Goal: Task Accomplishment & Management: Manage account settings

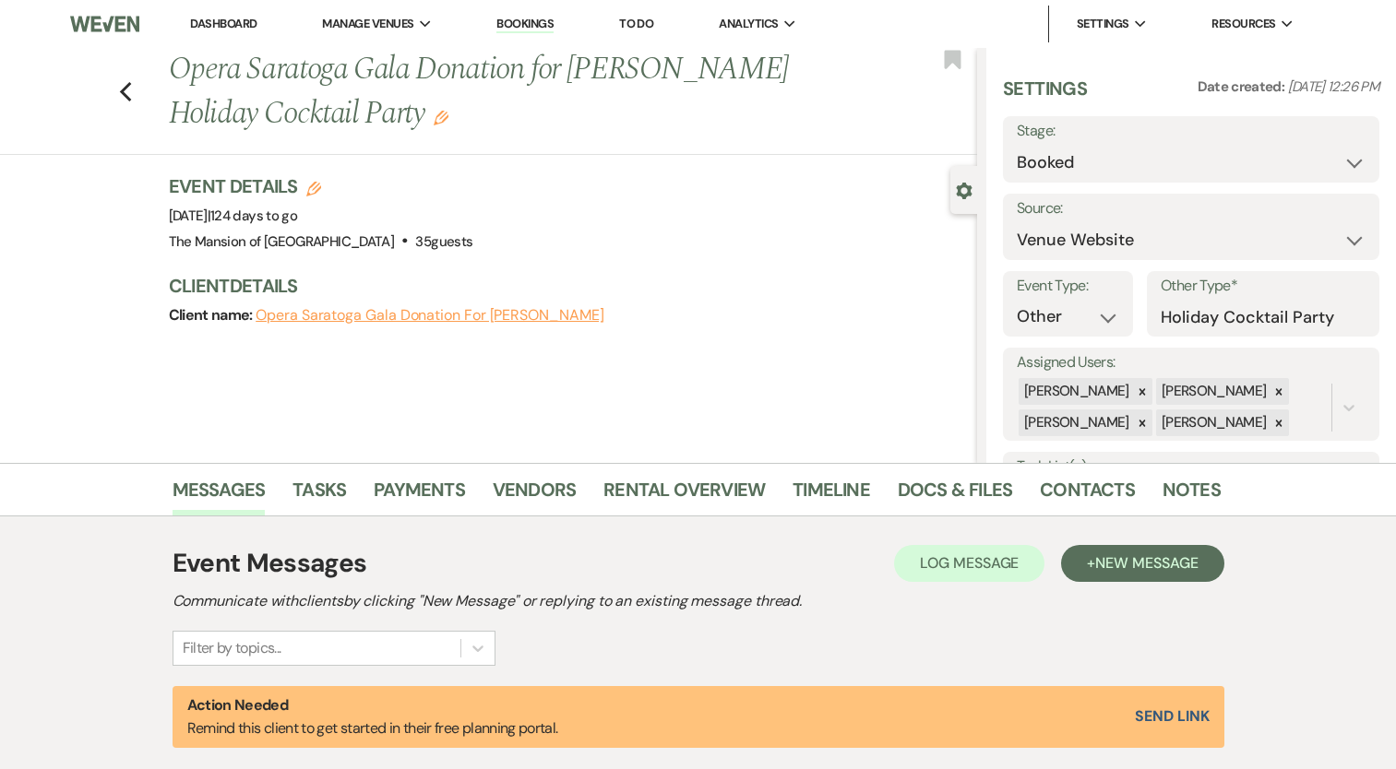
select select "5"
select select "13"
click at [232, 30] on link "Dashboard" at bounding box center [223, 24] width 66 height 16
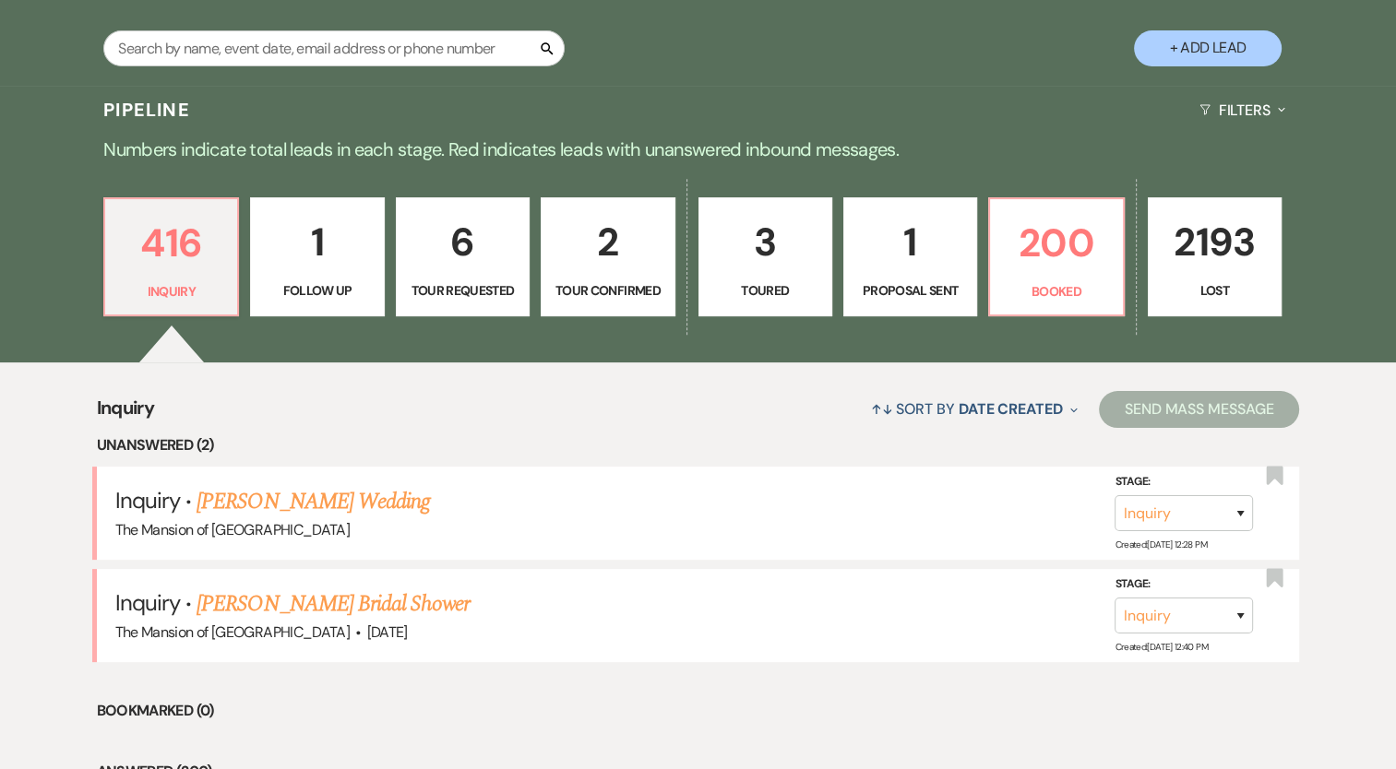
scroll to position [369, 0]
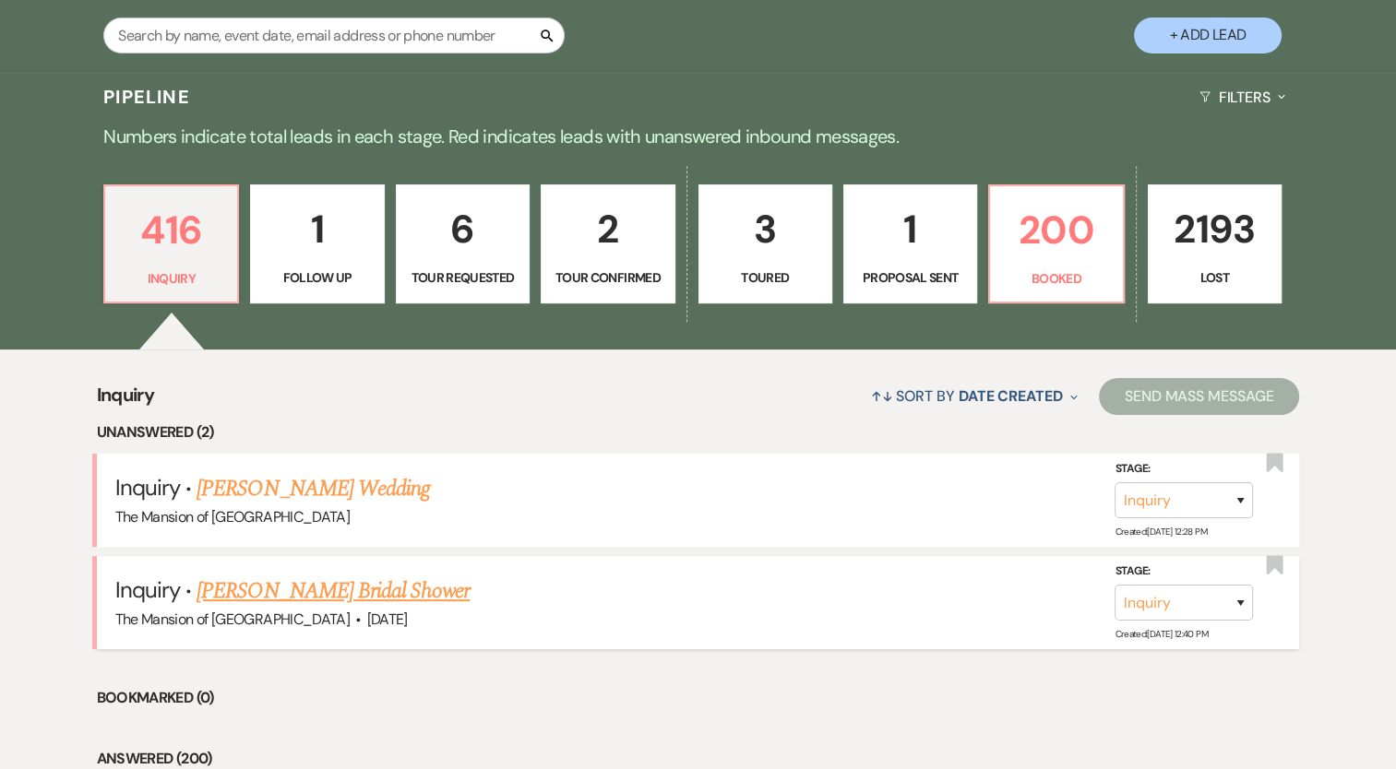
click at [339, 575] on link "[PERSON_NAME] Bridal Shower" at bounding box center [332, 591] width 273 height 33
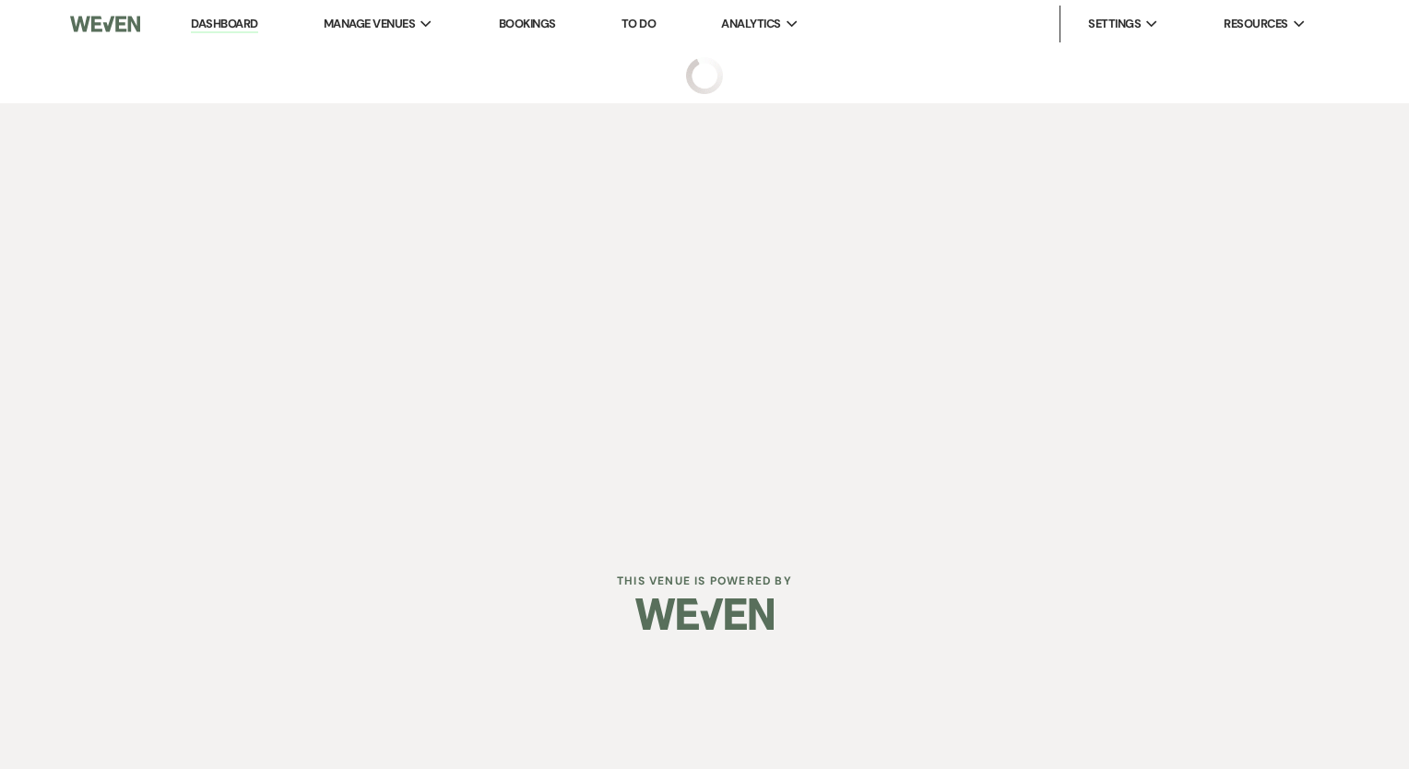
select select "5"
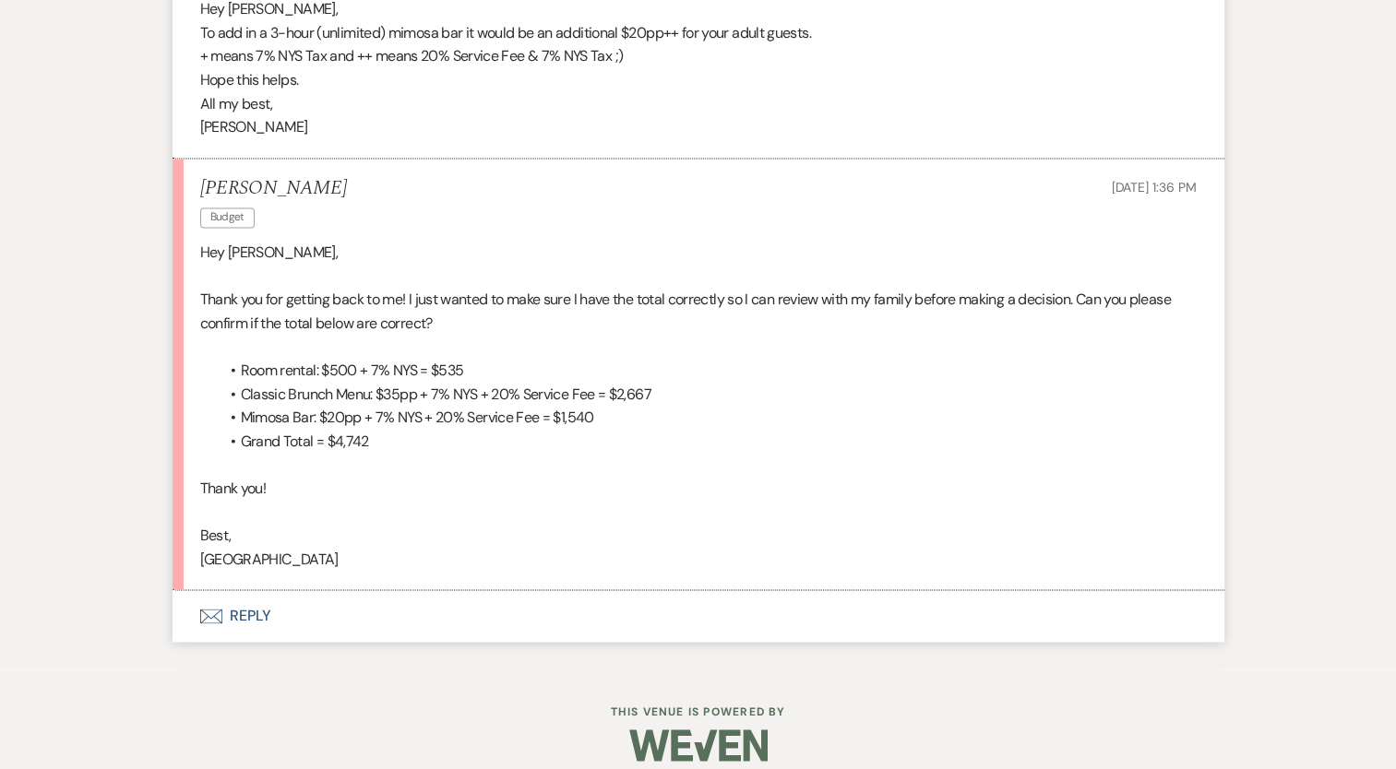
scroll to position [2729, 0]
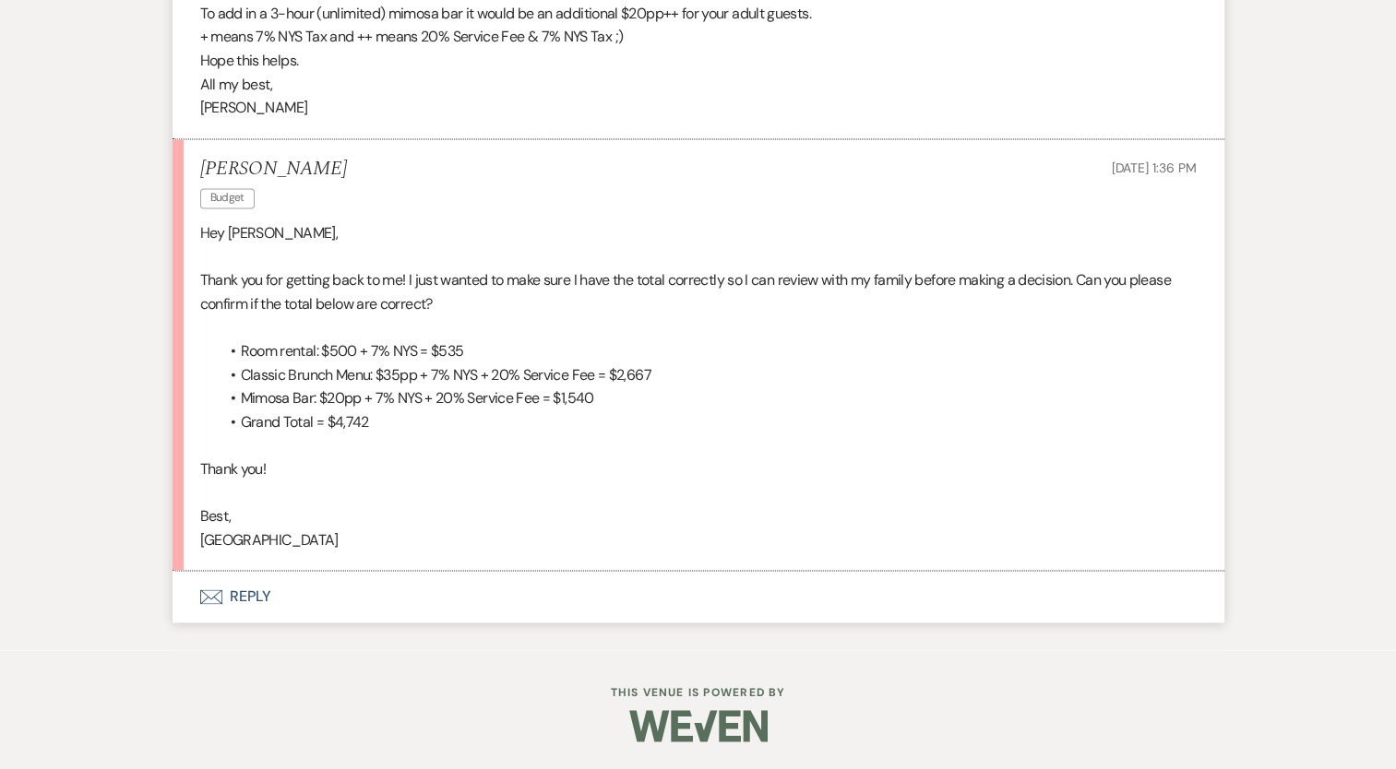
click at [229, 592] on button "Envelope Reply" at bounding box center [698, 597] width 1052 height 52
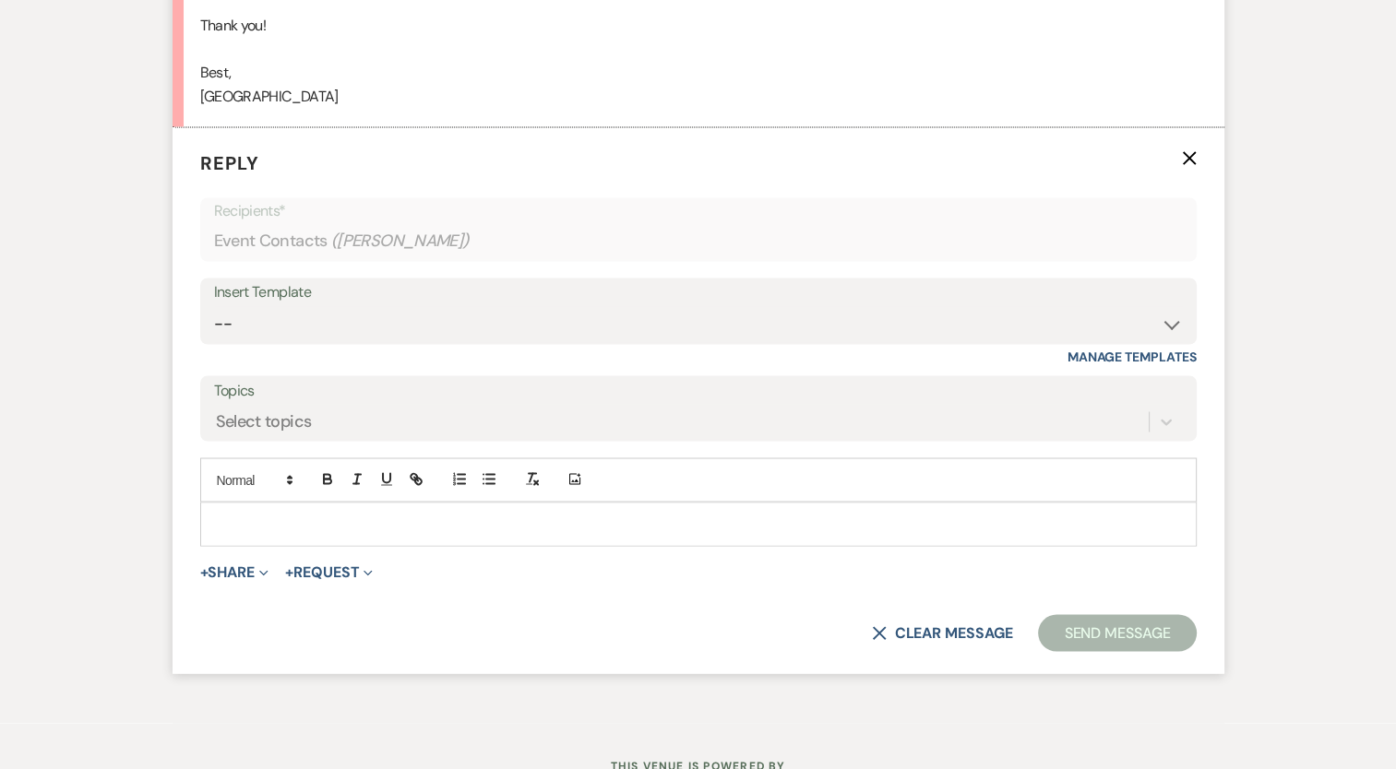
scroll to position [3188, 0]
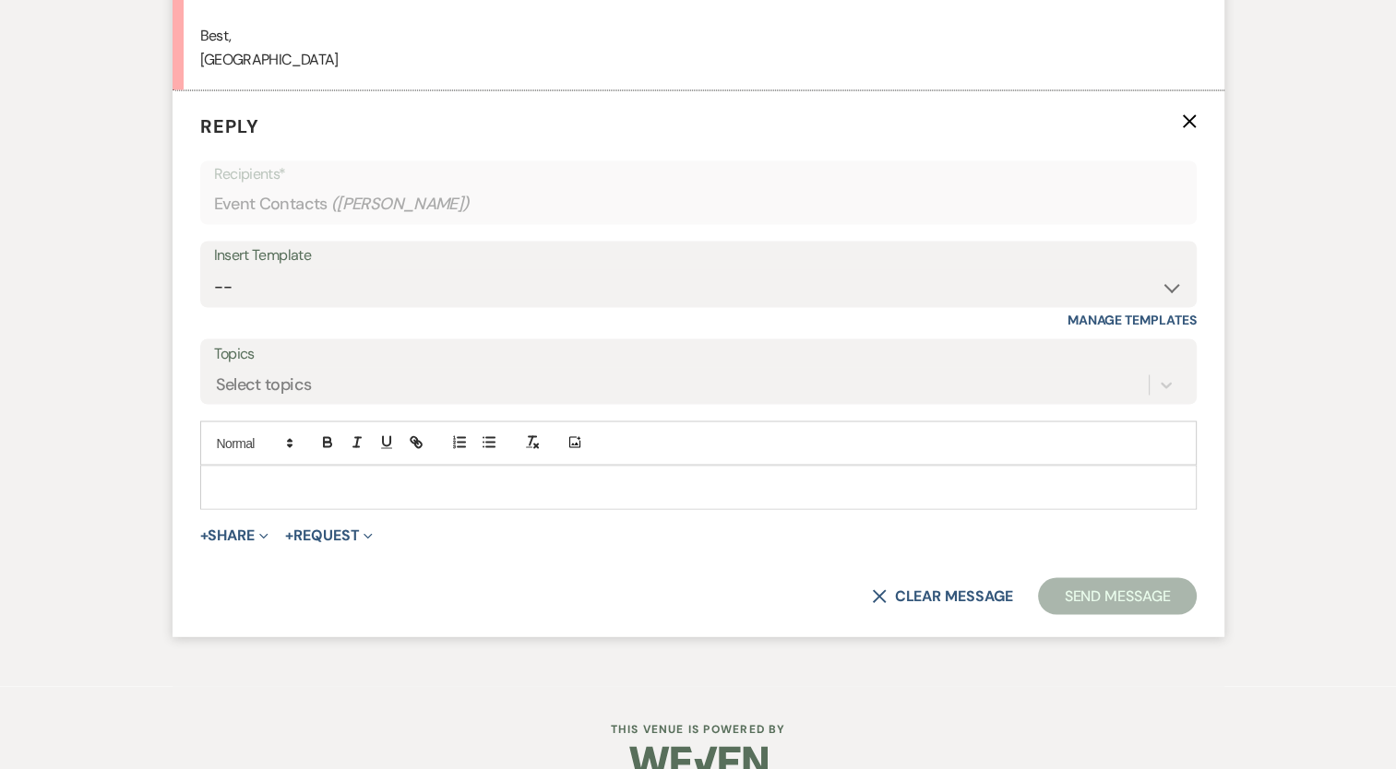
click at [305, 497] on p at bounding box center [698, 487] width 967 height 20
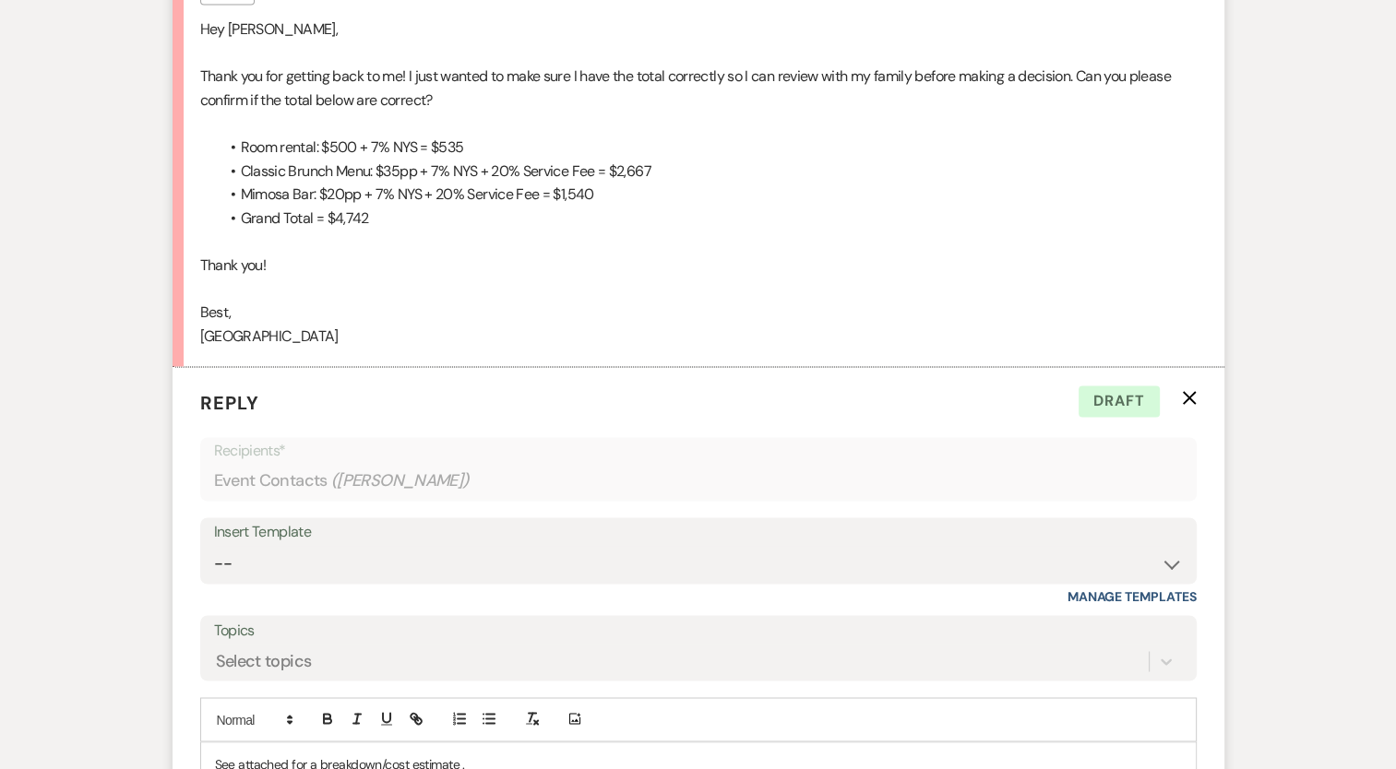
scroll to position [3003, 0]
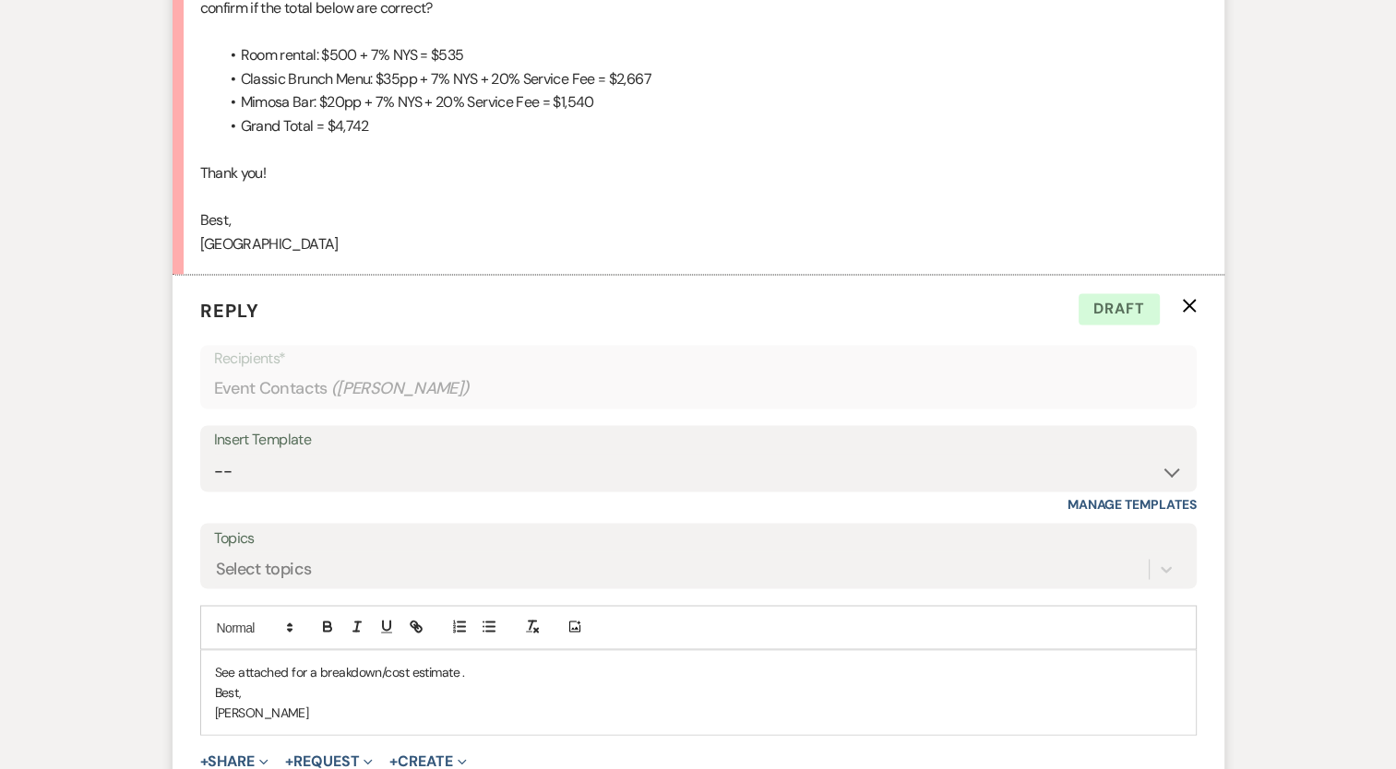
click at [221, 682] on p "See attached for a breakdown/cost estimate ." at bounding box center [698, 671] width 967 height 20
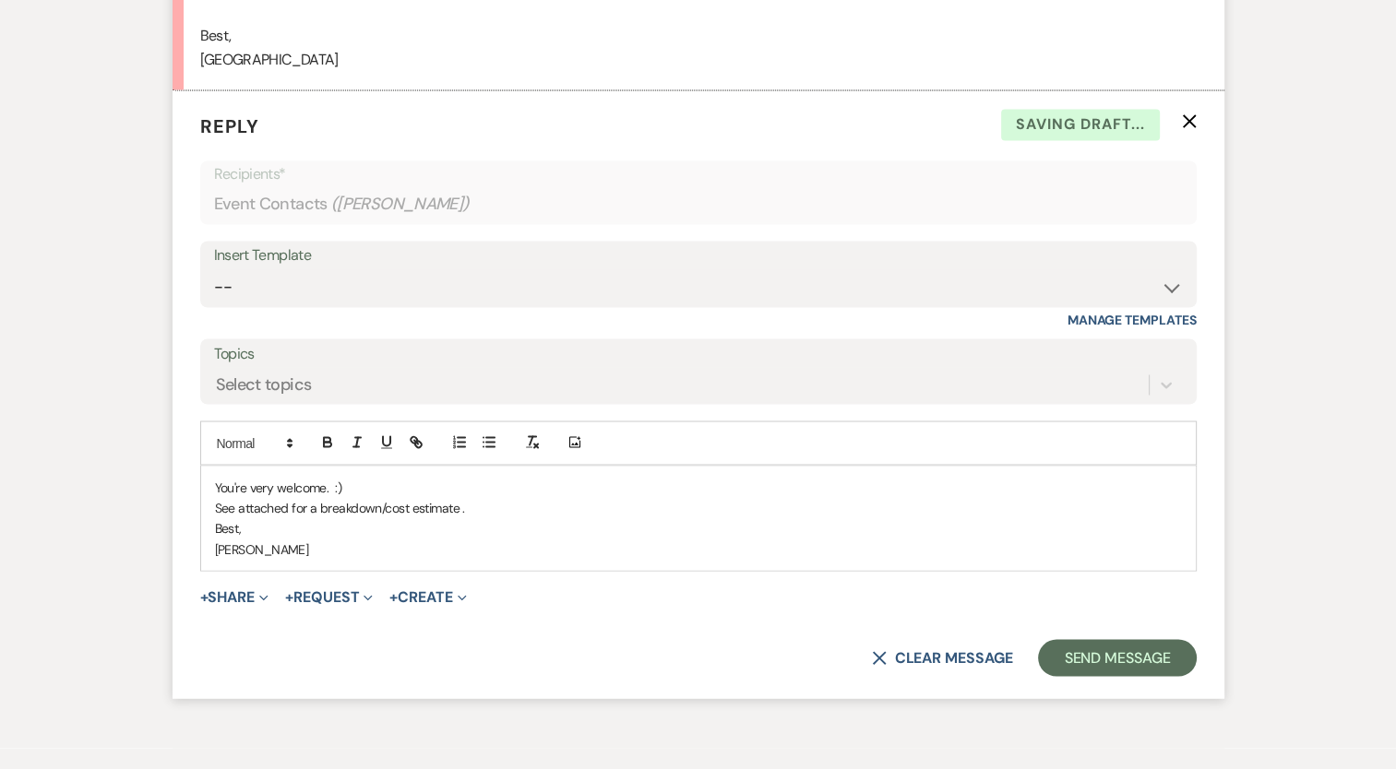
scroll to position [3188, 0]
click at [220, 604] on button "+ Share Expand" at bounding box center [234, 596] width 69 height 15
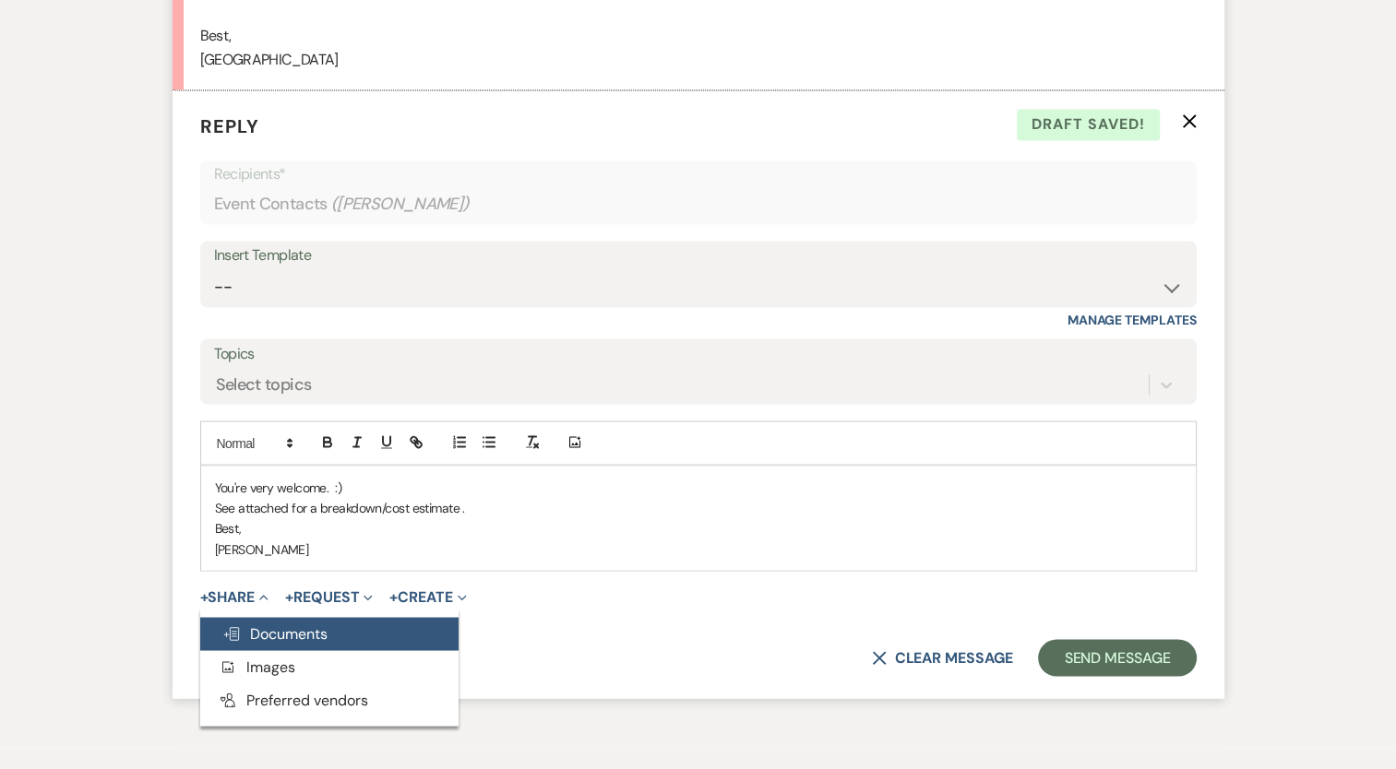
click at [317, 643] on span "Doc Upload Documents" at bounding box center [274, 633] width 105 height 19
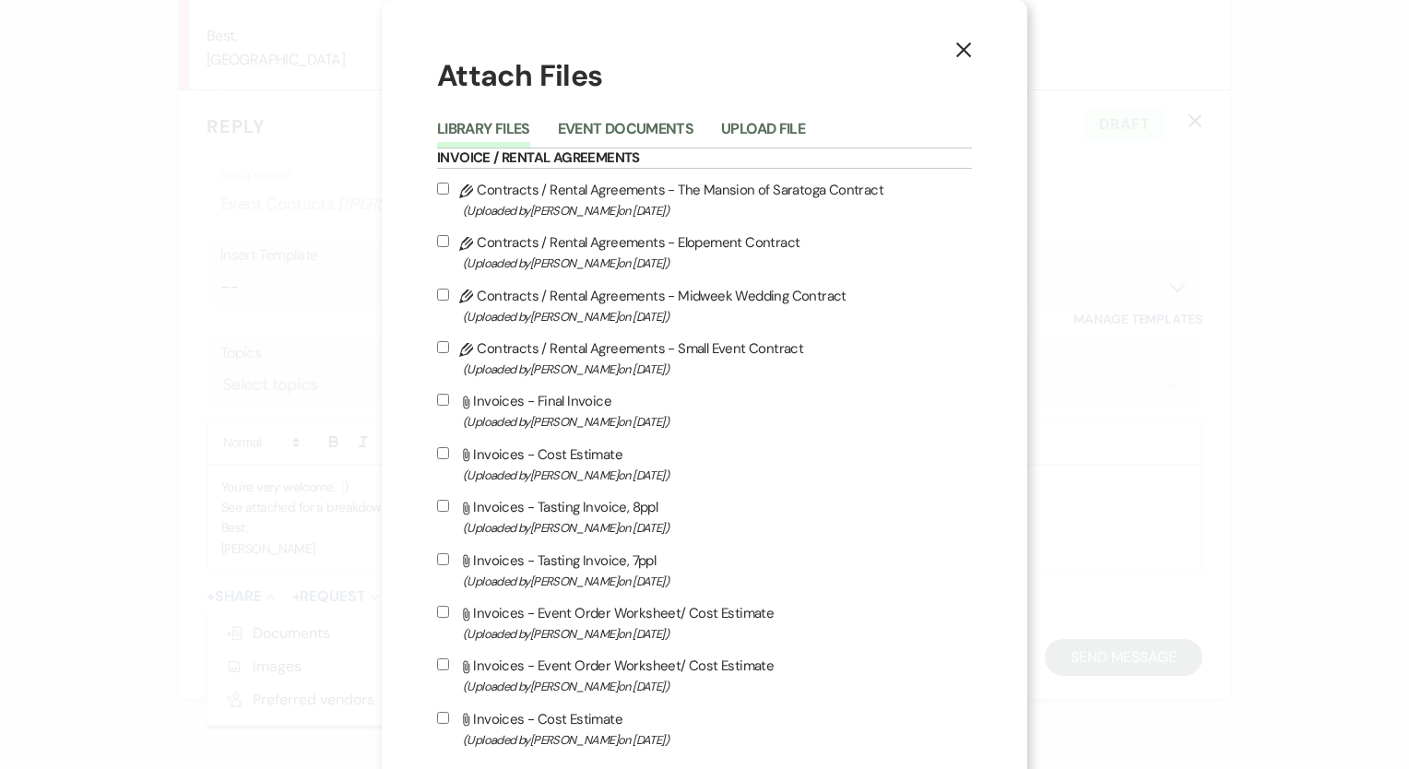
click at [765, 136] on button "Upload File" at bounding box center [763, 135] width 84 height 26
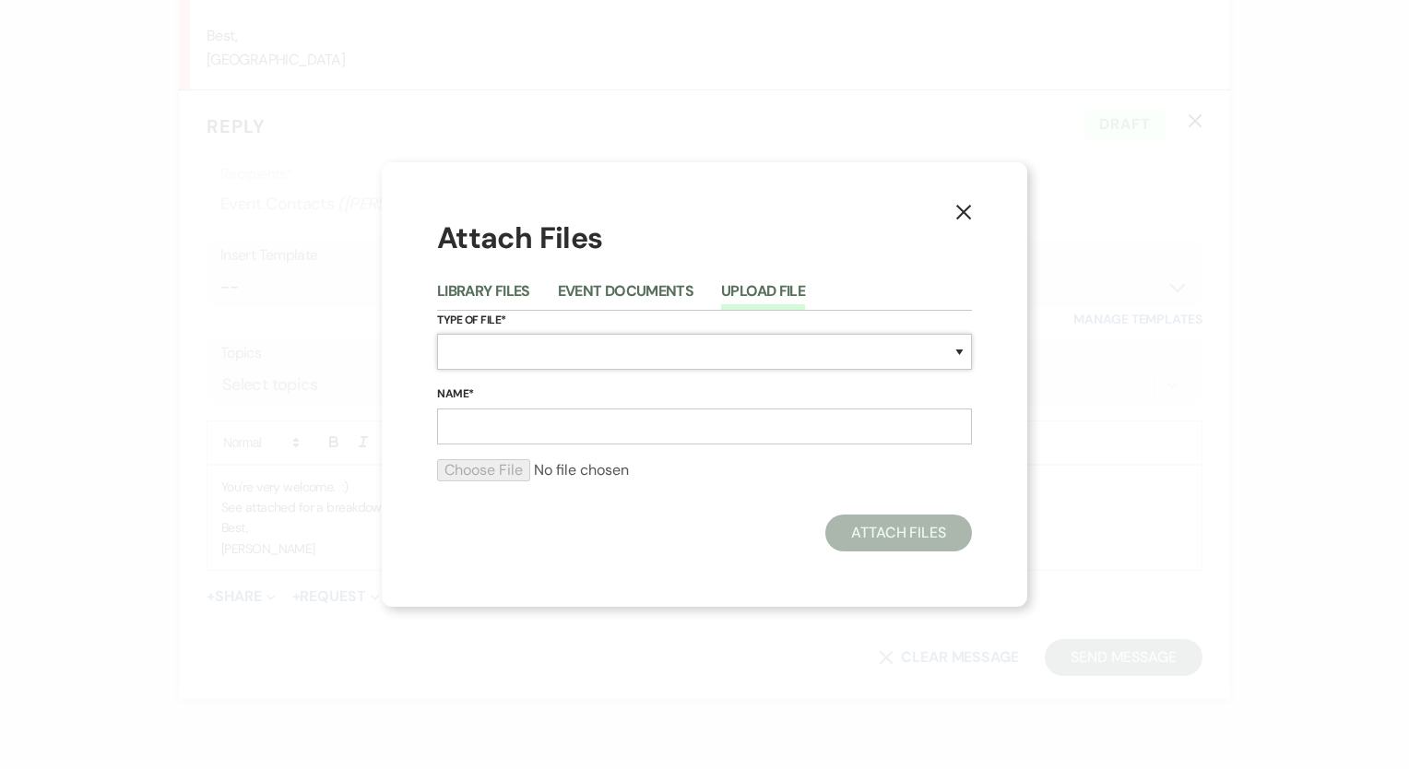
click at [636, 355] on select "Special Event Insurance Vendor Certificate of Insurance Contracts / Rental Agre…" at bounding box center [704, 352] width 535 height 36
select select "22"
click at [437, 334] on select "Special Event Insurance Vendor Certificate of Insurance Contracts / Rental Agre…" at bounding box center [704, 352] width 535 height 36
click at [502, 423] on input "Name*" at bounding box center [704, 427] width 535 height 36
type input "Event Order Worksheet/ Cost Estimate"
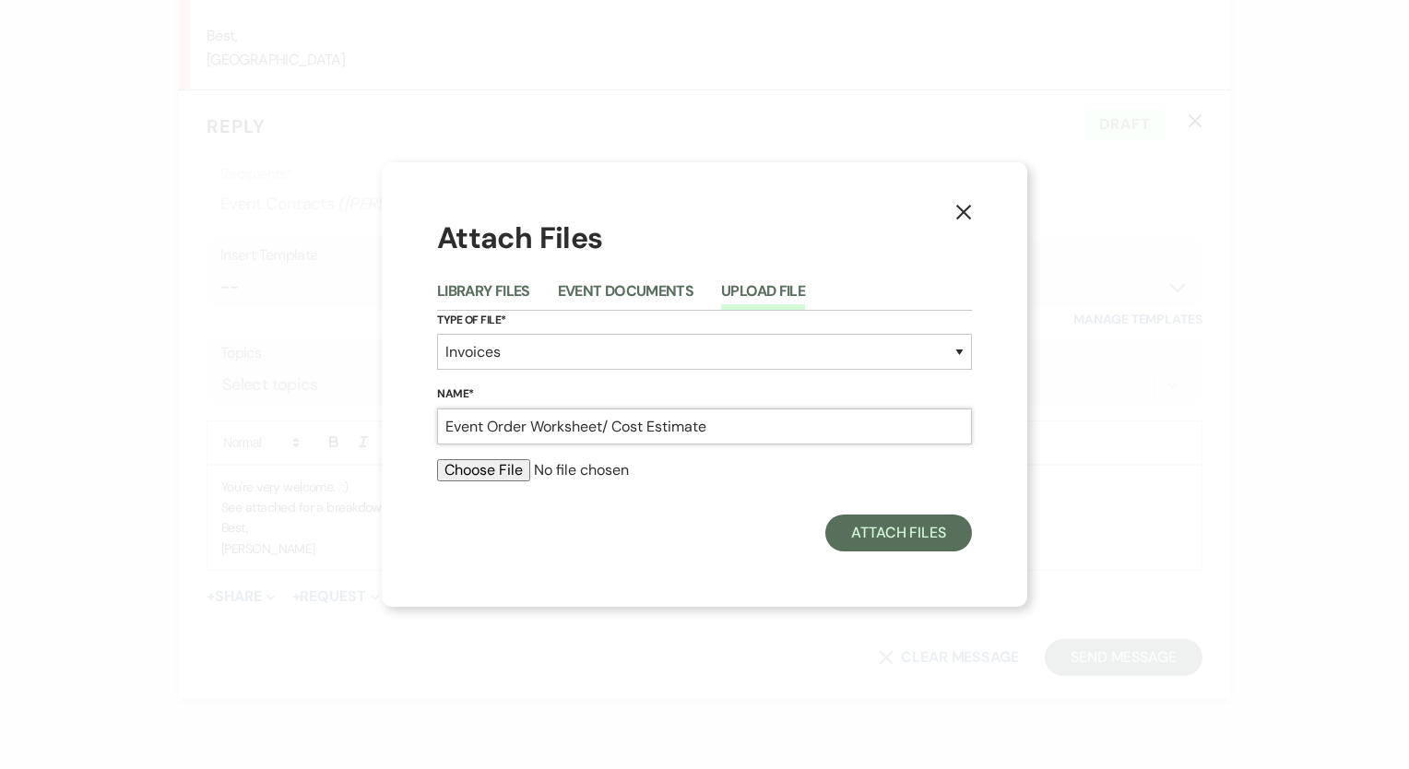
drag, startPoint x: 611, startPoint y: 431, endPoint x: 225, endPoint y: 435, distance: 385.6
click at [210, 439] on div "X Attach Files Library Files Event Documents Upload File Type of File* Special …" at bounding box center [704, 384] width 1409 height 769
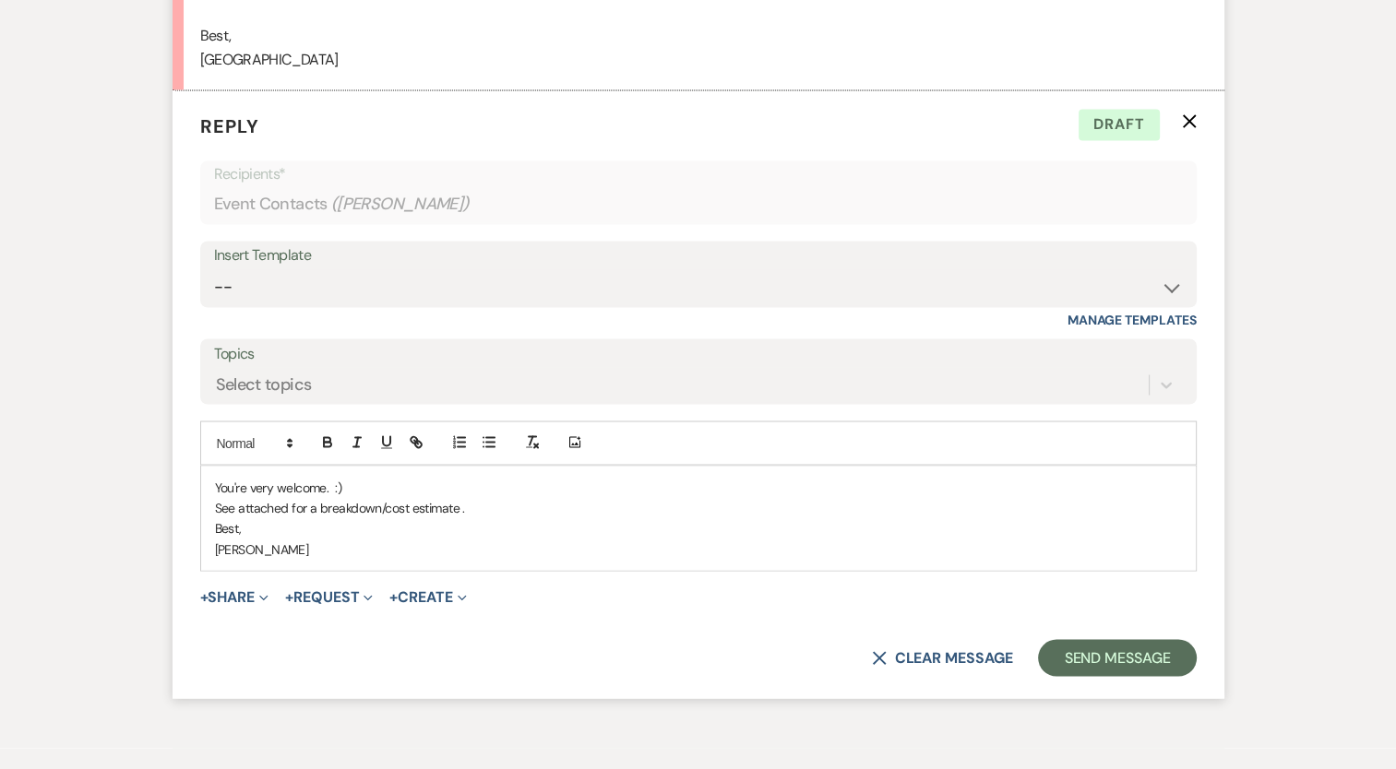
click at [235, 638] on form "Reply X Draft Recipients* Event Contacts ( [GEOGRAPHIC_DATA][PERSON_NAME] ) Ins…" at bounding box center [698, 394] width 1052 height 608
click at [264, 628] on form "Reply X Draft Recipients* Event Contacts ( [GEOGRAPHIC_DATA][PERSON_NAME] ) Ins…" at bounding box center [698, 394] width 1052 height 608
click at [252, 604] on button "+ Share Expand" at bounding box center [234, 596] width 69 height 15
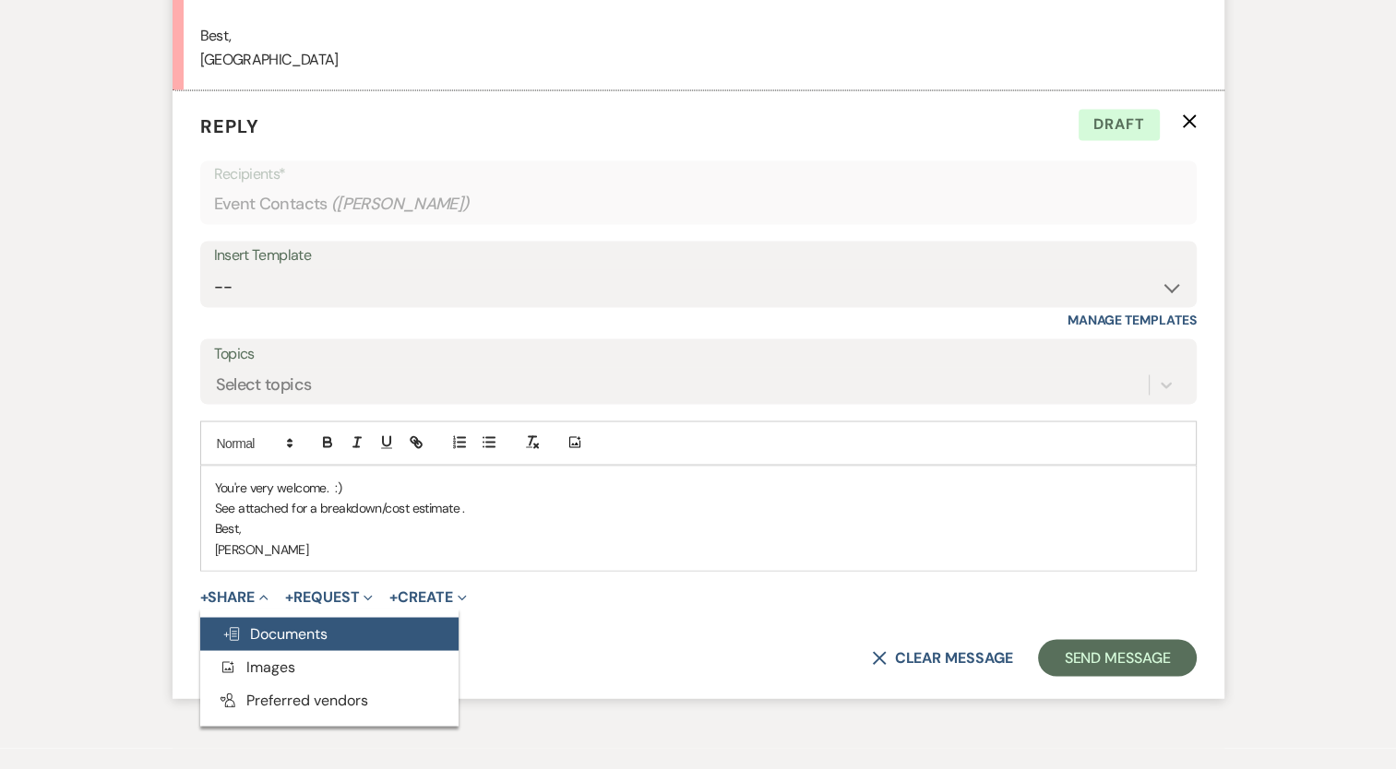
click at [296, 643] on span "Doc Upload Documents" at bounding box center [274, 633] width 105 height 19
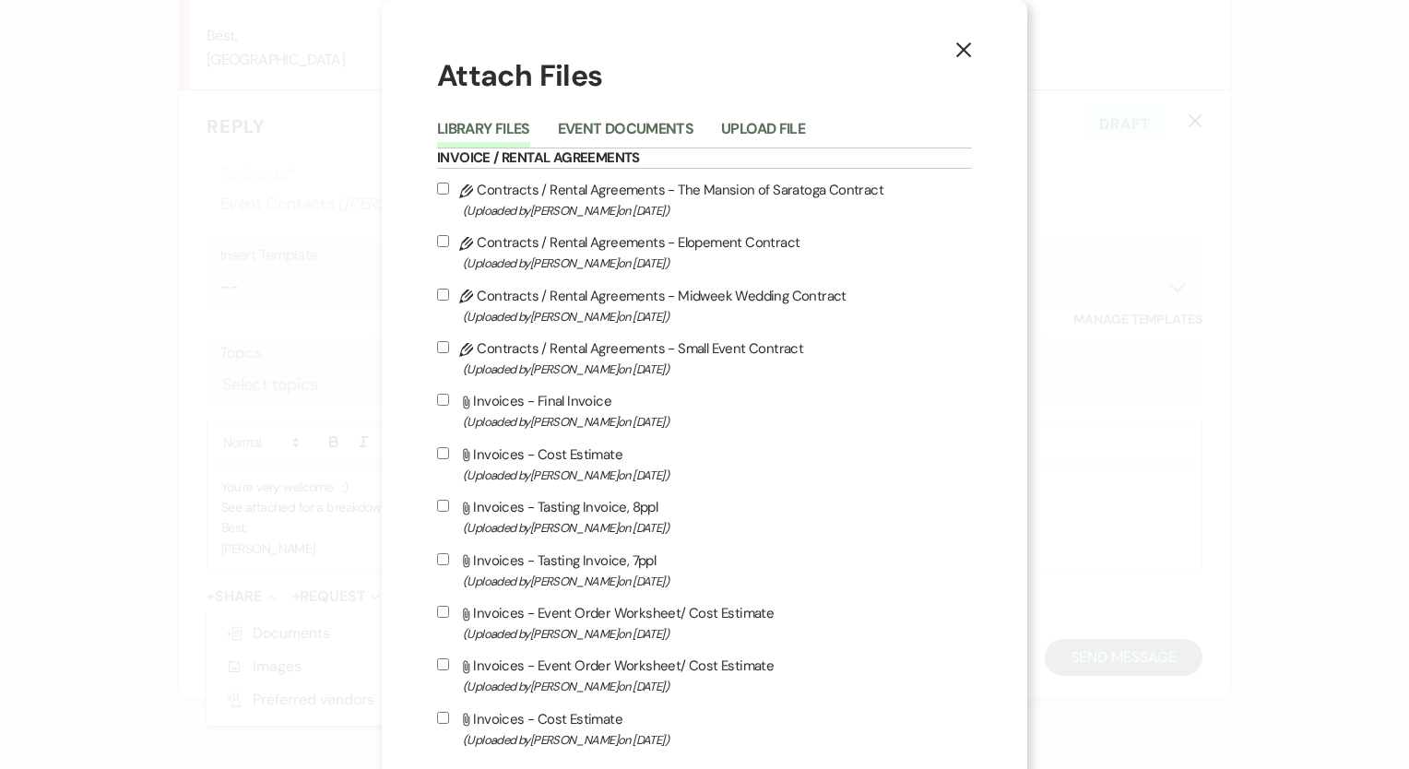
click at [721, 124] on button "Upload File" at bounding box center [763, 135] width 84 height 26
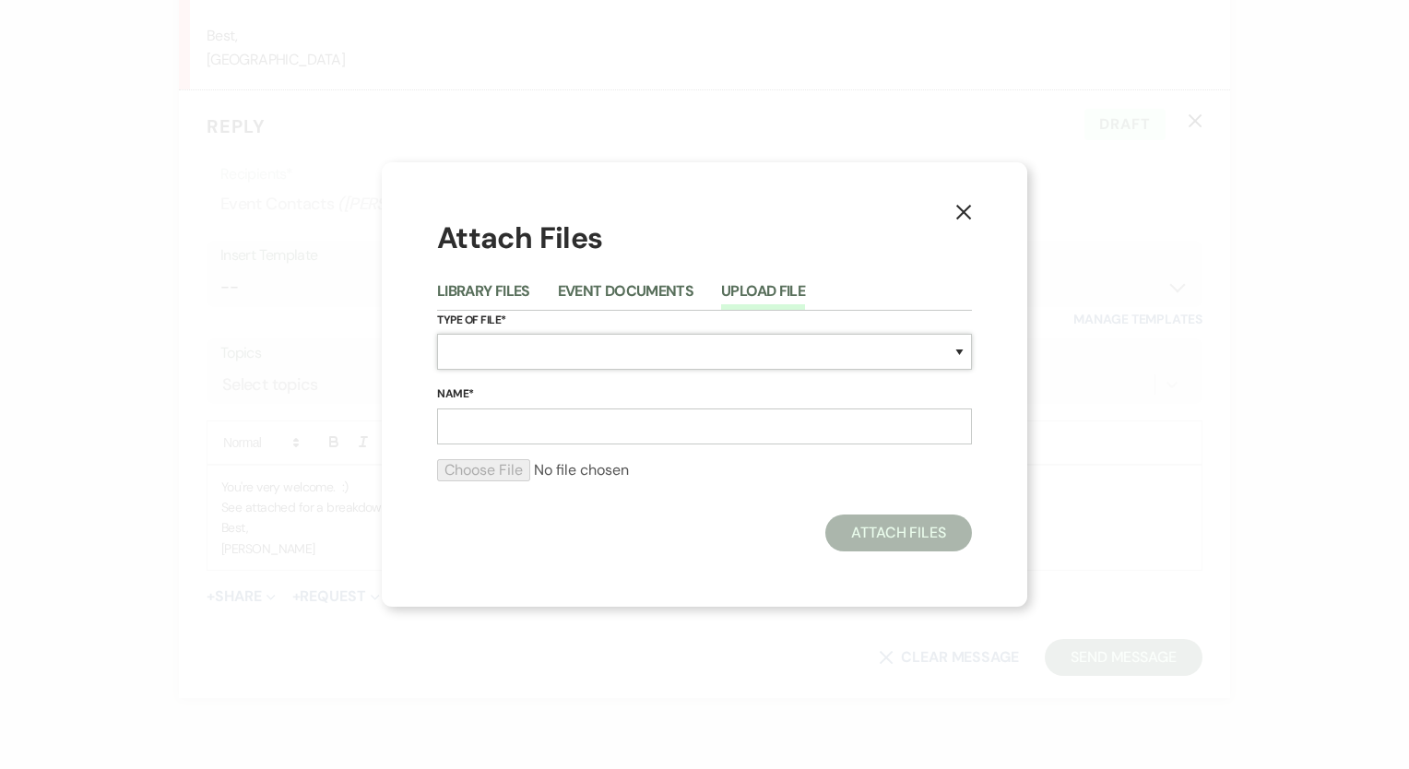
click at [544, 349] on select "Special Event Insurance Vendor Certificate of Insurance Contracts / Rental Agre…" at bounding box center [704, 352] width 535 height 36
select select "22"
click at [437, 334] on select "Special Event Insurance Vendor Certificate of Insurance Contracts / Rental Agre…" at bounding box center [704, 352] width 535 height 36
click at [530, 409] on input "Name*" at bounding box center [704, 427] width 535 height 36
type input "Event Order Worksheet/ Cost Estimate"
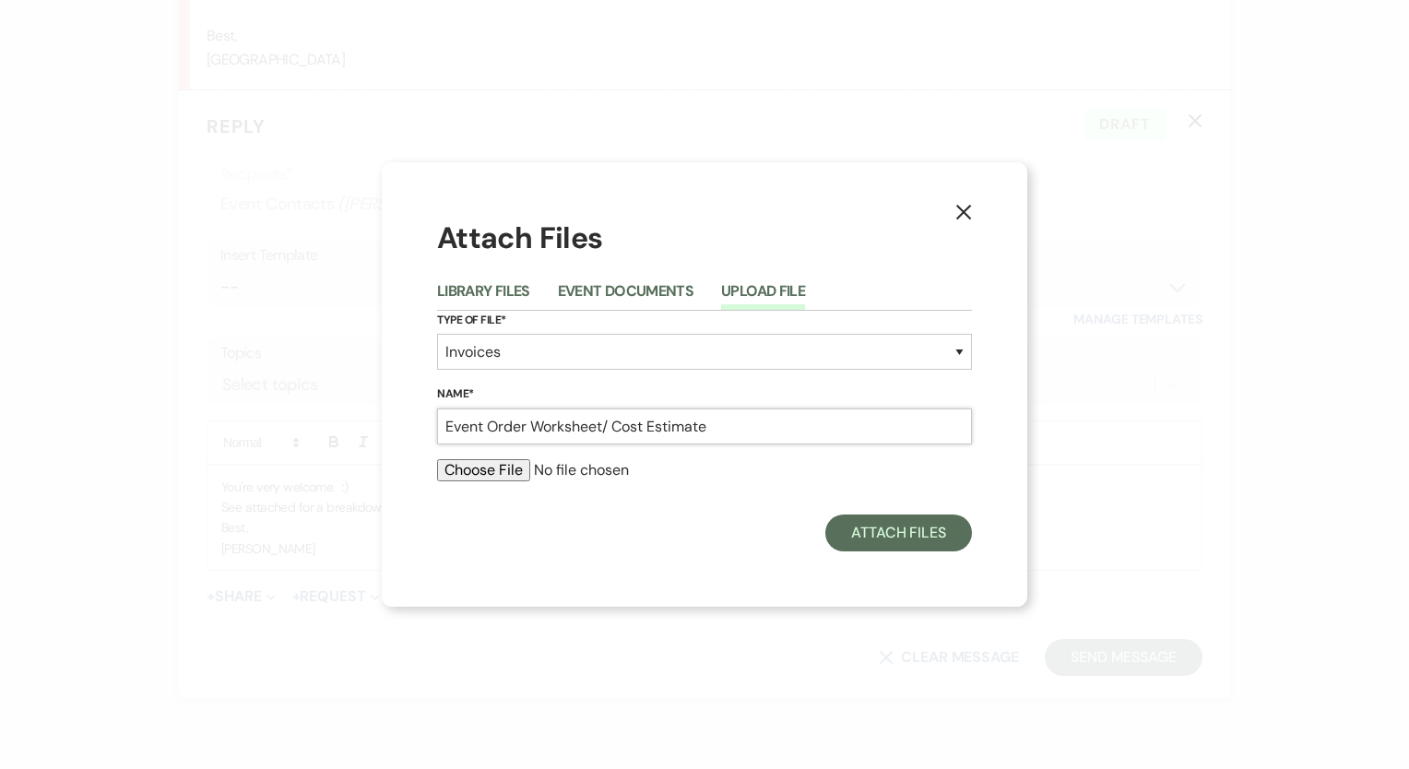
drag, startPoint x: 612, startPoint y: 426, endPoint x: 334, endPoint y: 426, distance: 278.6
click at [334, 426] on div "X Attach Files Library Files Event Documents Upload File Type of File* Special …" at bounding box center [704, 384] width 1409 height 769
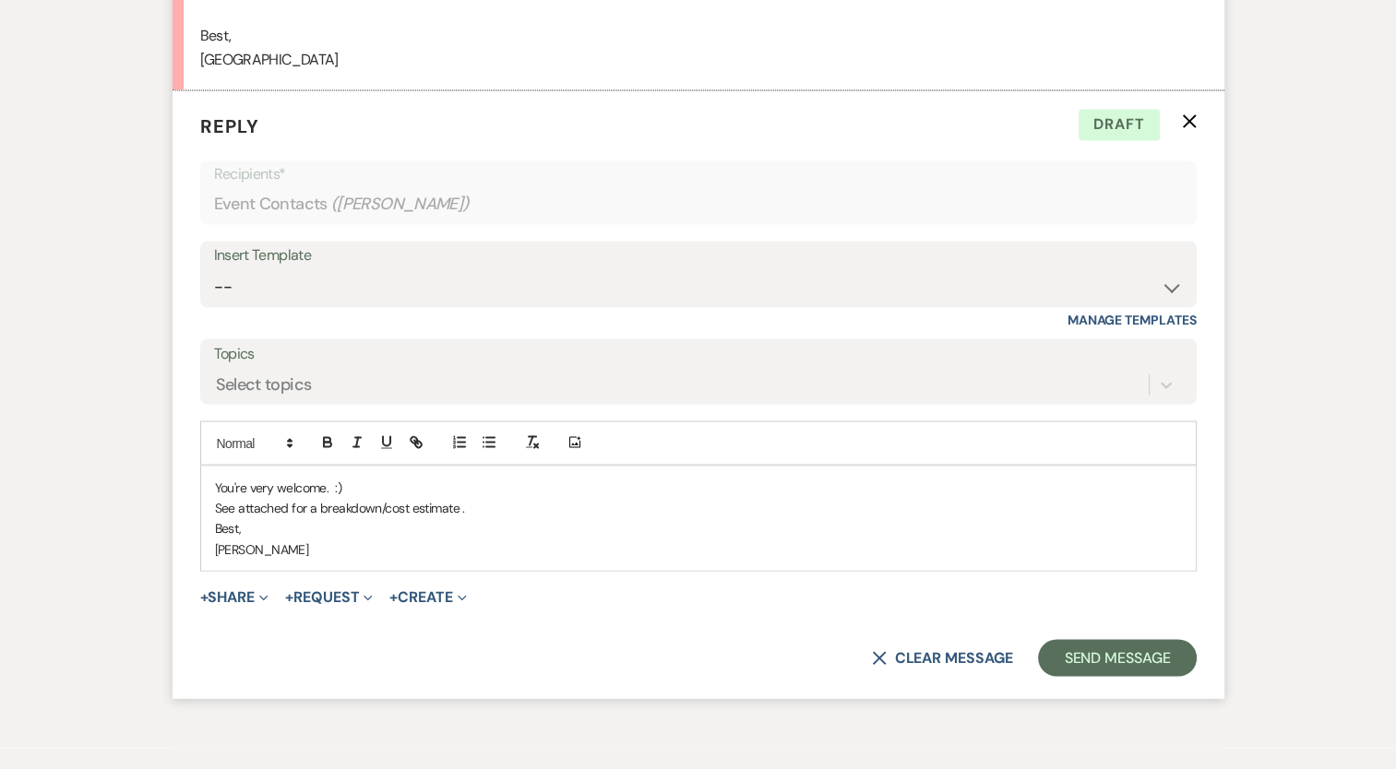
click at [252, 597] on form "Reply X Draft Recipients* Event Contacts ( [GEOGRAPHIC_DATA][PERSON_NAME] ) Ins…" at bounding box center [698, 394] width 1052 height 608
click at [258, 628] on form "Reply X Draft Recipients* Event Contacts ( [GEOGRAPHIC_DATA][PERSON_NAME] ) Ins…" at bounding box center [698, 394] width 1052 height 608
click at [257, 604] on button "+ Share Expand" at bounding box center [234, 596] width 69 height 15
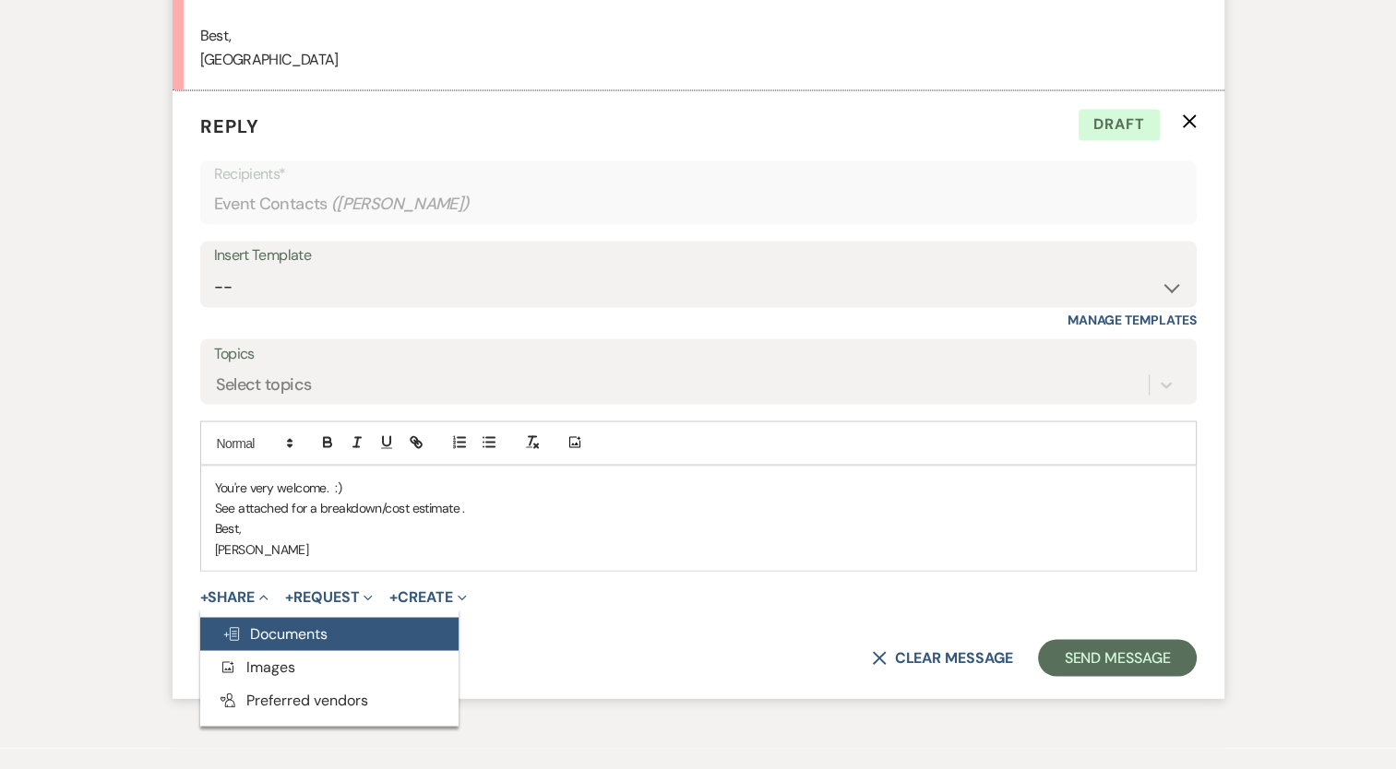
click at [292, 643] on span "Doc Upload Documents" at bounding box center [274, 633] width 105 height 19
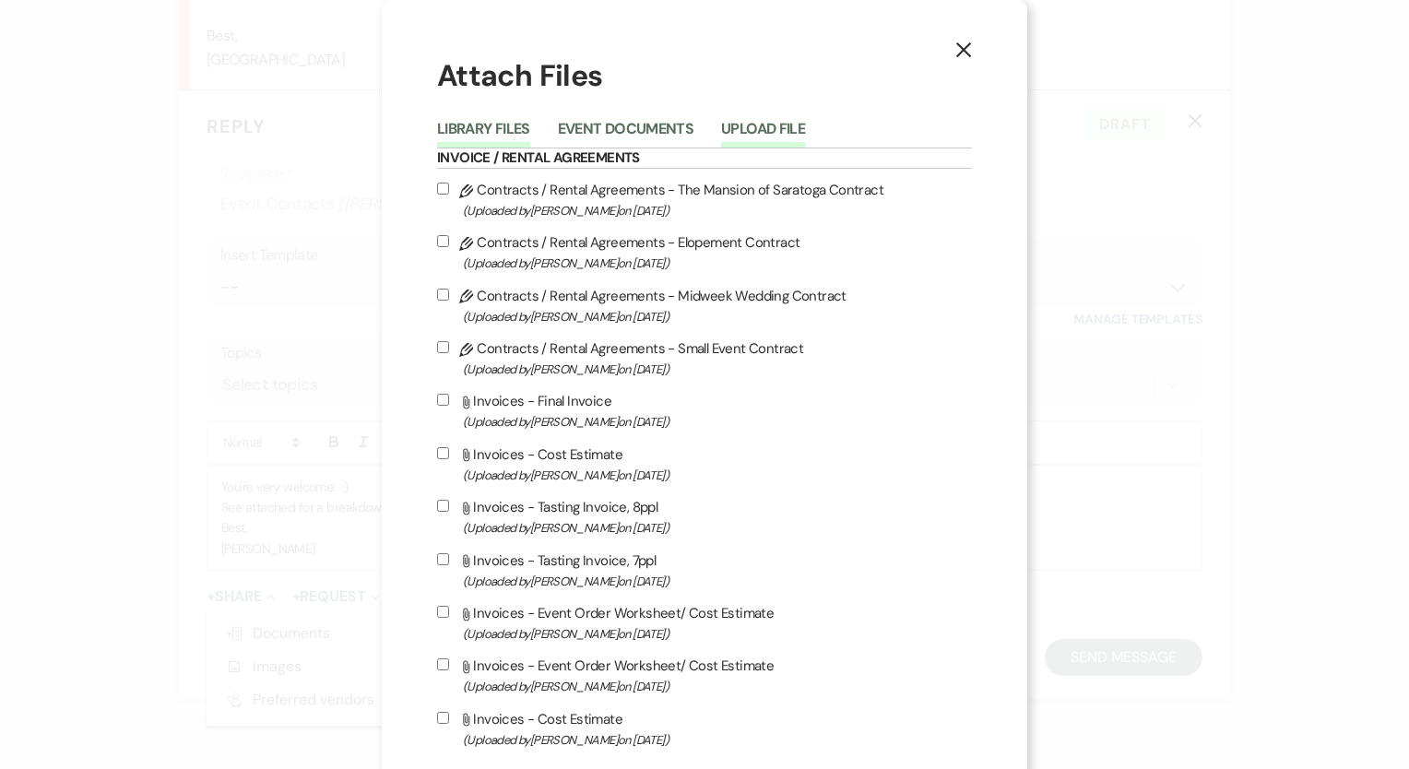
click at [736, 139] on button "Upload File" at bounding box center [763, 135] width 84 height 26
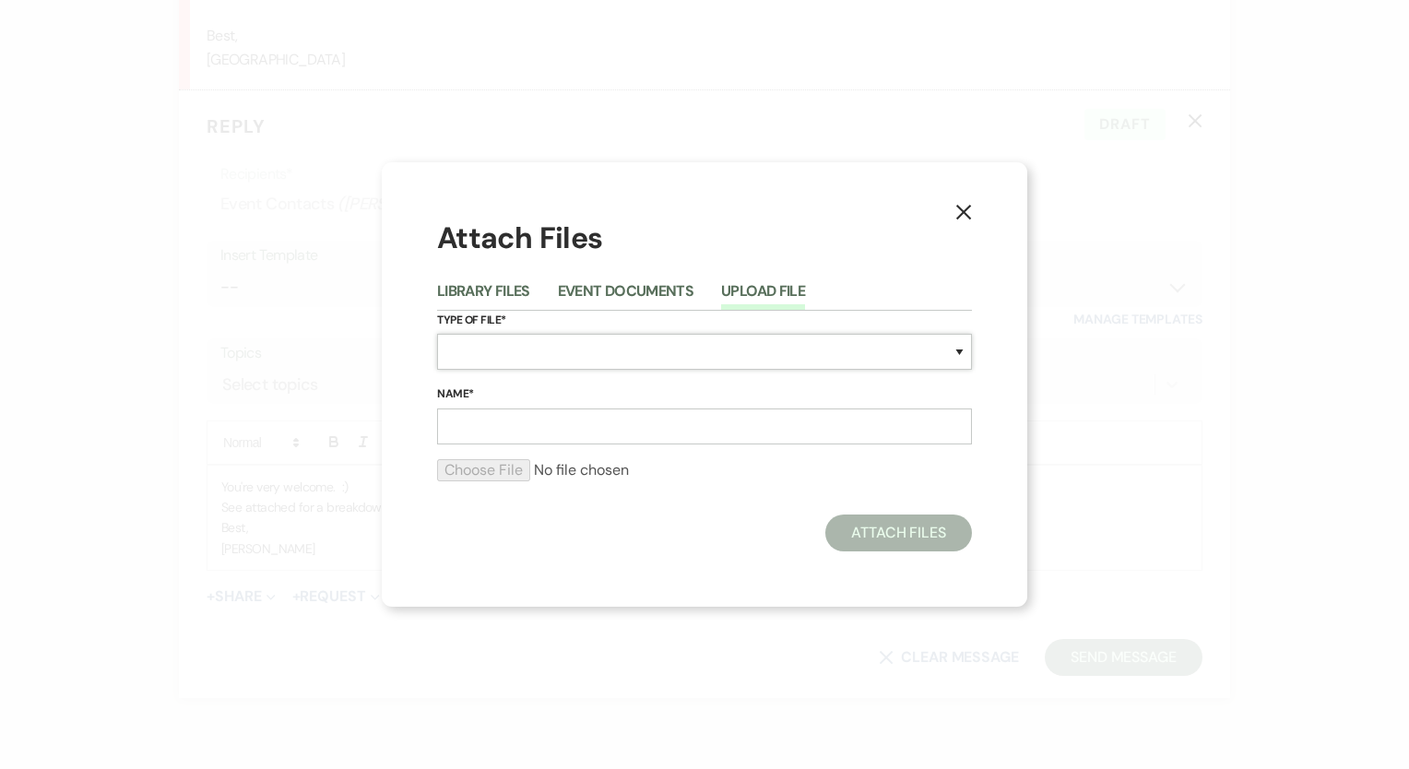
click at [528, 347] on select "Special Event Insurance Vendor Certificate of Insurance Contracts / Rental Agre…" at bounding box center [704, 352] width 535 height 36
select select "22"
click at [437, 334] on select "Special Event Insurance Vendor Certificate of Insurance Contracts / Rental Agre…" at bounding box center [704, 352] width 535 height 36
click at [483, 426] on input "Name*" at bounding box center [704, 427] width 535 height 36
type input "Cost Estimate"
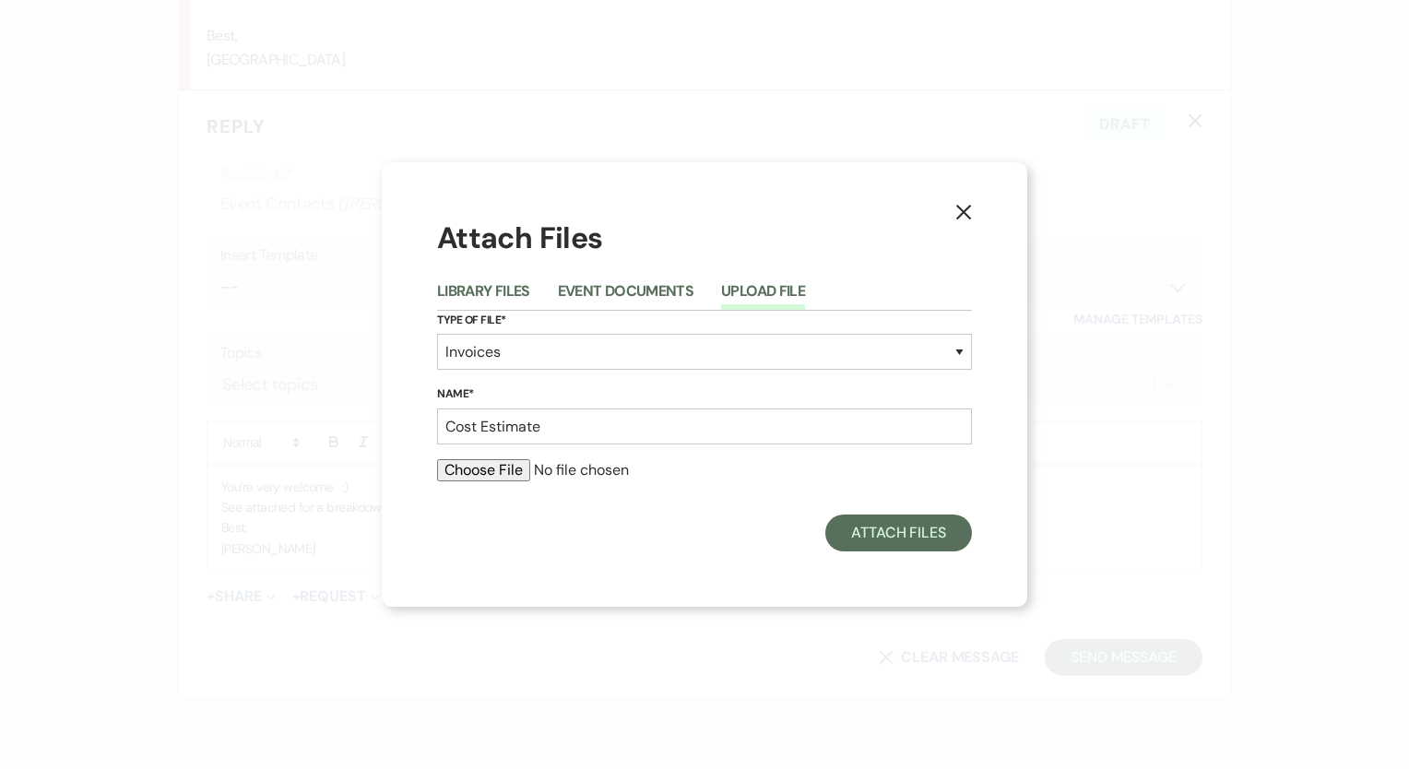
click at [483, 472] on input "file" at bounding box center [704, 470] width 535 height 22
type input "C:\fakepath\Shower Cost Estimate.xlsx - Sheet1.pdf"
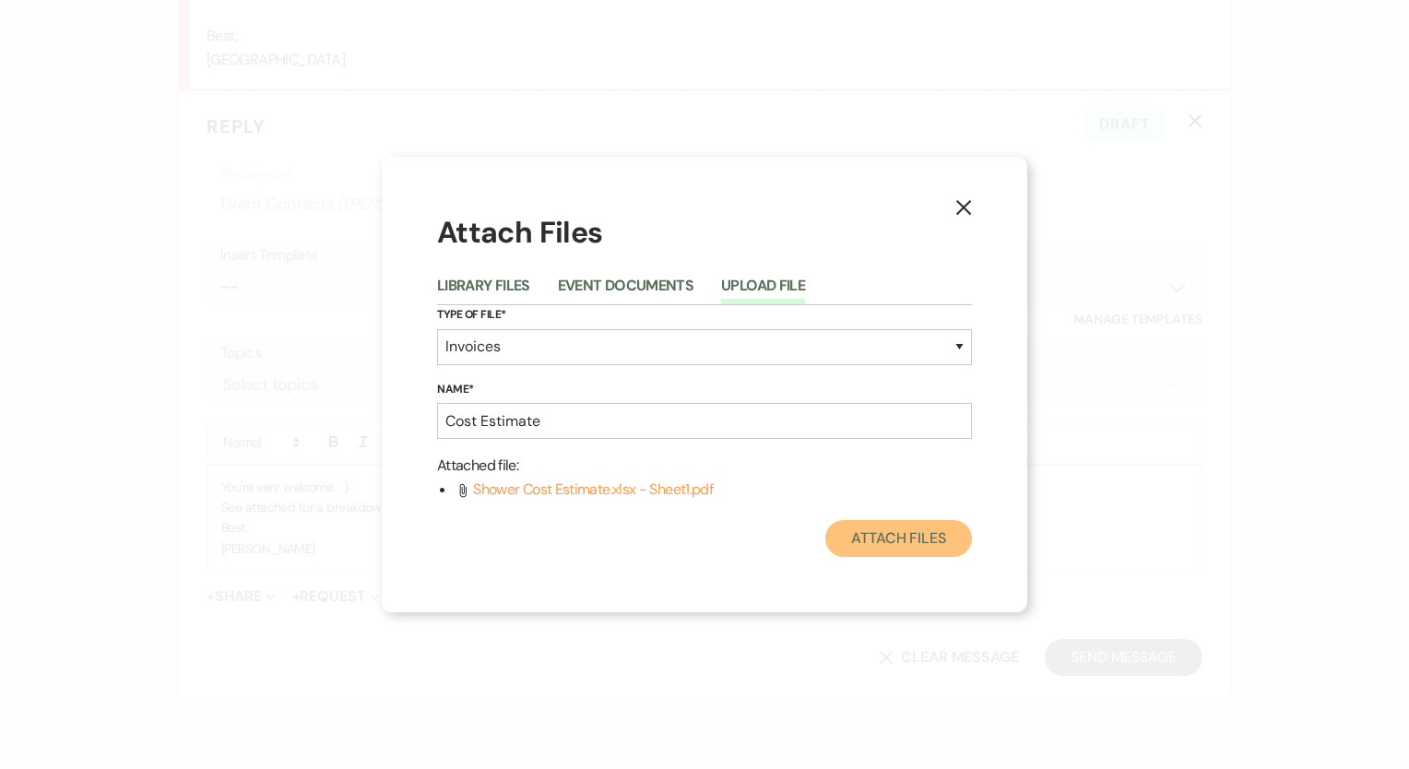
click at [885, 544] on button "Attach Files" at bounding box center [899, 538] width 147 height 37
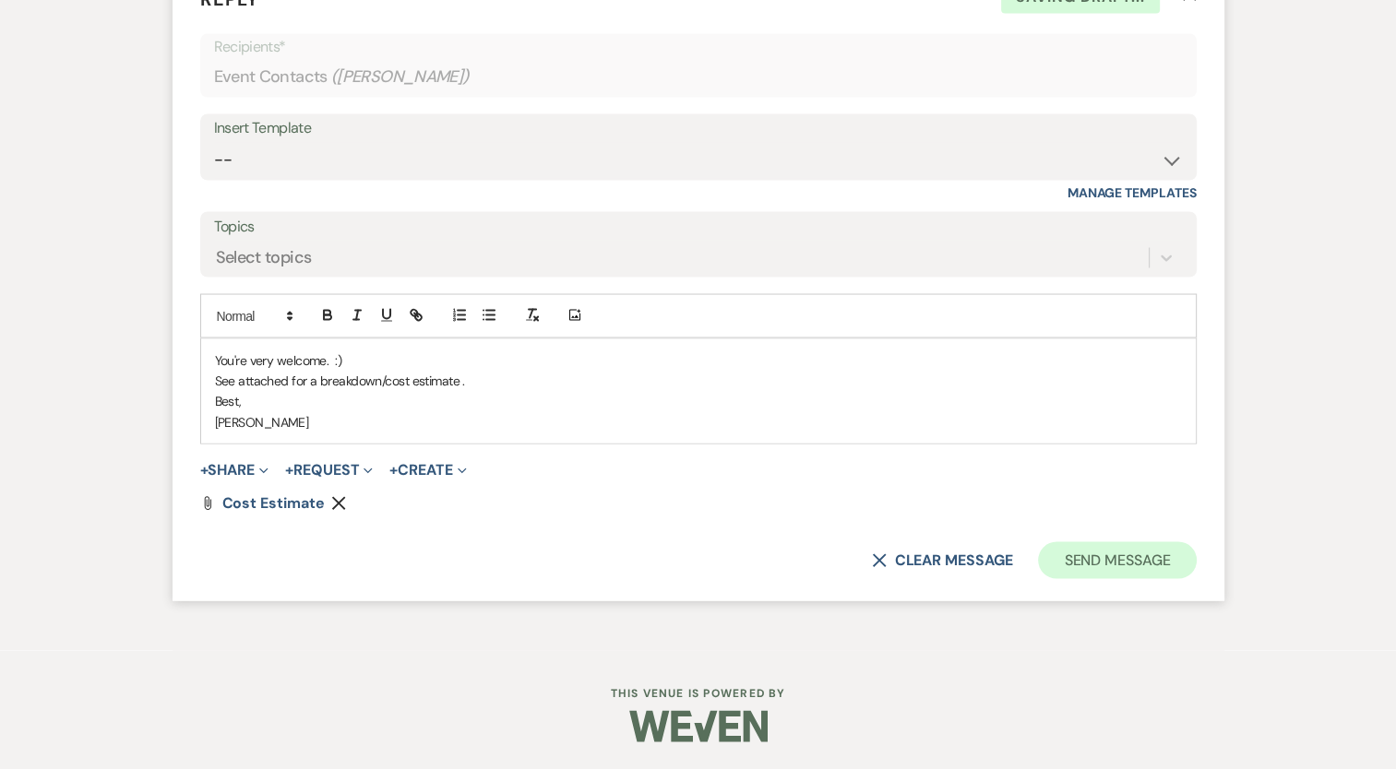
scroll to position [3335, 0]
click at [1105, 544] on button "Send Message" at bounding box center [1117, 559] width 158 height 37
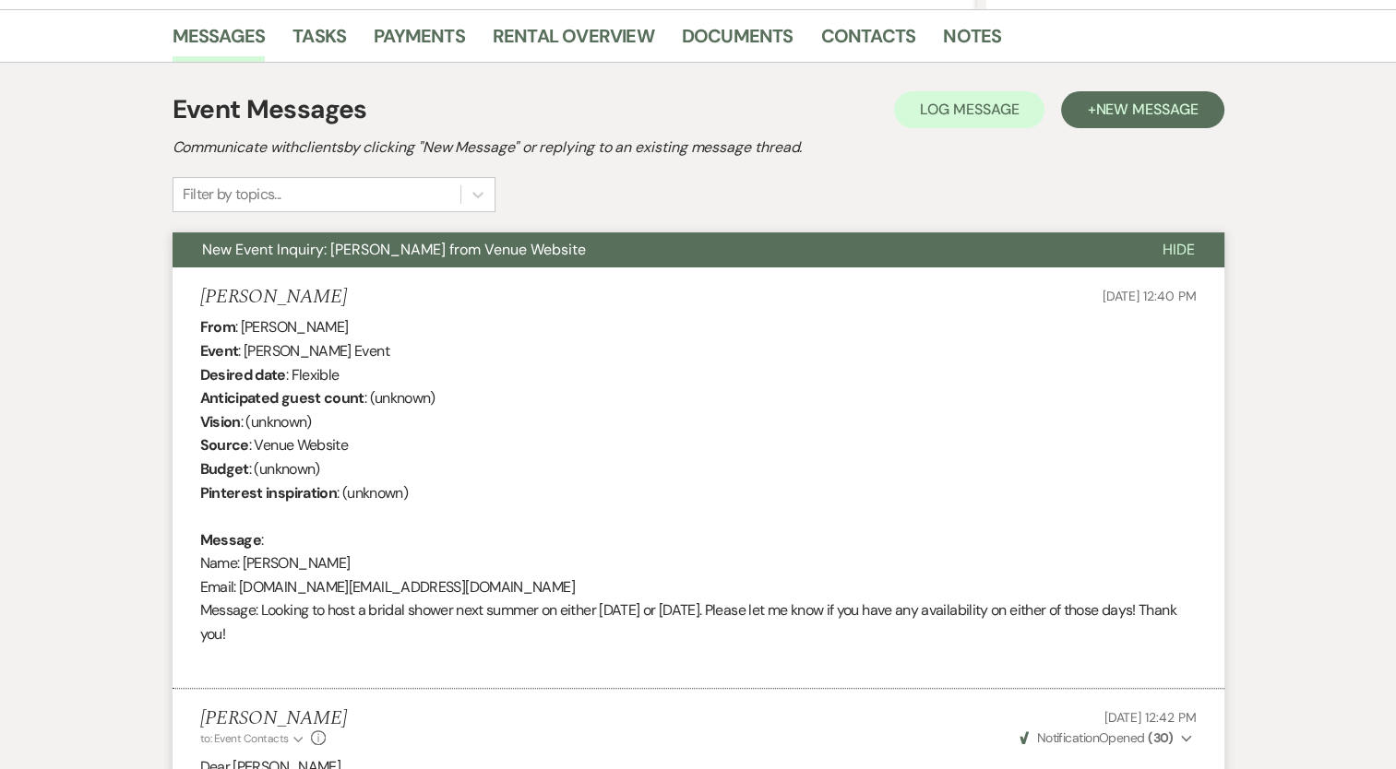
scroll to position [0, 0]
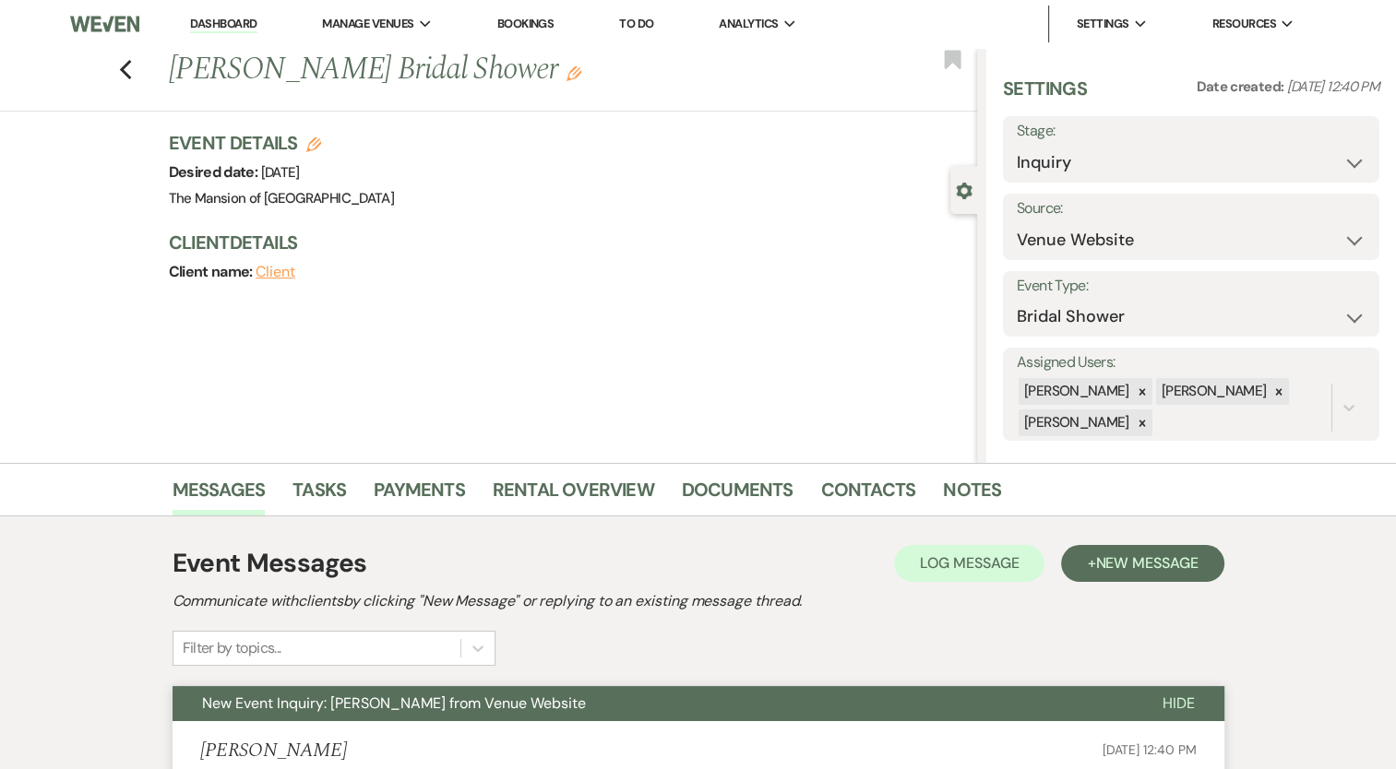
click at [251, 30] on link "Dashboard" at bounding box center [223, 25] width 66 height 18
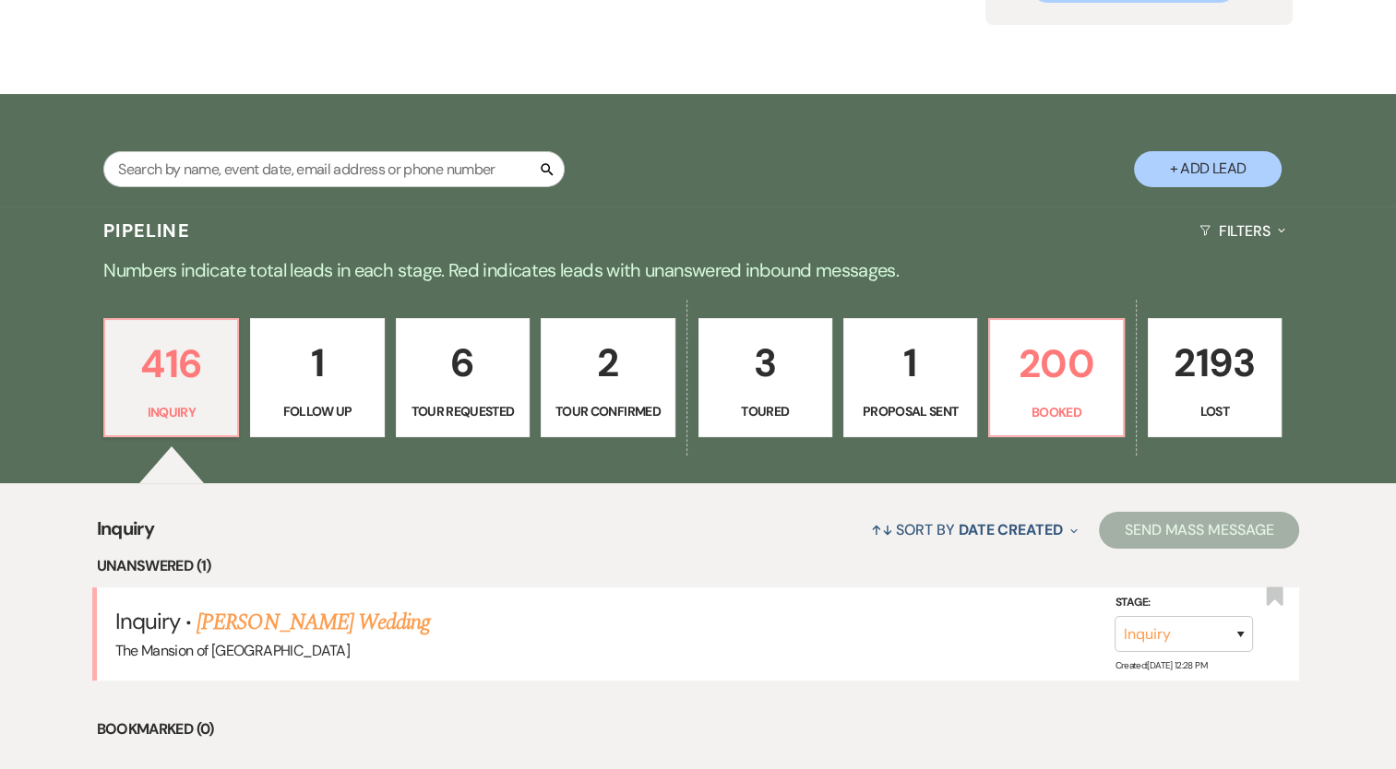
scroll to position [369, 0]
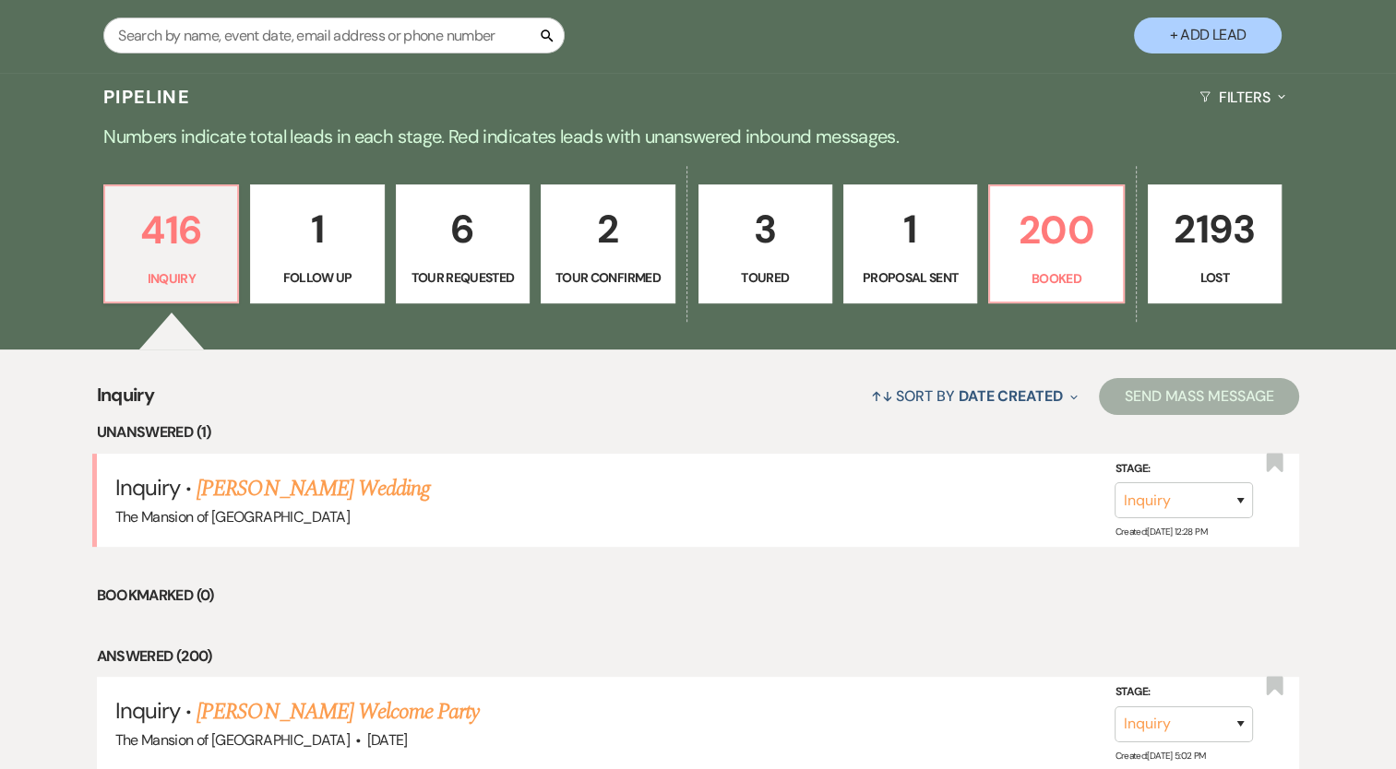
drag, startPoint x: 298, startPoint y: 484, endPoint x: 303, endPoint y: 497, distance: 13.7
click at [298, 483] on link "[PERSON_NAME] Wedding" at bounding box center [312, 488] width 233 height 33
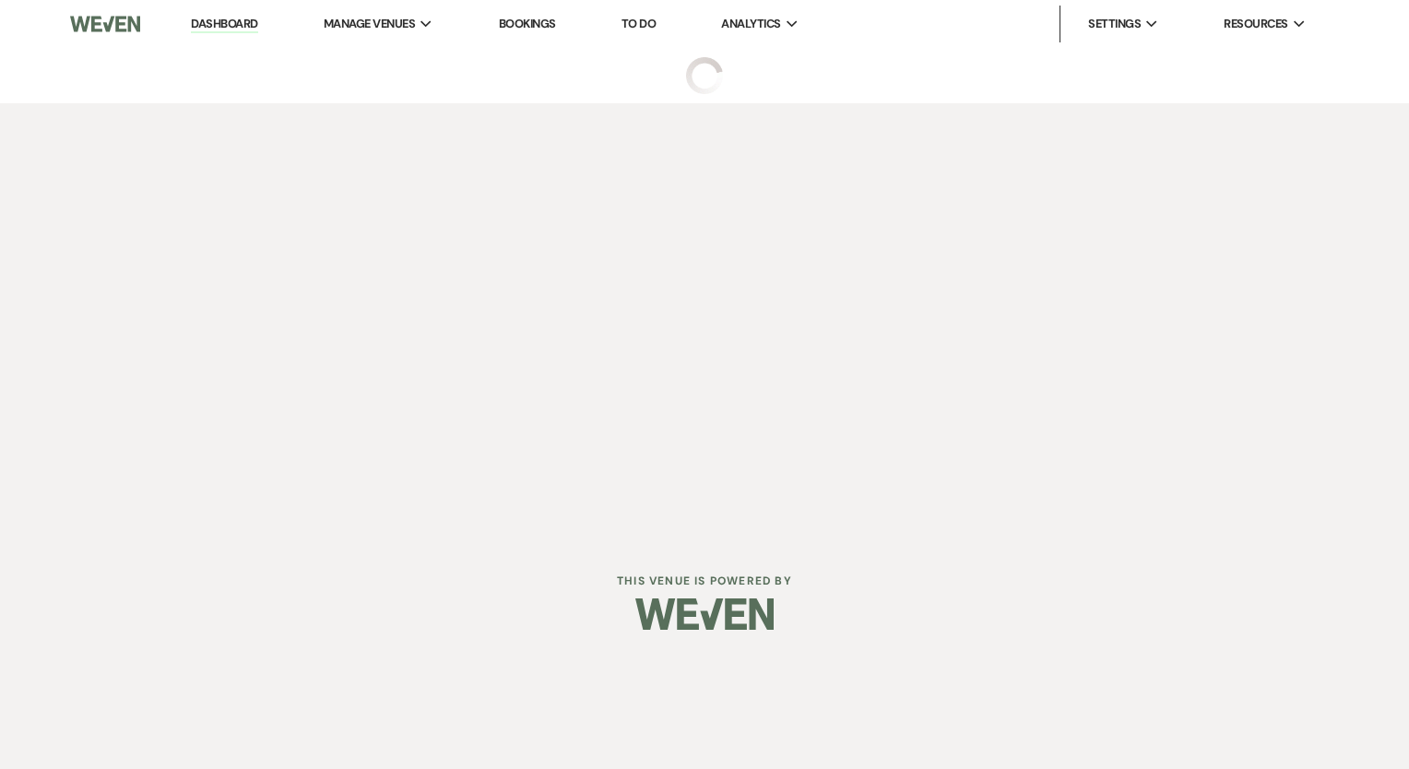
select select "5"
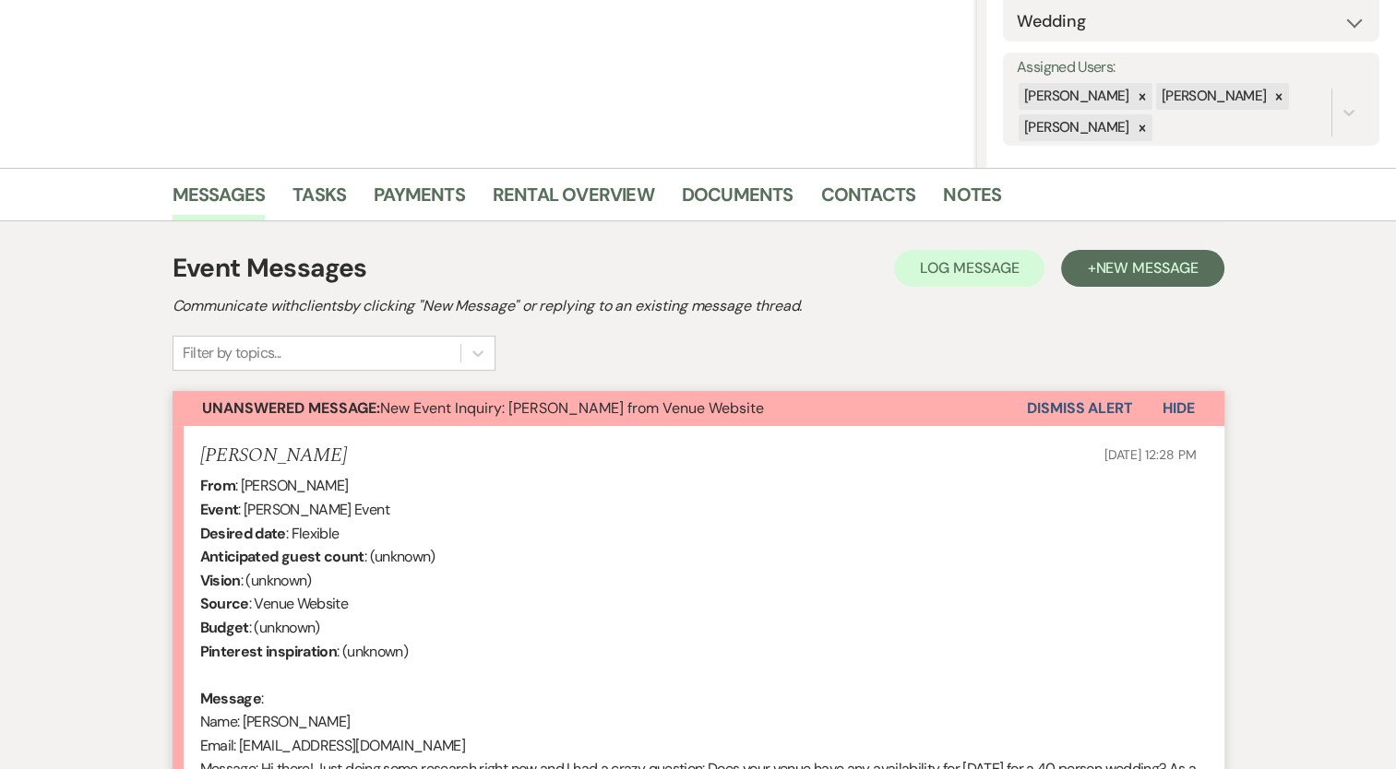
scroll to position [553, 0]
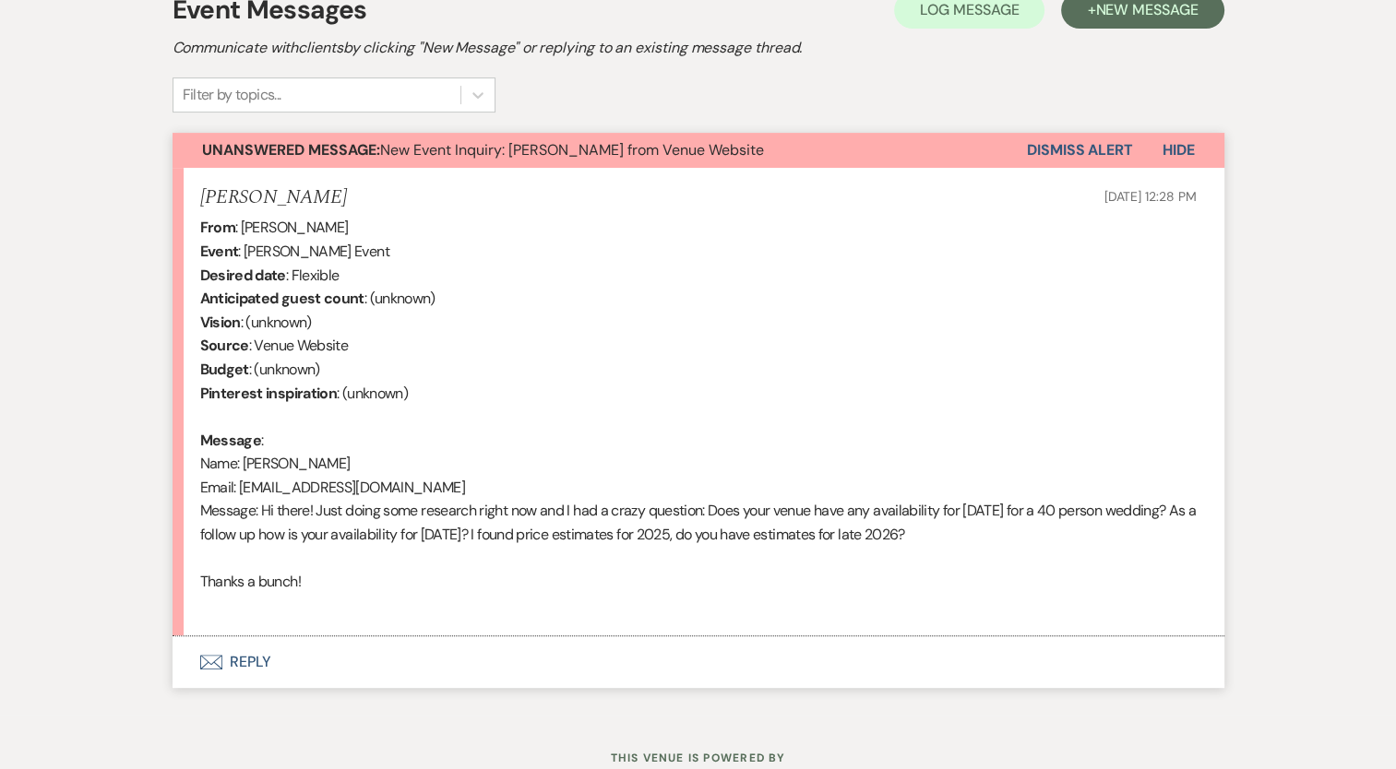
click at [255, 655] on button "Envelope Reply" at bounding box center [698, 662] width 1052 height 52
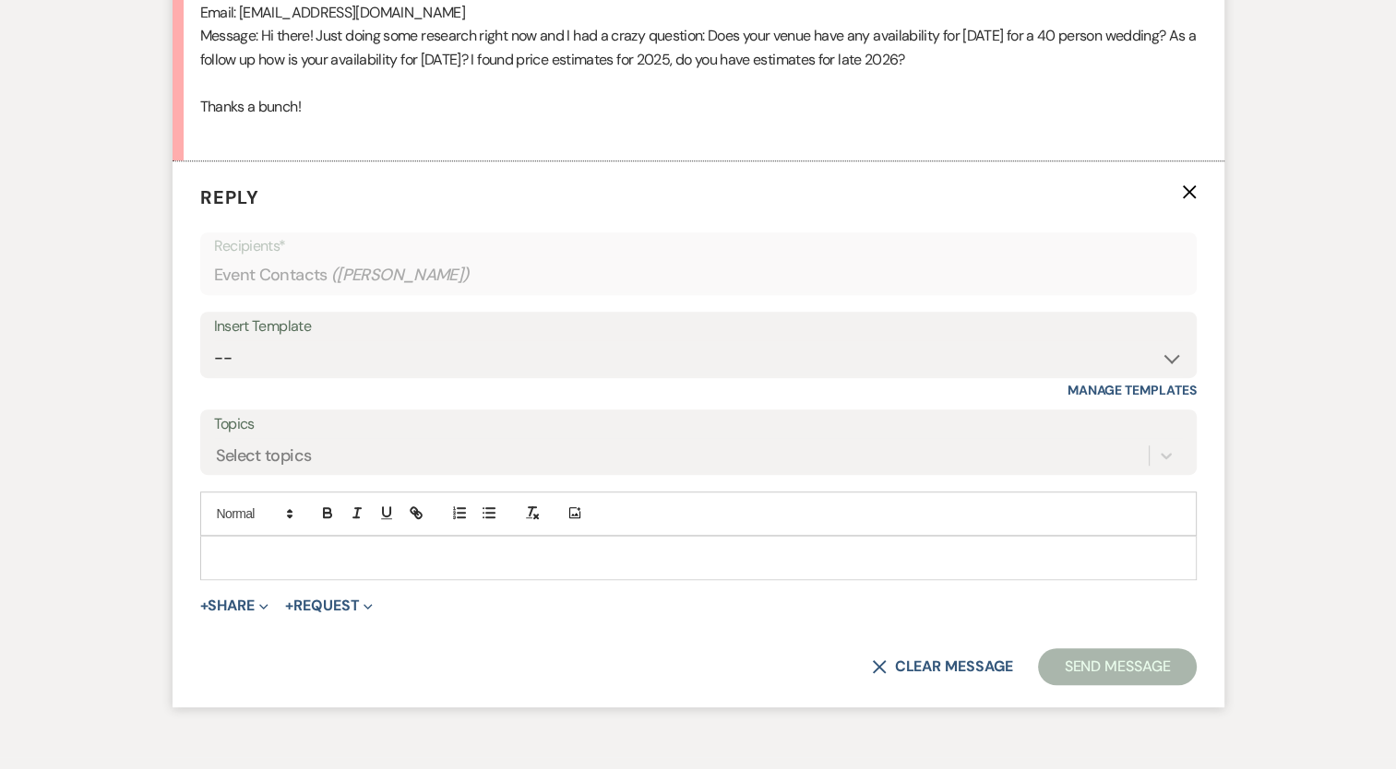
scroll to position [1077, 0]
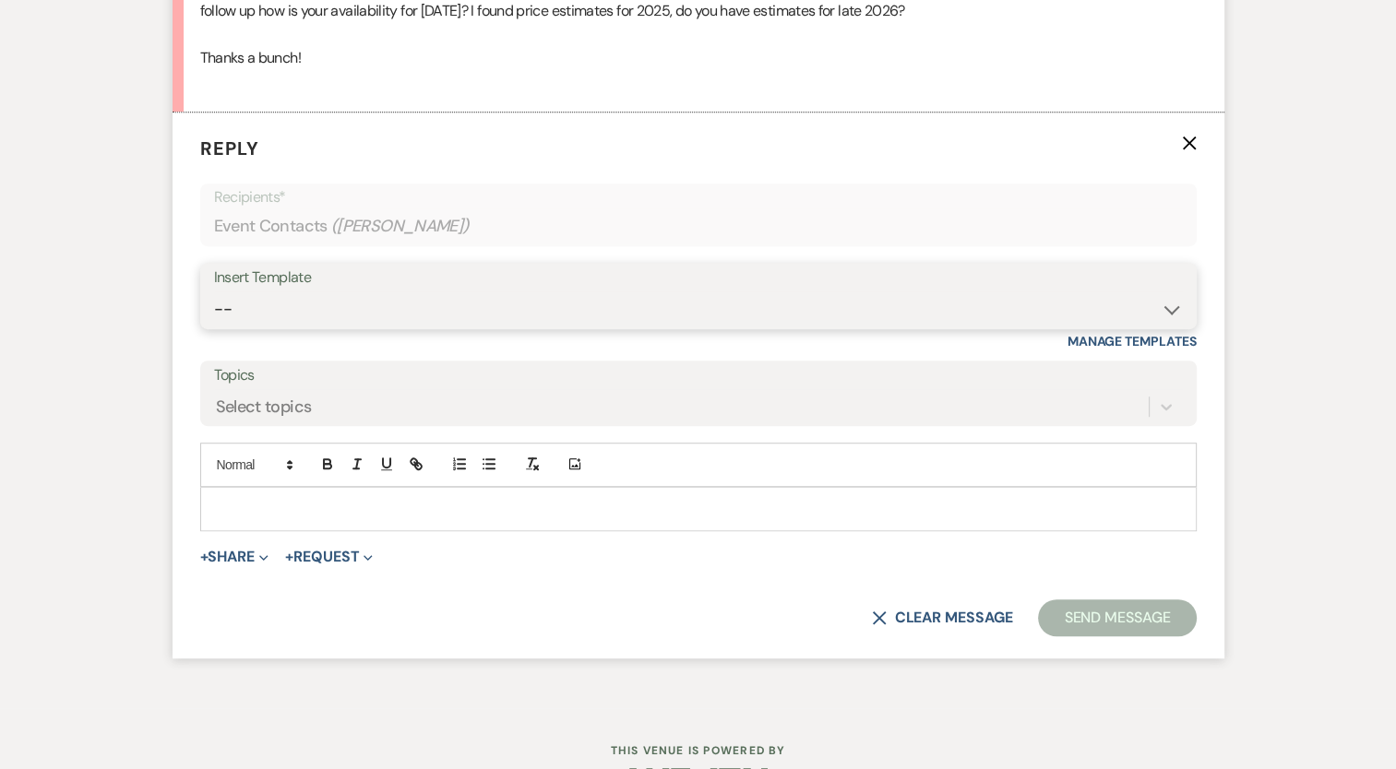
click at [406, 303] on select "-- Booking Template Final Number & Meeting Request Copy of Weven Planning Porta…" at bounding box center [698, 309] width 969 height 36
select select "916"
click at [214, 291] on select "-- Booking Template Final Number & Meeting Request Copy of Weven Planning Porta…" at bounding box center [698, 309] width 969 height 36
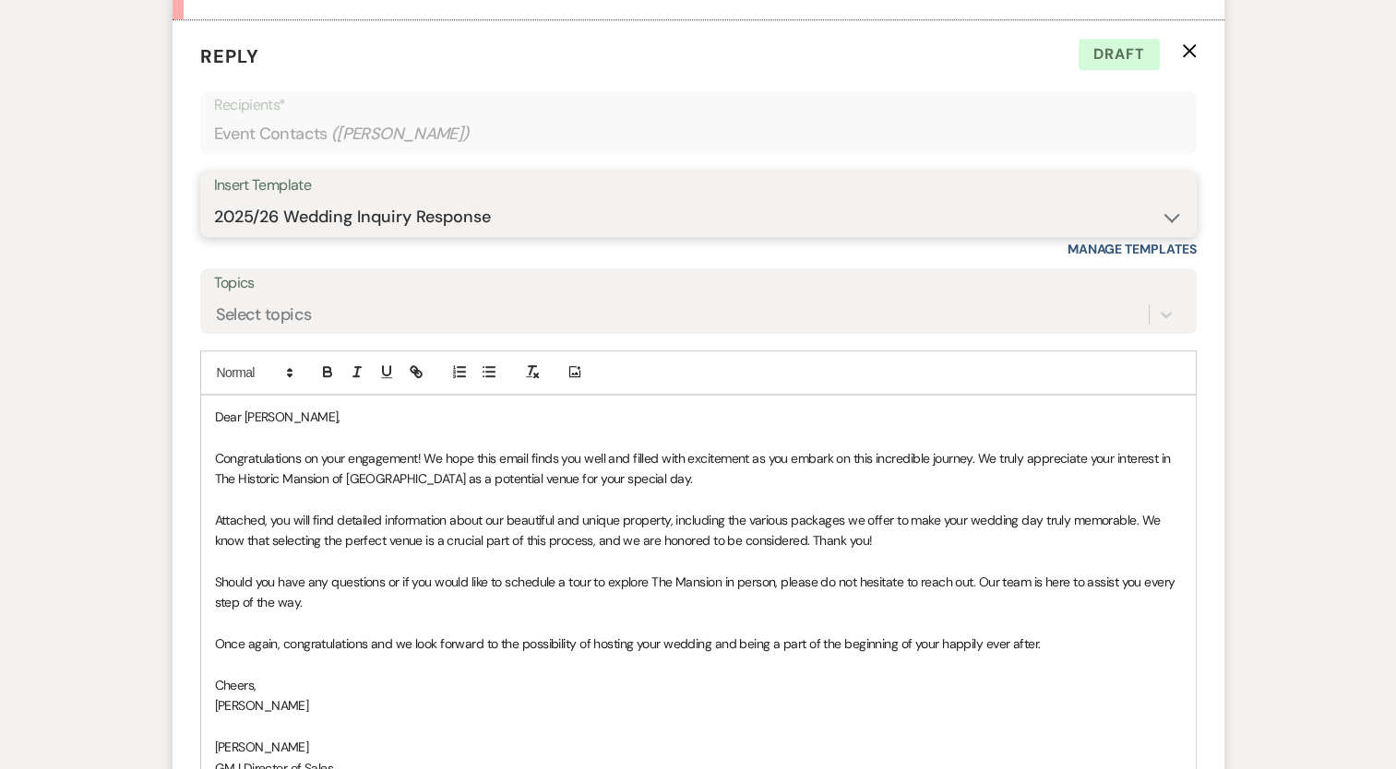
scroll to position [1354, 0]
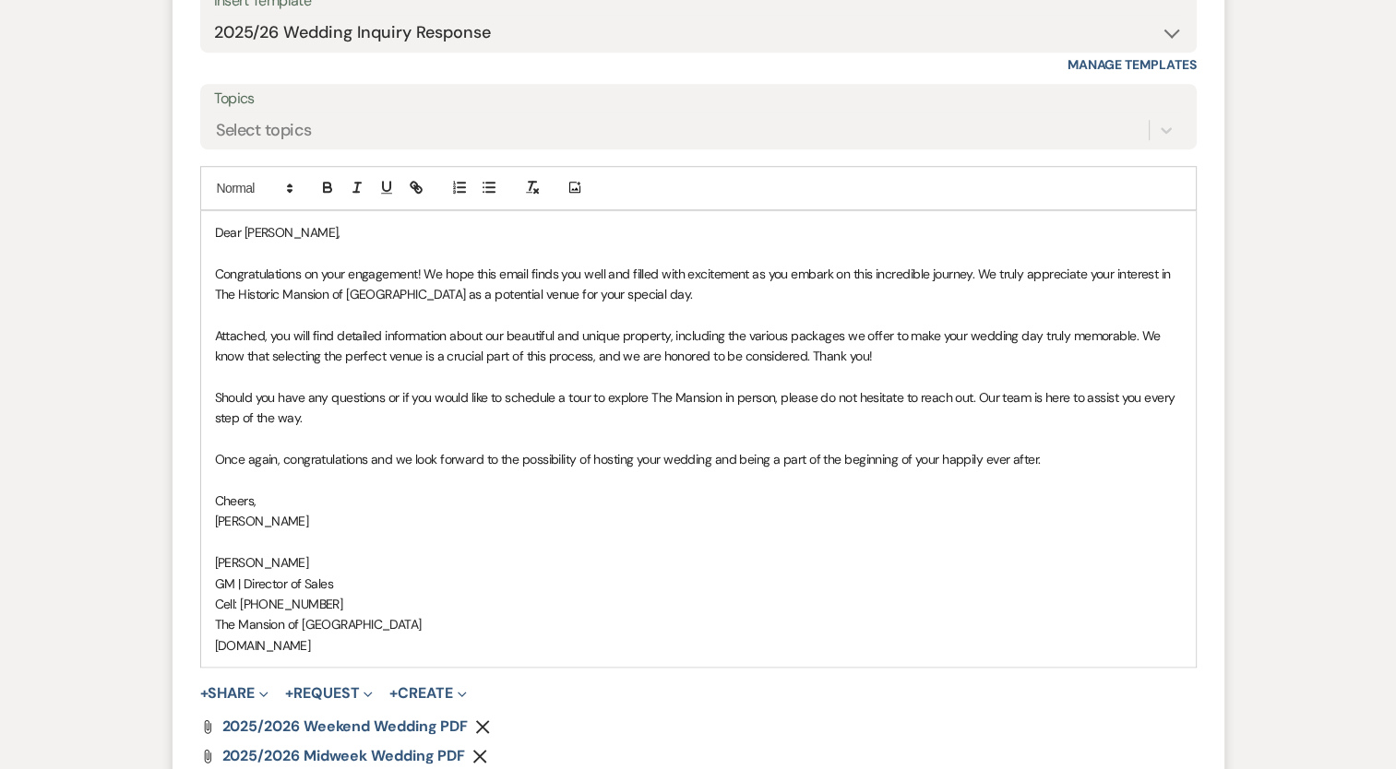
click at [676, 293] on p "Congratulations on your engagement! We hope this email finds you well and fille…" at bounding box center [698, 285] width 967 height 42
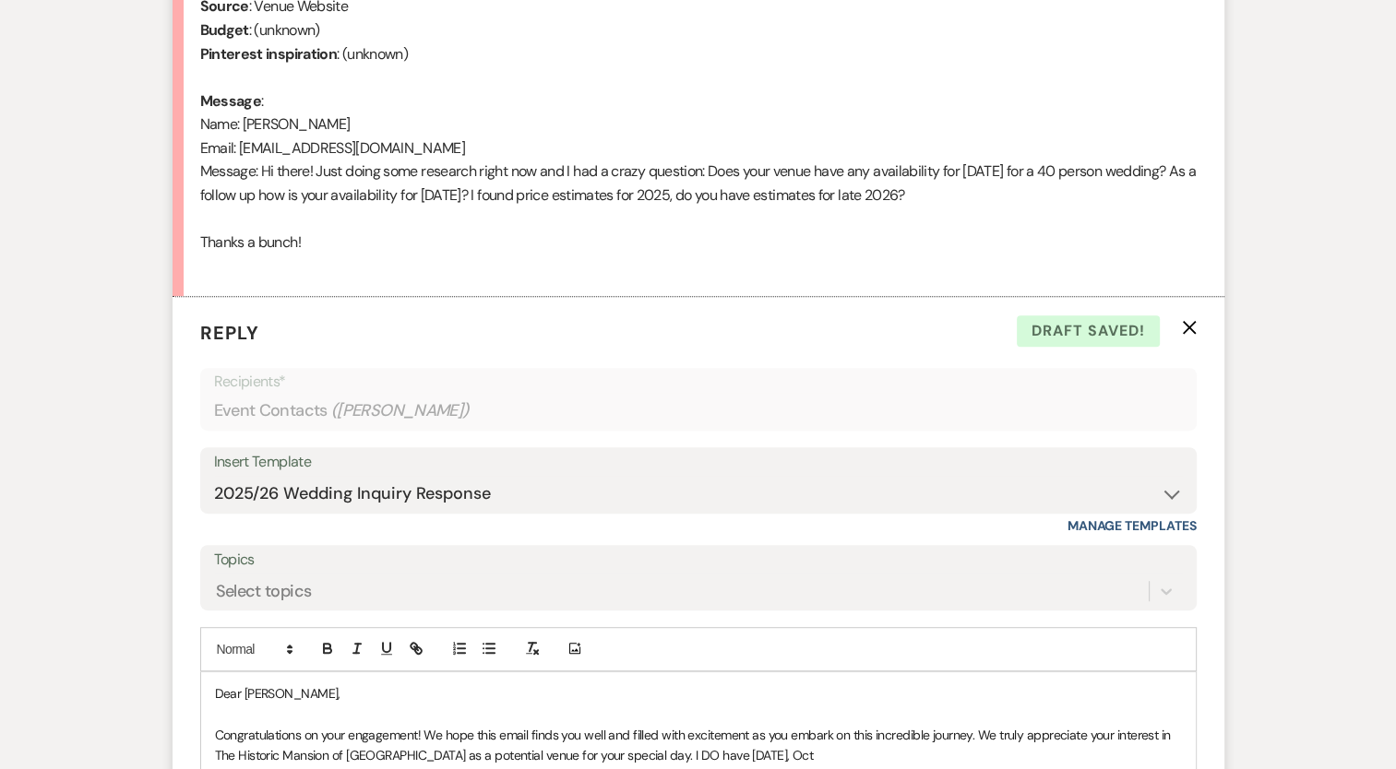
scroll to position [1262, 0]
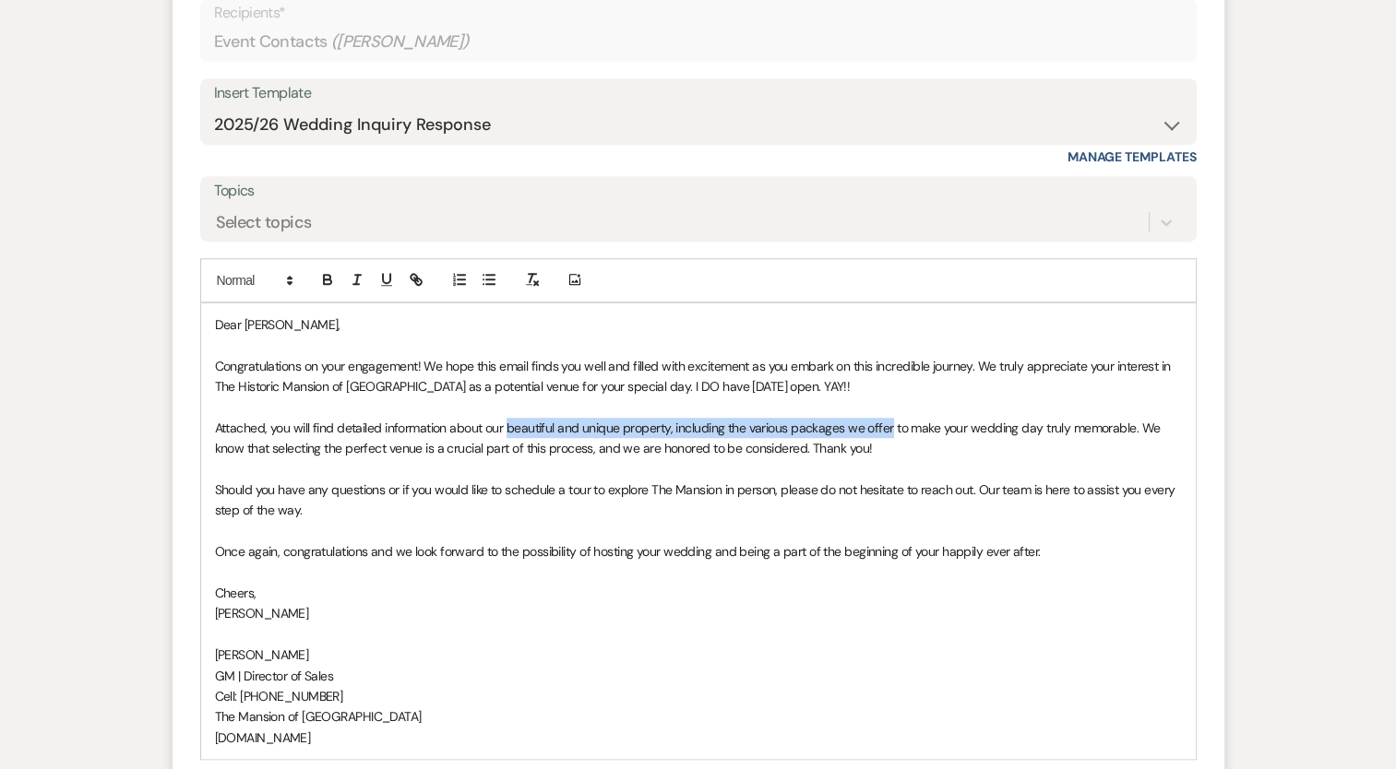
drag, startPoint x: 505, startPoint y: 420, endPoint x: 891, endPoint y: 418, distance: 385.6
click at [891, 420] on span "Attached, you will find detailed information about our beautiful and unique pro…" at bounding box center [689, 438] width 948 height 37
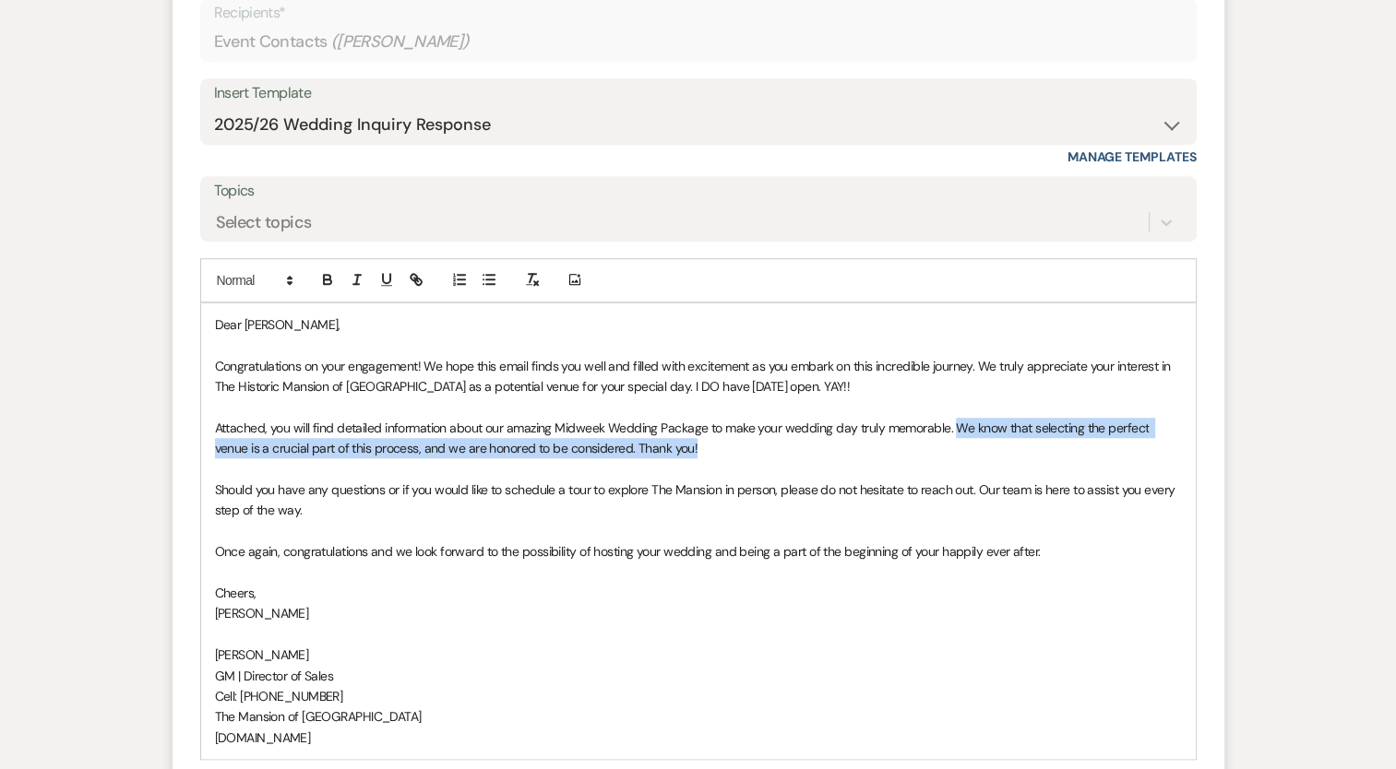
drag, startPoint x: 956, startPoint y: 428, endPoint x: 956, endPoint y: 448, distance: 20.3
click at [956, 448] on p "Attached, you will find detailed information about our amazing Midweek Wedding …" at bounding box center [698, 439] width 967 height 42
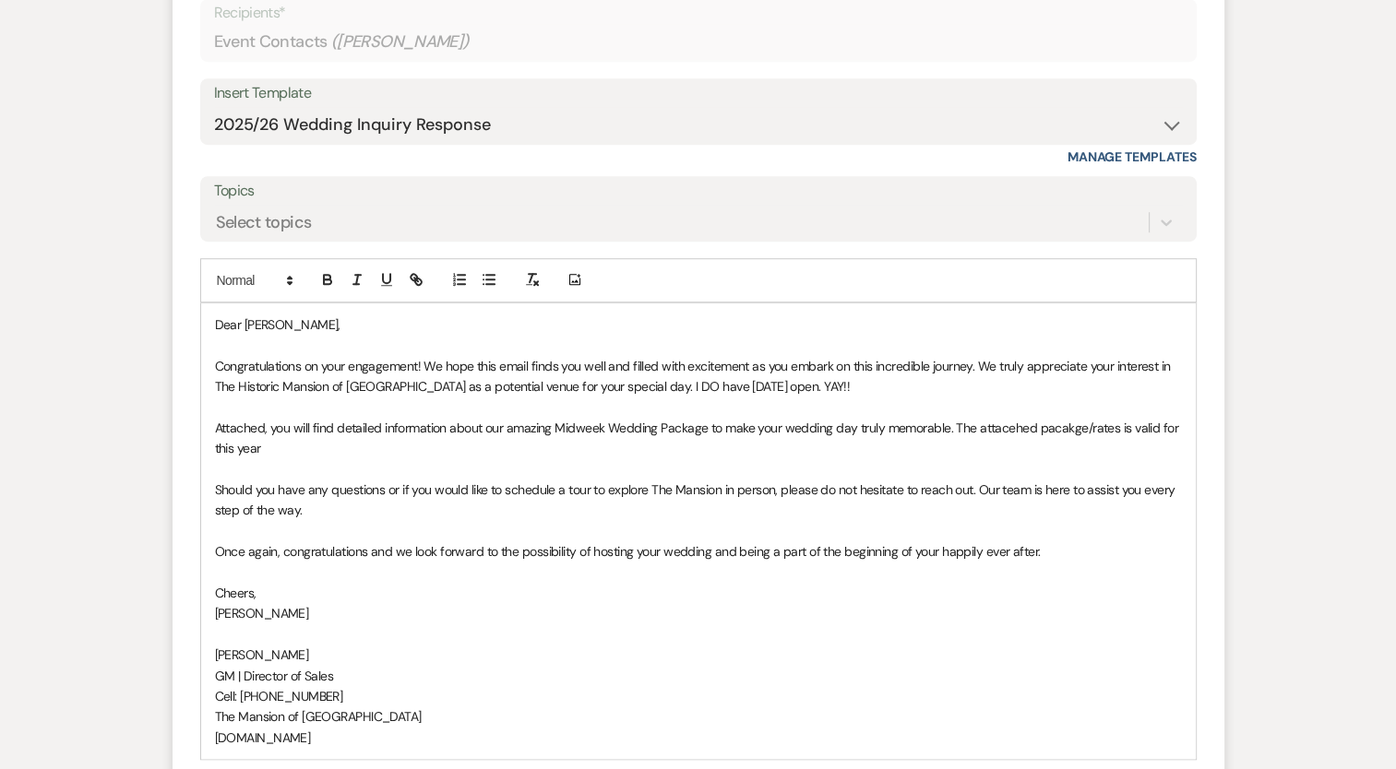
click at [327, 432] on span "Attached, you will find detailed information about our amazing Midweek Wedding …" at bounding box center [698, 438] width 967 height 37
click at [298, 454] on p "Attached, you will find detailed information about our amazing Midweek Wedding …" at bounding box center [698, 439] width 967 height 42
click at [314, 441] on span "Attached, you will find detailed information about our amazing Midweek Wedding …" at bounding box center [694, 438] width 959 height 37
click at [330, 453] on p "Attached, you will find detailed information about our amazing Midweek Wedding …" at bounding box center [698, 439] width 967 height 42
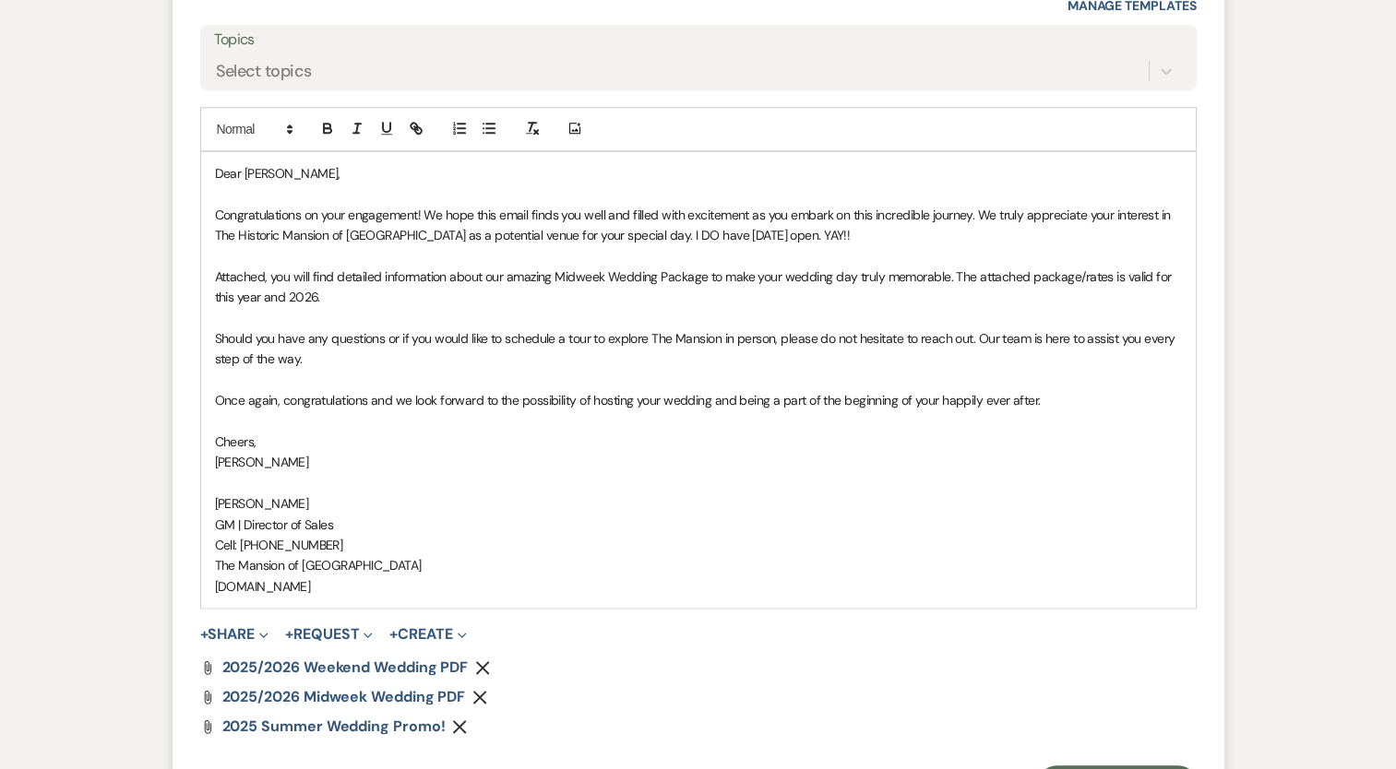
scroll to position [1446, 0]
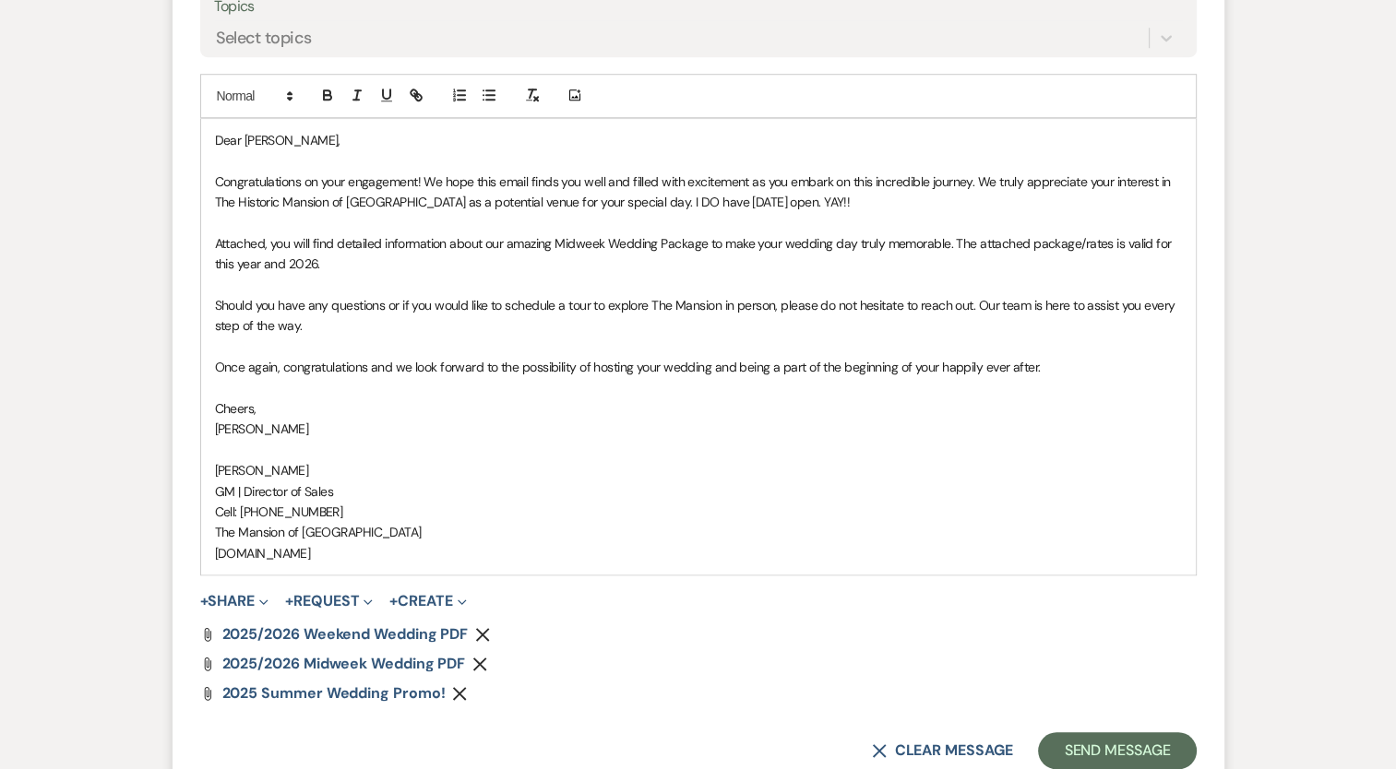
click at [487, 627] on use "button" at bounding box center [483, 634] width 14 height 14
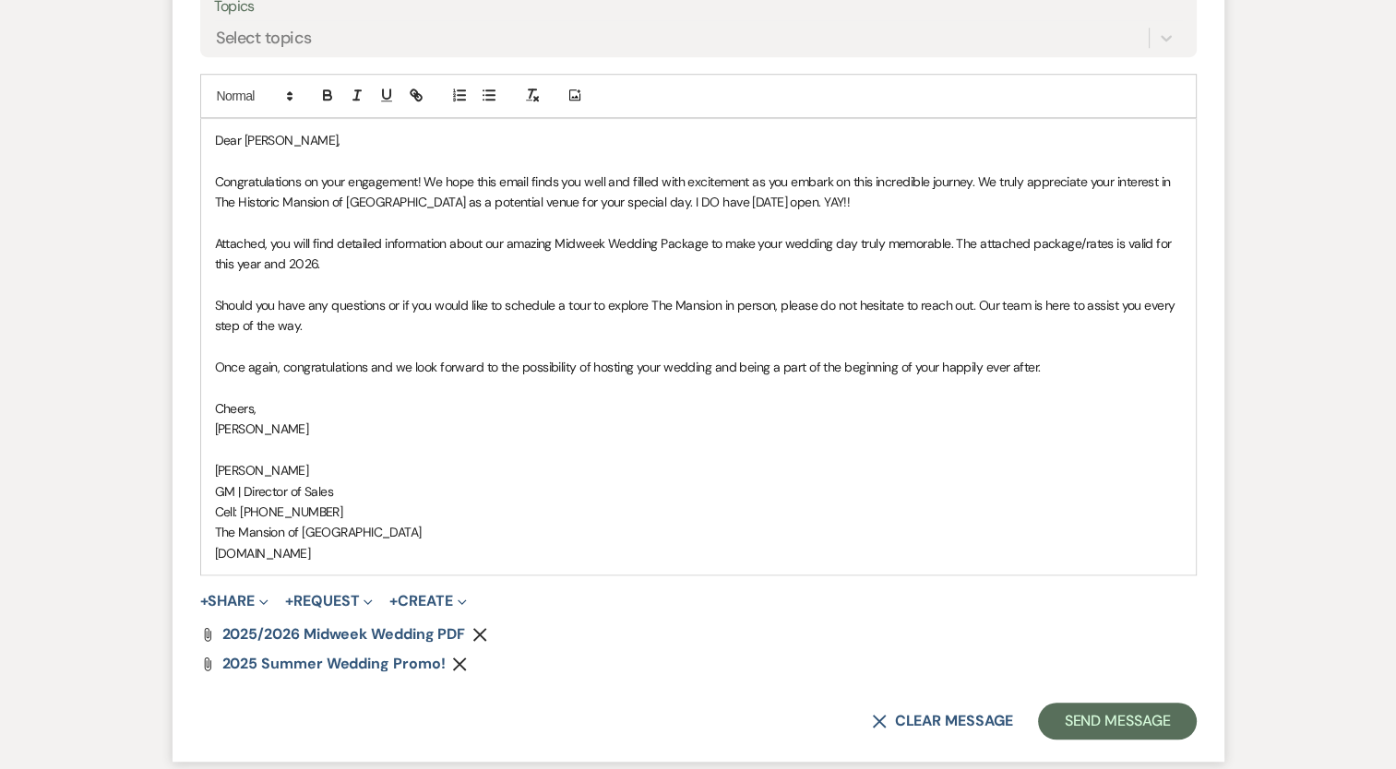
click at [461, 659] on use "button" at bounding box center [460, 664] width 14 height 14
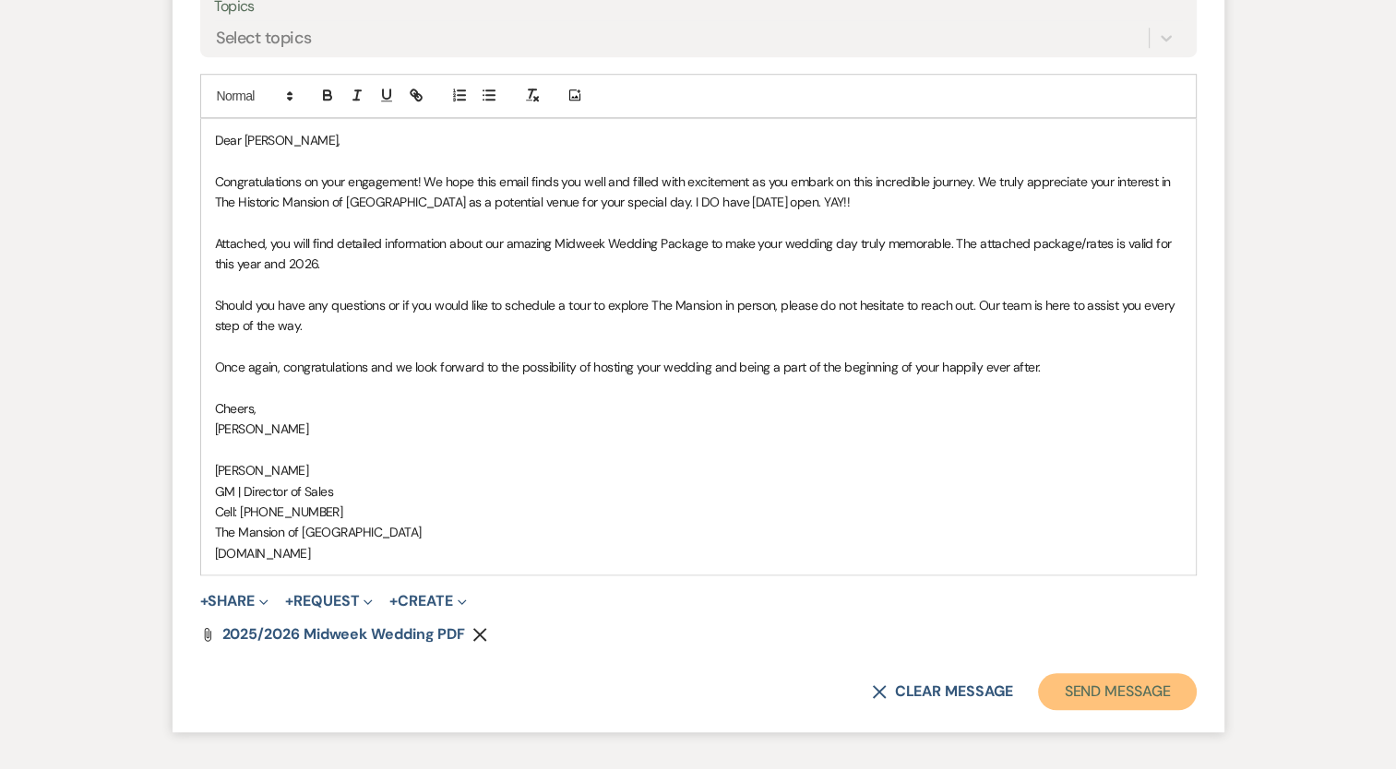
click at [1072, 686] on button "Send Message" at bounding box center [1117, 691] width 158 height 37
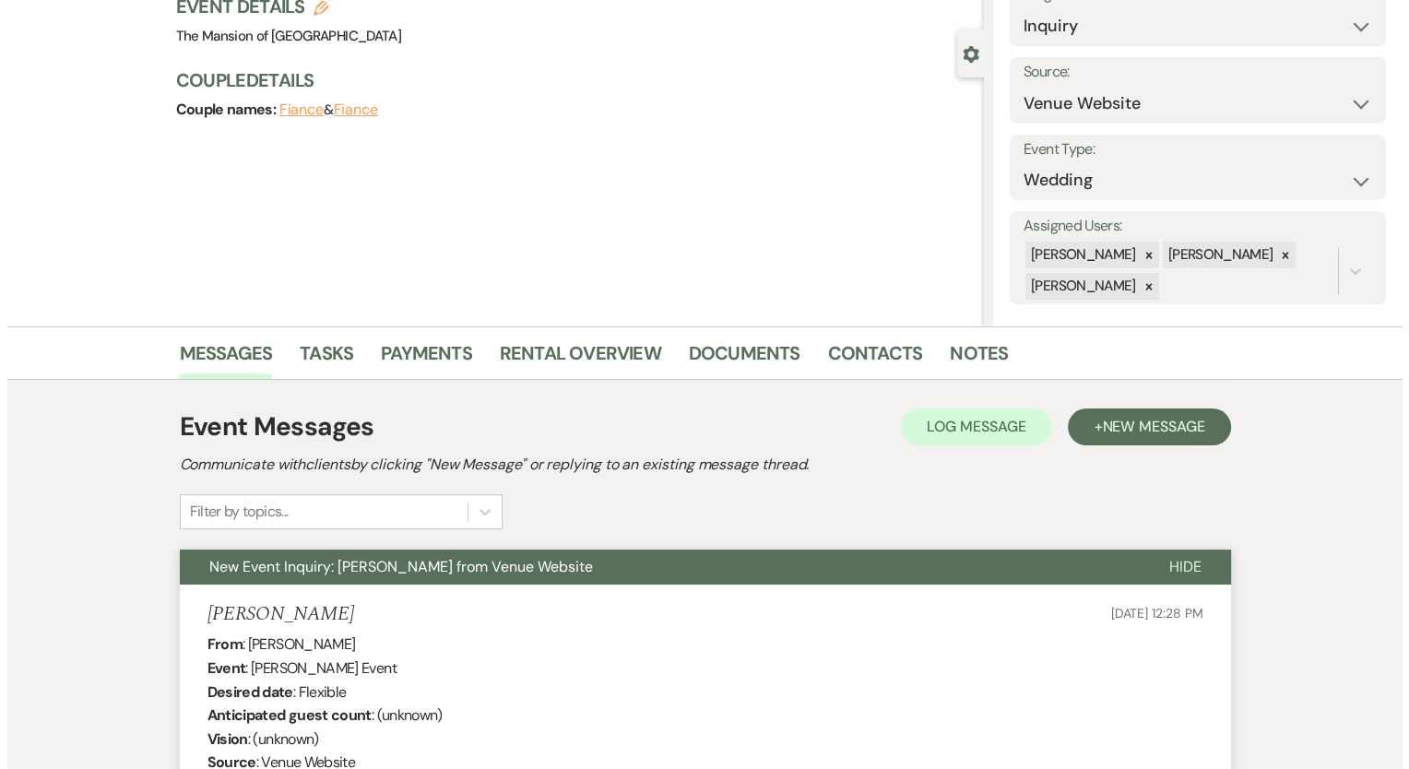
scroll to position [0, 0]
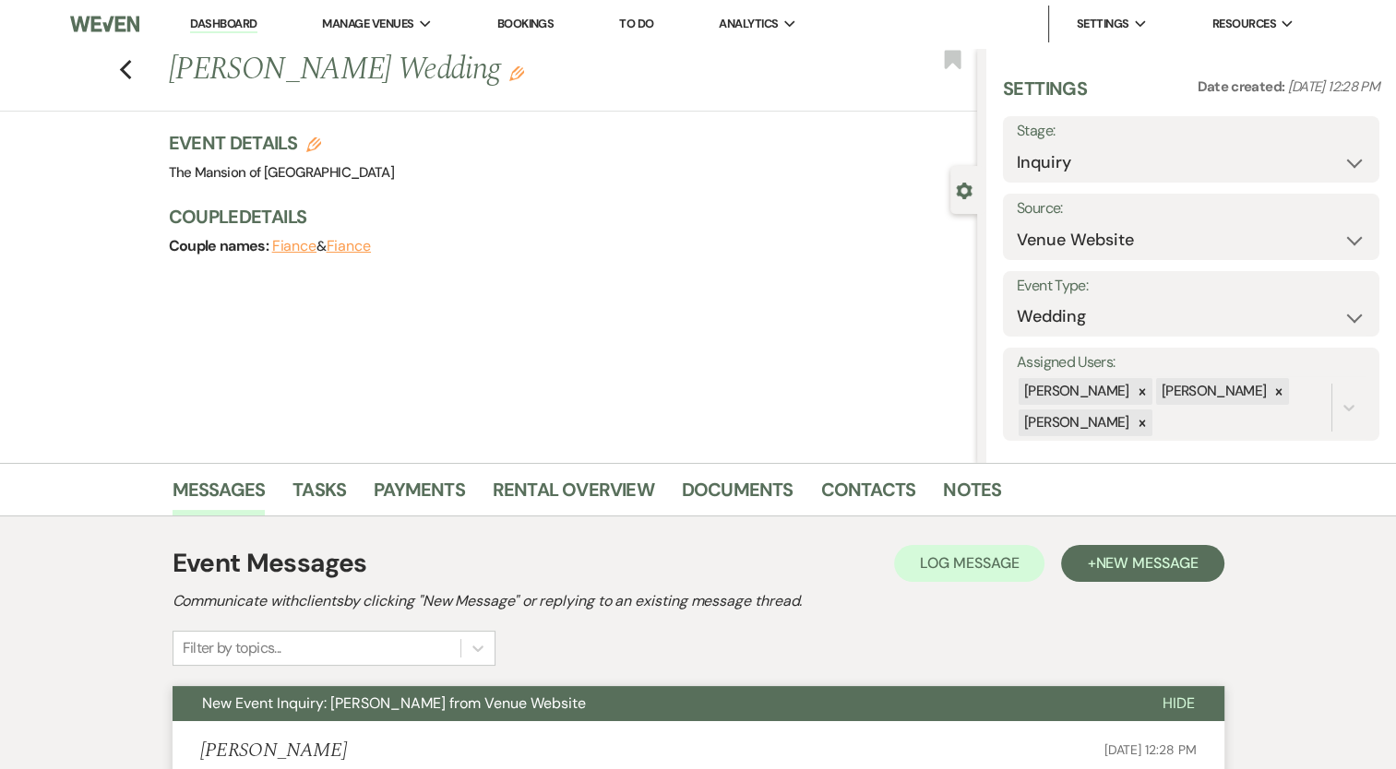
click at [317, 149] on use "button" at bounding box center [313, 144] width 15 height 15
select select "542"
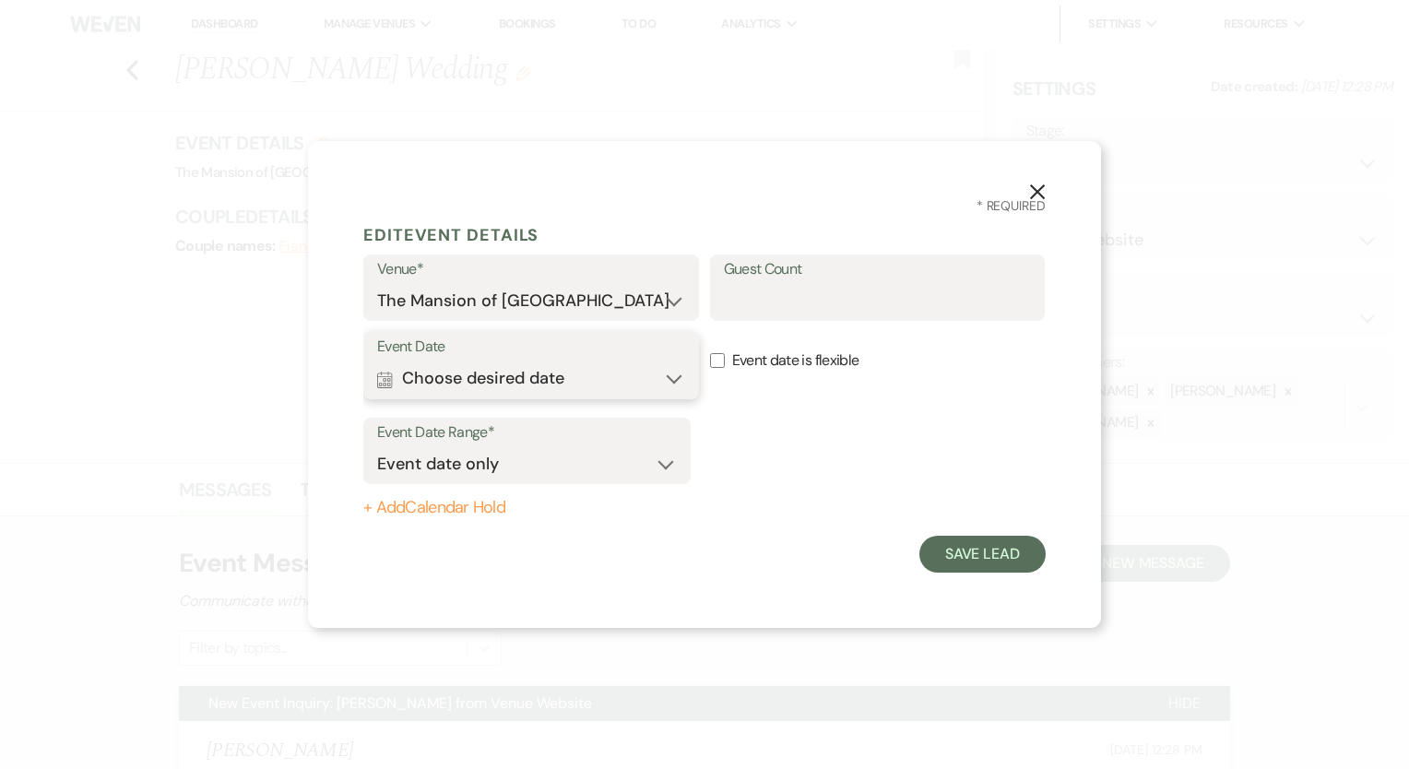
click at [520, 386] on button "Calendar Choose desired date Expand" at bounding box center [531, 379] width 308 height 37
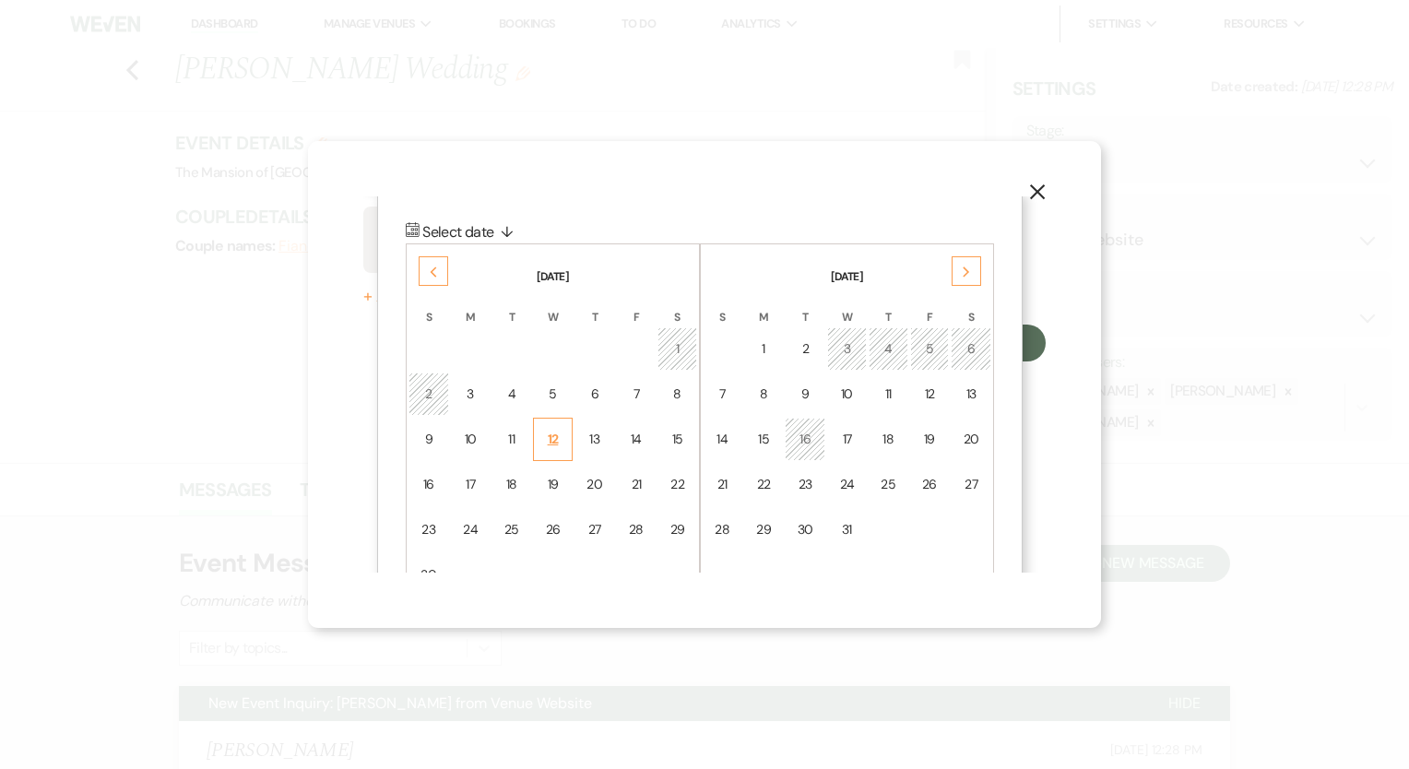
scroll to position [233, 0]
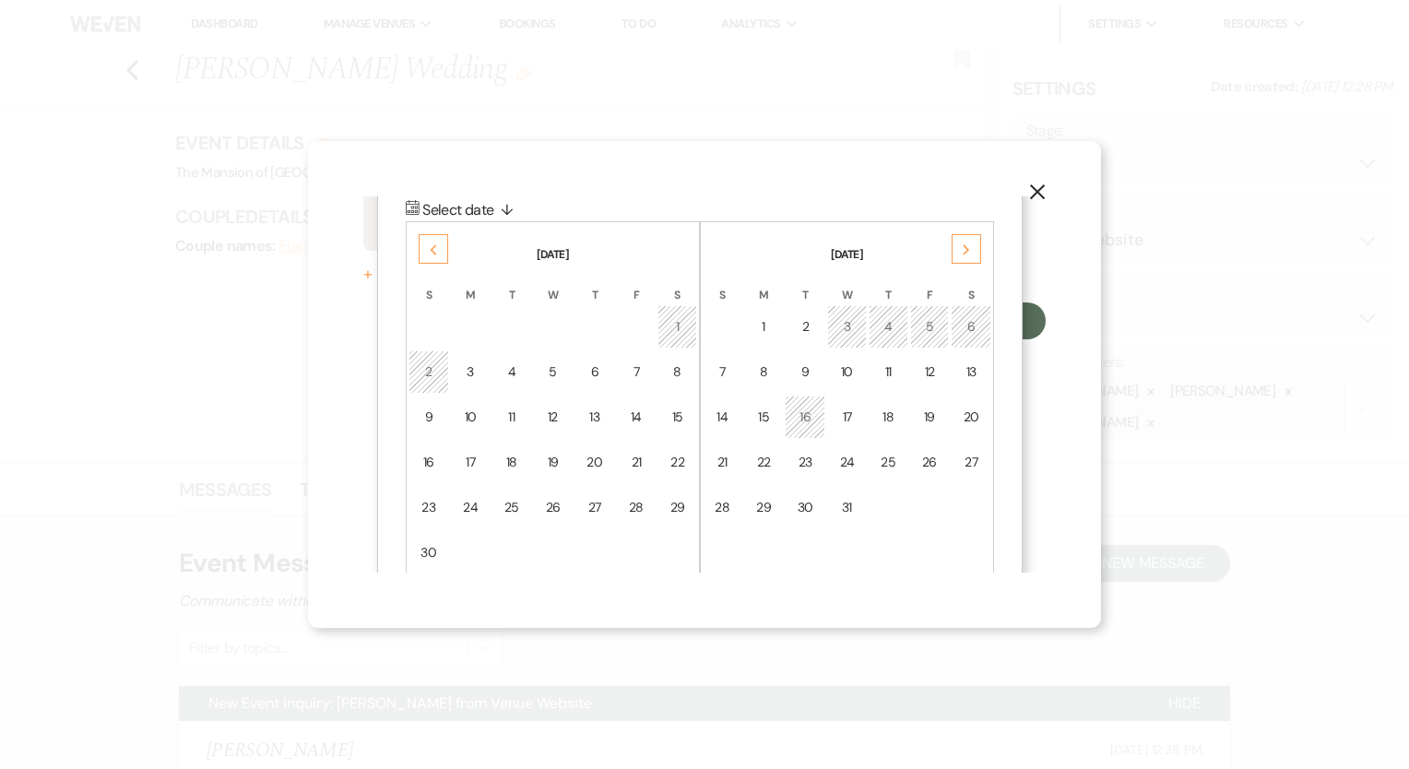
drag, startPoint x: 417, startPoint y: 246, endPoint x: 410, endPoint y: 256, distance: 12.5
click at [410, 253] on th "[DATE]" at bounding box center [553, 243] width 289 height 39
click at [428, 258] on div "Previous" at bounding box center [434, 249] width 30 height 30
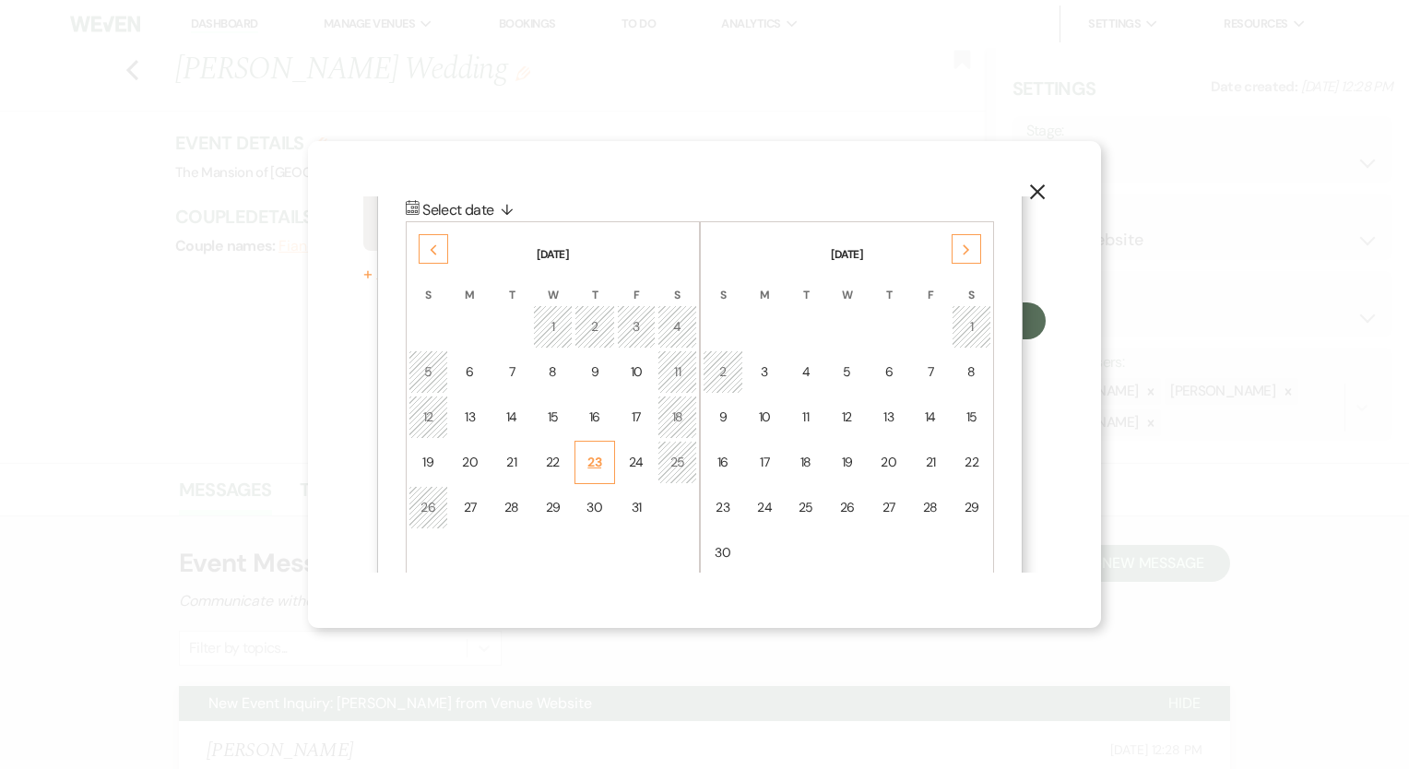
click at [605, 456] on td "23" at bounding box center [595, 462] width 41 height 43
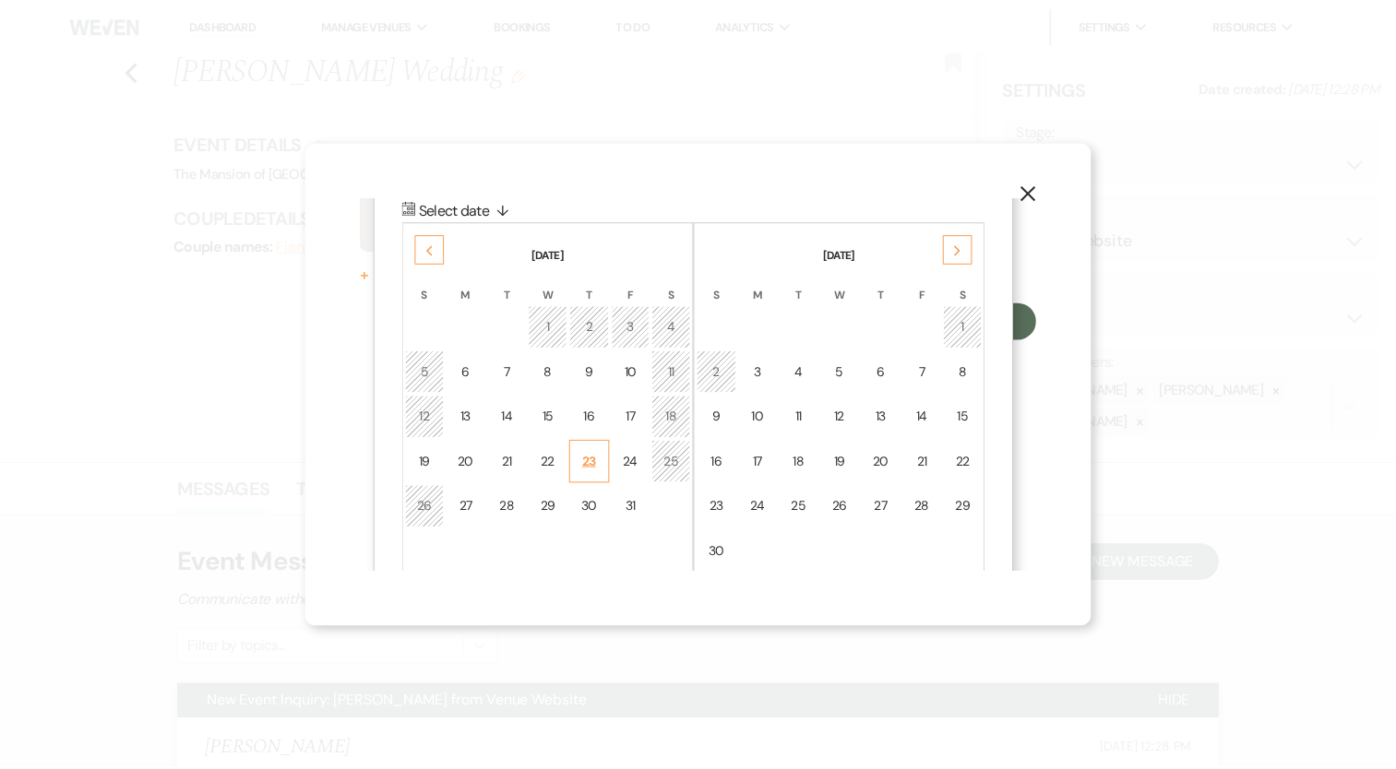
scroll to position [0, 0]
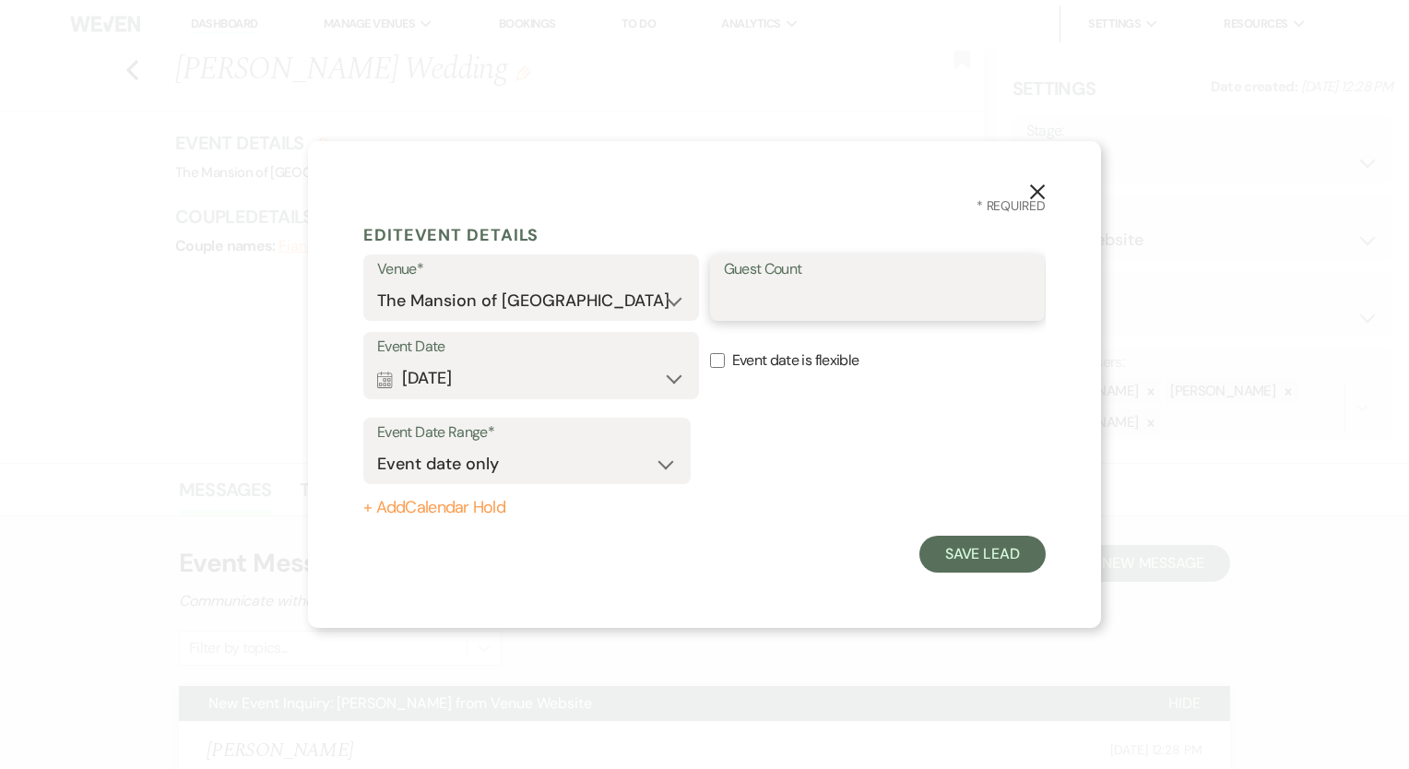
click at [836, 301] on input "Guest Count" at bounding box center [878, 301] width 308 height 36
type input "40"
click at [782, 496] on div "Event Date Range* Event date only Event date and + Add Calendar Hold" at bounding box center [704, 463] width 683 height 107
click at [975, 559] on button "Save Lead" at bounding box center [983, 554] width 126 height 37
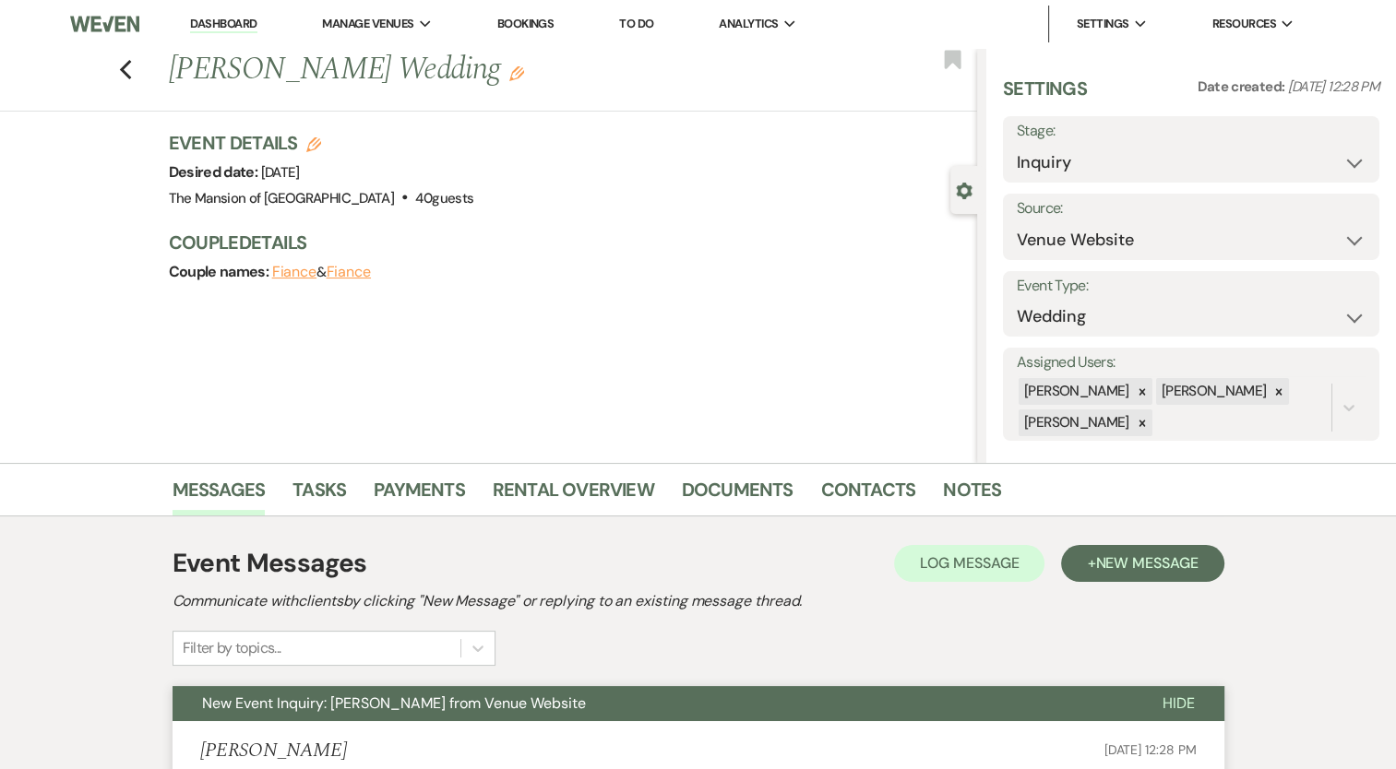
click at [220, 35] on li "Dashboard" at bounding box center [223, 24] width 85 height 37
click at [220, 40] on li "Dashboard" at bounding box center [223, 24] width 85 height 37
click at [232, 21] on link "Dashboard" at bounding box center [223, 25] width 66 height 18
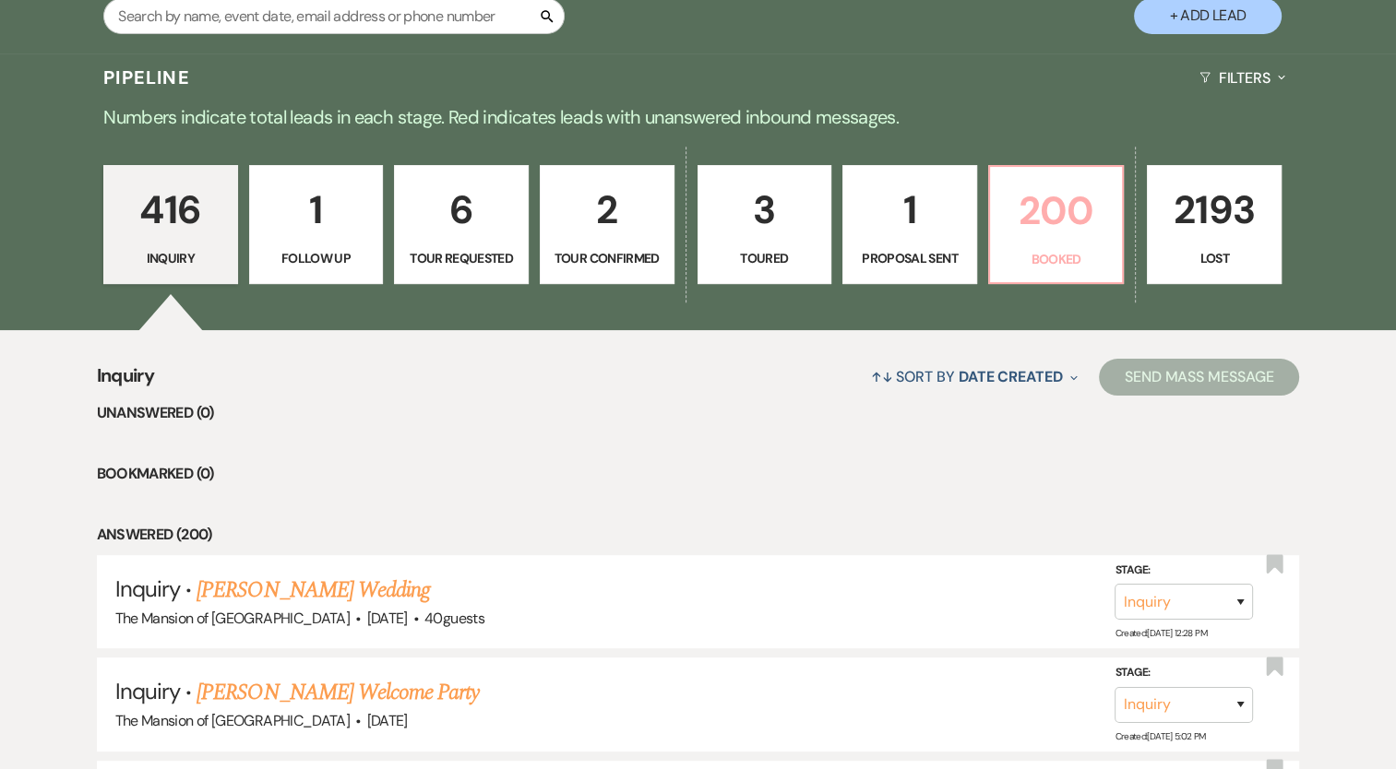
scroll to position [461, 0]
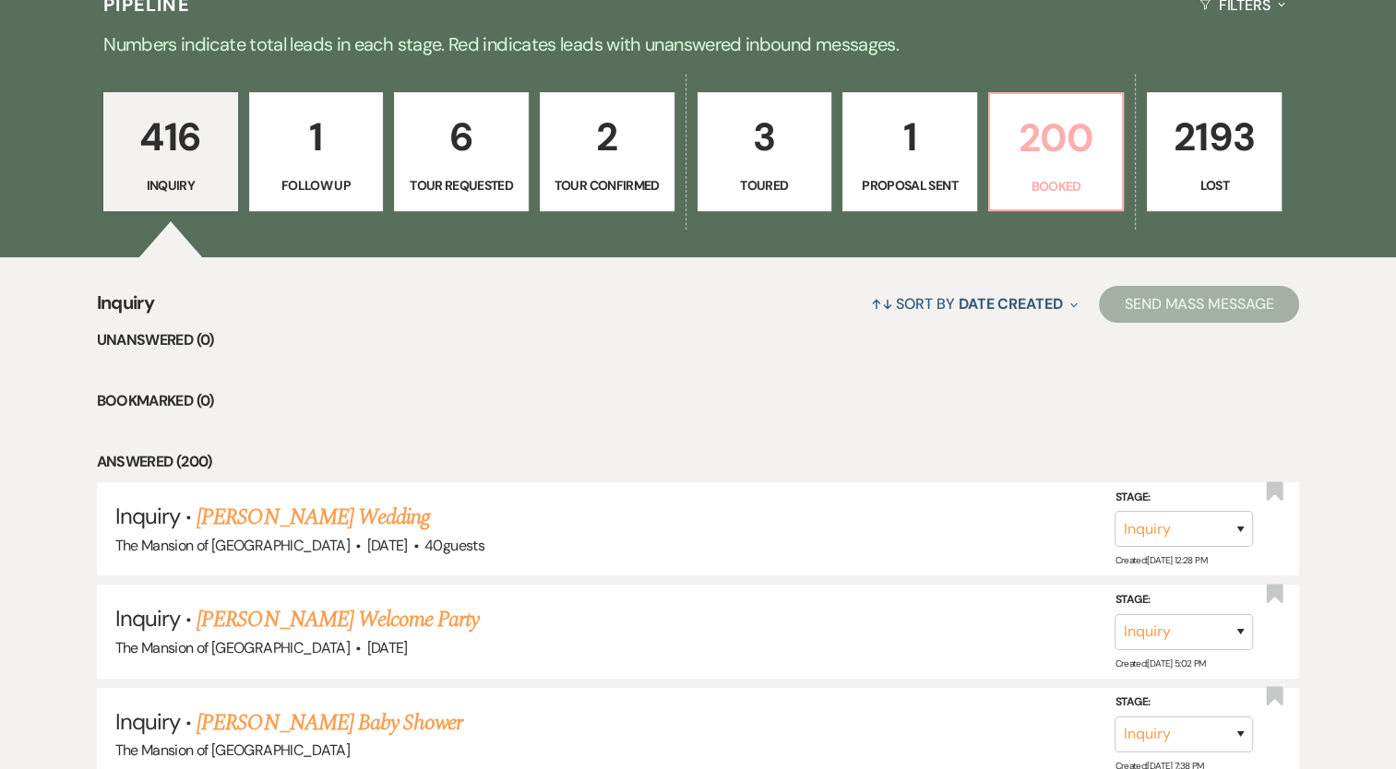
click at [1037, 178] on p "Booked" at bounding box center [1056, 186] width 111 height 20
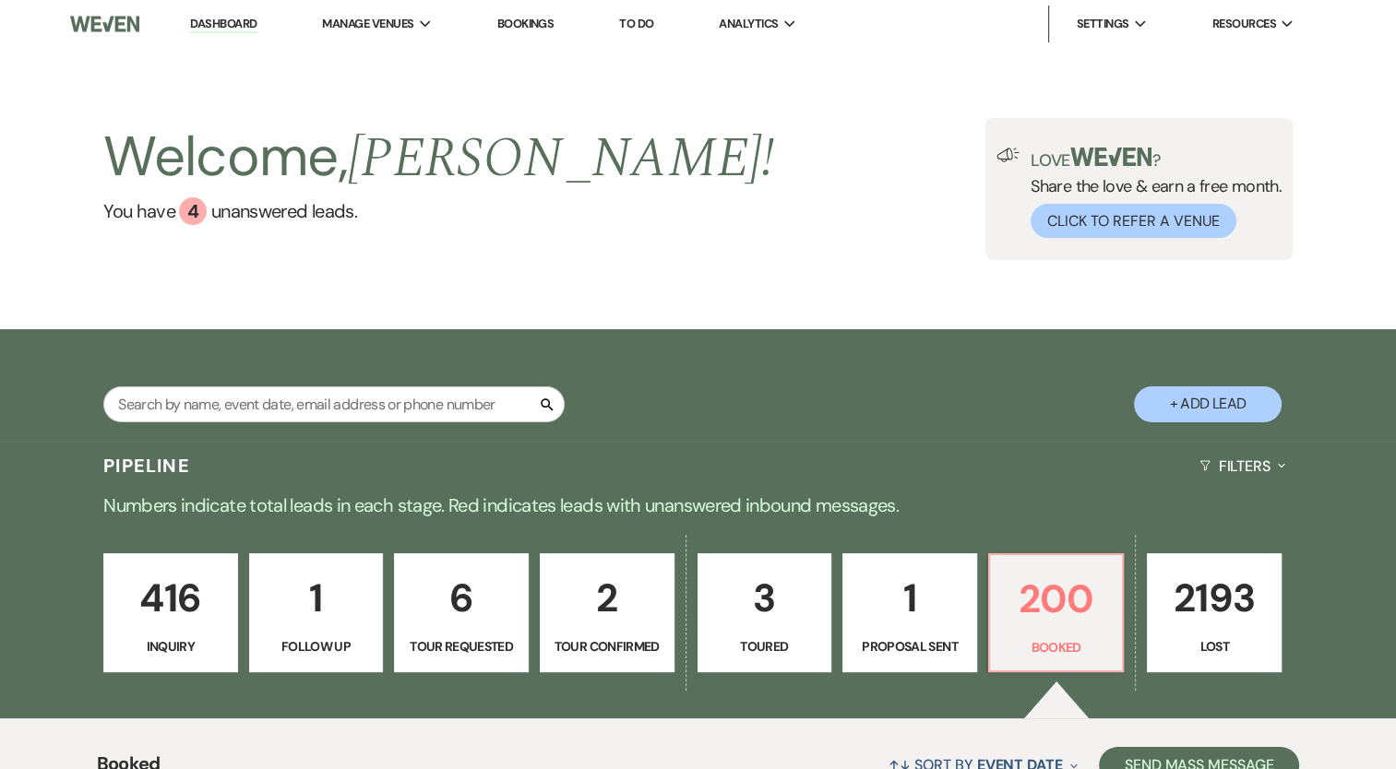
click at [220, 23] on link "Dashboard" at bounding box center [223, 25] width 66 height 18
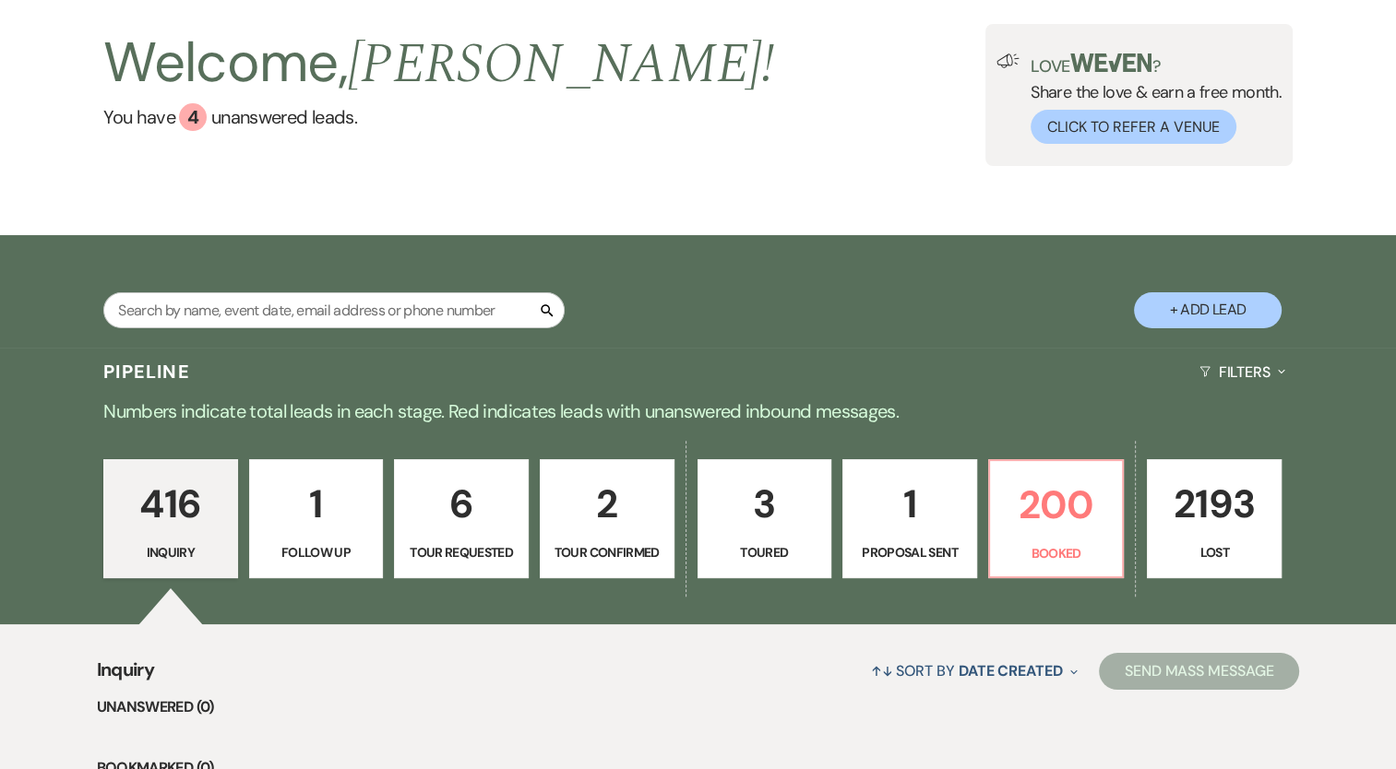
scroll to position [277, 0]
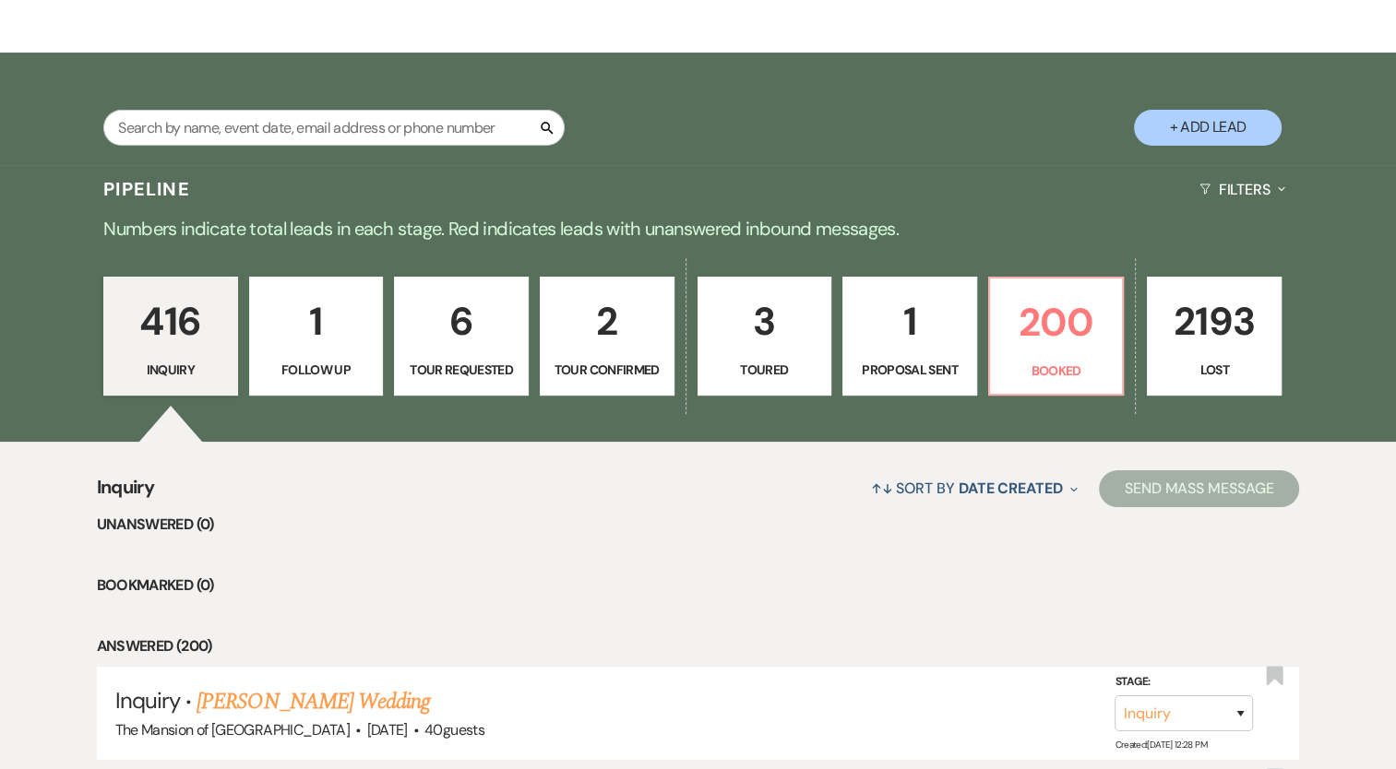
click at [631, 330] on p "2" at bounding box center [607, 322] width 111 height 62
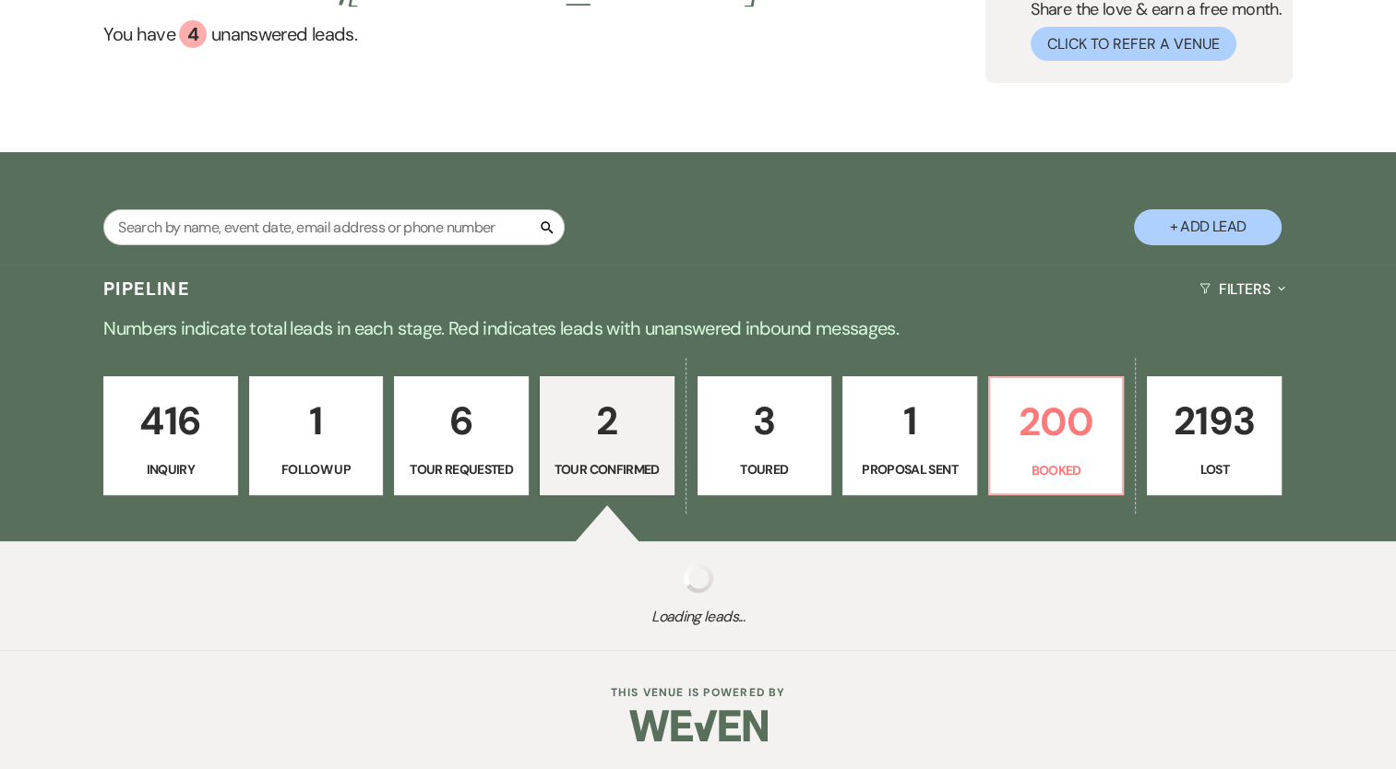
select select "4"
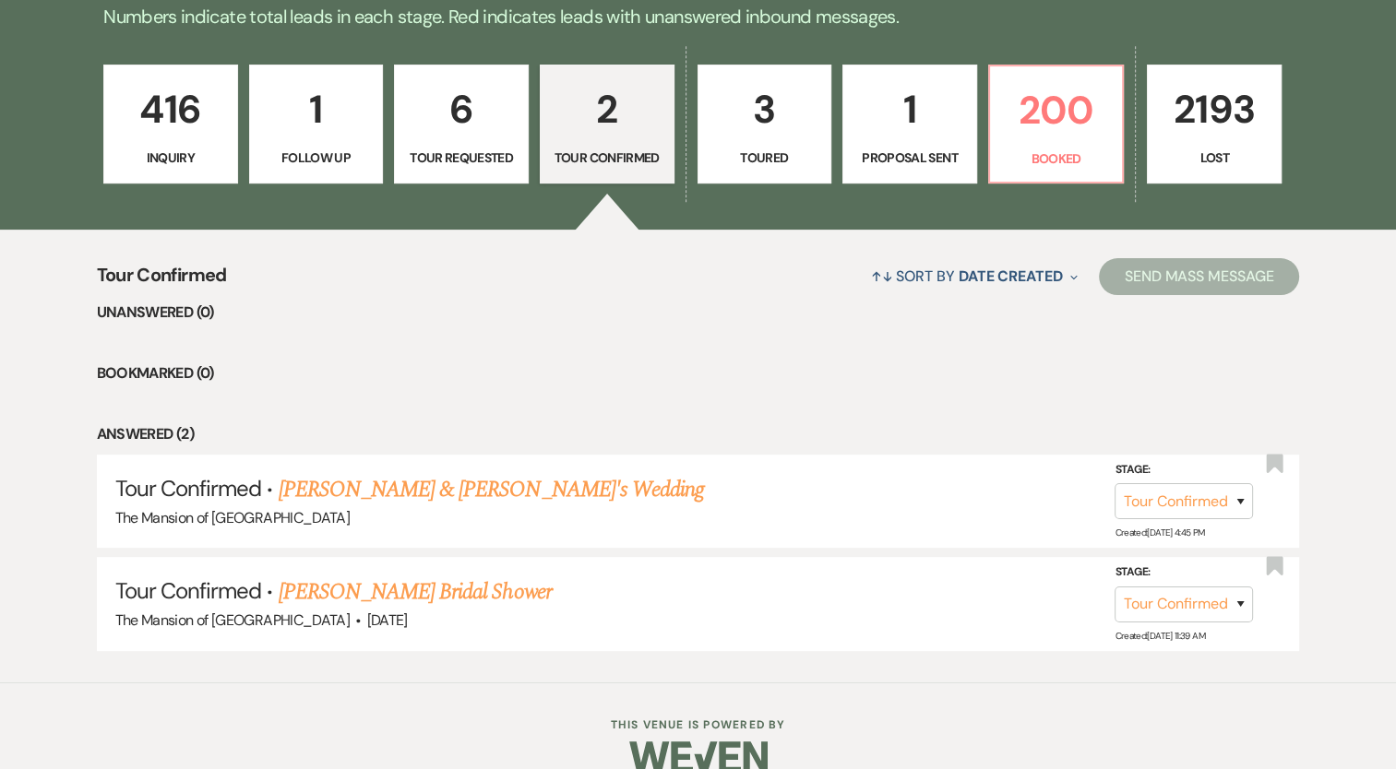
scroll to position [517, 0]
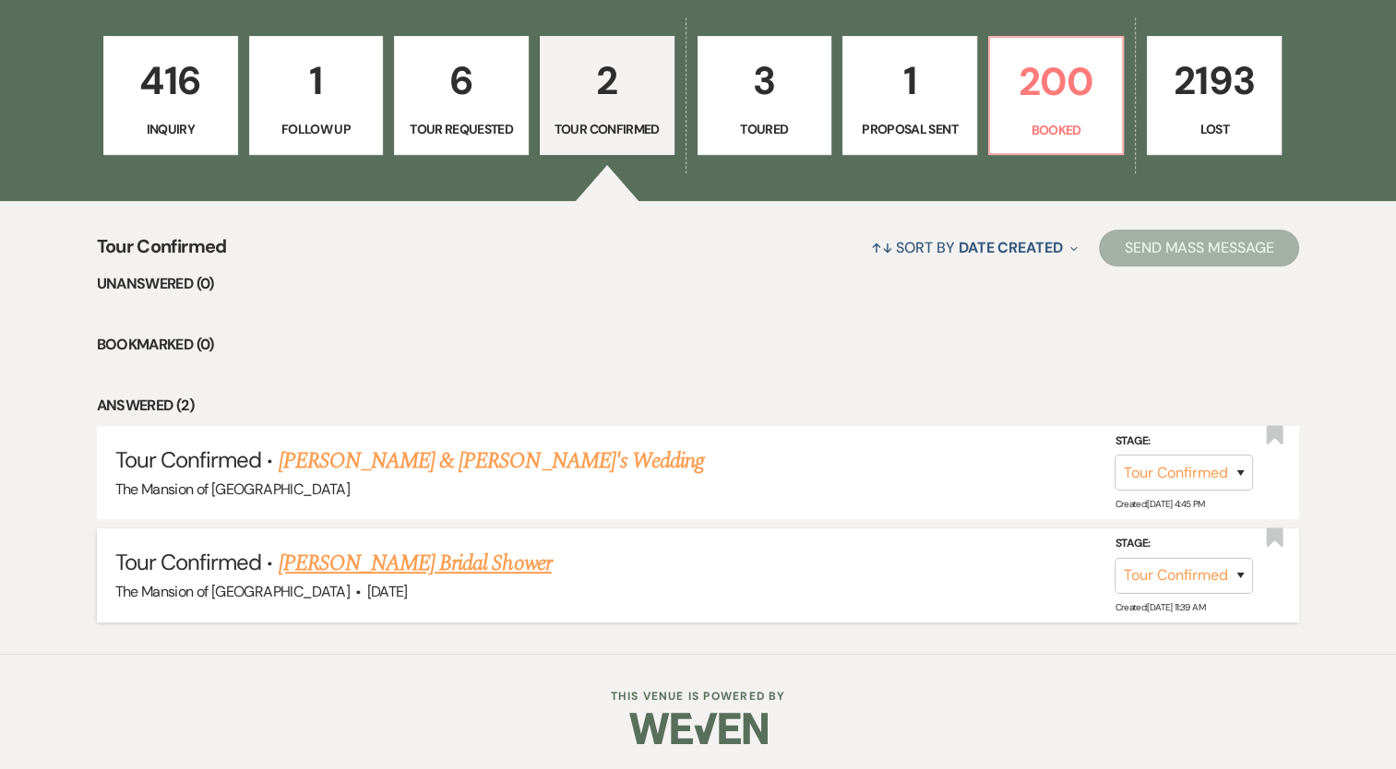
click at [475, 555] on link "[PERSON_NAME] Bridal Shower" at bounding box center [415, 563] width 273 height 33
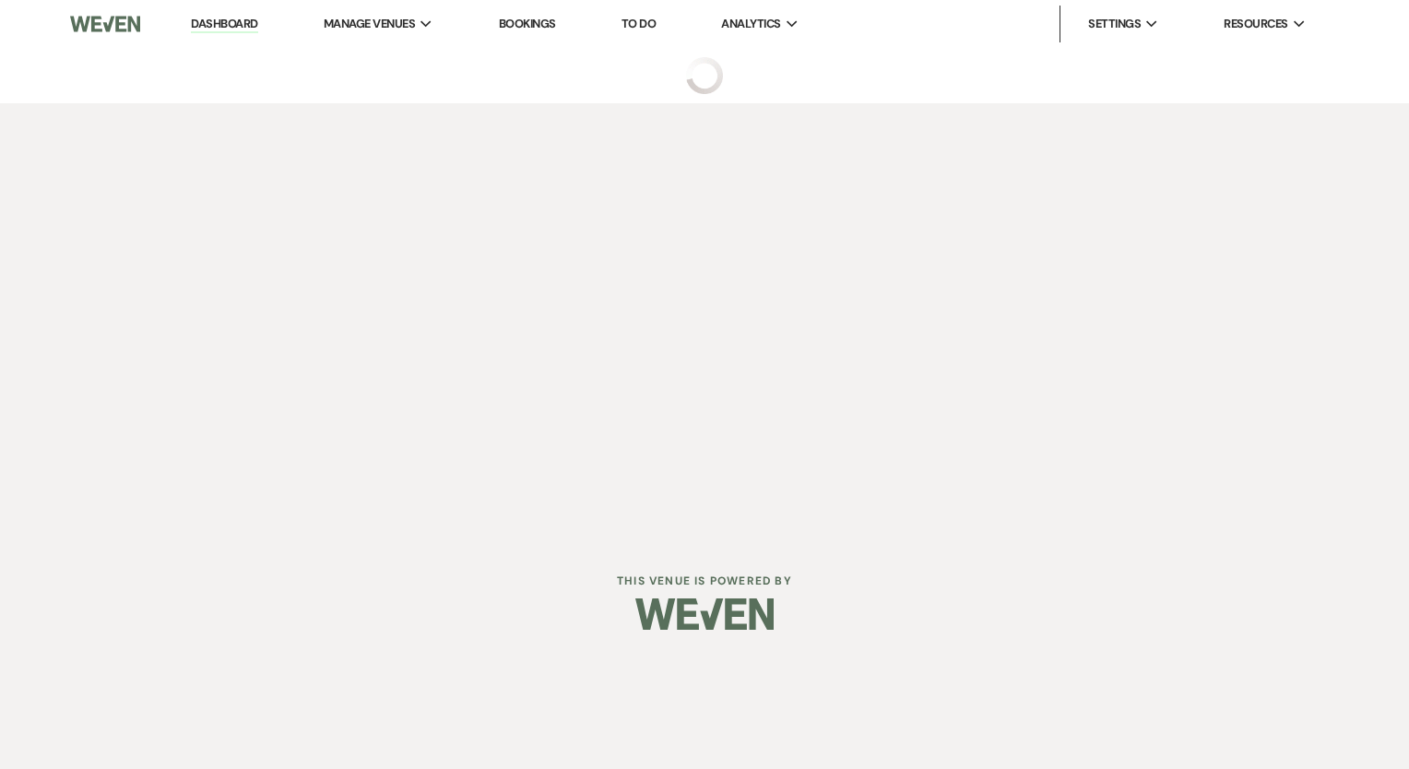
select select "4"
select select "5"
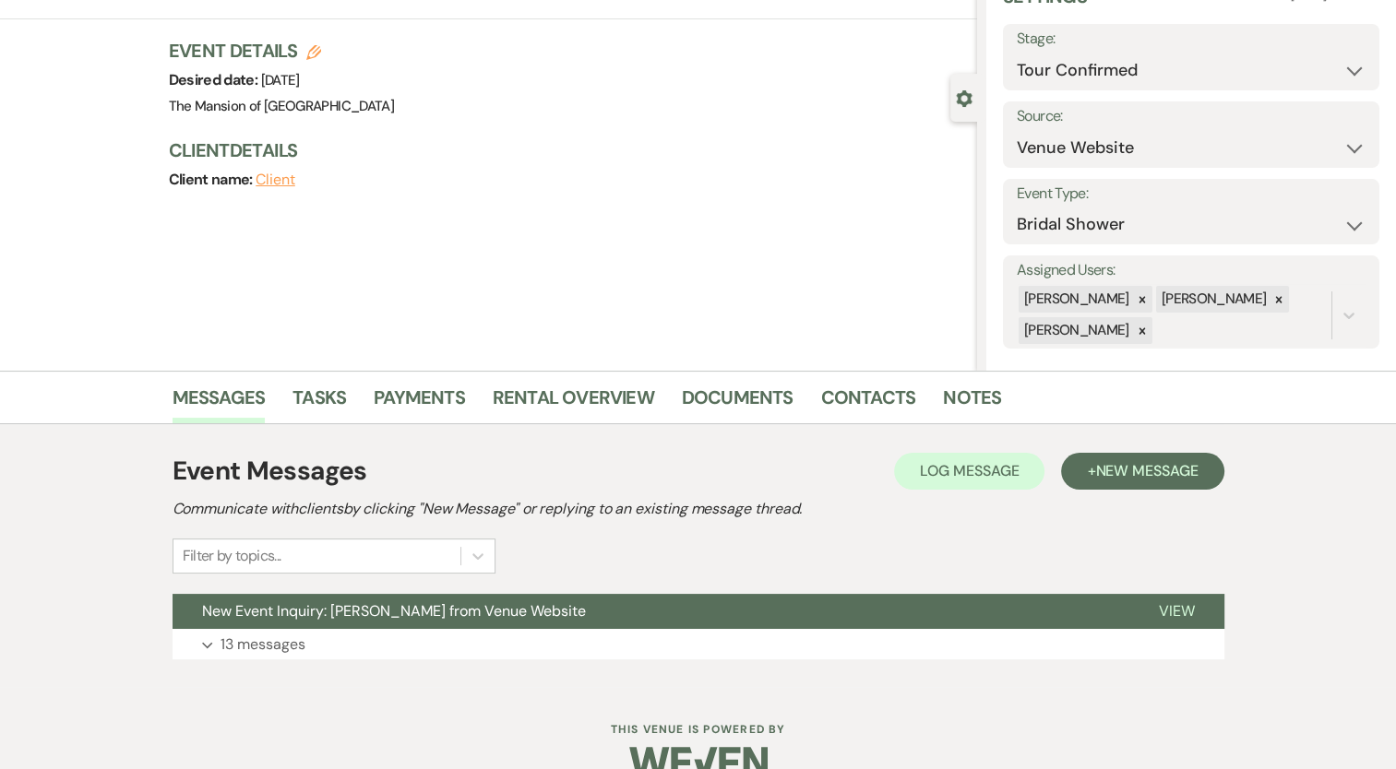
scroll to position [128, 0]
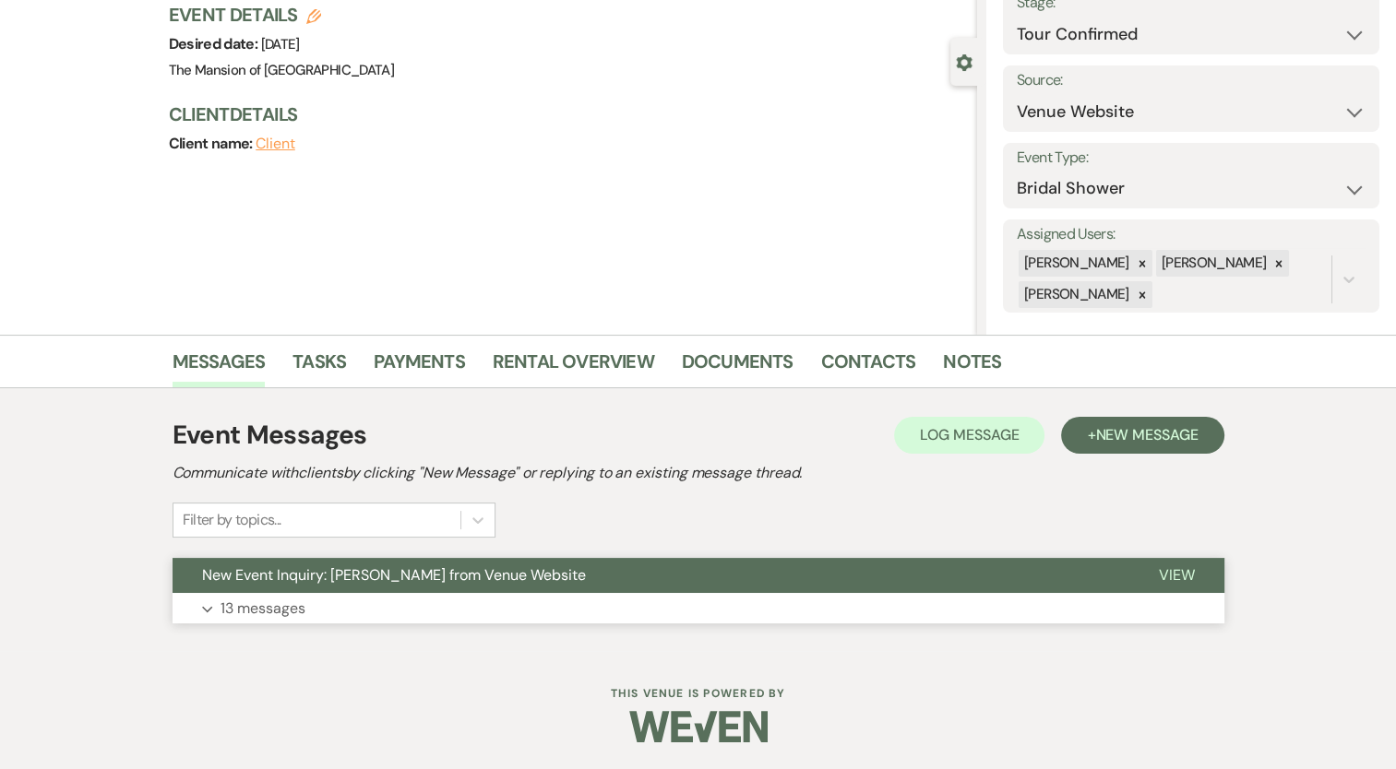
click at [550, 585] on button "New Event Inquiry: [PERSON_NAME] from Venue Website" at bounding box center [650, 575] width 957 height 35
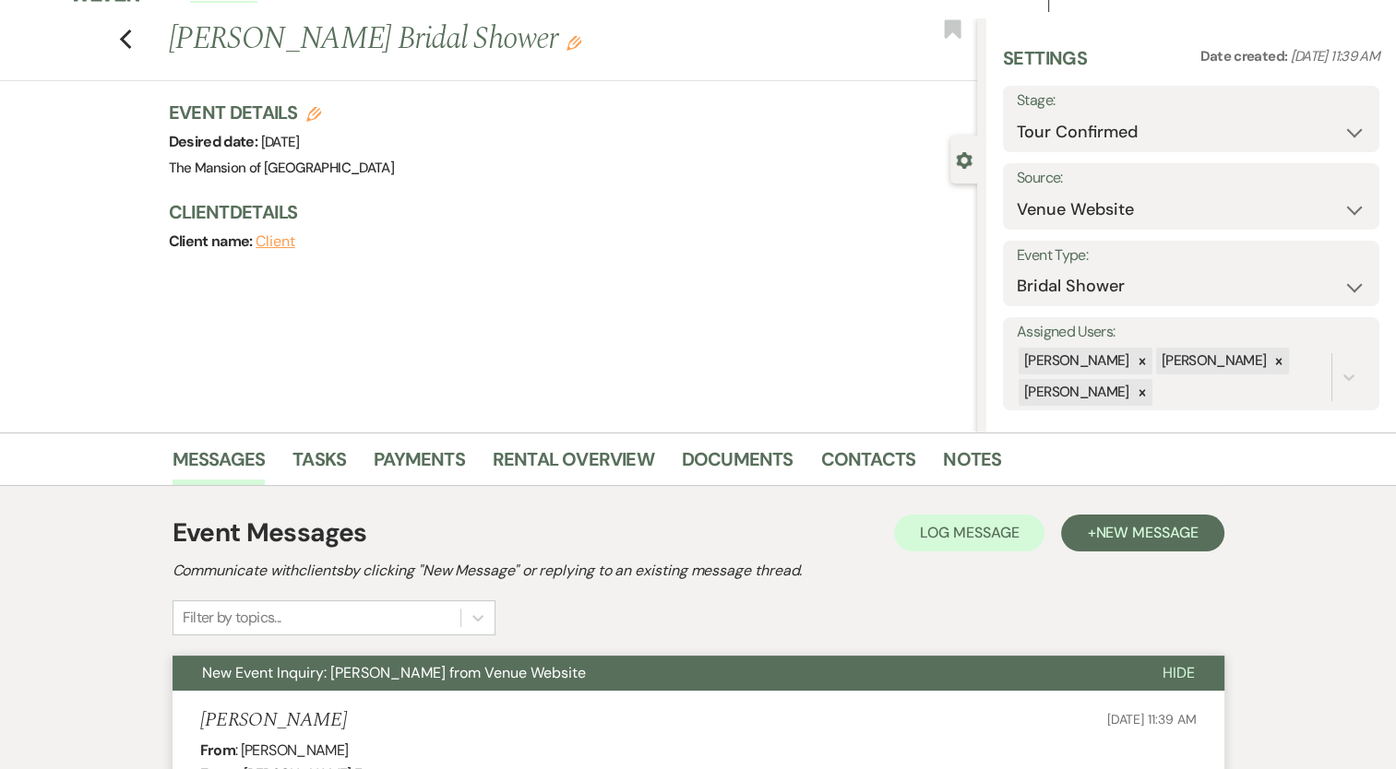
scroll to position [1, 0]
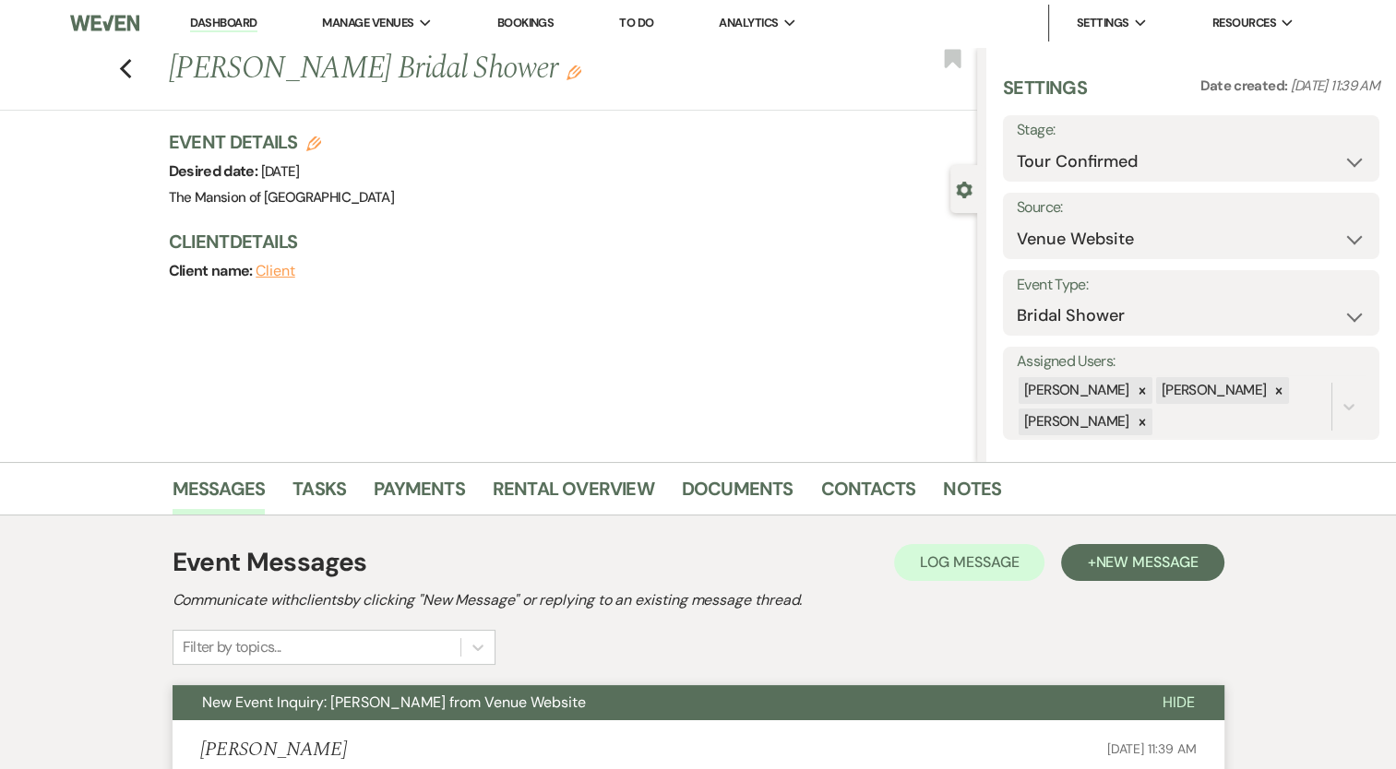
click at [315, 141] on use "button" at bounding box center [313, 144] width 15 height 15
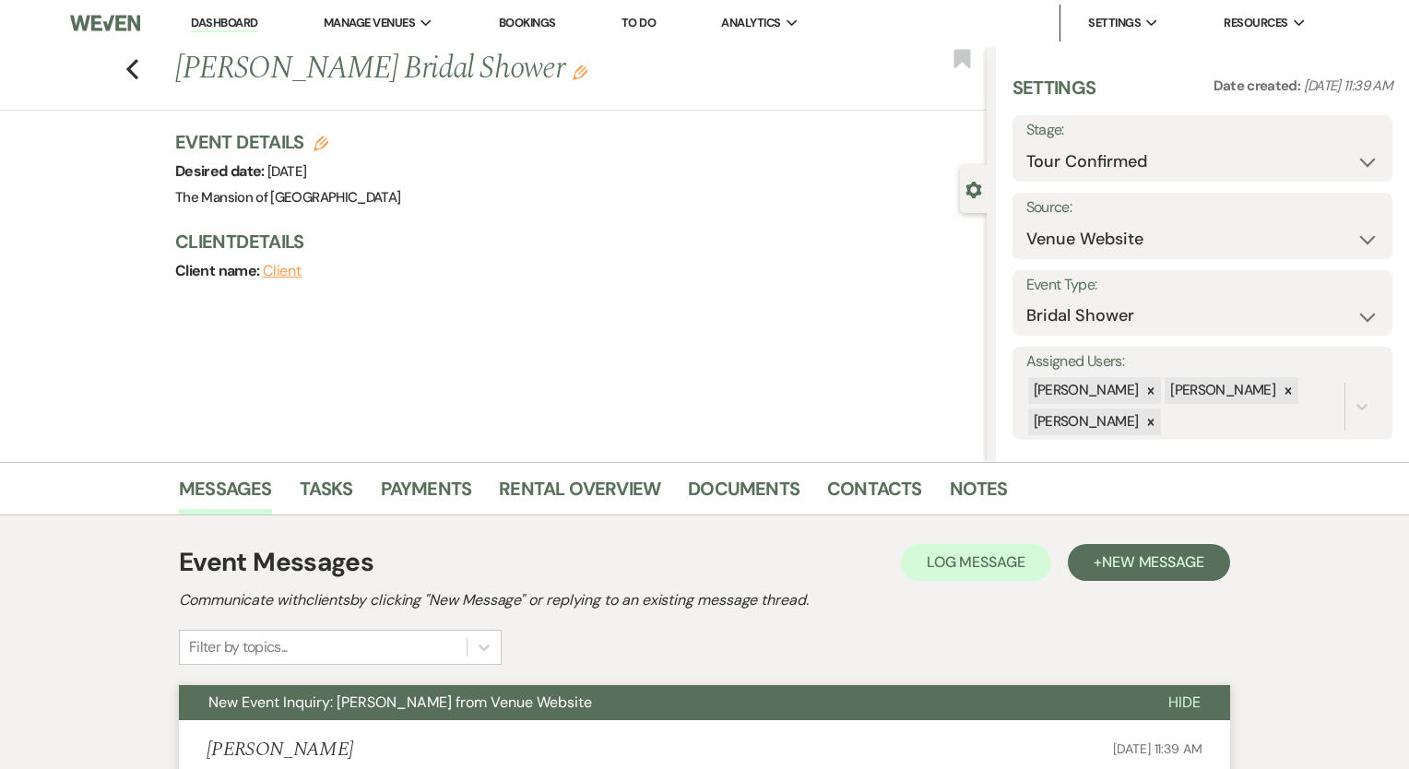
select select "542"
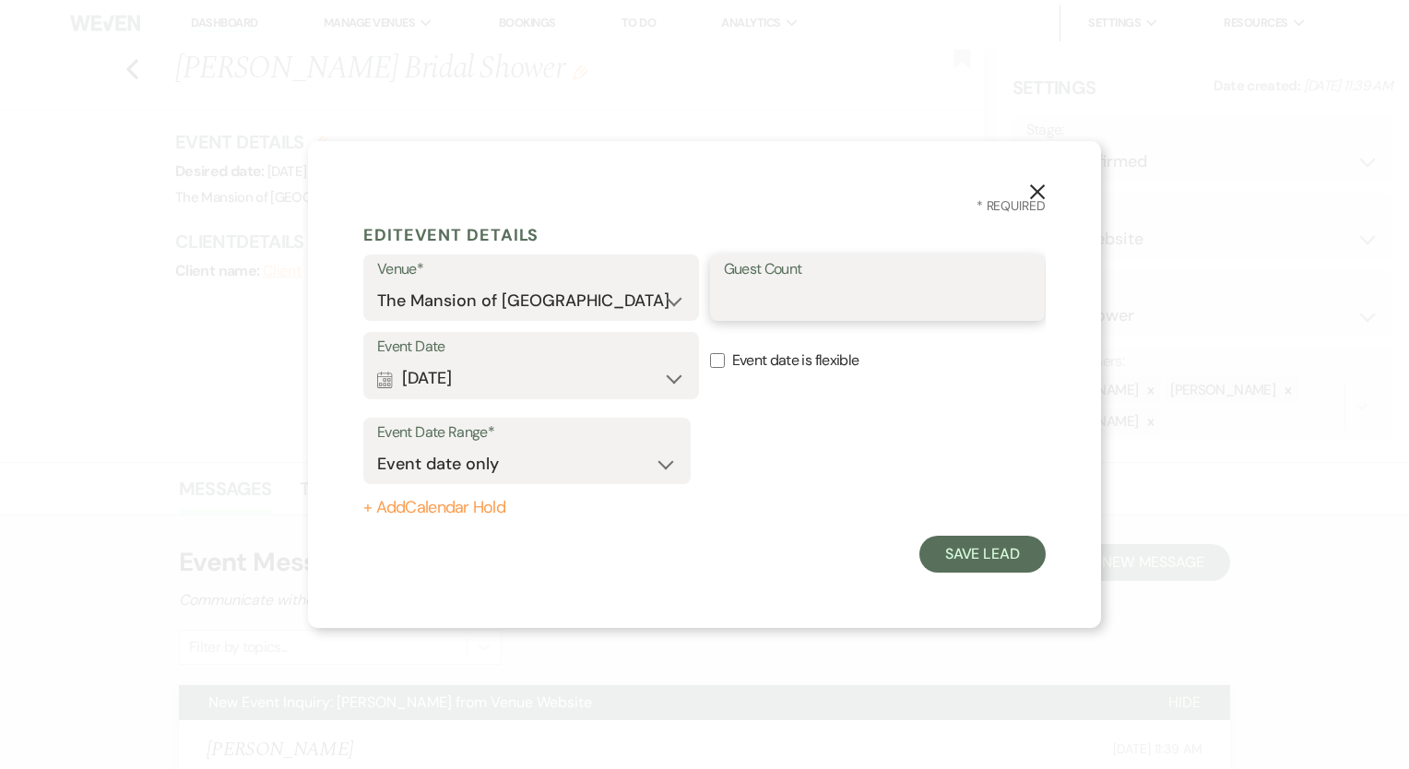
drag, startPoint x: 818, startPoint y: 303, endPoint x: 797, endPoint y: 308, distance: 21.9
click at [818, 303] on input "Guest Count" at bounding box center [878, 301] width 308 height 36
type input "35"
click at [976, 560] on button "Save Lead" at bounding box center [983, 554] width 126 height 37
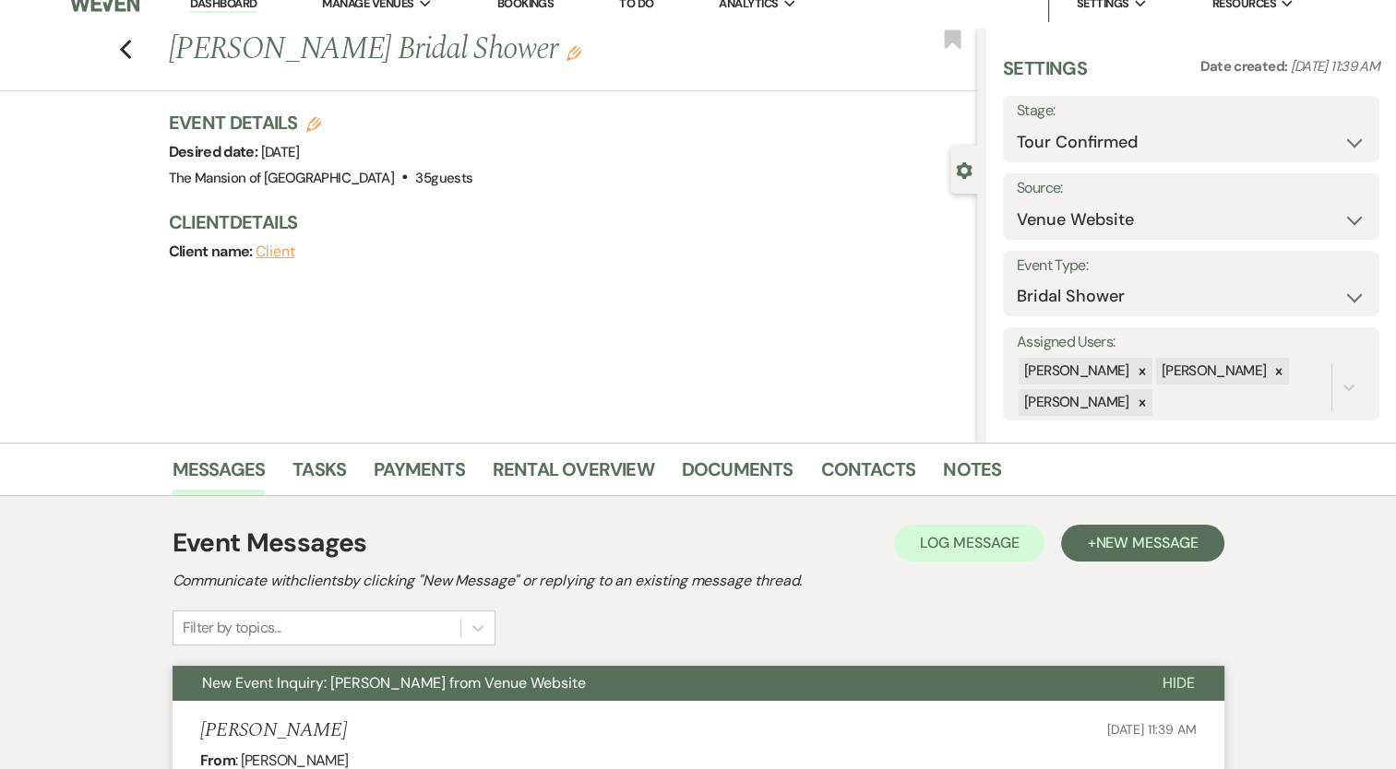
scroll to position [0, 0]
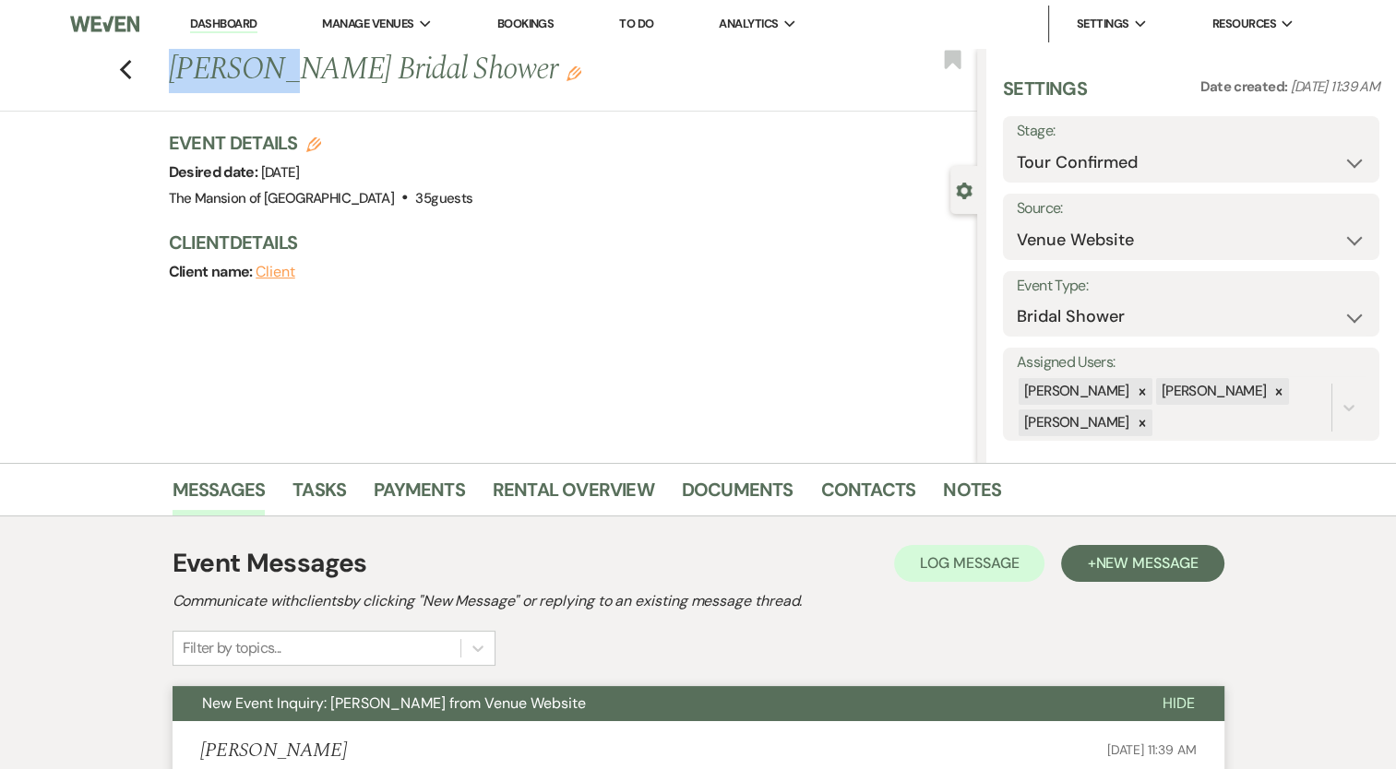
drag, startPoint x: 177, startPoint y: 70, endPoint x: 284, endPoint y: 57, distance: 107.8
click at [284, 57] on h1 "[PERSON_NAME] Bridal Shower Edit" at bounding box center [488, 70] width 639 height 44
click at [246, 79] on h1 "[PERSON_NAME] Bridal Shower Edit" at bounding box center [488, 70] width 639 height 44
click at [245, 72] on h1 "[PERSON_NAME] Bridal Shower Edit" at bounding box center [488, 70] width 639 height 44
click at [231, 74] on h1 "[PERSON_NAME] Bridal Shower Edit" at bounding box center [488, 70] width 639 height 44
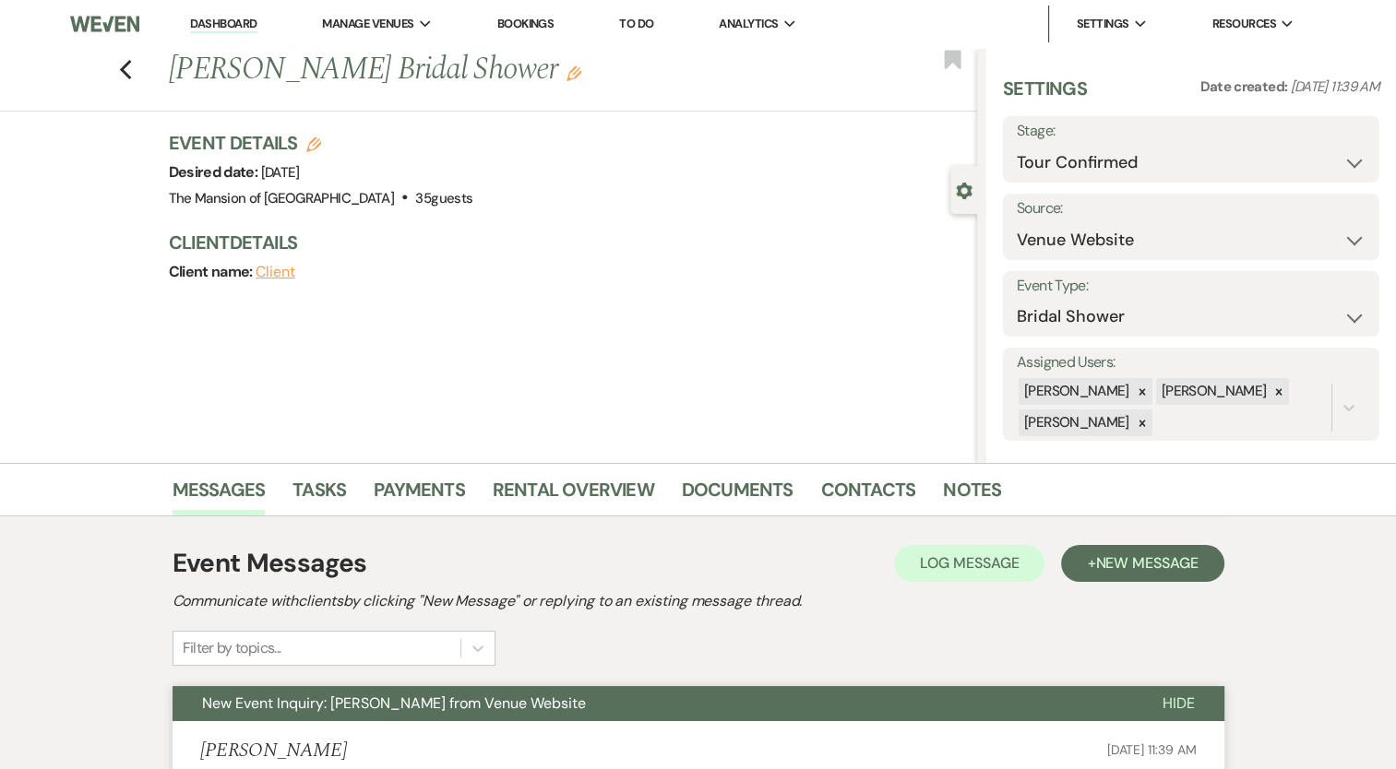
click at [604, 320] on div "Previous [PERSON_NAME] Bridal Shower Edit Bookmark Gear Settings Settings Date …" at bounding box center [488, 255] width 977 height 415
click at [448, 475] on link "Payments" at bounding box center [419, 495] width 91 height 41
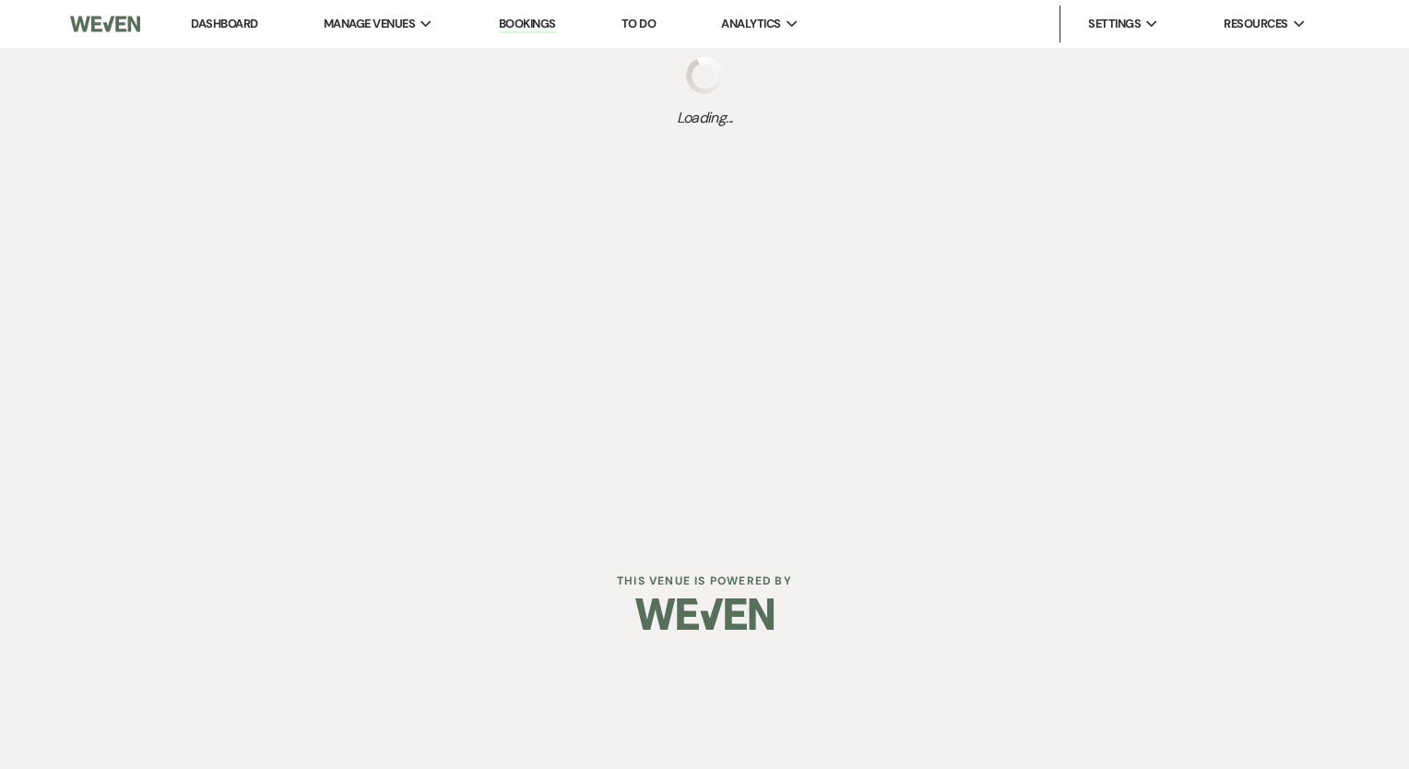
select select "5"
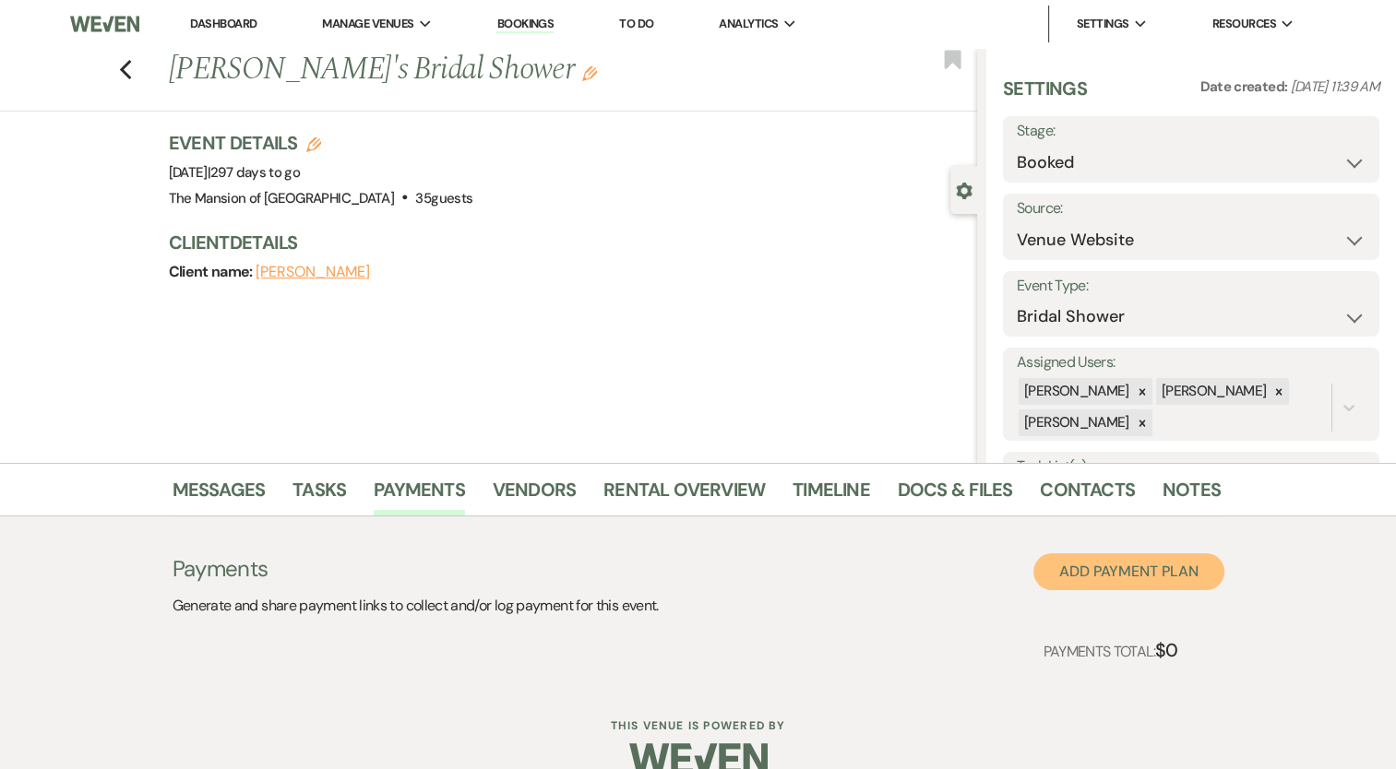
click at [1118, 565] on button "Add Payment Plan" at bounding box center [1128, 571] width 191 height 37
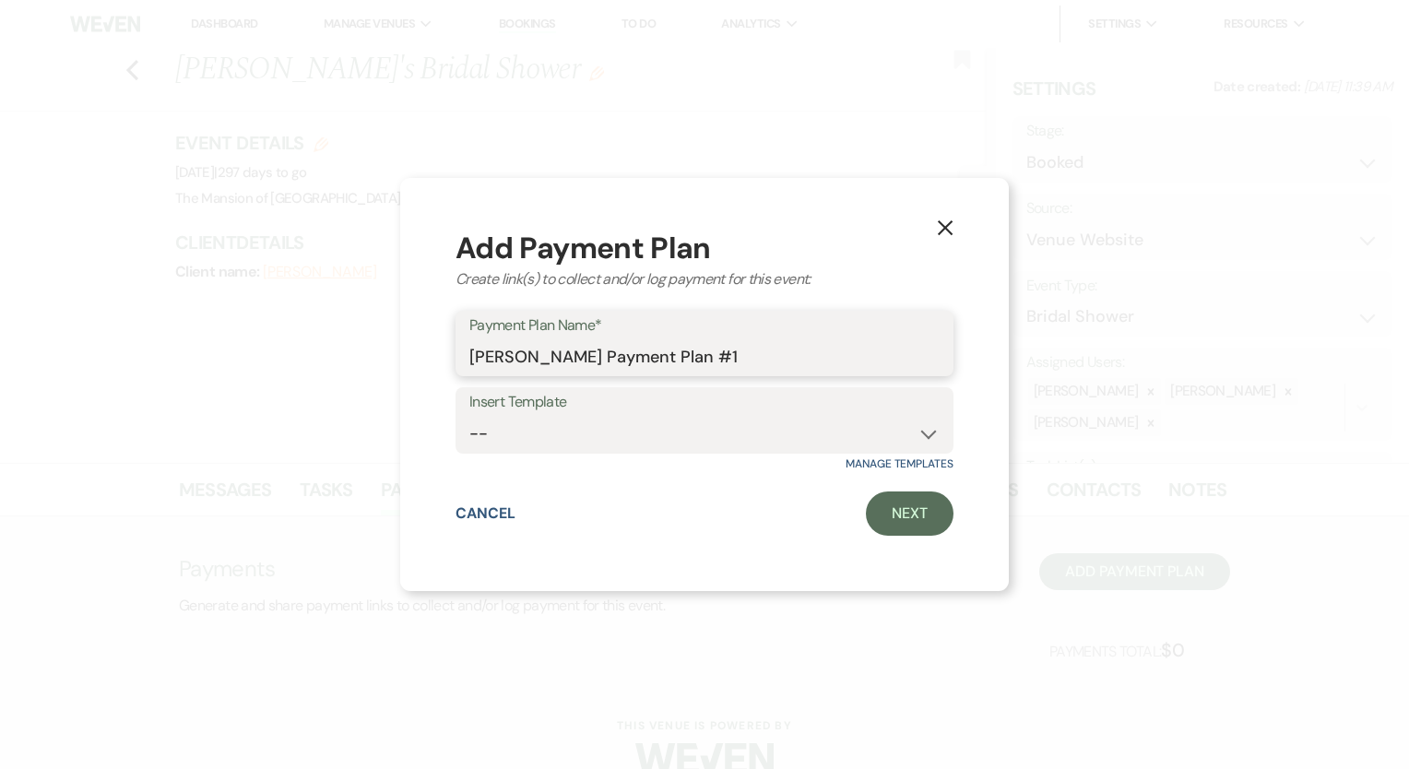
drag, startPoint x: 469, startPoint y: 359, endPoint x: 1081, endPoint y: 378, distance: 612.8
click at [1075, 374] on div "X Add Payment Plan Create link(s) to collect and/or log payment for this event:…" at bounding box center [704, 384] width 1409 height 769
type input "[PERSON_NAME]'s Bridal Shower Estimated Cost"
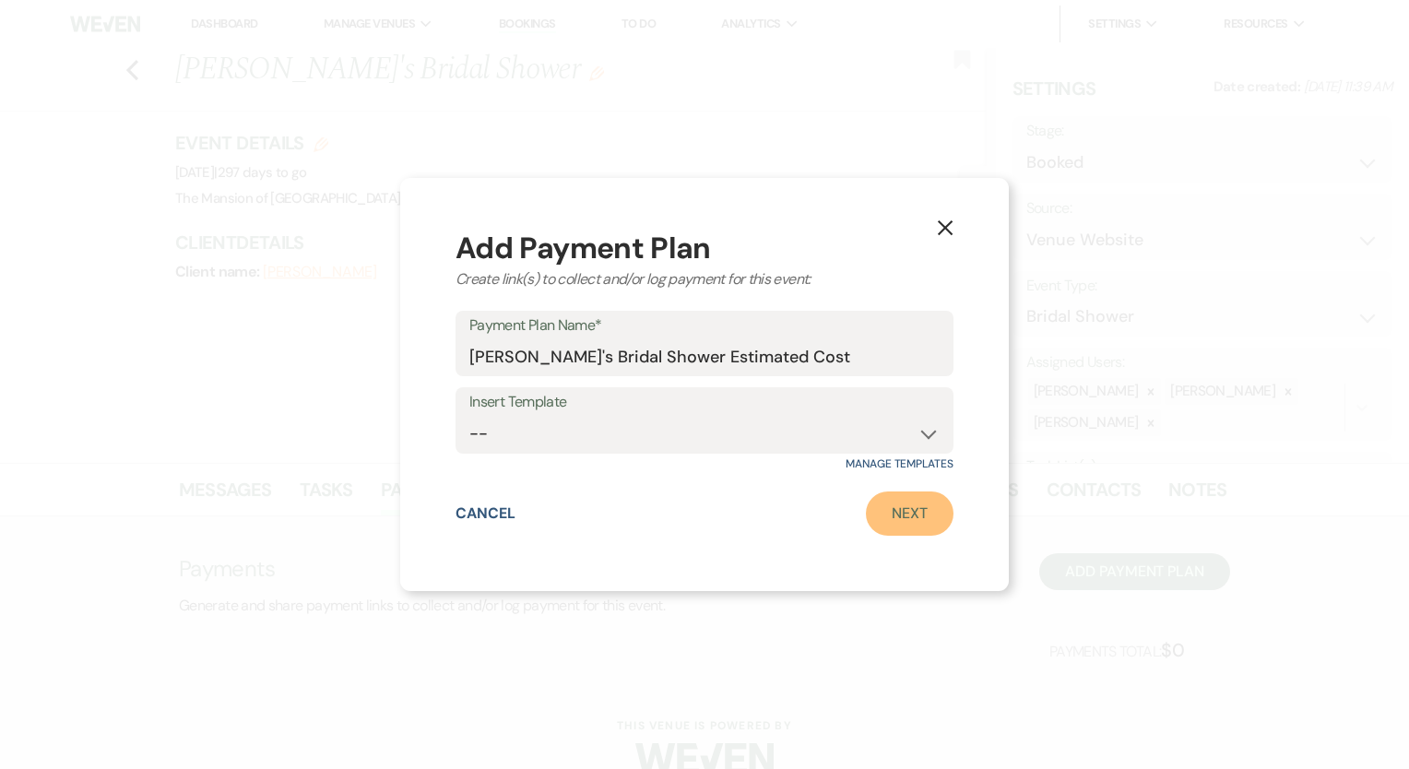
click at [943, 510] on link "Next" at bounding box center [910, 514] width 88 height 44
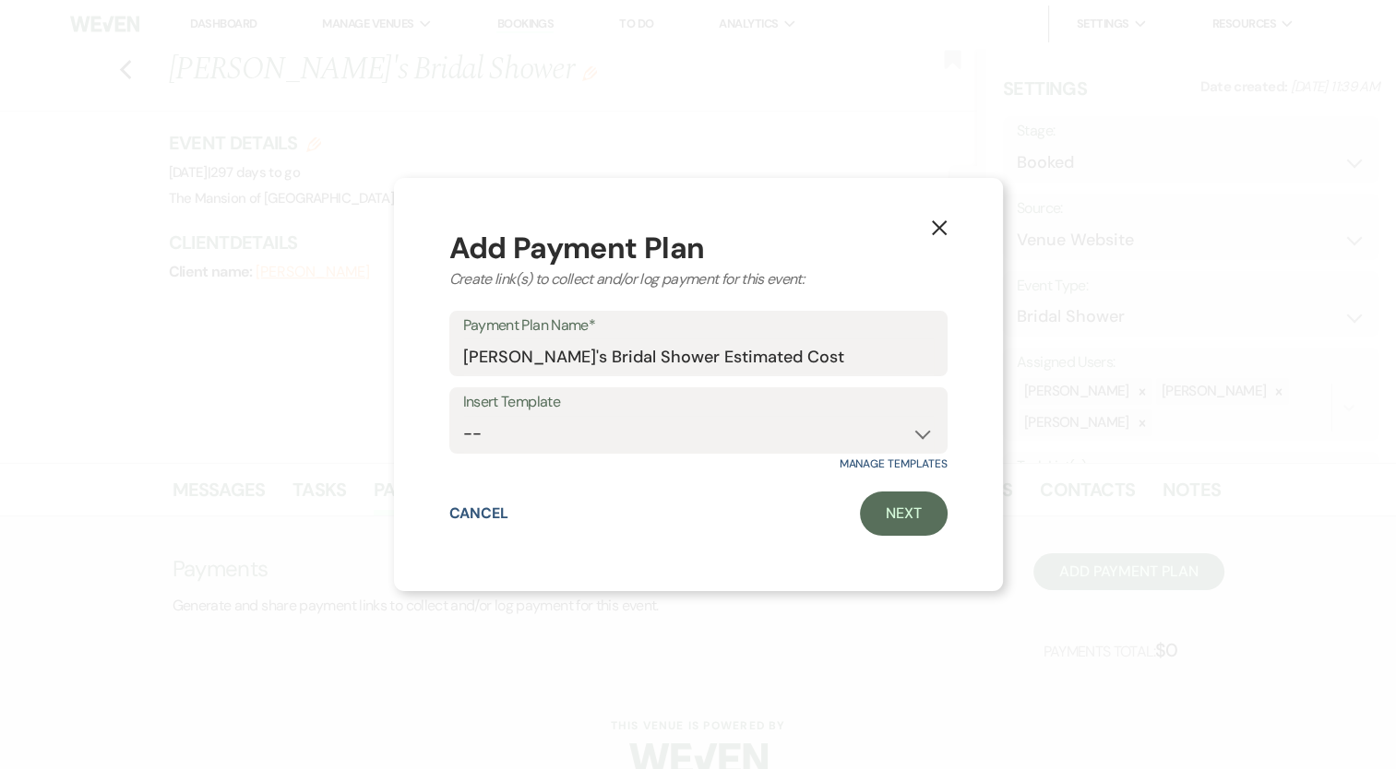
select select "2"
select select "percentage"
select select "true"
select select "client"
select select "weeks"
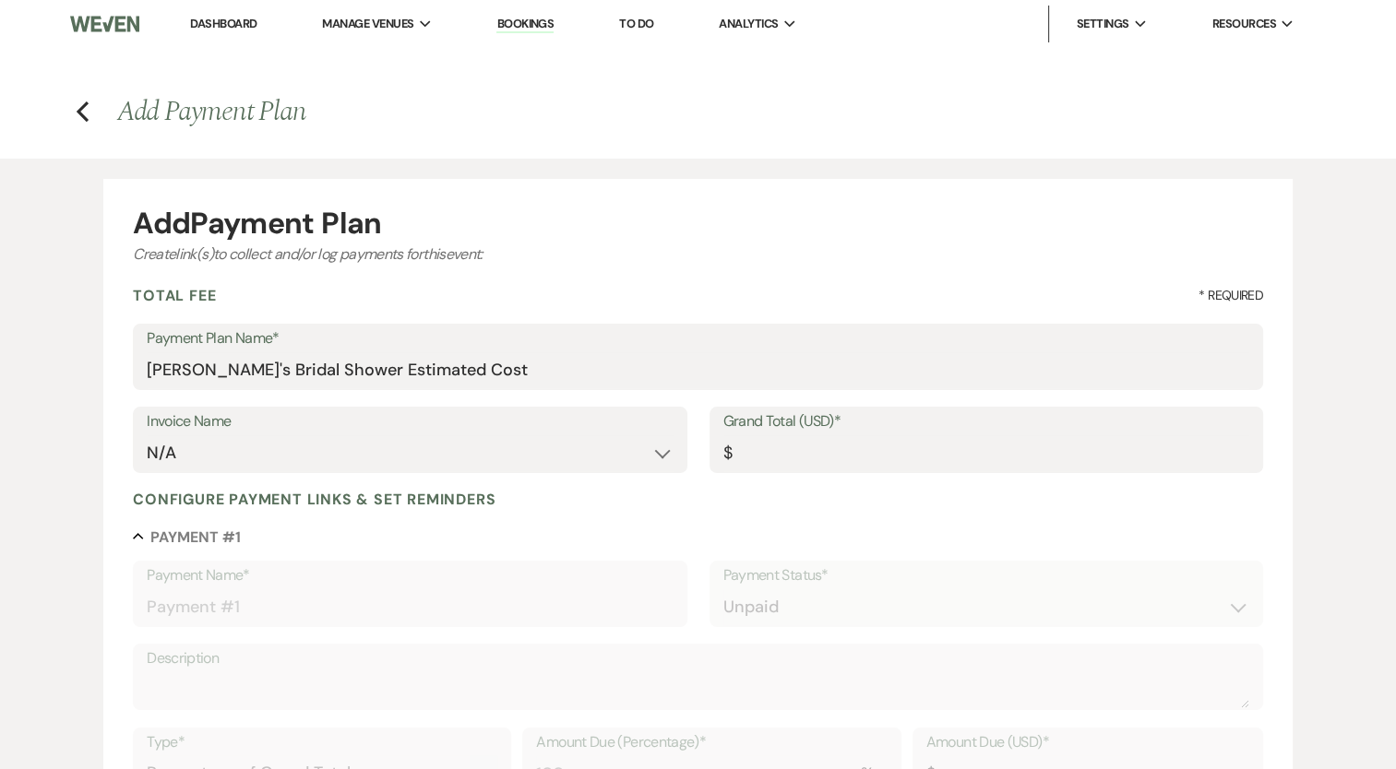
click at [871, 423] on label "Grand Total (USD)*" at bounding box center [986, 422] width 526 height 27
click at [871, 435] on input "Grand Total (USD)*" at bounding box center [986, 453] width 526 height 36
click at [815, 443] on input "Grand Total (USD)*" at bounding box center [986, 453] width 526 height 36
type input "3"
type input "3.00"
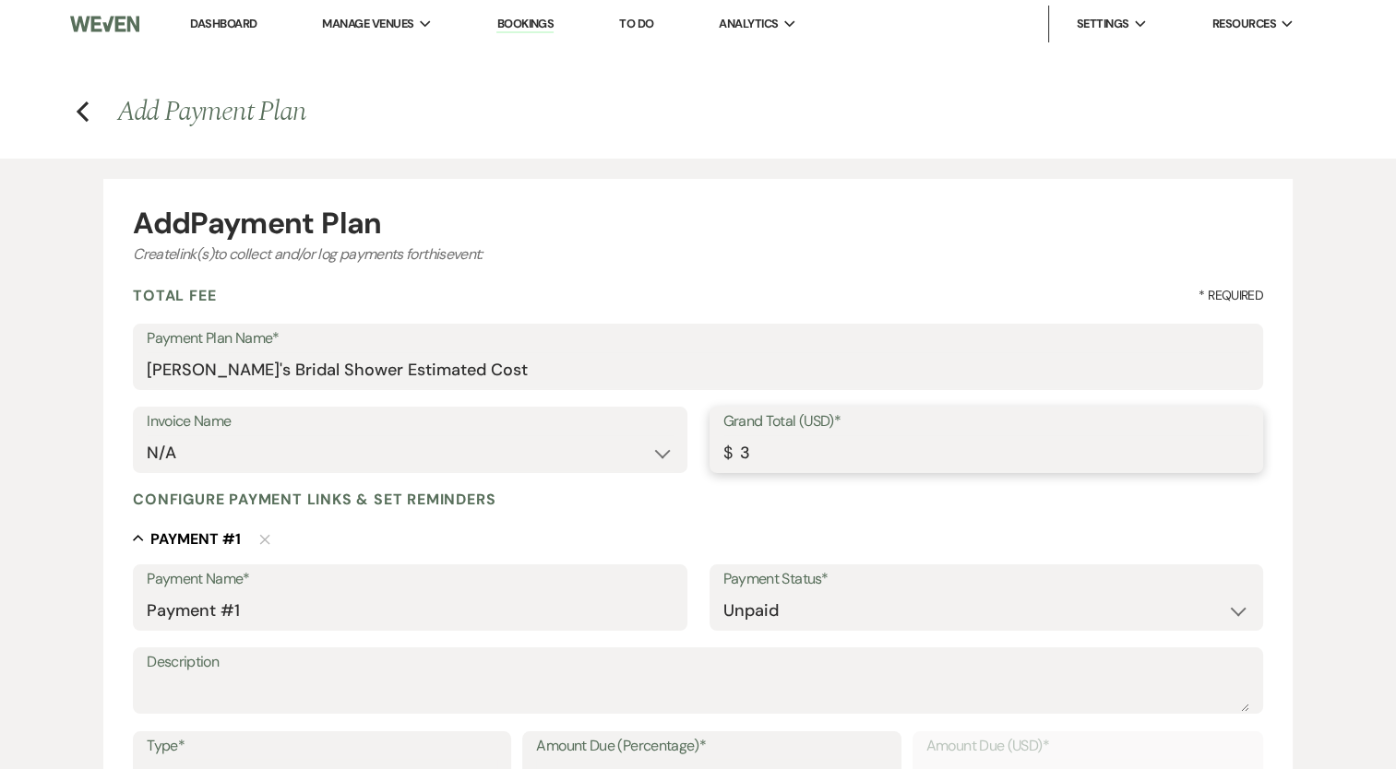
type input "30"
type input "30.00"
type input "300"
type input "300.00"
type input "3006"
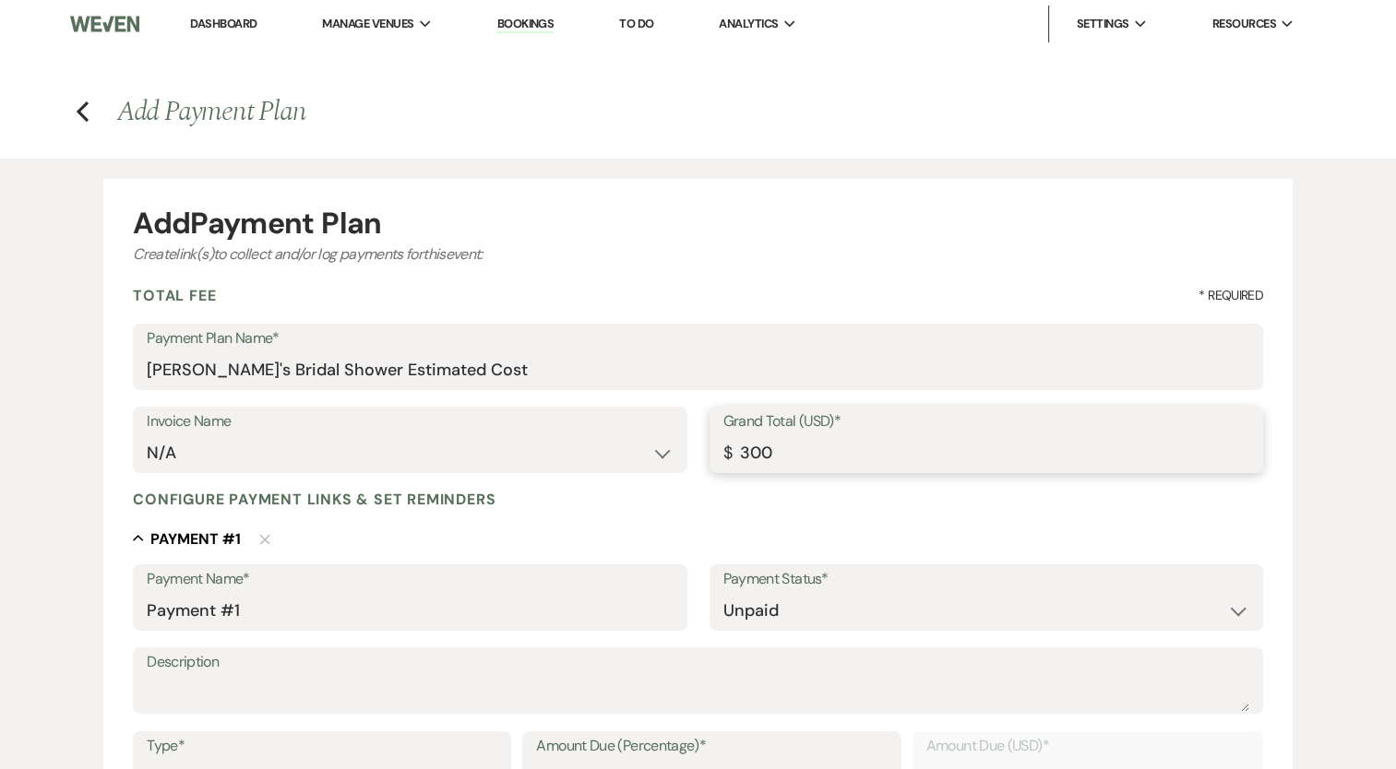
type input "3006.00"
type input "3006.7"
type input "3006.70"
click at [343, 583] on label "Payment Name*" at bounding box center [410, 579] width 526 height 27
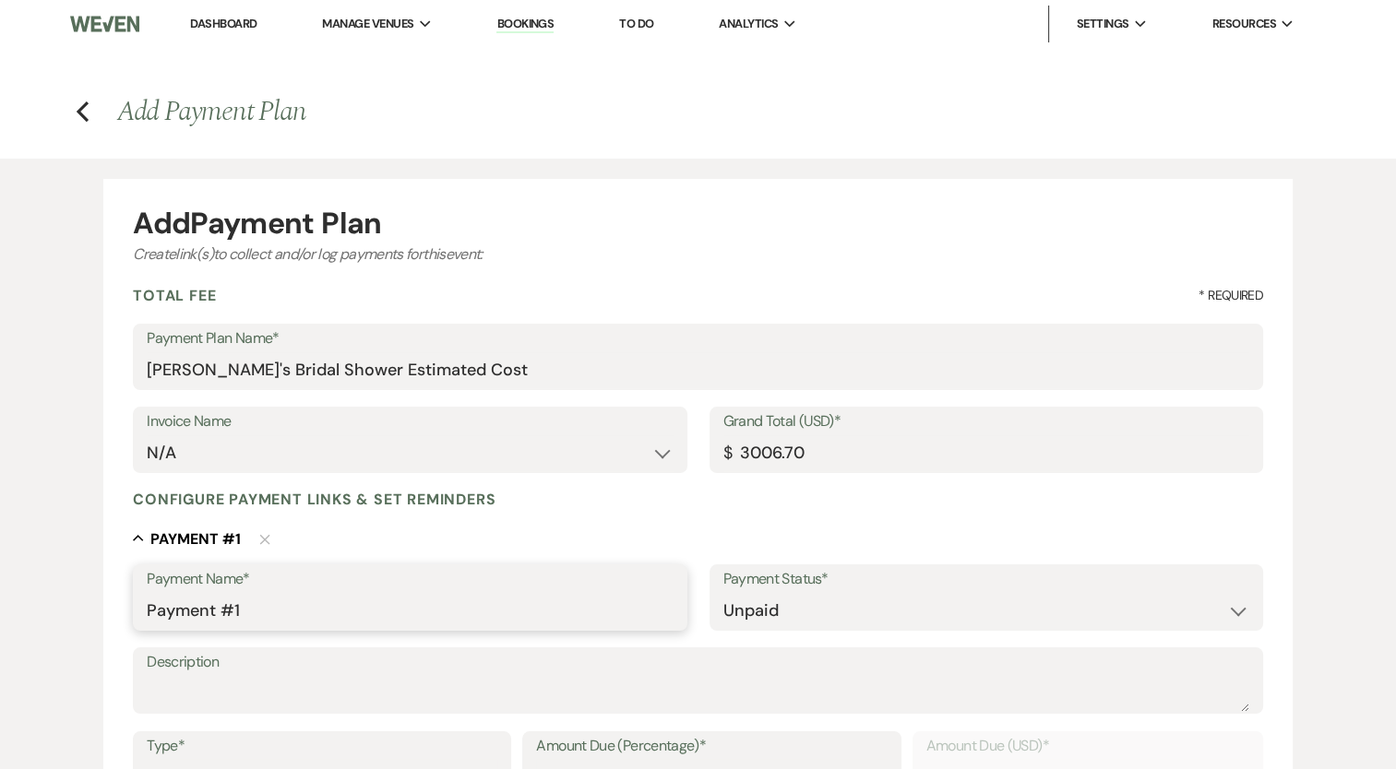
click at [343, 593] on input "Payment #1" at bounding box center [410, 611] width 526 height 36
click at [343, 583] on label "Payment Name*" at bounding box center [410, 579] width 526 height 27
click at [343, 593] on input "Payment #1" at bounding box center [410, 611] width 526 height 36
click at [332, 596] on input "Payment #1" at bounding box center [410, 611] width 526 height 36
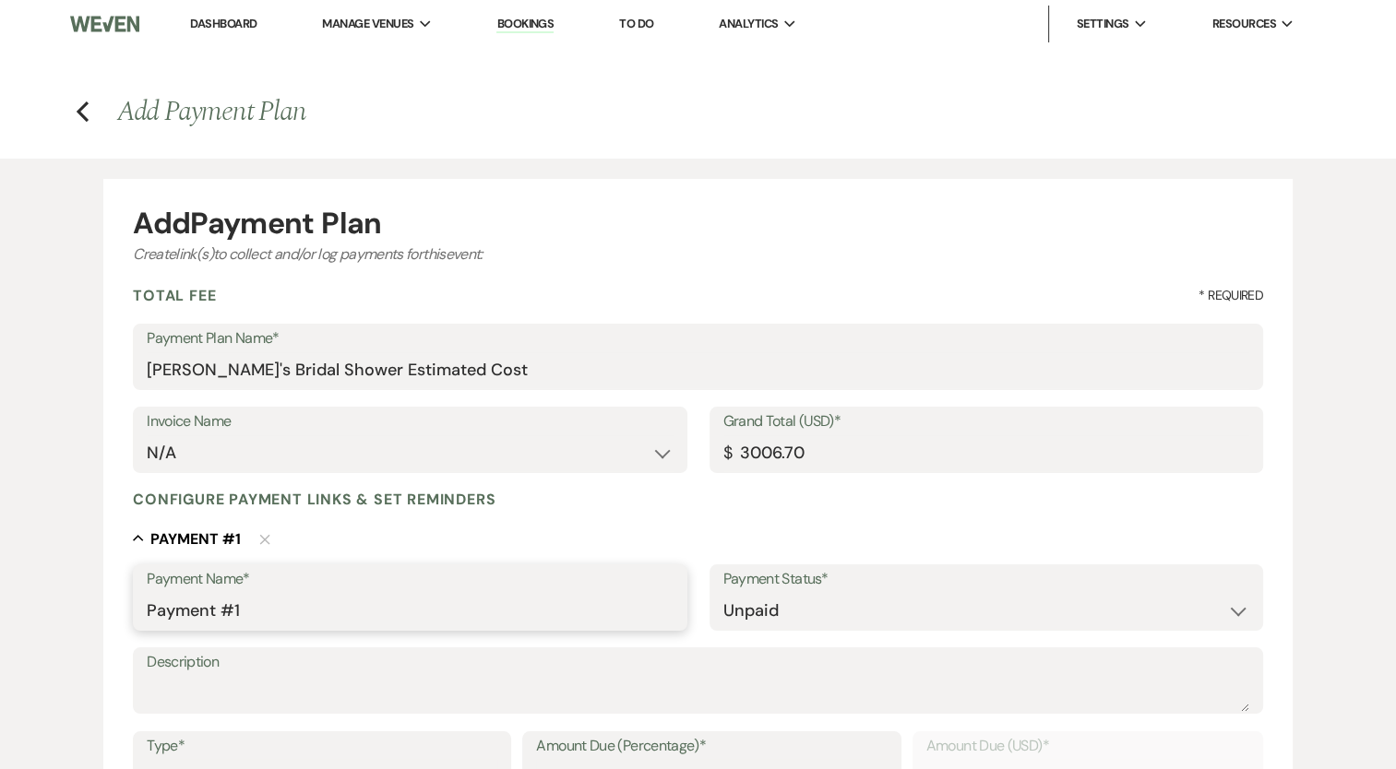
click at [332, 597] on input "Payment #1" at bounding box center [410, 611] width 526 height 36
type input "Booking Deposit"
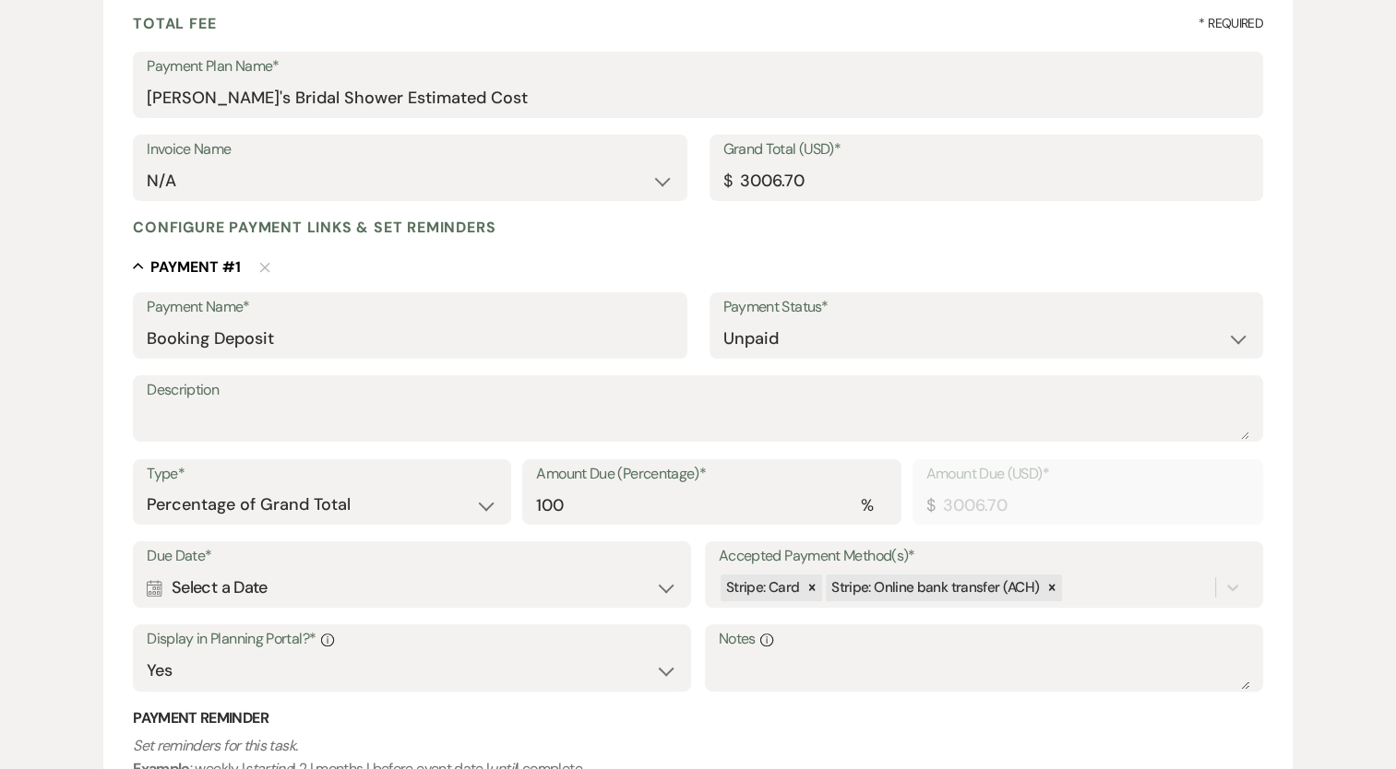
scroll to position [369, 0]
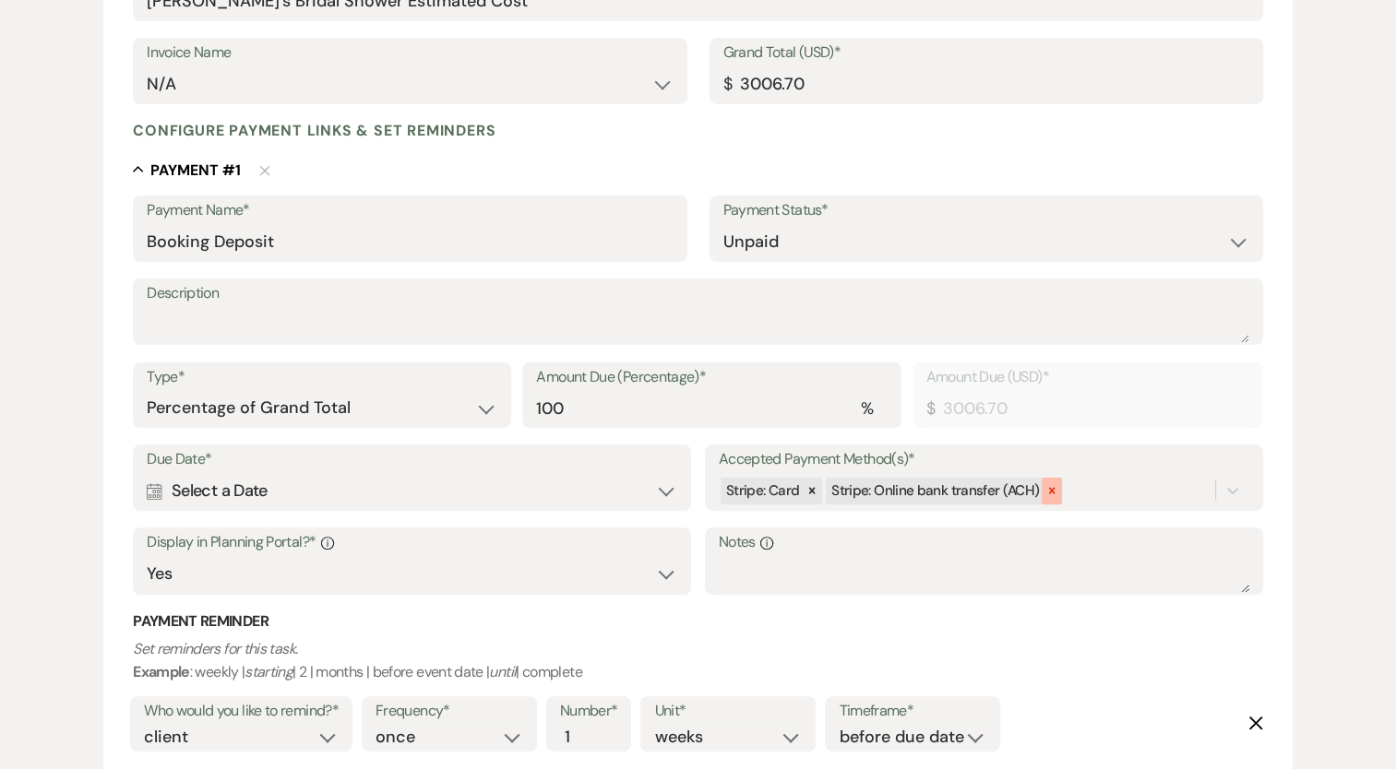
click at [1050, 493] on icon at bounding box center [1052, 491] width 6 height 6
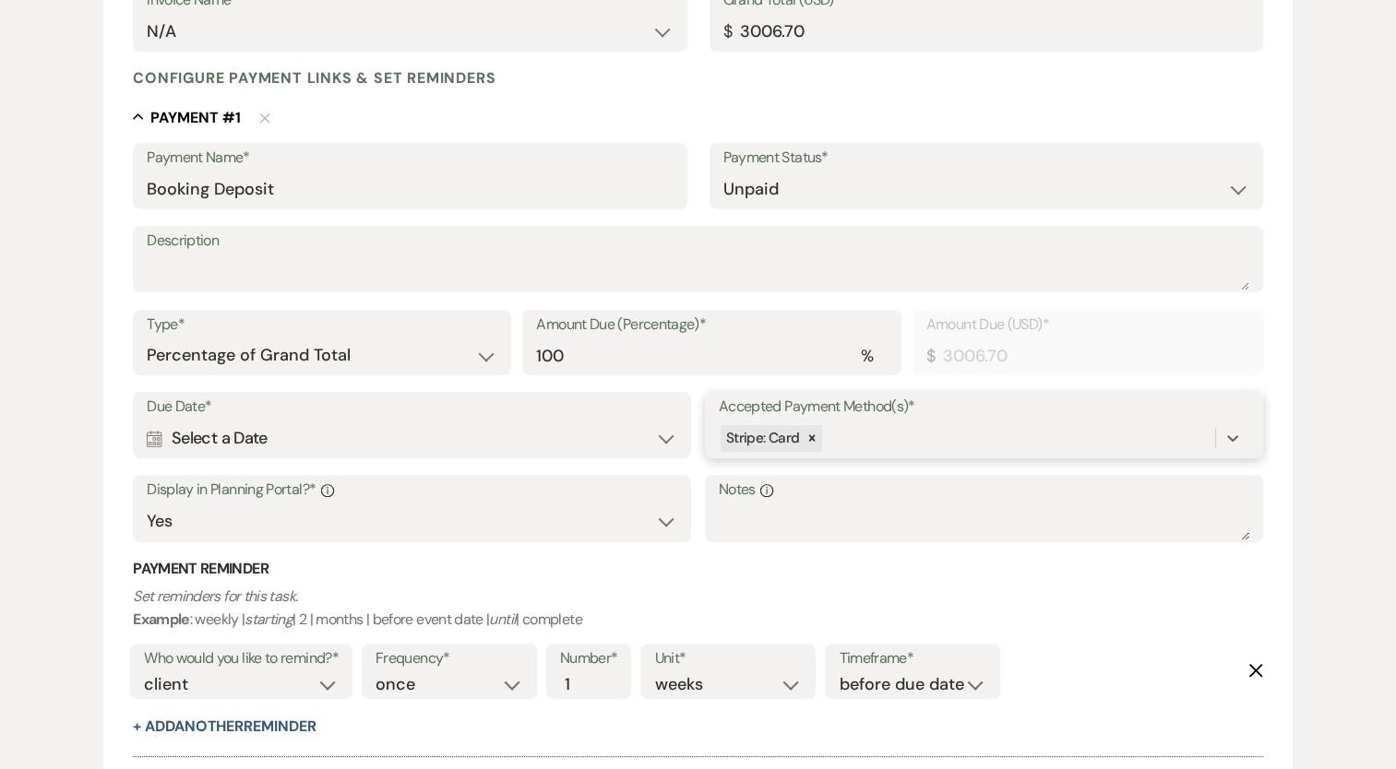
scroll to position [461, 0]
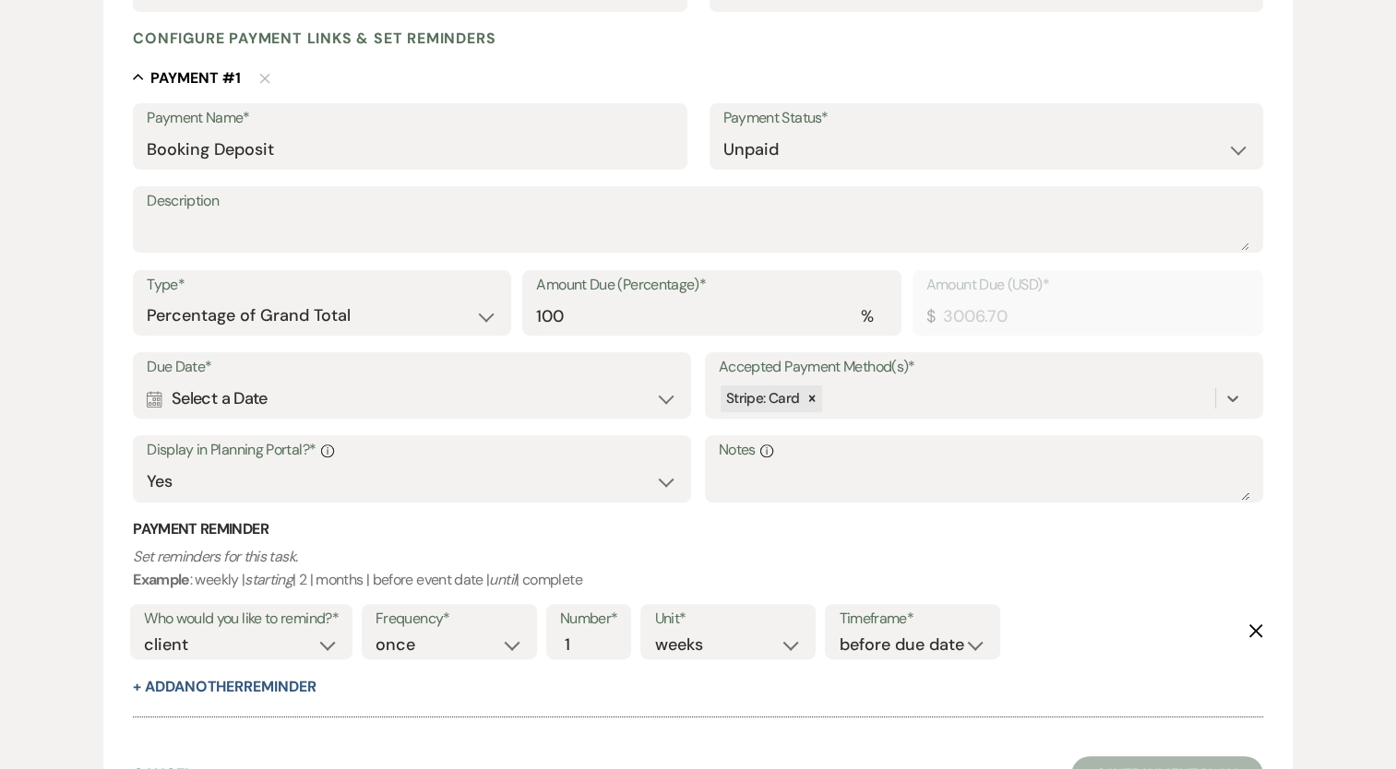
click at [162, 412] on div "Calendar Select a Date Expand" at bounding box center [412, 399] width 530 height 36
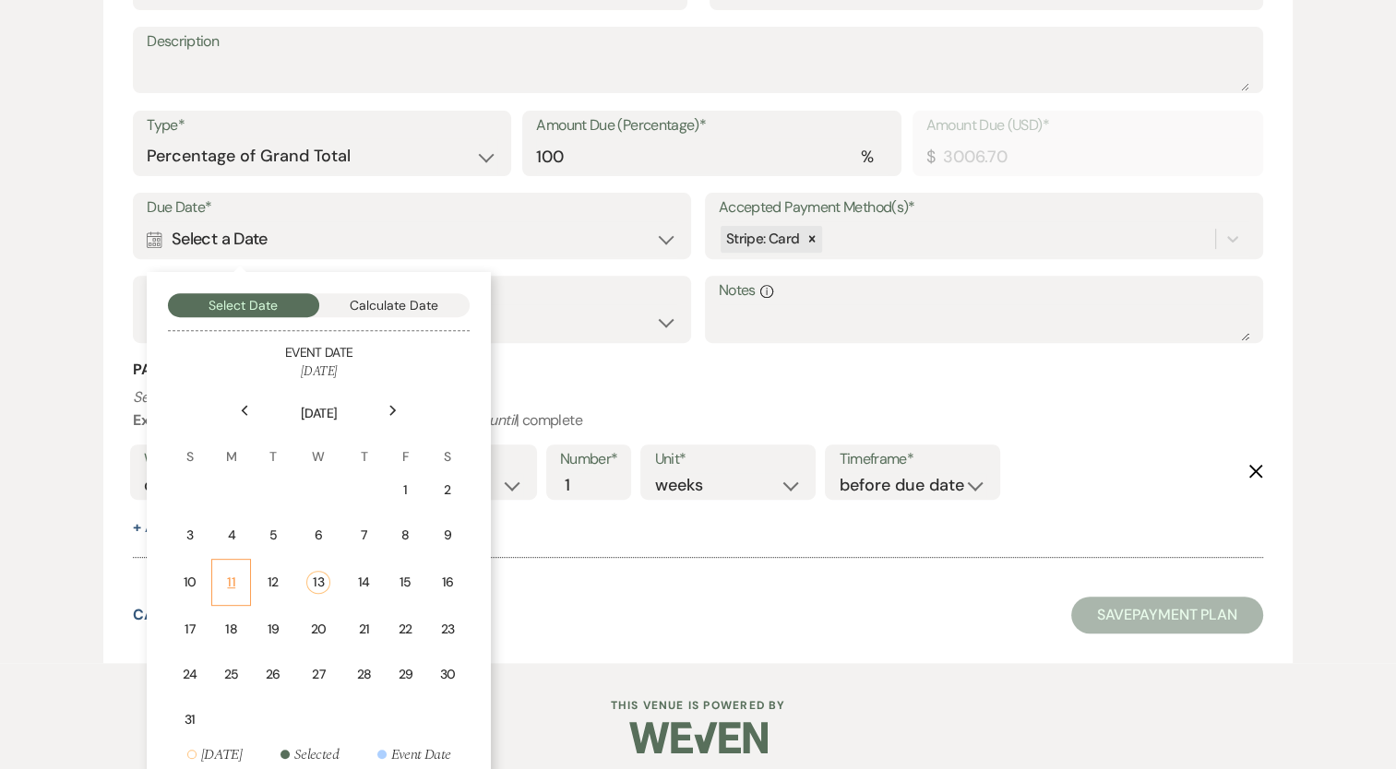
scroll to position [632, 0]
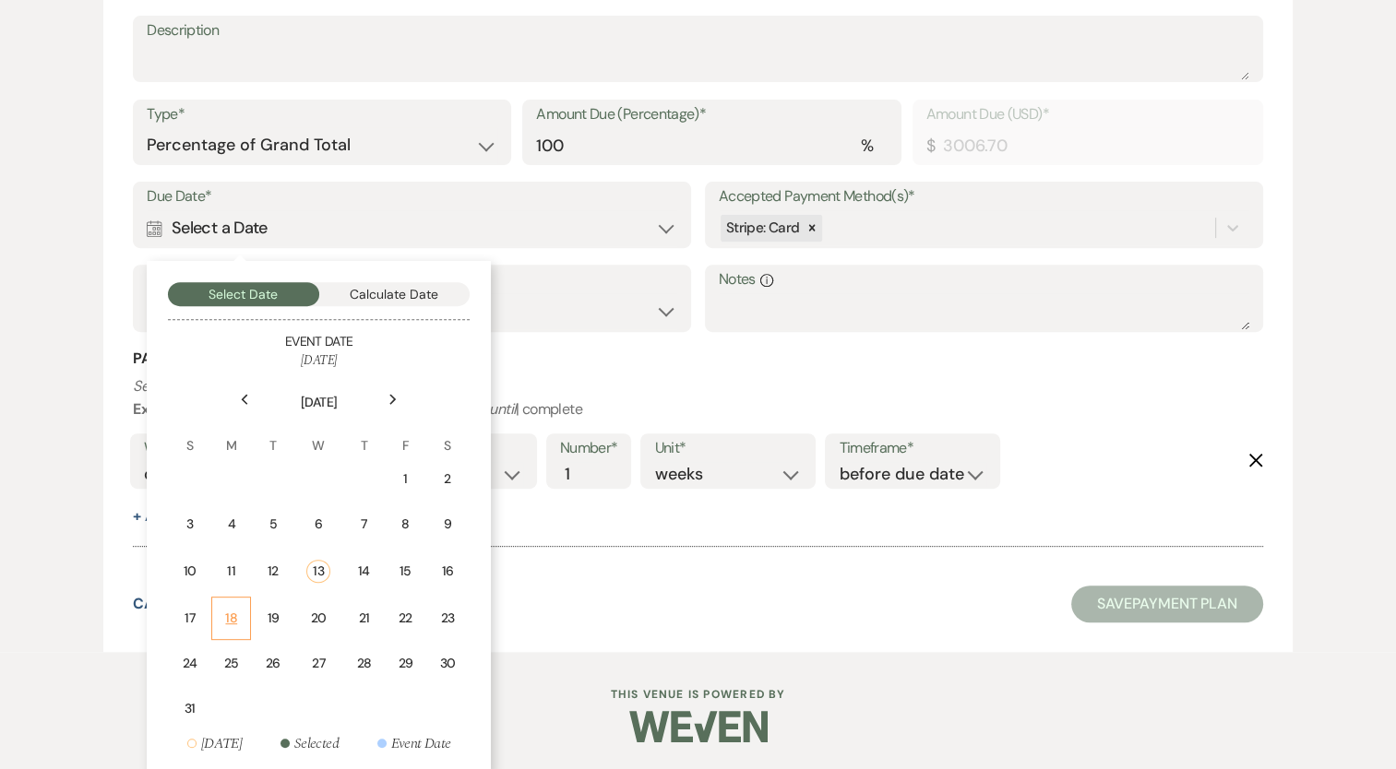
click at [249, 612] on td "18" at bounding box center [231, 618] width 40 height 43
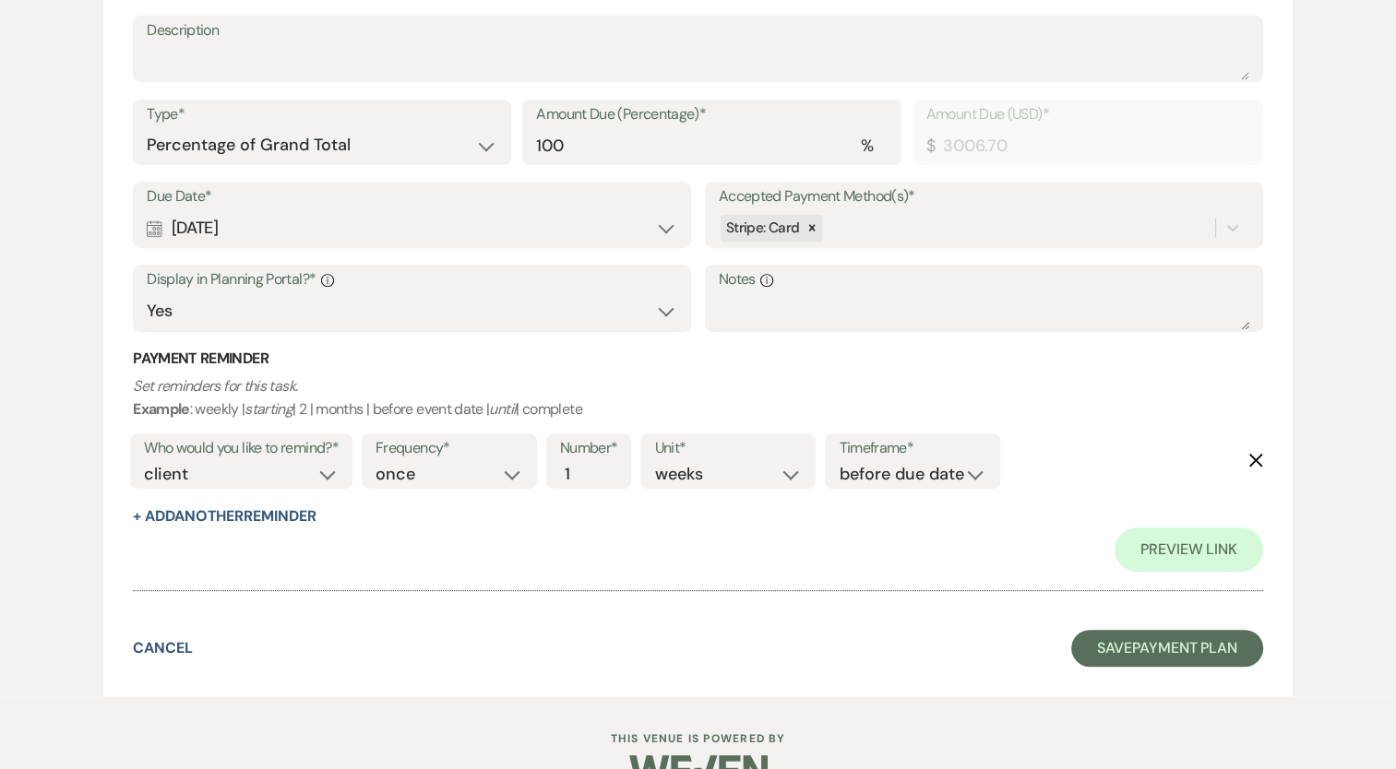
click at [1248, 458] on icon "Delete" at bounding box center [1255, 460] width 15 height 15
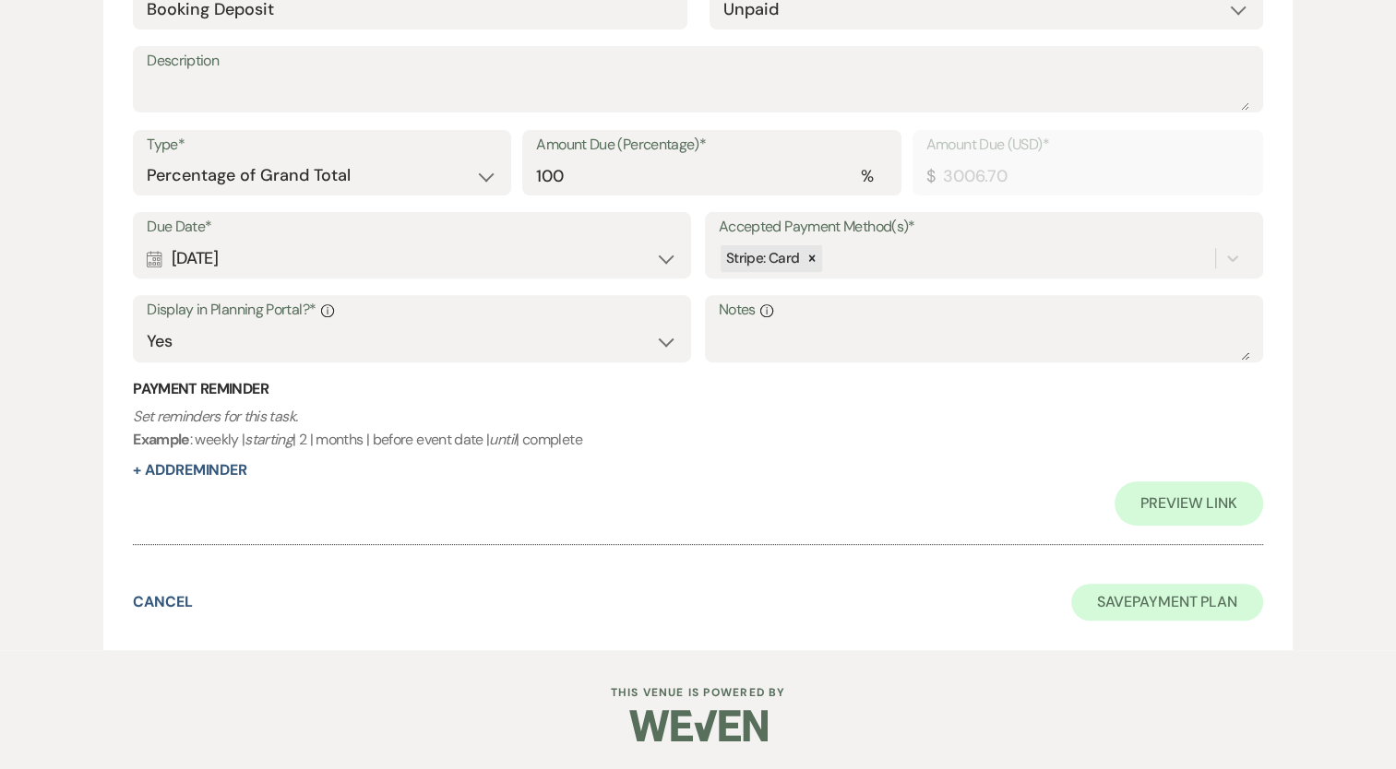
scroll to position [600, 0]
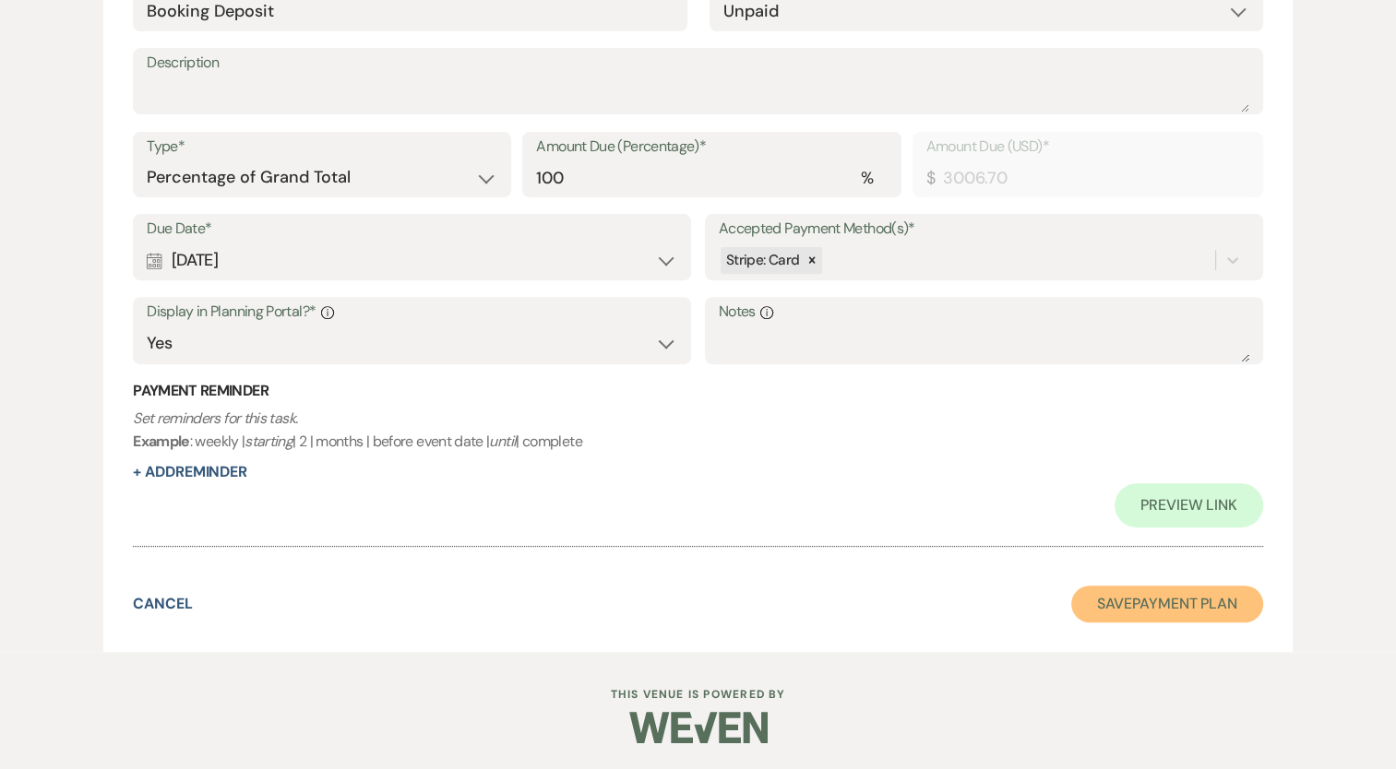
click at [1144, 597] on button "Save Payment Plan" at bounding box center [1167, 604] width 192 height 37
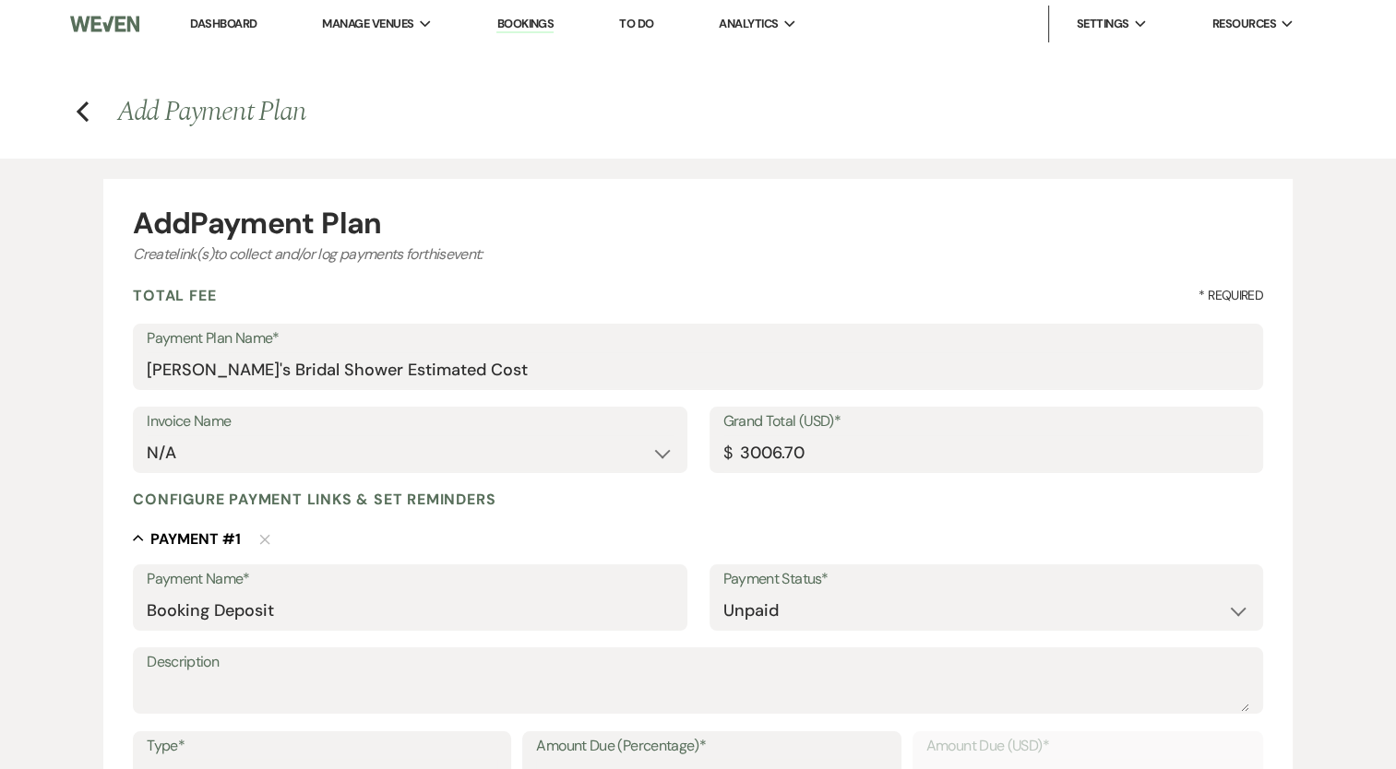
select select "5"
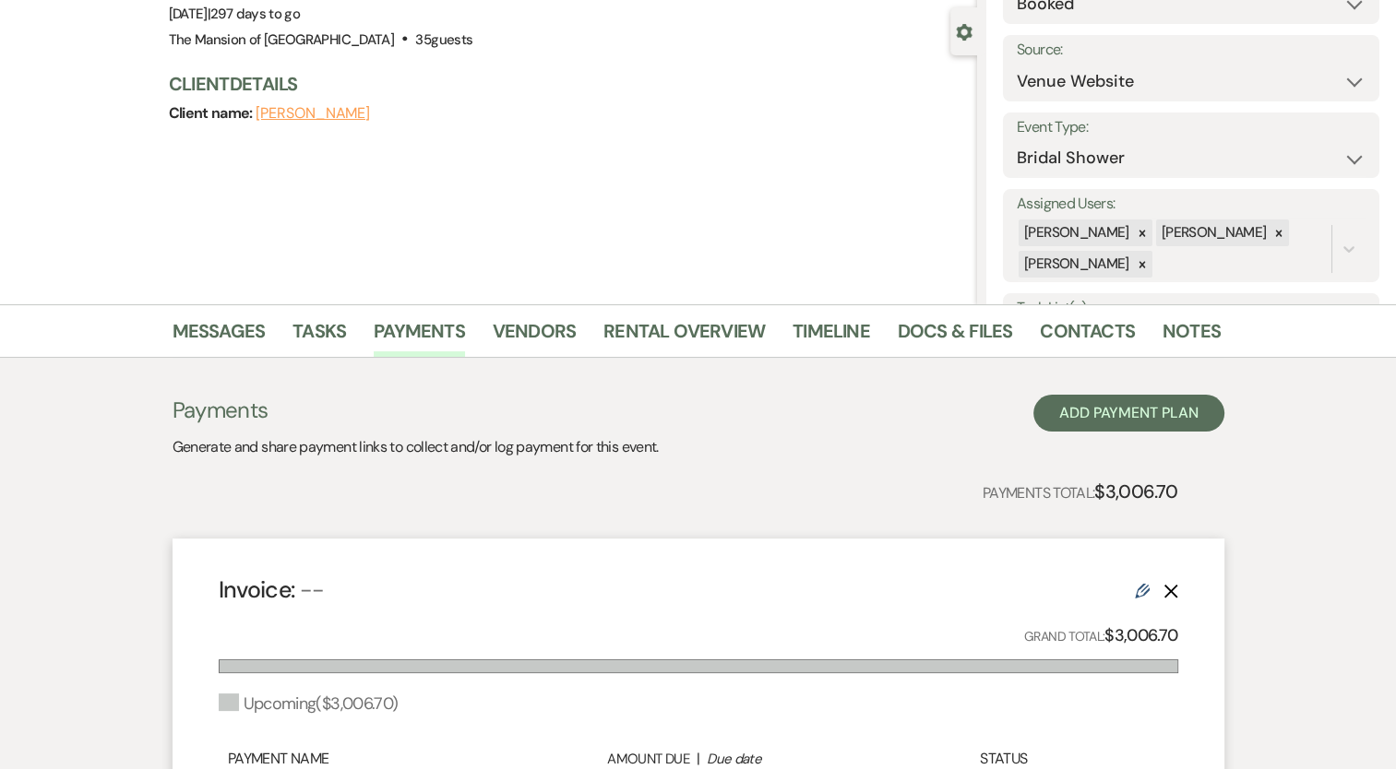
scroll to position [369, 0]
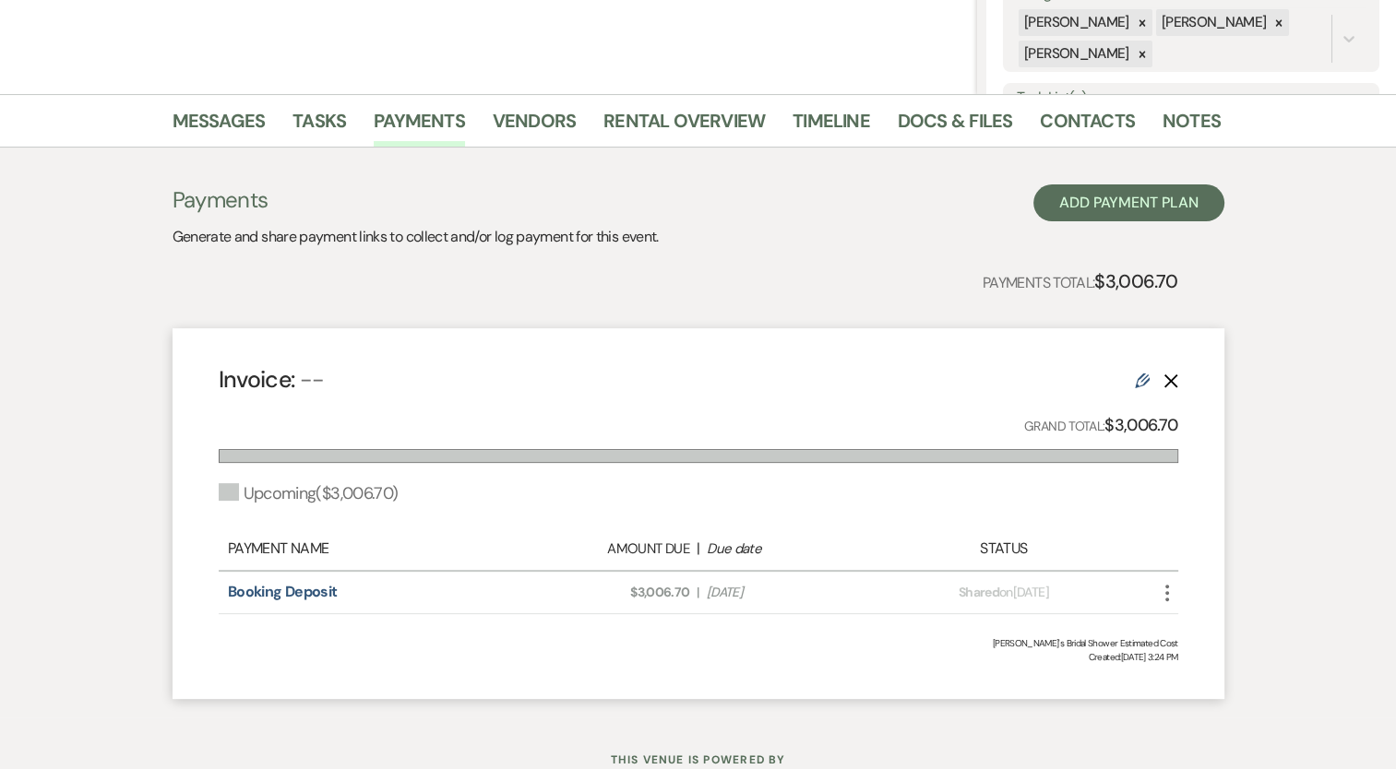
click at [1144, 374] on icon "Edit" at bounding box center [1142, 381] width 15 height 15
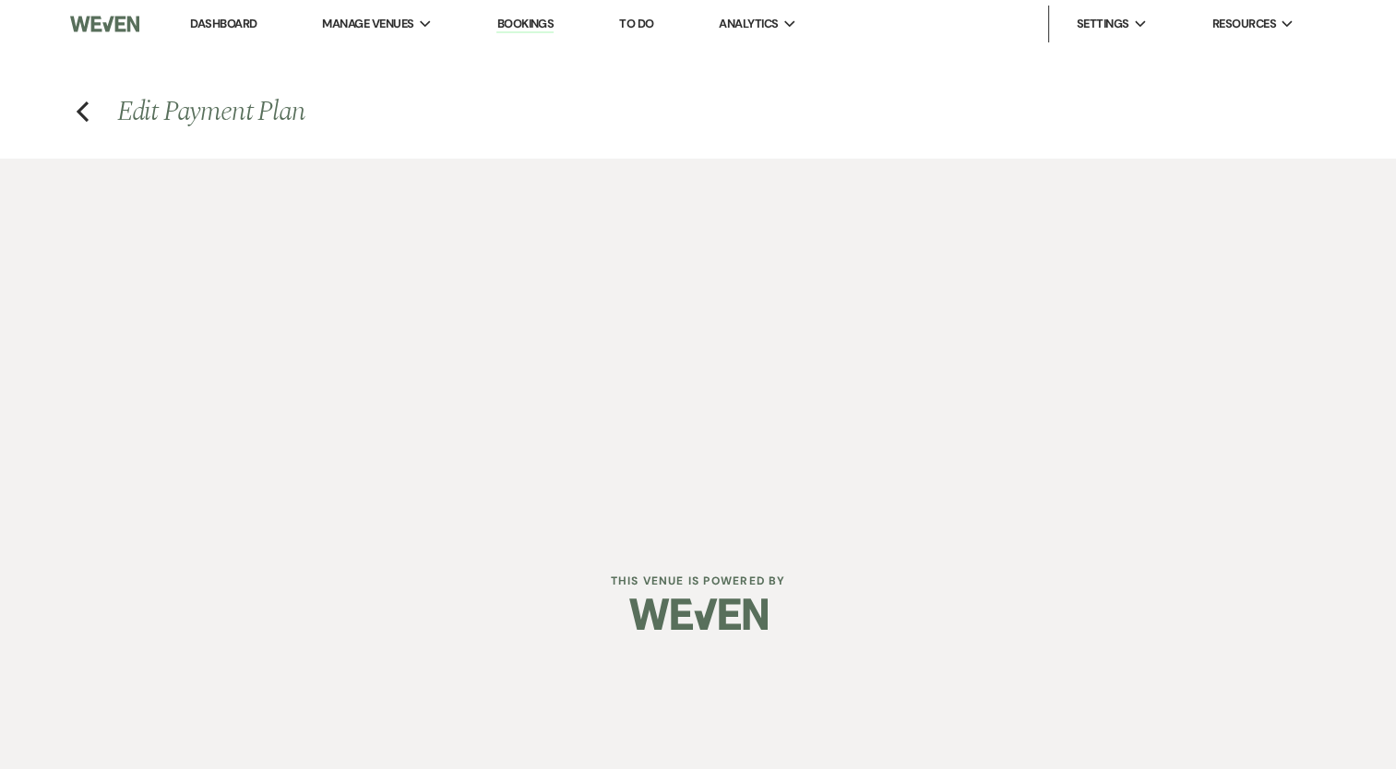
select select "2"
select select "percentage"
select select "true"
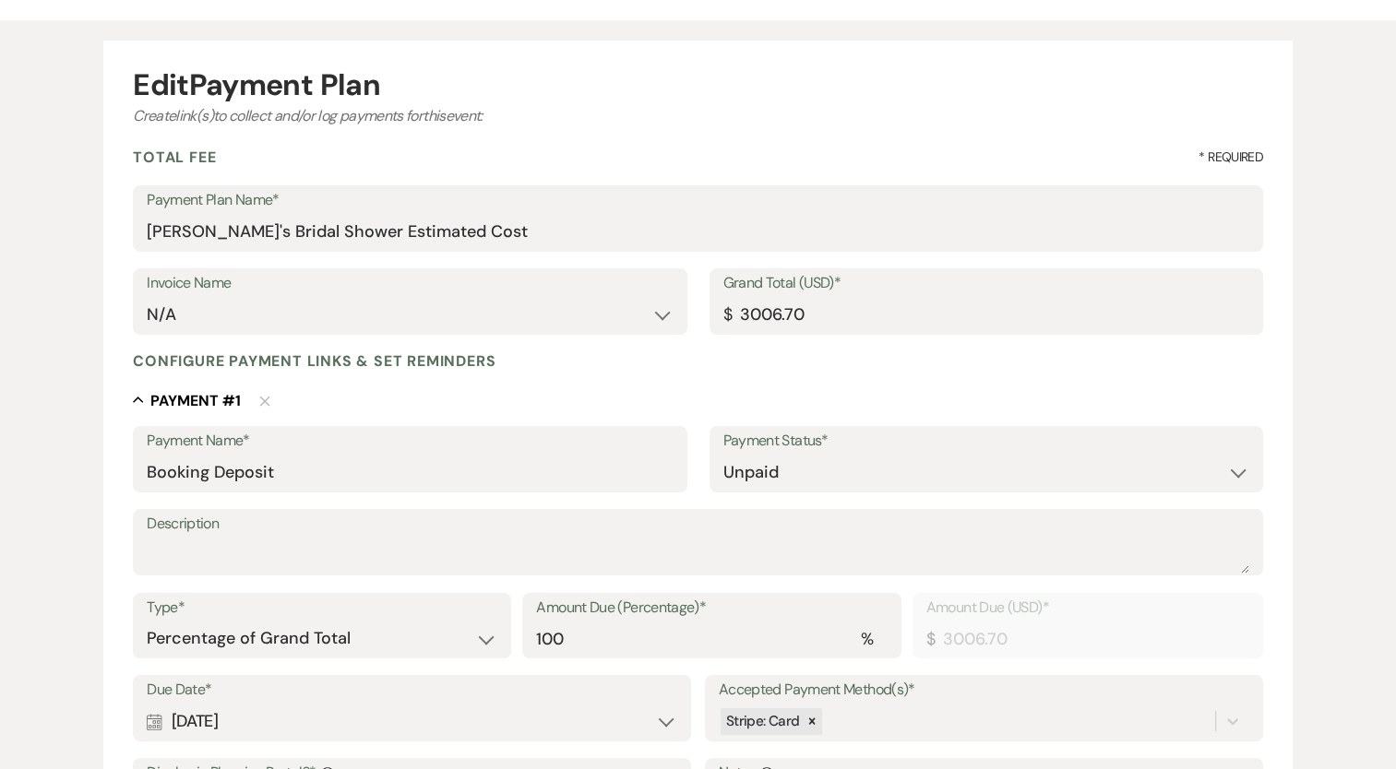
scroll to position [277, 0]
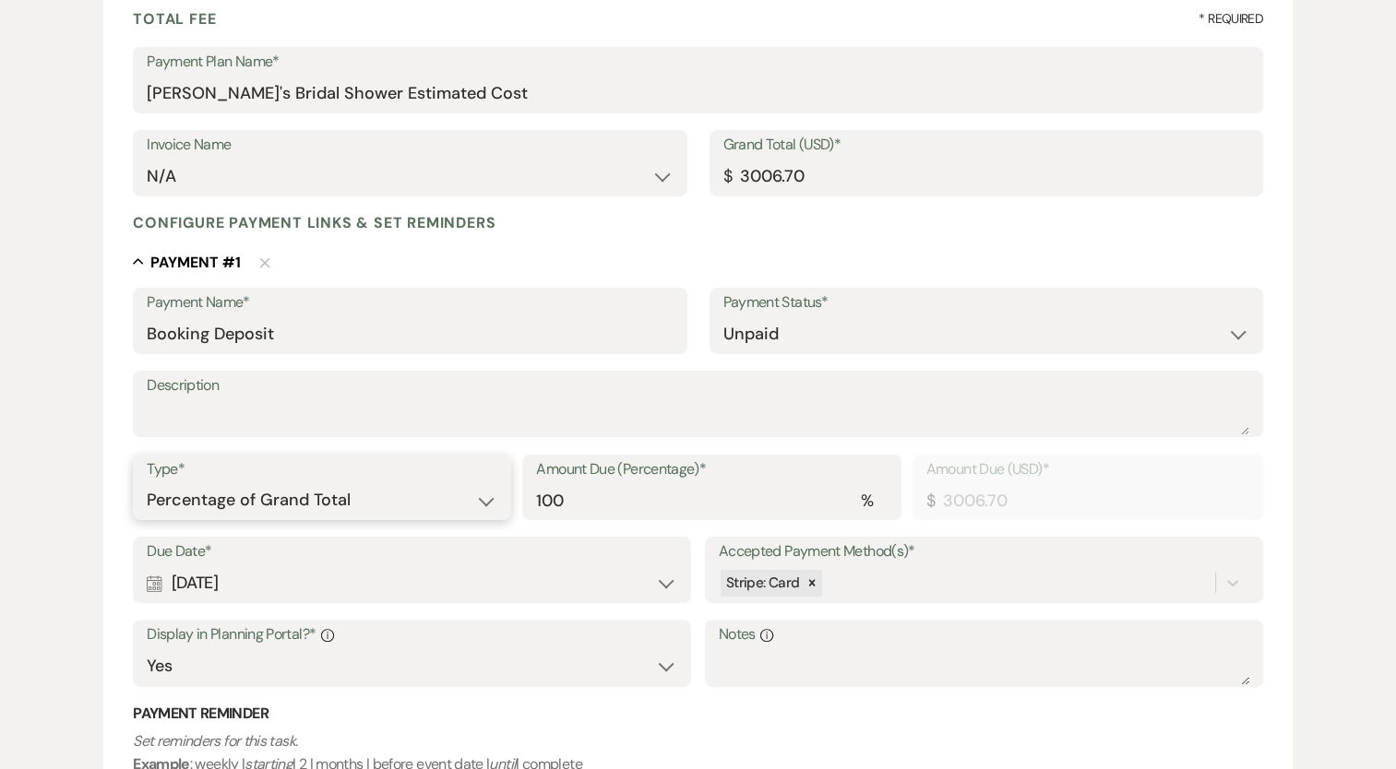
click at [344, 512] on select "Dollar Amount Percentage of Grand Total" at bounding box center [322, 500] width 351 height 36
select select "flat"
click at [147, 482] on select "Dollar Amount Percentage of Grand Total" at bounding box center [322, 500] width 351 height 36
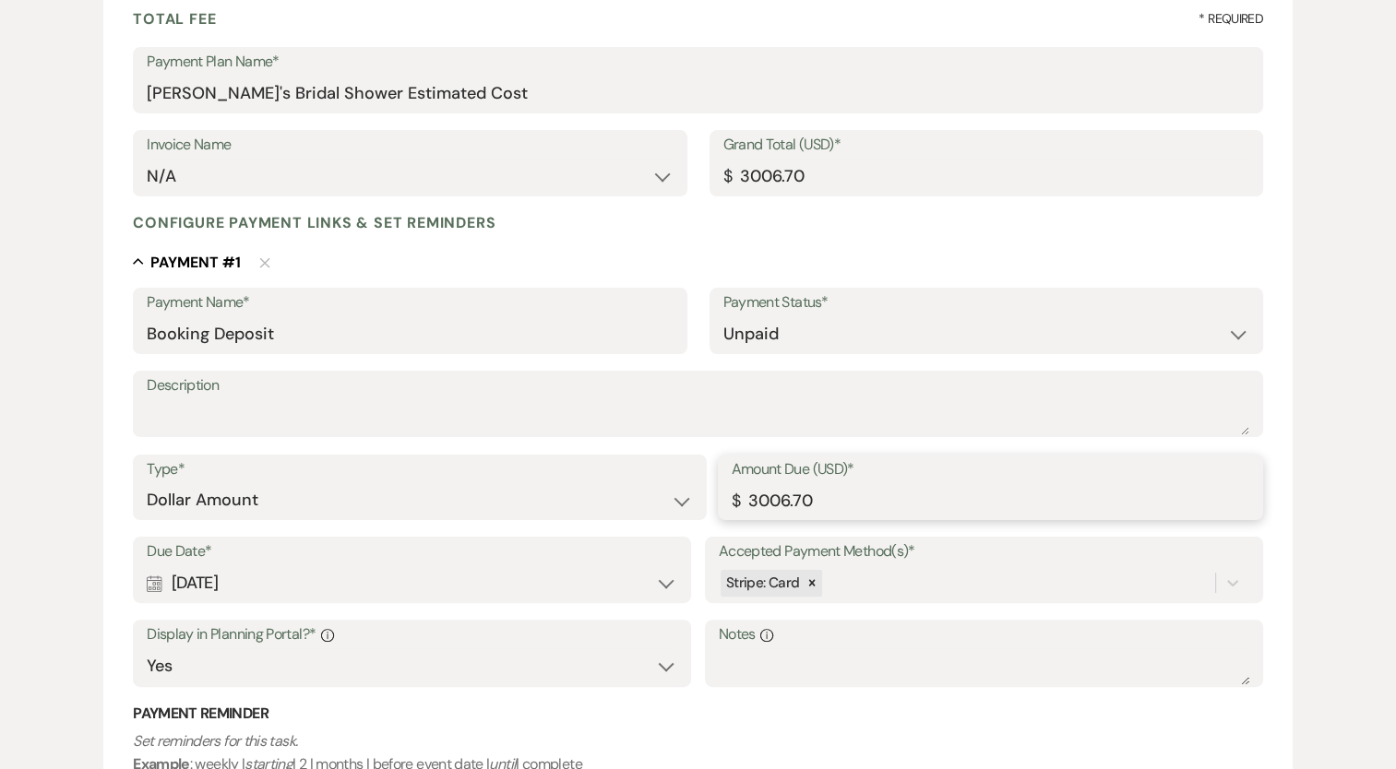
click at [884, 511] on input "3006.70" at bounding box center [989, 500] width 517 height 36
drag, startPoint x: 880, startPoint y: 509, endPoint x: 655, endPoint y: 505, distance: 225.1
click at [665, 505] on div "Type* Dollar Amount Percentage of Grand Total Amount Due (USD)* $ 3006.70" at bounding box center [698, 496] width 1130 height 83
type input "500.00"
click at [654, 448] on div "Payment Name* Booking Deposit Payment Status* Paid Unpaid Description Type* Dol…" at bounding box center [698, 569] width 1130 height 563
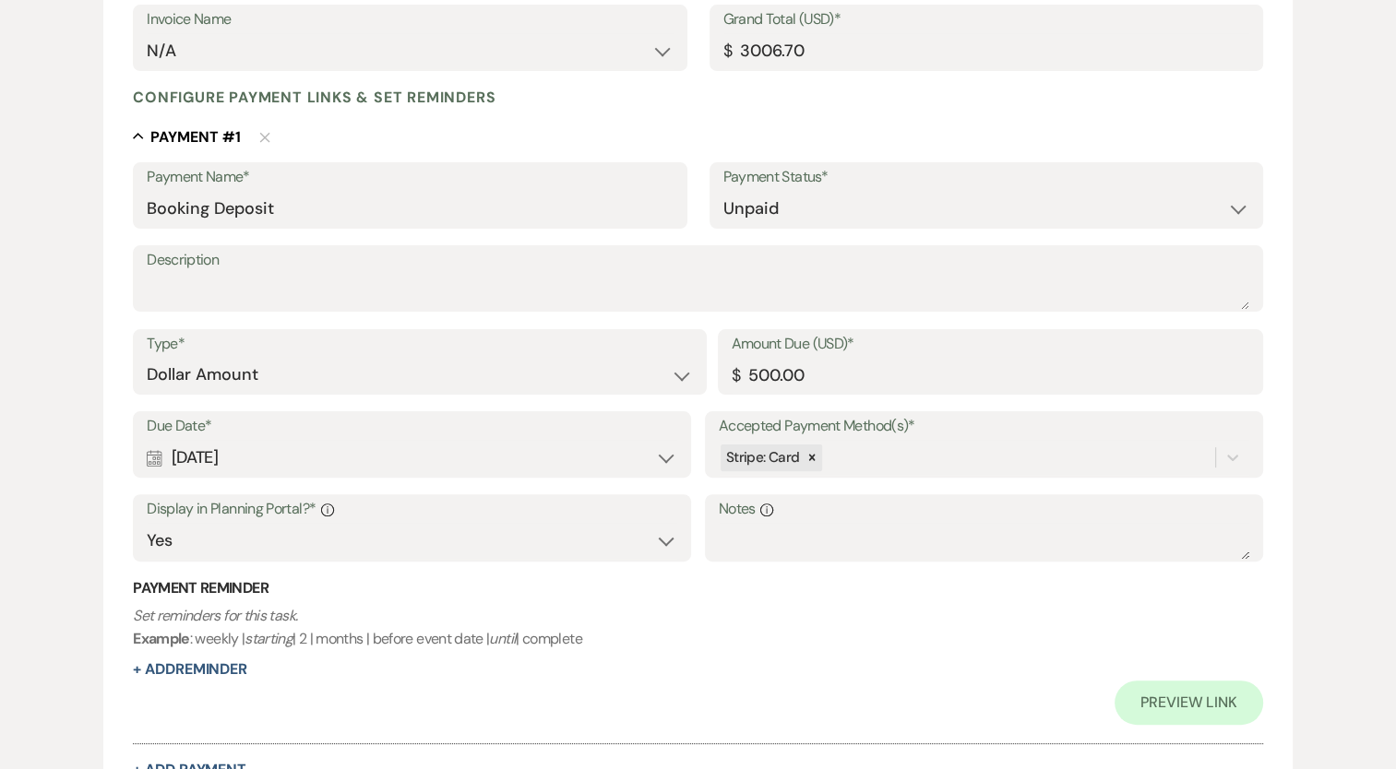
scroll to position [553, 0]
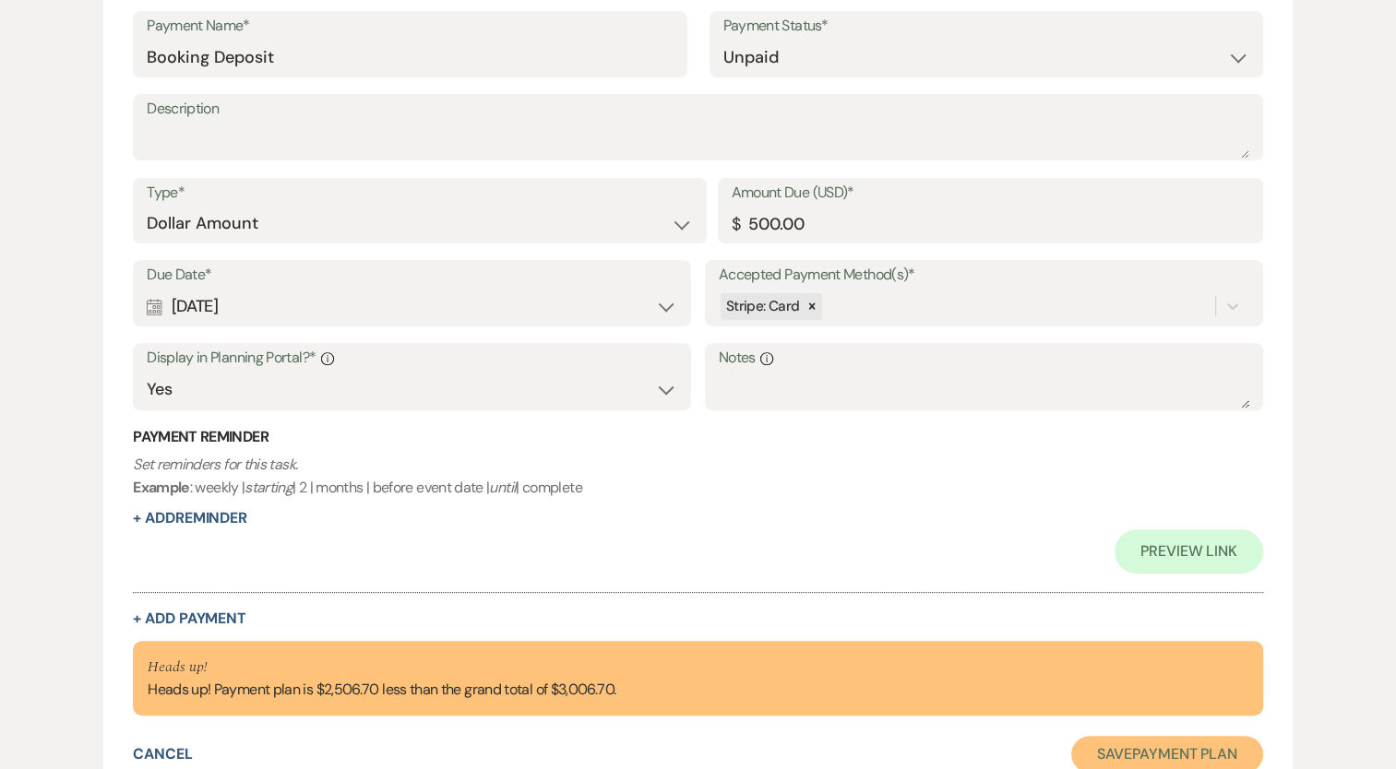
click at [1197, 761] on button "Save Payment Plan" at bounding box center [1167, 754] width 192 height 37
select select "5"
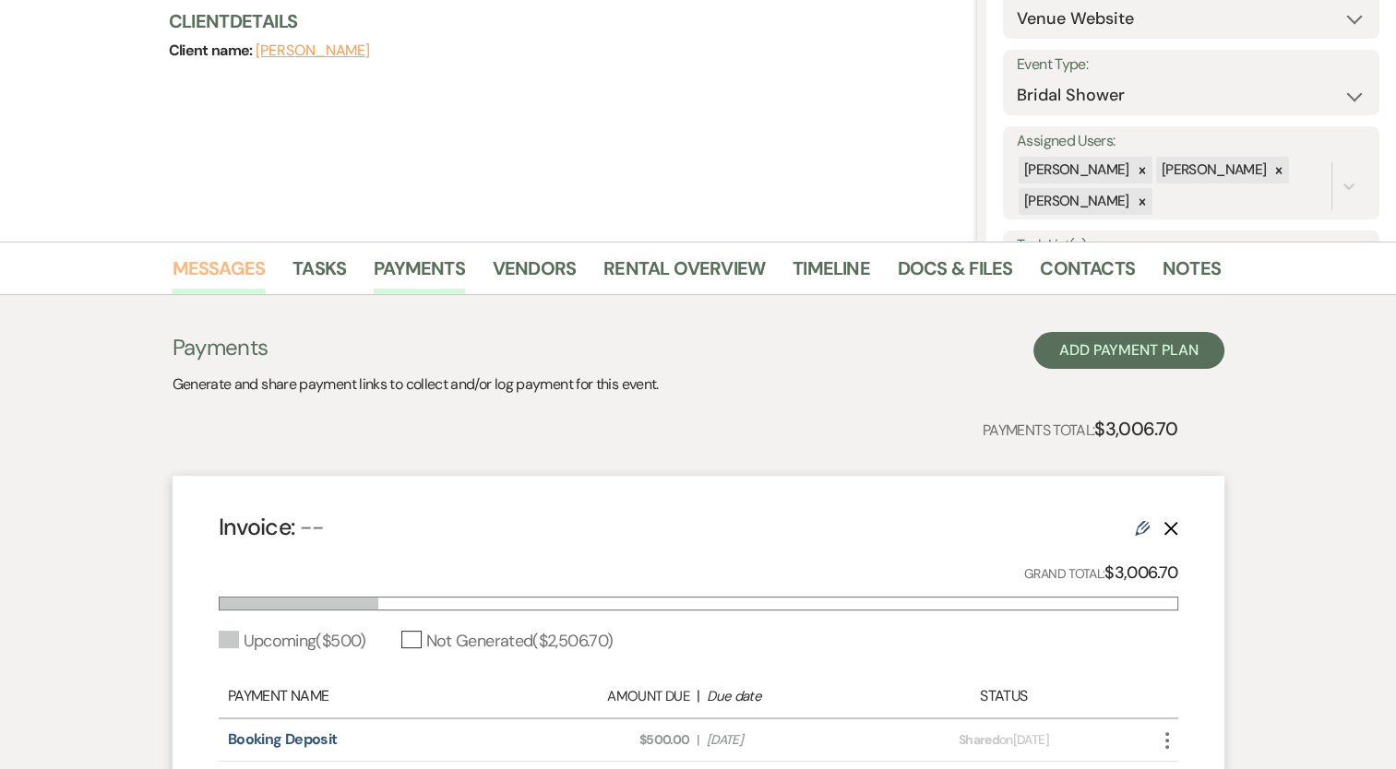
scroll to position [157, 0]
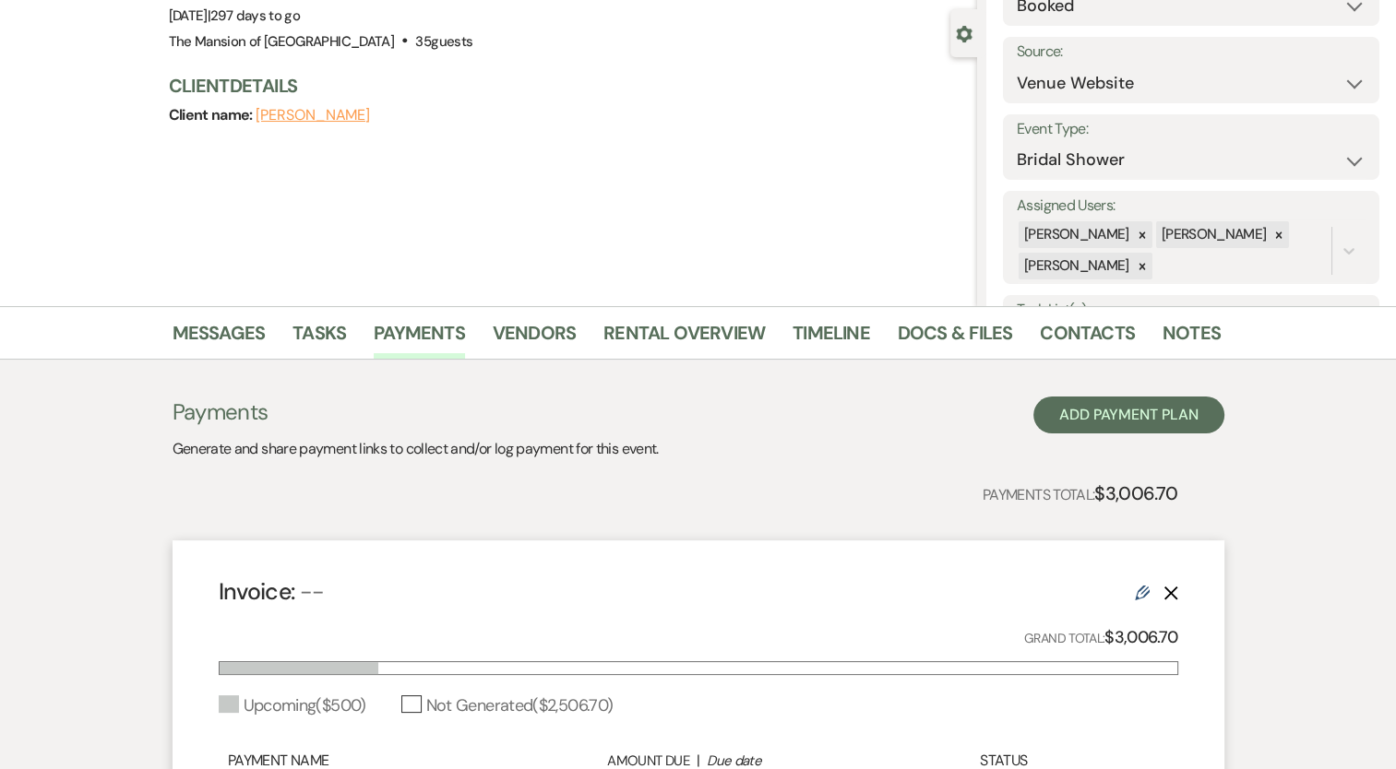
click at [228, 306] on div "Messages Tasks Payments Vendors Rental Overview Timeline Docs & Files Contacts …" at bounding box center [698, 332] width 1396 height 53
click at [232, 327] on link "Messages" at bounding box center [218, 338] width 93 height 41
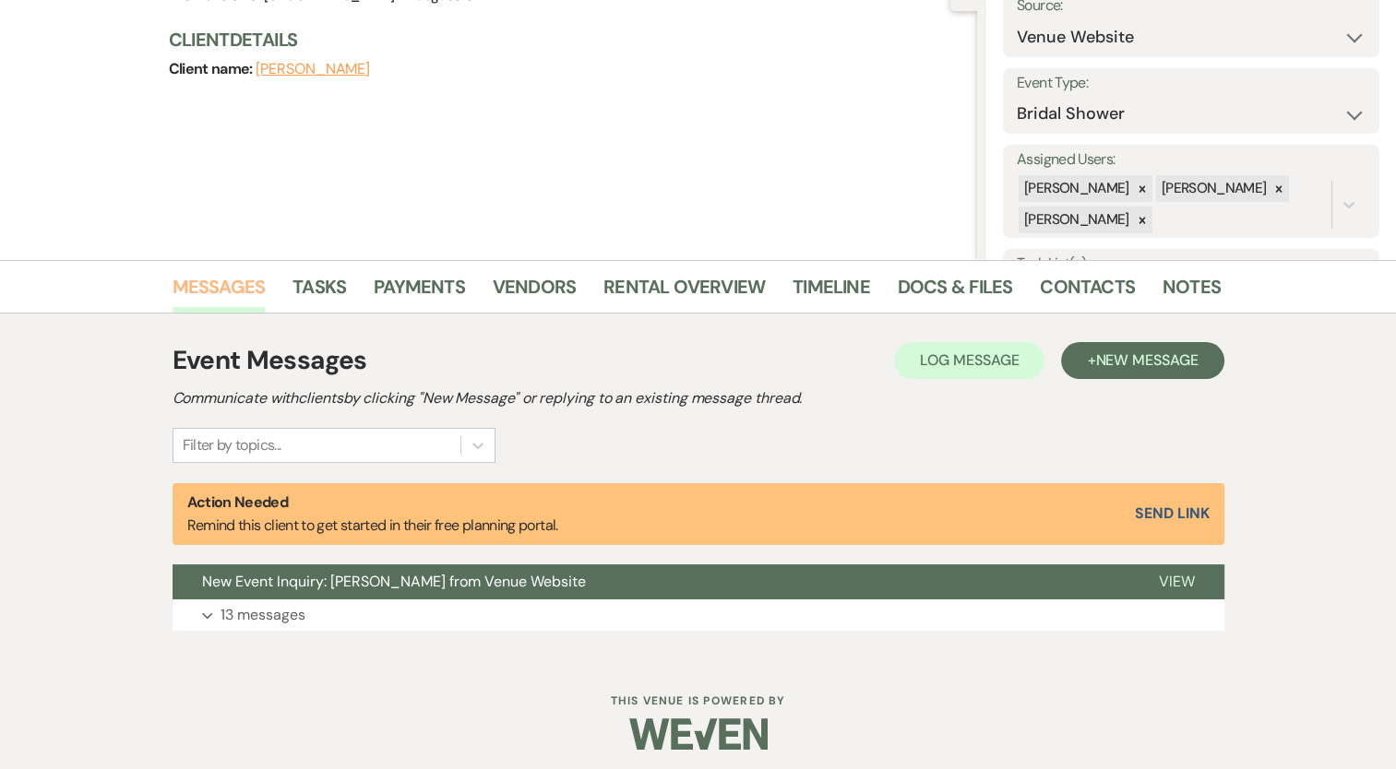
scroll to position [210, 0]
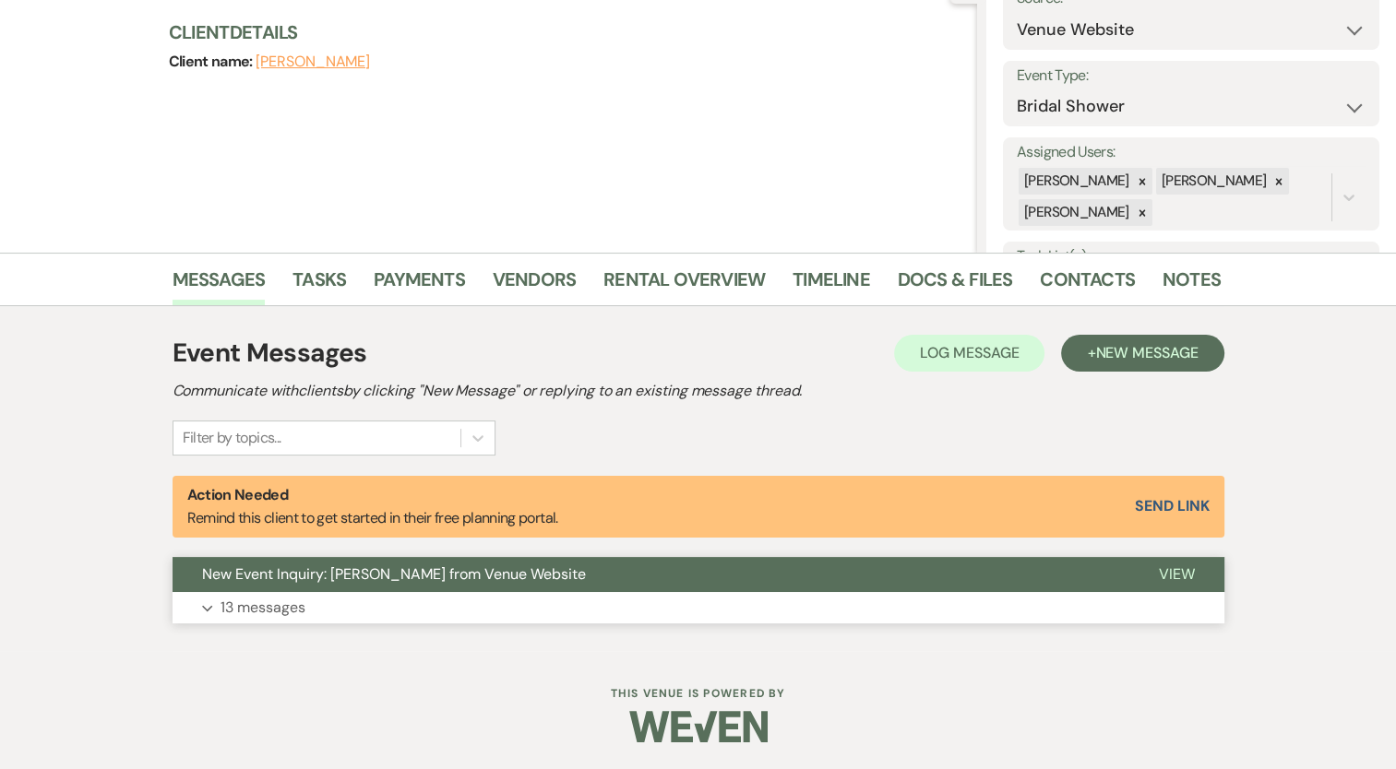
click at [545, 577] on span "New Event Inquiry: [PERSON_NAME] from Venue Website" at bounding box center [394, 573] width 384 height 19
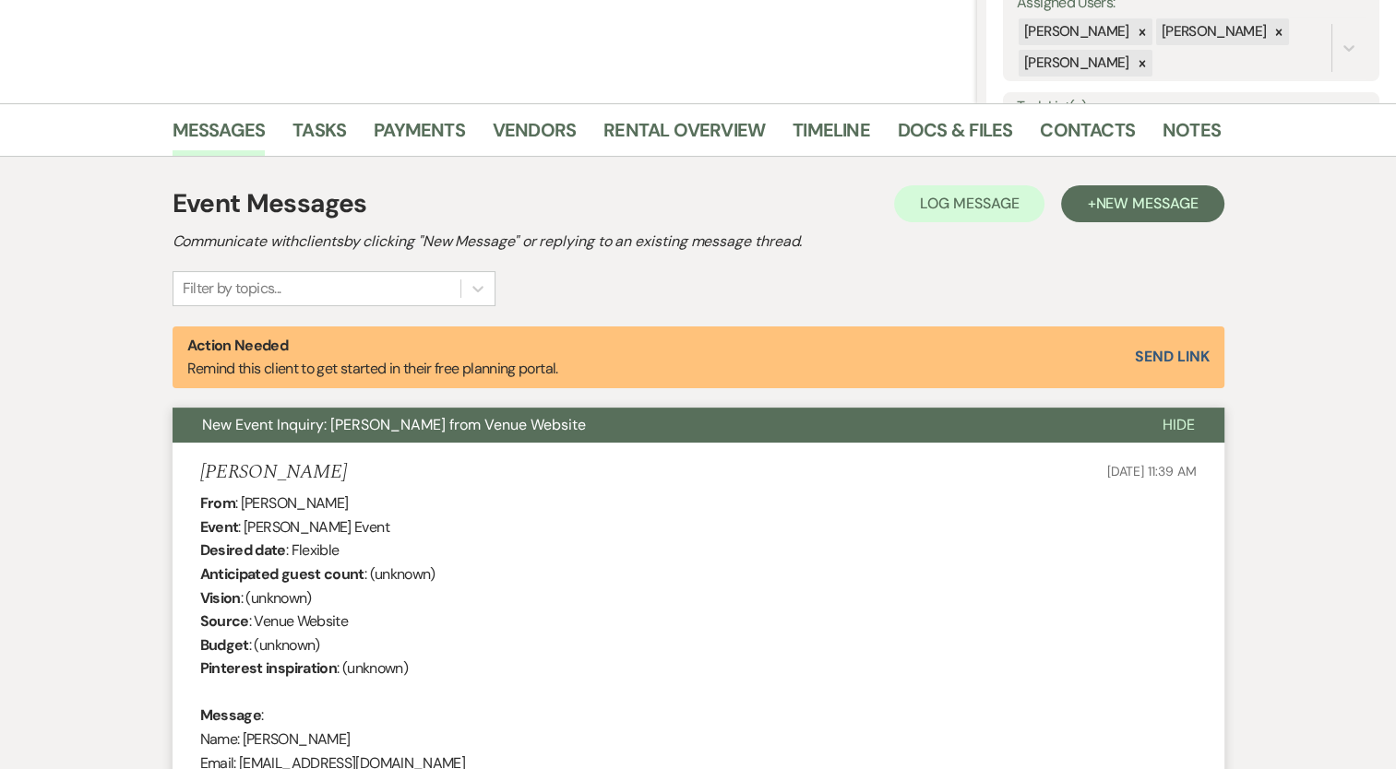
click at [417, 420] on span "New Event Inquiry: [PERSON_NAME] from Venue Website" at bounding box center [394, 424] width 384 height 19
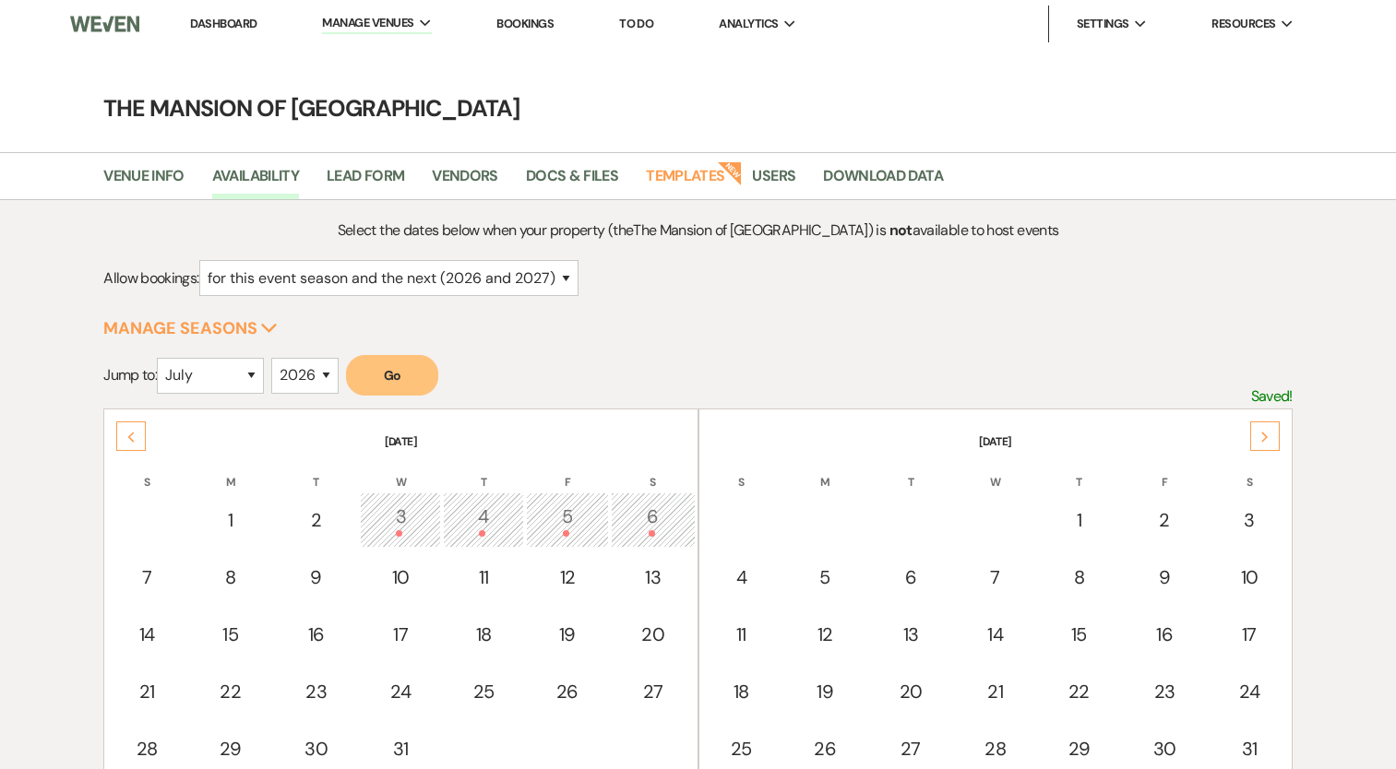
select select "2"
select select "7"
select select "2026"
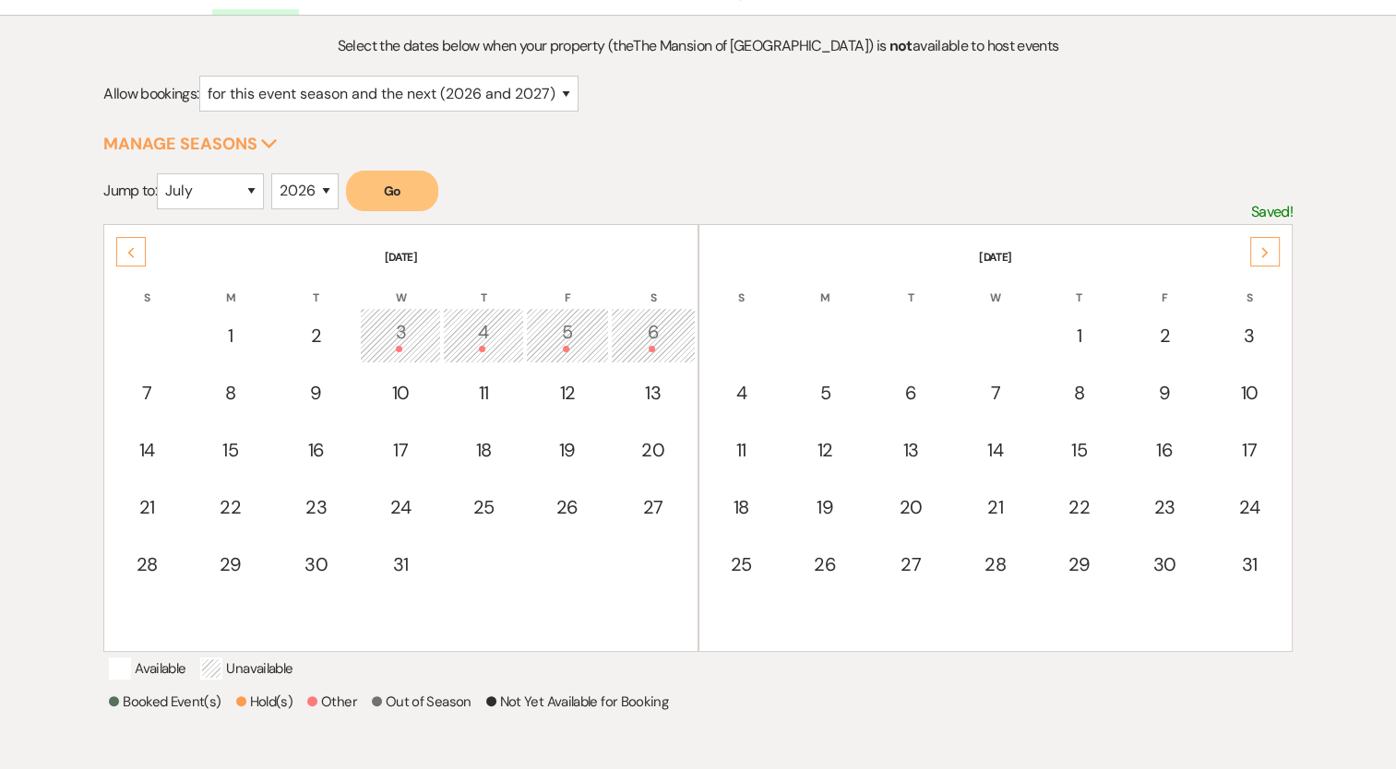
click at [126, 242] on div "Previous" at bounding box center [131, 252] width 30 height 30
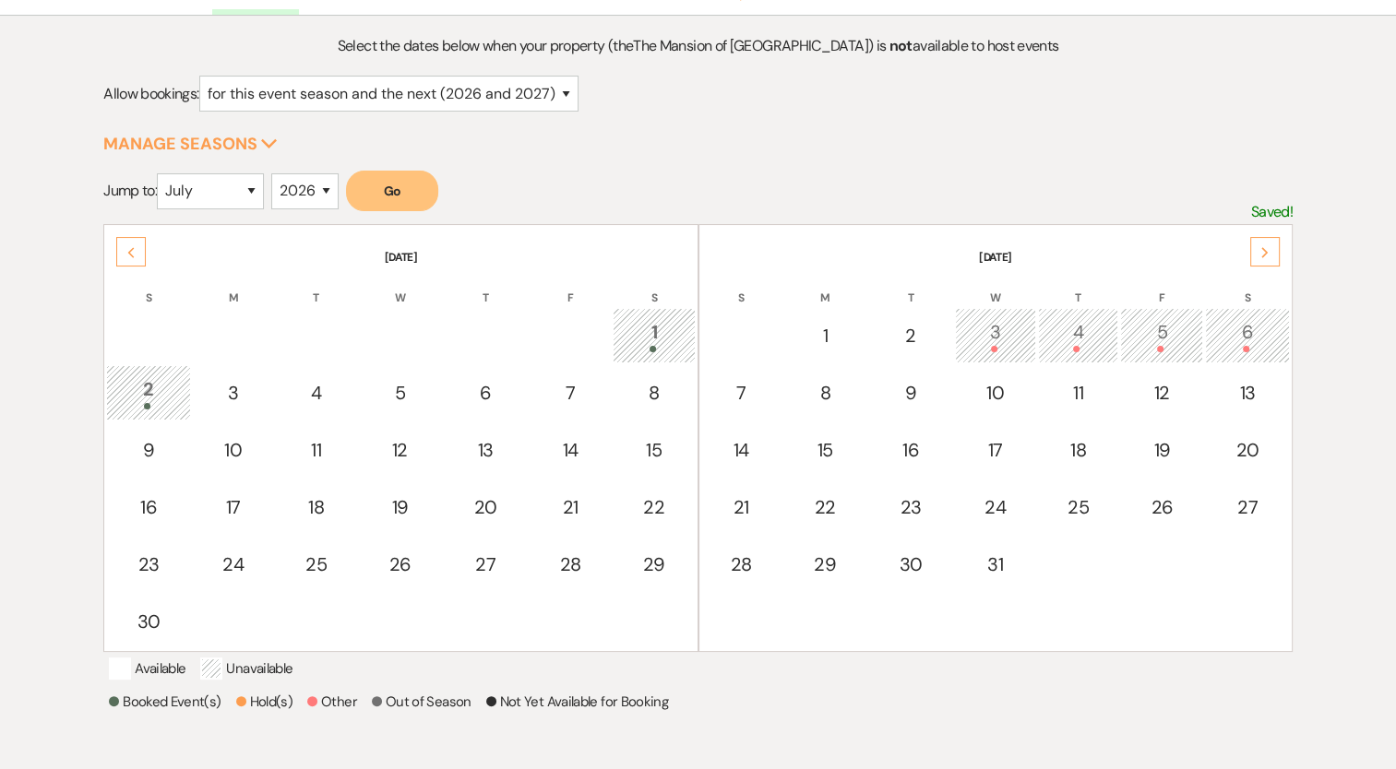
click at [121, 253] on div "Previous" at bounding box center [131, 252] width 30 height 30
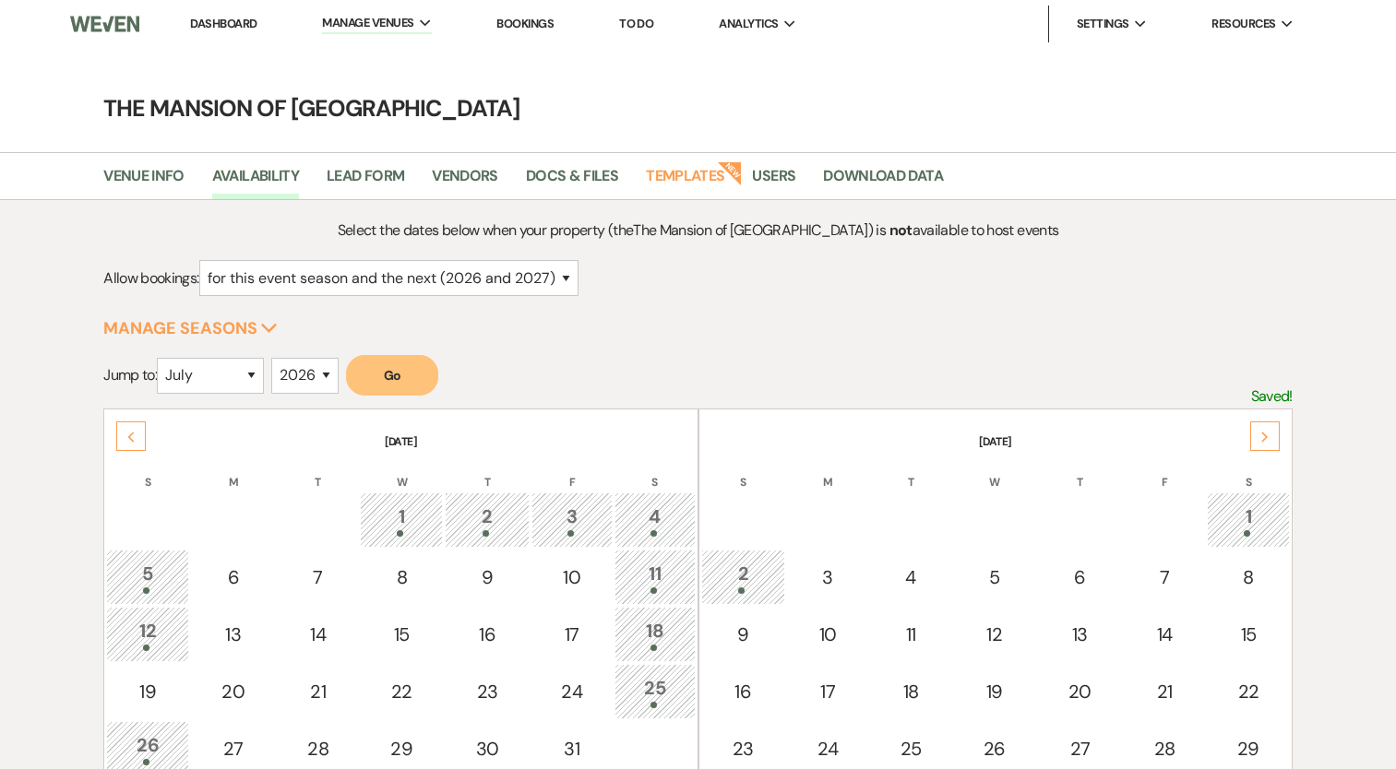
select select "2"
select select "7"
select select "2026"
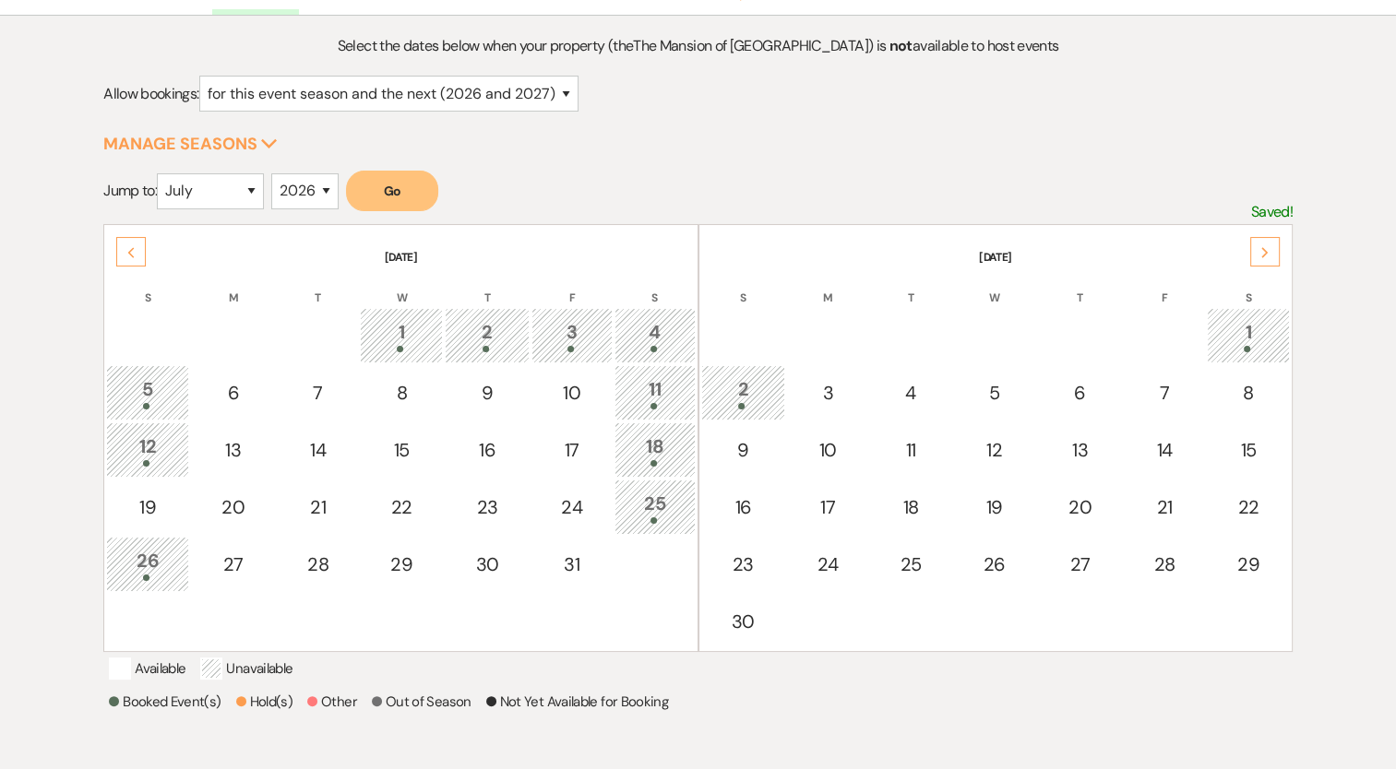
click at [113, 252] on th "[DATE]" at bounding box center [400, 246] width 588 height 39
click at [116, 249] on div "Previous" at bounding box center [131, 252] width 30 height 30
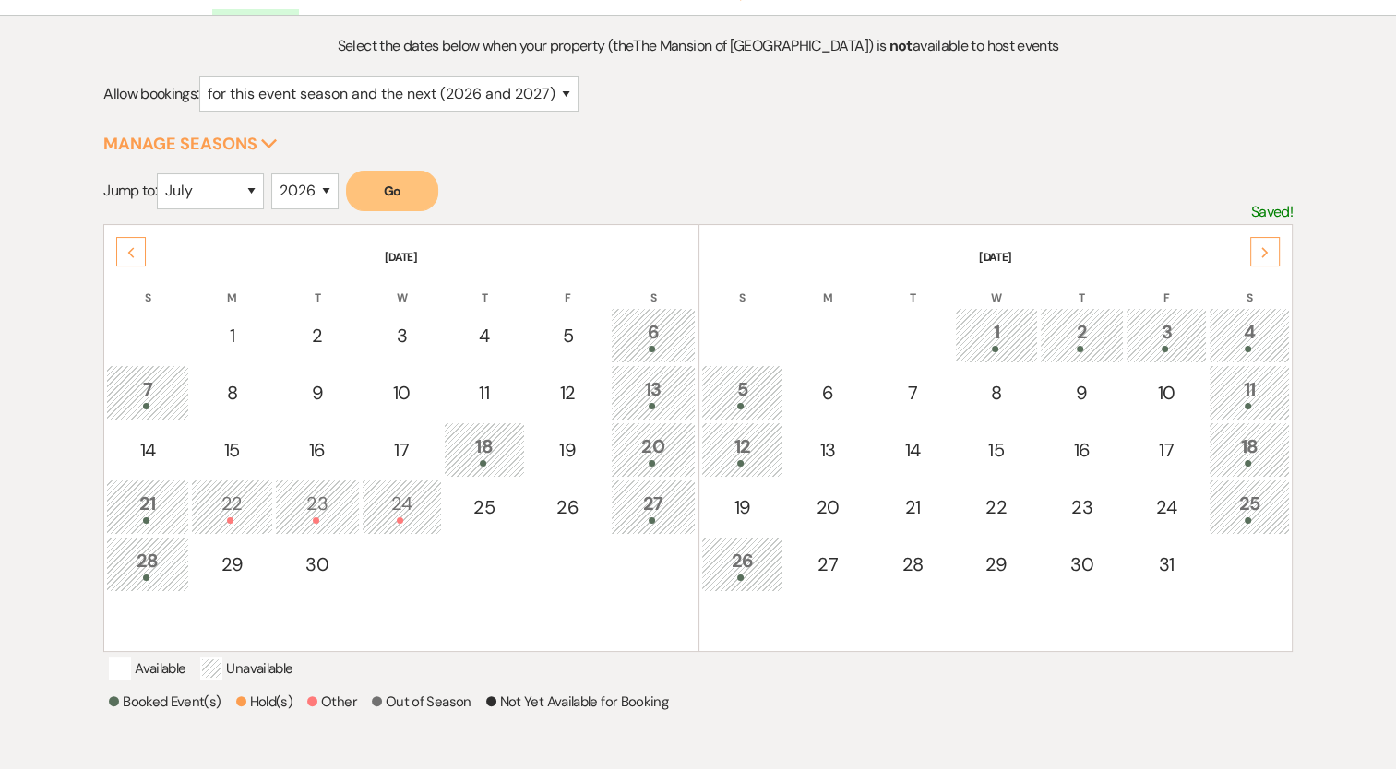
click at [118, 249] on div "Previous" at bounding box center [131, 252] width 30 height 30
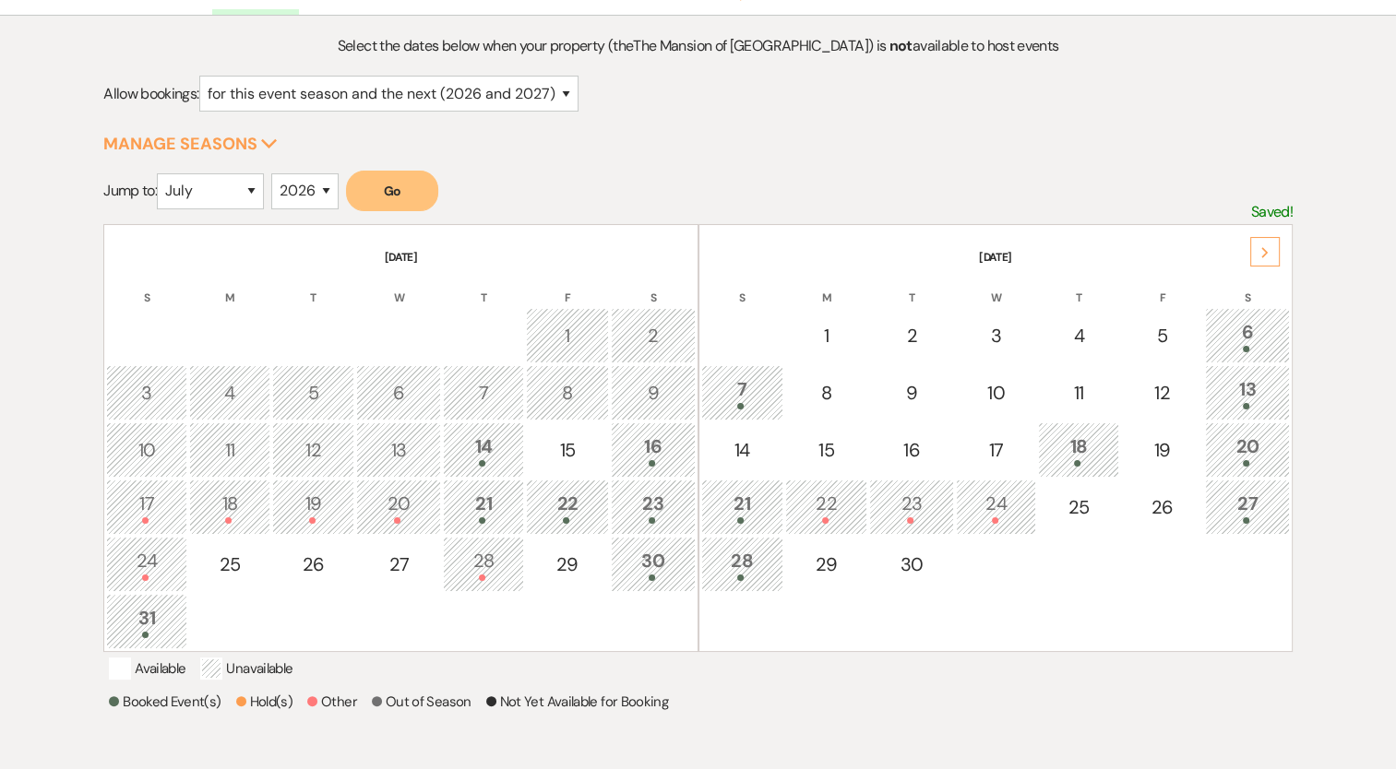
click at [477, 510] on div "21" at bounding box center [483, 507] width 61 height 34
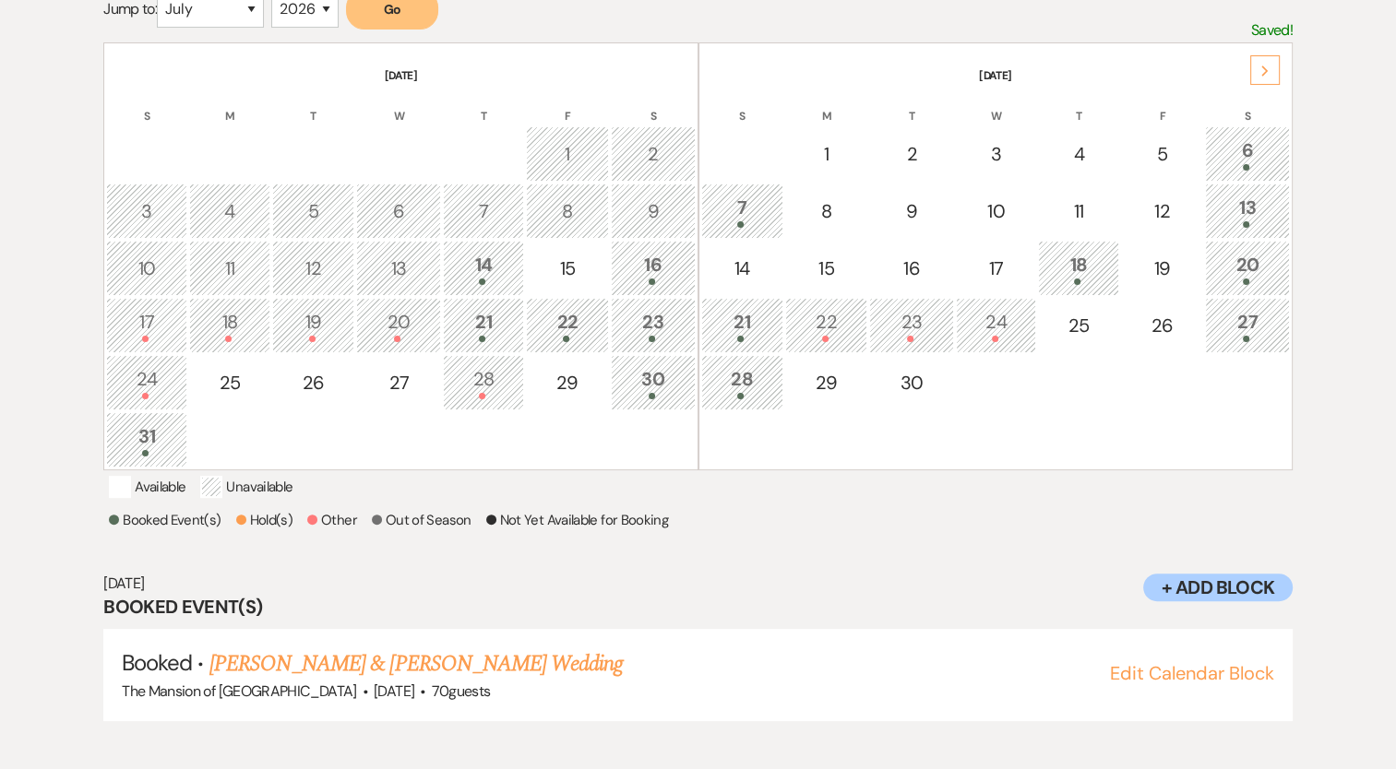
scroll to position [372, 0]
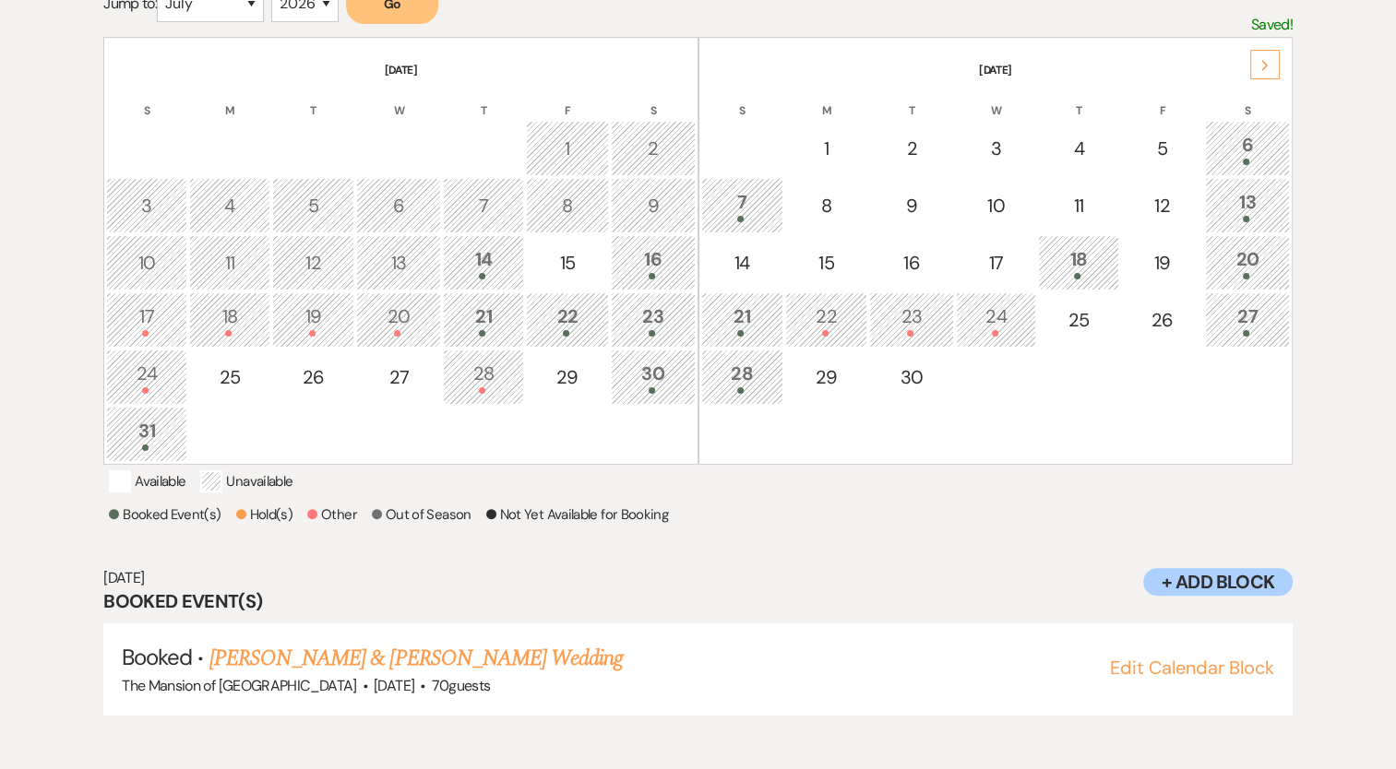
click at [643, 319] on div "23" at bounding box center [653, 320] width 65 height 34
click at [654, 308] on div "23" at bounding box center [653, 320] width 65 height 34
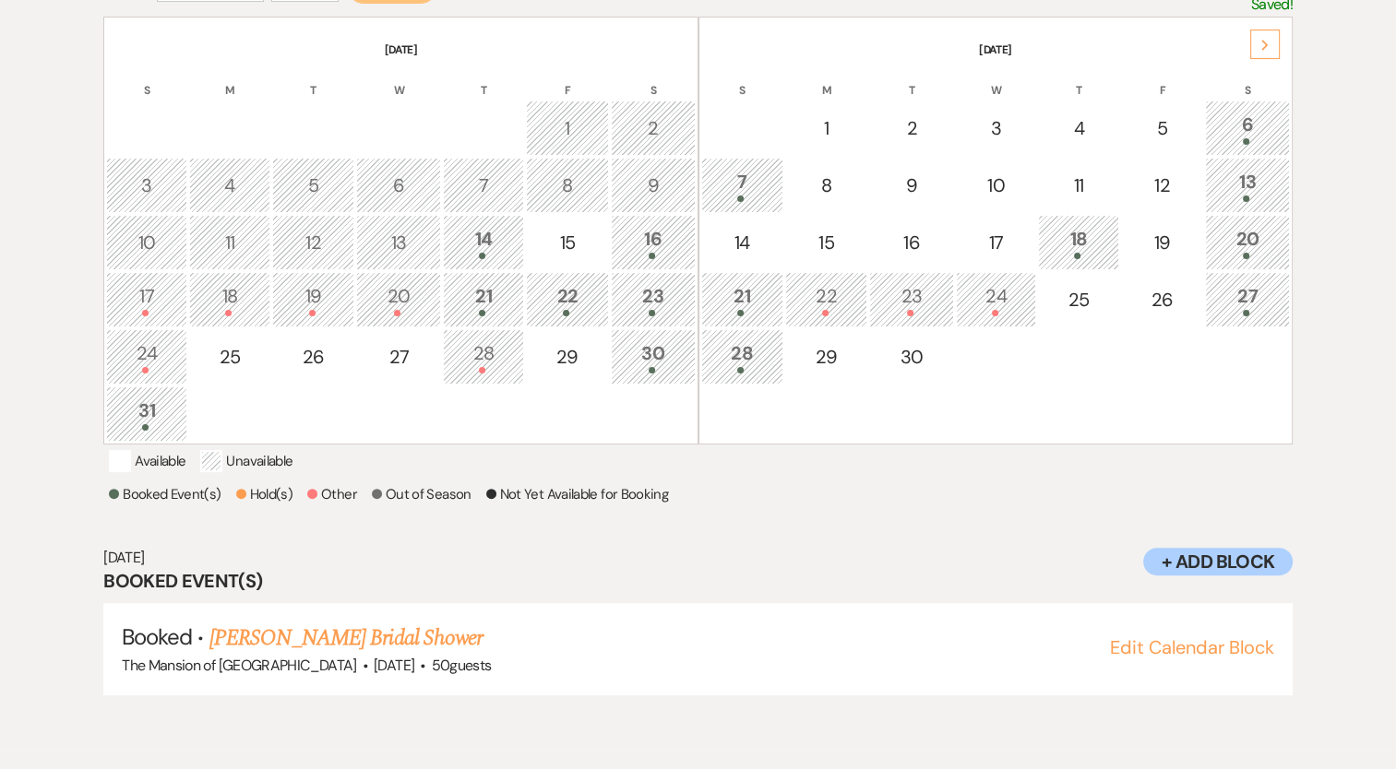
scroll to position [464, 0]
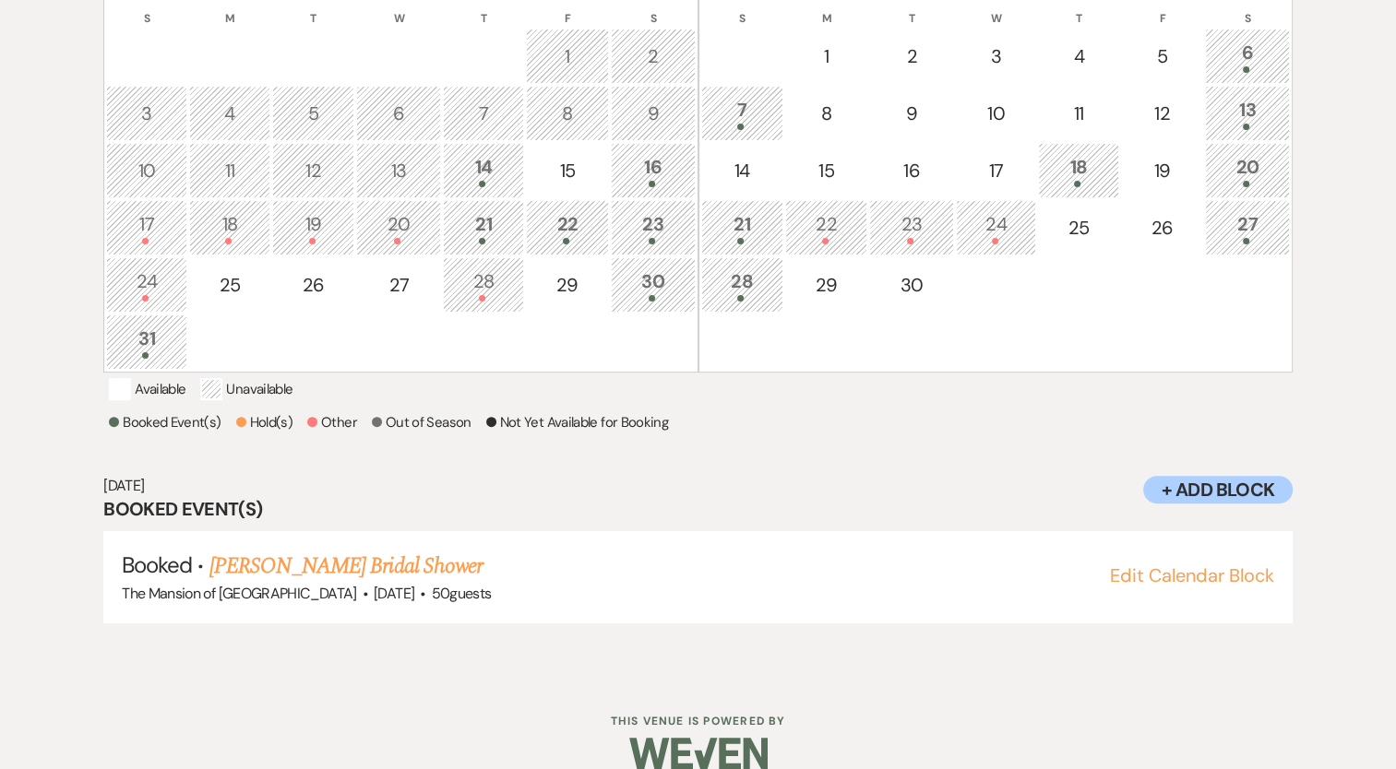
click at [648, 277] on div "30" at bounding box center [653, 284] width 65 height 34
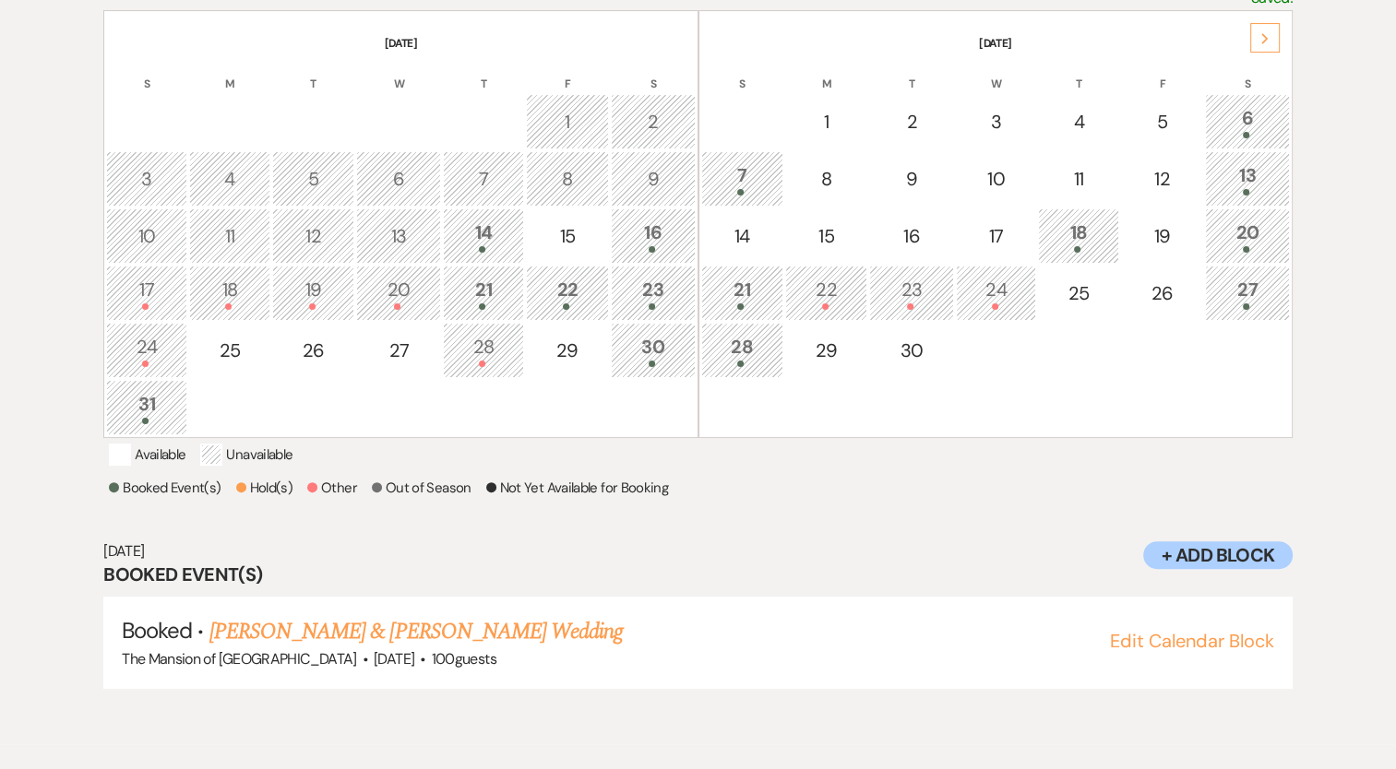
scroll to position [372, 0]
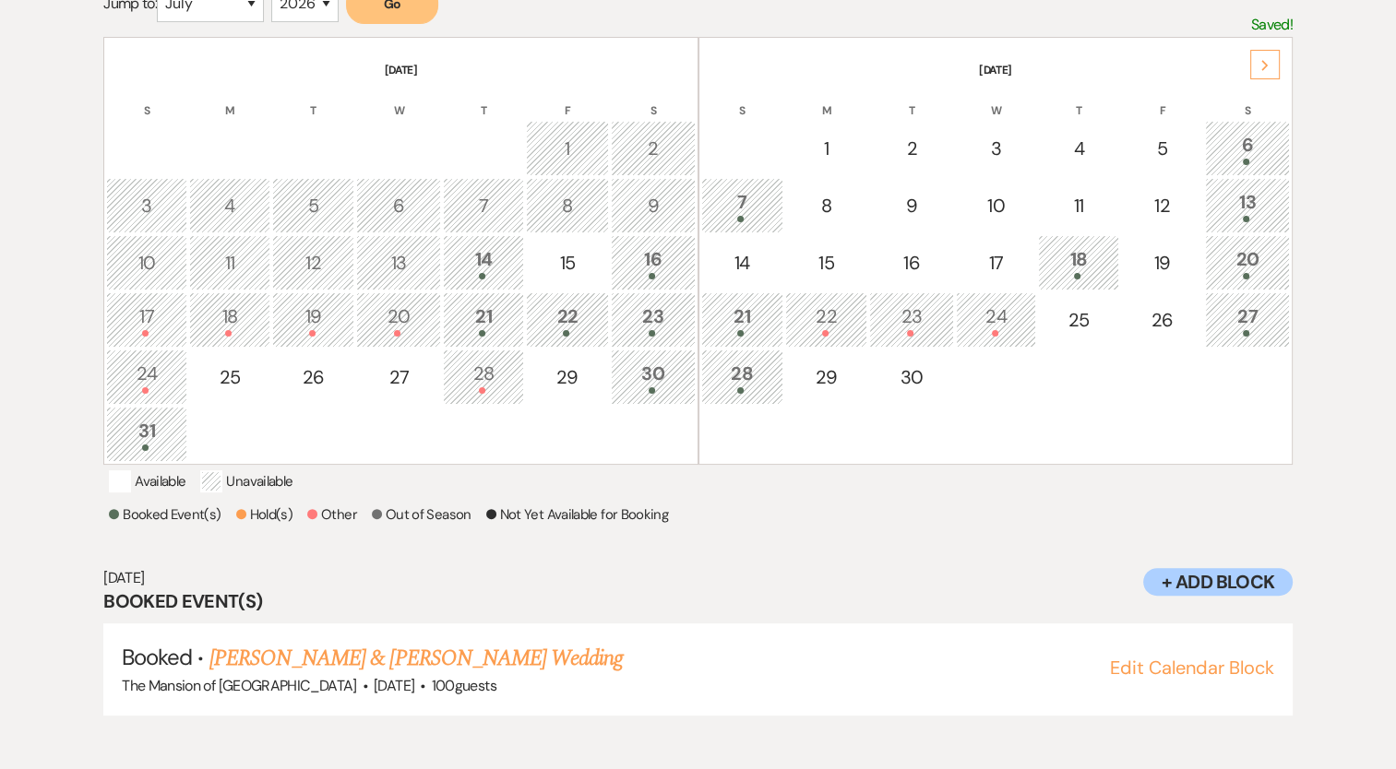
click at [155, 437] on div "31" at bounding box center [146, 434] width 61 height 34
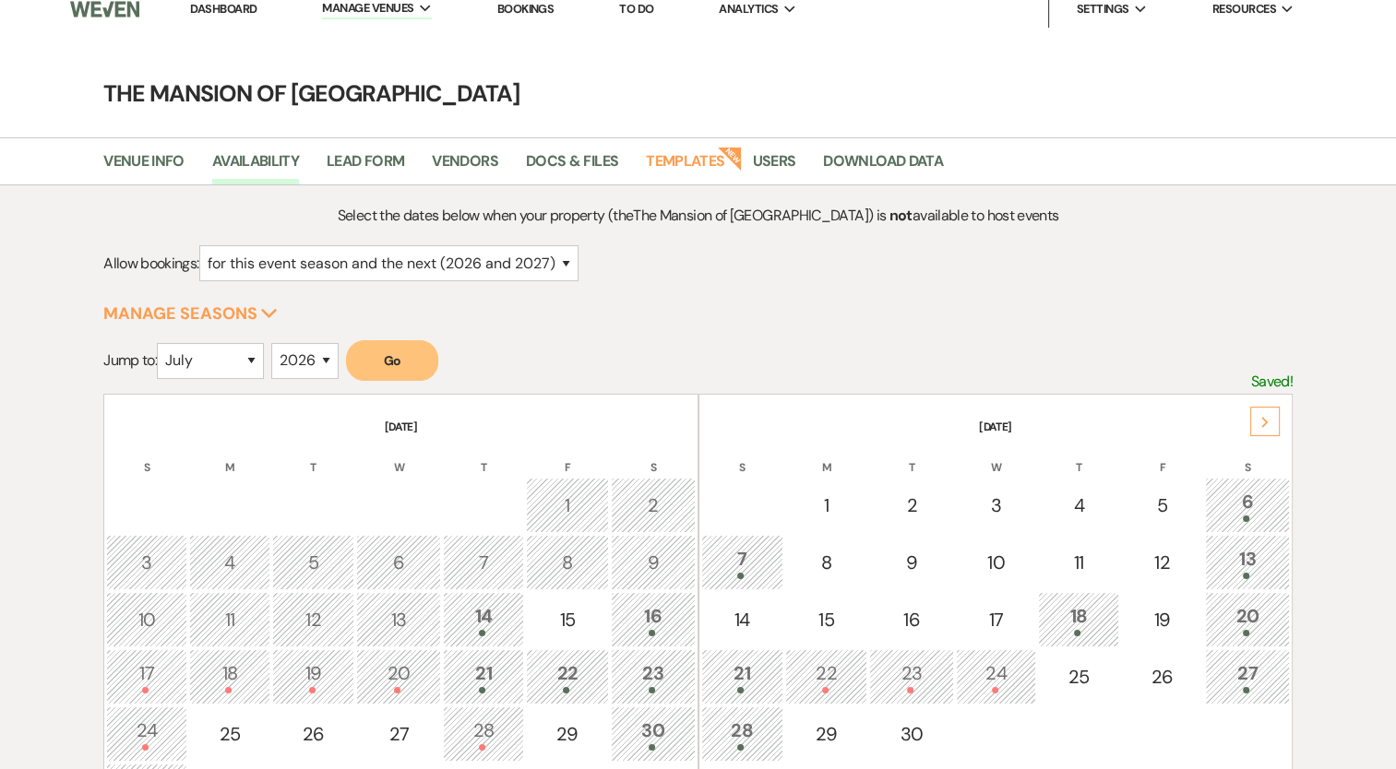
scroll to position [0, 0]
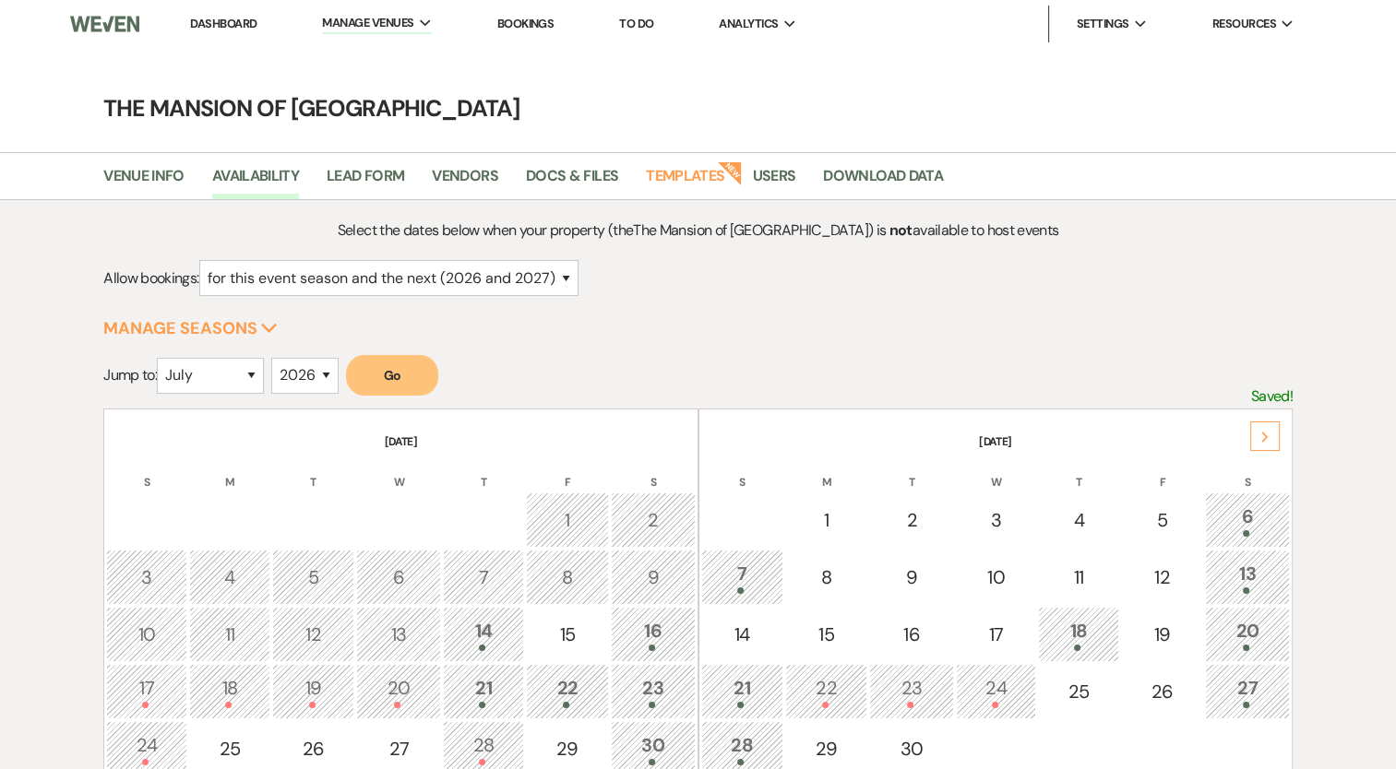
select select "5"
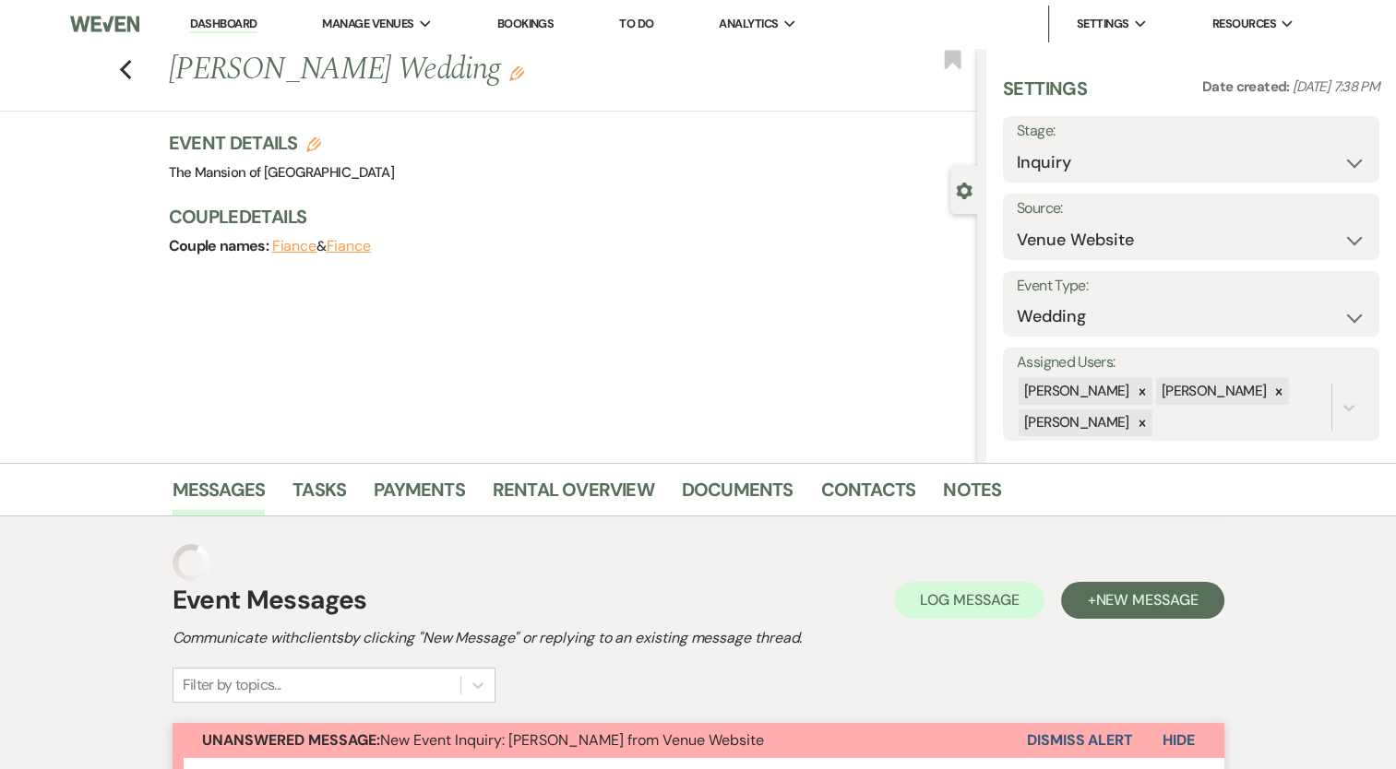
select select "3"
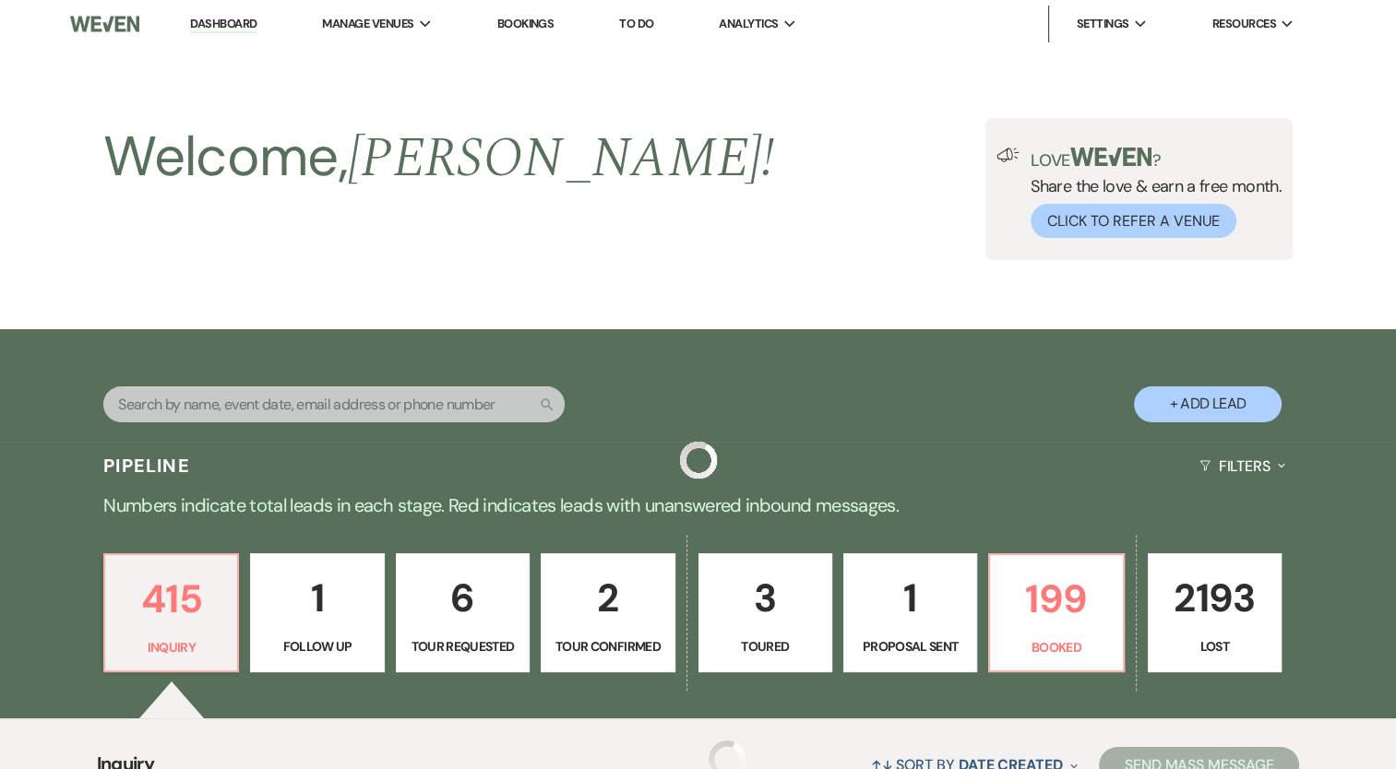
scroll to position [461, 0]
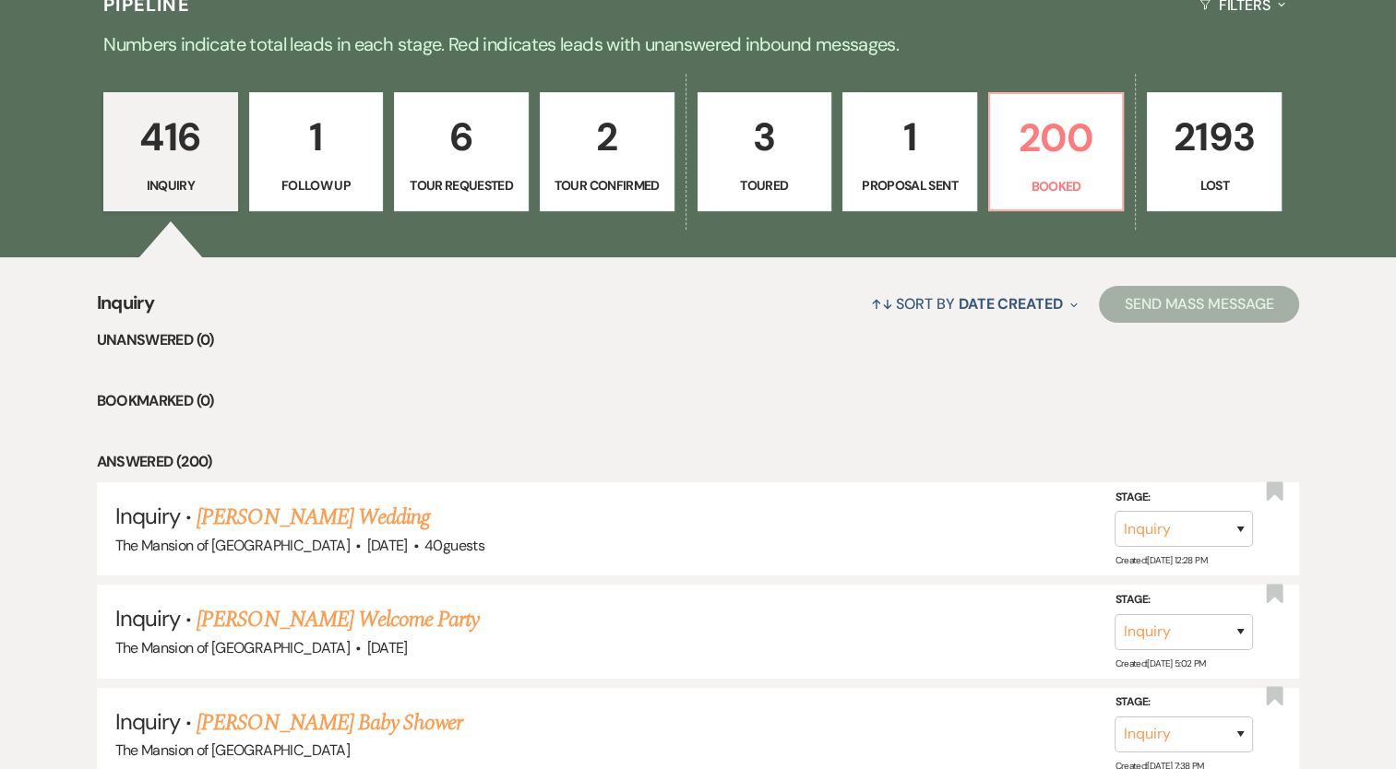
click at [591, 175] on p "Tour Confirmed" at bounding box center [607, 185] width 111 height 20
select select "4"
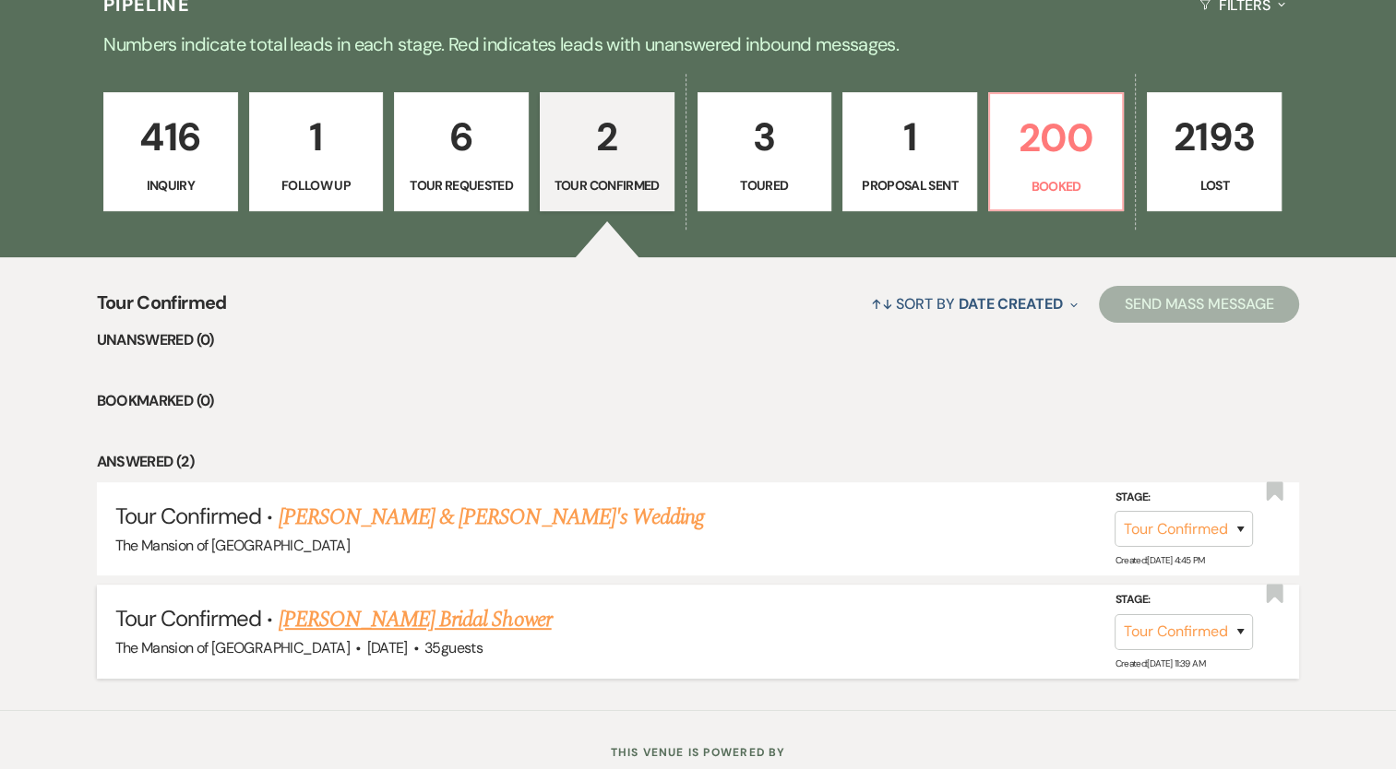
click at [487, 618] on link "[PERSON_NAME] Bridal Shower" at bounding box center [415, 619] width 273 height 33
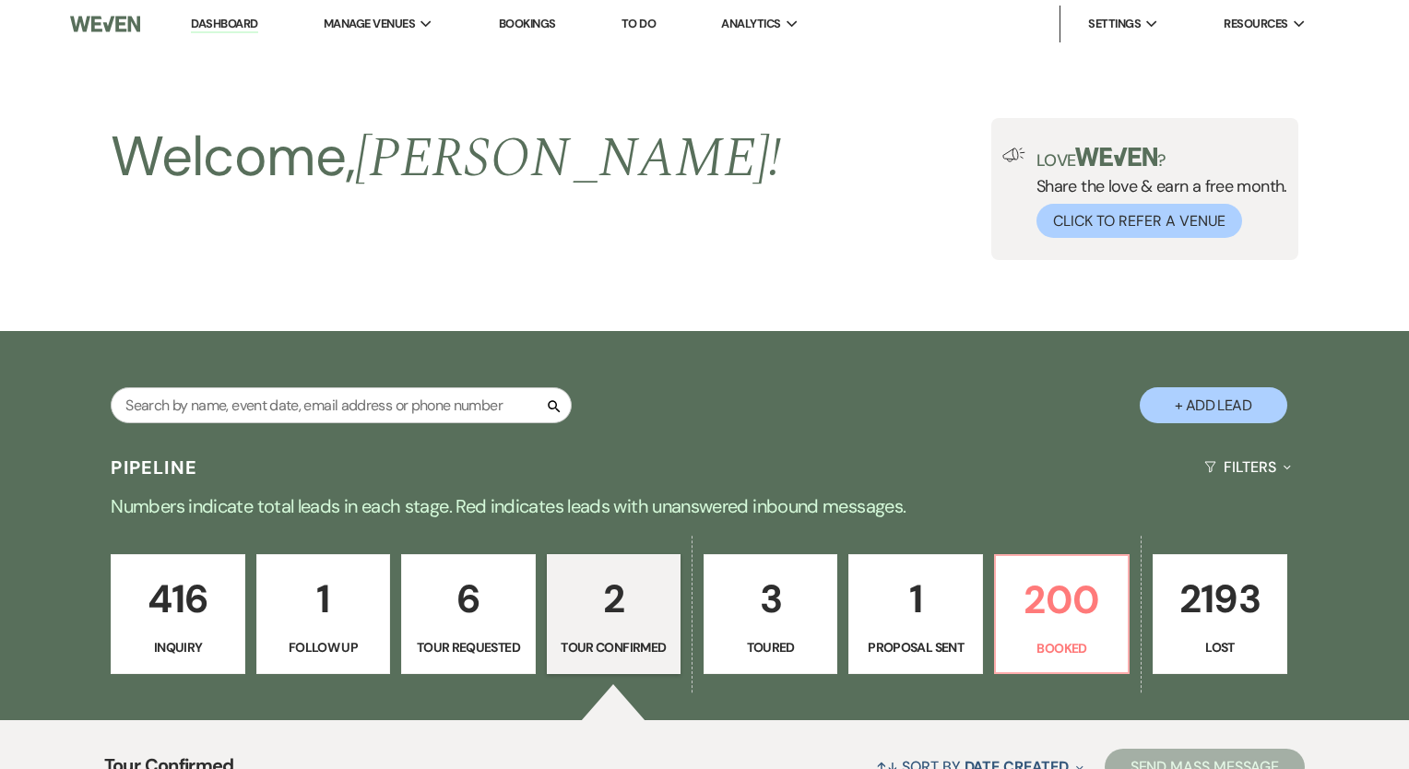
select select "4"
select select "5"
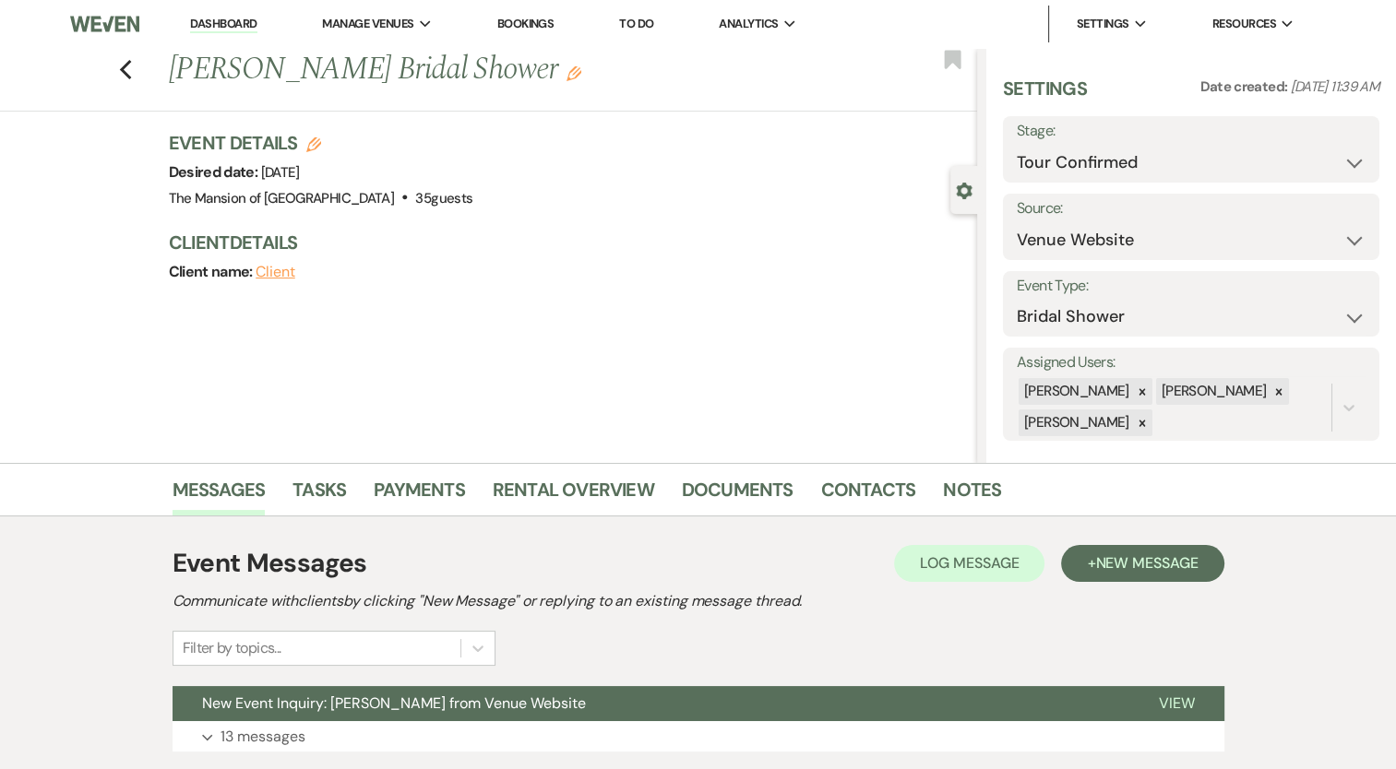
scroll to position [92, 0]
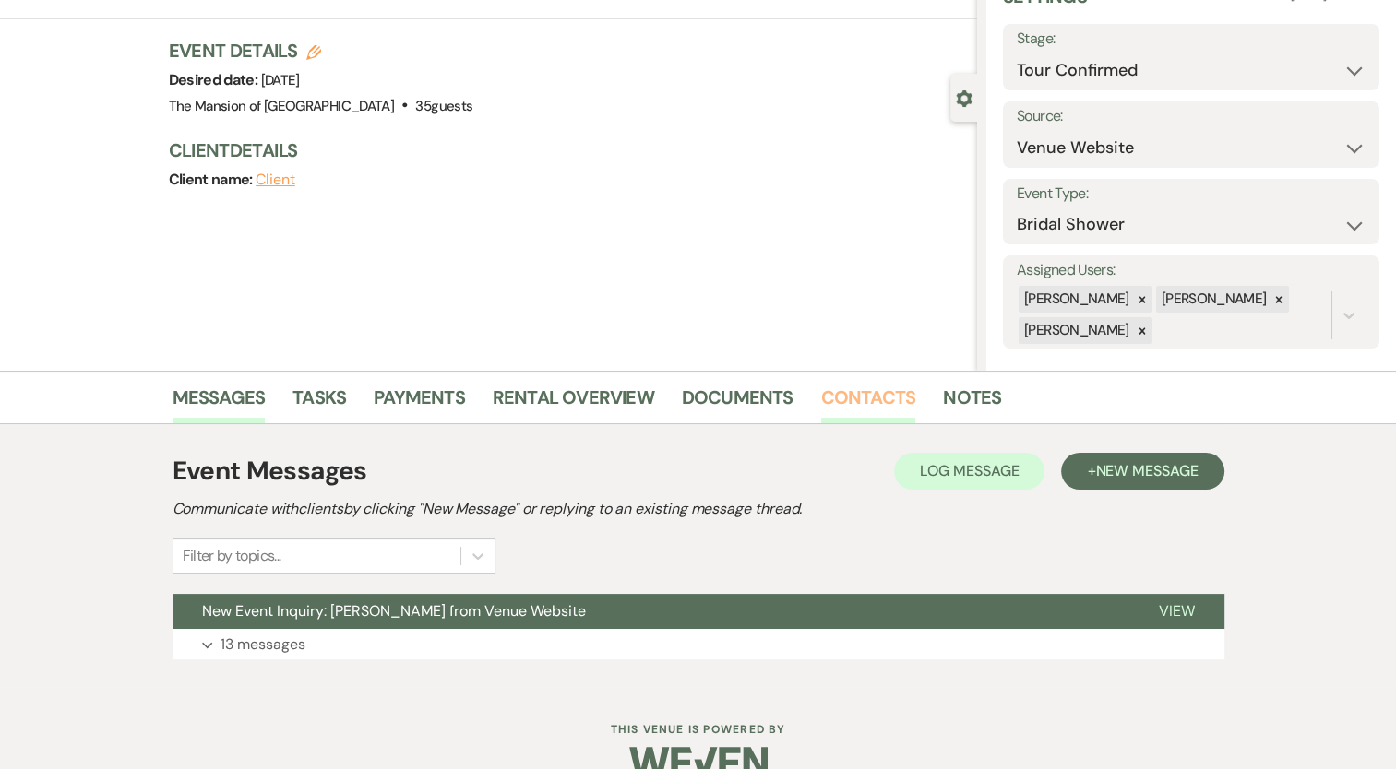
click at [871, 386] on link "Contacts" at bounding box center [868, 403] width 95 height 41
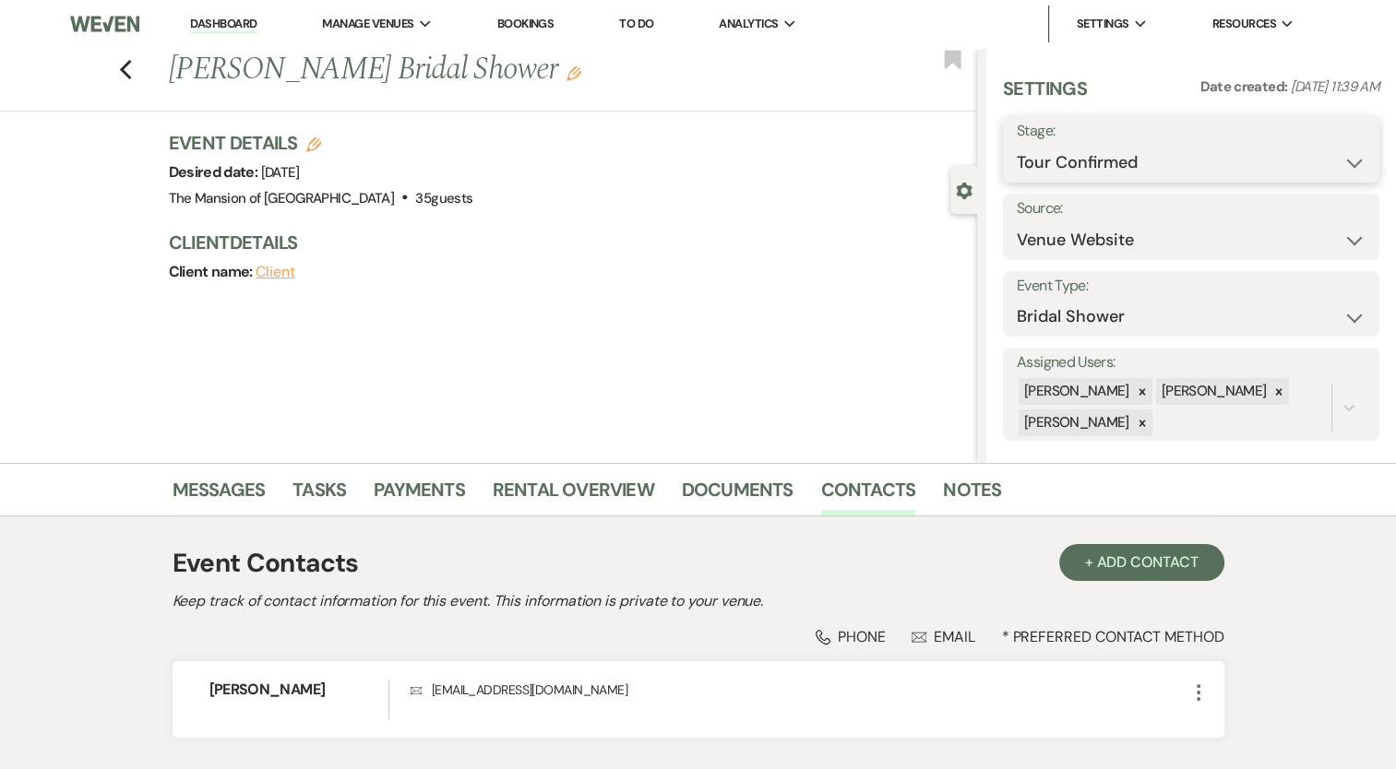
click at [1206, 163] on select "Inquiry Follow Up Tour Requested Tour Confirmed Toured Proposal Sent Booked Lost" at bounding box center [1190, 163] width 349 height 36
select select "7"
click at [1016, 145] on select "Inquiry Follow Up Tour Requested Tour Confirmed Toured Proposal Sent Booked Lost" at bounding box center [1190, 163] width 349 height 36
click at [1339, 135] on button "Save" at bounding box center [1339, 149] width 77 height 37
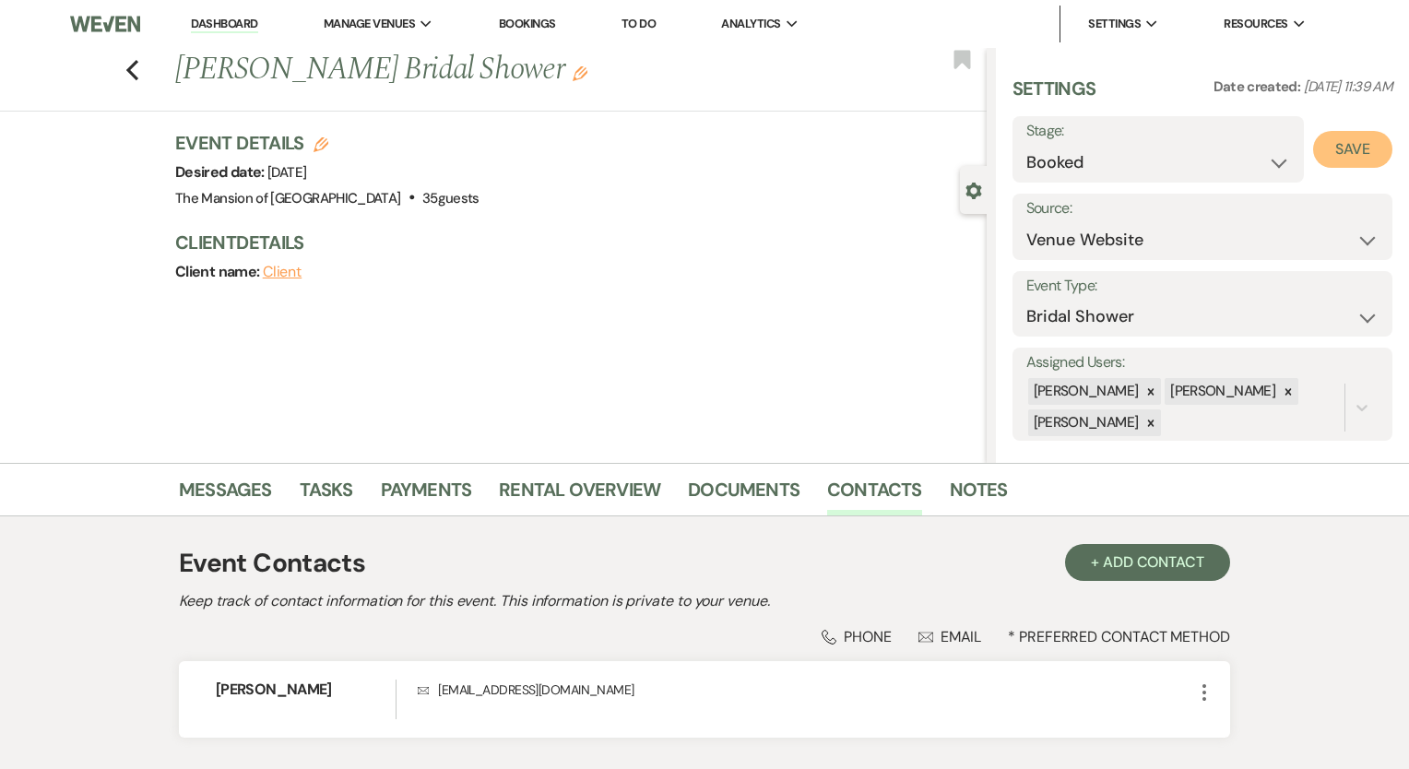
select select "5"
select select "542"
select select "false"
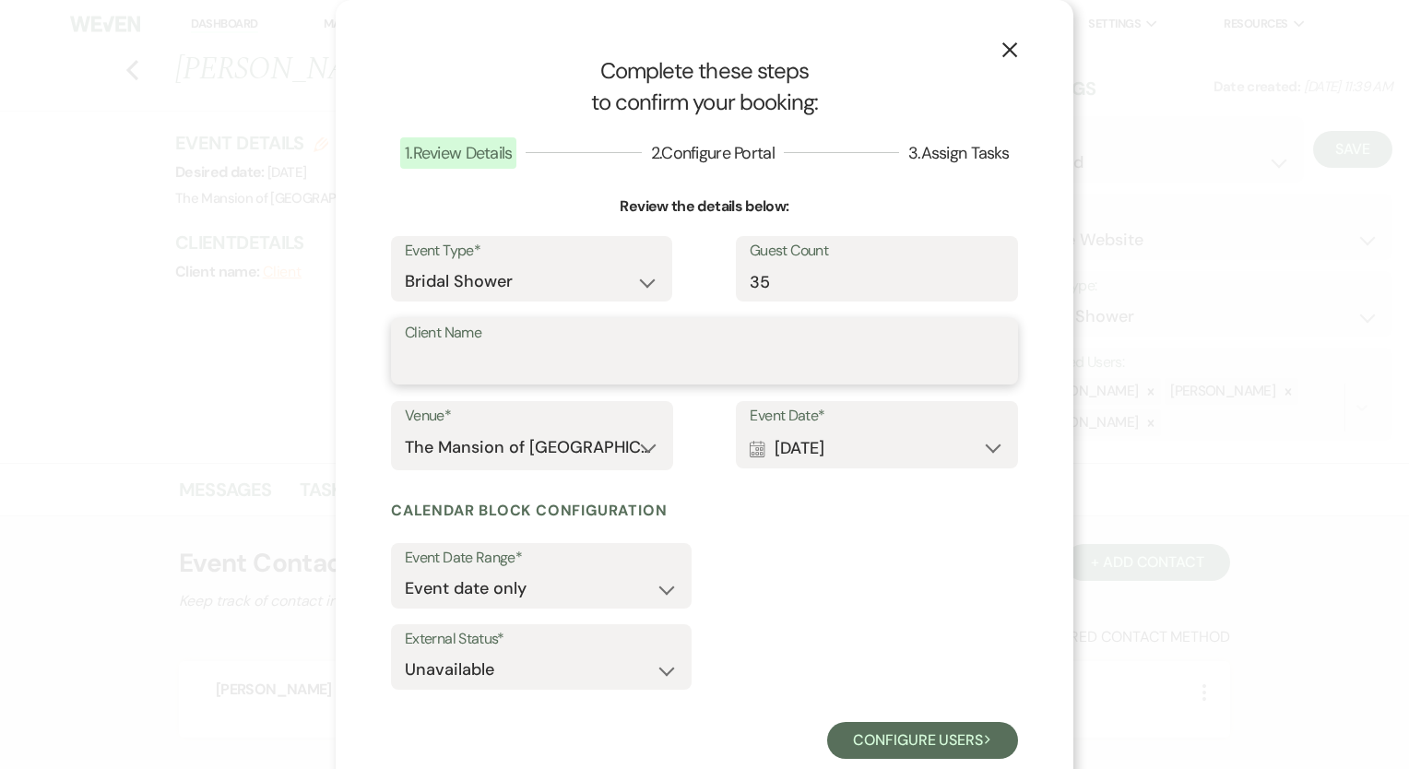
click at [631, 374] on input "Client Name" at bounding box center [705, 365] width 600 height 36
type input "[PERSON_NAME]"
drag, startPoint x: 998, startPoint y: 60, endPoint x: 981, endPoint y: 57, distance: 16.8
click at [985, 58] on div "X Complete these steps to confirm your booking: 1 . Review Details 2 . Configur…" at bounding box center [705, 407] width 738 height 814
drag, startPoint x: 1002, startPoint y: 42, endPoint x: 992, endPoint y: 43, distance: 9.3
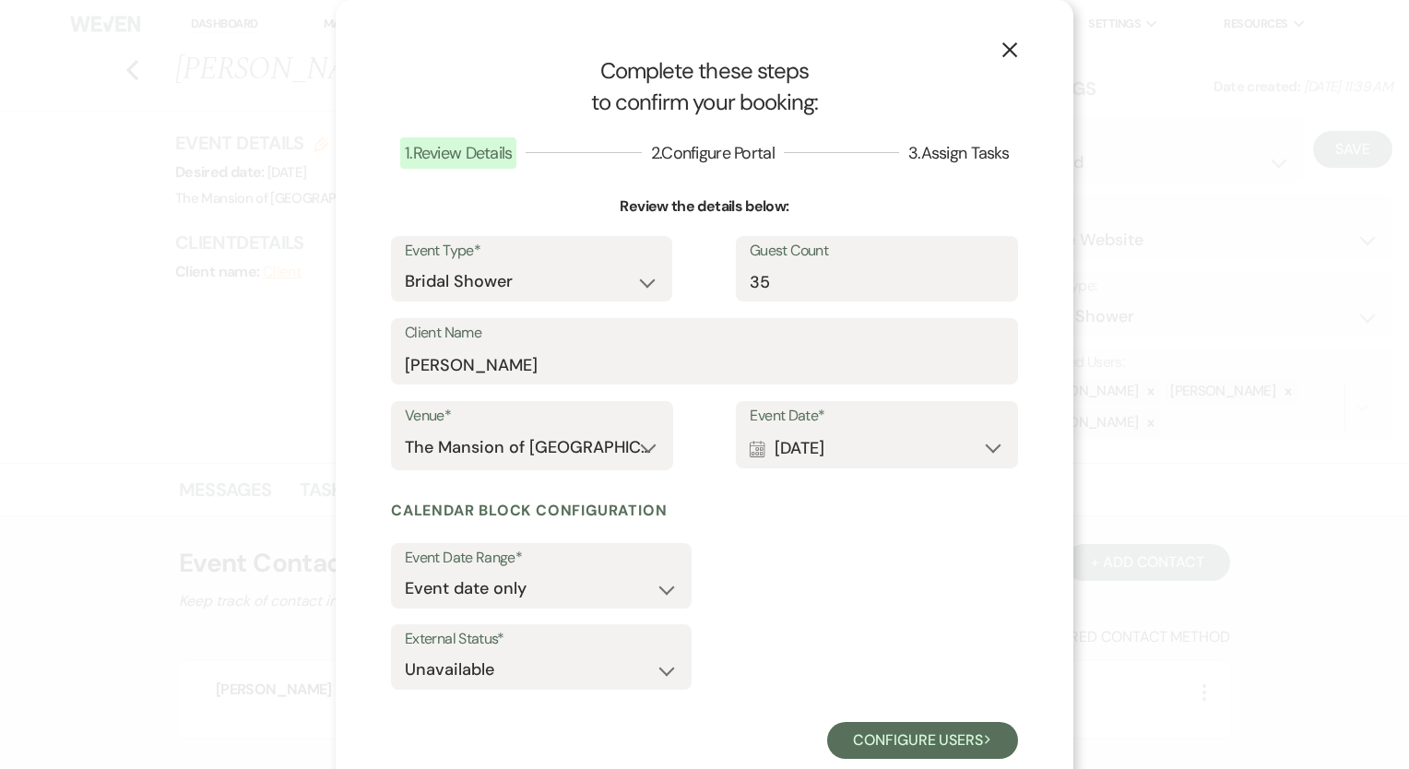
click at [996, 43] on button "X" at bounding box center [1010, 49] width 28 height 32
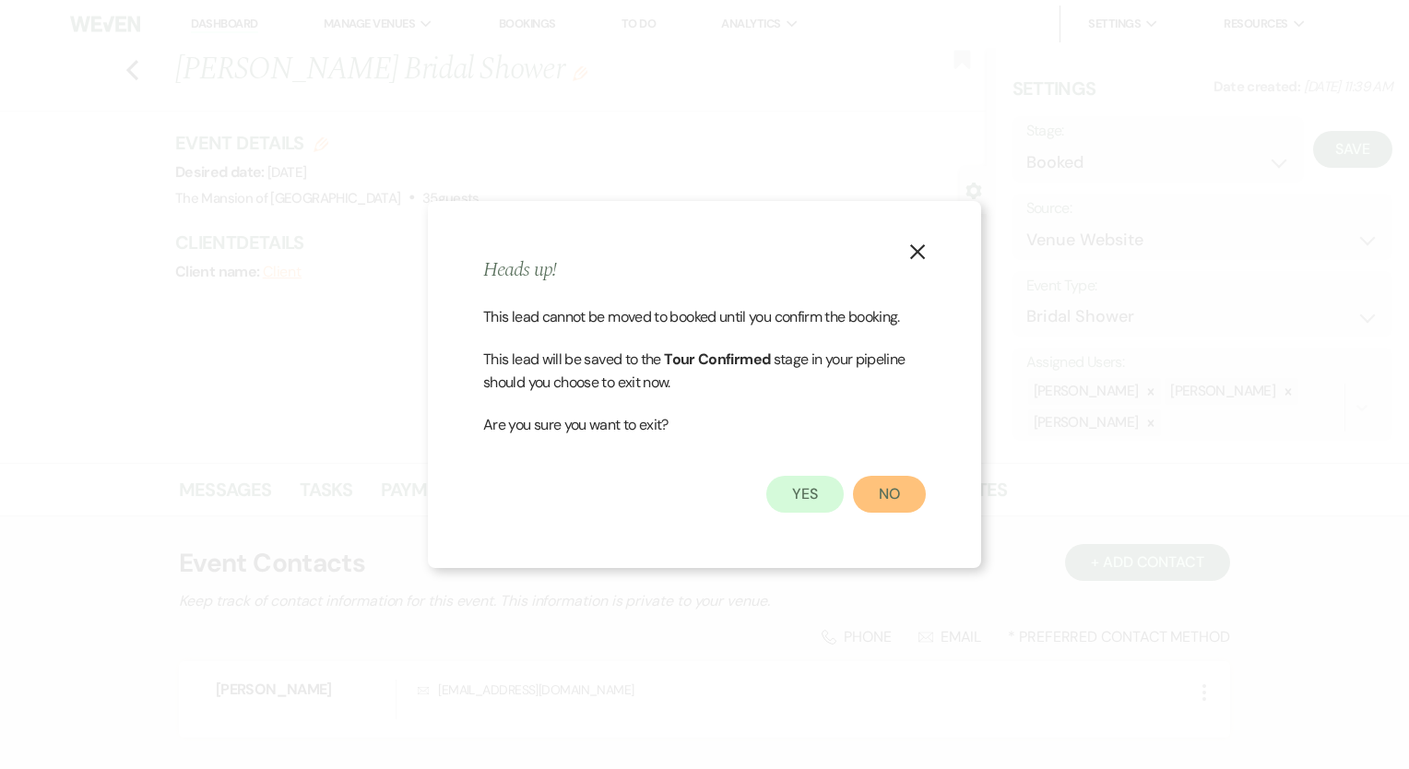
drag, startPoint x: 881, startPoint y: 482, endPoint x: 871, endPoint y: 480, distance: 10.5
click at [871, 480] on button "No" at bounding box center [889, 494] width 73 height 37
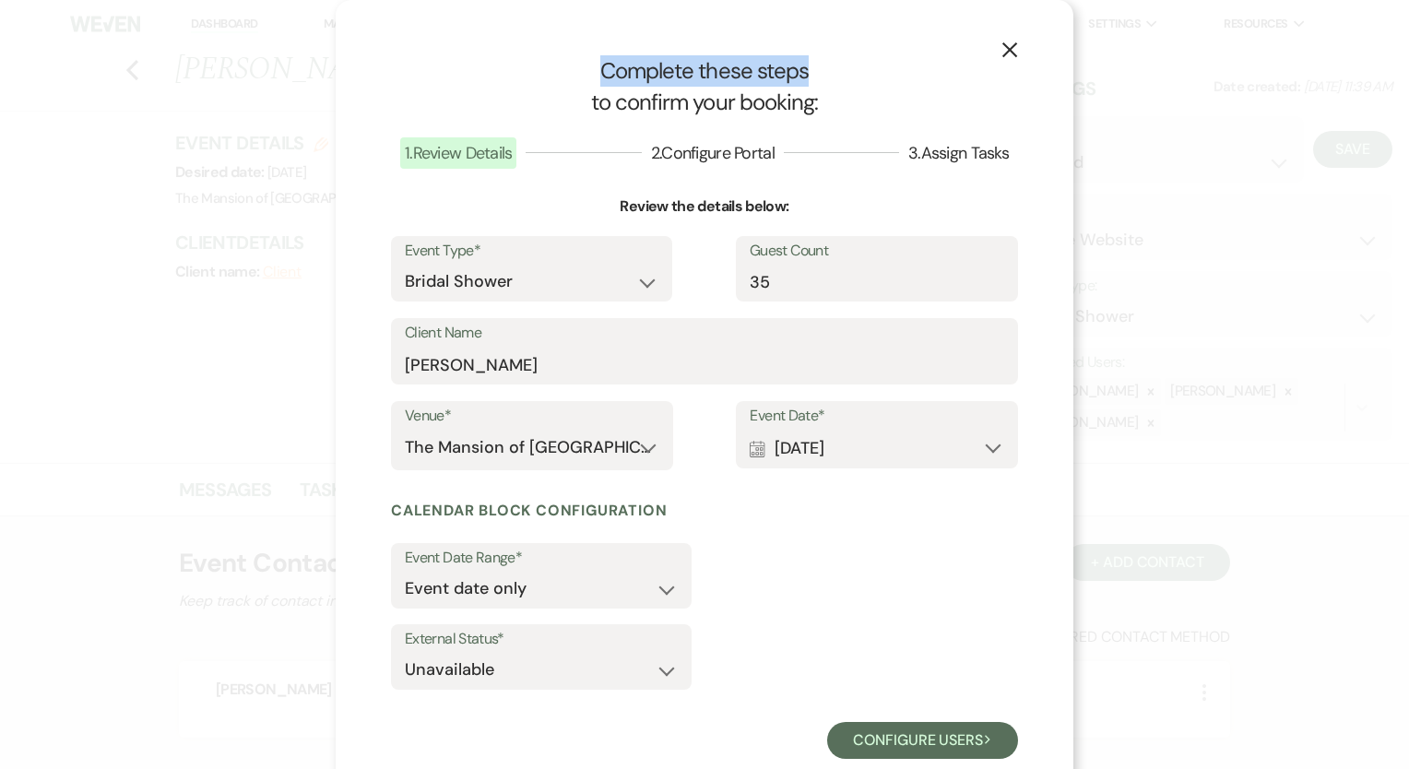
drag, startPoint x: 1005, startPoint y: 65, endPoint x: 997, endPoint y: 0, distance: 66.0
click at [1005, 65] on div "X Complete these steps to confirm your booking: 1 . Review Details 2 . Configur…" at bounding box center [705, 407] width 738 height 814
click at [1007, 50] on icon "X" at bounding box center [1010, 50] width 17 height 17
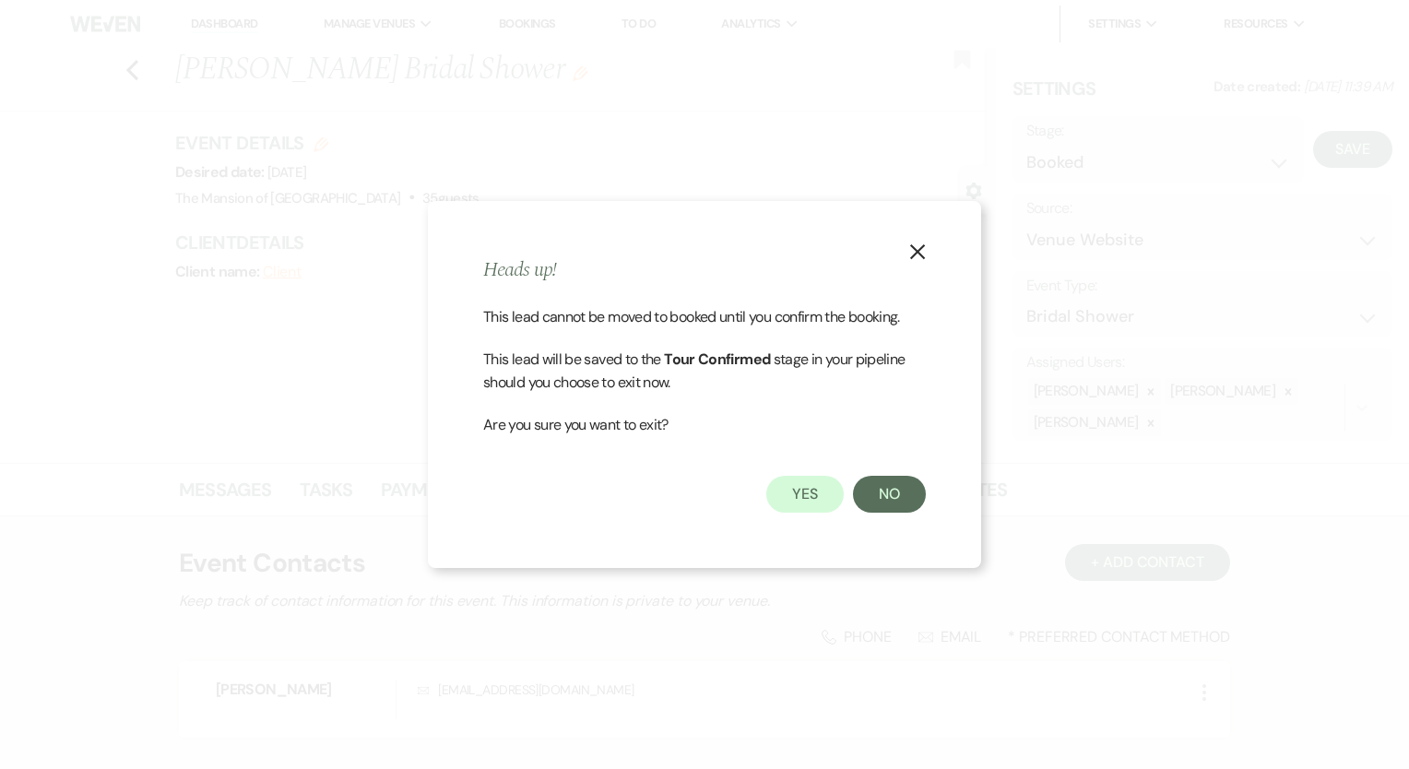
click at [919, 254] on icon "X" at bounding box center [917, 252] width 17 height 17
click at [814, 485] on button "Yes" at bounding box center [804, 494] width 77 height 37
select select "4"
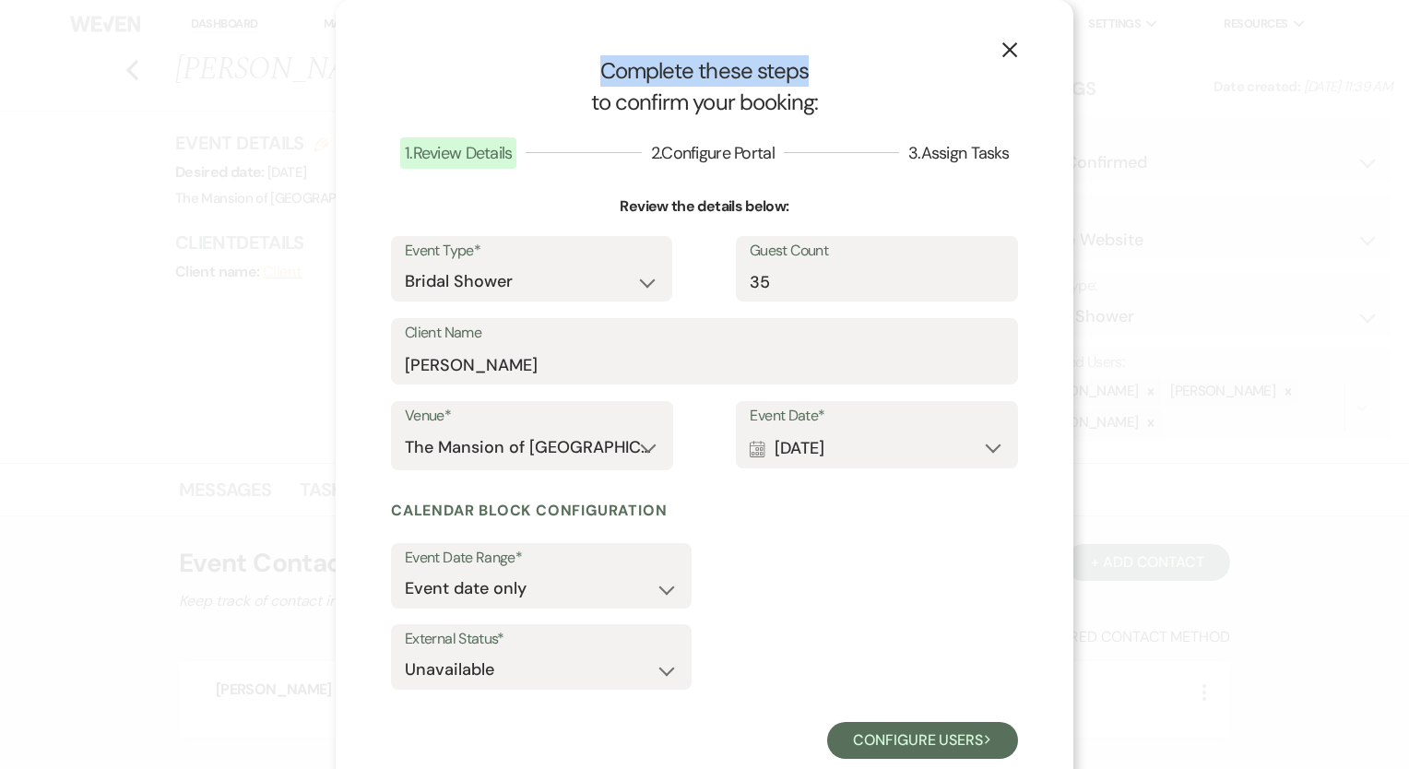
click at [1004, 49] on icon "X" at bounding box center [1010, 50] width 17 height 17
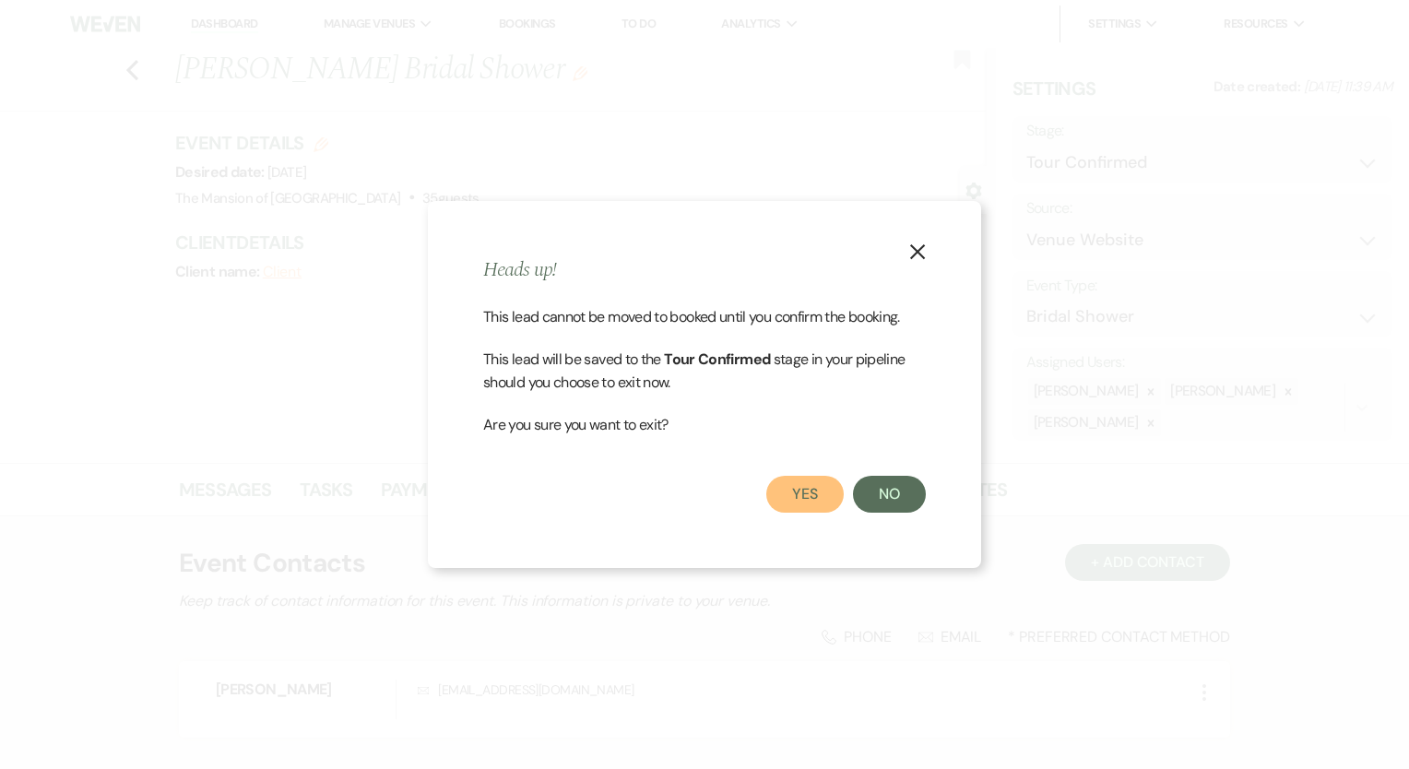
click at [815, 491] on button "Yes" at bounding box center [804, 494] width 77 height 37
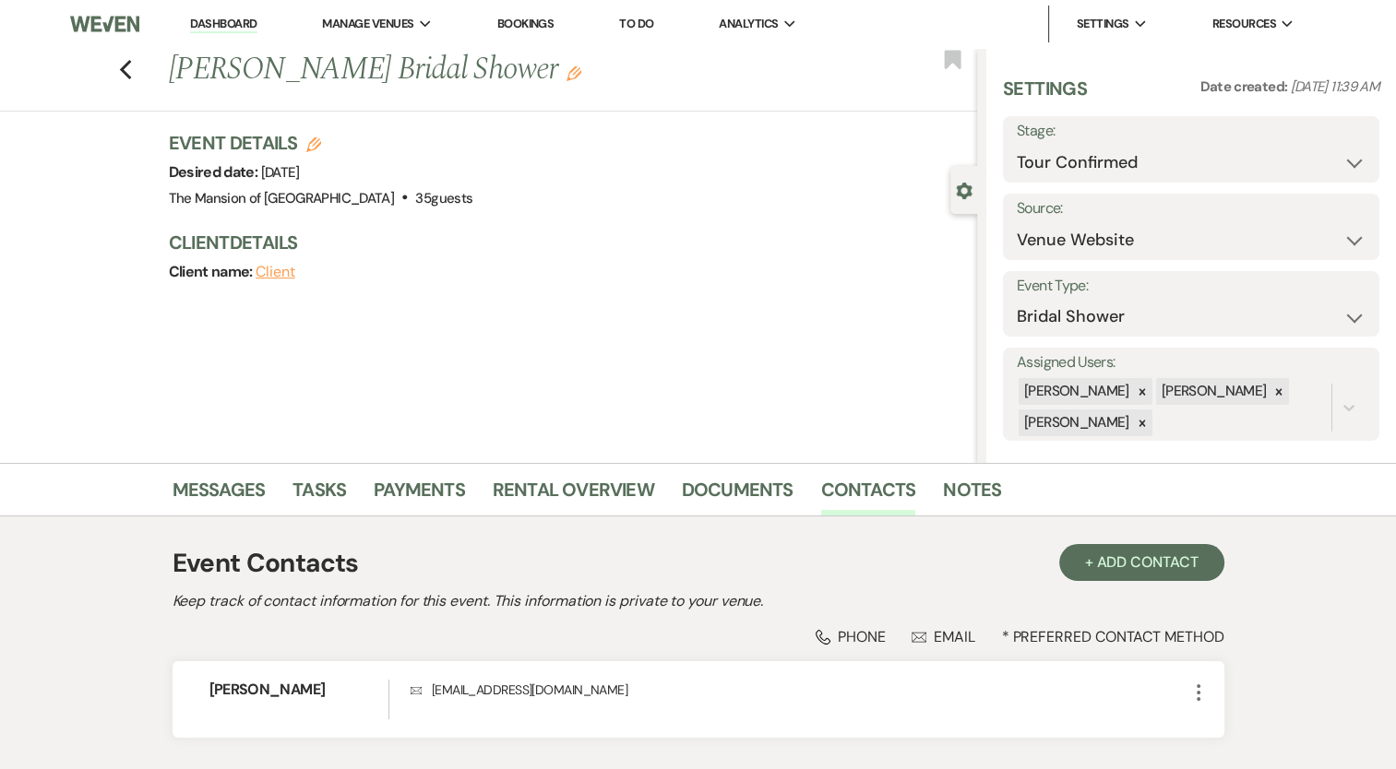
click at [852, 474] on li "Contacts" at bounding box center [882, 493] width 123 height 44
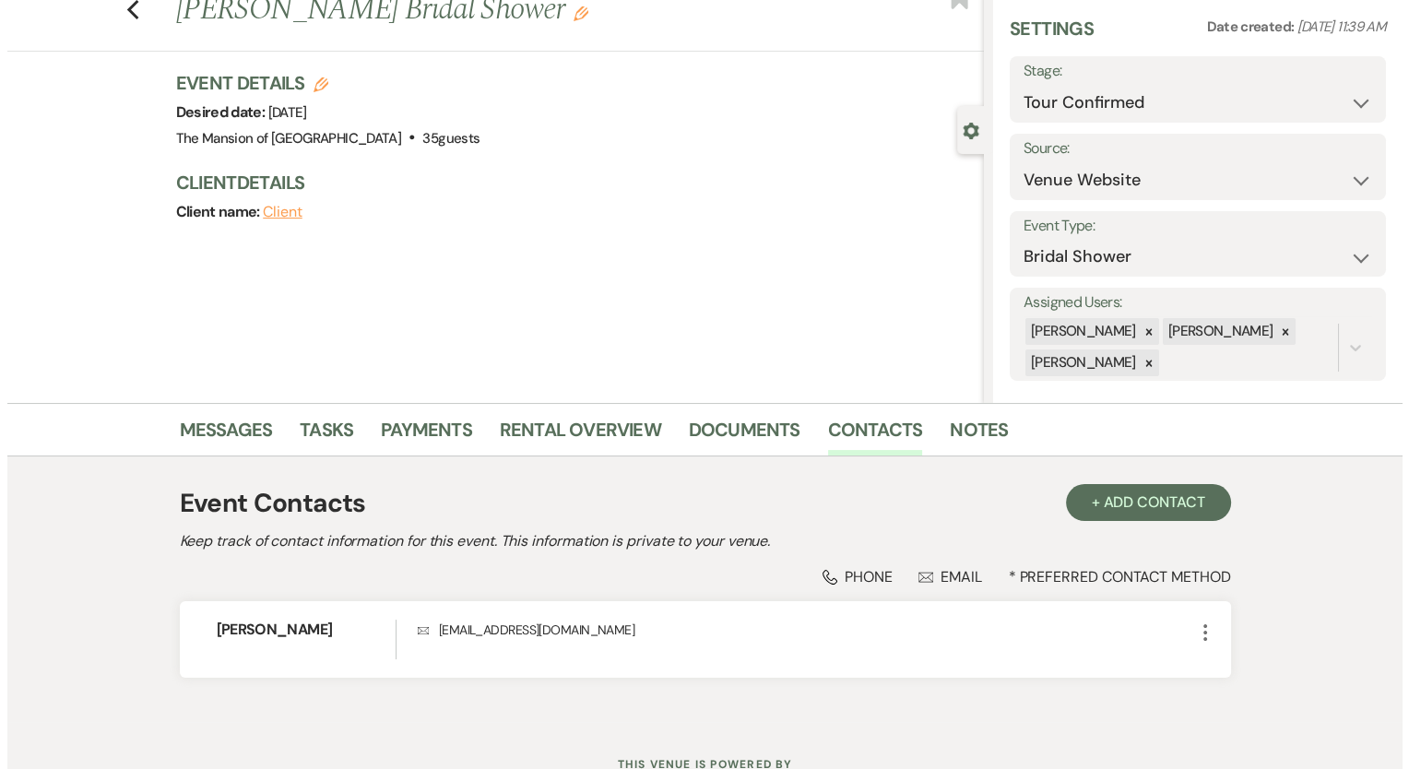
scroll to position [92, 0]
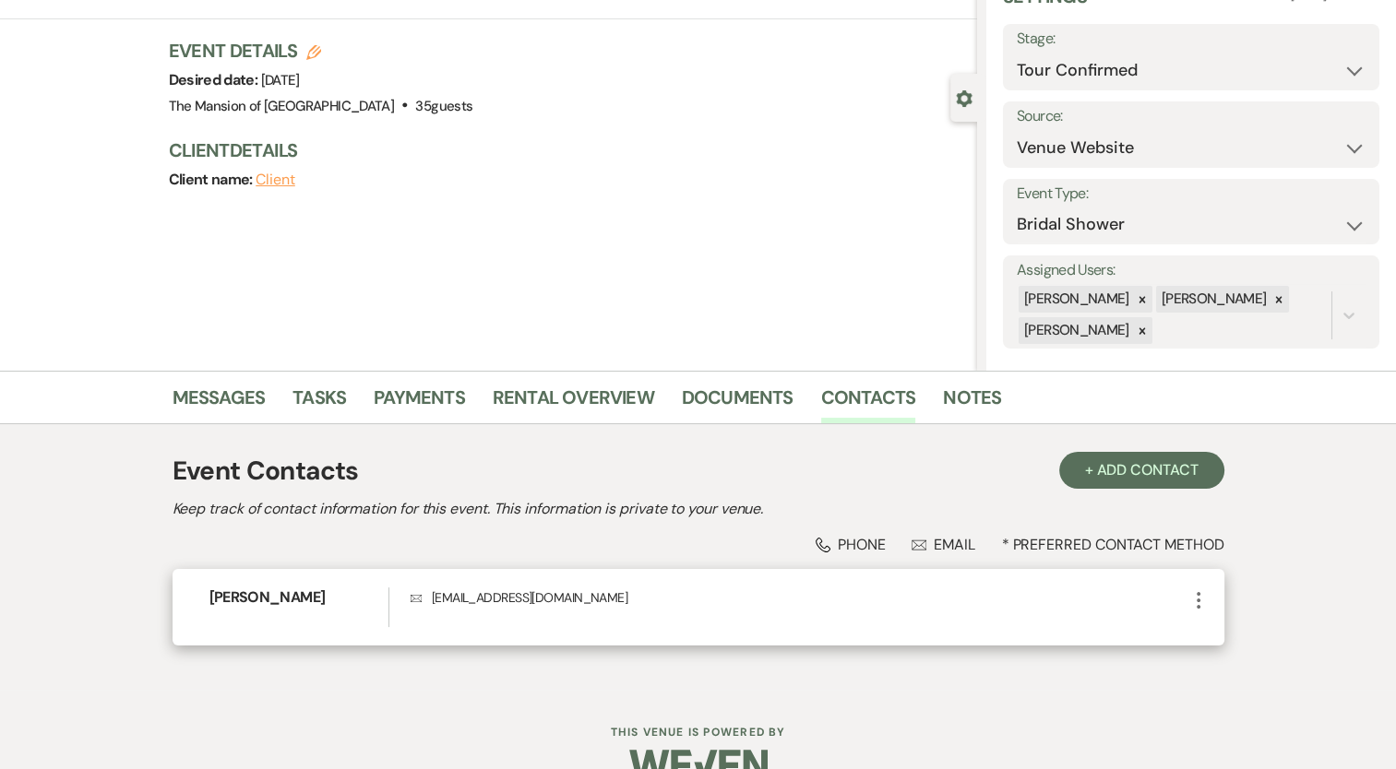
click at [1199, 602] on icon "More" at bounding box center [1198, 600] width 22 height 22
drag, startPoint x: 1213, startPoint y: 649, endPoint x: 1177, endPoint y: 641, distance: 36.9
click at [1212, 652] on ul "Pencil Edit Archive Archive" at bounding box center [1242, 652] width 110 height 81
click at [1228, 632] on button "Pencil Edit" at bounding box center [1242, 636] width 110 height 31
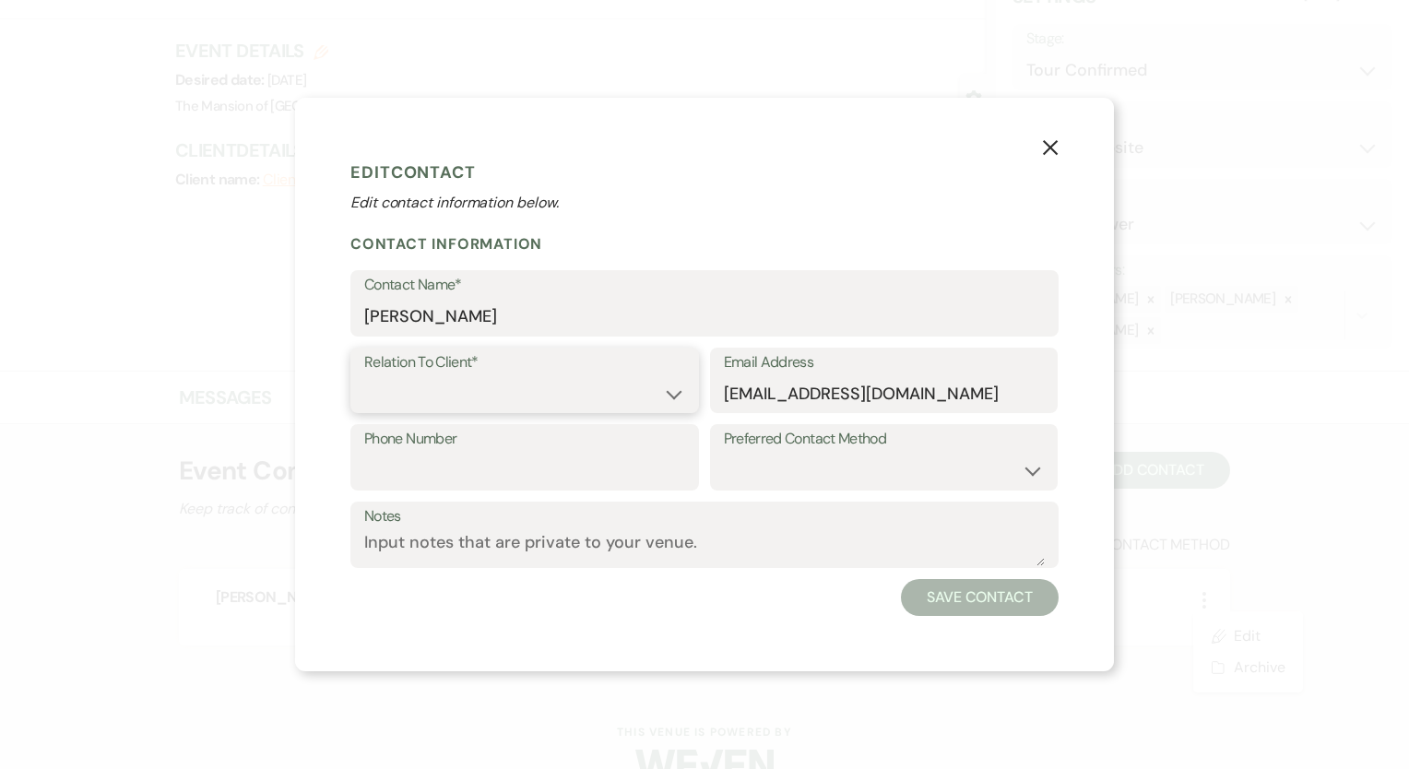
click at [457, 404] on select "Client Event Planner Parent of Client Family Member Friend Other" at bounding box center [524, 393] width 321 height 36
select select "1"
click at [364, 375] on select "Client Event Planner Parent of Client Family Member Friend Other" at bounding box center [524, 393] width 321 height 36
click at [961, 597] on button "Save Contact" at bounding box center [980, 597] width 158 height 37
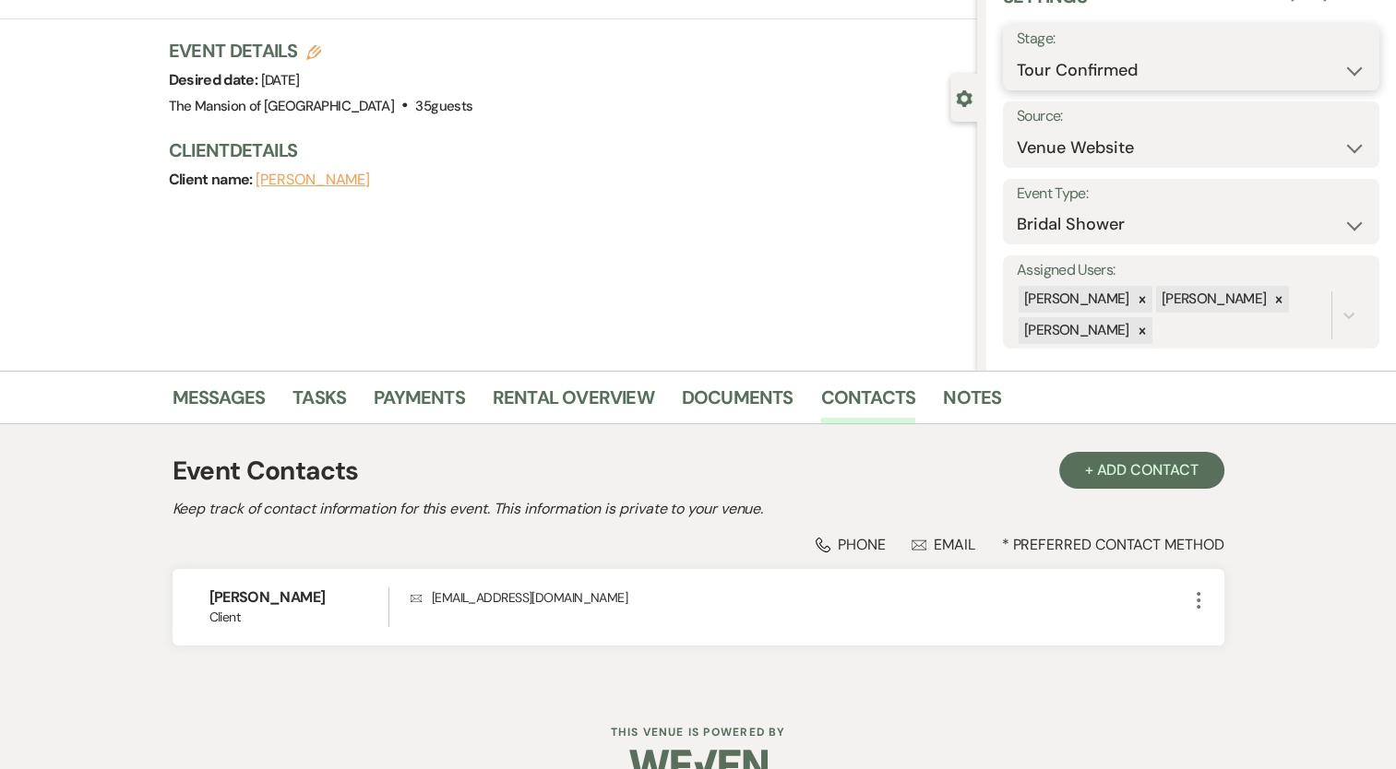
click at [1048, 64] on select "Inquiry Follow Up Tour Requested Tour Confirmed Toured Proposal Sent Booked Lost" at bounding box center [1190, 71] width 349 height 36
select select "7"
click at [1016, 53] on select "Inquiry Follow Up Tour Requested Tour Confirmed Toured Proposal Sent Booked Lost" at bounding box center [1190, 71] width 349 height 36
click at [1292, 54] on div "Save" at bounding box center [1335, 57] width 87 height 66
click at [1354, 55] on button "Save" at bounding box center [1339, 57] width 77 height 37
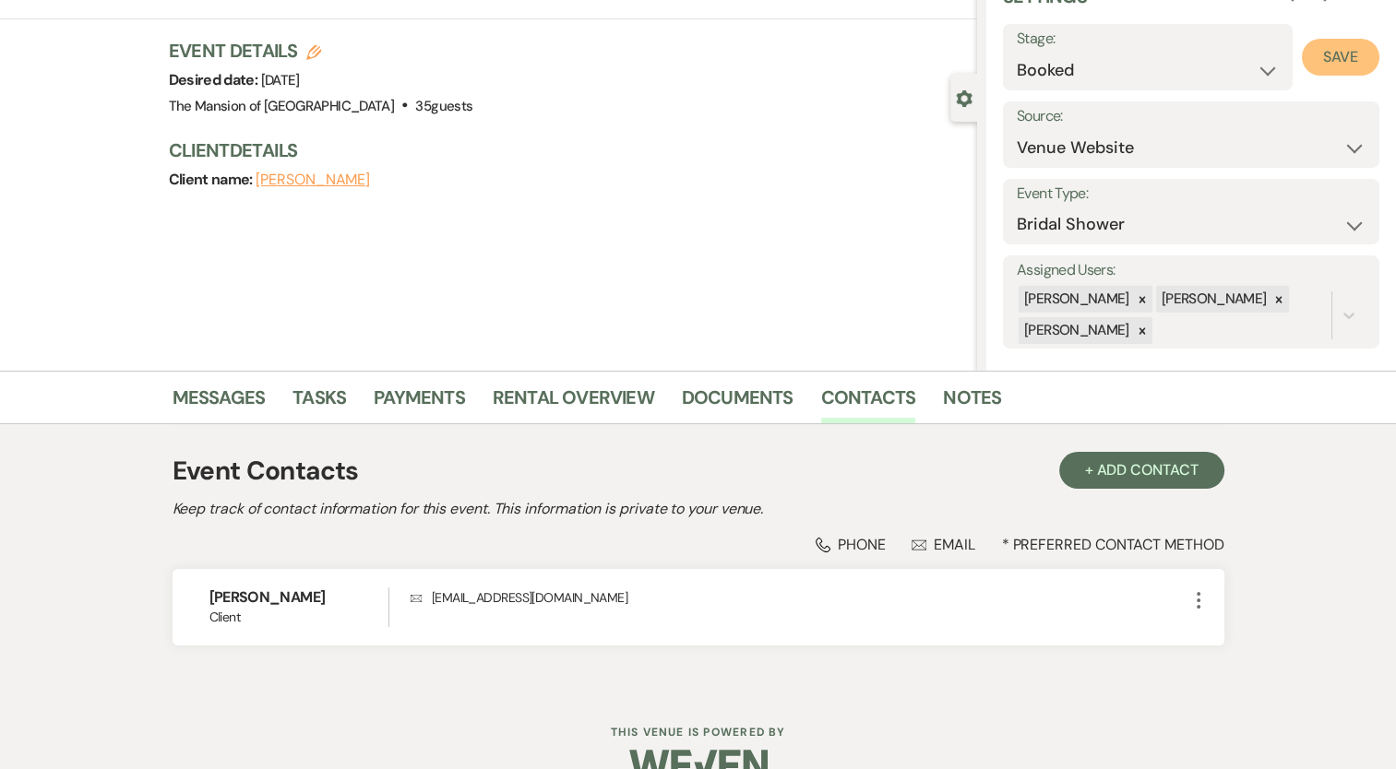
select select "5"
select select "542"
select select "false"
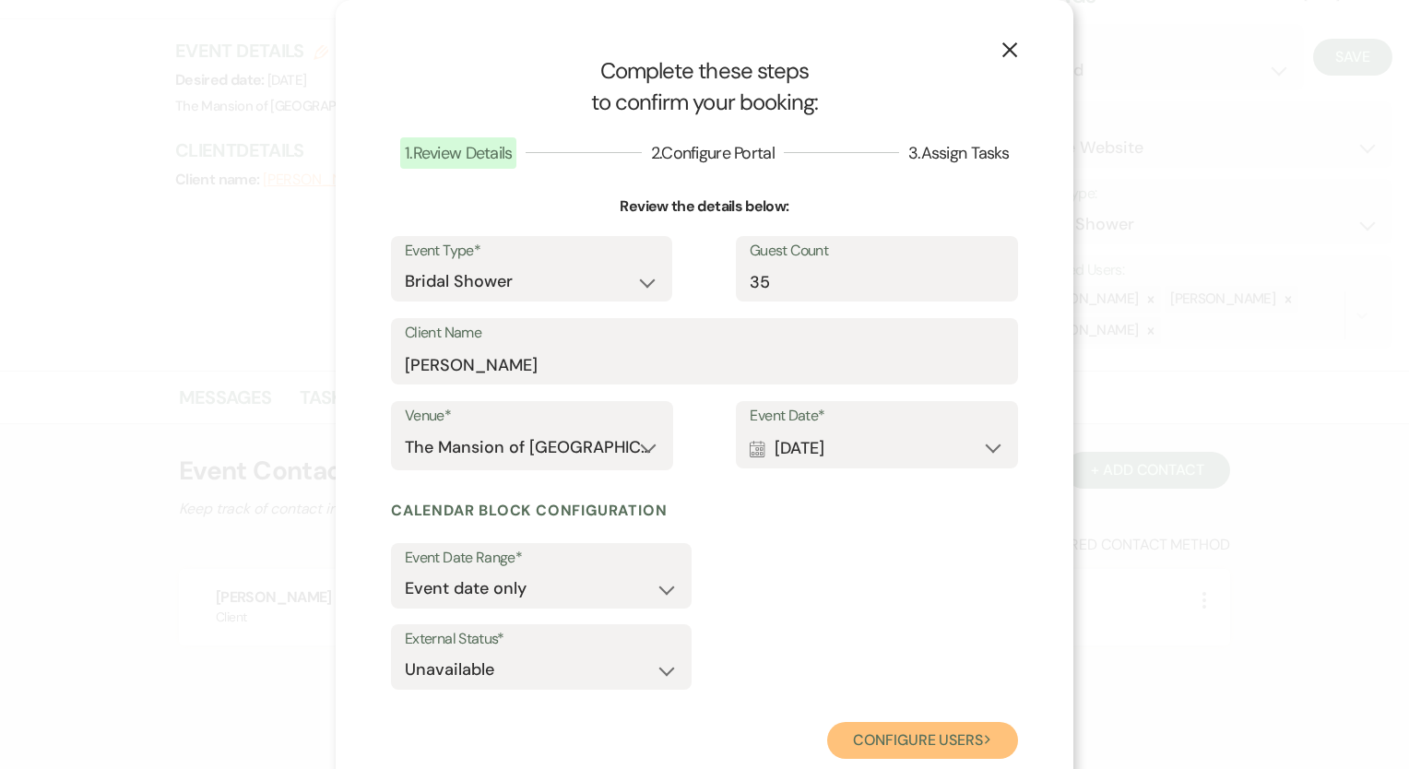
click at [927, 737] on button "Configure users Next" at bounding box center [922, 740] width 191 height 37
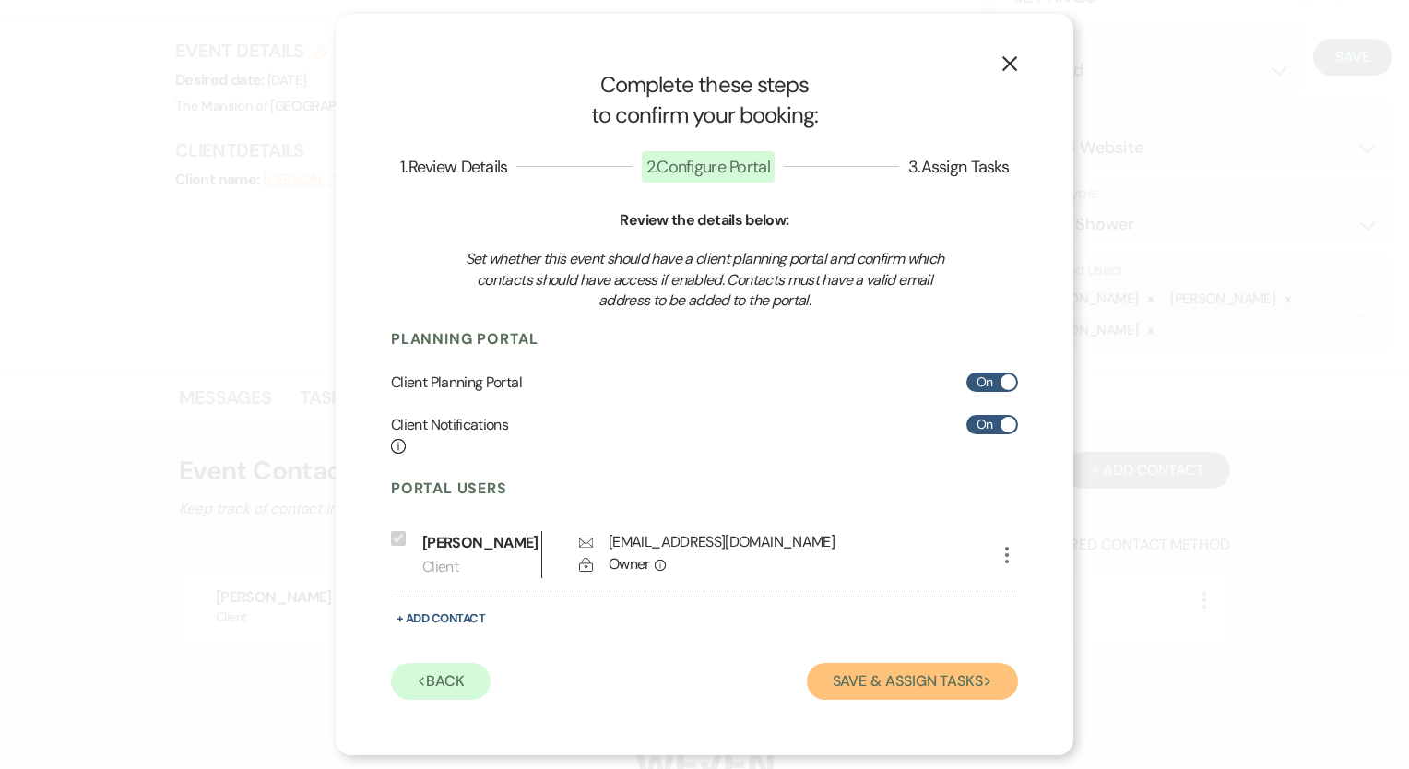
click at [922, 671] on button "Save & Assign Tasks Next" at bounding box center [912, 681] width 211 height 37
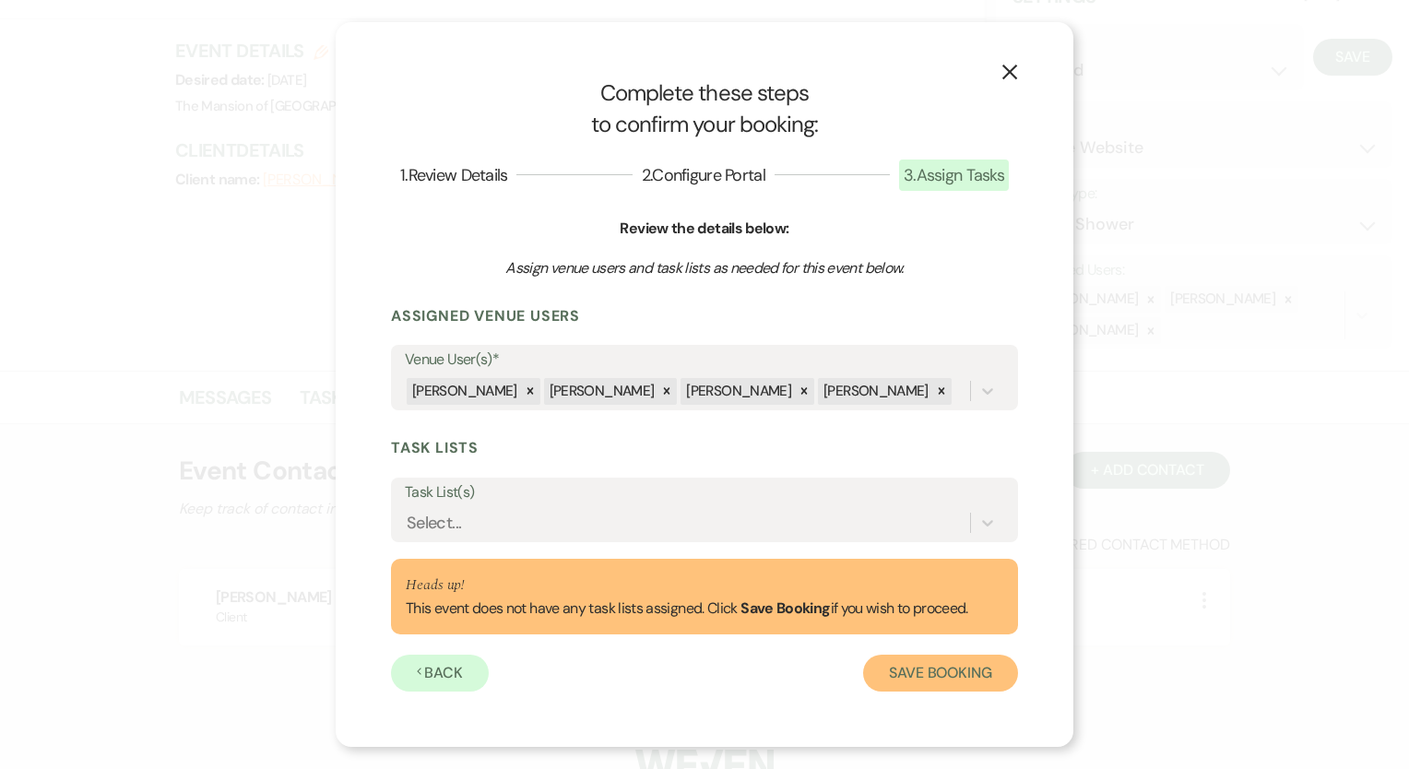
click at [918, 668] on button "Save Booking" at bounding box center [940, 673] width 155 height 37
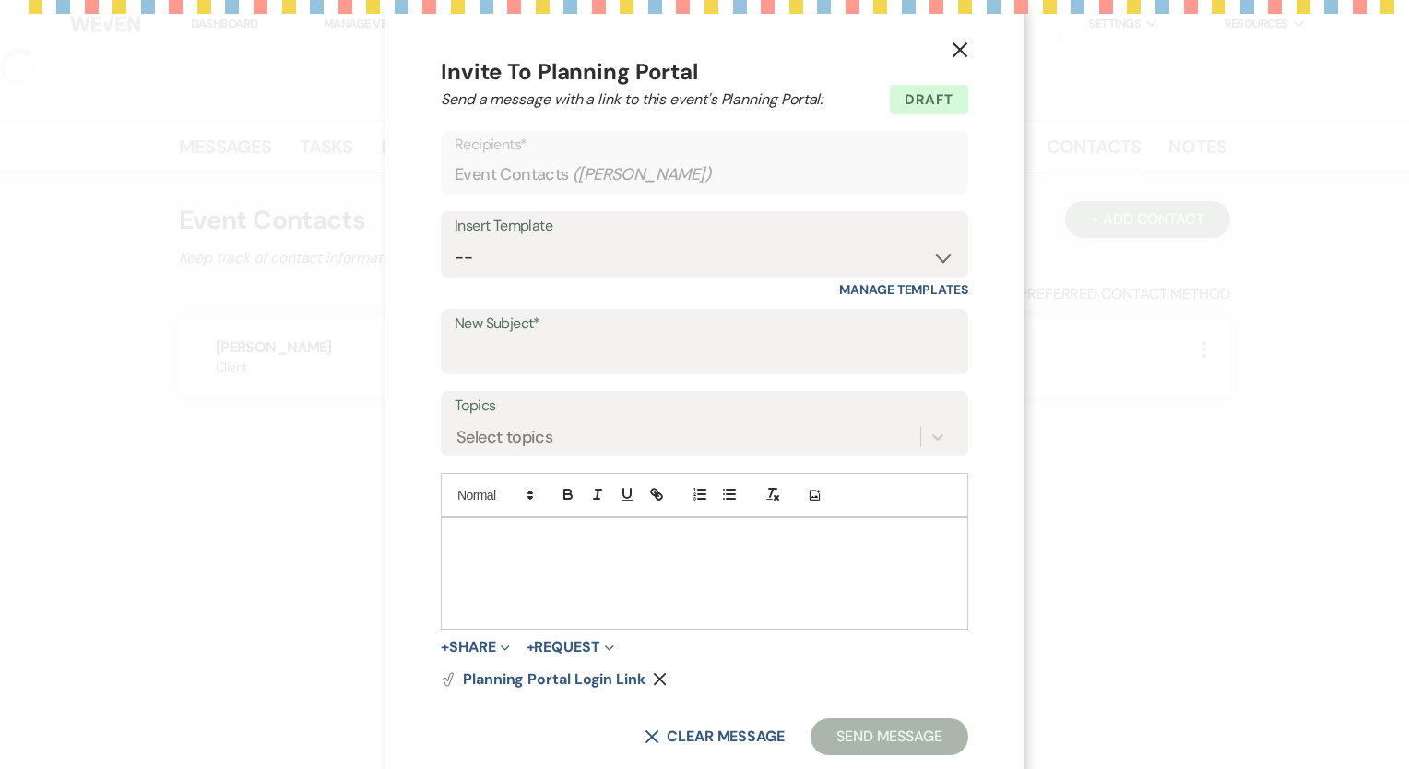
select select "5"
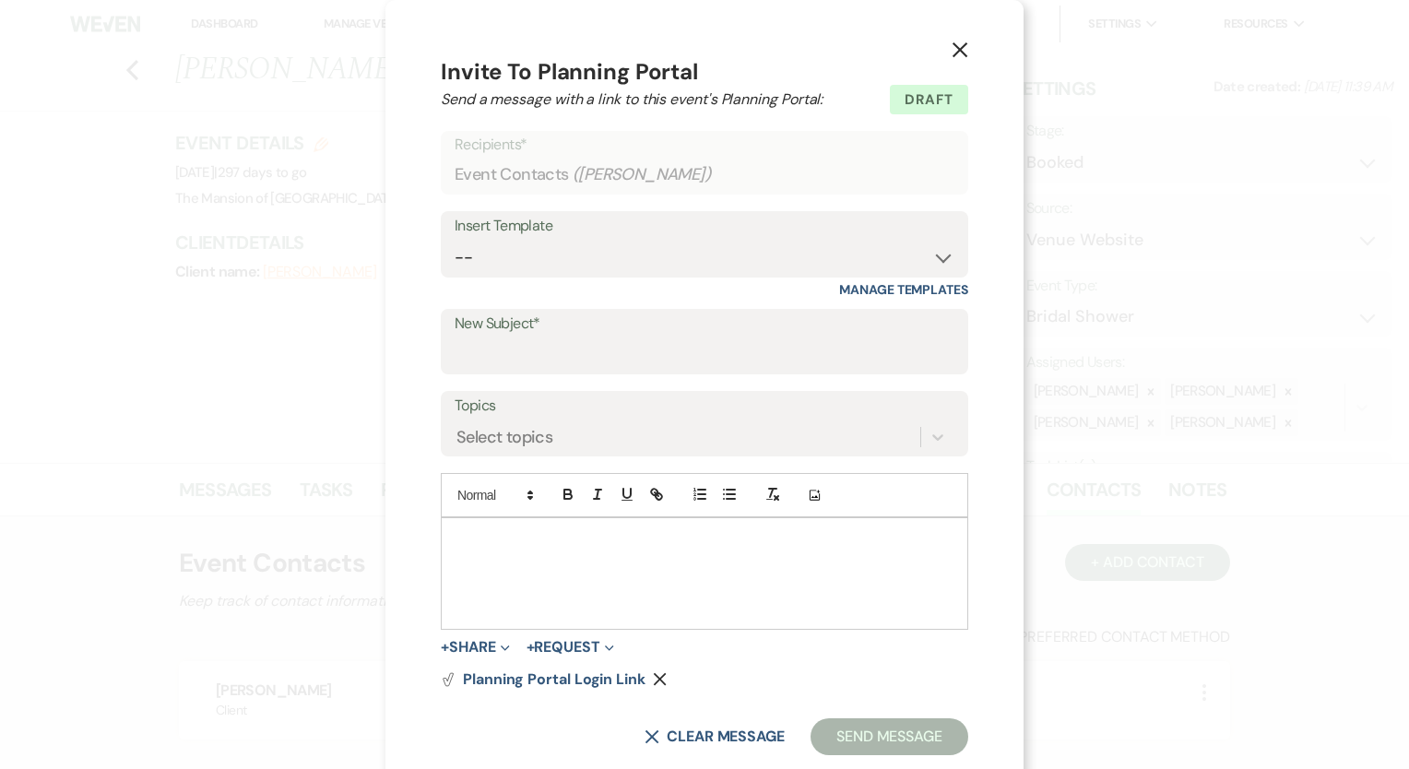
click at [952, 51] on icon "X" at bounding box center [960, 50] width 17 height 17
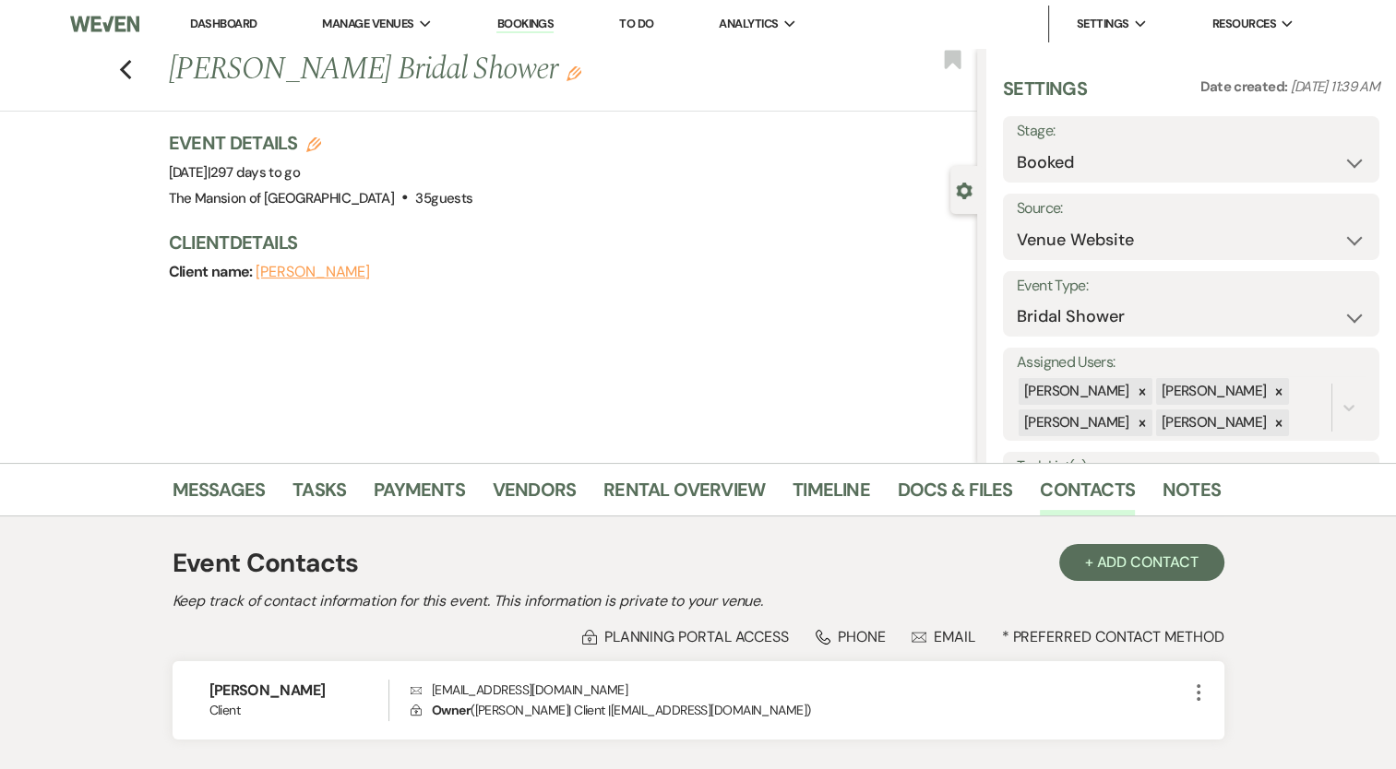
click at [566, 76] on icon "Edit" at bounding box center [573, 73] width 15 height 15
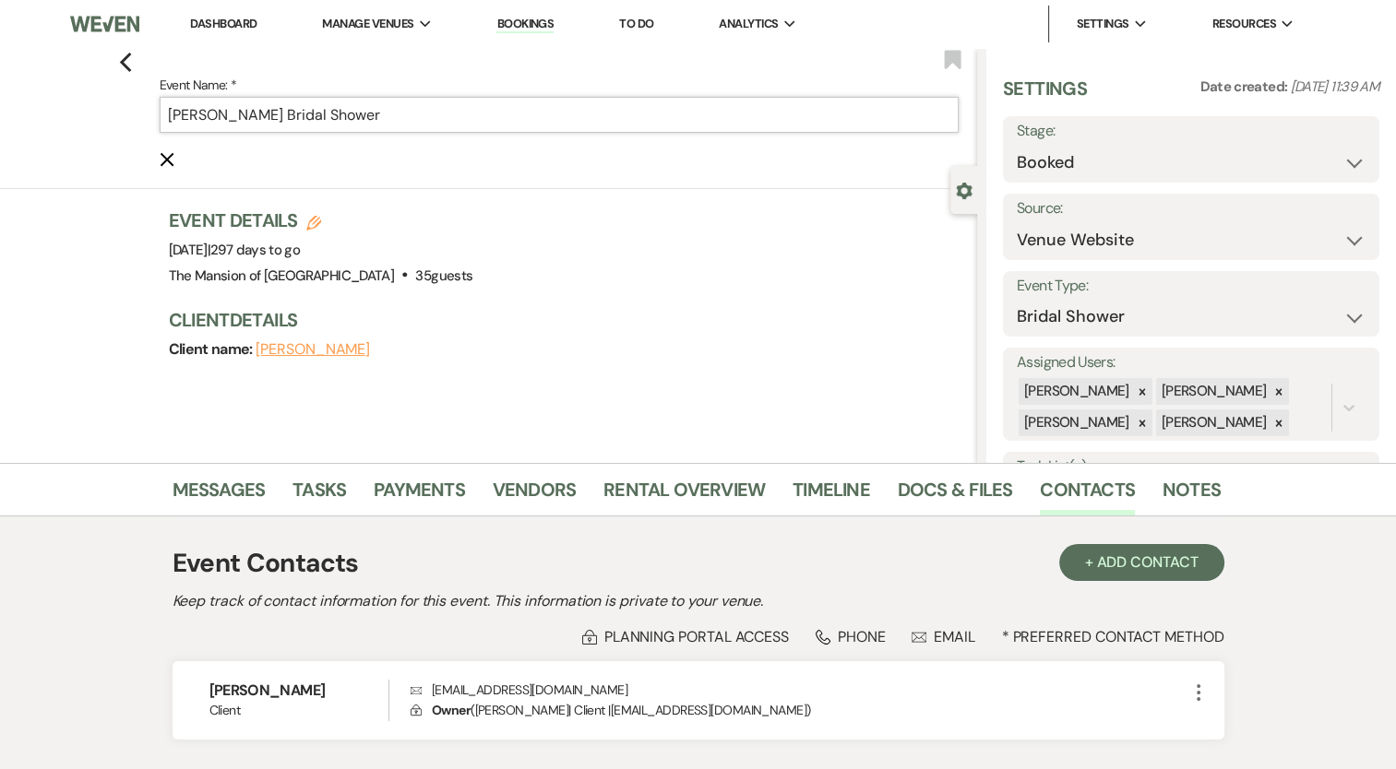
drag, startPoint x: 196, startPoint y: 118, endPoint x: 140, endPoint y: 113, distance: 55.6
click at [140, 113] on div "Previous Event Name: * Lisa DeLorenzo's Bridal Shower Cancel Edit Bookmark" at bounding box center [484, 118] width 986 height 141
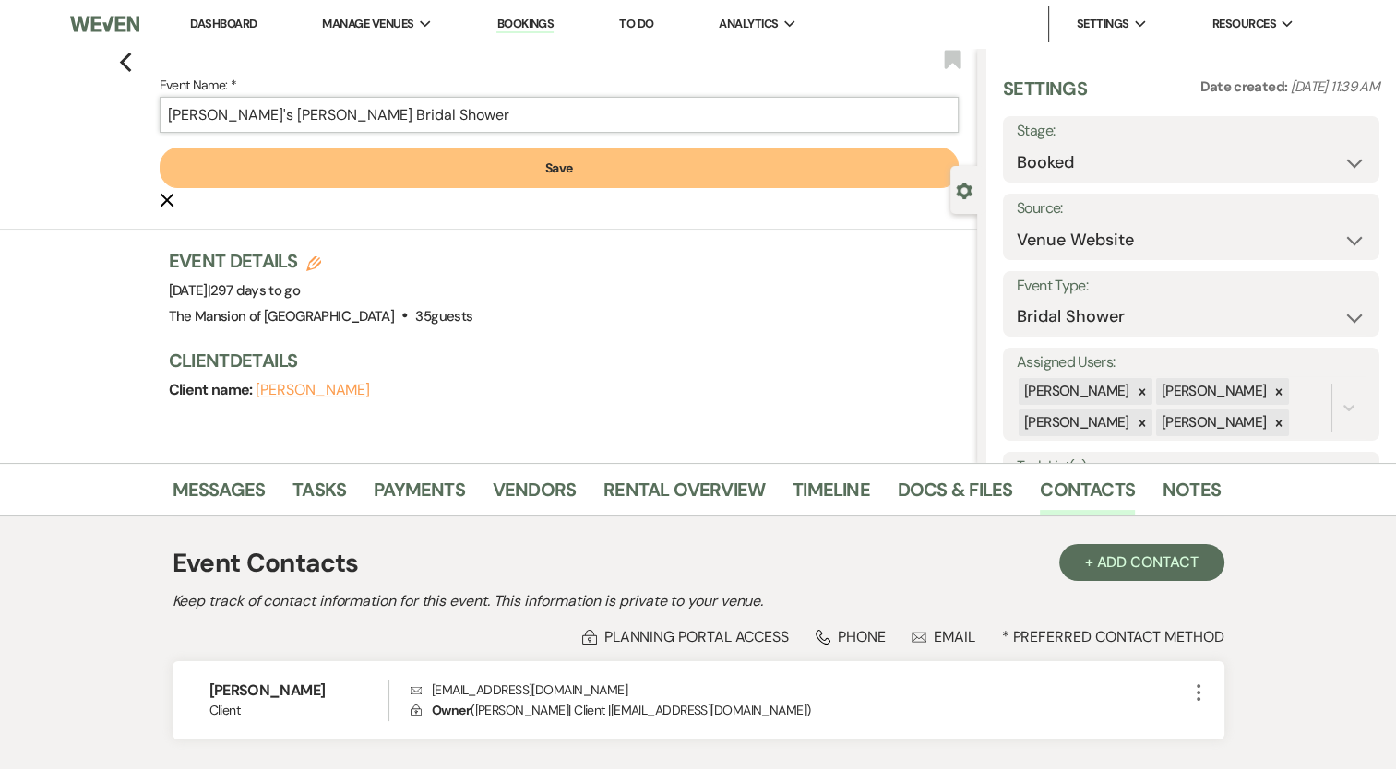
click at [306, 113] on input "Sarah's DeLorenzo's Bridal Shower" at bounding box center [560, 115] width 800 height 36
type input "[PERSON_NAME]'s Bridal Shower"
click at [529, 179] on button "Save" at bounding box center [560, 168] width 800 height 41
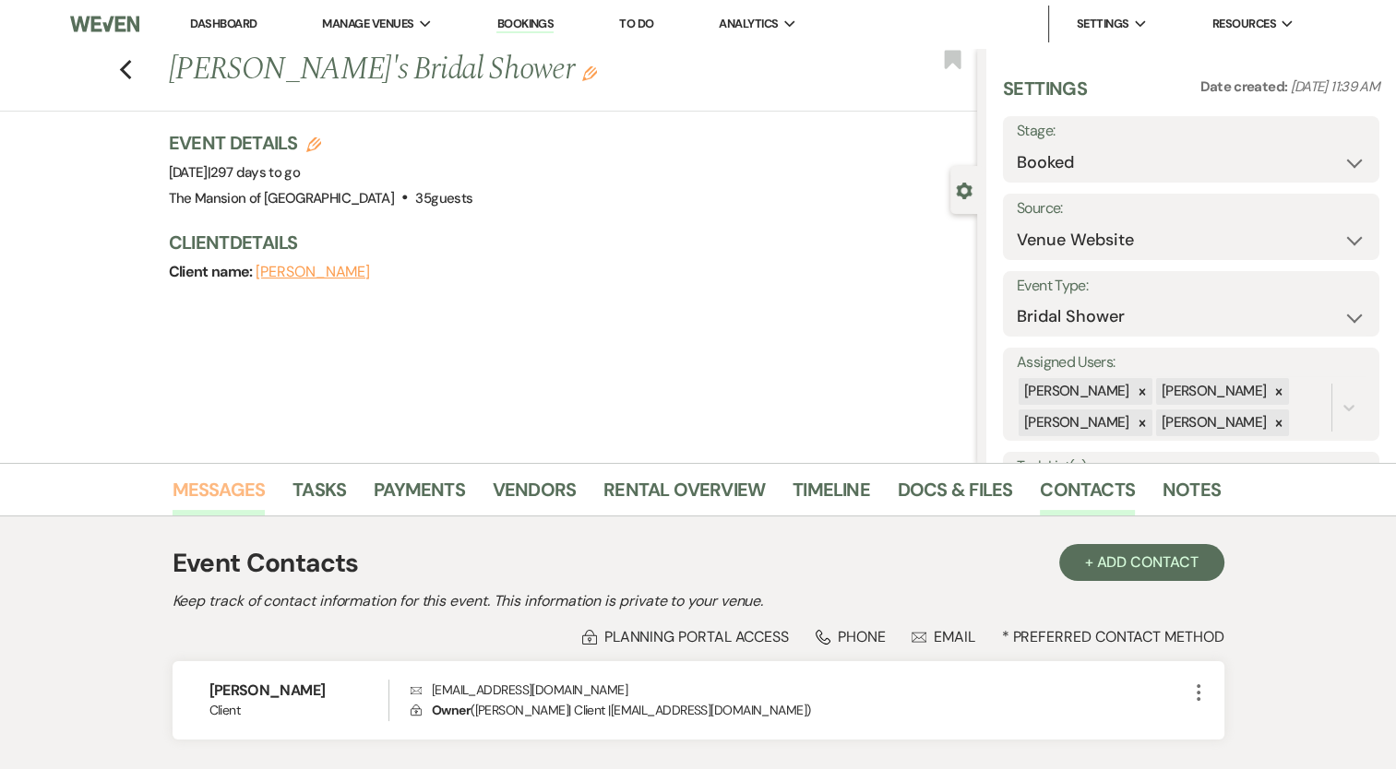
click at [203, 491] on link "Messages" at bounding box center [218, 495] width 93 height 41
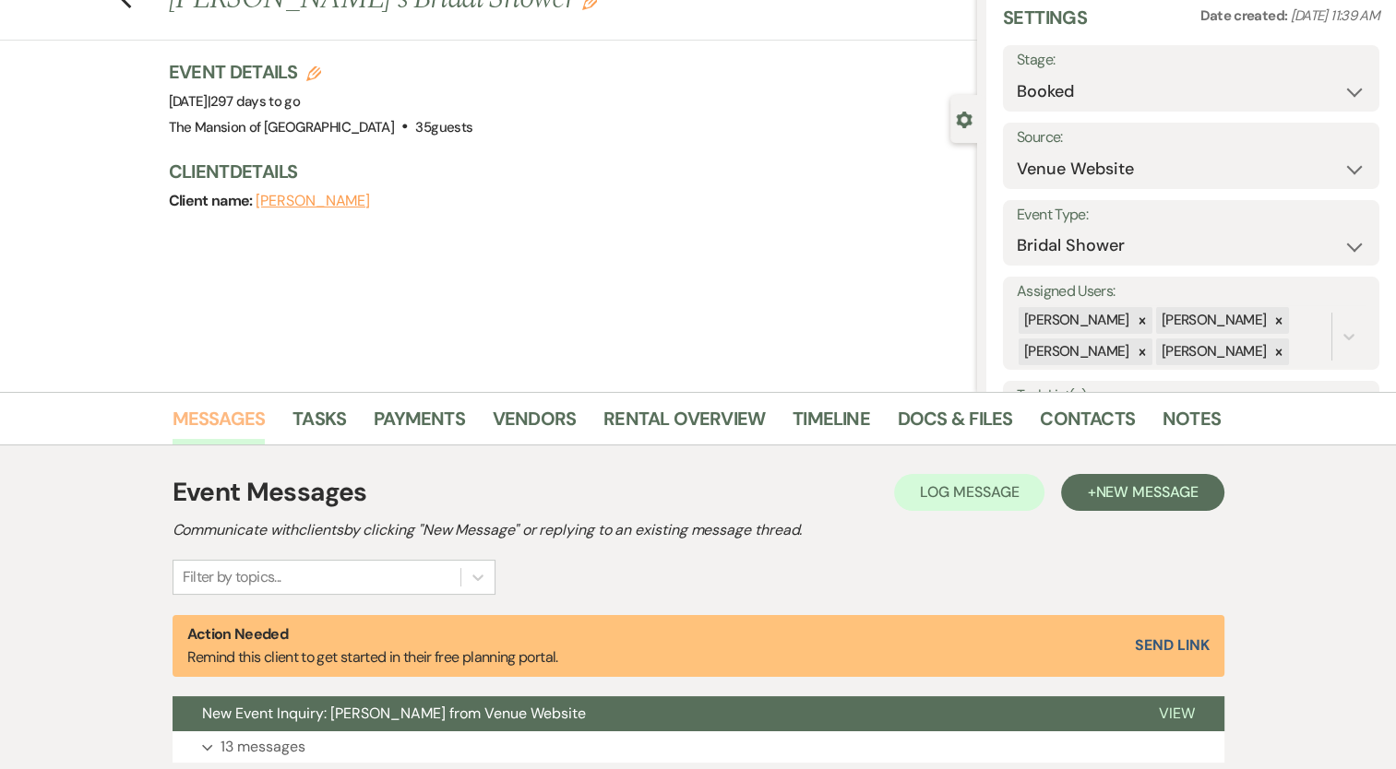
scroll to position [184, 0]
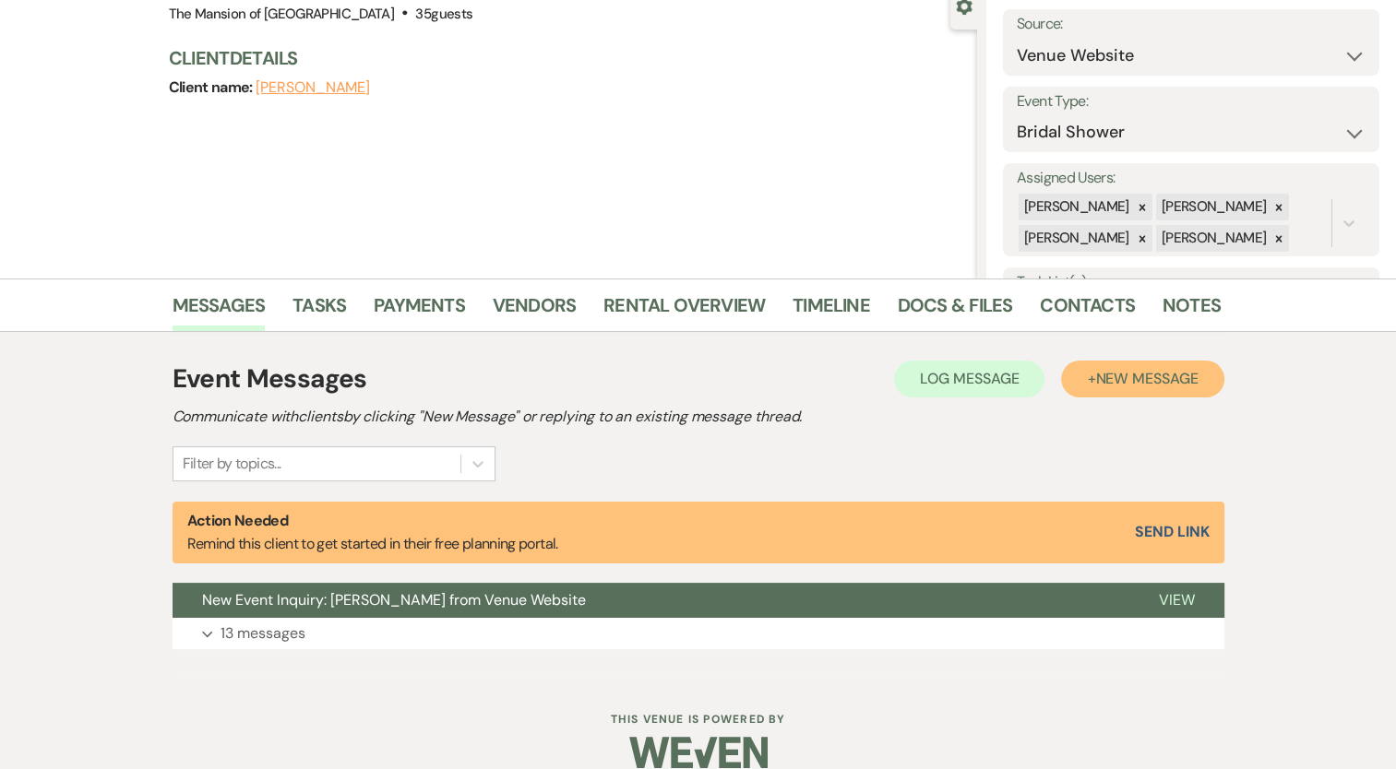
click at [1140, 379] on span "New Message" at bounding box center [1146, 378] width 102 height 19
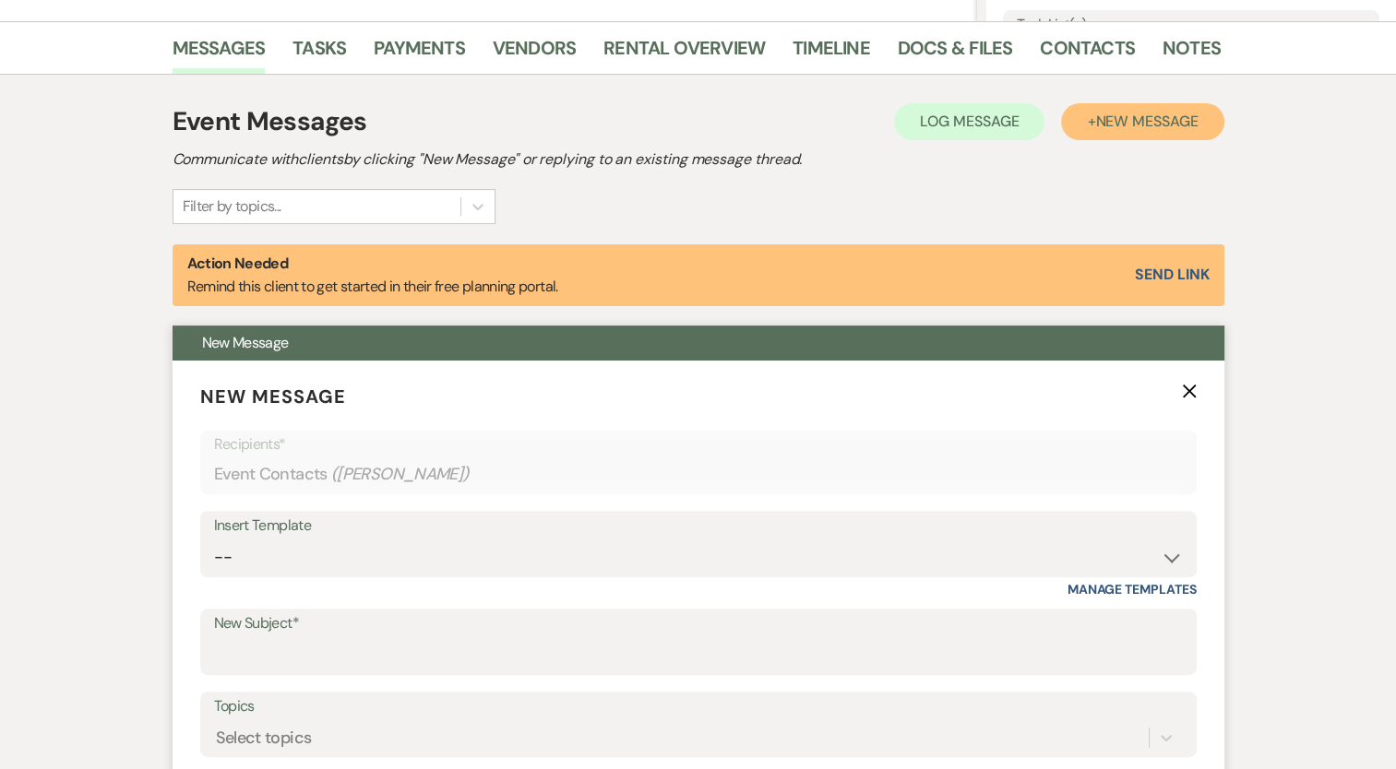
scroll to position [553, 0]
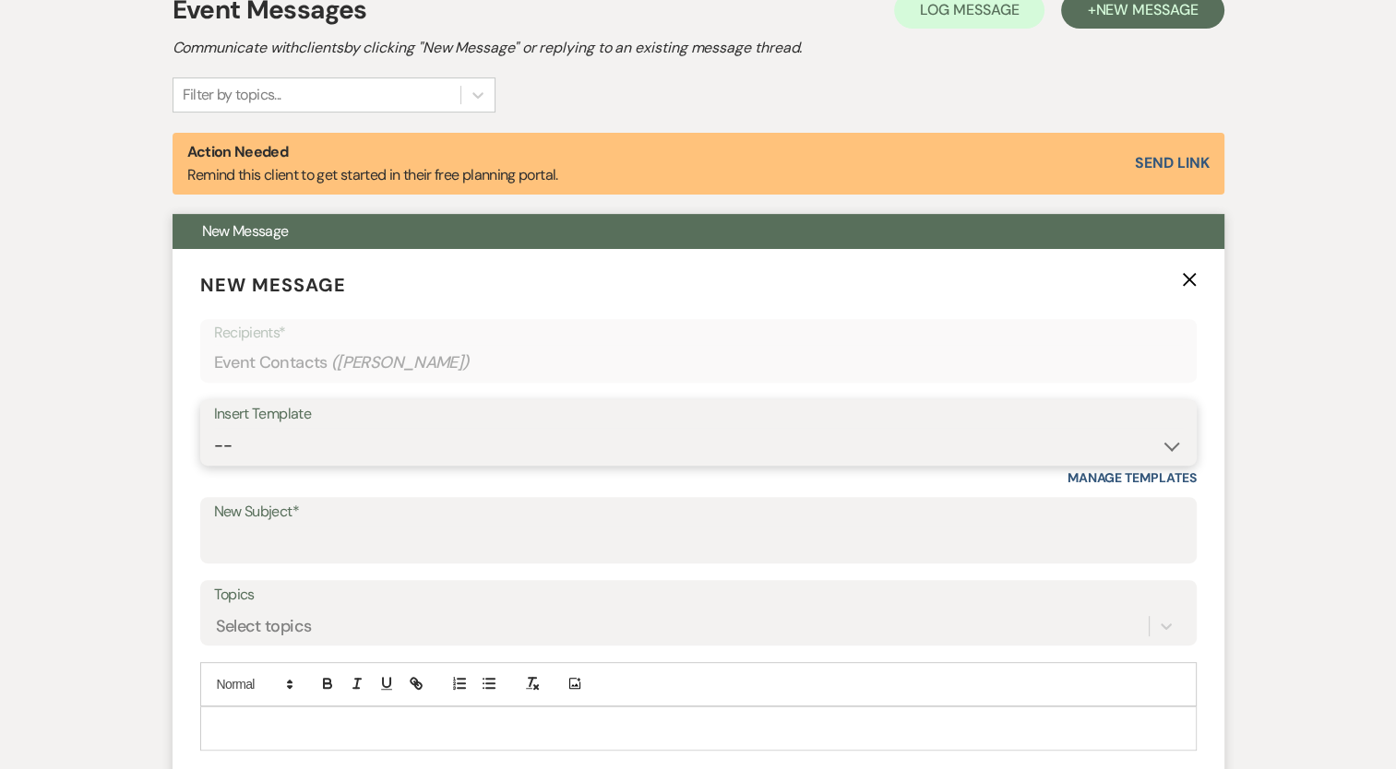
click at [351, 432] on select "-- Booking Template Final Number & Meeting Request Copy of Weven Planning Porta…" at bounding box center [698, 446] width 969 height 36
select select "3871"
click at [214, 428] on select "-- Booking Template Final Number & Meeting Request Copy of Weven Planning Porta…" at bounding box center [698, 446] width 969 height 36
type input "Thank You for Booking The Mansion of Saratoga"
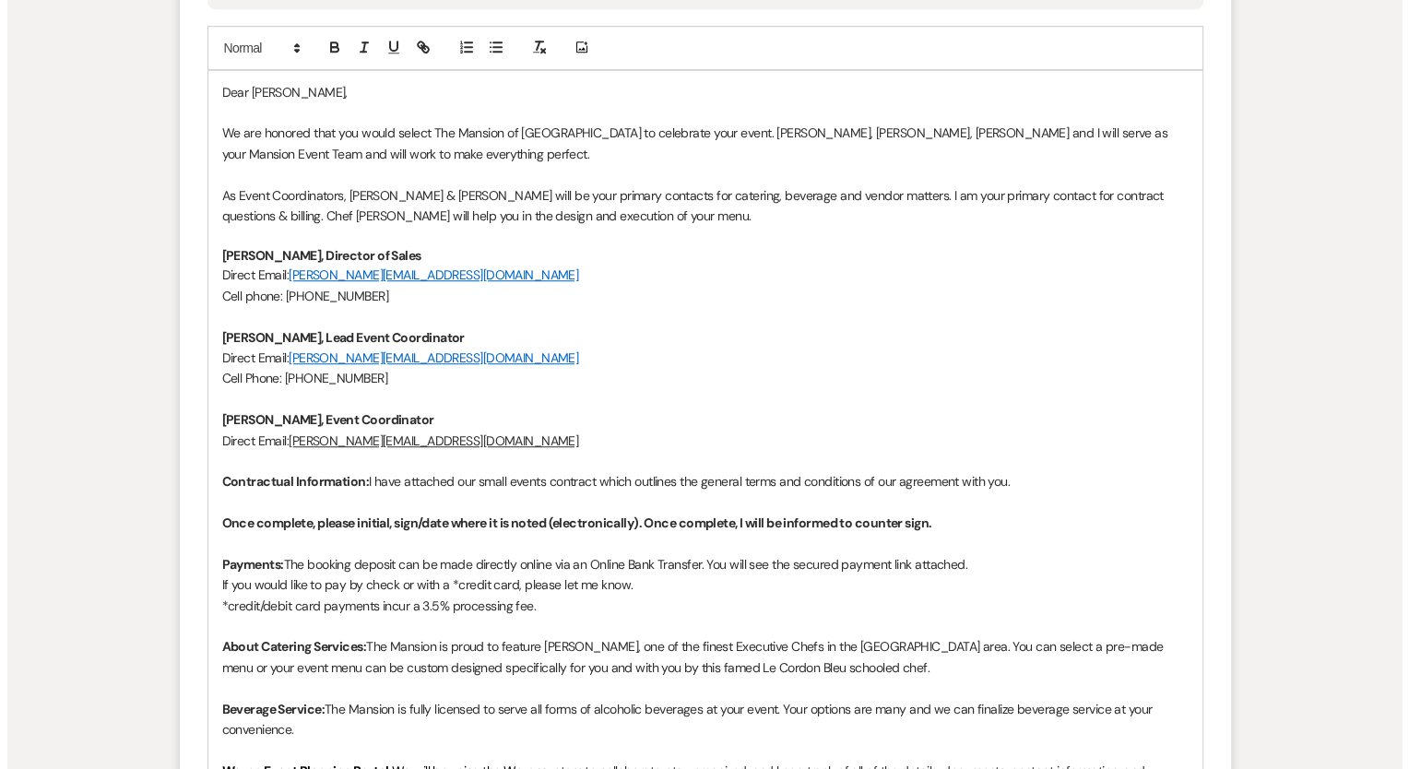
scroll to position [1660, 0]
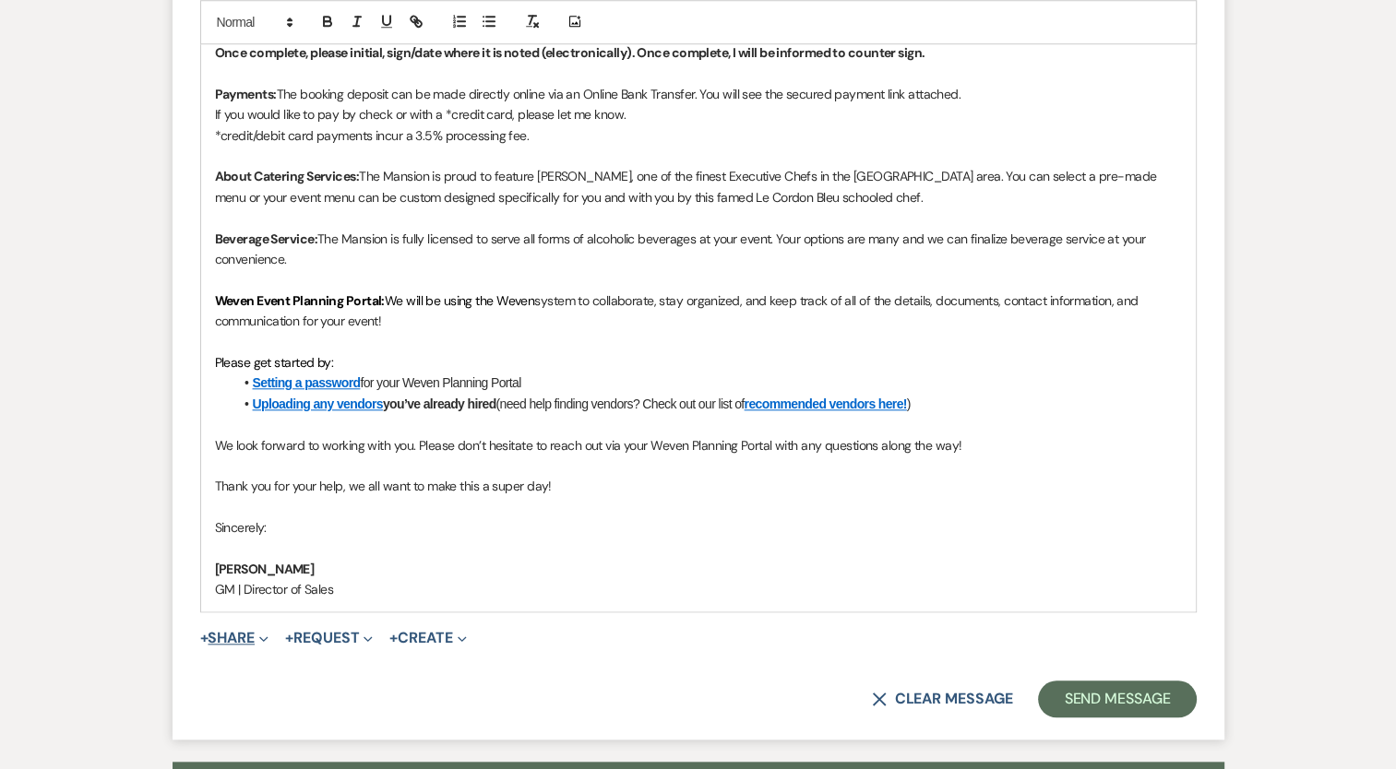
click at [253, 631] on button "+ Share Expand" at bounding box center [234, 638] width 69 height 15
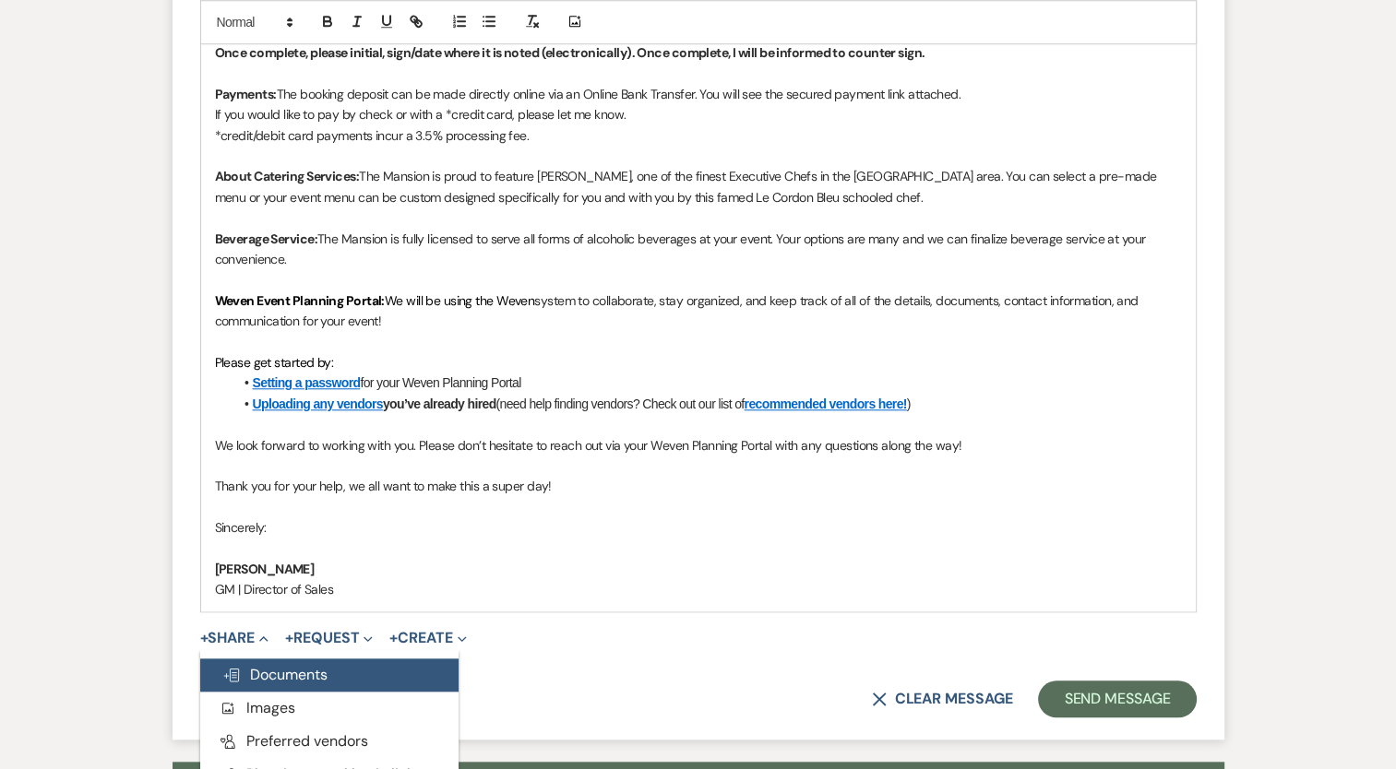
click at [266, 673] on span "Doc Upload Documents" at bounding box center [274, 674] width 105 height 19
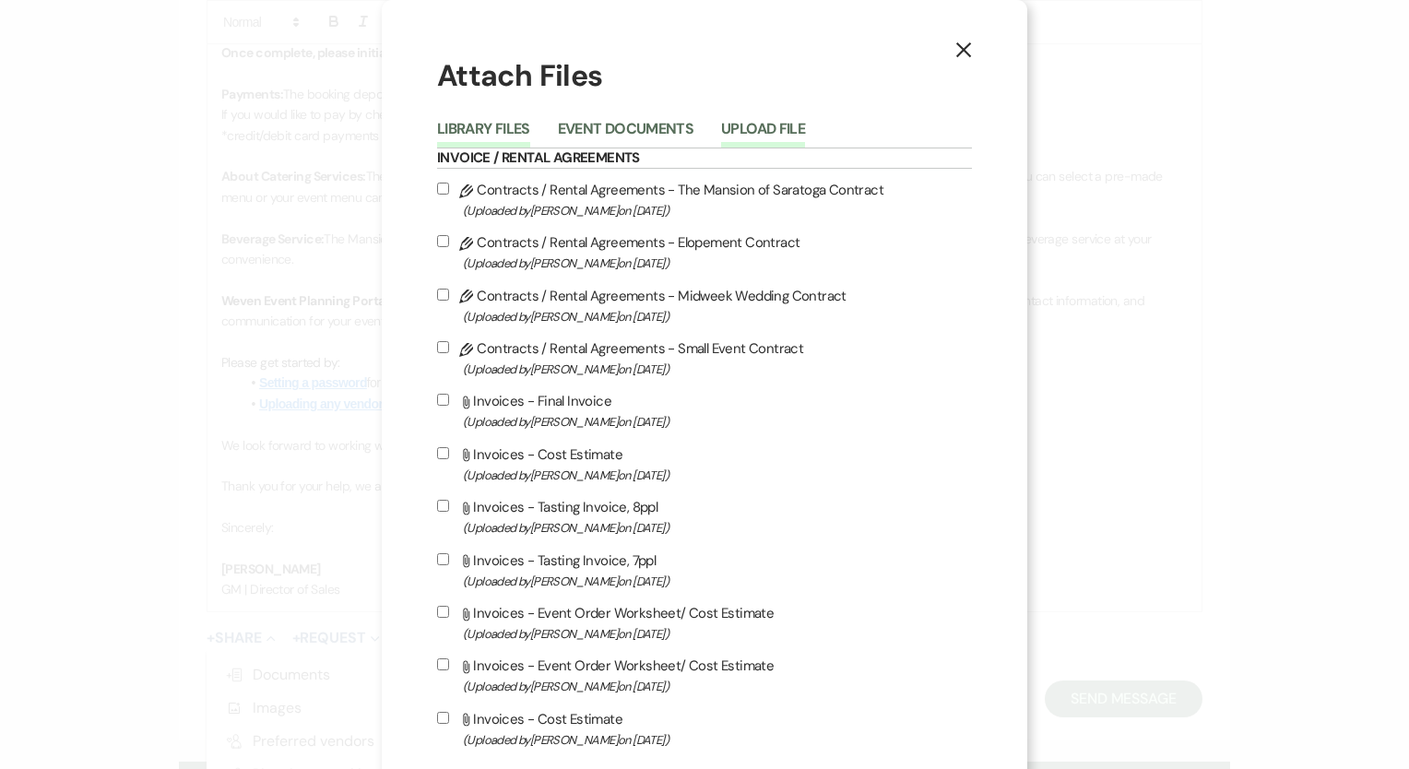
click at [772, 126] on button "Upload File" at bounding box center [763, 135] width 84 height 26
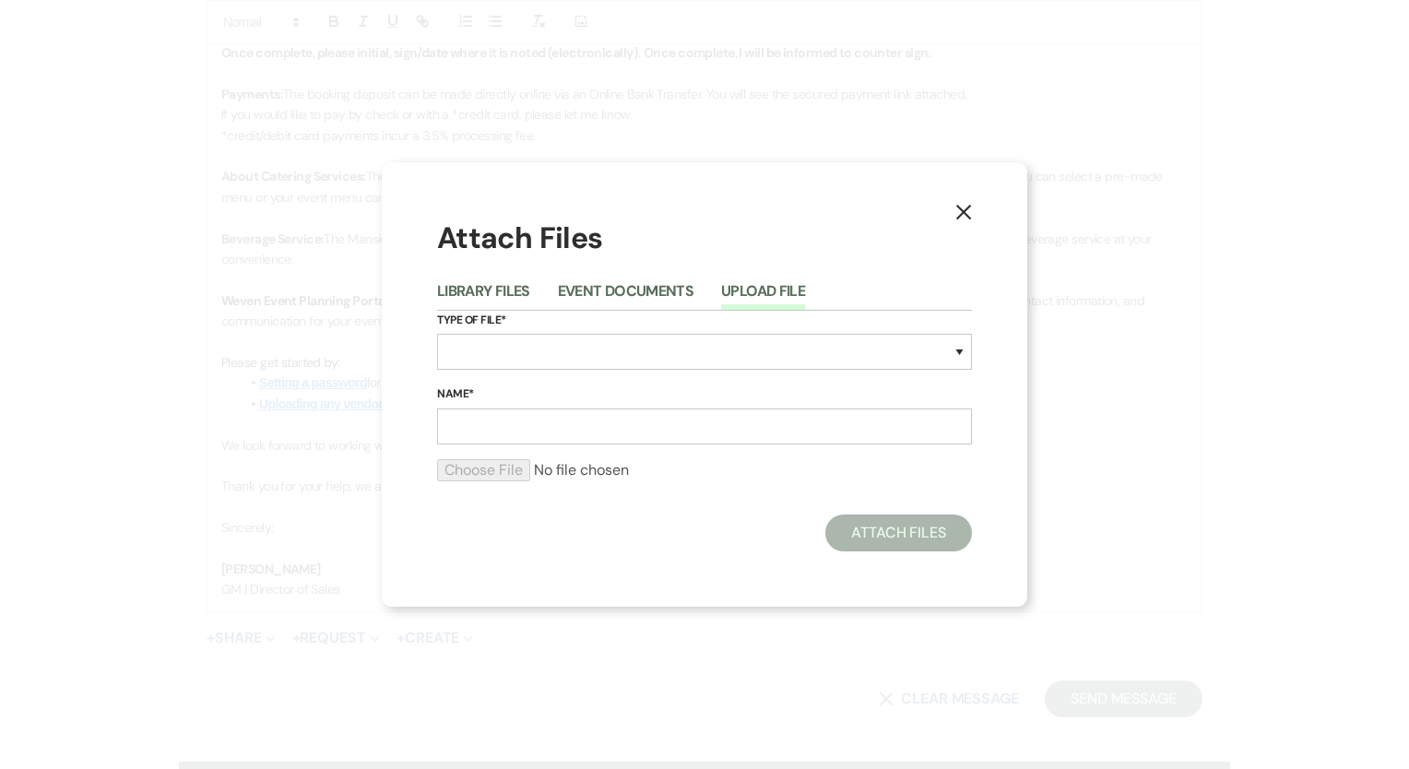
click at [631, 291] on button "Event Documents" at bounding box center [626, 297] width 136 height 26
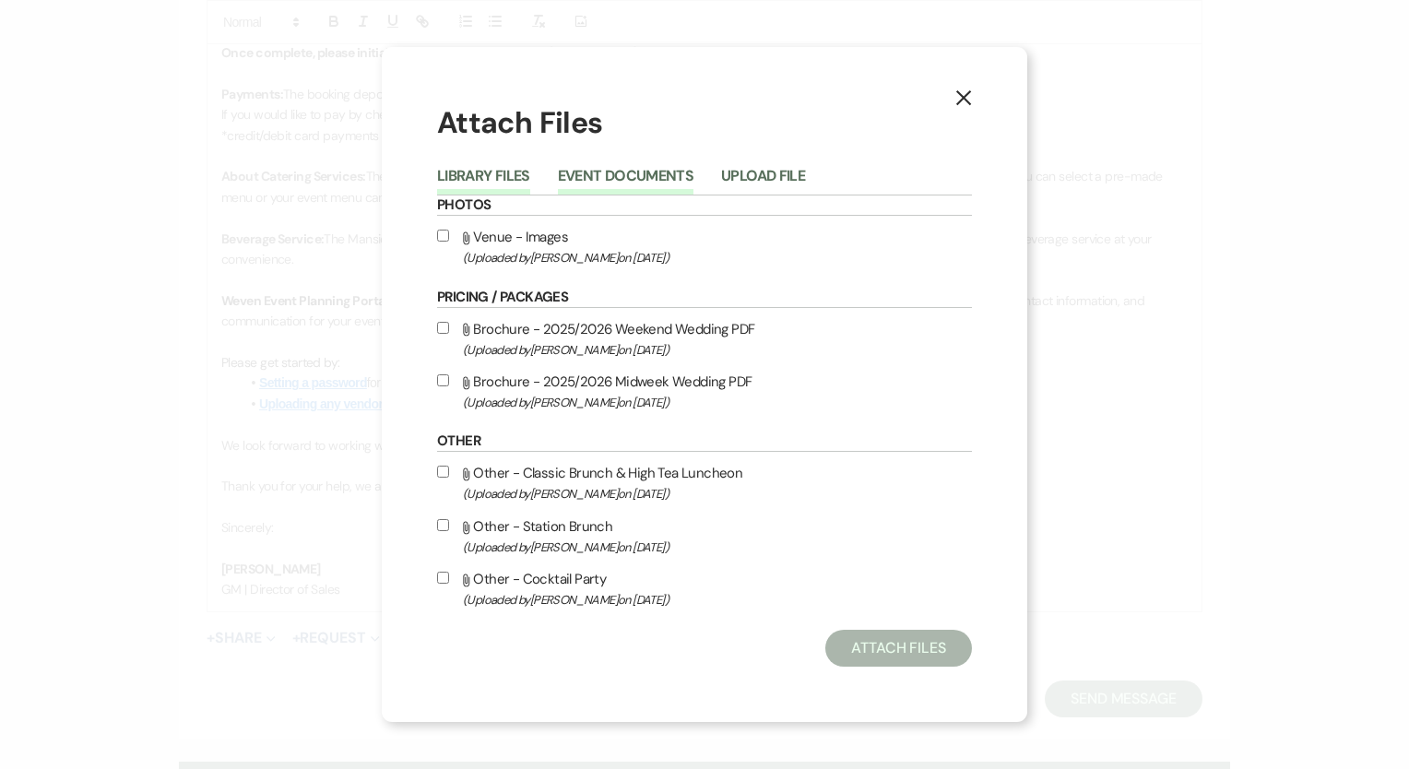
click at [482, 179] on button "Library Files" at bounding box center [483, 182] width 93 height 26
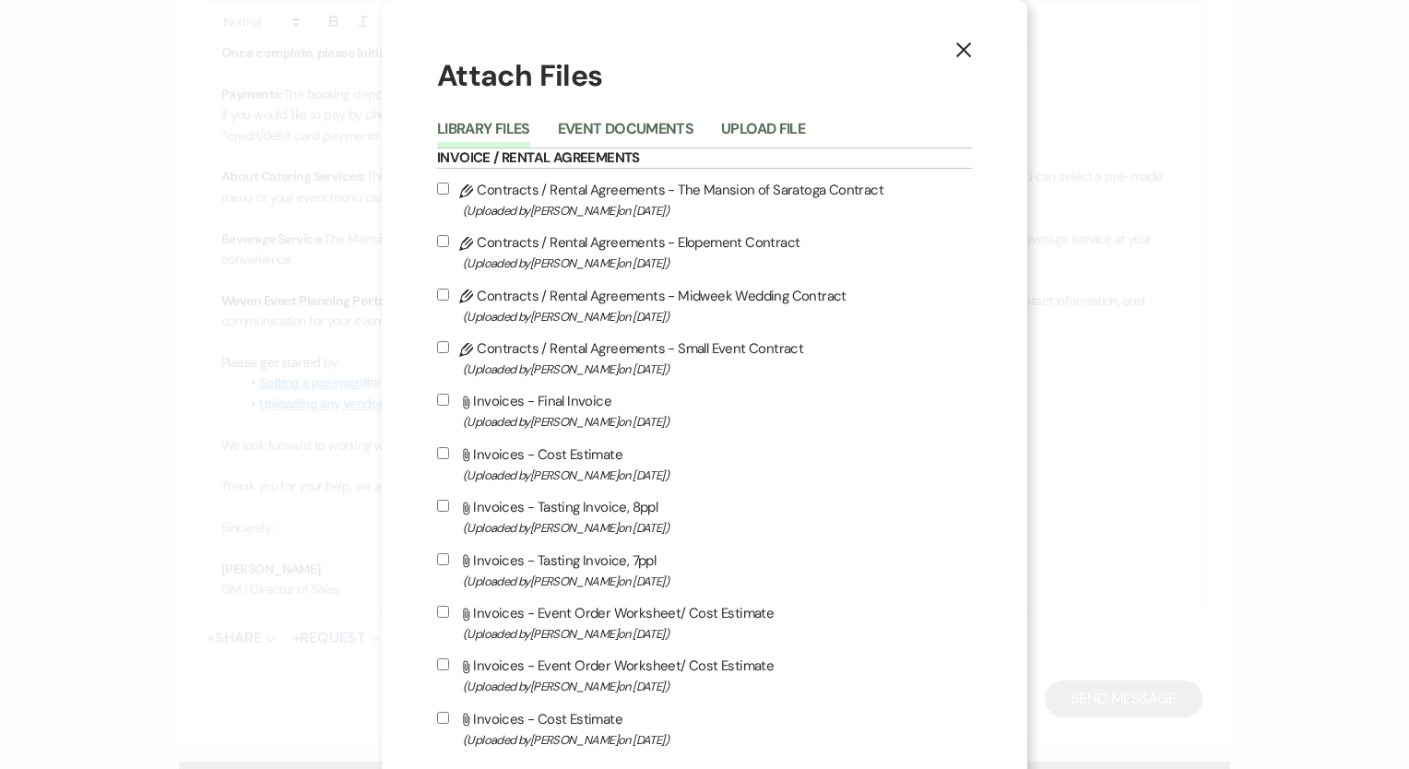
click at [437, 347] on input "Pencil Contracts / Rental Agreements - Small Event Contract (Uploaded by Lori W…" at bounding box center [443, 347] width 12 height 12
checkbox input "true"
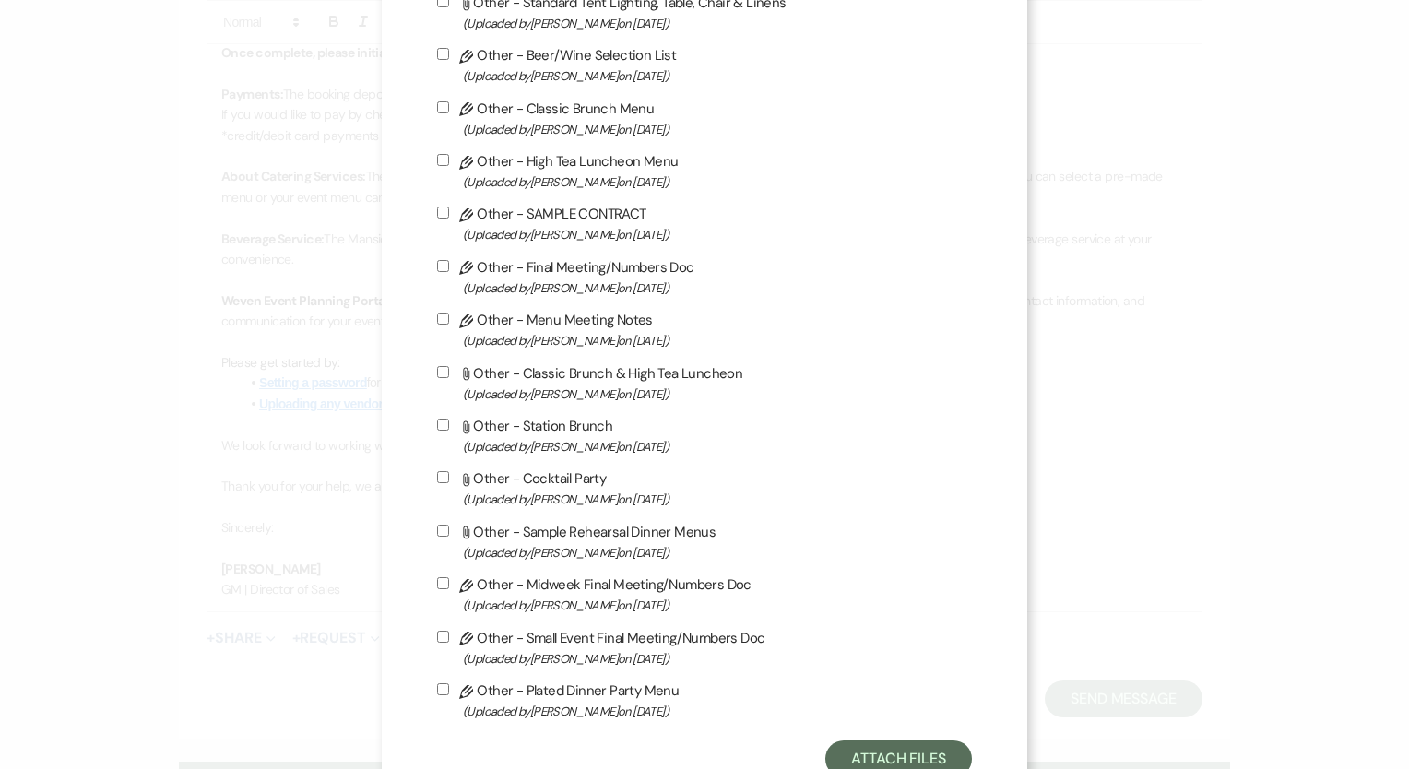
scroll to position [2633, 0]
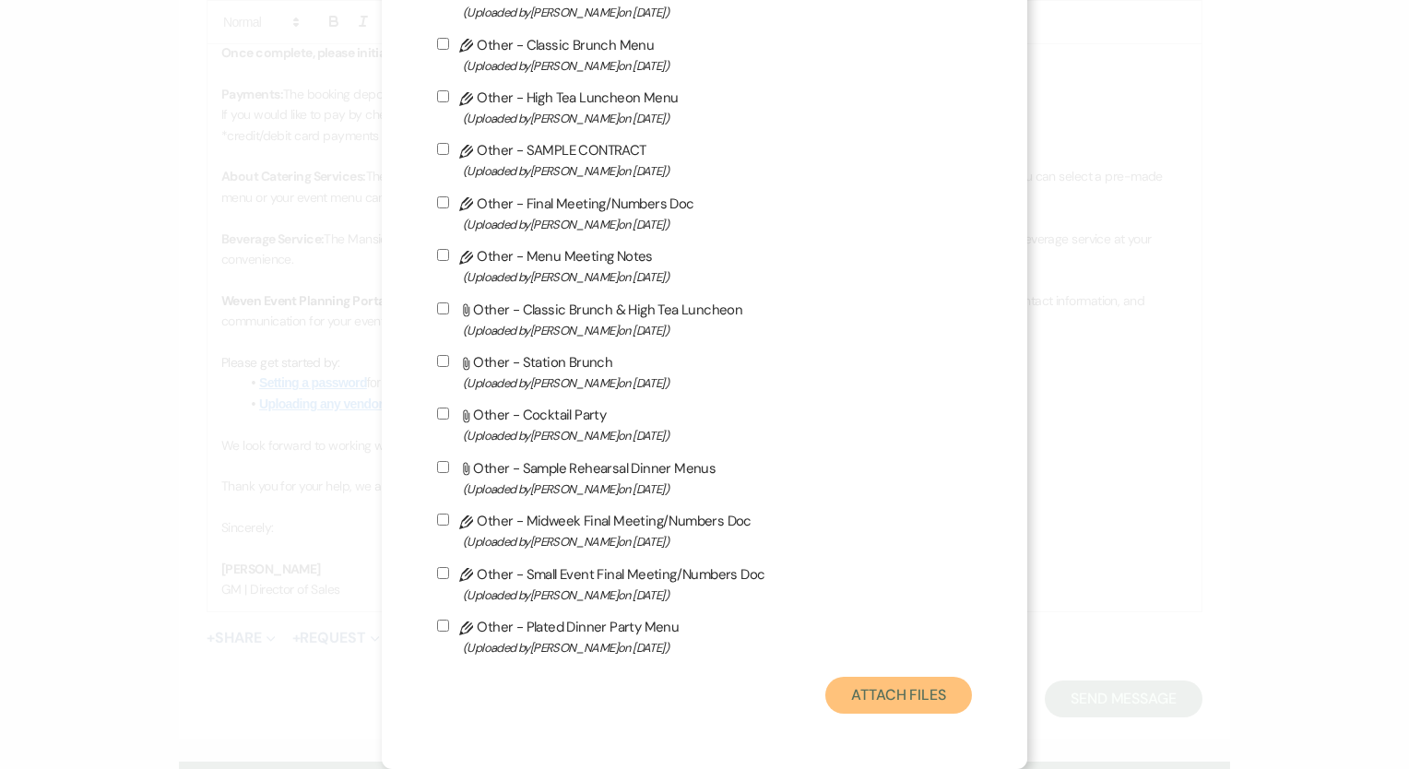
click at [933, 680] on button "Attach Files" at bounding box center [899, 695] width 147 height 37
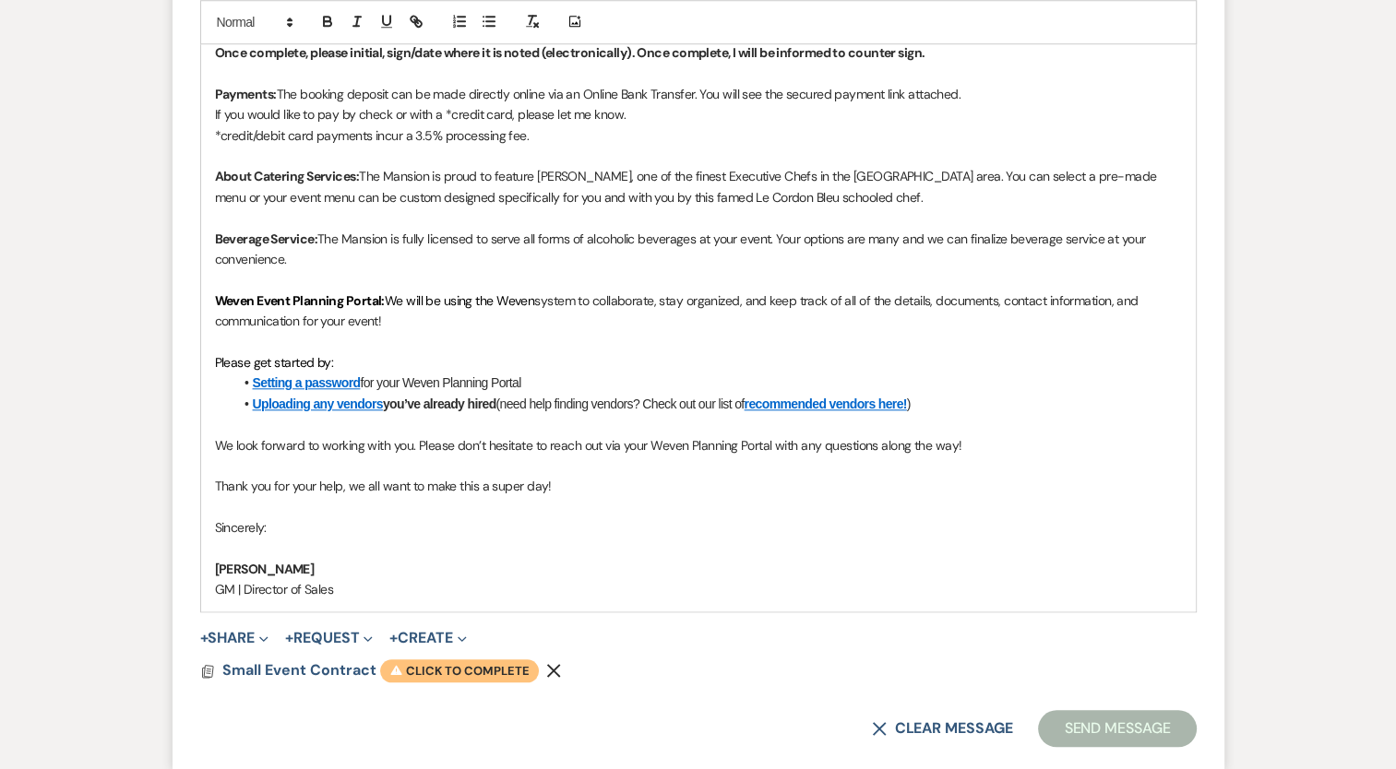
click at [395, 670] on icon "Warning" at bounding box center [396, 670] width 14 height 14
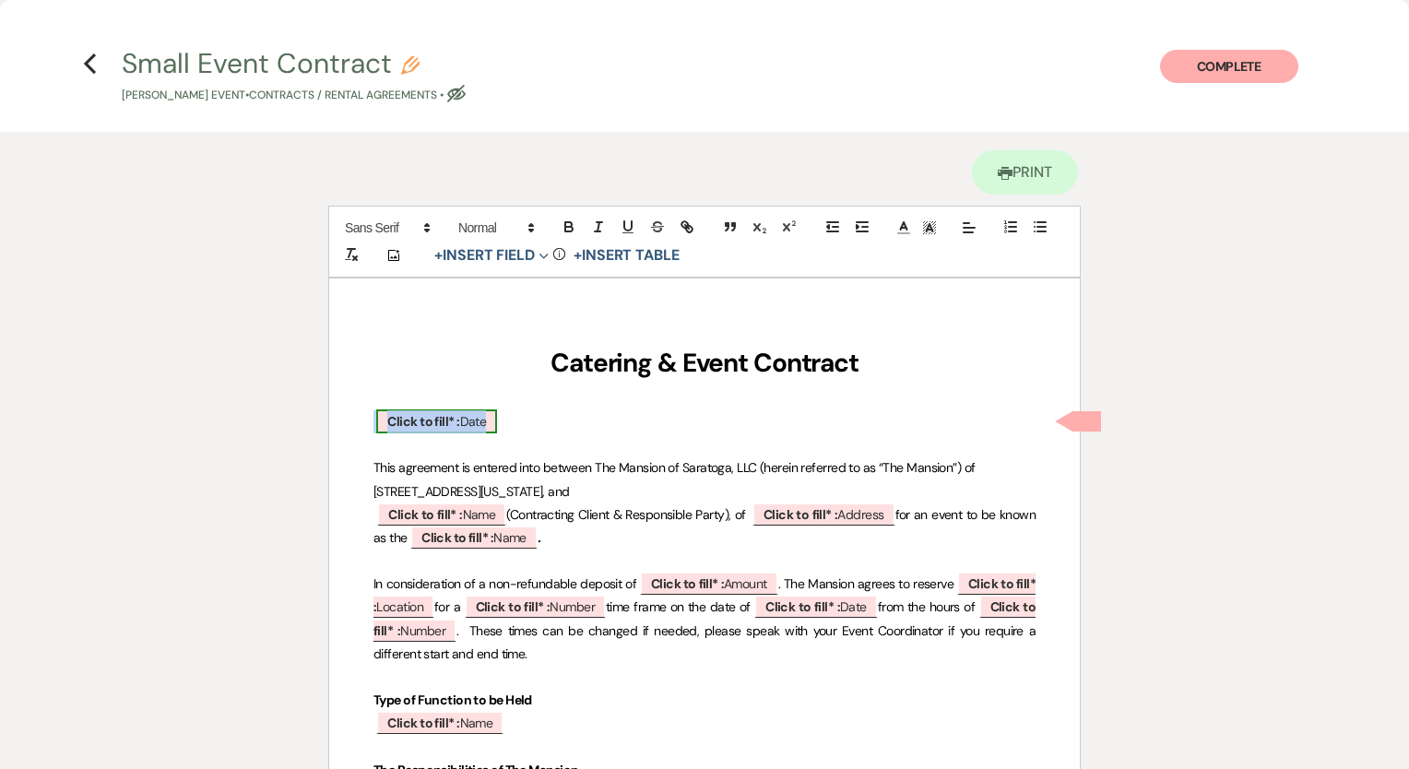
click at [423, 410] on span "Click to fill* : Date" at bounding box center [436, 422] width 121 height 24
select select "owner"
select select "Date"
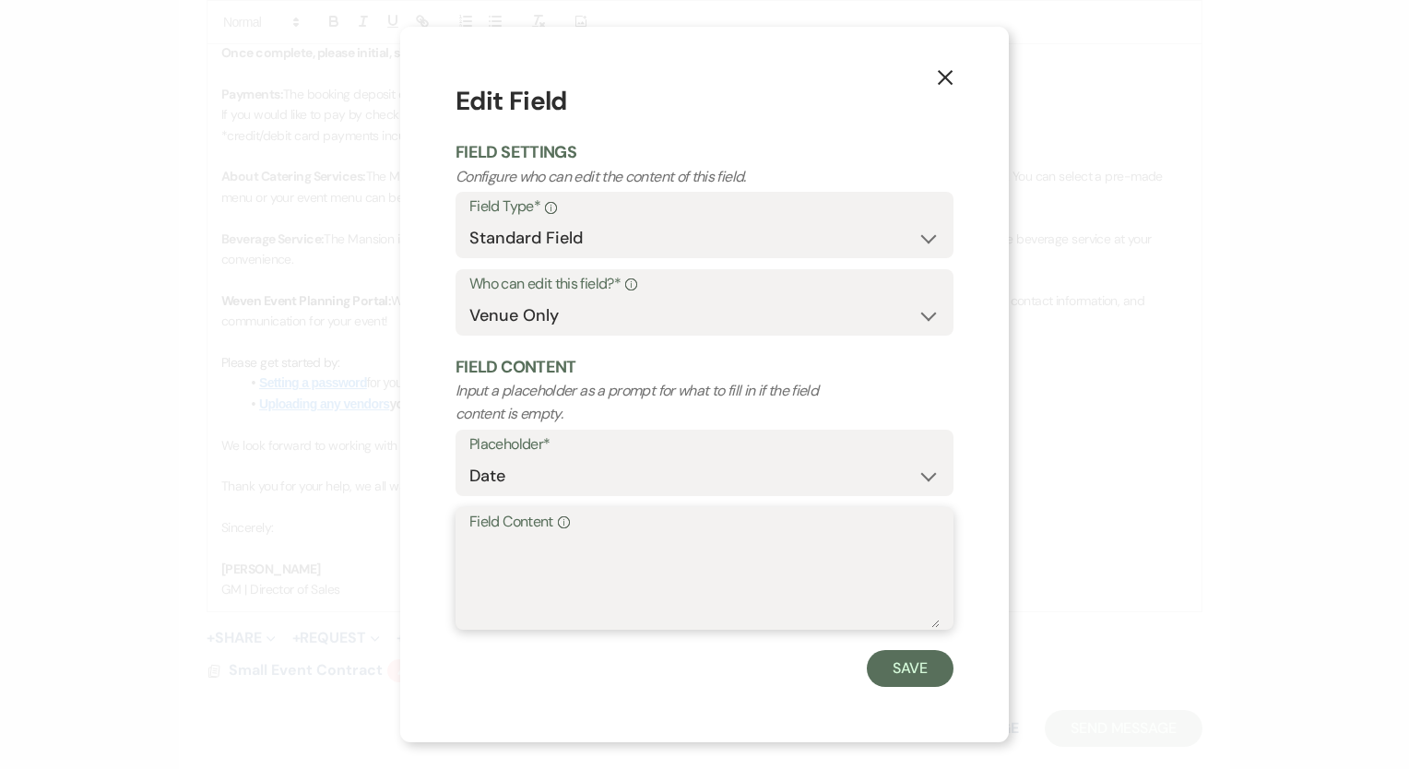
click at [646, 611] on textarea "Field Content Info" at bounding box center [704, 582] width 470 height 92
type textarea "August 13, 2025"
click at [931, 656] on button "Save" at bounding box center [910, 668] width 87 height 37
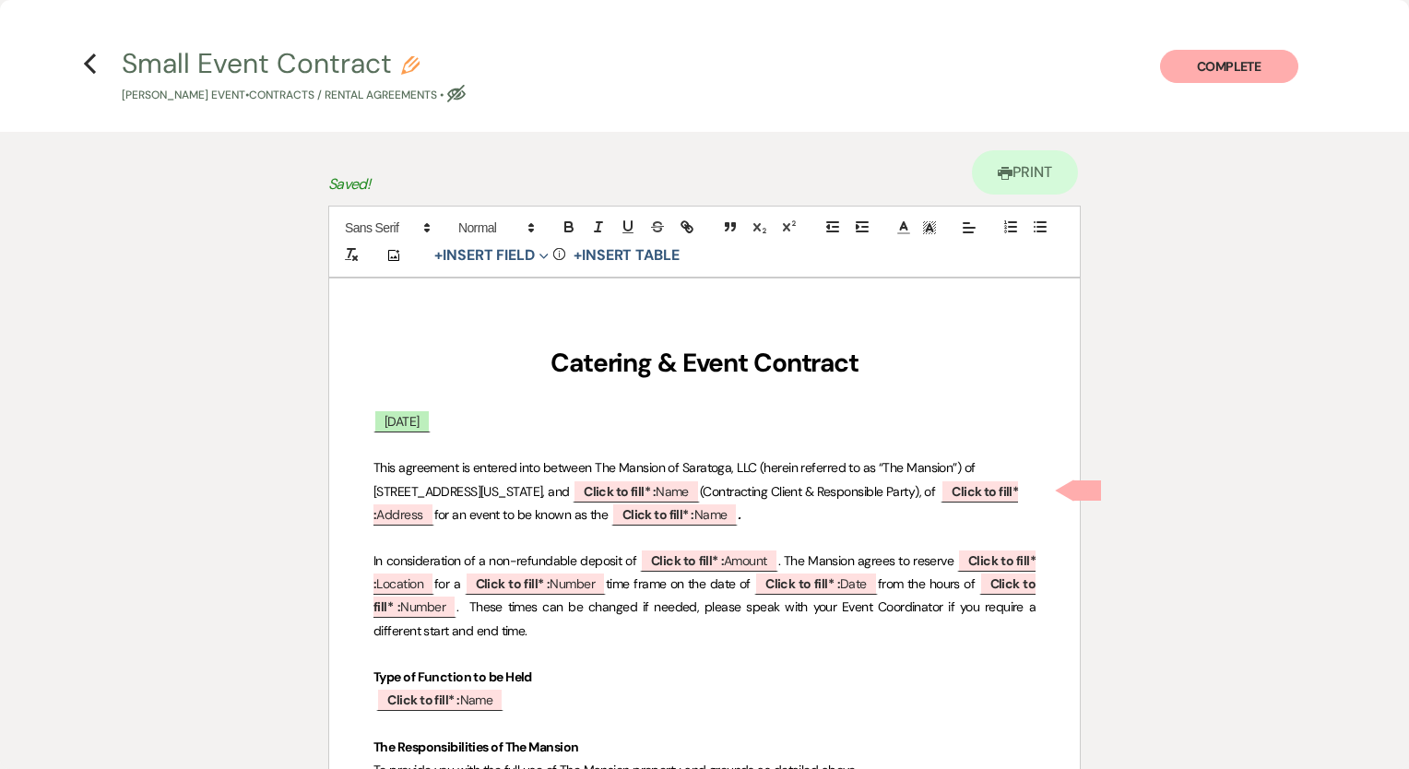
drag, startPoint x: 122, startPoint y: 93, endPoint x: 165, endPoint y: 95, distance: 43.4
click at [165, 95] on p "Lisa DeLorenzo's Event • Contracts / Rental Agreements • Eye Blocked" at bounding box center [294, 96] width 344 height 18
select select "10"
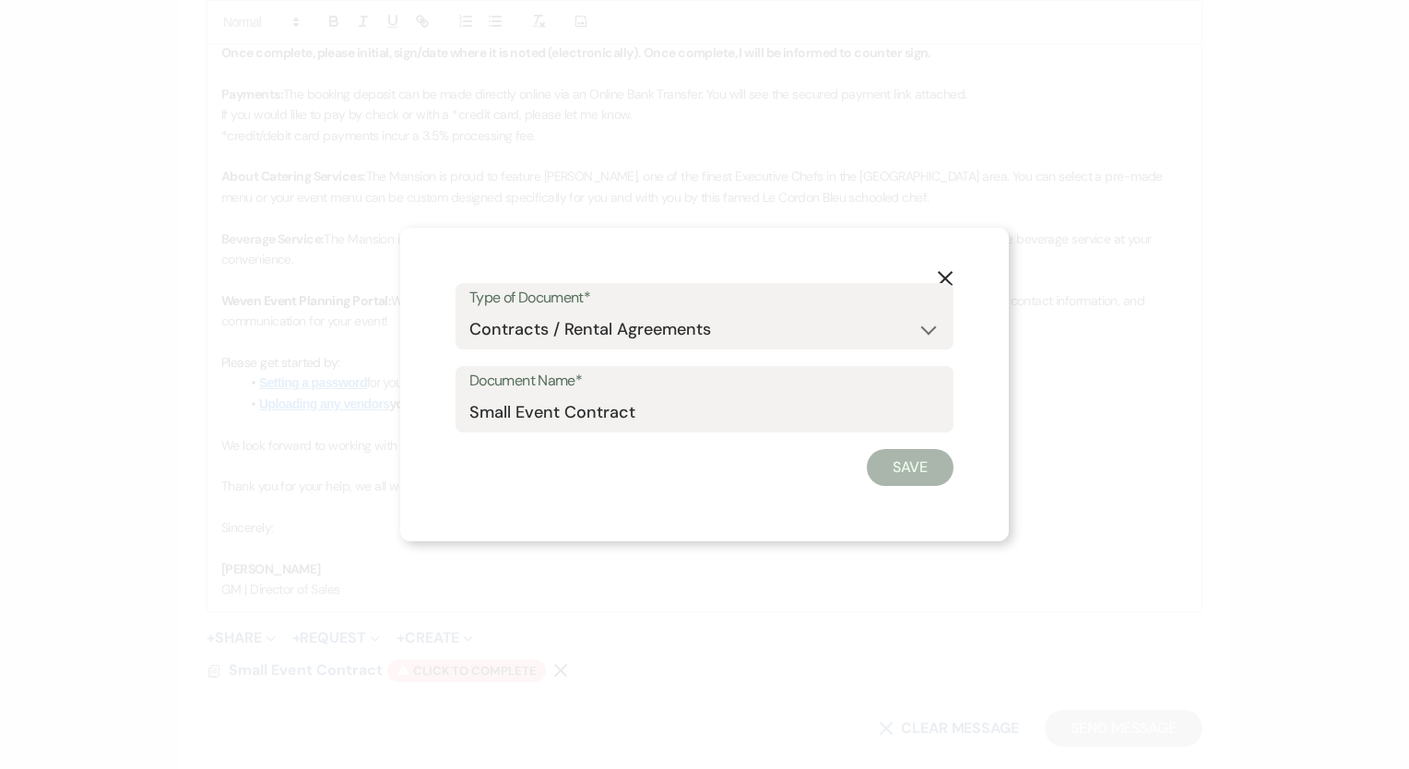
click at [137, 102] on div "X Type of Document* Special Event Insurance Vendor Certificate of Insurance Con…" at bounding box center [704, 384] width 1409 height 769
click at [942, 266] on button "X" at bounding box center [946, 277] width 28 height 32
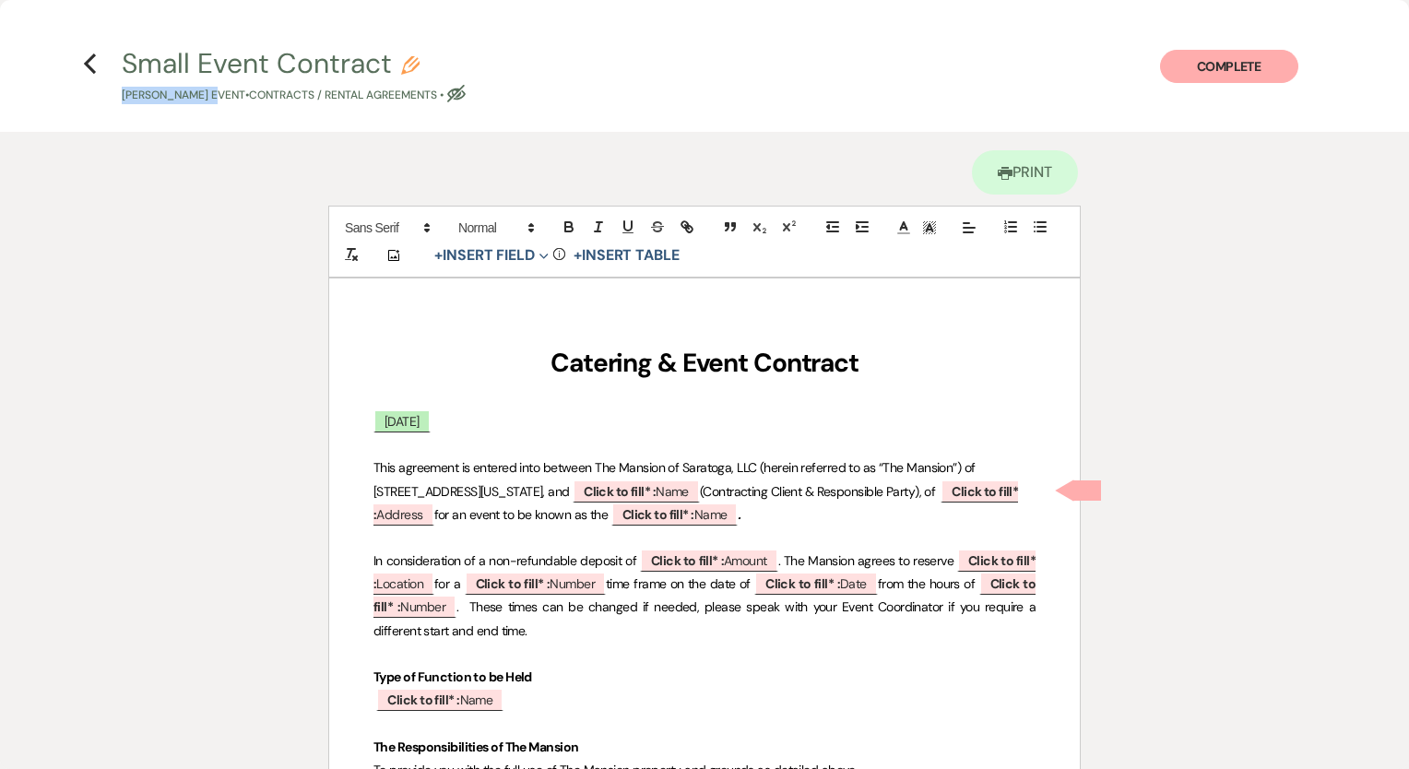
drag, startPoint x: 118, startPoint y: 95, endPoint x: 212, endPoint y: 90, distance: 94.2
click at [212, 90] on span "Small Event Contract Pencil Lisa DeLorenzo's Event • Contracts / Rental Agreeme…" at bounding box center [704, 77] width 1187 height 54
copy p "Lisa DeLorenzo'"
click at [634, 492] on b "Click to fill* :" at bounding box center [620, 491] width 72 height 17
select select "owner"
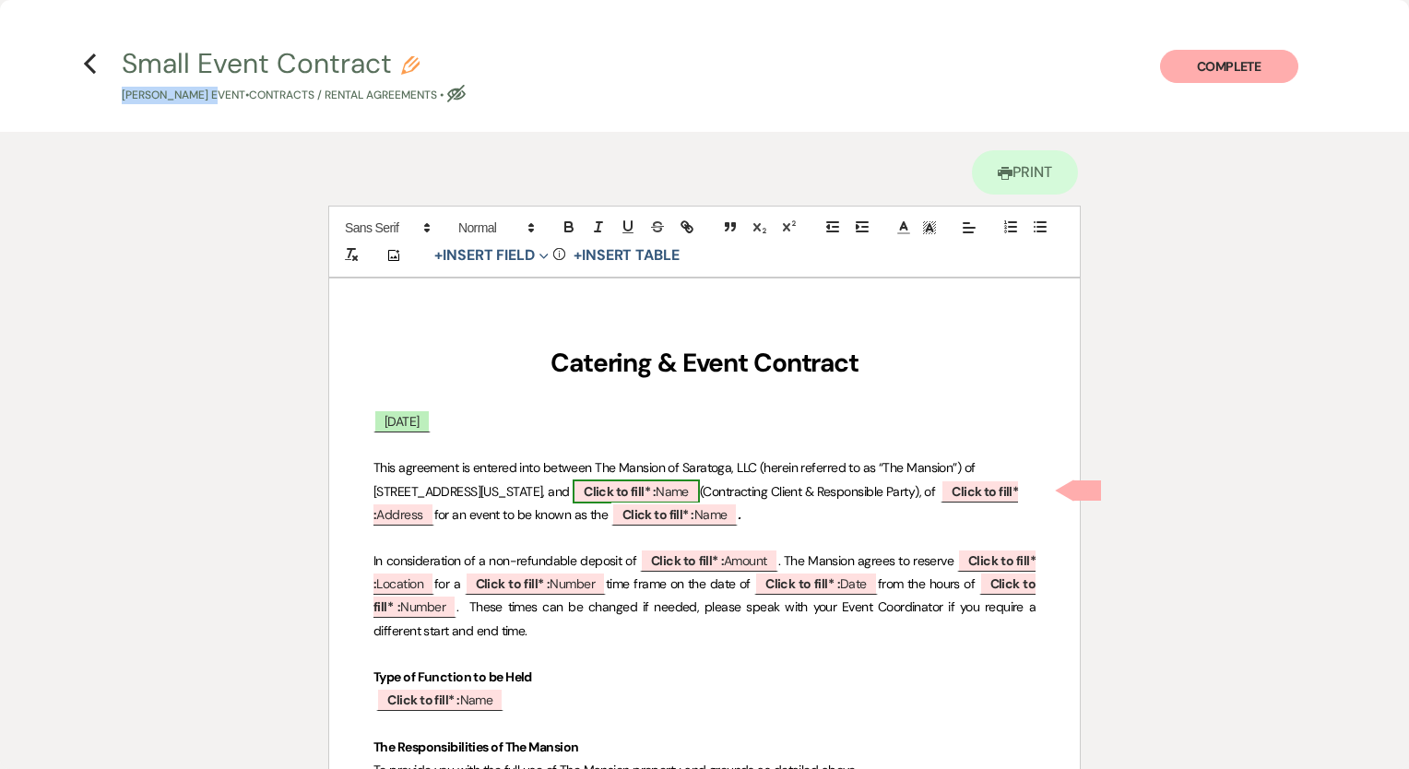
select select "Name"
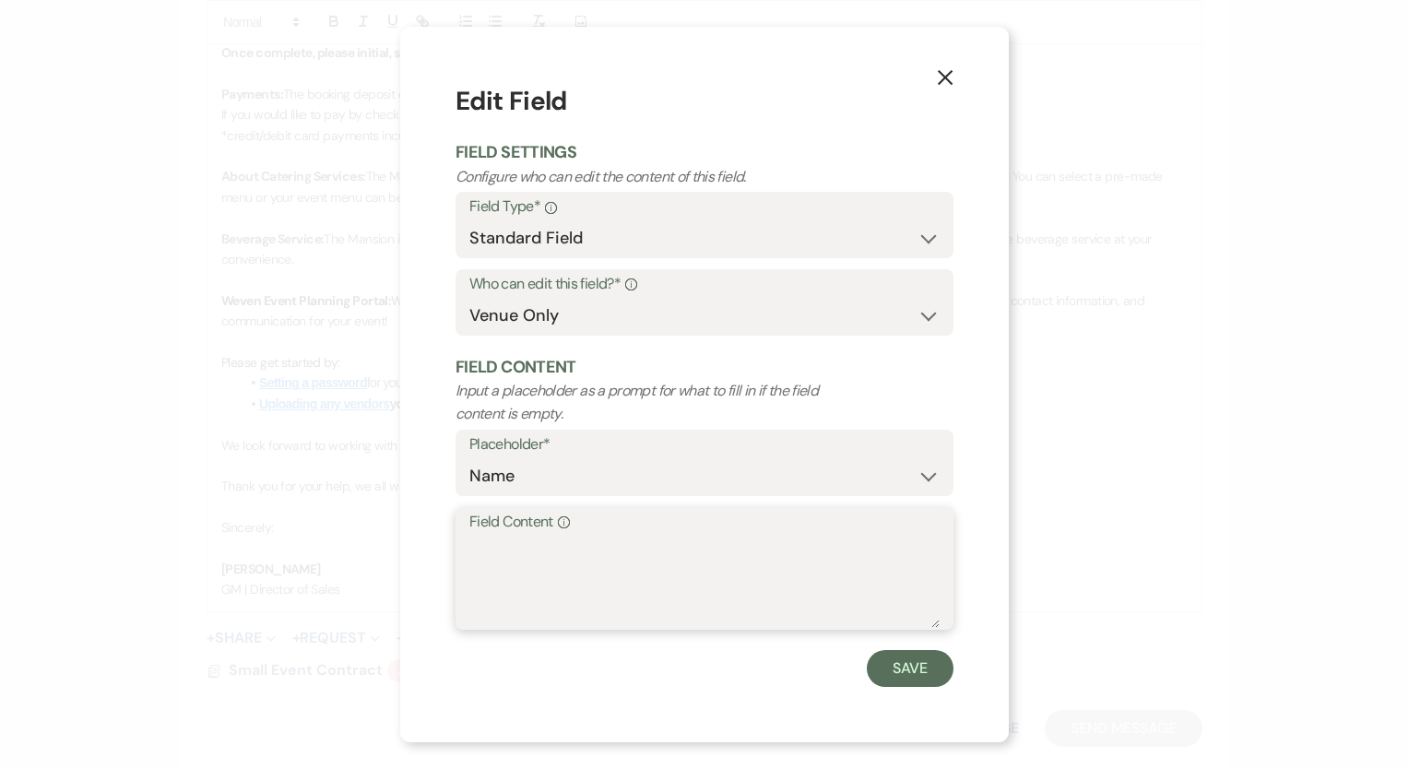
click at [540, 604] on textarea "Field Content Info" at bounding box center [704, 582] width 470 height 92
paste textarea "Lisa DeLorenzo'"
click at [481, 533] on label "Field Content Info" at bounding box center [704, 522] width 470 height 27
click at [481, 536] on textarea "[PERSON_NAME]" at bounding box center [704, 582] width 470 height 92
click at [478, 537] on textarea "[PERSON_NAME]" at bounding box center [704, 582] width 470 height 92
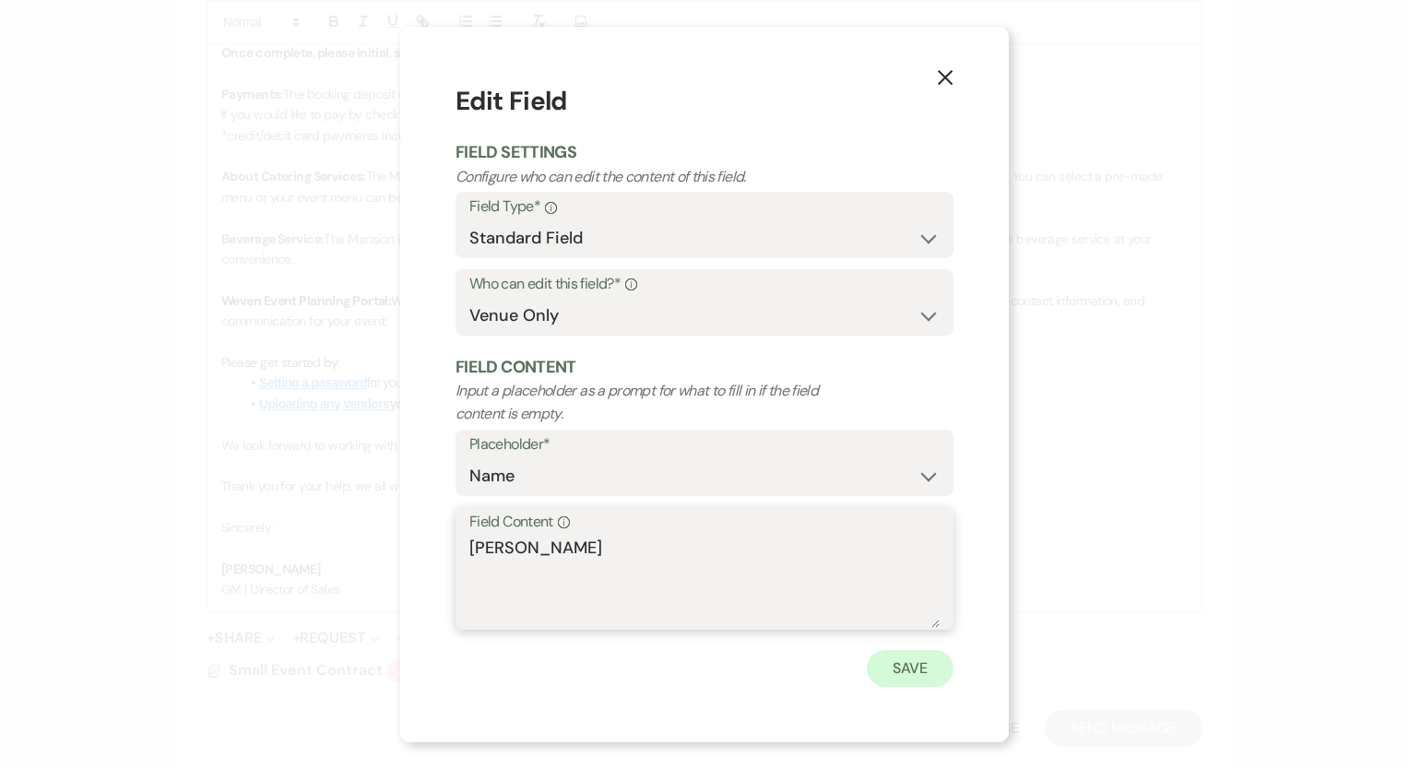
type textarea "Mrs. Lisa DeLorenzo"
click at [938, 673] on button "Save" at bounding box center [910, 668] width 87 height 37
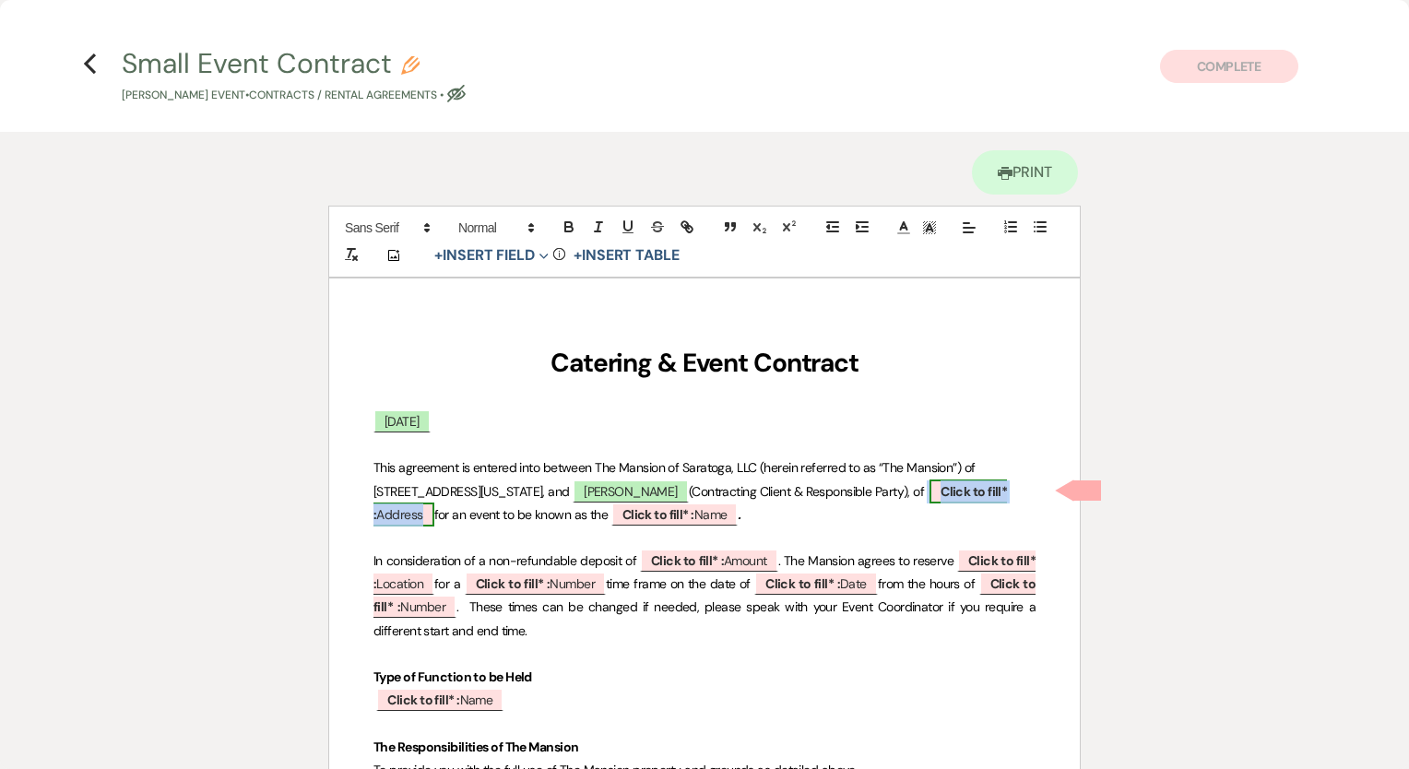
click at [1001, 493] on b "Click to fill* :" at bounding box center [691, 503] width 634 height 40
select select "owner"
select select "Address"
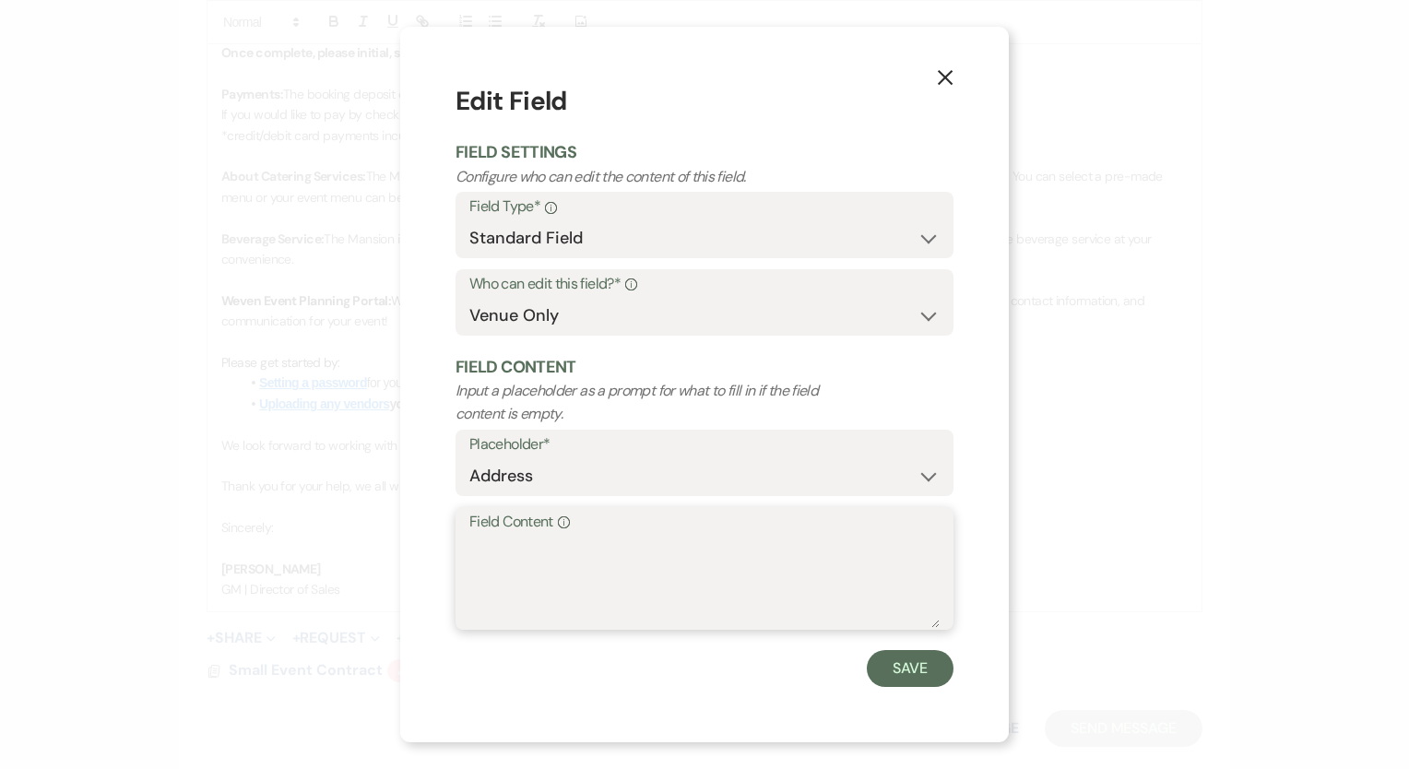
click at [580, 607] on textarea "Field Content Info" at bounding box center [704, 582] width 470 height 92
type textarea "16 Fruitwood Drive, Burnt Hills, NY 12027"
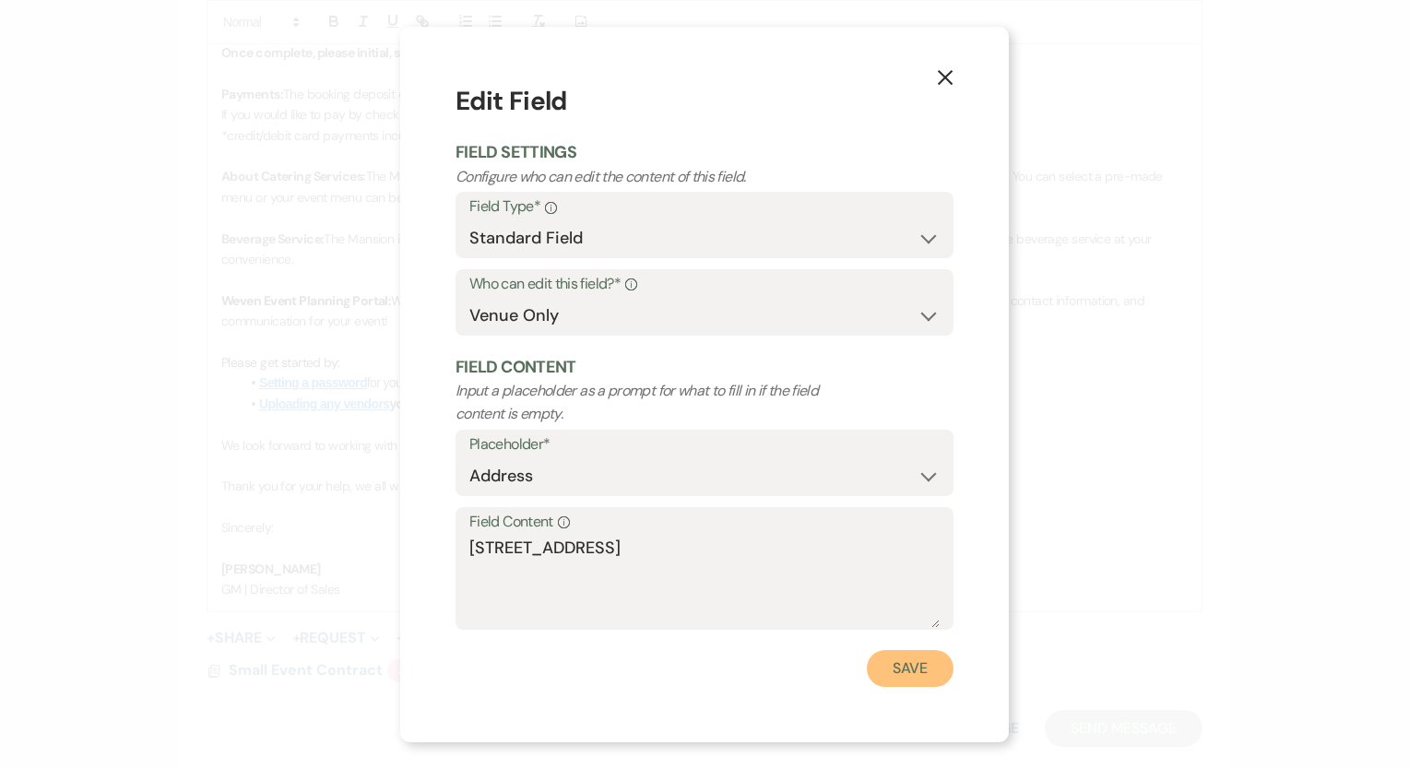
click at [931, 673] on button "Save" at bounding box center [910, 668] width 87 height 37
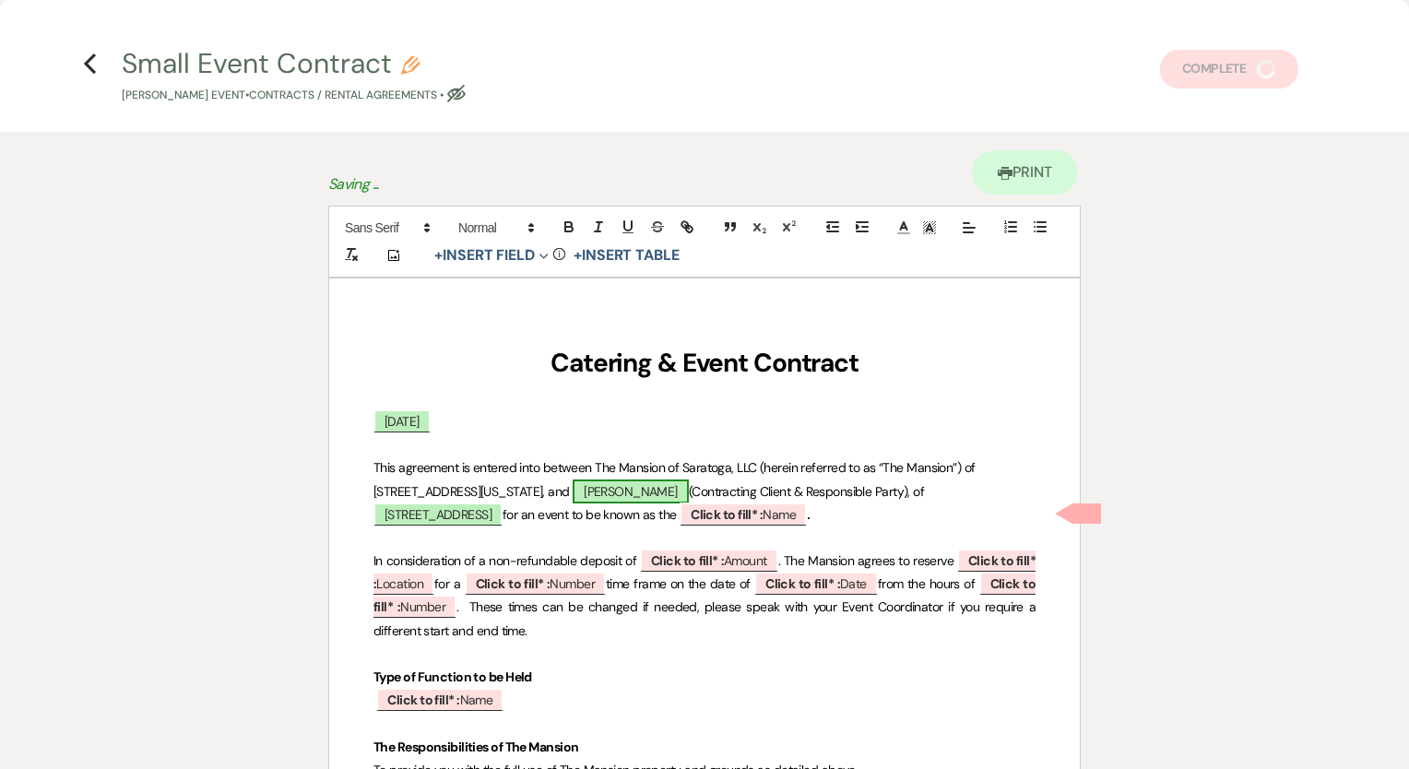
click at [674, 481] on span "Mrs. Lisa DeLorenzo" at bounding box center [631, 492] width 116 height 24
select select "owner"
select select "Name"
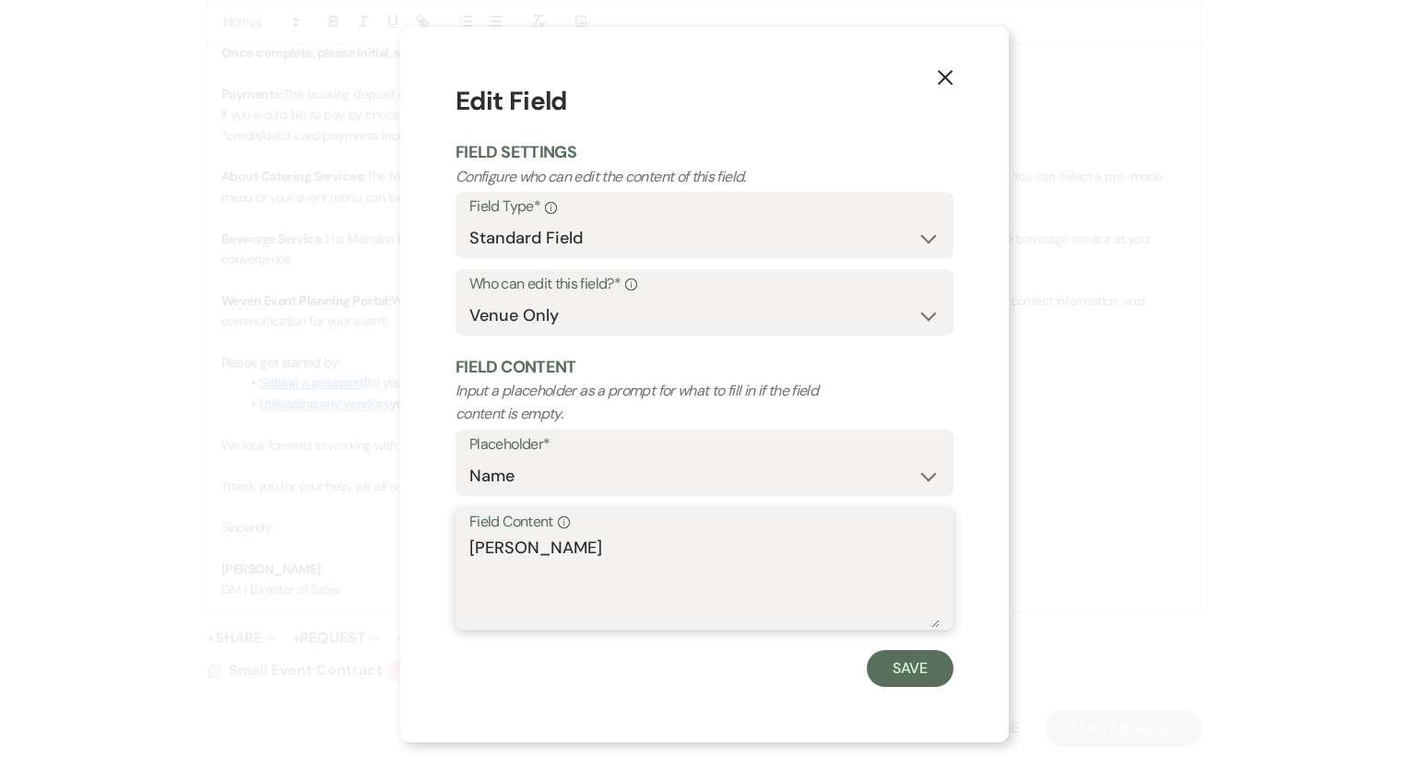
drag, startPoint x: 542, startPoint y: 552, endPoint x: 856, endPoint y: 640, distance: 325.9
click at [671, 553] on textarea "Mrs. Lisa DeLorenzo" at bounding box center [704, 582] width 470 height 92
click at [919, 666] on button "Save" at bounding box center [910, 668] width 87 height 37
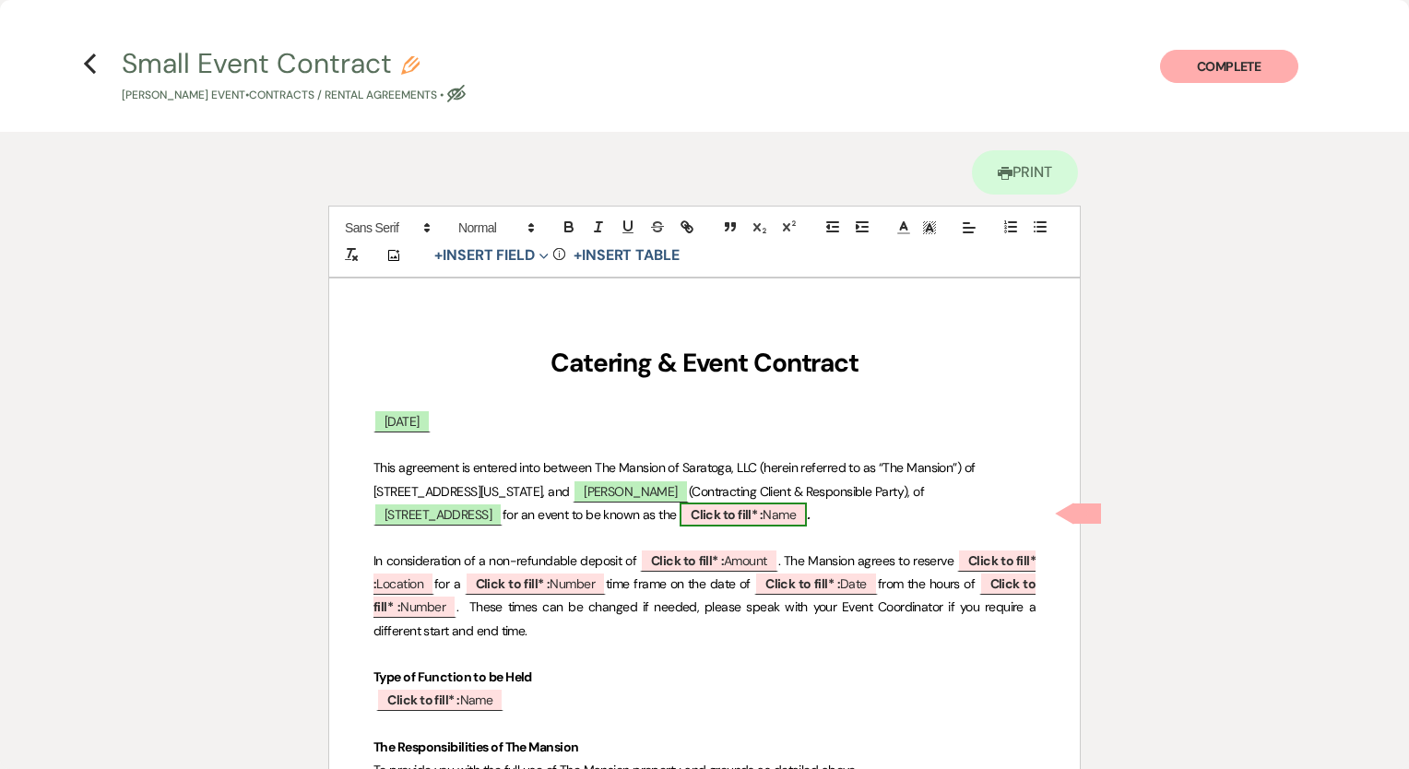
click at [763, 520] on b "Click to fill* :" at bounding box center [727, 514] width 72 height 17
select select "owner"
select select "Name"
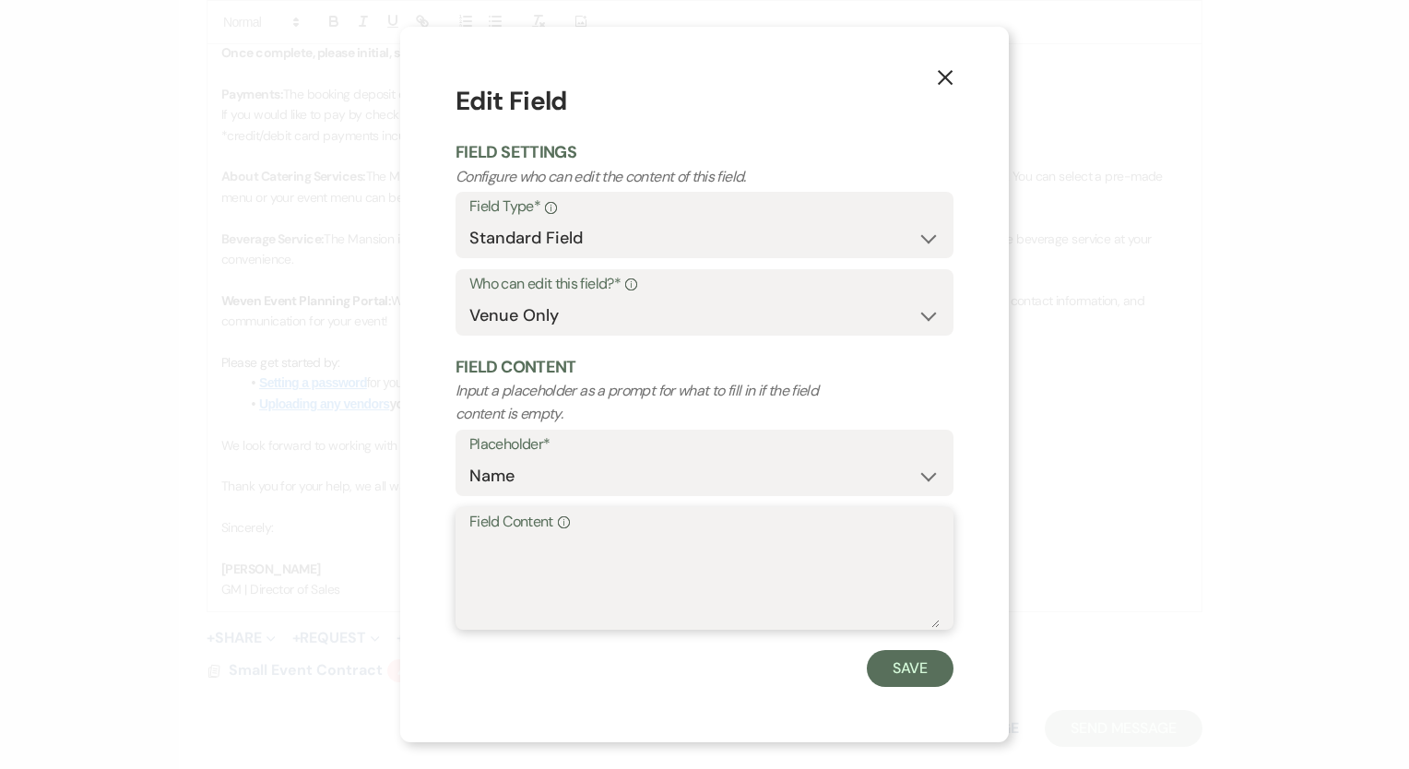
drag, startPoint x: 748, startPoint y: 588, endPoint x: 778, endPoint y: 595, distance: 30.2
click at [747, 588] on textarea "Field Content Info" at bounding box center [704, 582] width 470 height 92
paste textarea "DeLorenzo"
drag, startPoint x: 743, startPoint y: 555, endPoint x: 641, endPoint y: 536, distance: 104.2
click at [641, 536] on textarea "Sarah's Bridal ShowerDeLorenzo" at bounding box center [704, 582] width 470 height 92
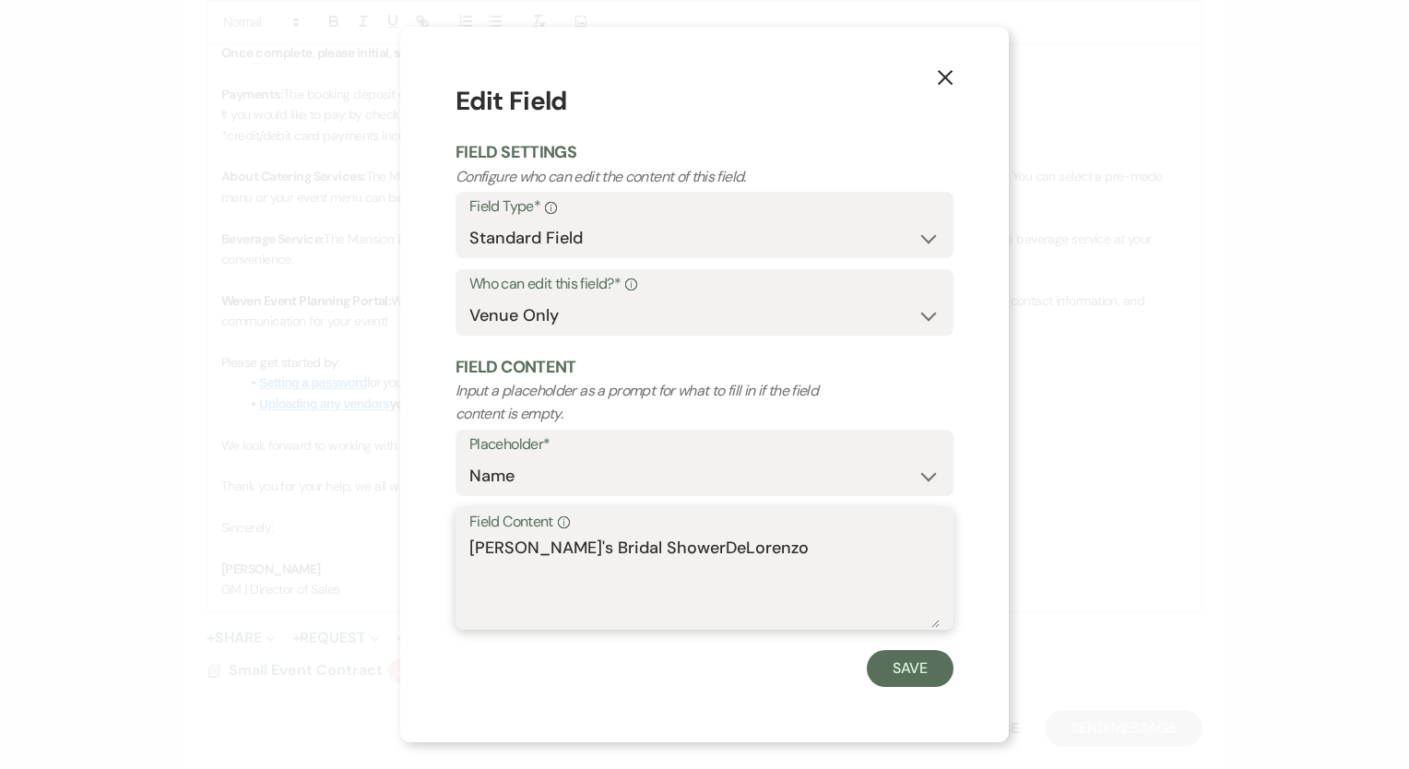
click at [642, 536] on textarea "Sarah's Bridal ShowerDeLorenzo" at bounding box center [704, 582] width 470 height 92
type textarea "[PERSON_NAME]'s Bridal Shower"
click at [944, 678] on button "Save" at bounding box center [910, 668] width 87 height 37
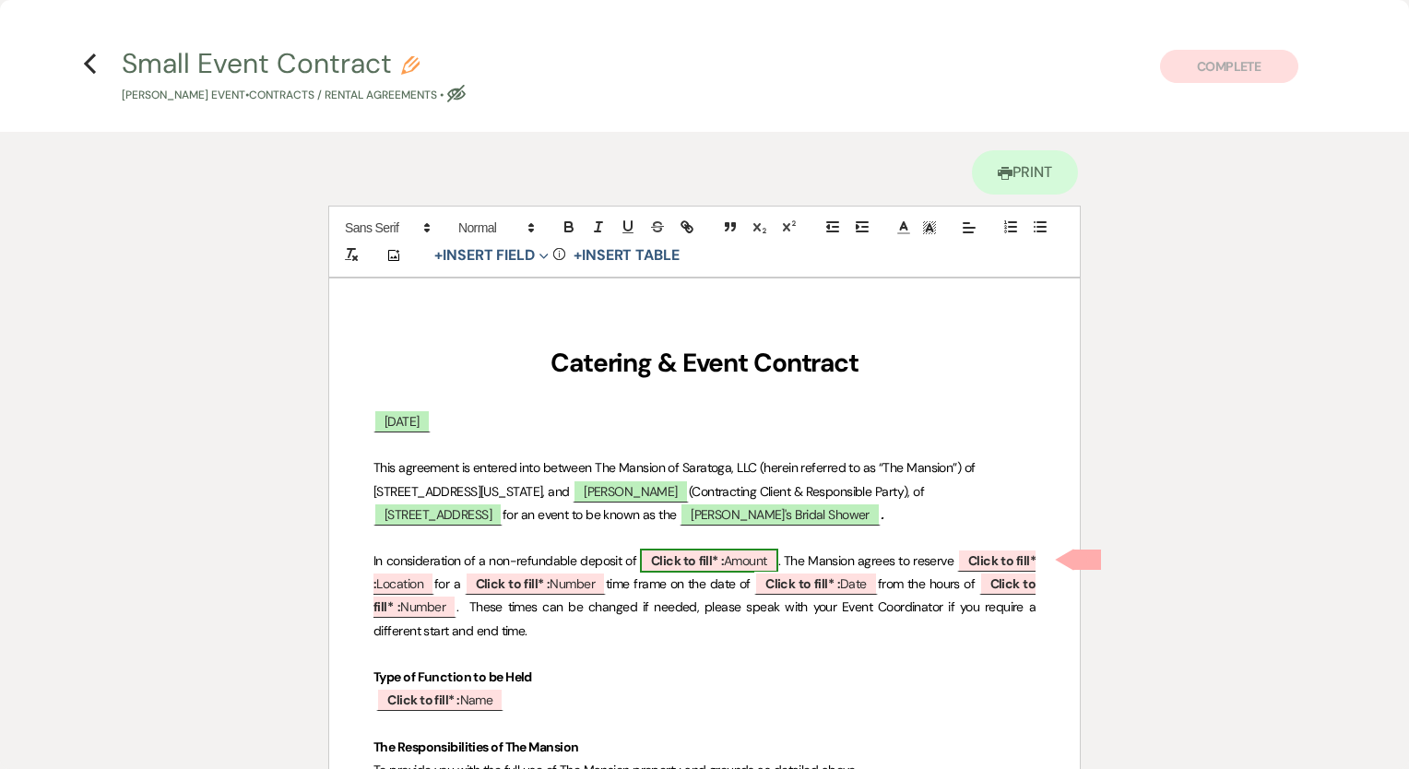
click at [717, 564] on b "Click to fill* :" at bounding box center [687, 561] width 73 height 17
select select "owner"
select select "Amount"
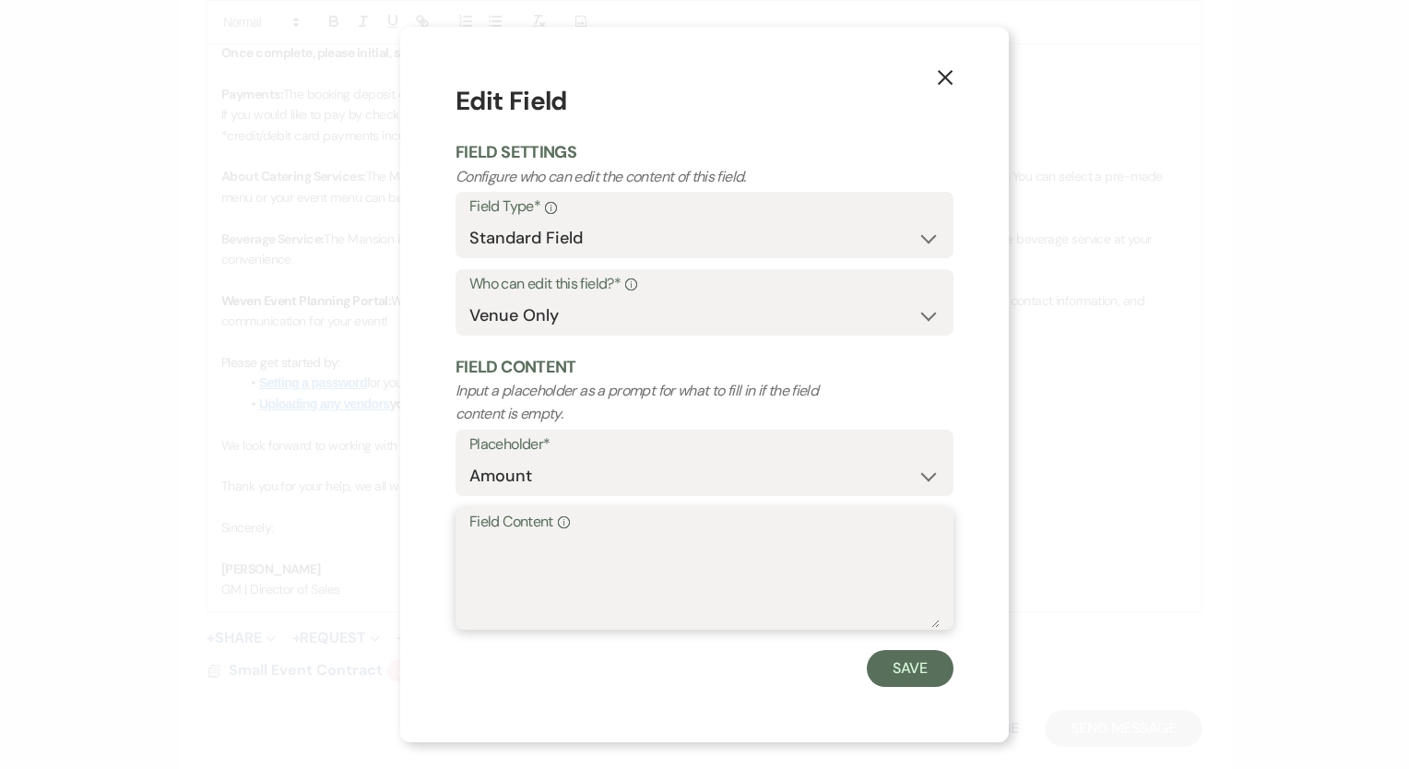
click at [682, 559] on textarea "Field Content Info" at bounding box center [704, 582] width 470 height 92
type textarea "$500.00"
click at [919, 662] on button "Save" at bounding box center [910, 668] width 87 height 37
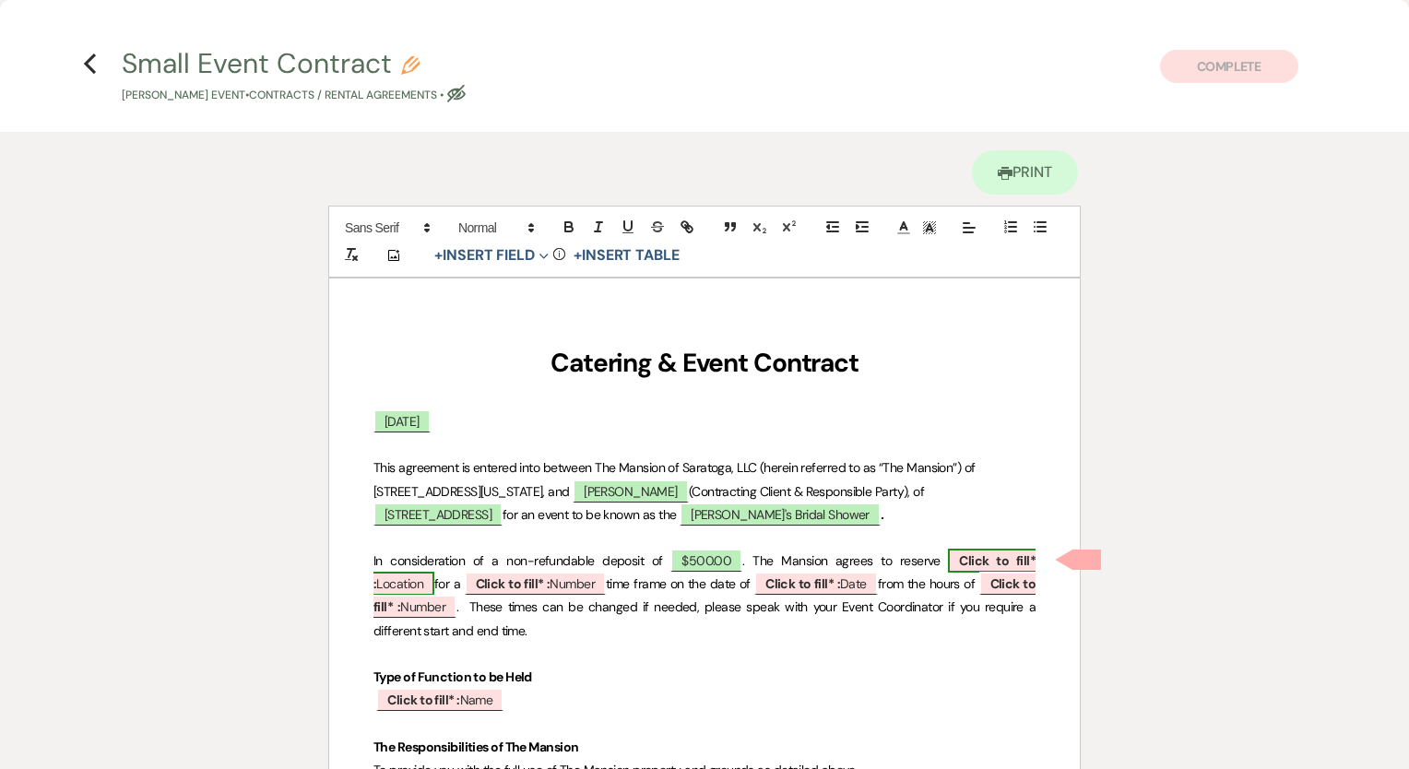
click at [965, 559] on b "Click to fill* :" at bounding box center [705, 573] width 662 height 40
select select "owner"
select select "Location"
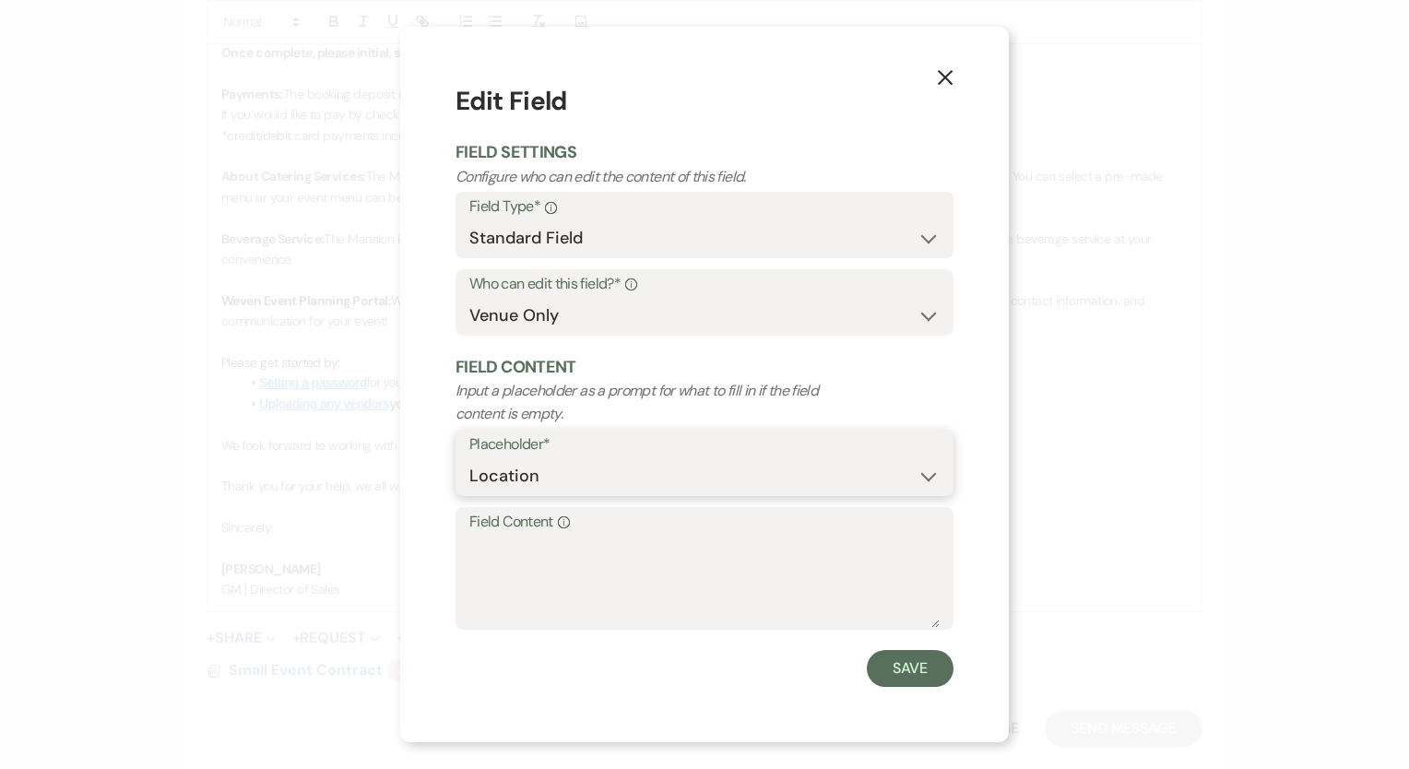
click at [527, 487] on select "Custom Placeholder Date Time Name Location Venue Name Type Number Budget Addres…" at bounding box center [704, 476] width 470 height 36
click at [628, 622] on textarea "Field Content Info" at bounding box center [704, 582] width 470 height 92
click at [955, 79] on button "X" at bounding box center [946, 76] width 28 height 32
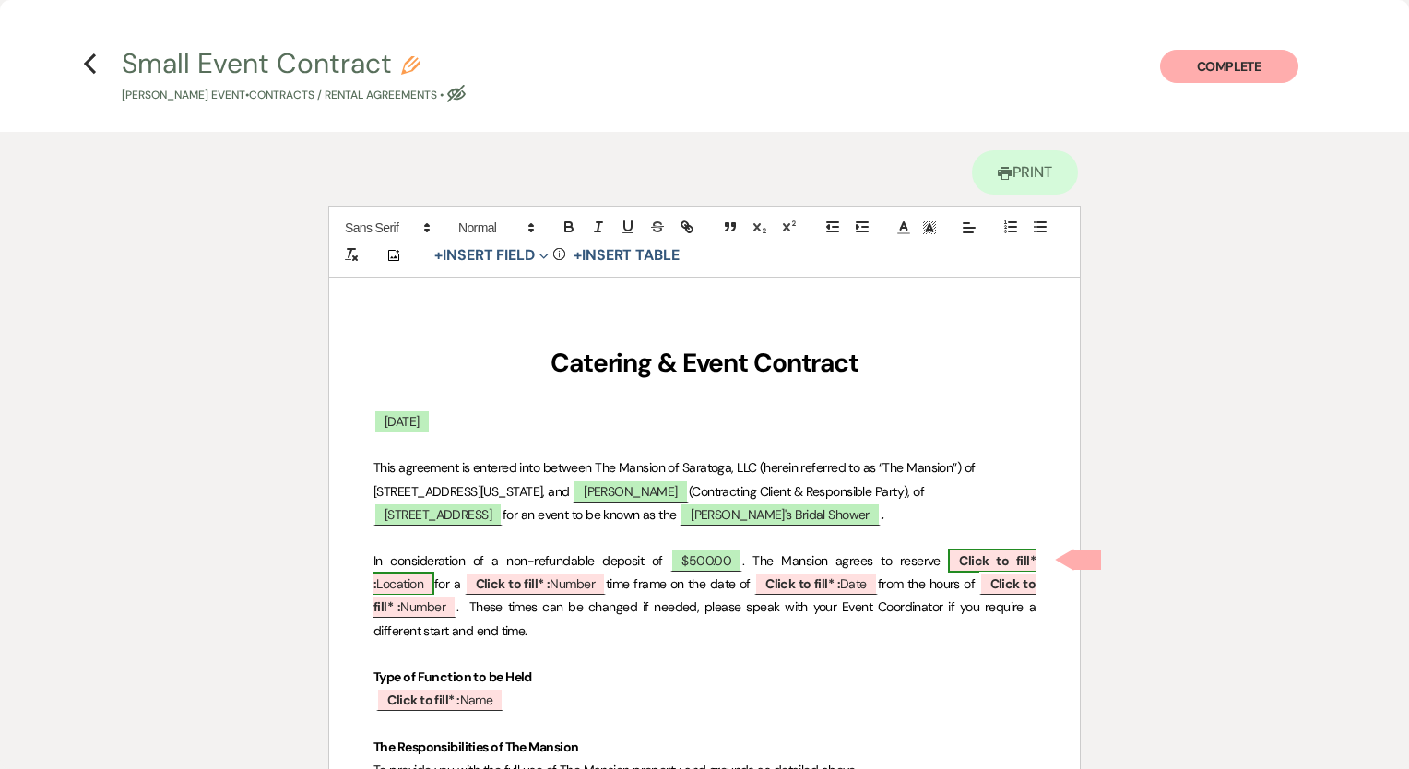
click at [932, 566] on b "Click to fill* :" at bounding box center [705, 573] width 662 height 40
select select "owner"
select select "Location"
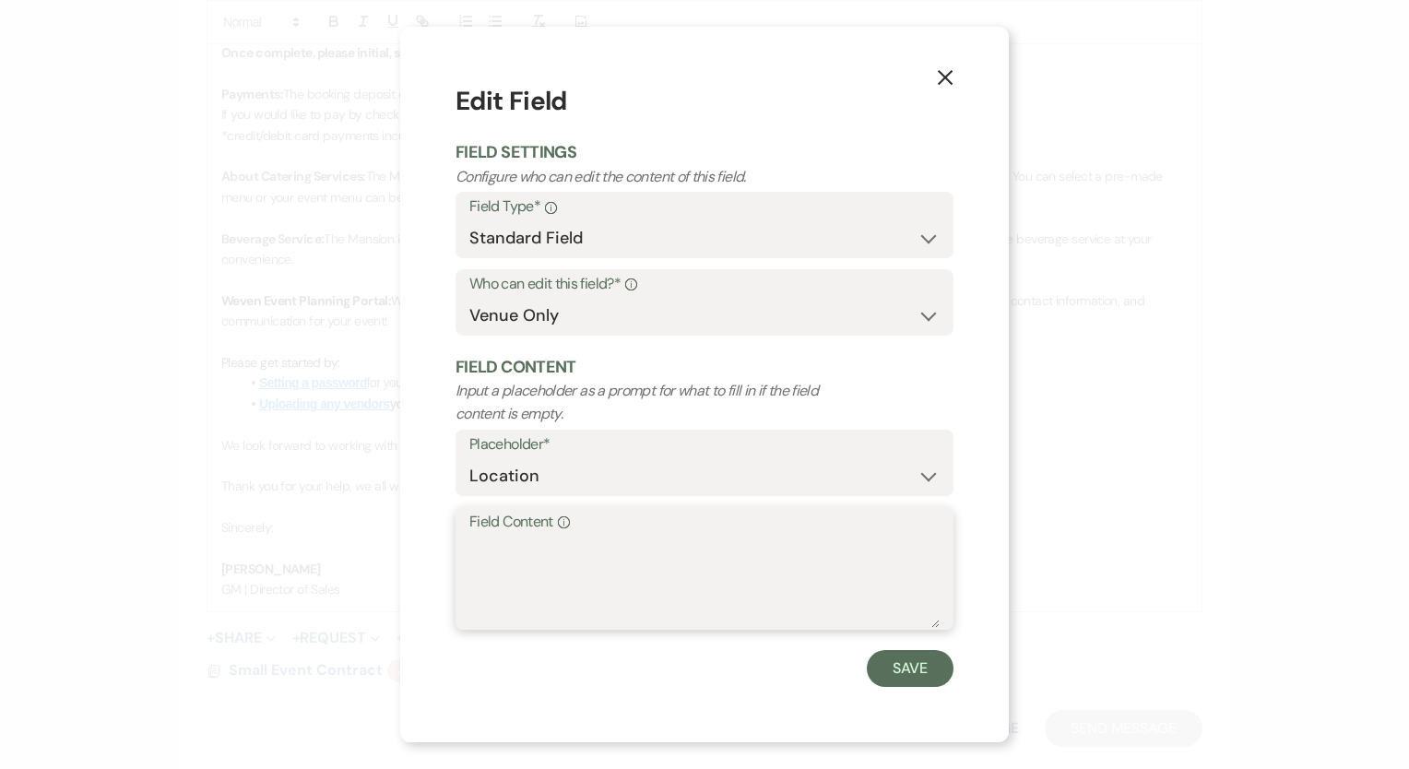
click at [566, 602] on textarea "Field Content Info" at bounding box center [704, 582] width 470 height 92
type textarea "Barn (but may change as planning starts)"
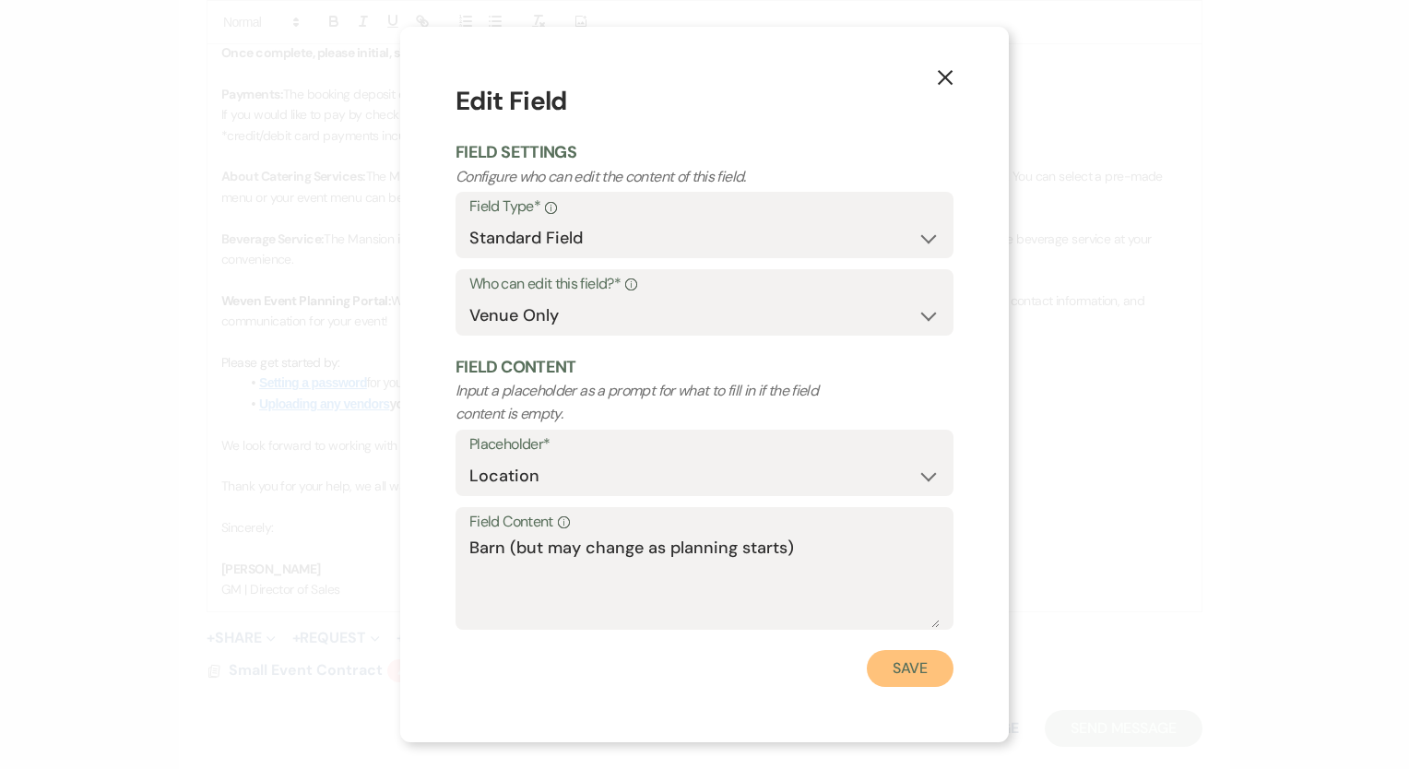
click at [912, 671] on button "Save" at bounding box center [910, 668] width 87 height 37
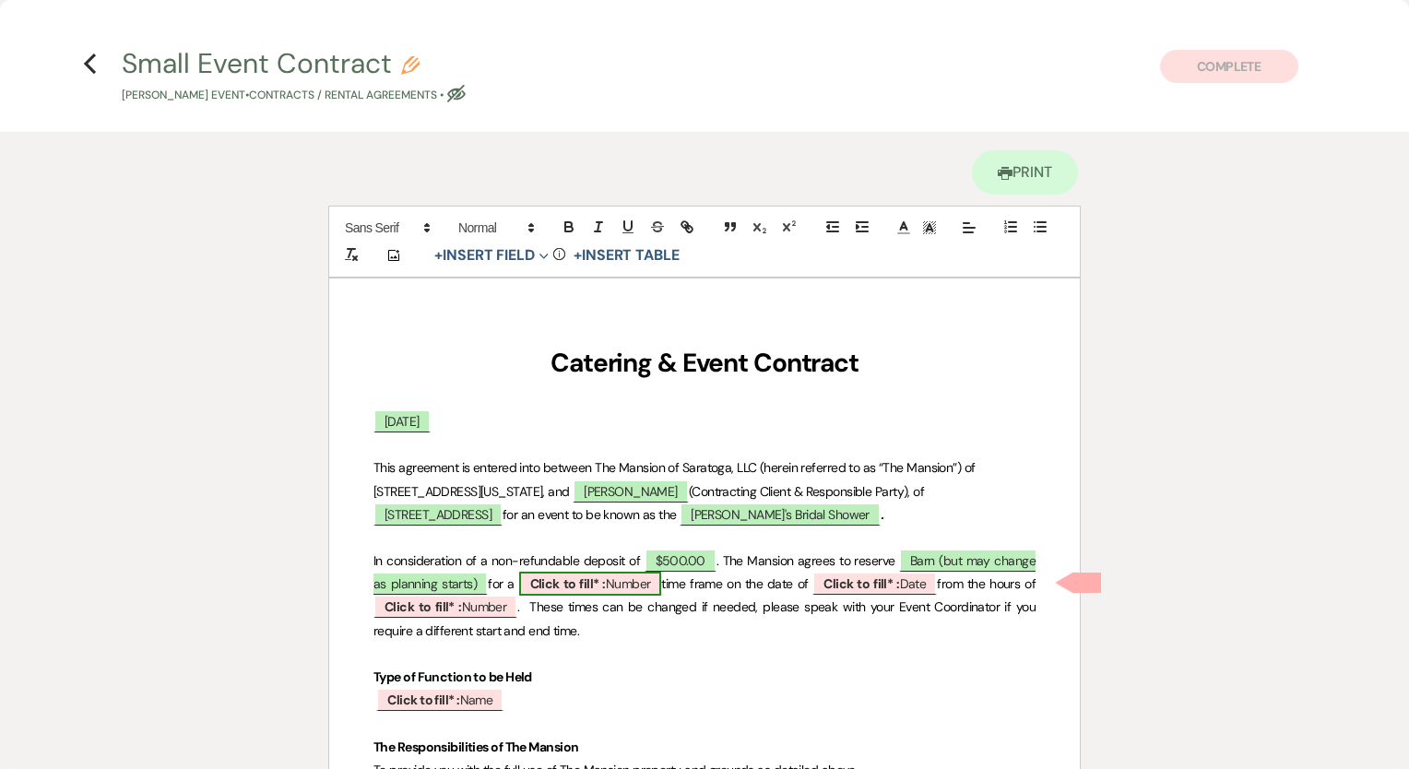
click at [590, 583] on b "Click to fill* :" at bounding box center [568, 584] width 76 height 17
select select "owner"
select select "Number"
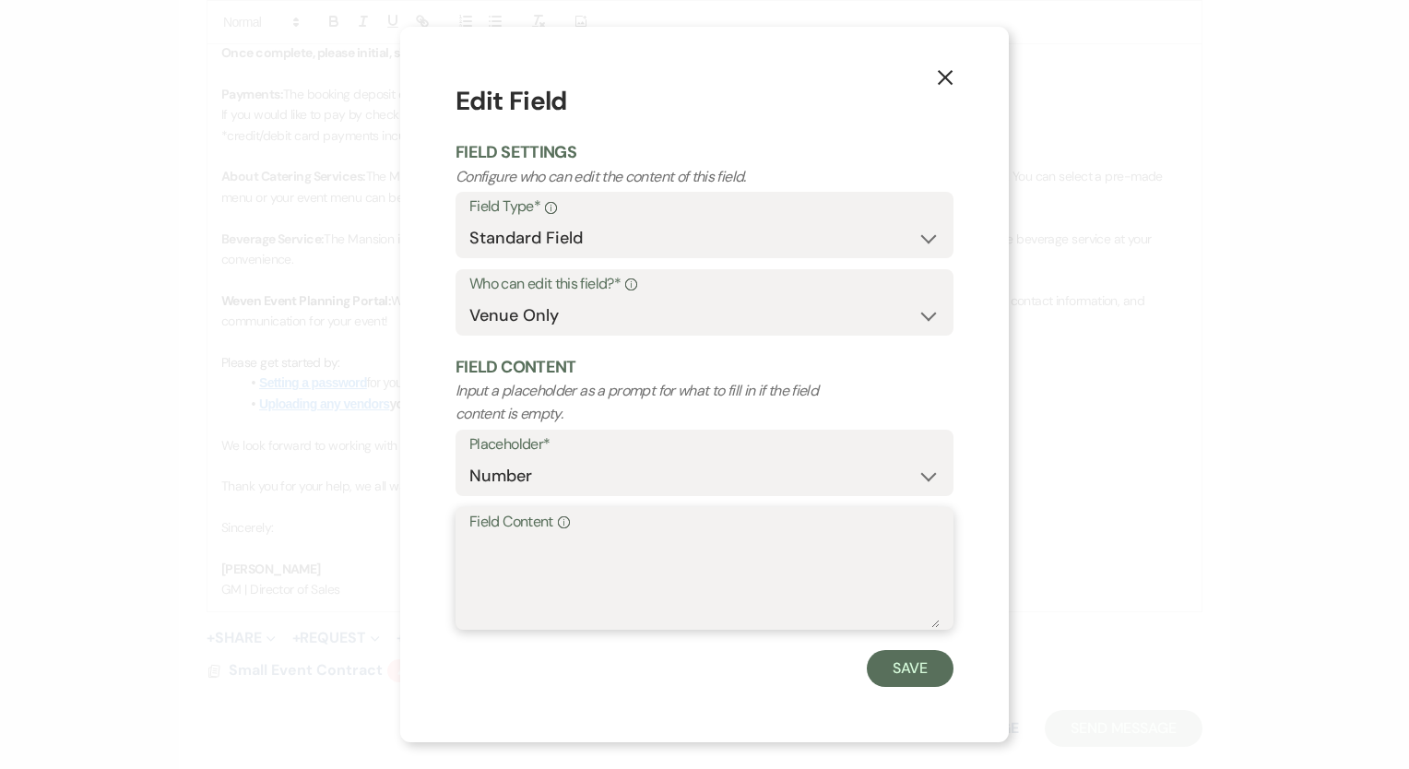
click at [590, 584] on textarea "Field Content Info" at bounding box center [704, 582] width 470 height 92
type textarea "3-Hour"
click at [922, 668] on button "Save" at bounding box center [910, 668] width 87 height 37
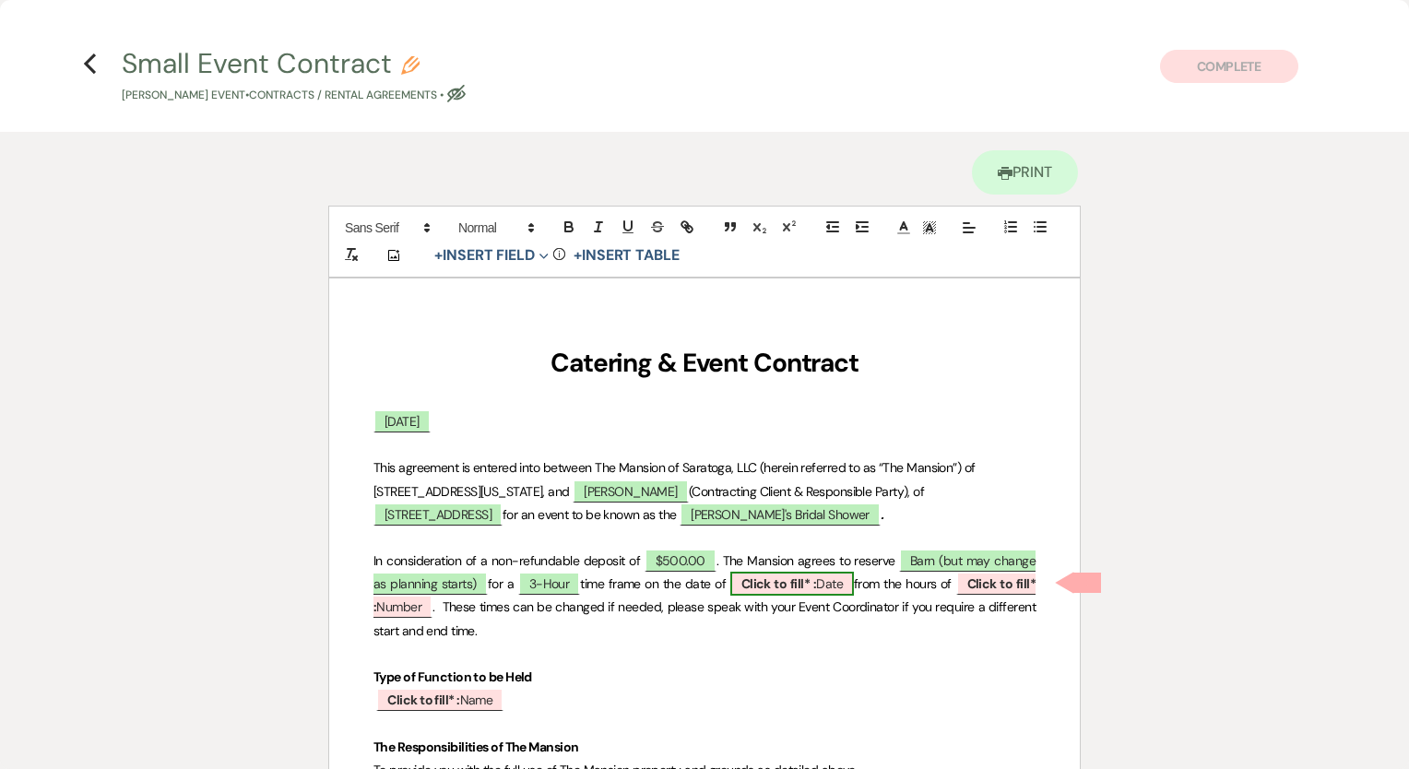
click at [812, 574] on span "Click to fill* : Date" at bounding box center [793, 584] width 124 height 24
select select "owner"
select select "Date"
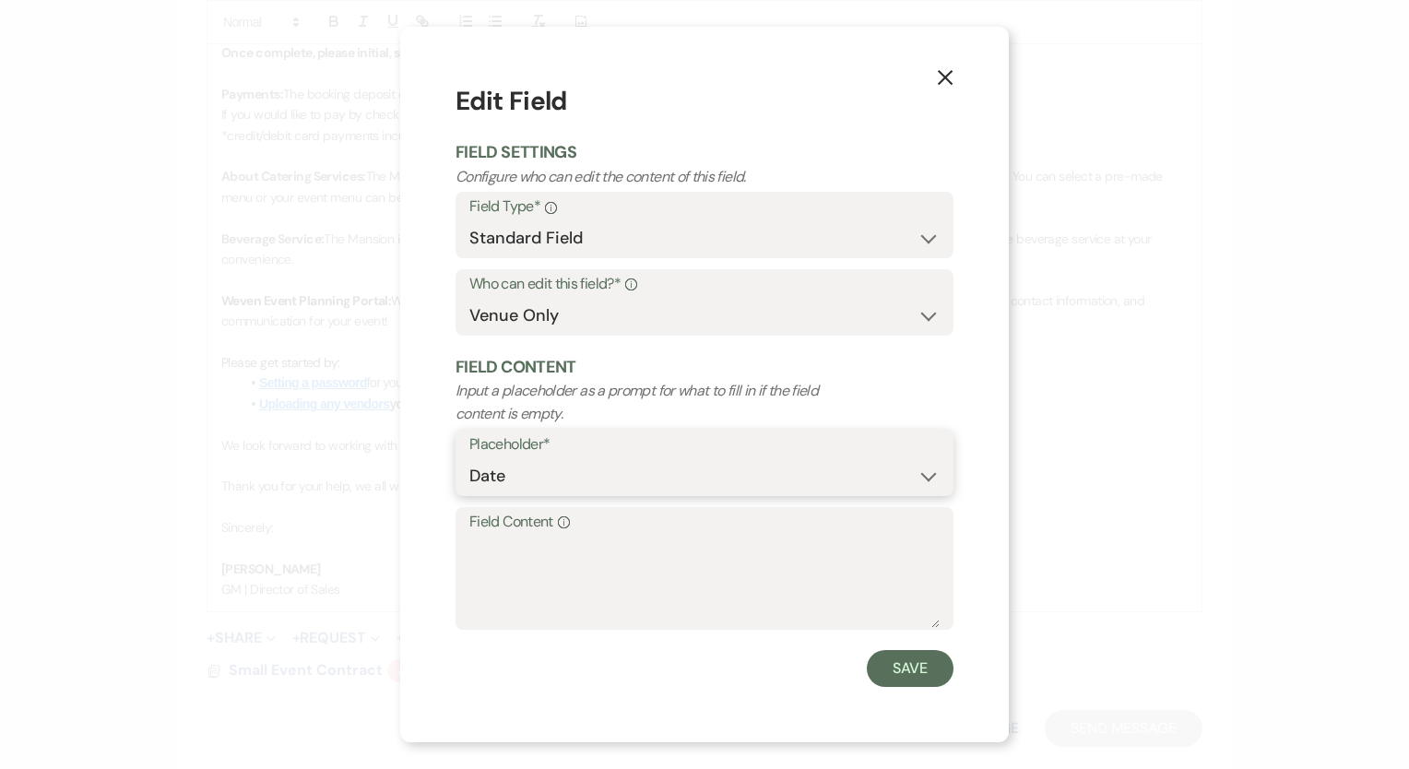
click at [731, 493] on select "Custom Placeholder Date Time Name Location Venue Name Type Number Budget Addres…" at bounding box center [704, 476] width 470 height 36
click at [649, 489] on select "Custom Placeholder Date Time Name Location Venue Name Type Number Budget Addres…" at bounding box center [704, 476] width 470 height 36
click at [714, 234] on select "Standard Field Smart Field" at bounding box center [704, 238] width 470 height 36
select select "smartCustomField"
click at [469, 220] on select "Standard Field Smart Field" at bounding box center [704, 238] width 470 height 36
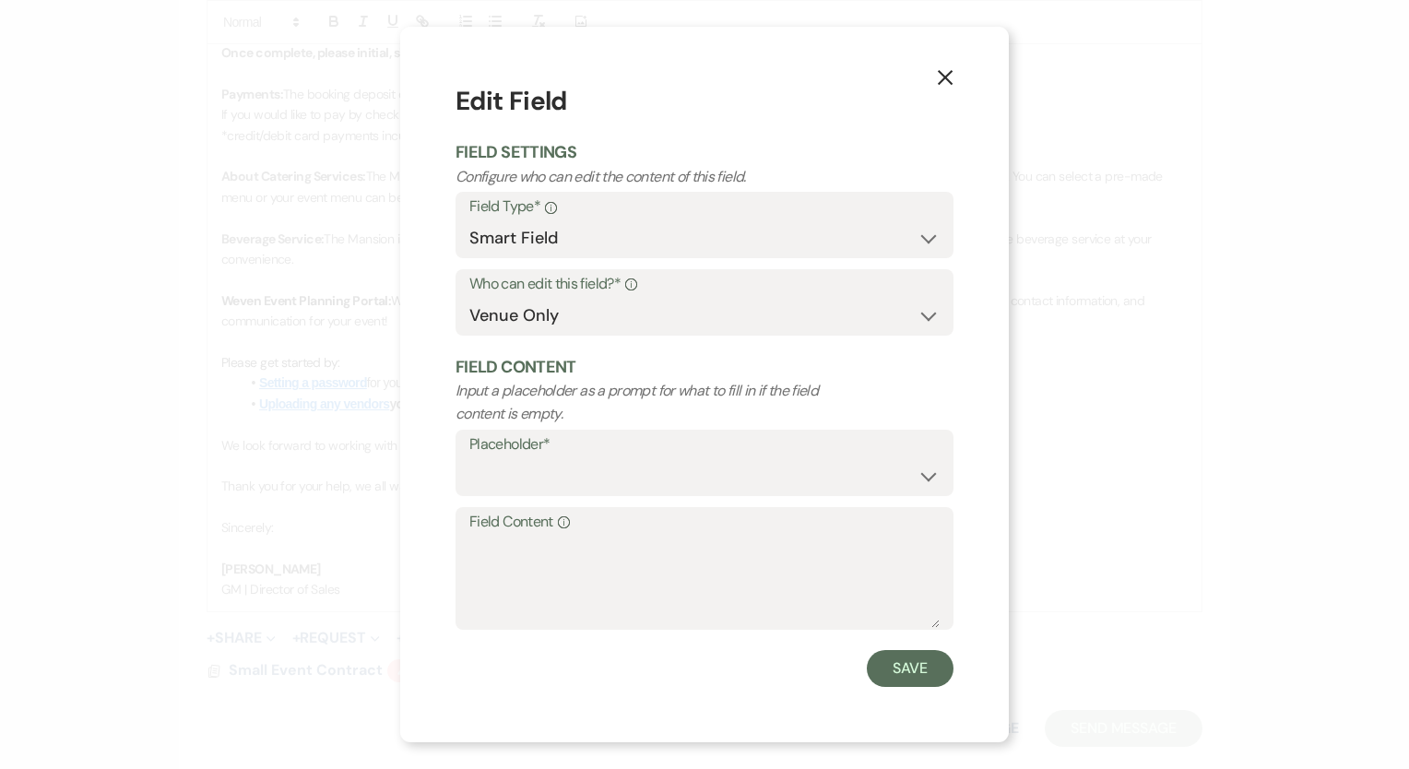
click at [653, 509] on label "Field Content Info" at bounding box center [704, 522] width 470 height 27
click at [653, 536] on textarea "Field Content Info" at bounding box center [704, 582] width 470 height 92
click at [664, 463] on select "{{Event Date}} {{Client Full Name(s)}} {{Client First Name(s)}} {{Venue Name}} …" at bounding box center [704, 476] width 470 height 36
select select "{{eventDate}}"
click at [469, 458] on select "{{Event Date}} {{Client Full Name(s)}} {{Client First Name(s)}} {{Venue Name}} …" at bounding box center [704, 476] width 470 height 36
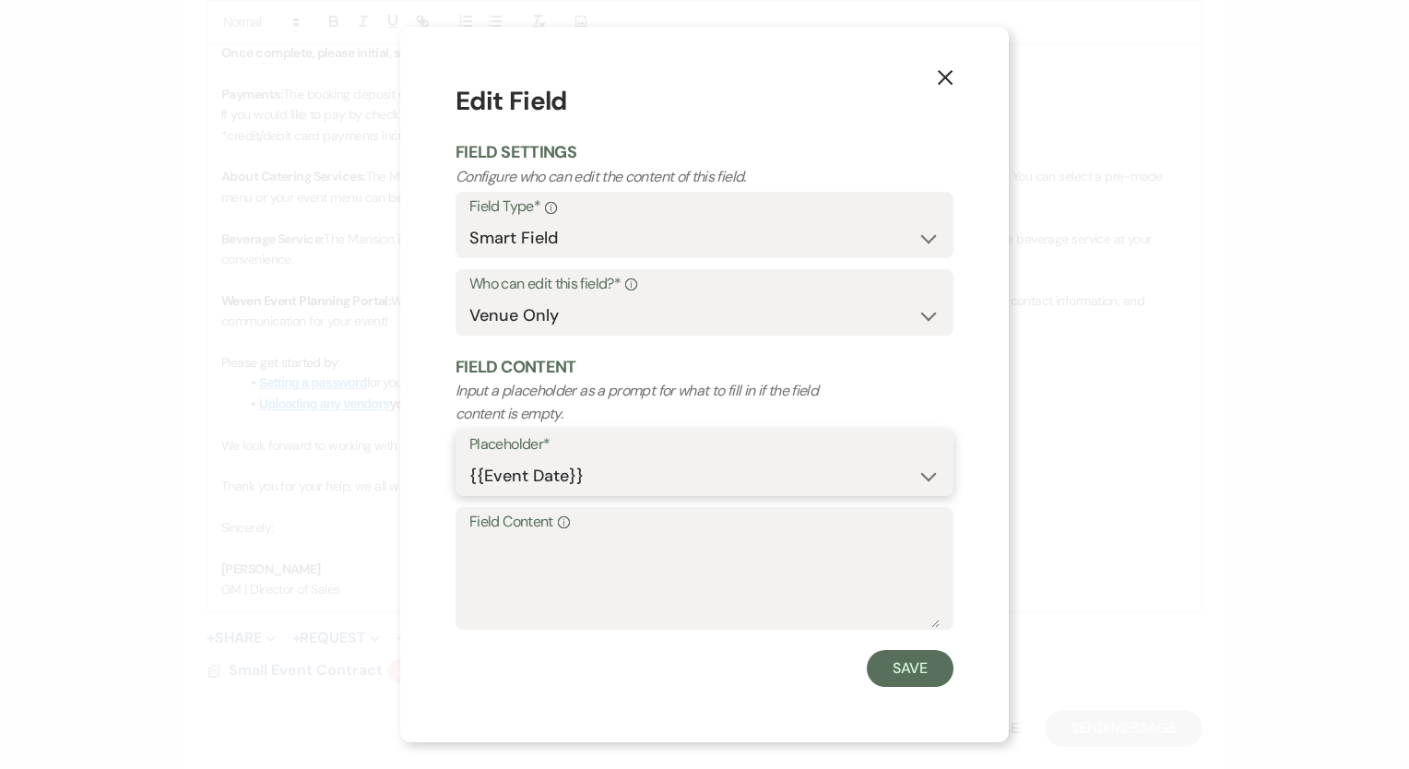
type textarea "06/07/2026"
click at [945, 663] on button "Save" at bounding box center [910, 668] width 87 height 37
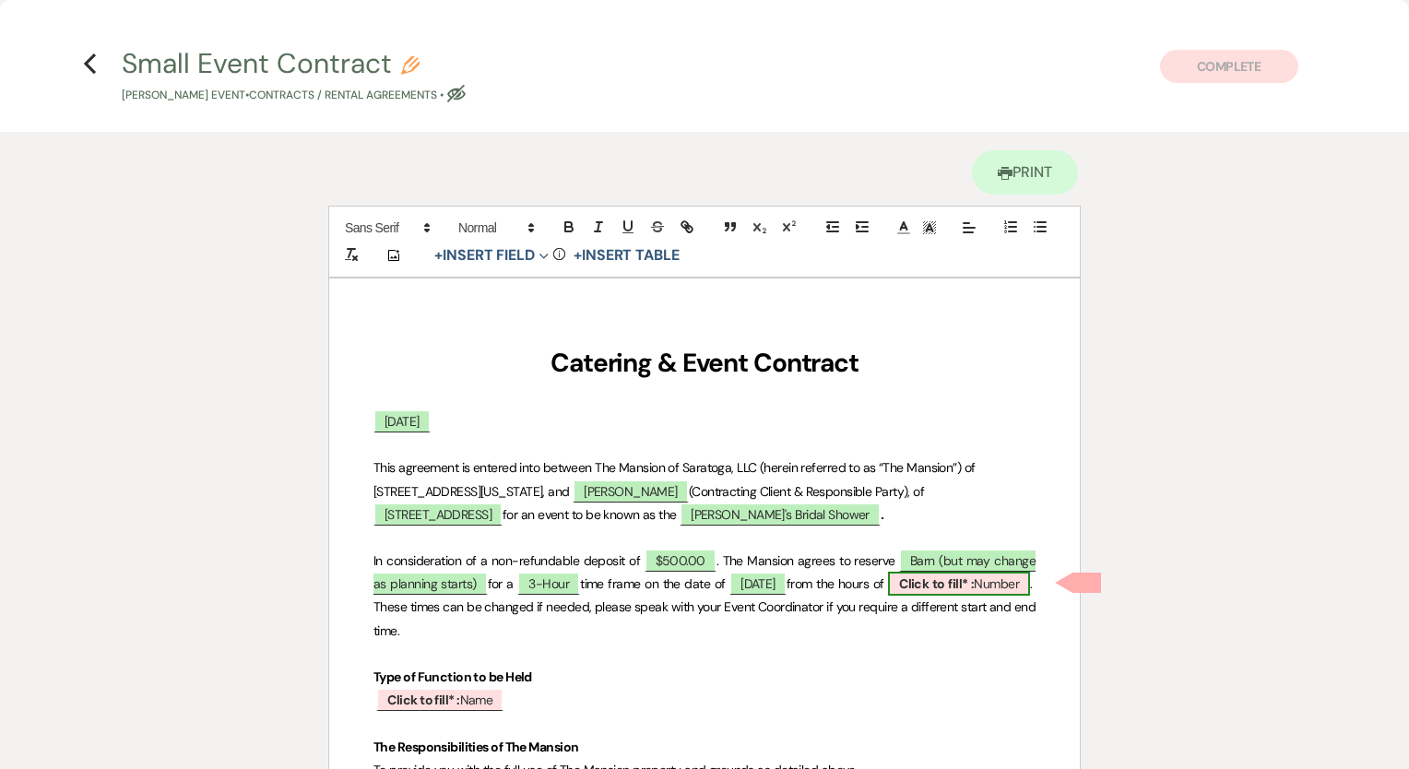
click at [974, 588] on b "Click to fill* :" at bounding box center [936, 584] width 75 height 17
select select "owner"
select select "Number"
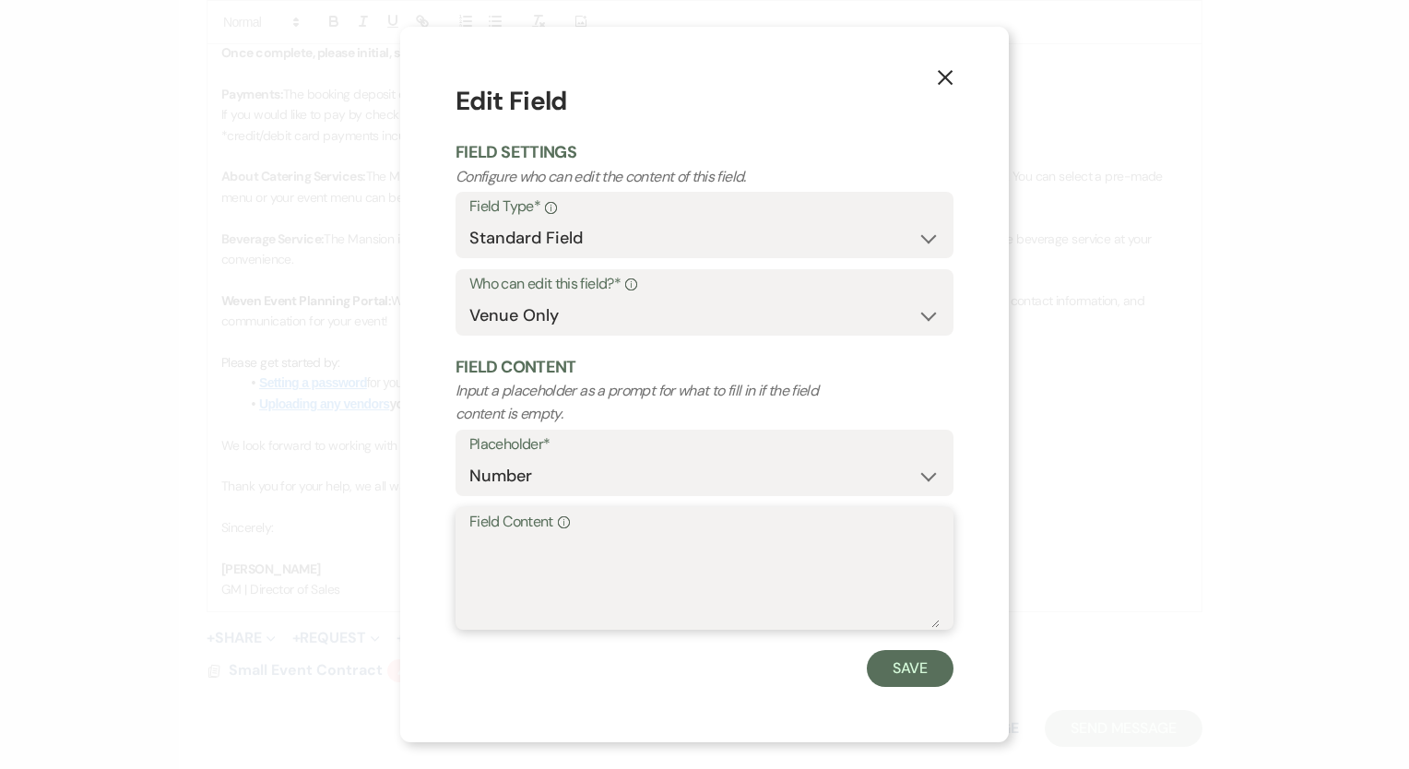
click at [474, 540] on textarea "Field Content Info" at bounding box center [704, 582] width 470 height 92
type textarea "11am-2pm"
click at [914, 673] on button "Save" at bounding box center [910, 668] width 87 height 37
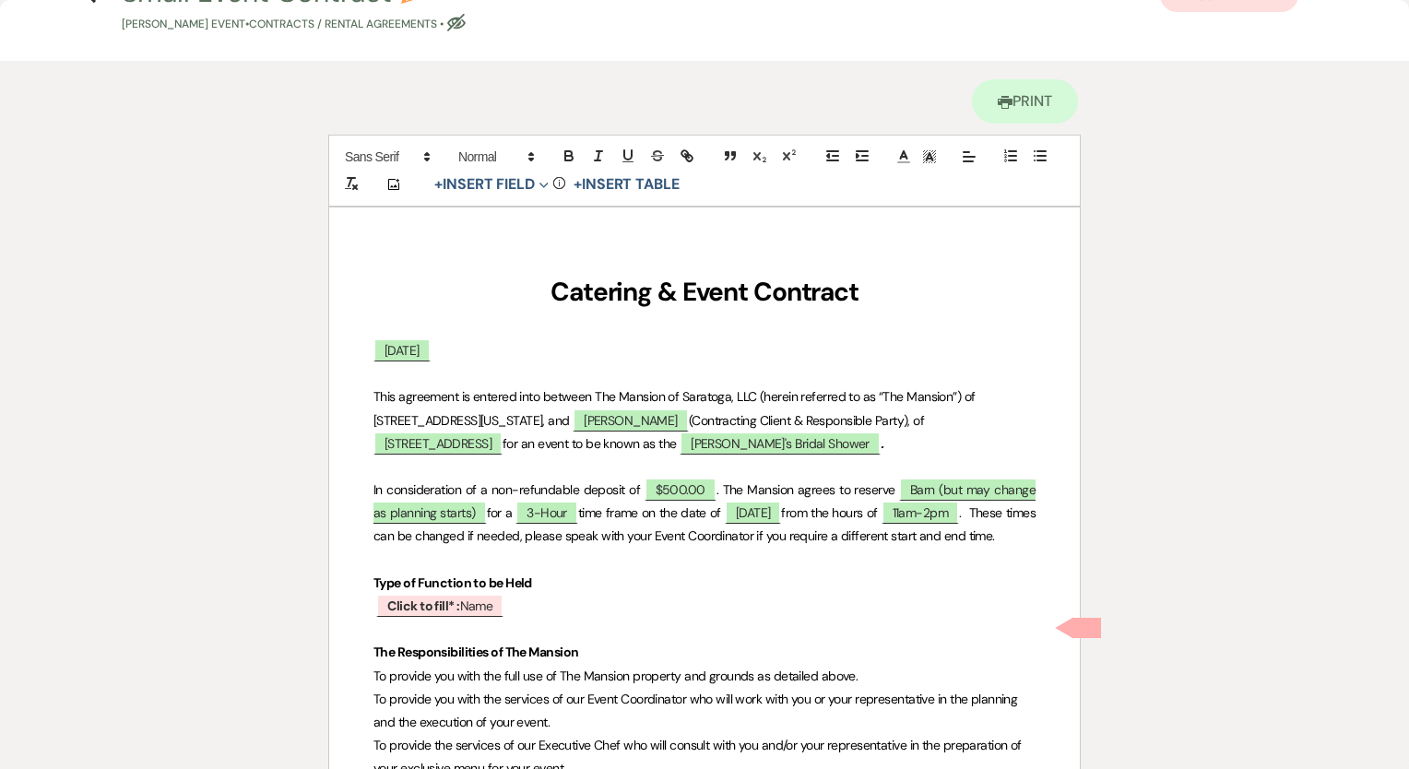
scroll to position [184, 0]
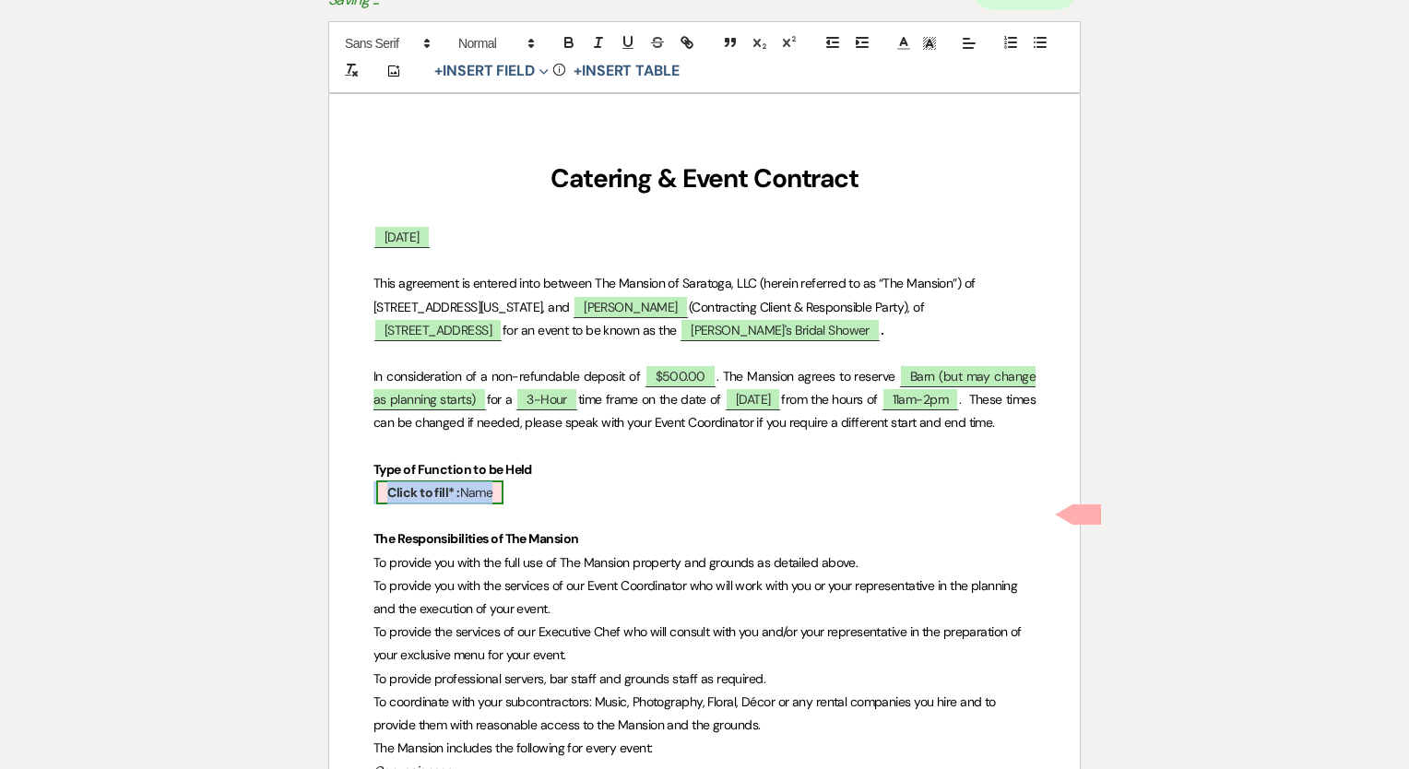
click at [428, 501] on b "Click to fill* :" at bounding box center [423, 492] width 72 height 17
select select "owner"
select select "Name"
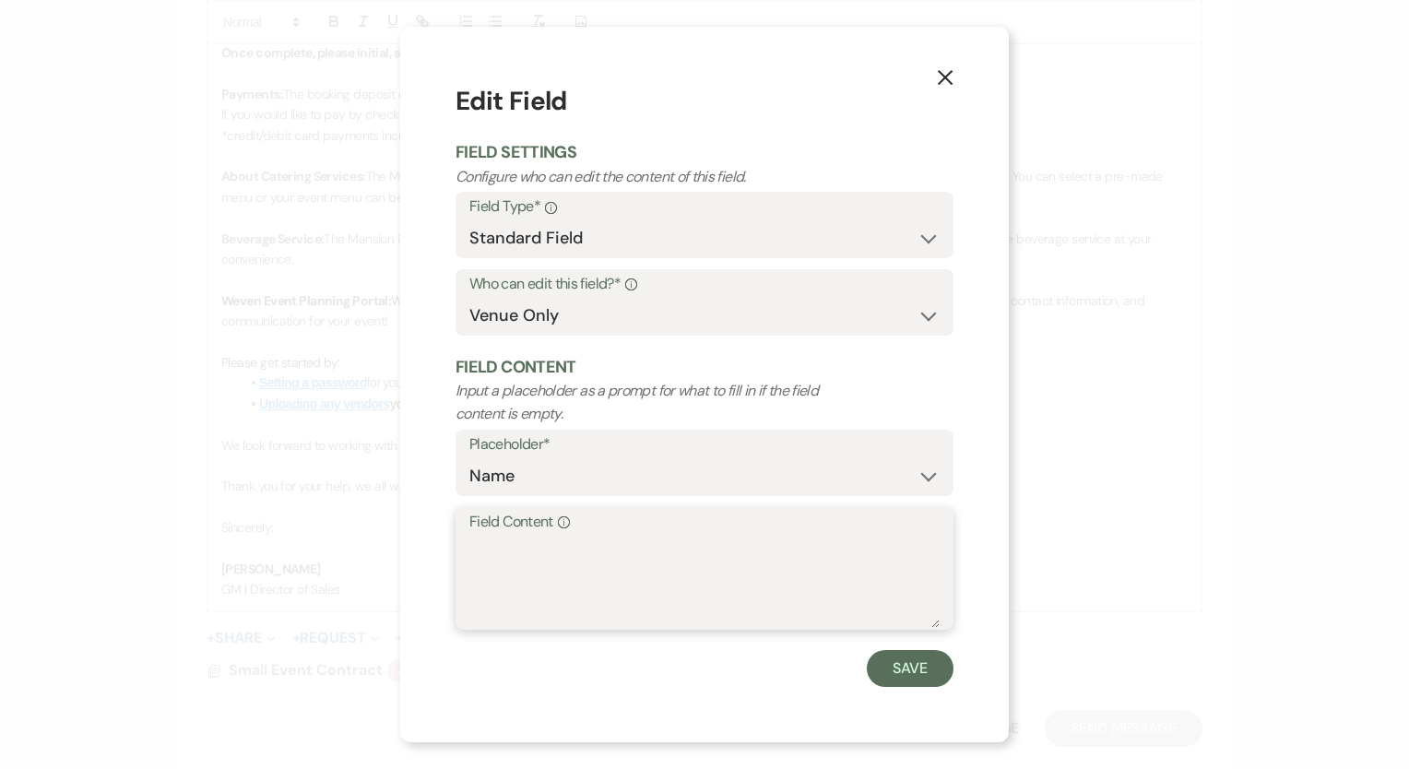
click at [506, 611] on textarea "Field Content Info" at bounding box center [704, 582] width 470 height 92
type textarea "Bridal Shower"
click at [897, 665] on button "Save" at bounding box center [910, 668] width 87 height 37
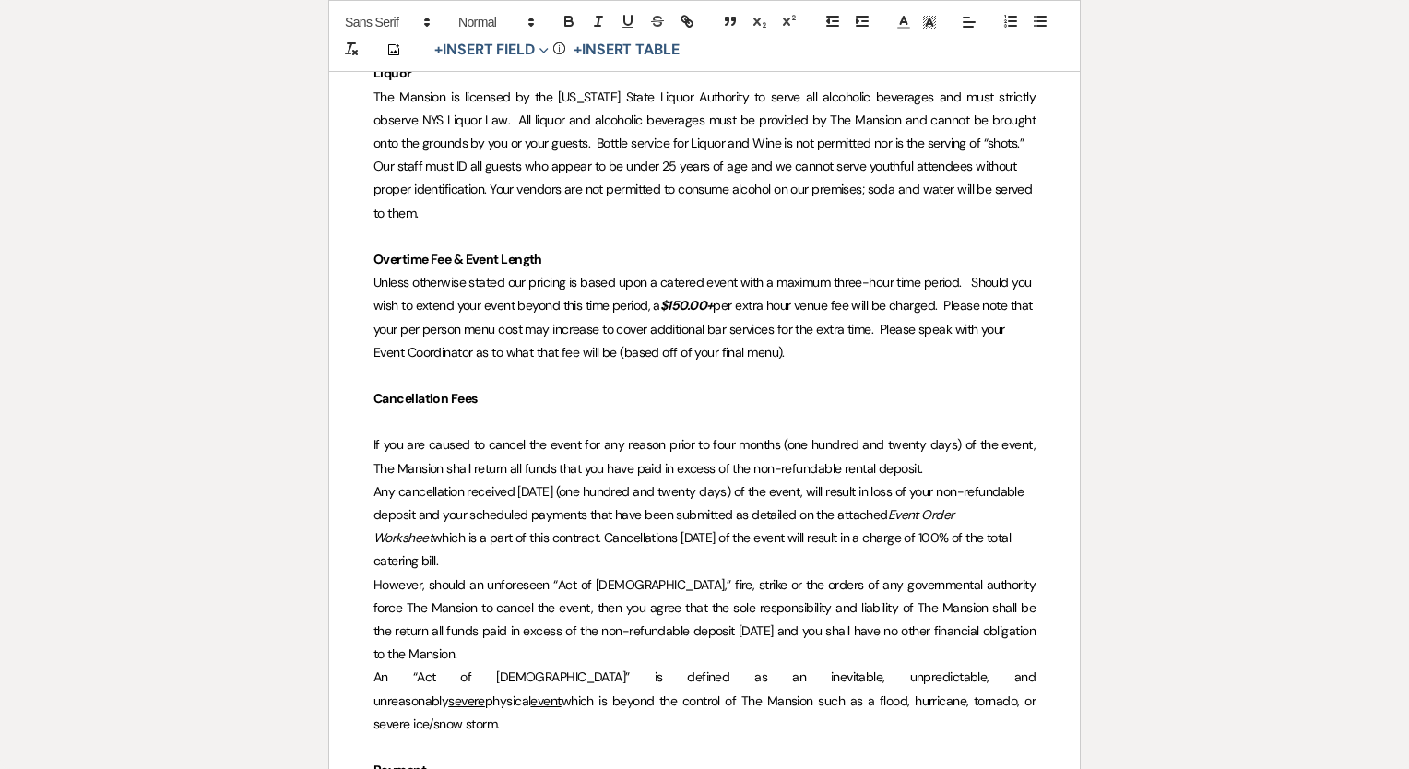
scroll to position [1660, 0]
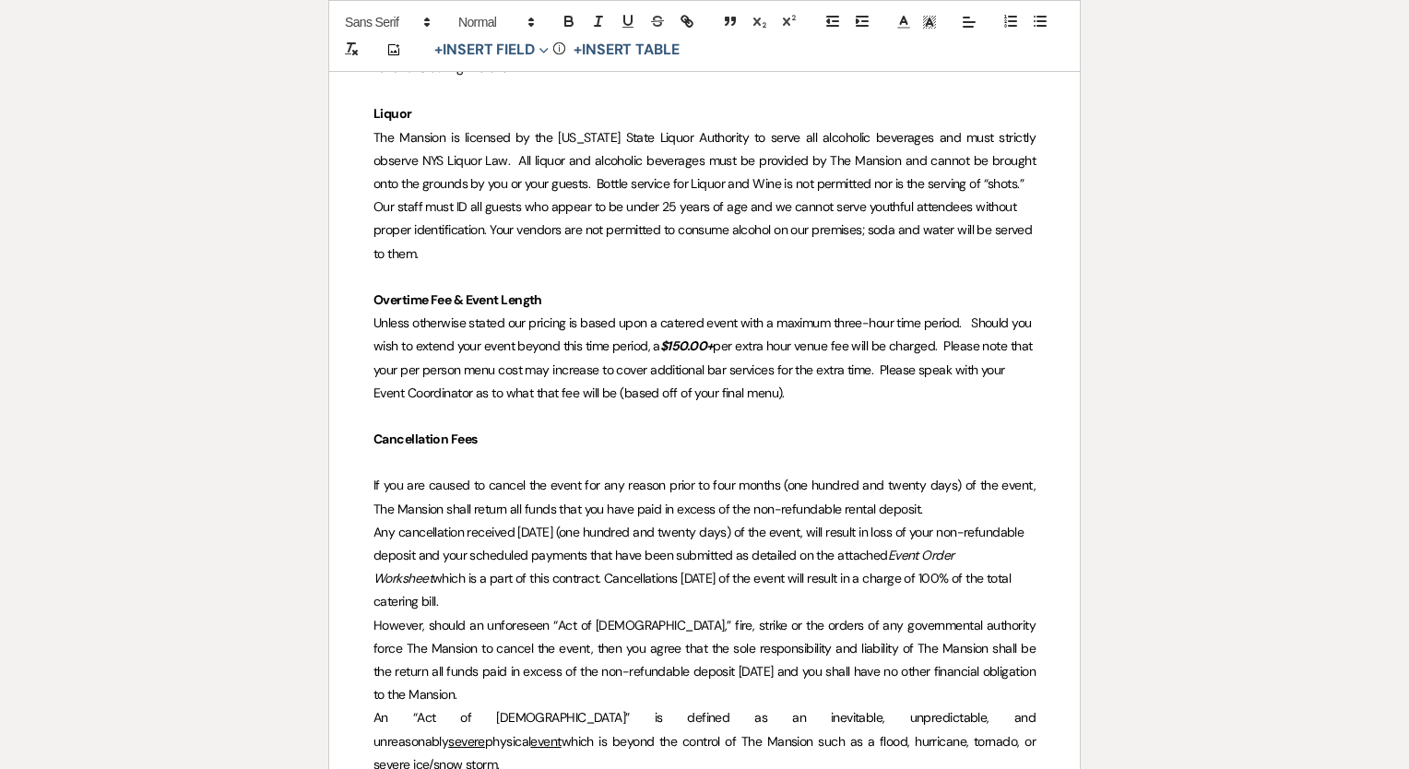
click at [417, 474] on p at bounding box center [705, 462] width 662 height 23
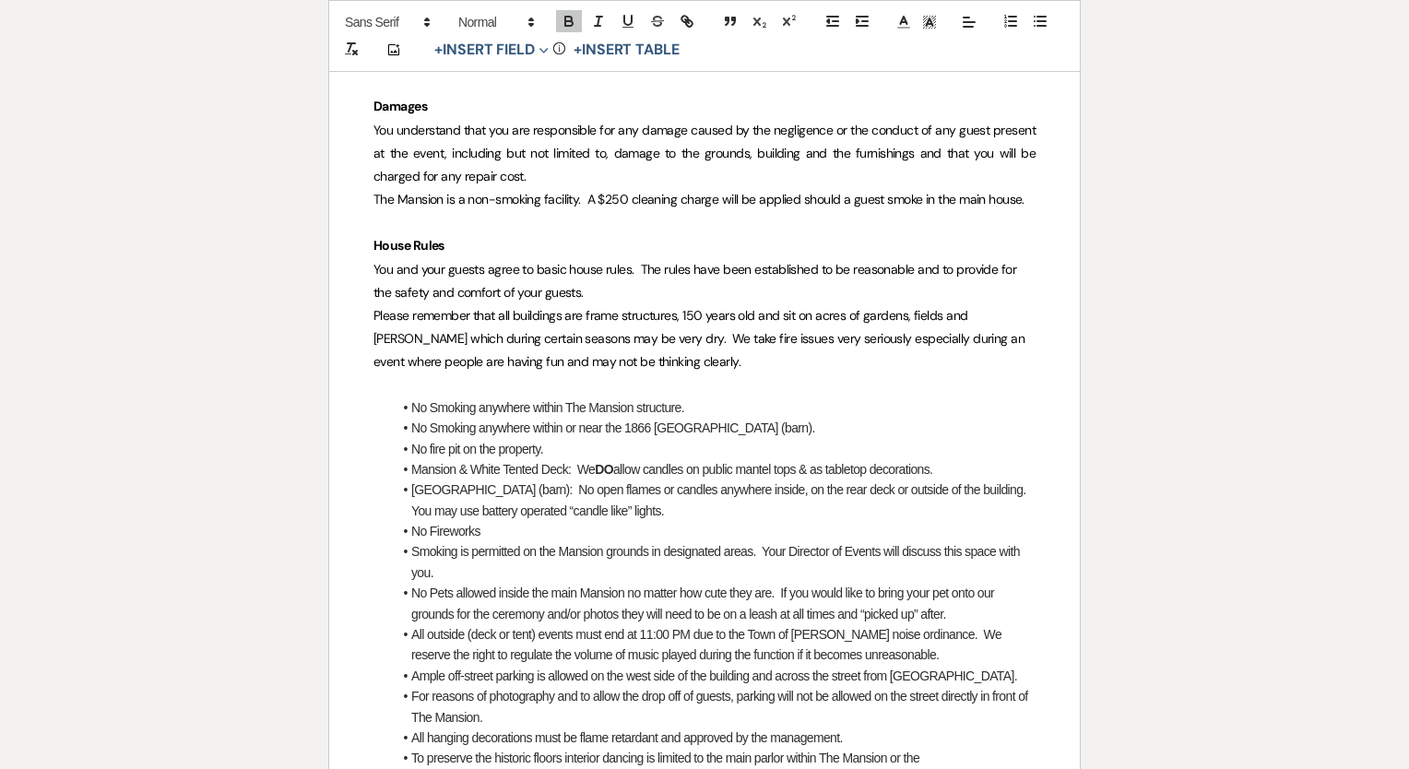
scroll to position [2675, 0]
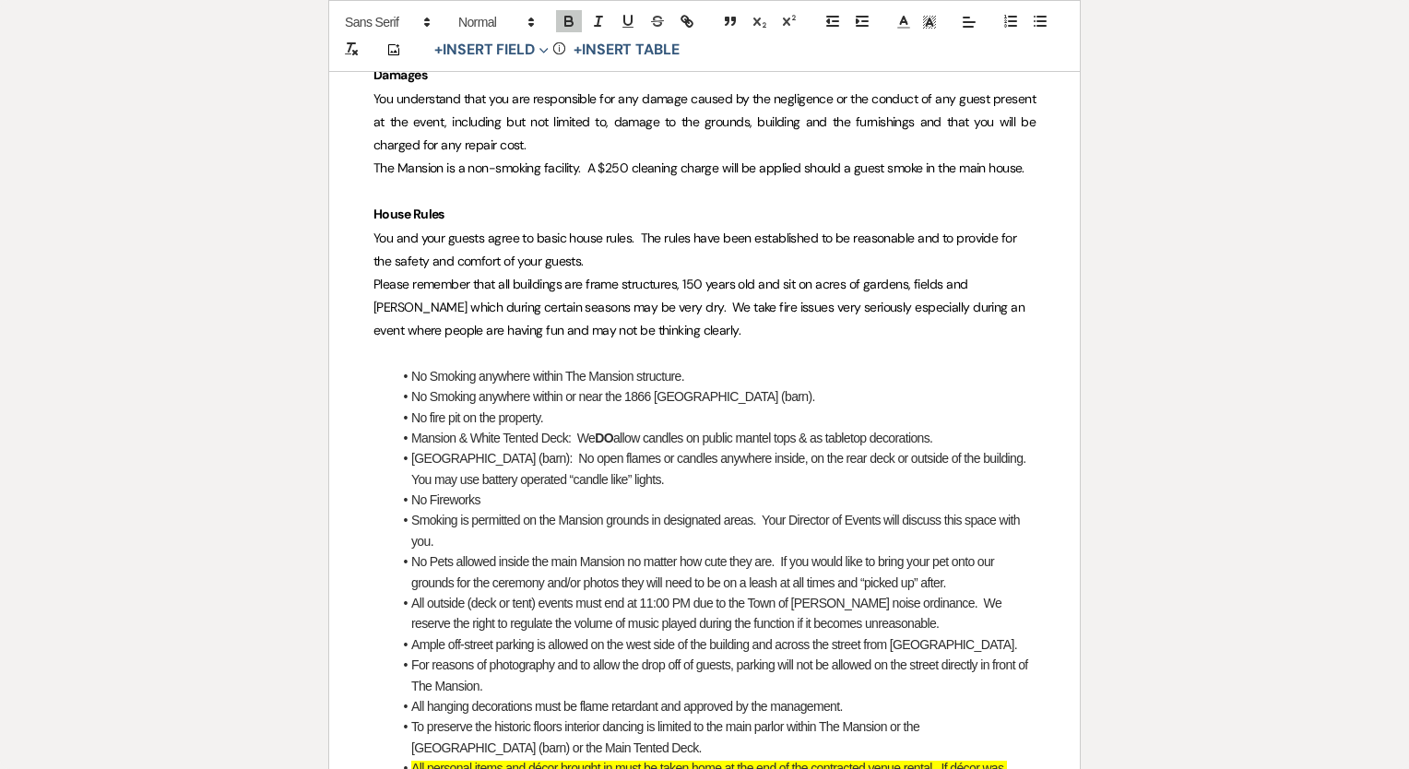
click at [432, 554] on span "No Pets allowed inside the main Mansion no matter how cute they are. If you wou…" at bounding box center [704, 571] width 586 height 35
drag, startPoint x: 498, startPoint y: 548, endPoint x: 766, endPoint y: 539, distance: 268.6
click at [766, 552] on li "Pets are allowed inside the main Mansion no matter how cute they are. If you wo…" at bounding box center [714, 573] width 644 height 42
click at [763, 554] on span "Pets are allowed. If you would like to bring your pet onto our grounds for the …" at bounding box center [723, 571] width 624 height 35
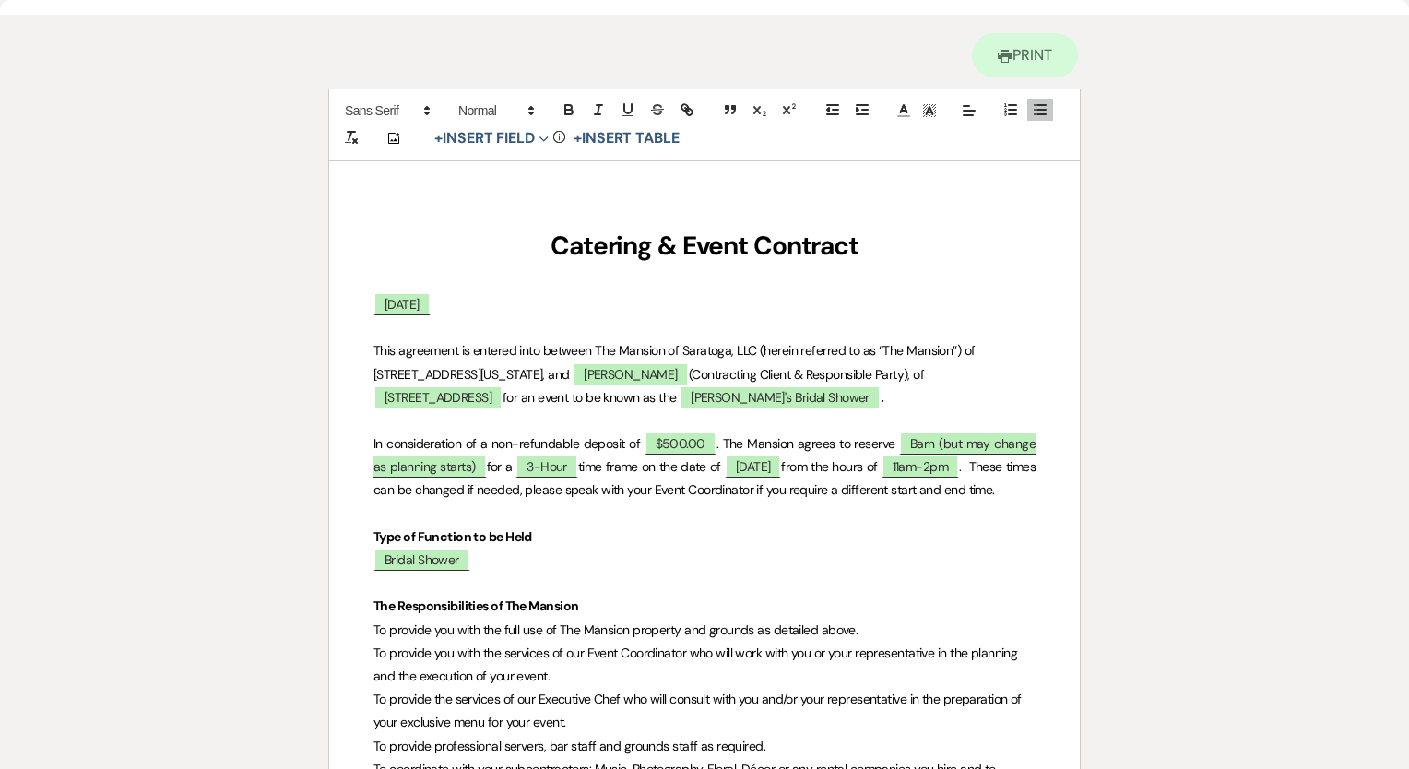
scroll to position [0, 0]
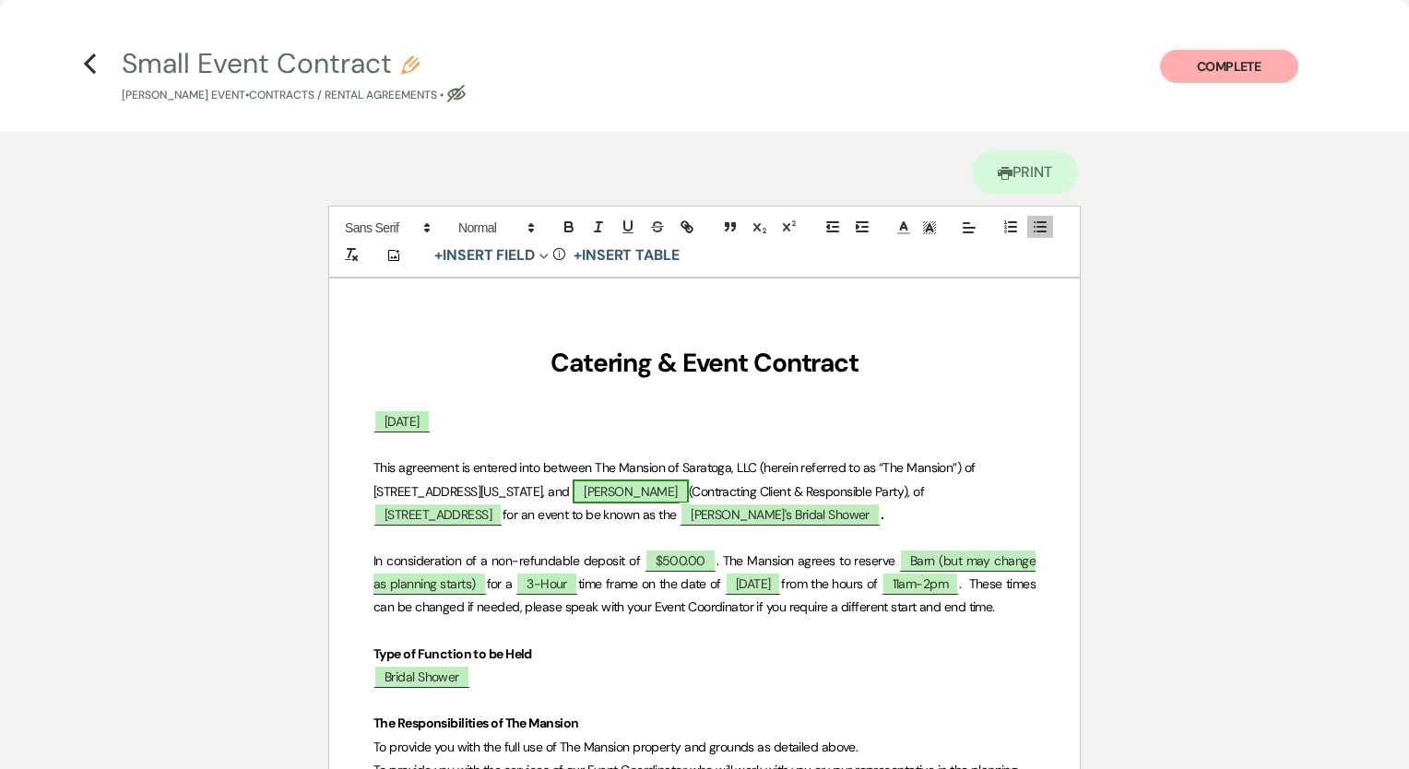
click at [689, 485] on span "Mrs. Lisa DeLorenzo" at bounding box center [631, 492] width 116 height 24
select select "owner"
select select "Name"
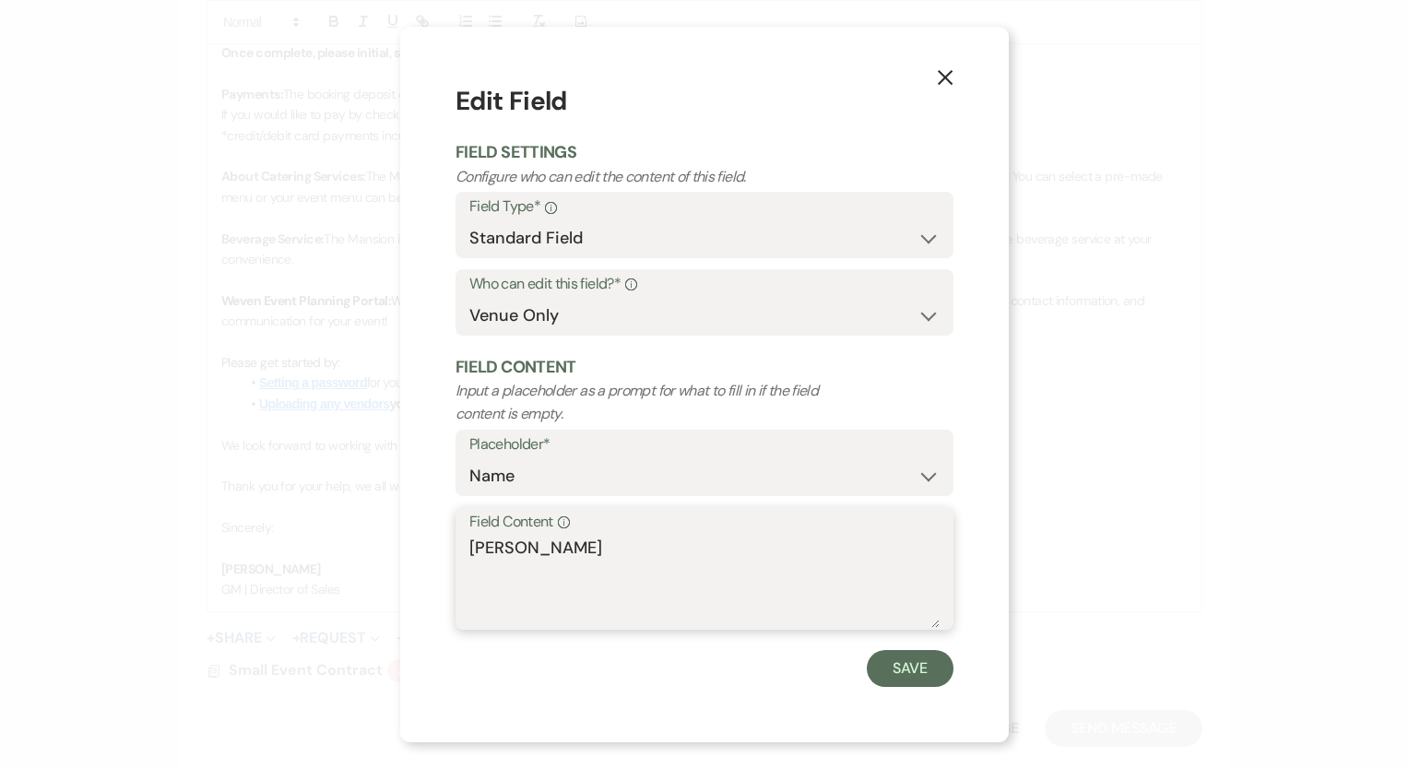
click at [545, 555] on textarea "Mrs. Lisa DeLorenzo" at bounding box center [704, 582] width 470 height 92
click at [544, 555] on textarea "Mrs. Lisa DeLorenzo" at bounding box center [704, 582] width 470 height 92
click at [913, 666] on button "Save" at bounding box center [910, 668] width 87 height 37
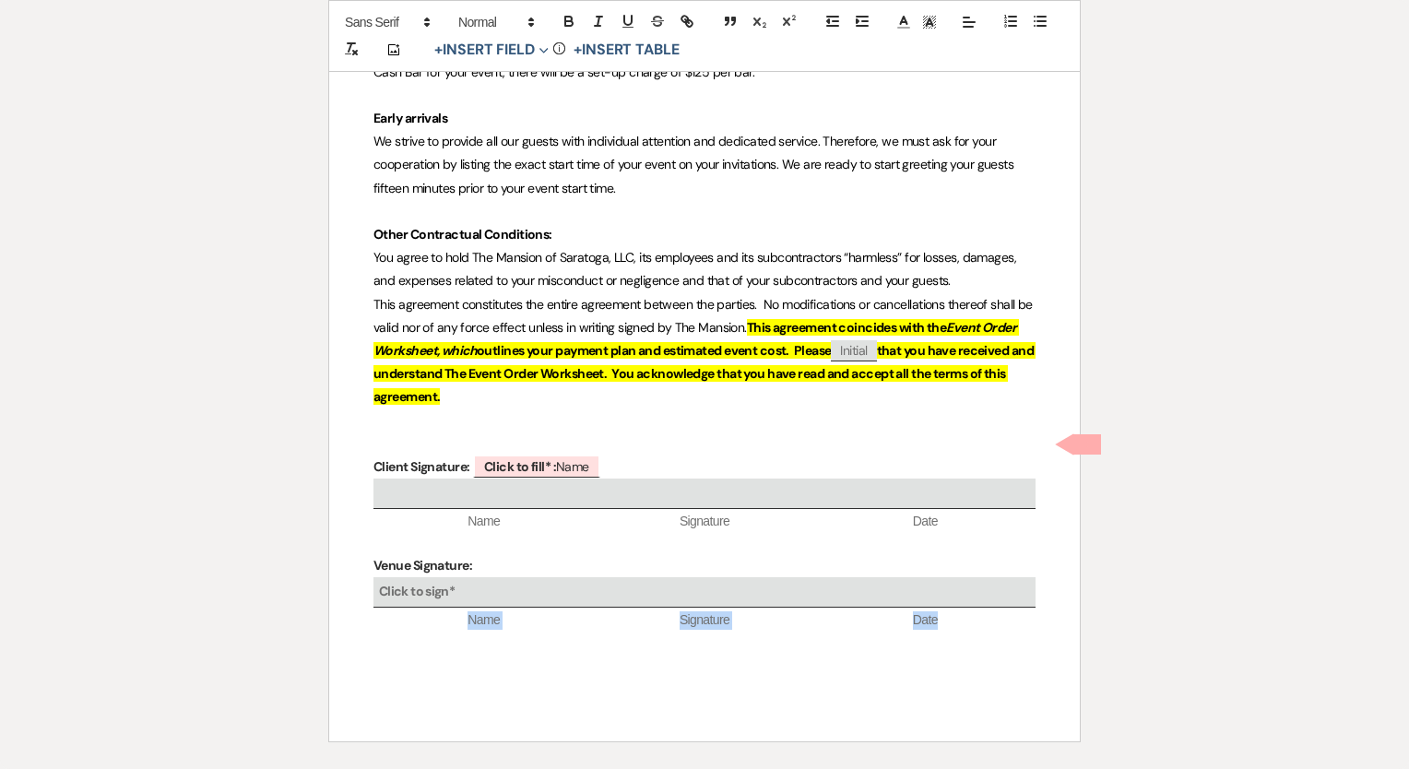
drag, startPoint x: 749, startPoint y: 595, endPoint x: 731, endPoint y: 605, distance: 21.1
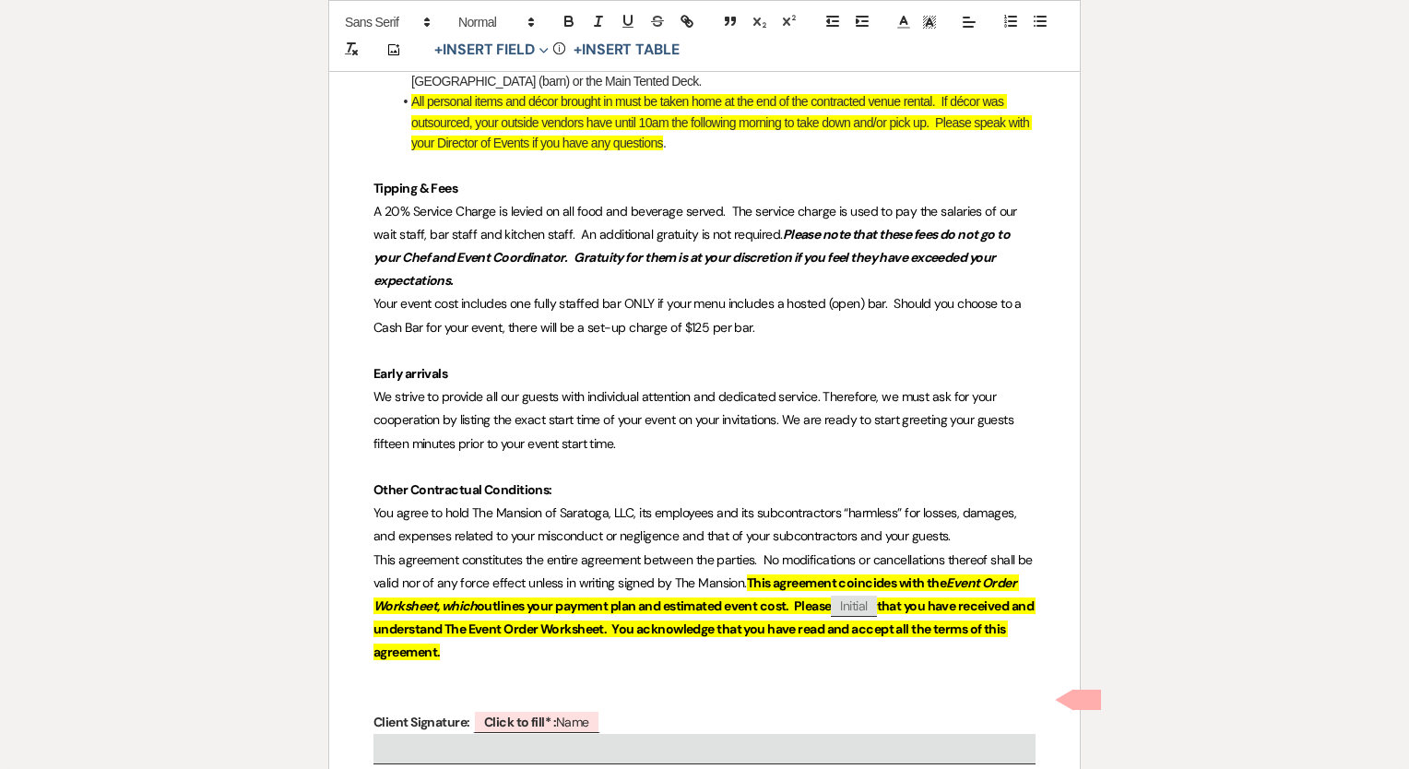
scroll to position [3601, 0]
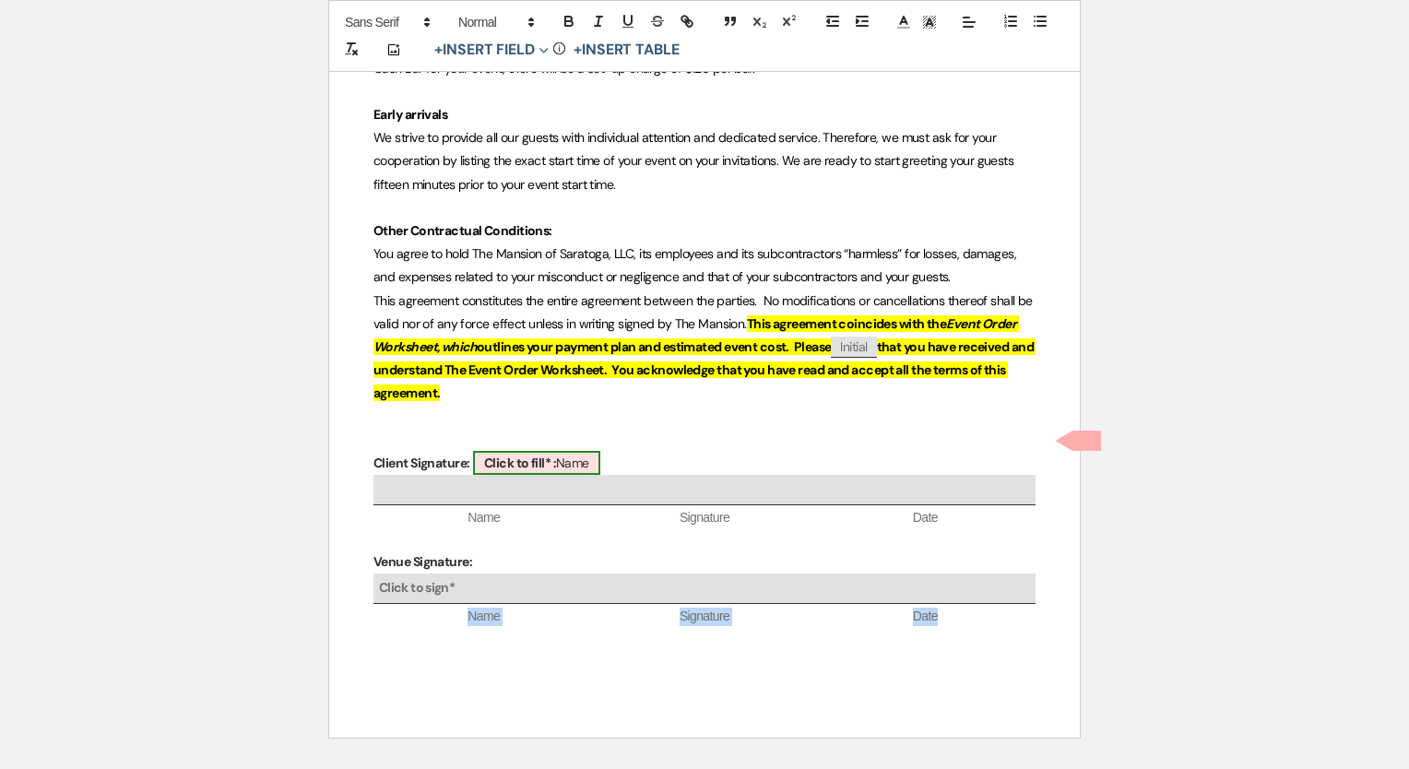
click at [583, 451] on span "Click to fill* : Name" at bounding box center [536, 463] width 127 height 24
select select "owner"
select select "Name"
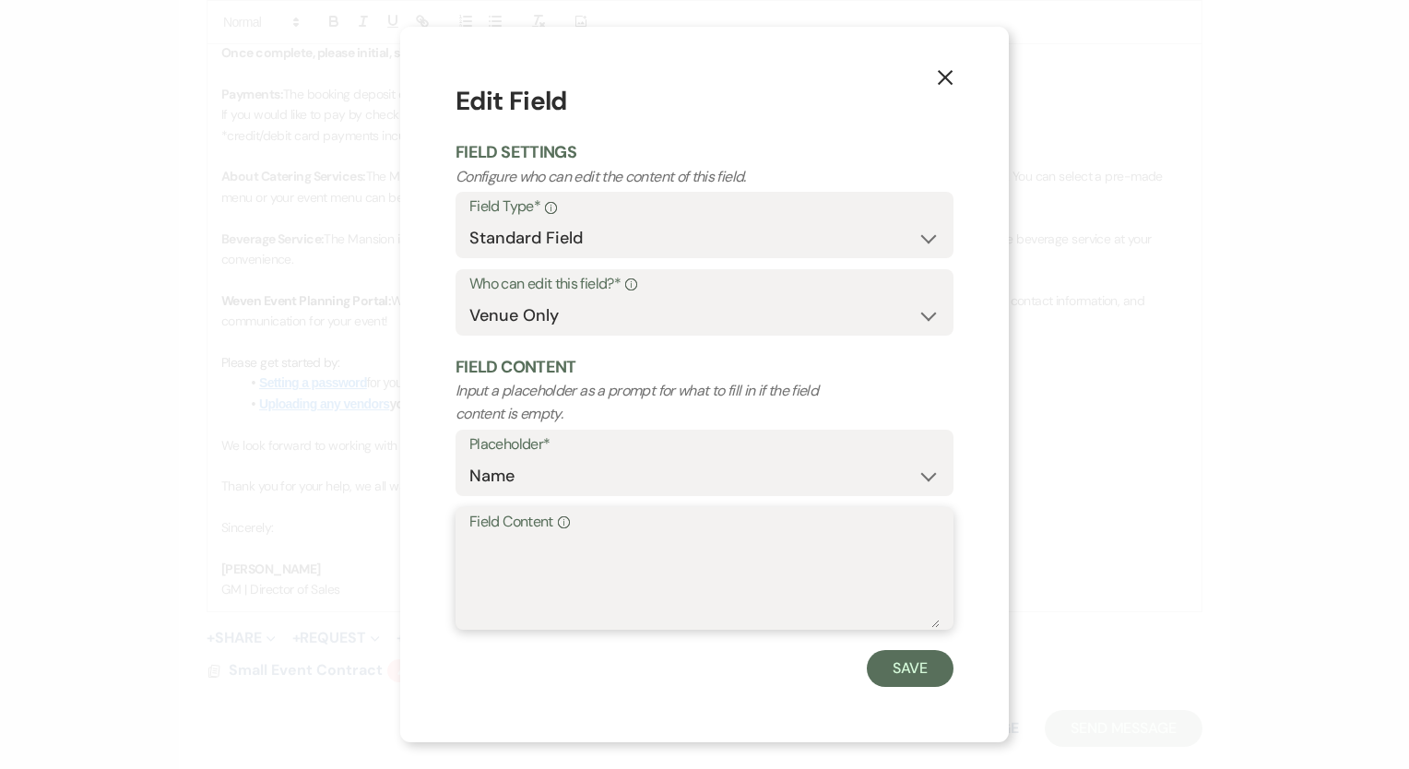
click at [709, 579] on textarea "Field Content Info" at bounding box center [704, 582] width 470 height 92
paste textarea "Mrs. Lisa DeLorenzo"
type textarea "Mrs. Lisa DeLorenzo"
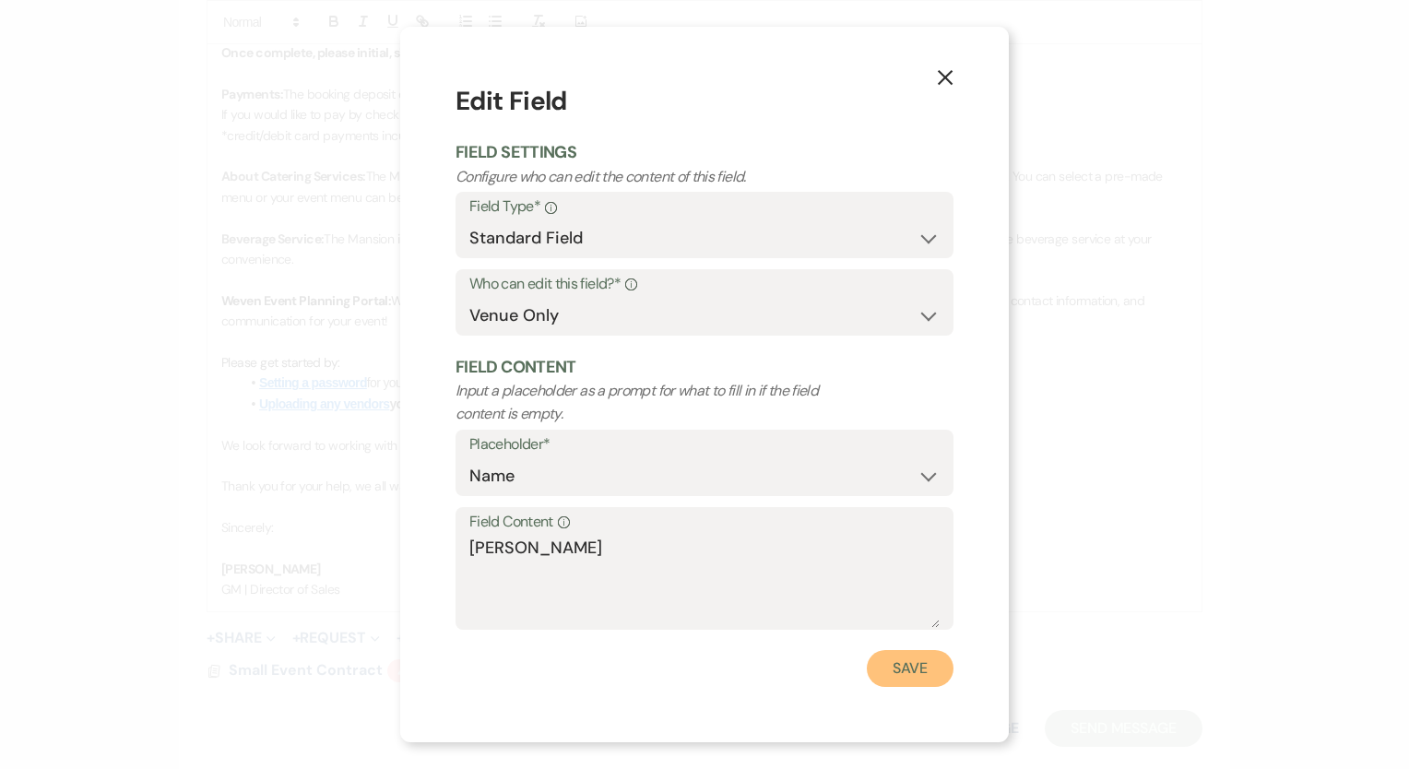
click at [946, 653] on button "Save" at bounding box center [910, 668] width 87 height 37
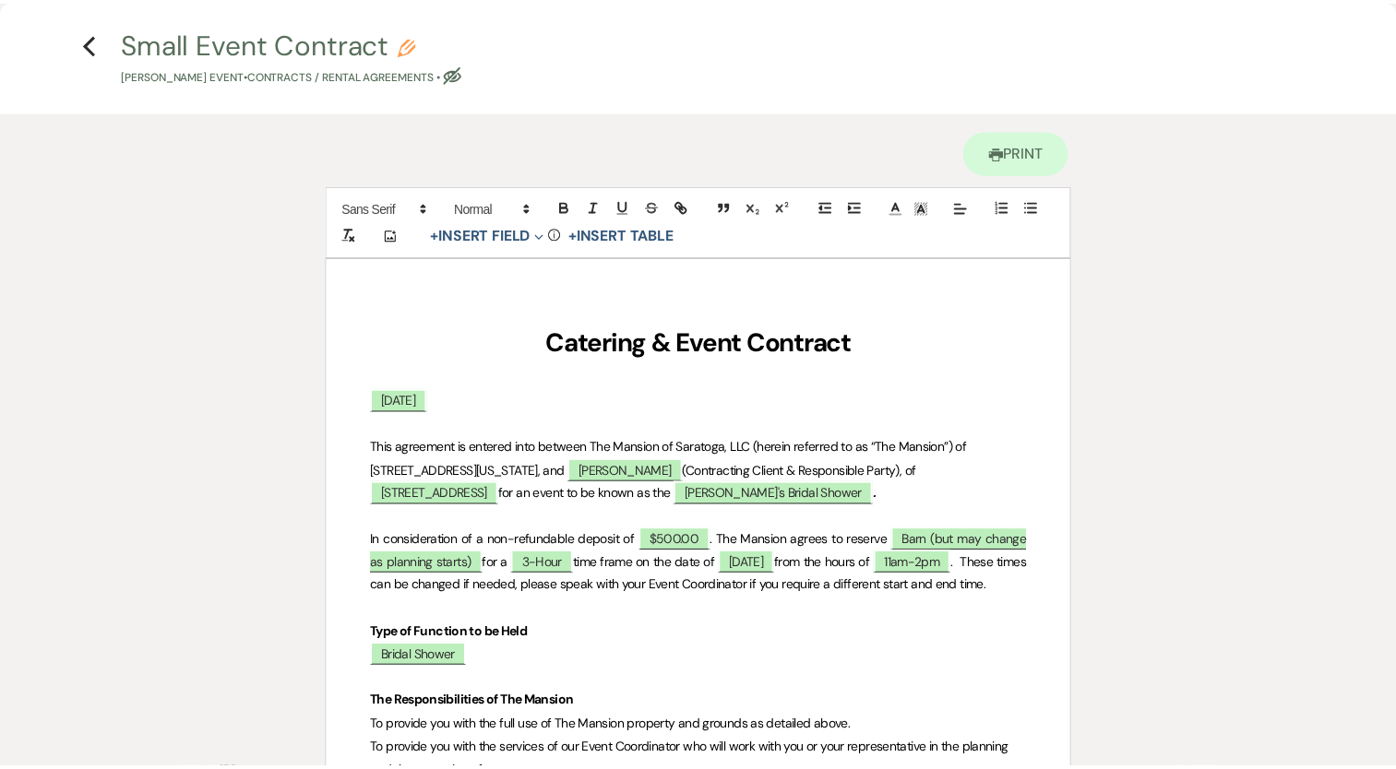
scroll to position [0, 0]
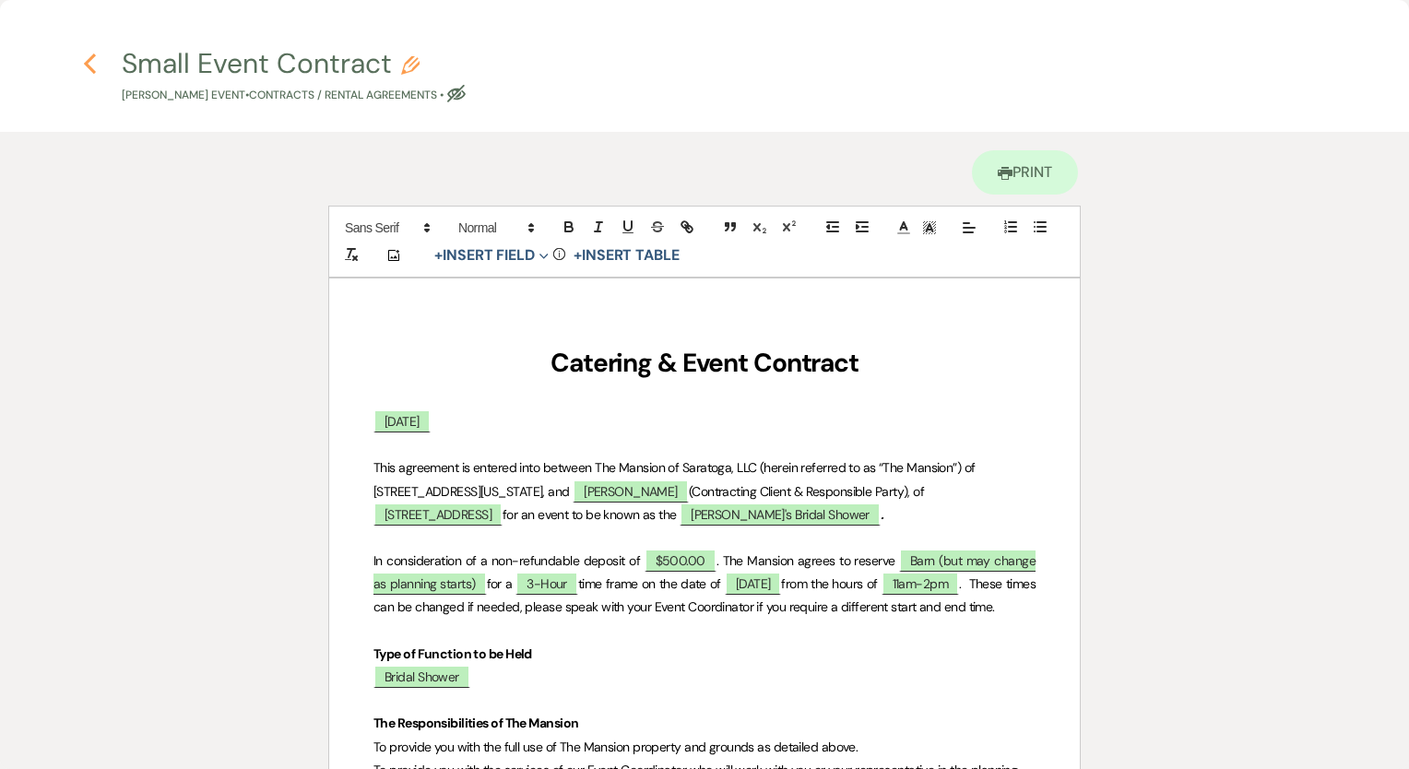
click at [83, 63] on icon "Previous" at bounding box center [90, 64] width 14 height 22
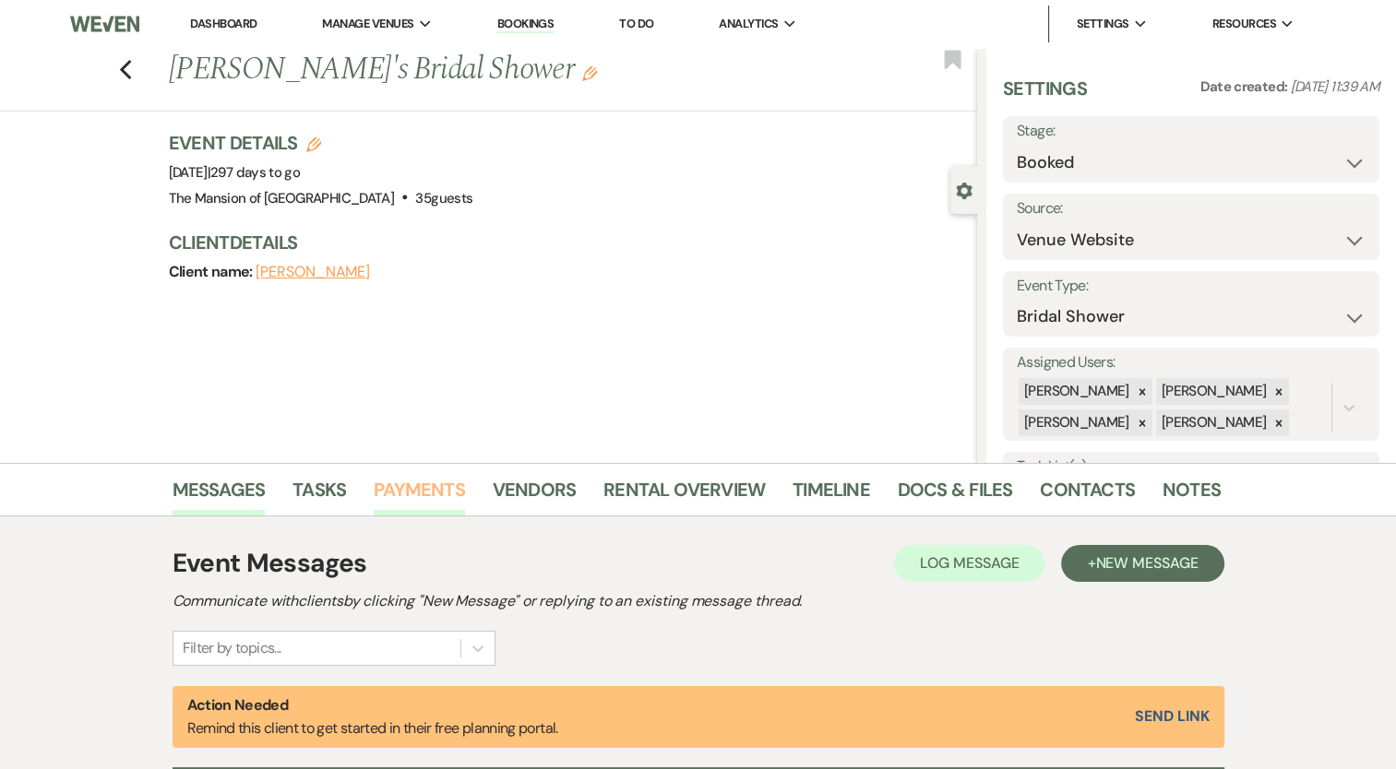
click at [418, 493] on link "Payments" at bounding box center [419, 495] width 91 height 41
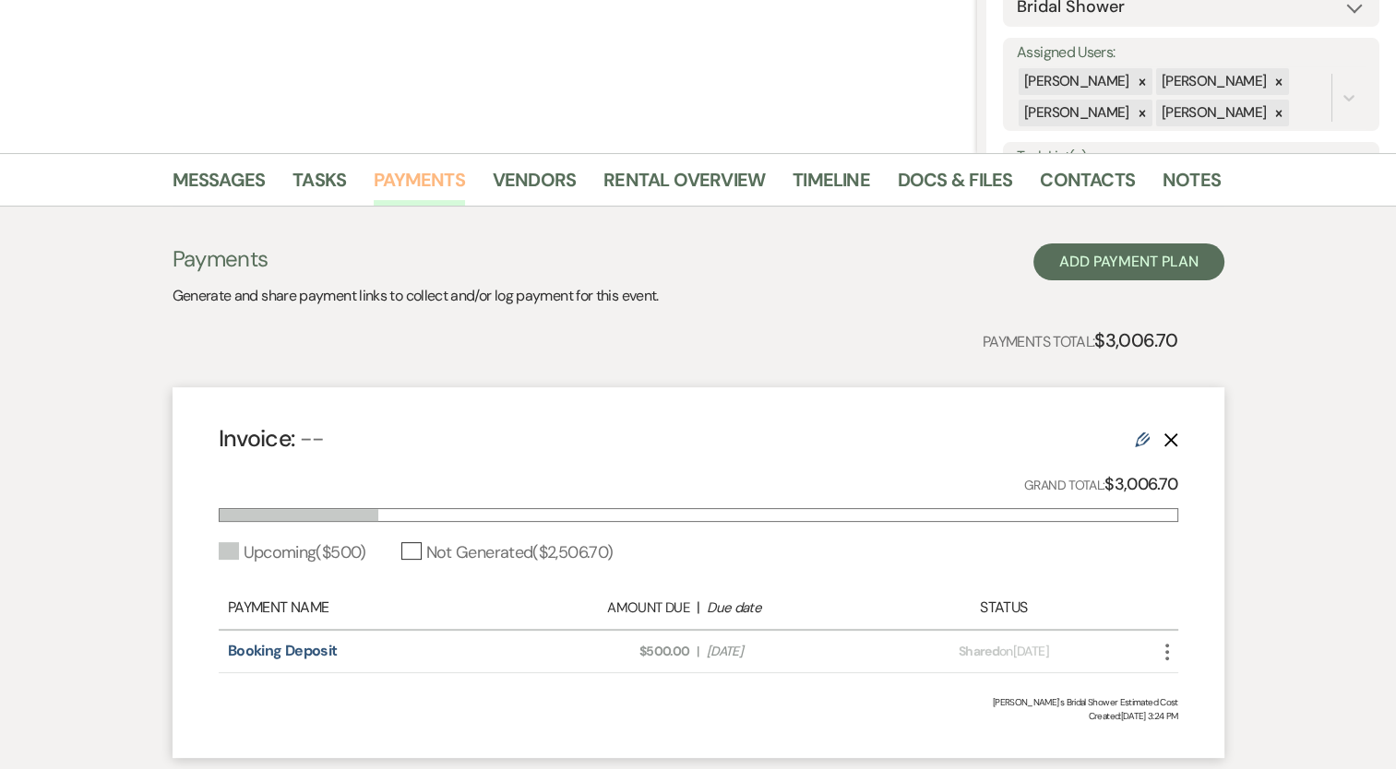
scroll to position [369, 0]
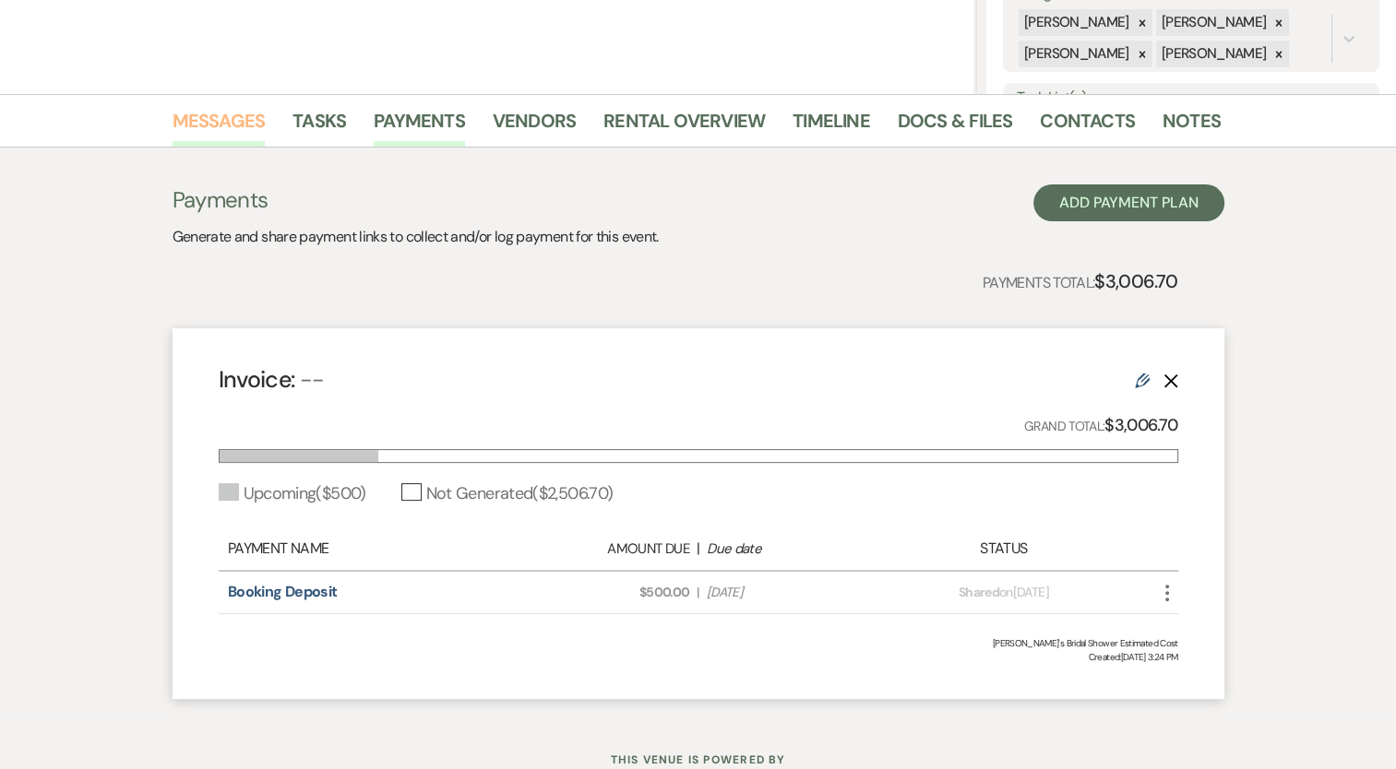
click at [238, 129] on link "Messages" at bounding box center [218, 126] width 93 height 41
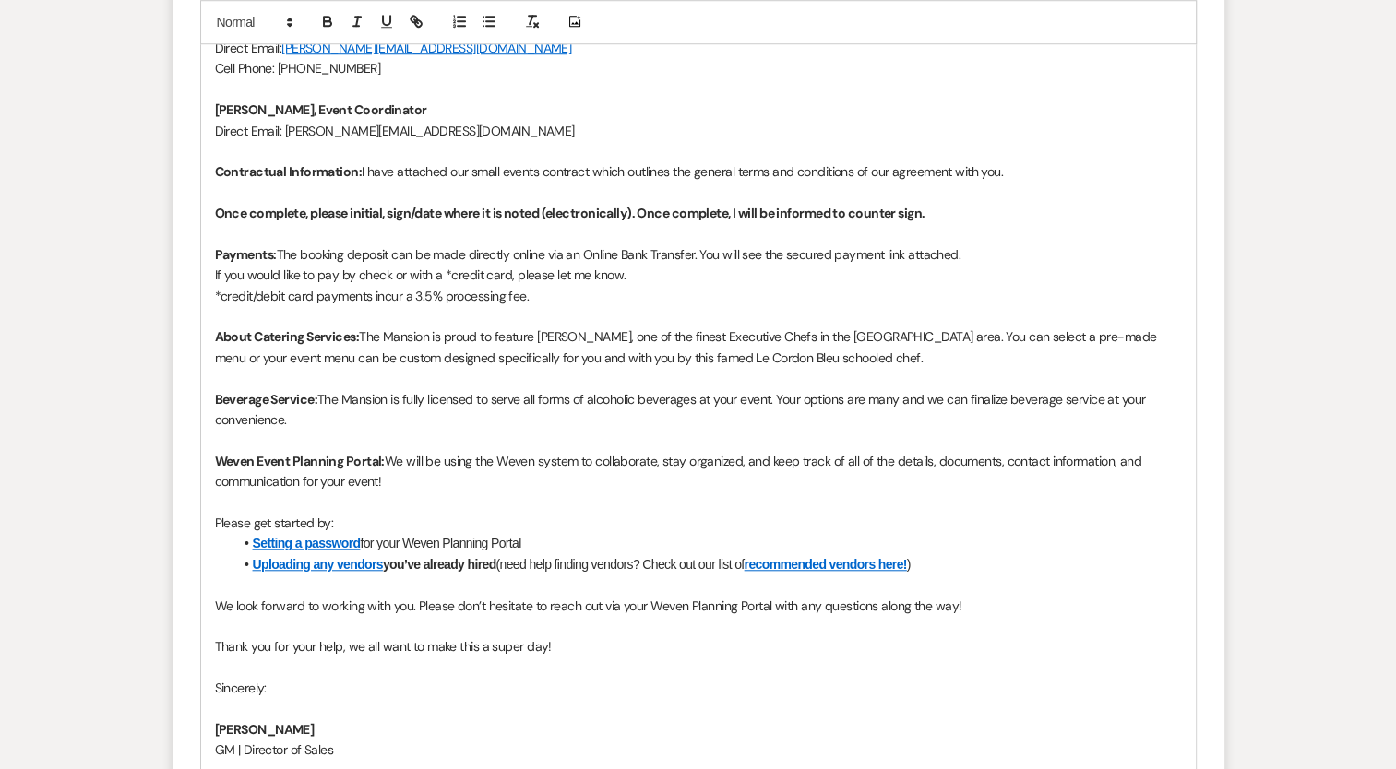
scroll to position [1753, 0]
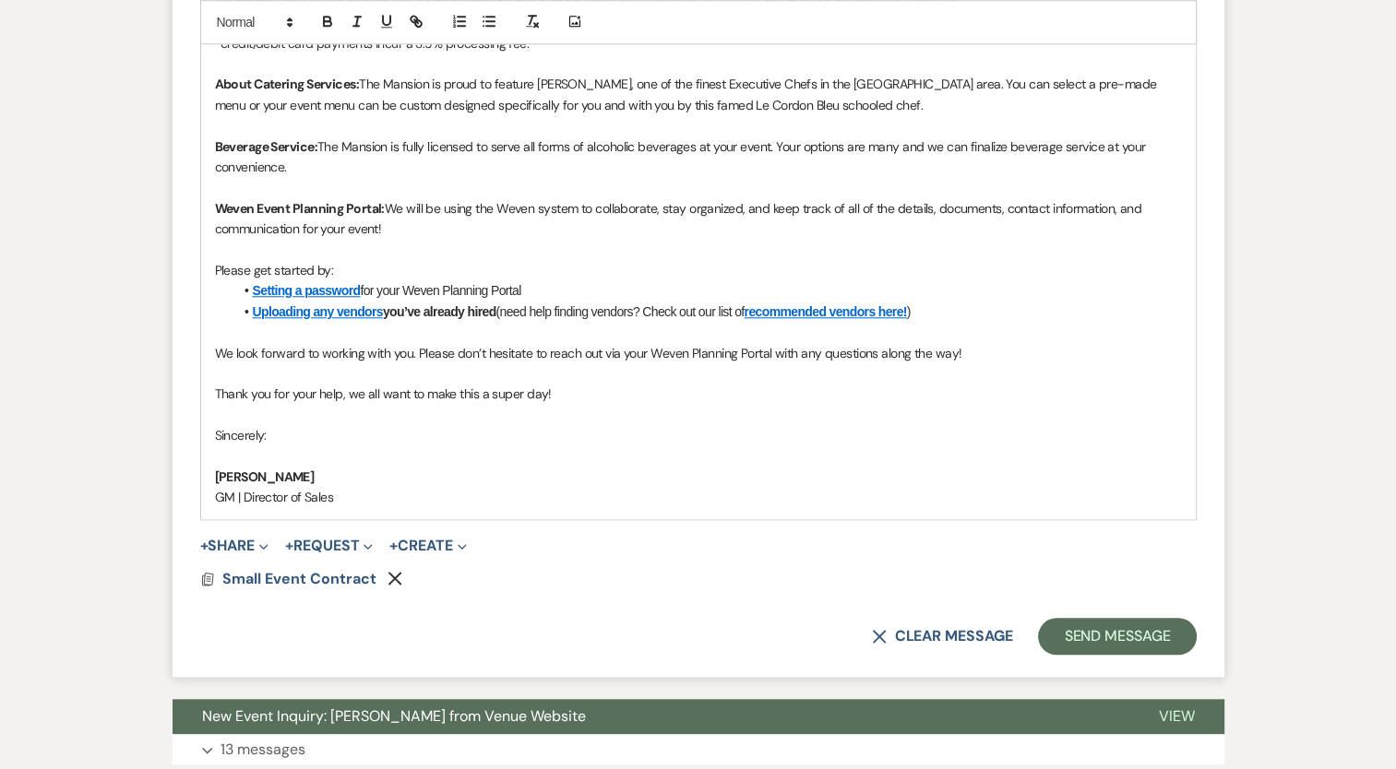
click at [232, 535] on span "+ Share Expand Doc Upload Documents Add Photo Images Pref Vendors Preferred ven…" at bounding box center [234, 546] width 69 height 22
click at [238, 546] on button "+ Share Expand" at bounding box center [234, 546] width 69 height 15
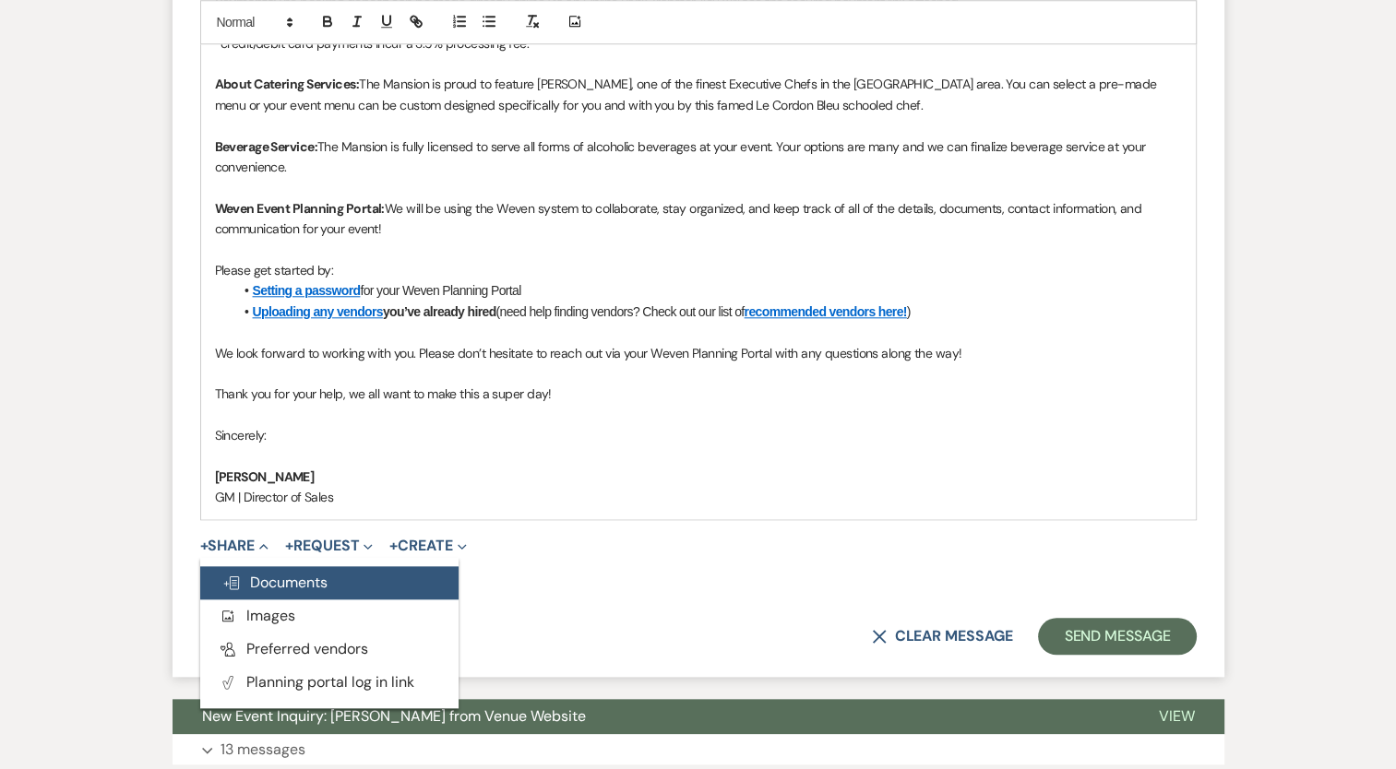
click at [291, 588] on button "Doc Upload Documents" at bounding box center [329, 582] width 258 height 33
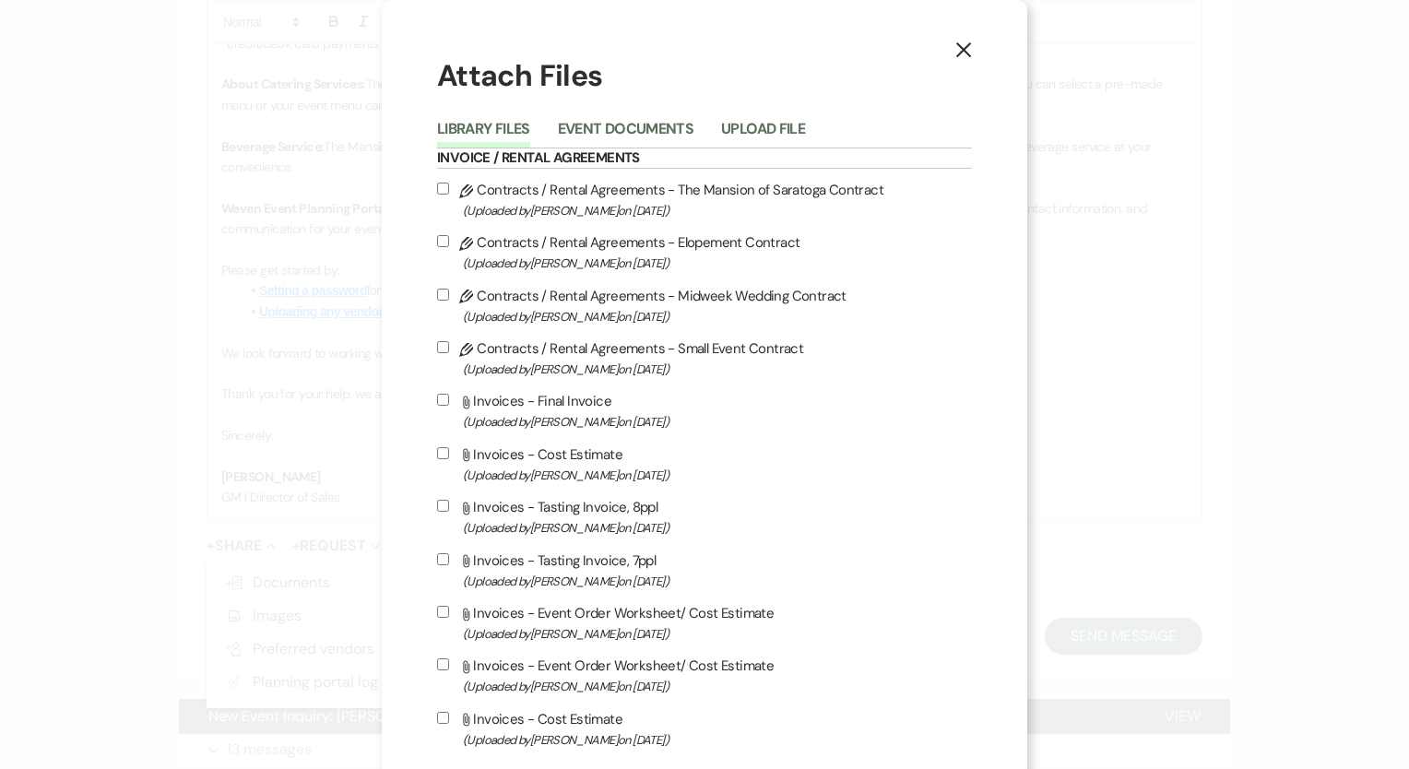
click at [764, 117] on li "Upload File" at bounding box center [777, 132] width 112 height 30
click at [764, 125] on button "Upload File" at bounding box center [763, 135] width 84 height 26
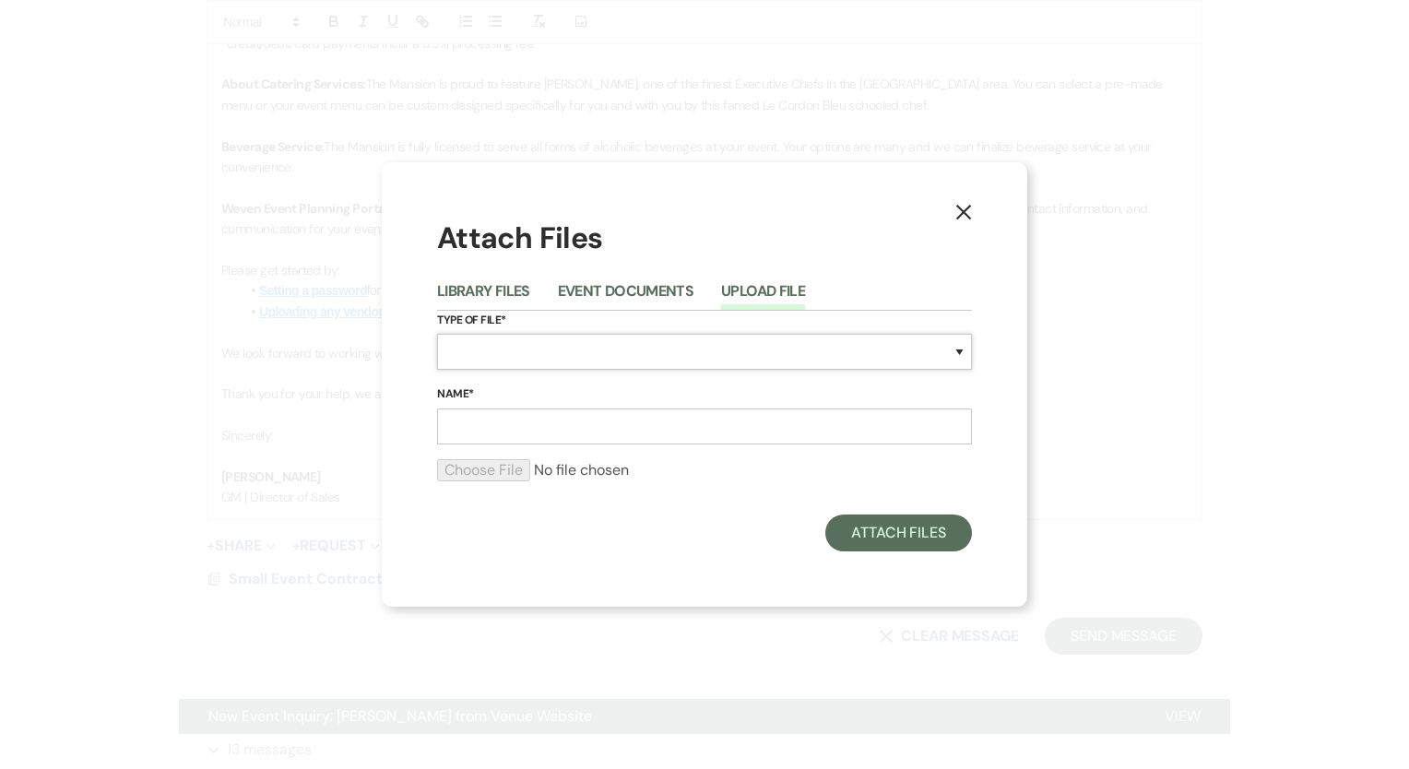
click at [509, 367] on select "Special Event Insurance Vendor Certificate of Insurance Contracts / Rental Agre…" at bounding box center [704, 352] width 535 height 36
select select "22"
click at [437, 334] on select "Special Event Insurance Vendor Certificate of Insurance Contracts / Rental Agre…" at bounding box center [704, 352] width 535 height 36
click at [505, 422] on input "Name*" at bounding box center [704, 427] width 535 height 36
type input "Cost Estimate"
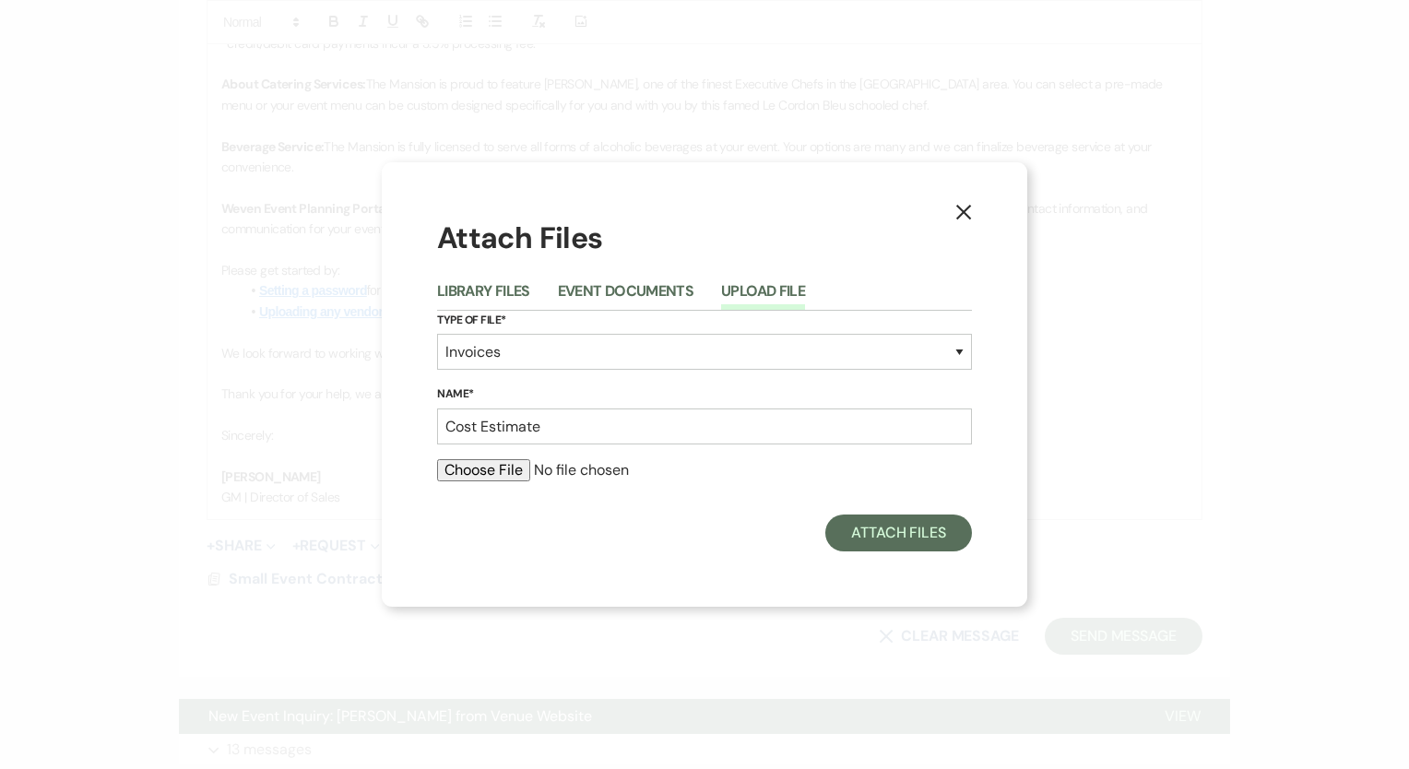
click at [520, 474] on input "file" at bounding box center [704, 470] width 535 height 22
type input "C:\fakepath\Sarah's Bridal Shower, Cost Estimate.xlsx - Sheet1.pdf"
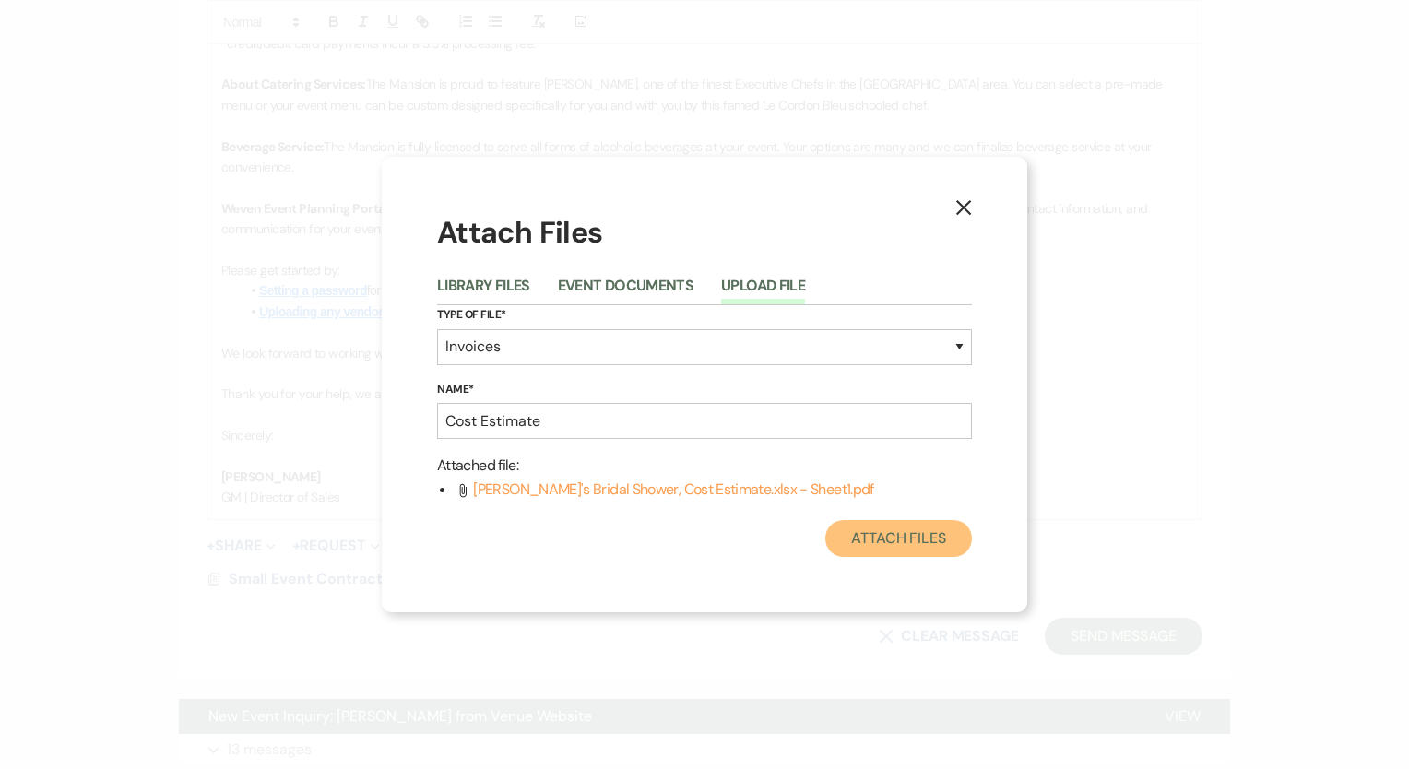
click at [898, 530] on button "Attach Files" at bounding box center [899, 538] width 147 height 37
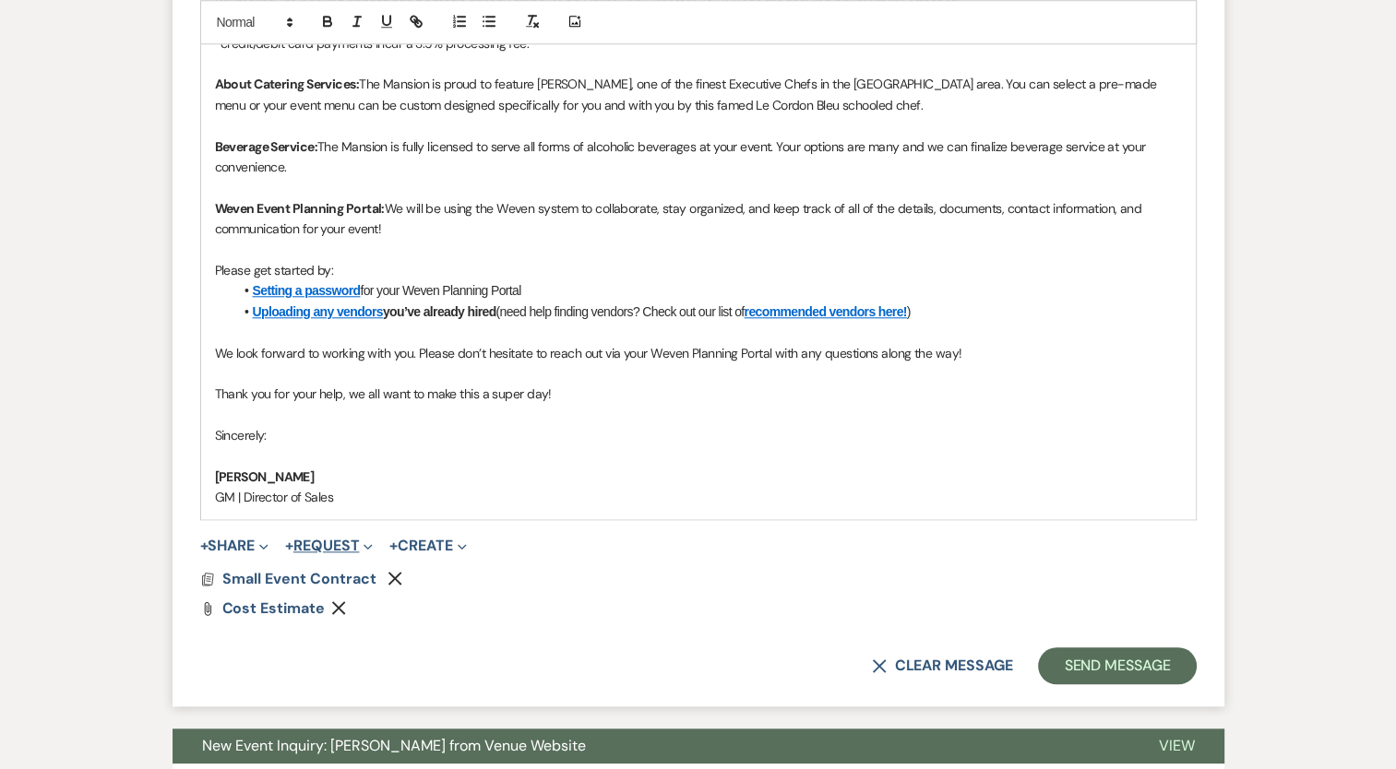
click at [341, 539] on button "+ Request Expand" at bounding box center [329, 546] width 88 height 15
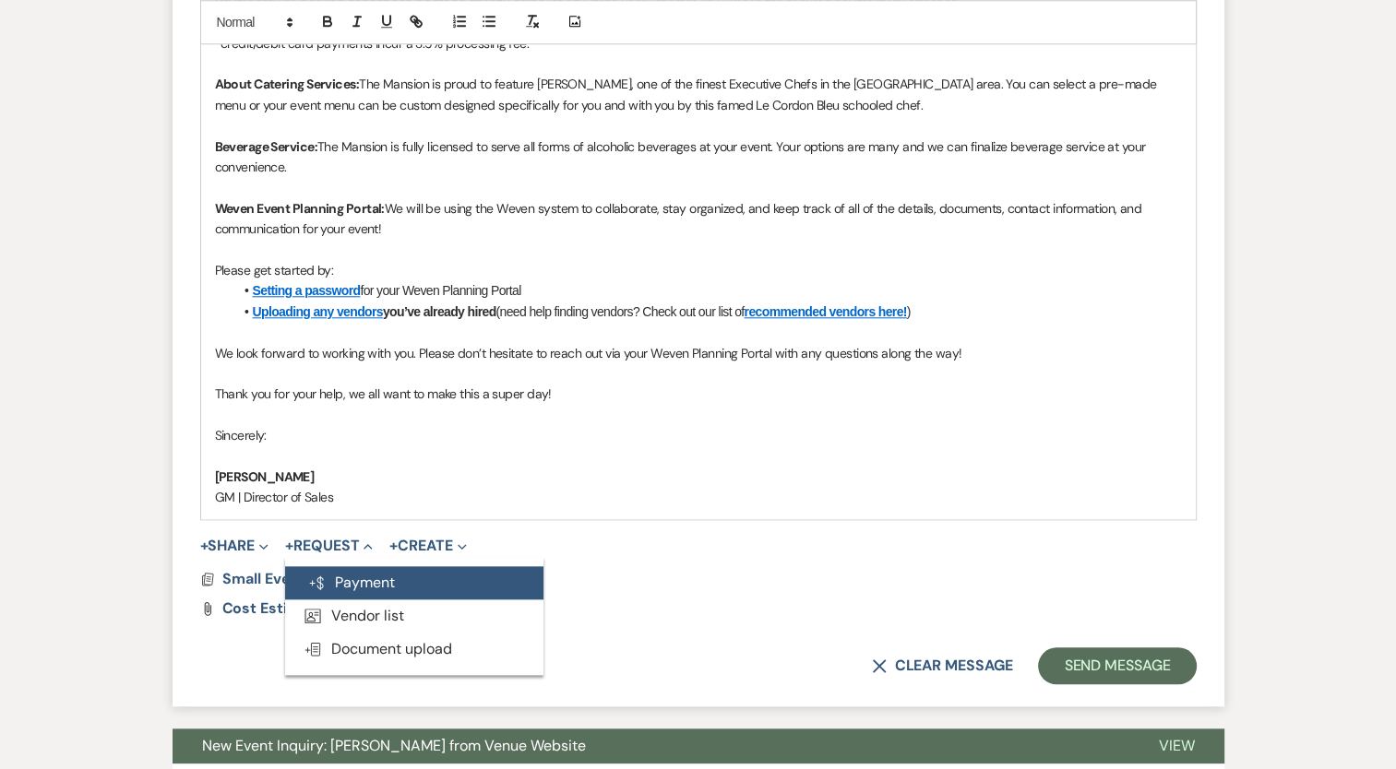
click at [359, 574] on button "Generate Payment Payment" at bounding box center [414, 582] width 258 height 33
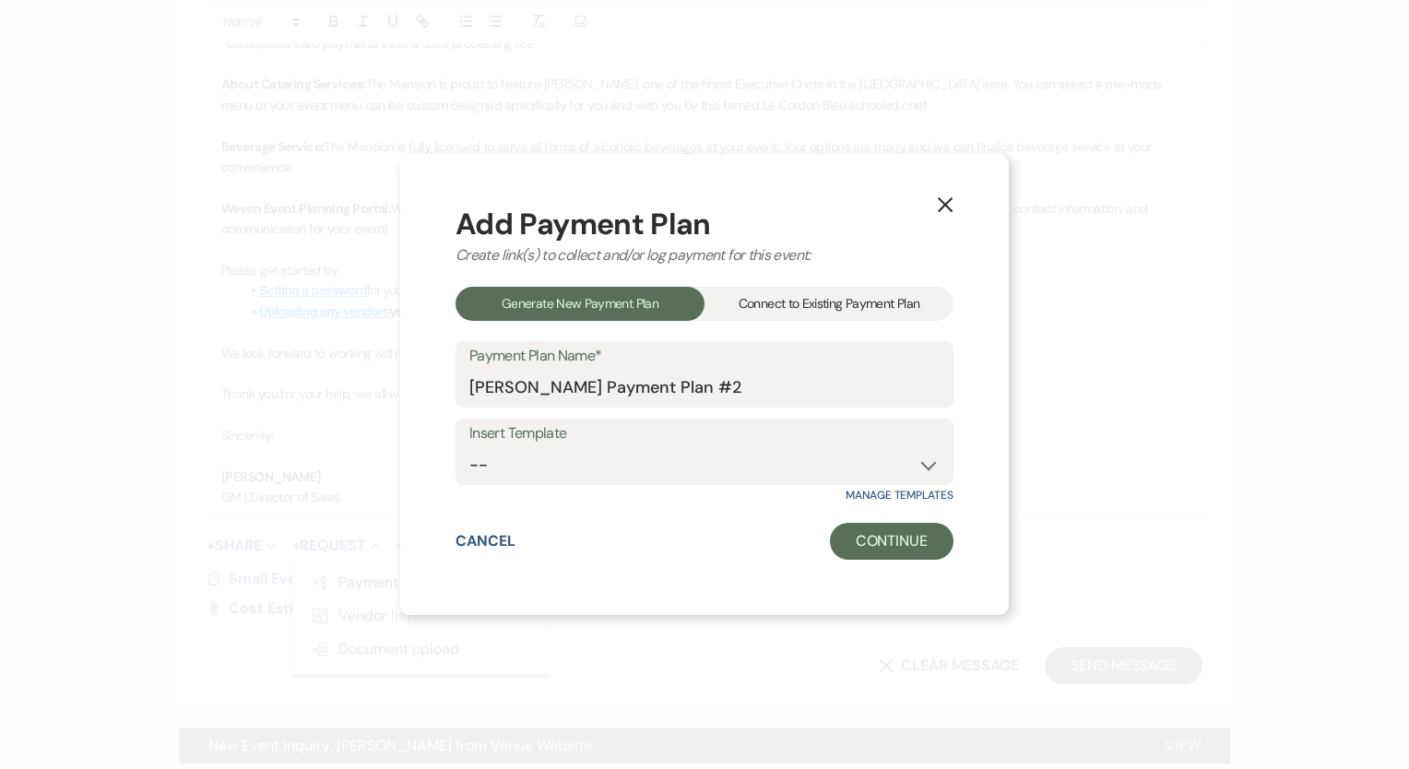
click at [745, 317] on div "Connect to Existing Payment Plan" at bounding box center [829, 304] width 249 height 34
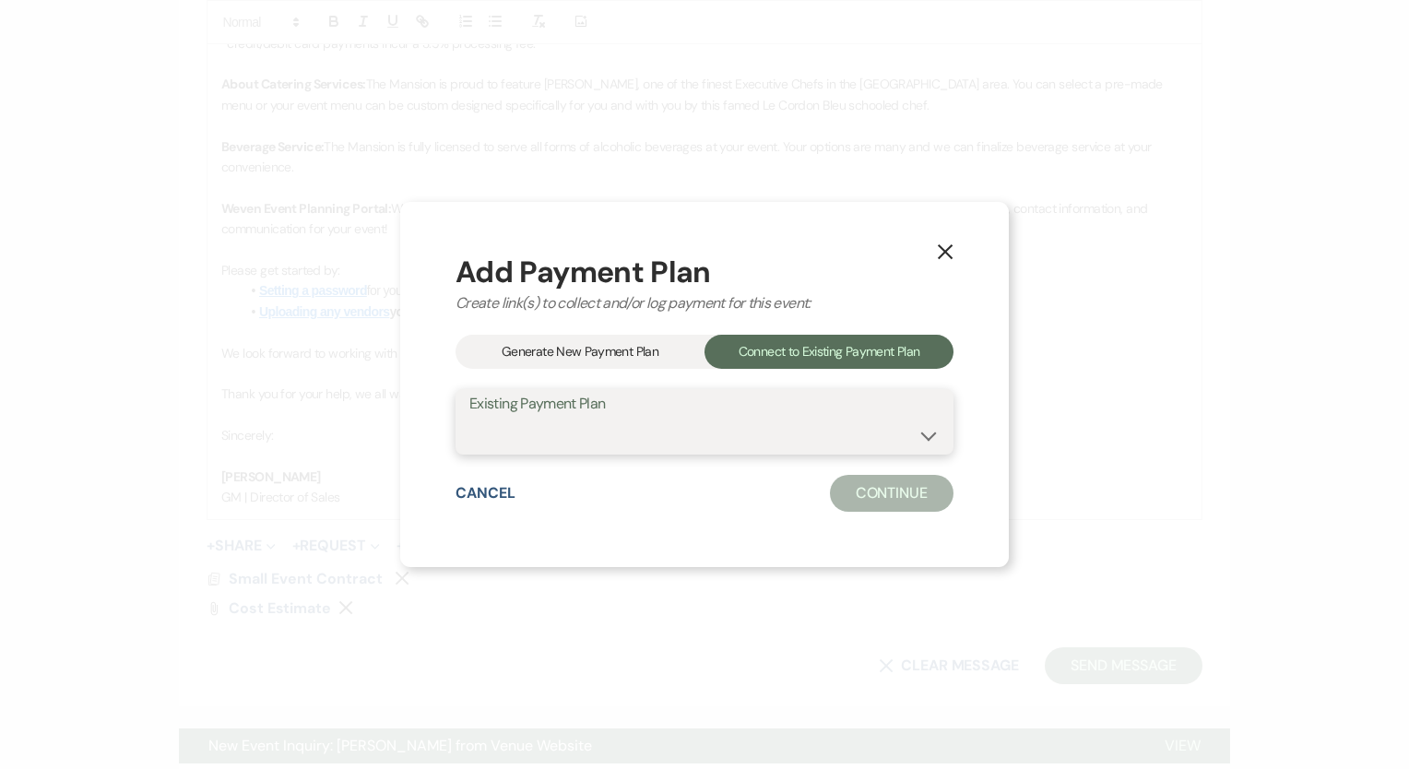
click at [653, 434] on select "[PERSON_NAME]'s Bridal Shower Estimated Cost" at bounding box center [704, 435] width 470 height 36
select select "24668"
click at [469, 417] on select "[PERSON_NAME]'s Bridal Shower Estimated Cost" at bounding box center [704, 435] width 470 height 36
click at [868, 483] on button "Continue" at bounding box center [892, 493] width 124 height 37
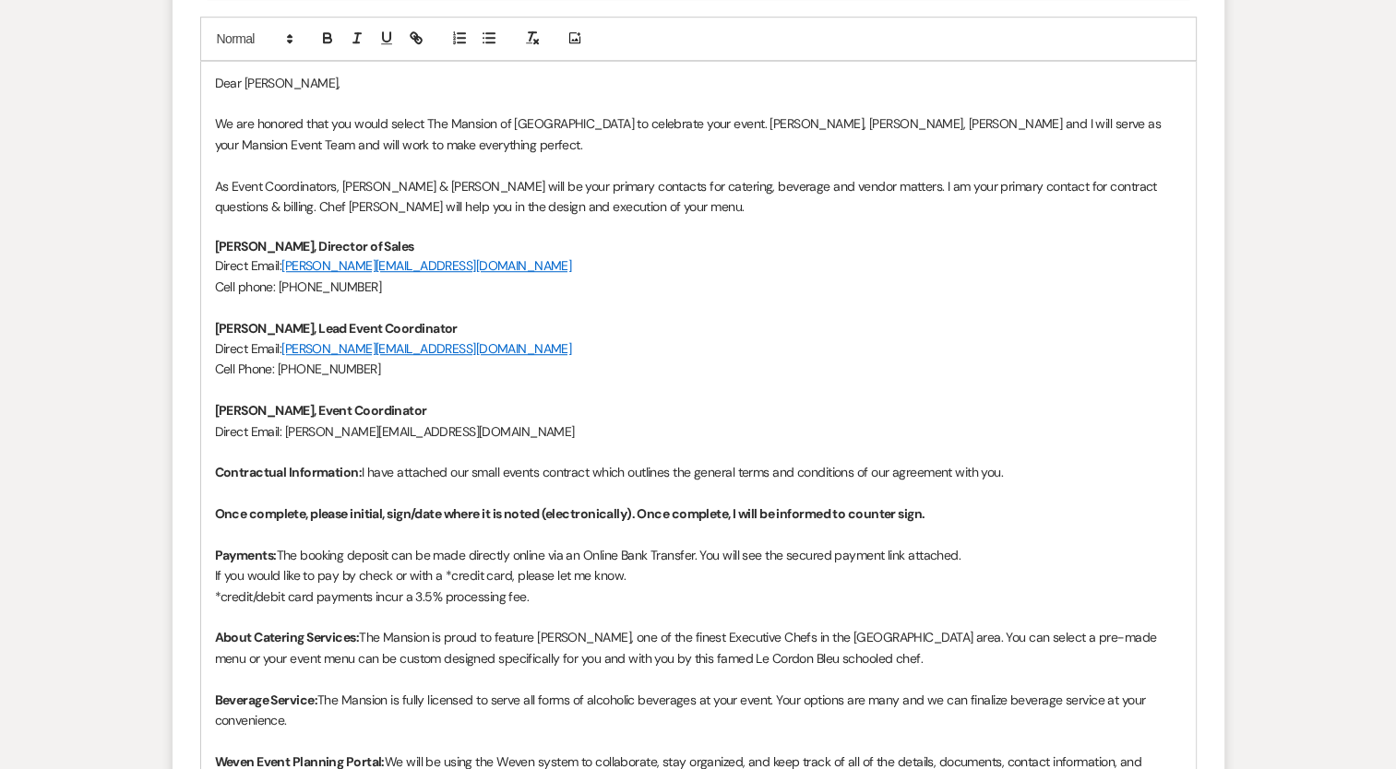
scroll to position [1291, 0]
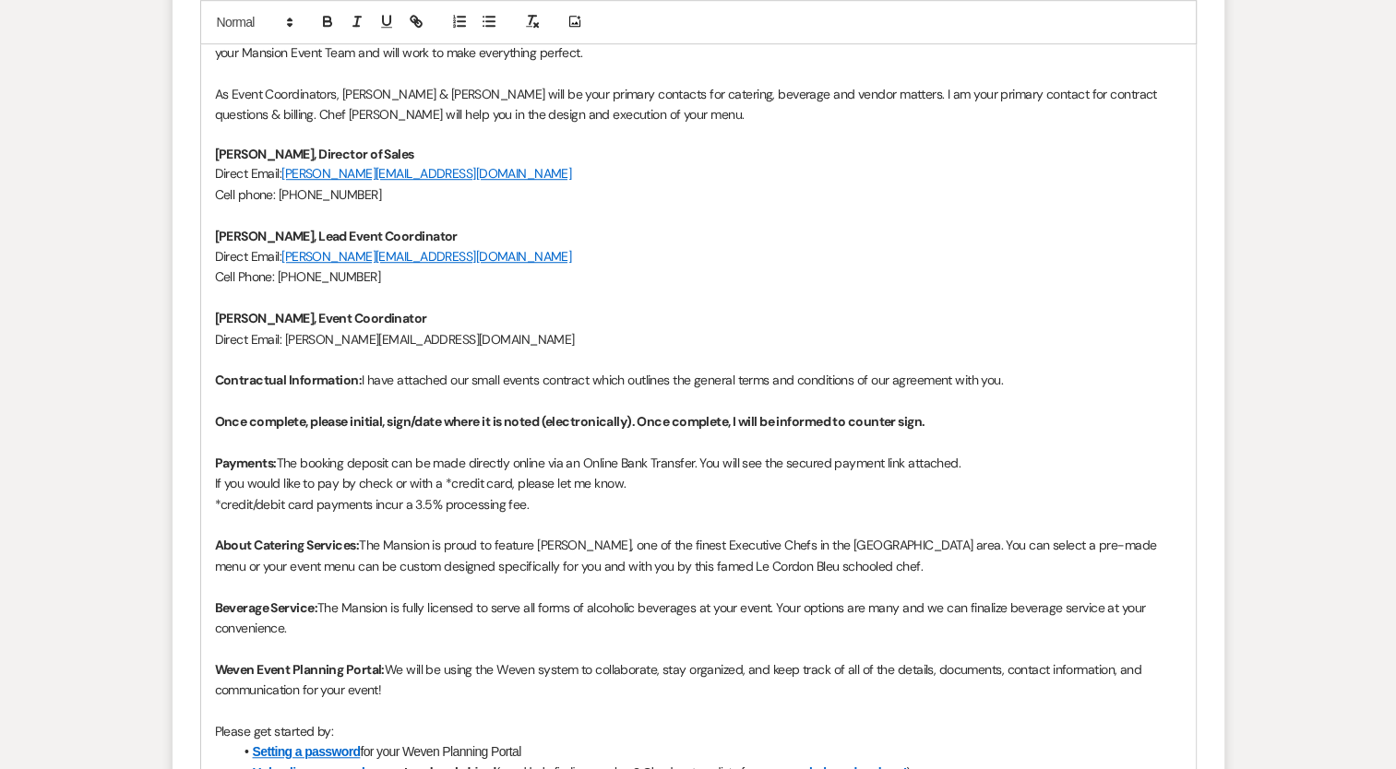
click at [565, 497] on p "*credit/debit card payments incur a 3.5% processing fee." at bounding box center [698, 504] width 967 height 20
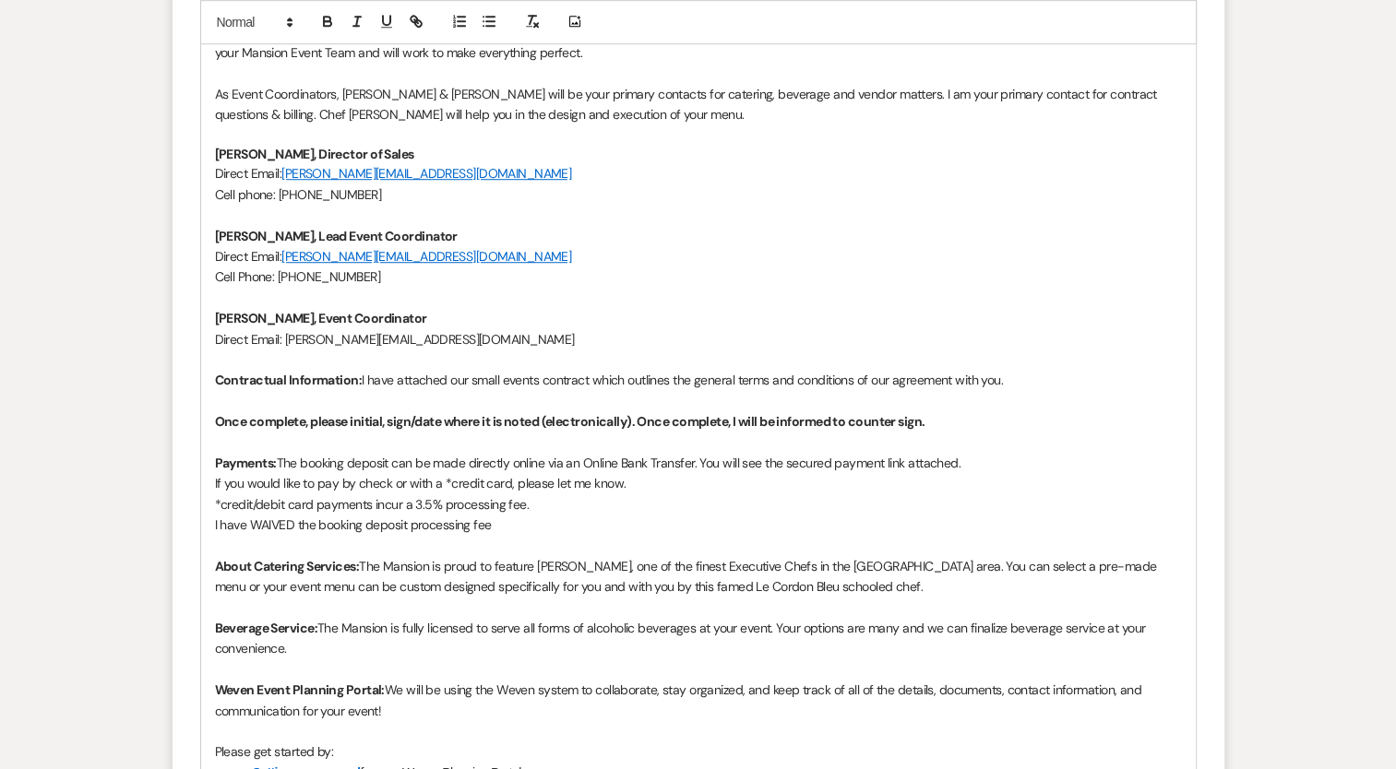
click at [221, 519] on p "I have WAIVED the booking deposit processing fee" at bounding box center [698, 525] width 967 height 20
click at [498, 526] on p "We have WAIVED the booking deposit processing fee" at bounding box center [698, 525] width 967 height 20
click at [497, 525] on p "We have WAIVED the booking deposit processing fee" at bounding box center [698, 525] width 967 height 20
click at [508, 521] on p "We have WAIVED the booking deposit processing fee" at bounding box center [698, 525] width 967 height 20
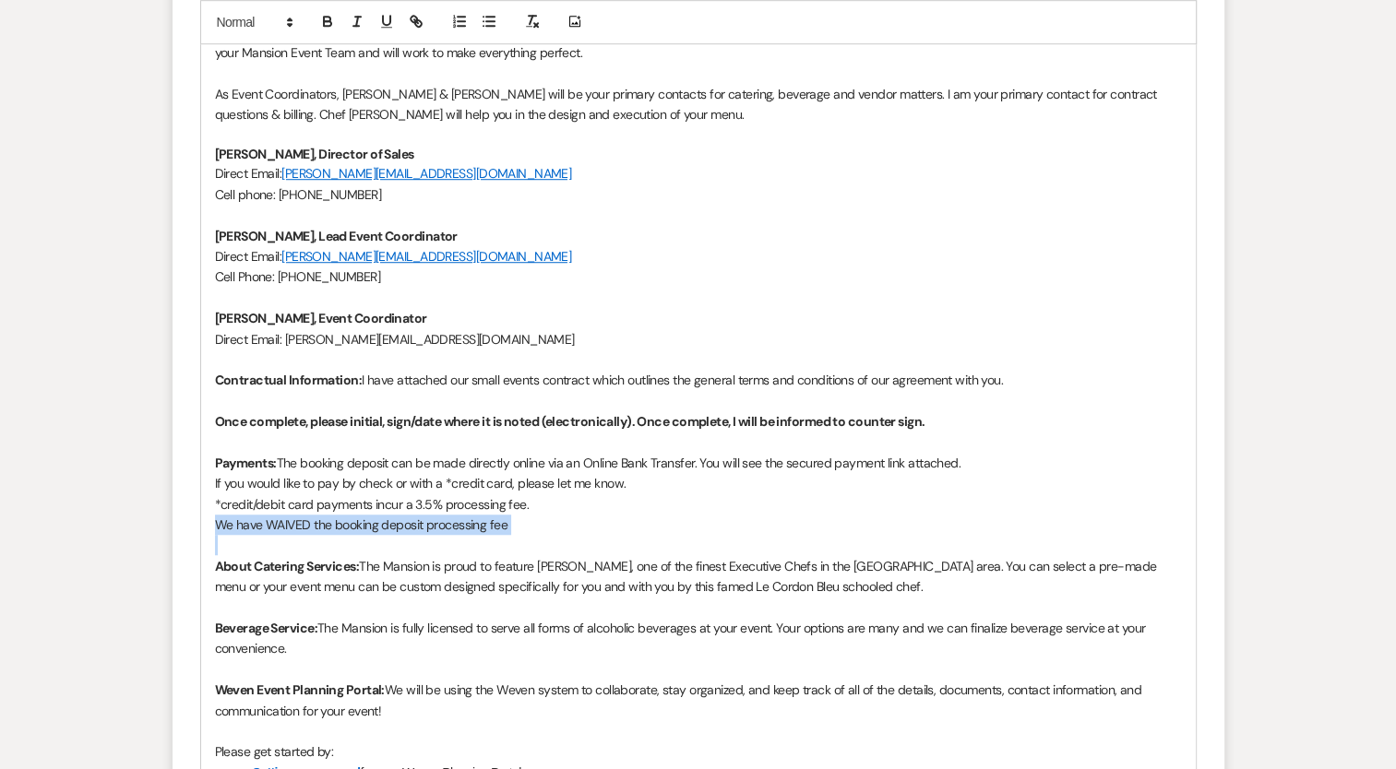
click at [525, 515] on p "We have WAIVED the booking deposit processing fee" at bounding box center [698, 525] width 967 height 20
drag, startPoint x: 422, startPoint y: 522, endPoint x: 430, endPoint y: 541, distance: 21.1
click at [422, 521] on p "We have WAIVED the booking deposit processing fee" at bounding box center [698, 525] width 967 height 20
click at [477, 523] on p "We have WAIVED the booking deposit credit card processing fee" at bounding box center [698, 525] width 967 height 20
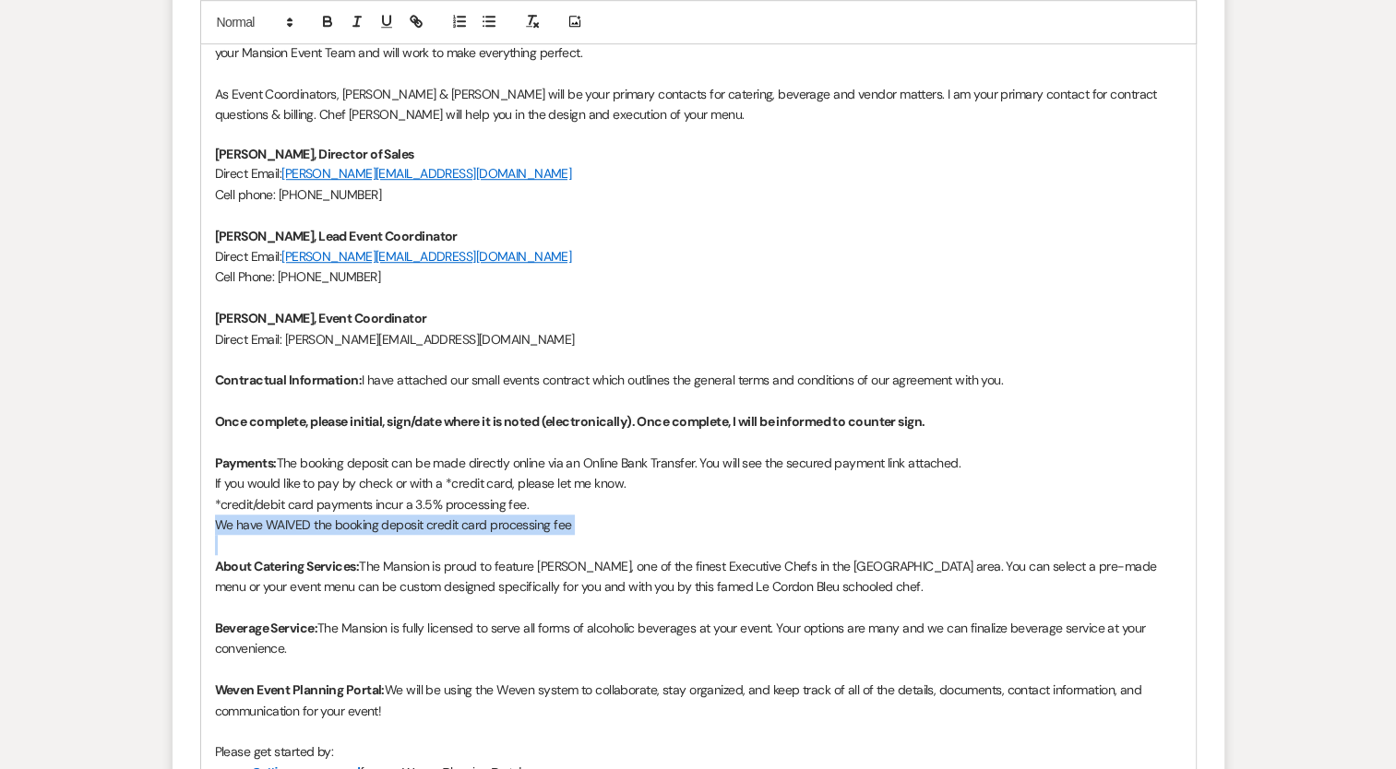
click at [477, 523] on p "We have WAIVED the booking deposit credit card processing fee" at bounding box center [698, 525] width 967 height 20
click at [310, 22] on div "Add Photo" at bounding box center [698, 22] width 996 height 44
click at [319, 22] on icon "button" at bounding box center [327, 21] width 17 height 17
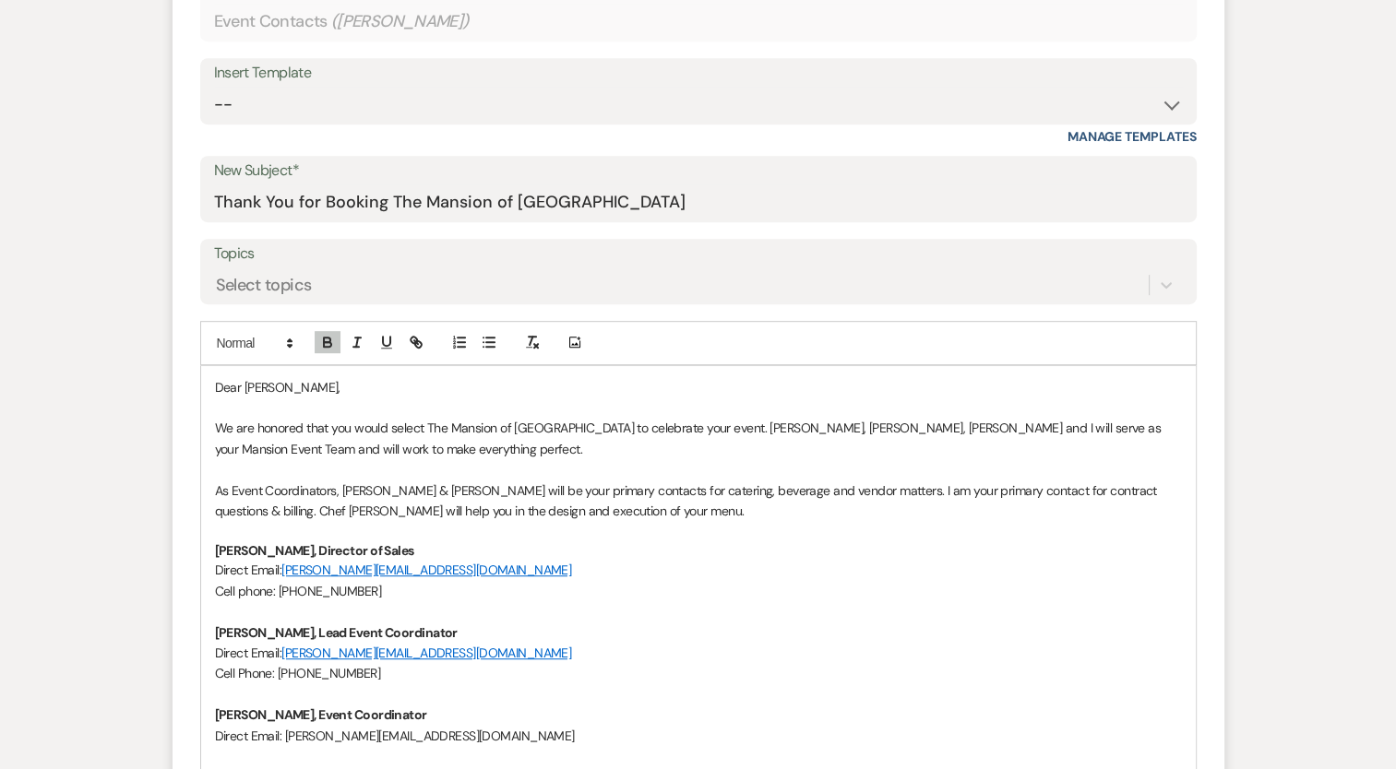
click at [593, 629] on p "Rachel Francisco, Lead Event Coordinator" at bounding box center [698, 633] width 967 height 20
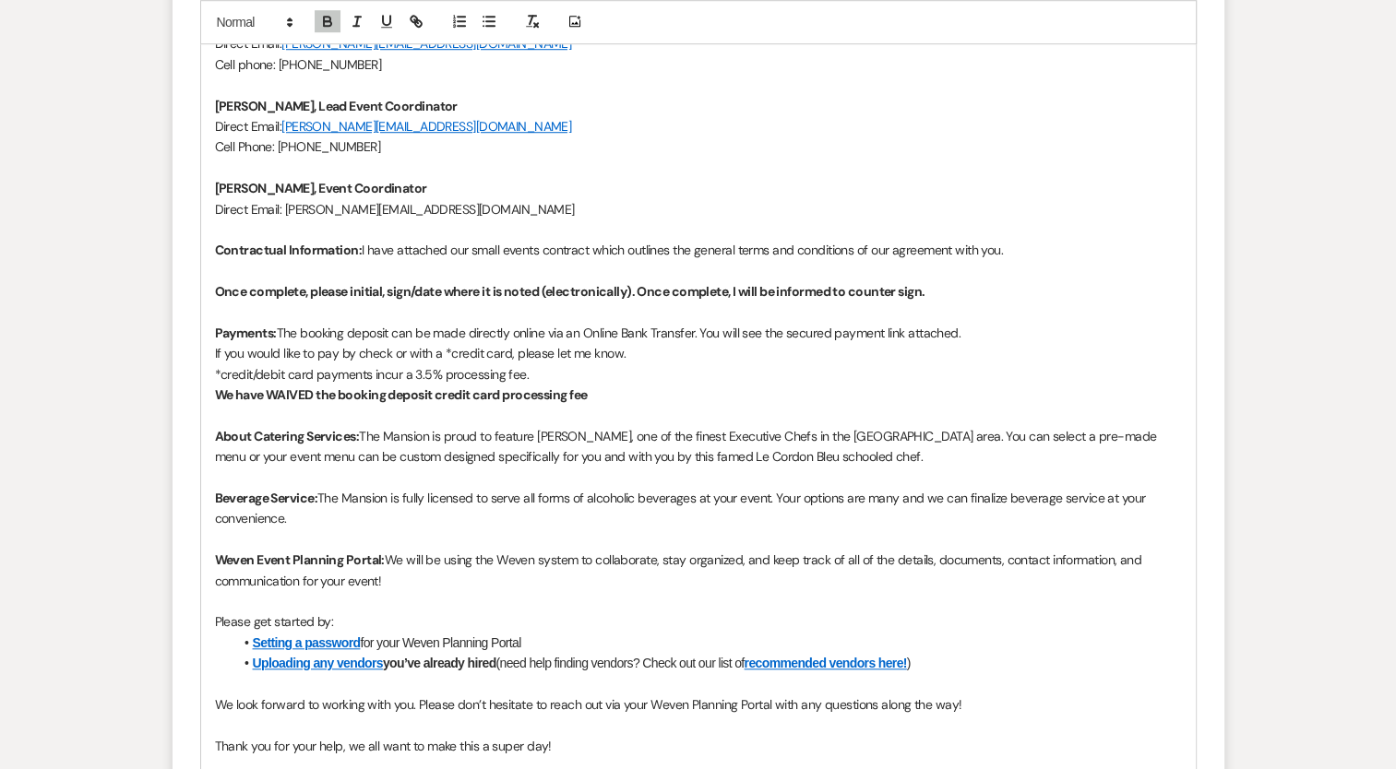
scroll to position [1540, 0]
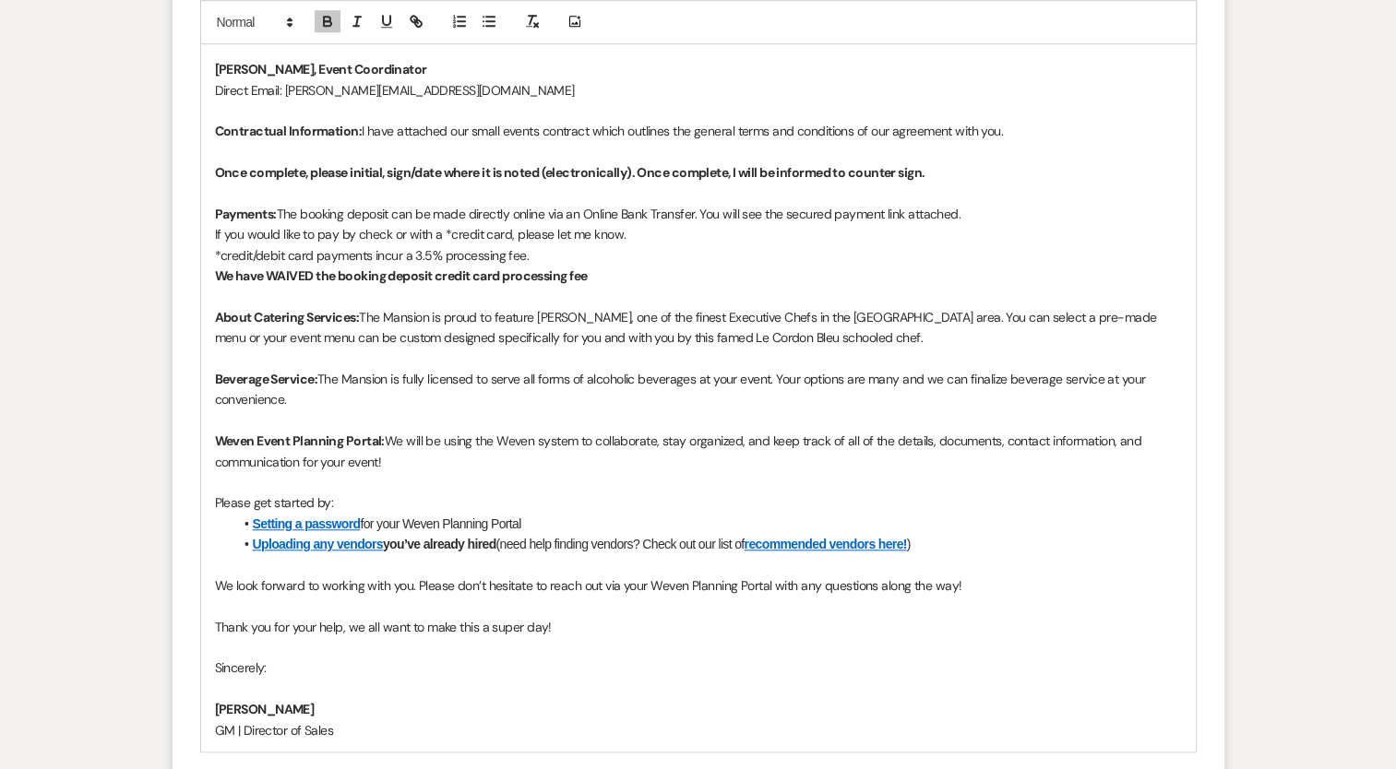
click at [513, 273] on strong "We have WAIVED the booking deposit credit card processing fee" at bounding box center [401, 275] width 373 height 17
click at [351, 20] on icon "button" at bounding box center [357, 21] width 17 height 17
click at [776, 279] on p "We have WAIVED the booking deposit credit card processing fee" at bounding box center [698, 276] width 967 height 20
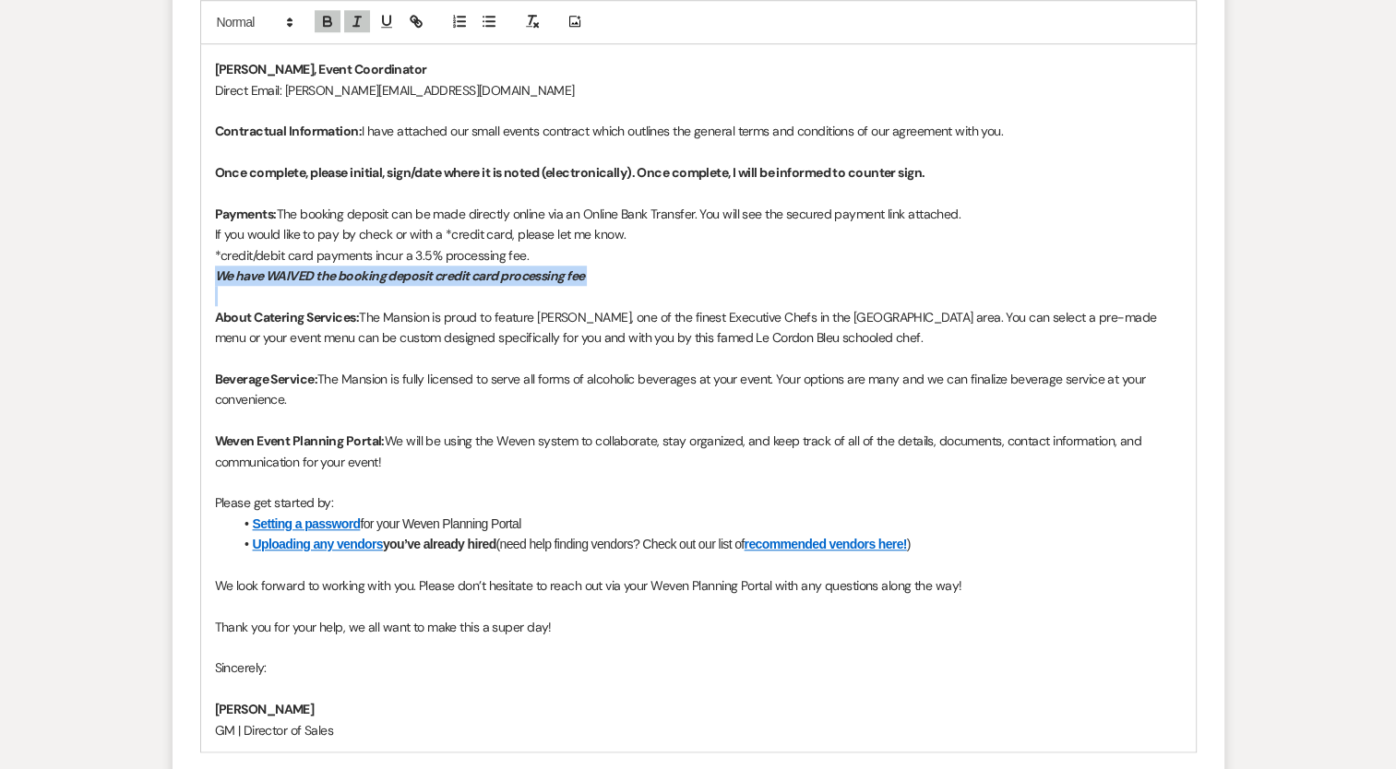
click at [683, 262] on div "Dear Lisa, We are honored that you would select The Mansion of Saratoga to cele…" at bounding box center [698, 236] width 994 height 1031
click at [738, 288] on p at bounding box center [698, 296] width 967 height 20
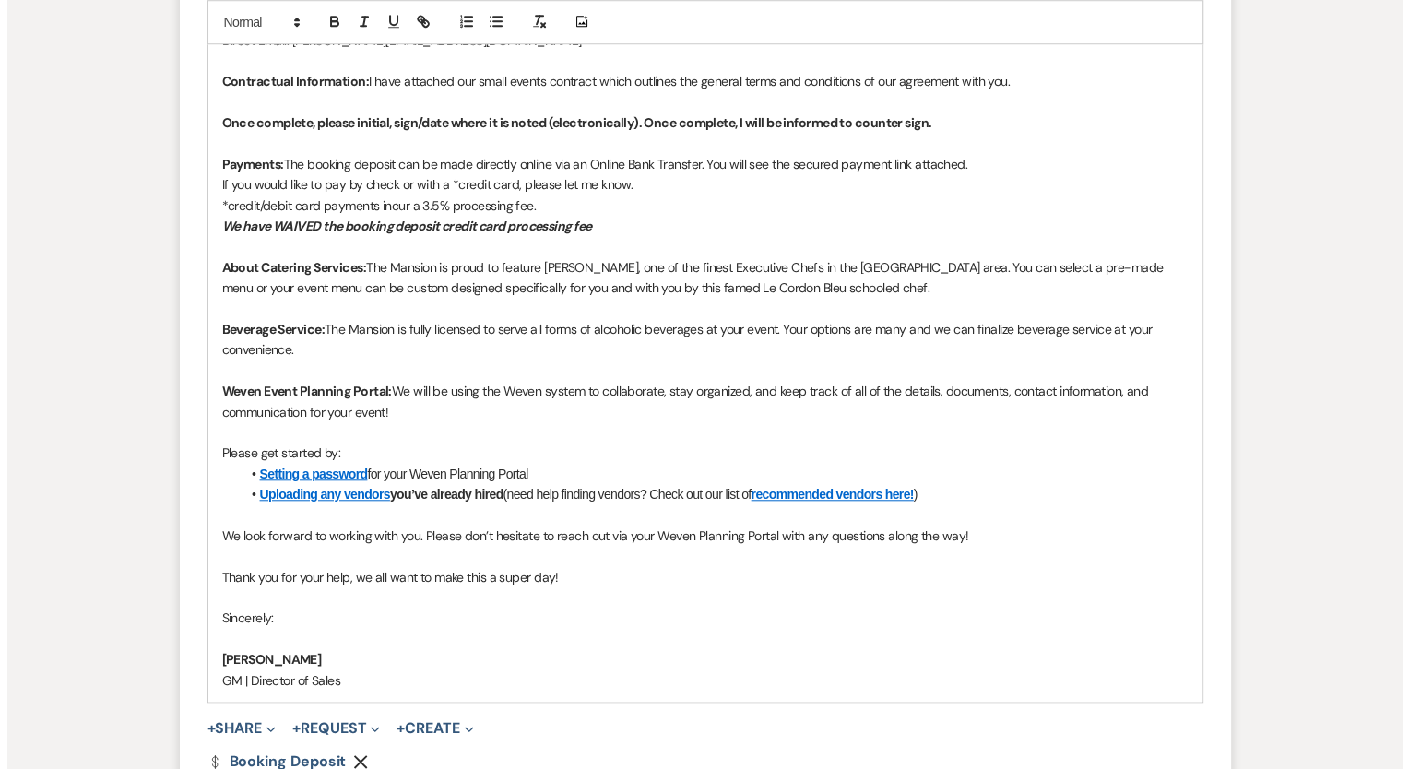
scroll to position [1879, 0]
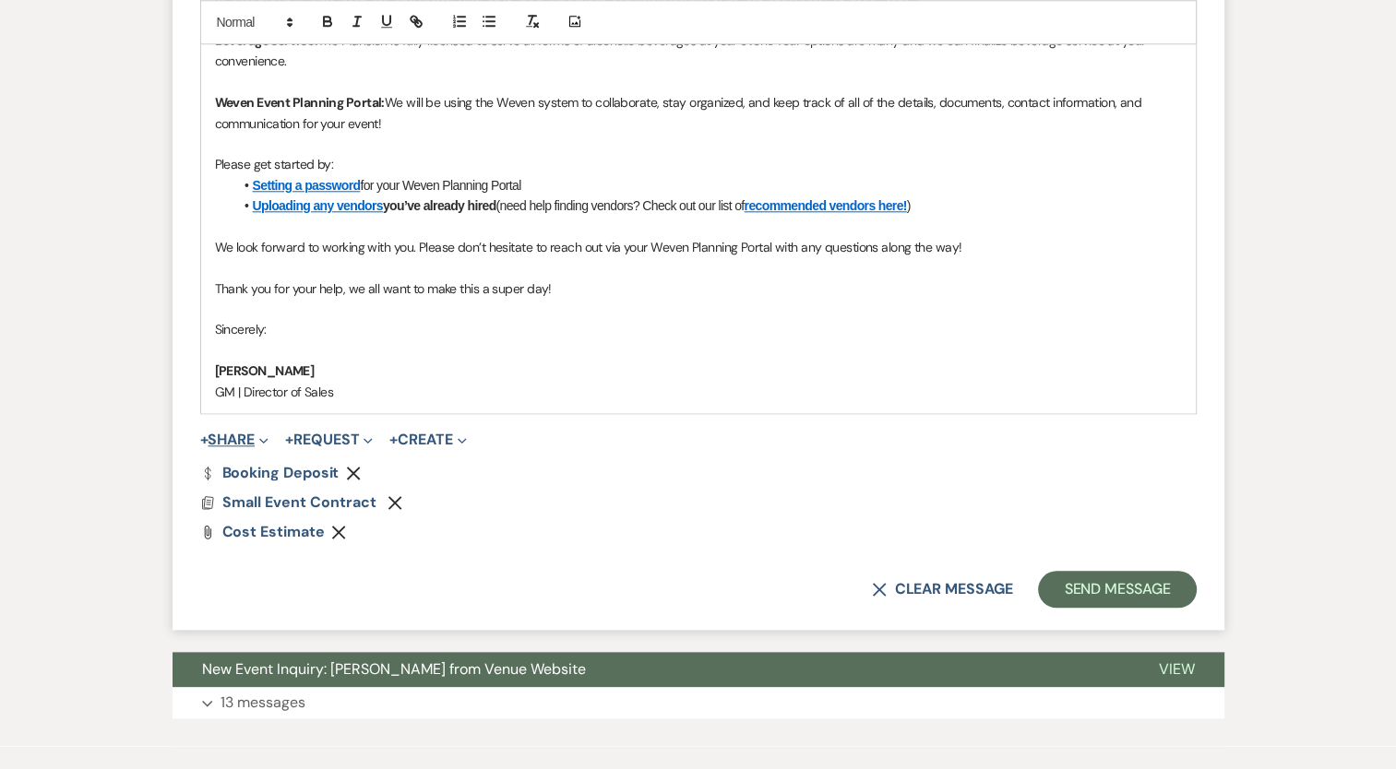
click at [240, 440] on button "+ Share Expand" at bounding box center [234, 440] width 69 height 15
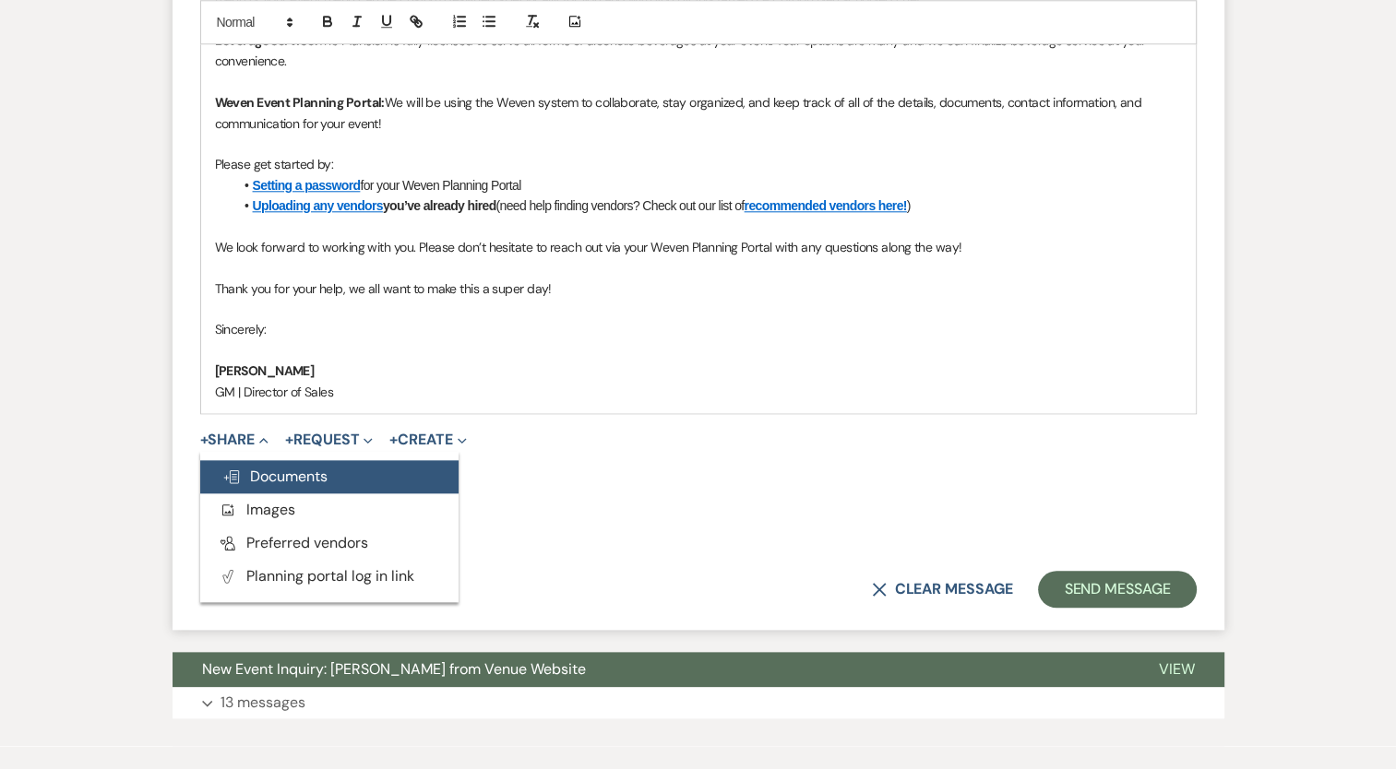
click at [279, 478] on span "Doc Upload Documents" at bounding box center [274, 476] width 105 height 19
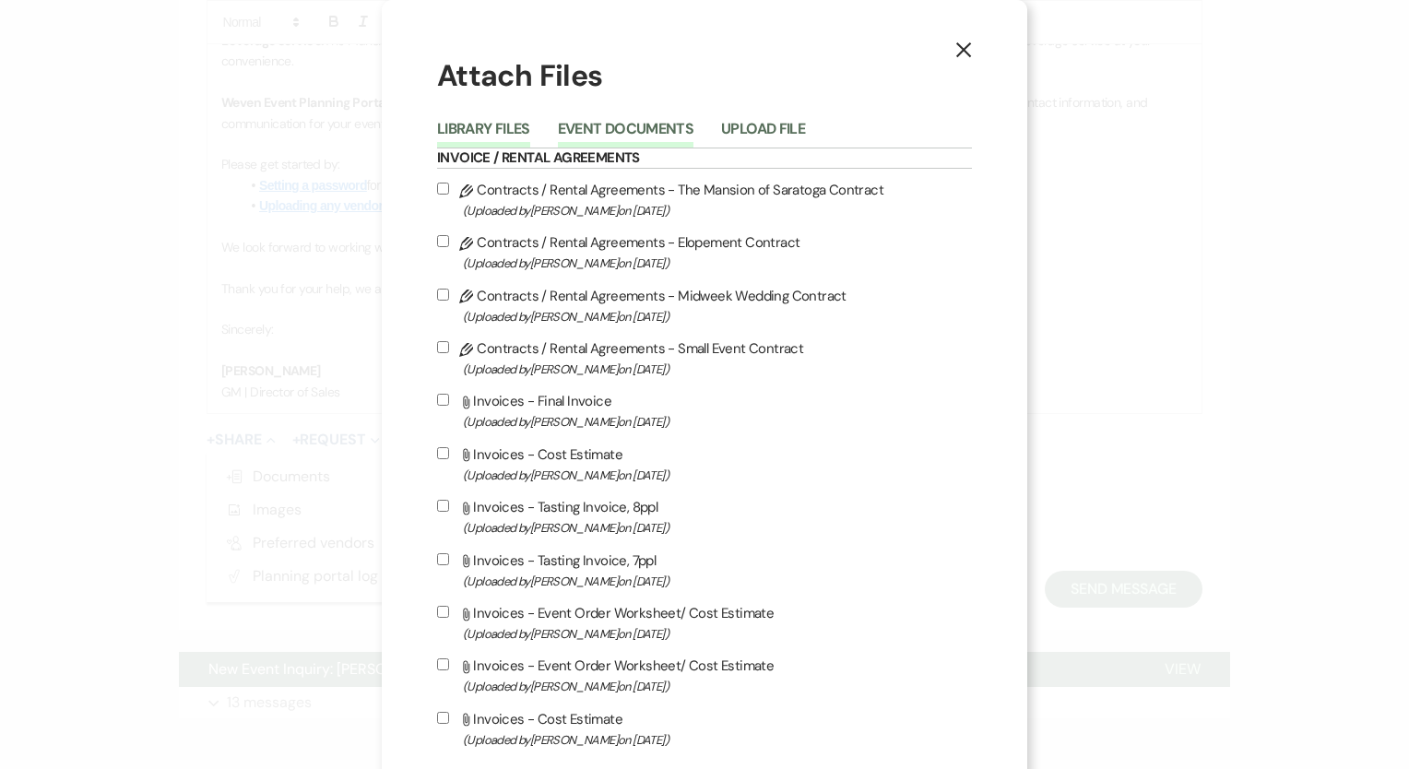
click at [661, 123] on button "Event Documents" at bounding box center [626, 135] width 136 height 26
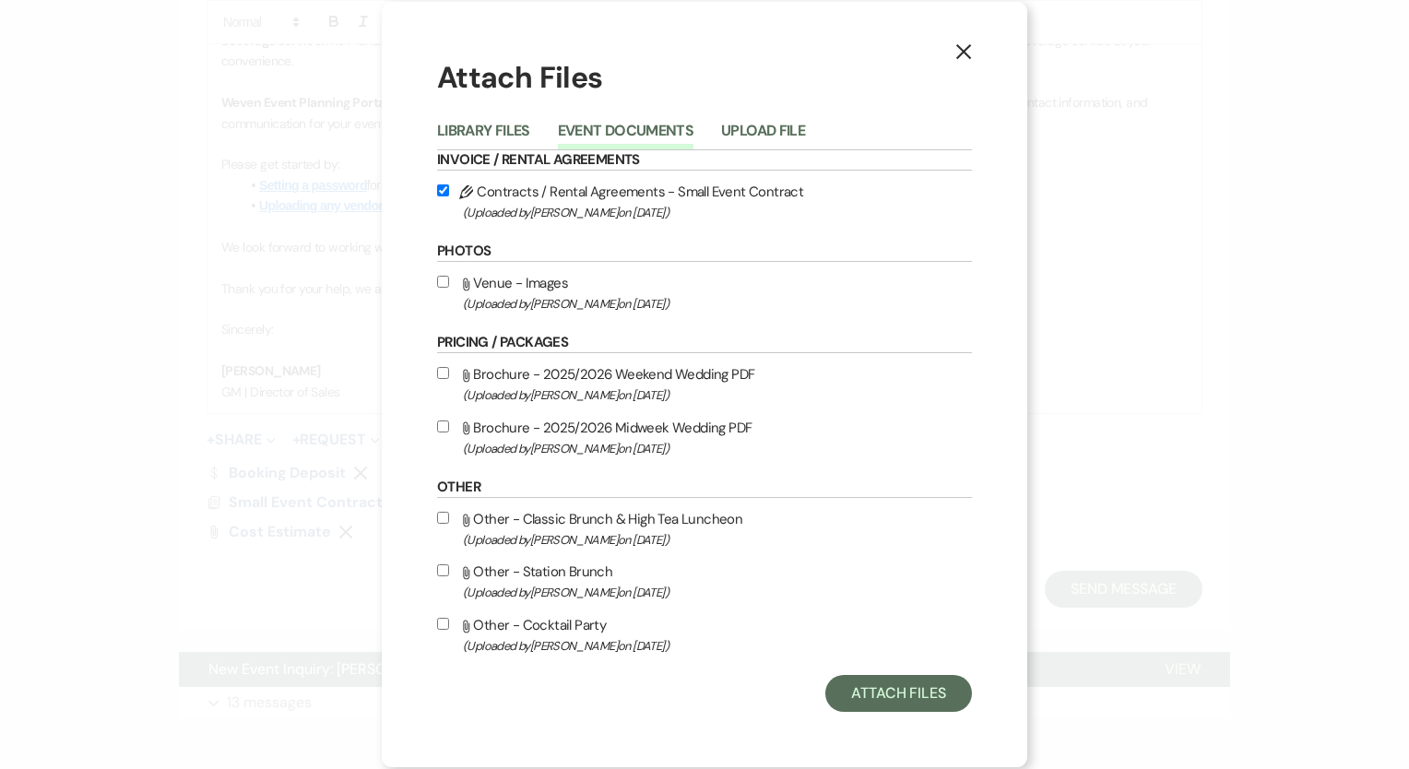
click at [485, 119] on li "Library Files" at bounding box center [497, 134] width 121 height 30
click at [489, 135] on button "Library Files" at bounding box center [483, 137] width 93 height 26
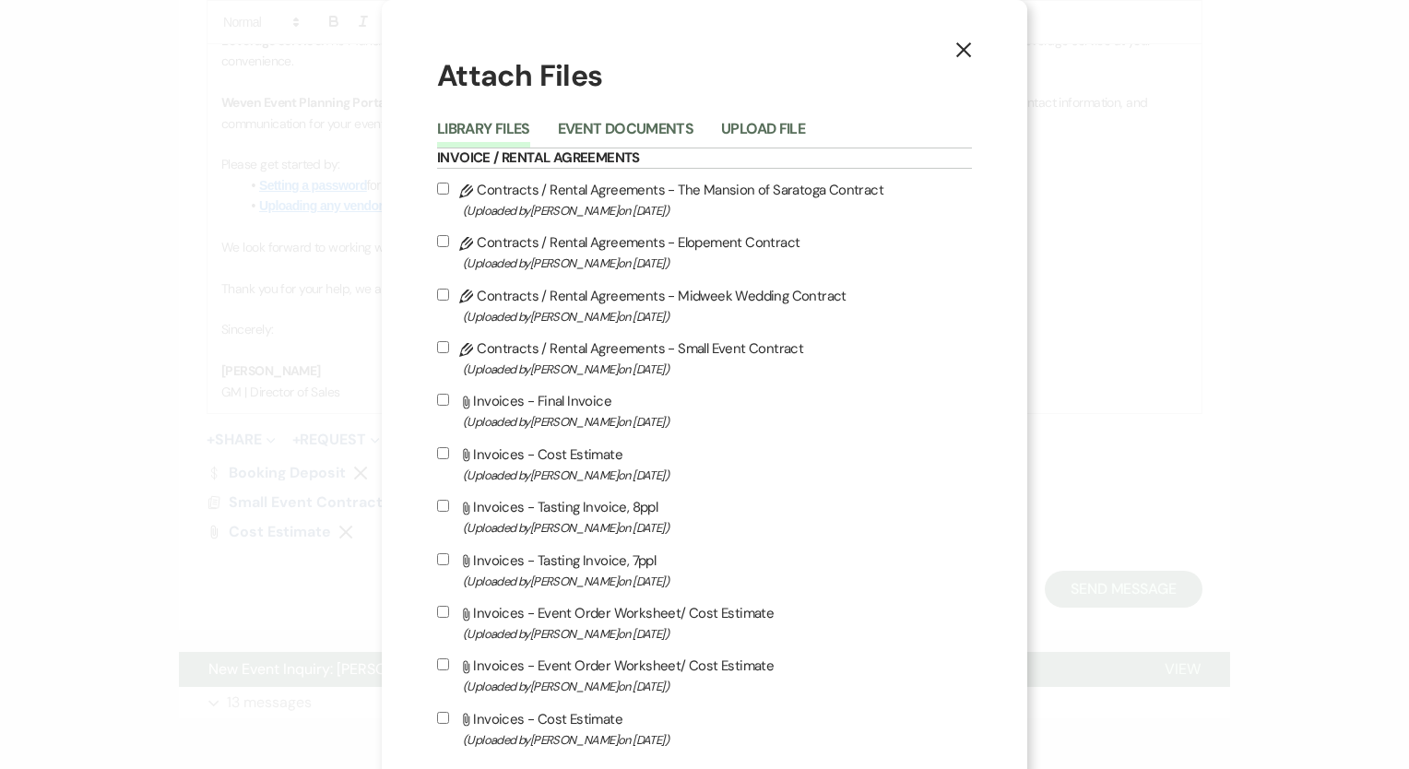
click at [485, 130] on button "Library Files" at bounding box center [483, 135] width 93 height 26
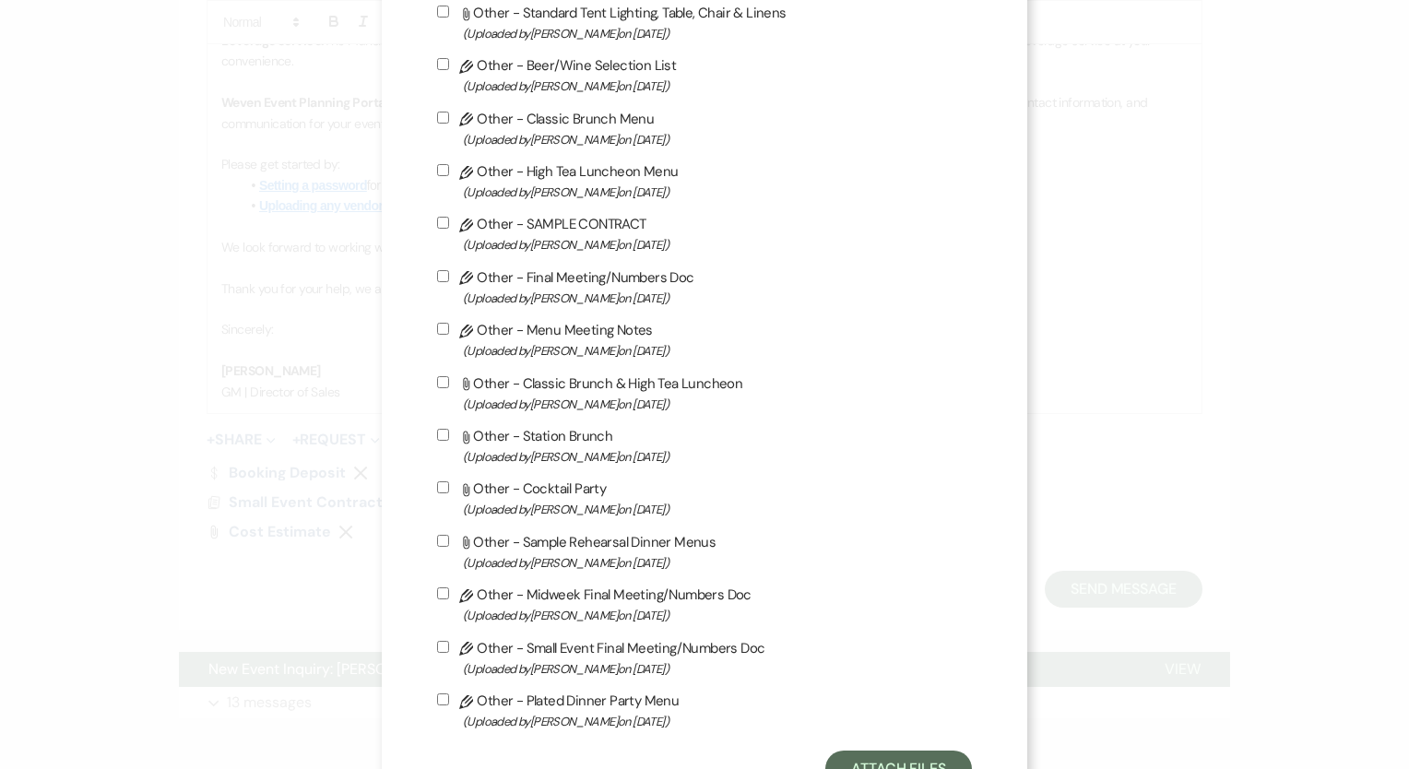
scroll to position [2449, 0]
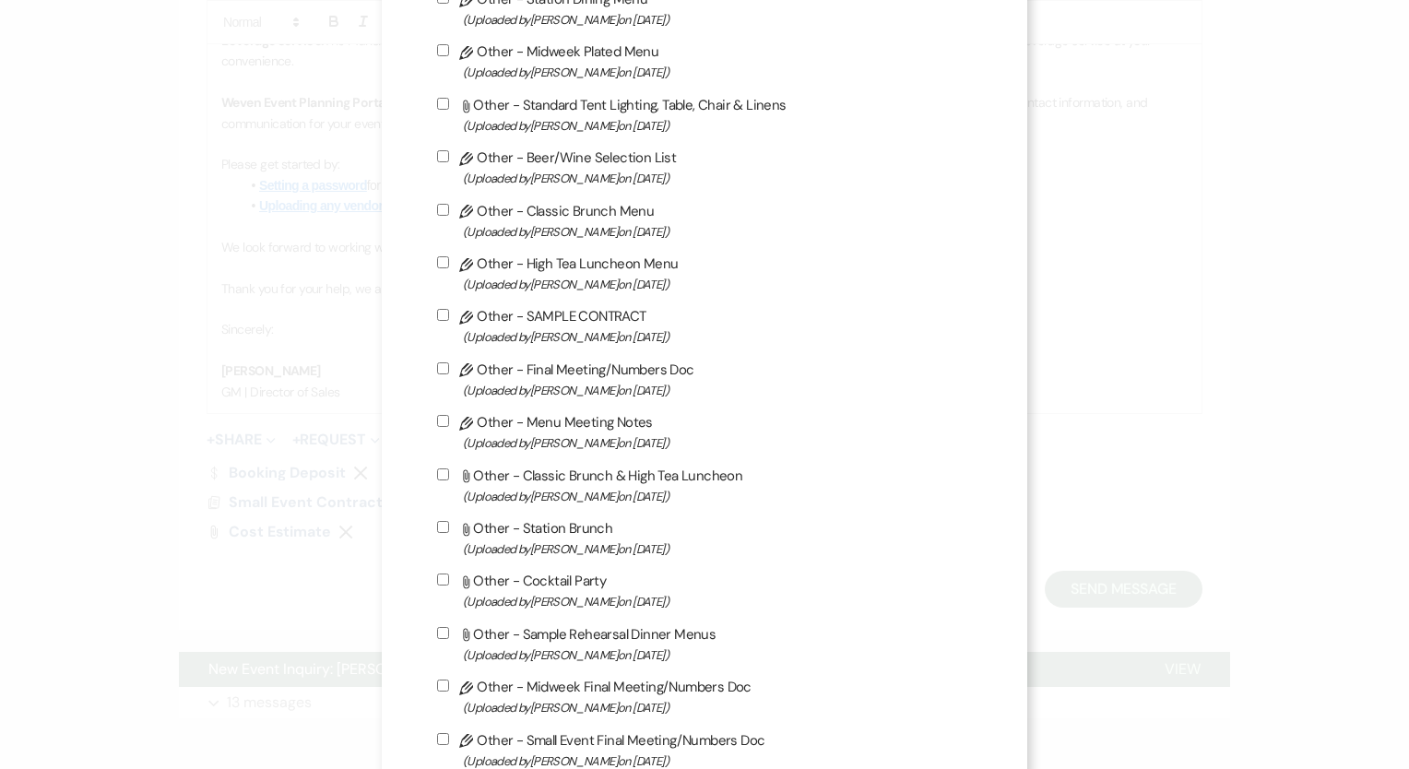
click at [437, 216] on input "Pencil Other - Classic Brunch Menu (Uploaded by Lori Wodicka on Jun 17th, 2022 )" at bounding box center [443, 210] width 12 height 12
checkbox input "true"
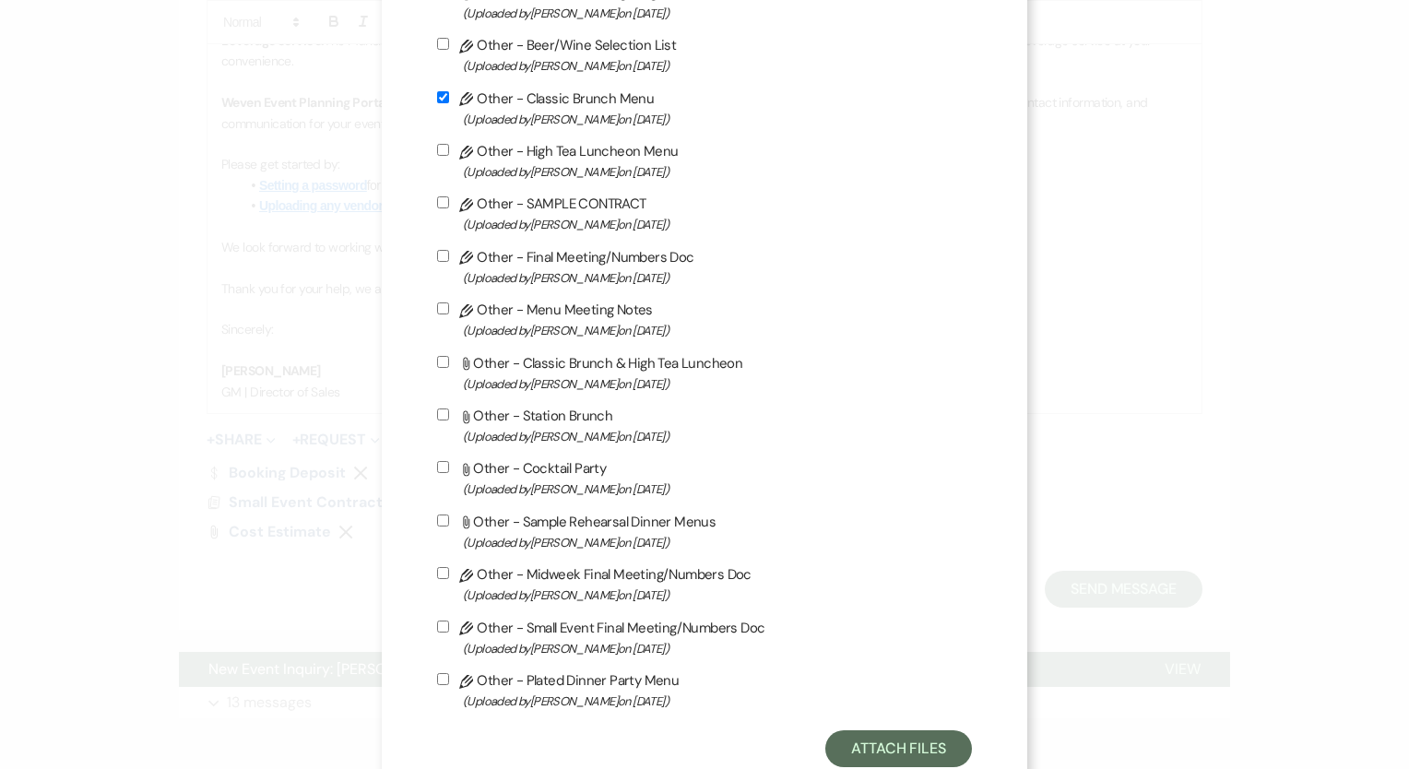
scroll to position [2633, 0]
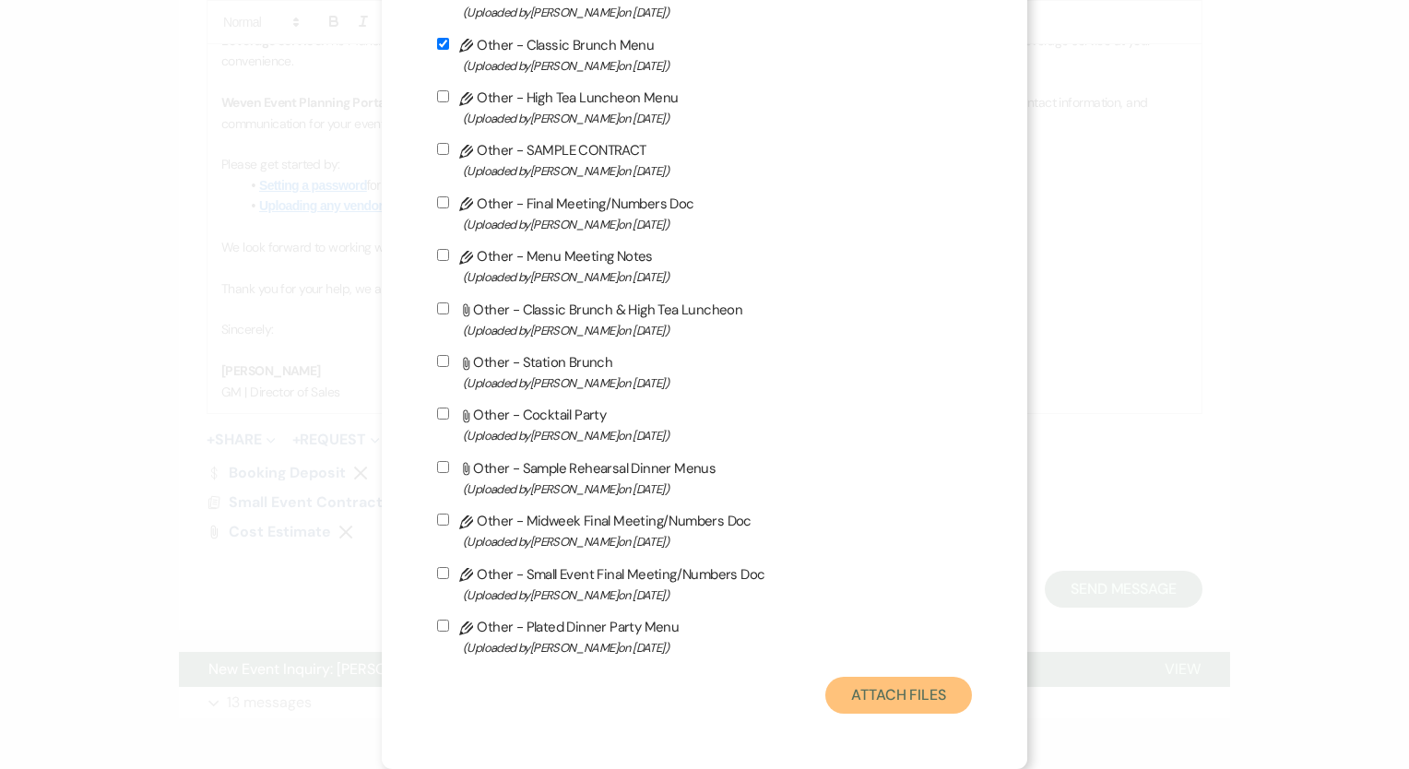
click at [873, 691] on button "Attach Files" at bounding box center [899, 695] width 147 height 37
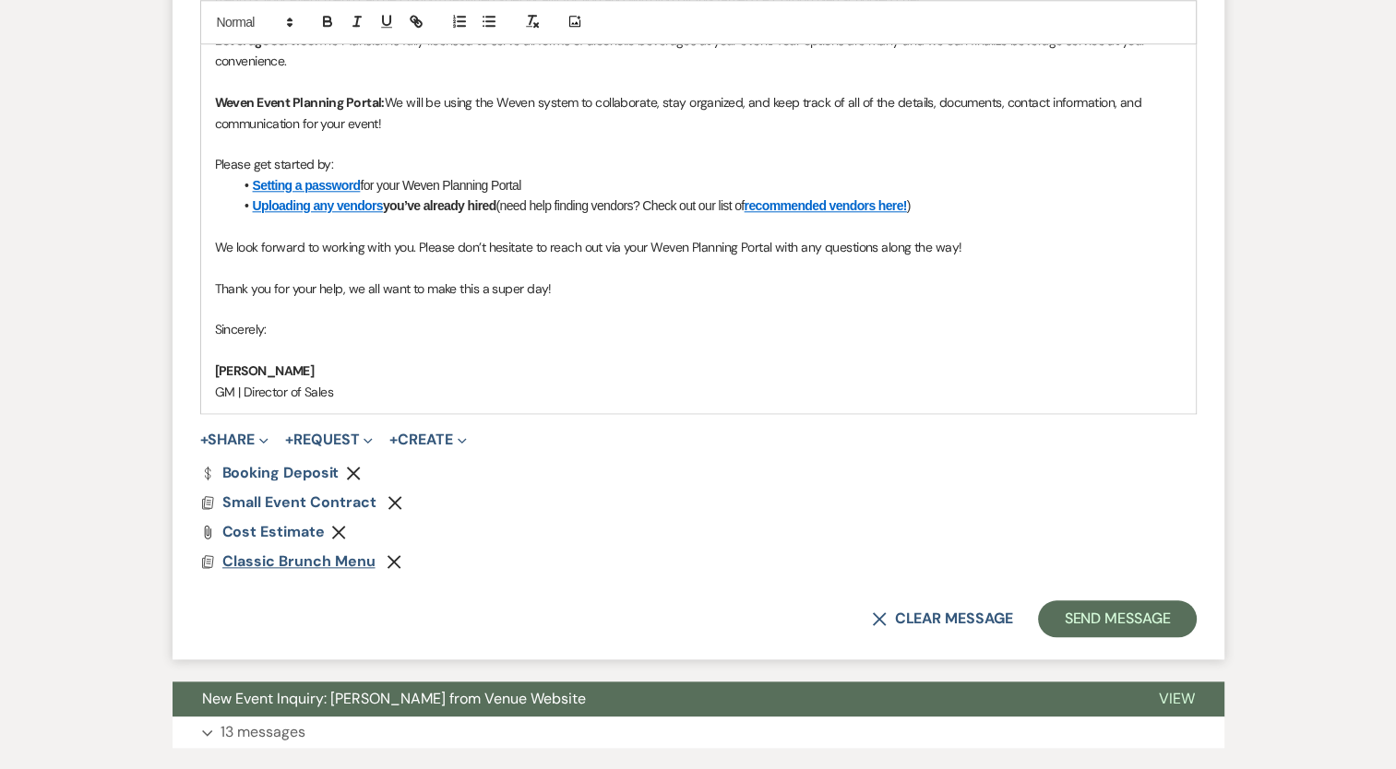
click at [298, 558] on span "Classic Brunch Menu" at bounding box center [298, 561] width 153 height 19
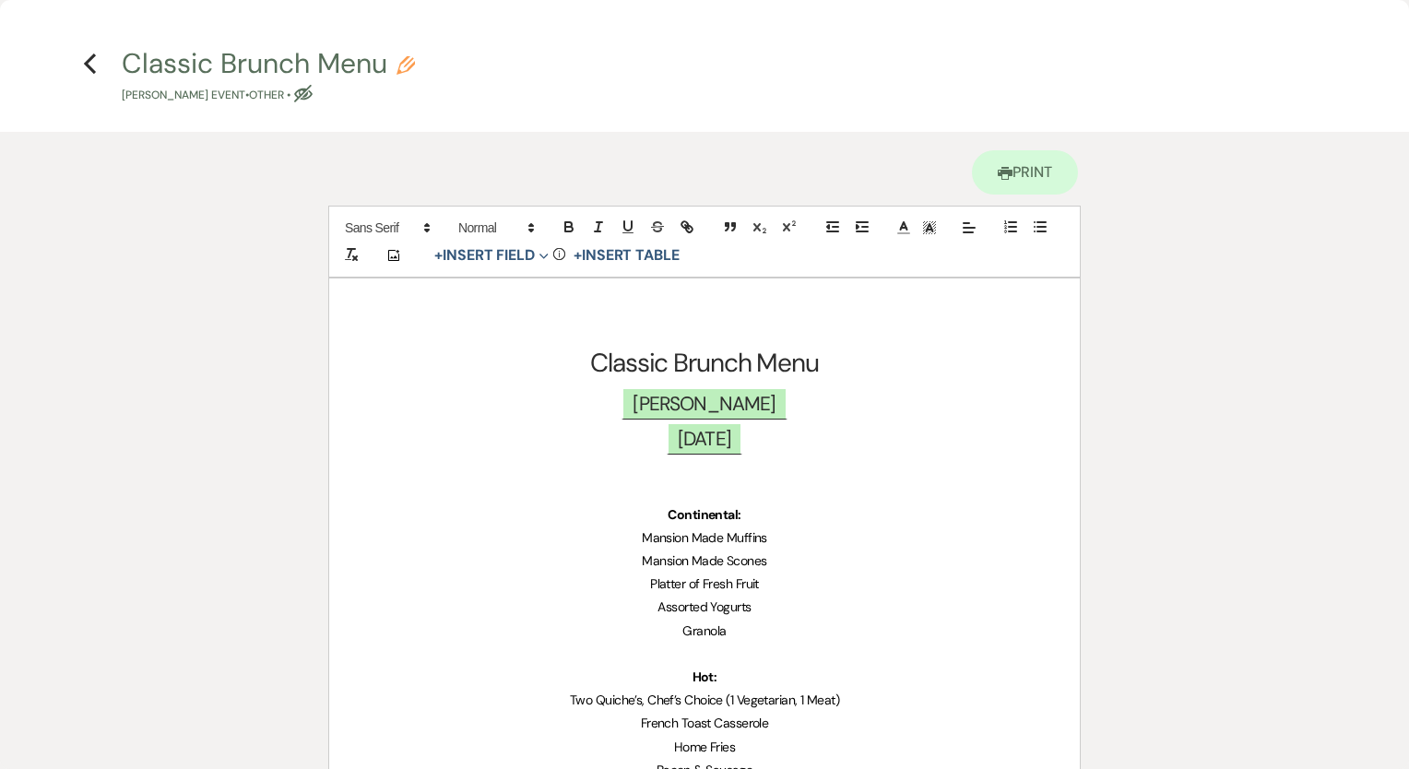
click at [542, 529] on p "Mansion Made Muffins" at bounding box center [705, 538] width 662 height 23
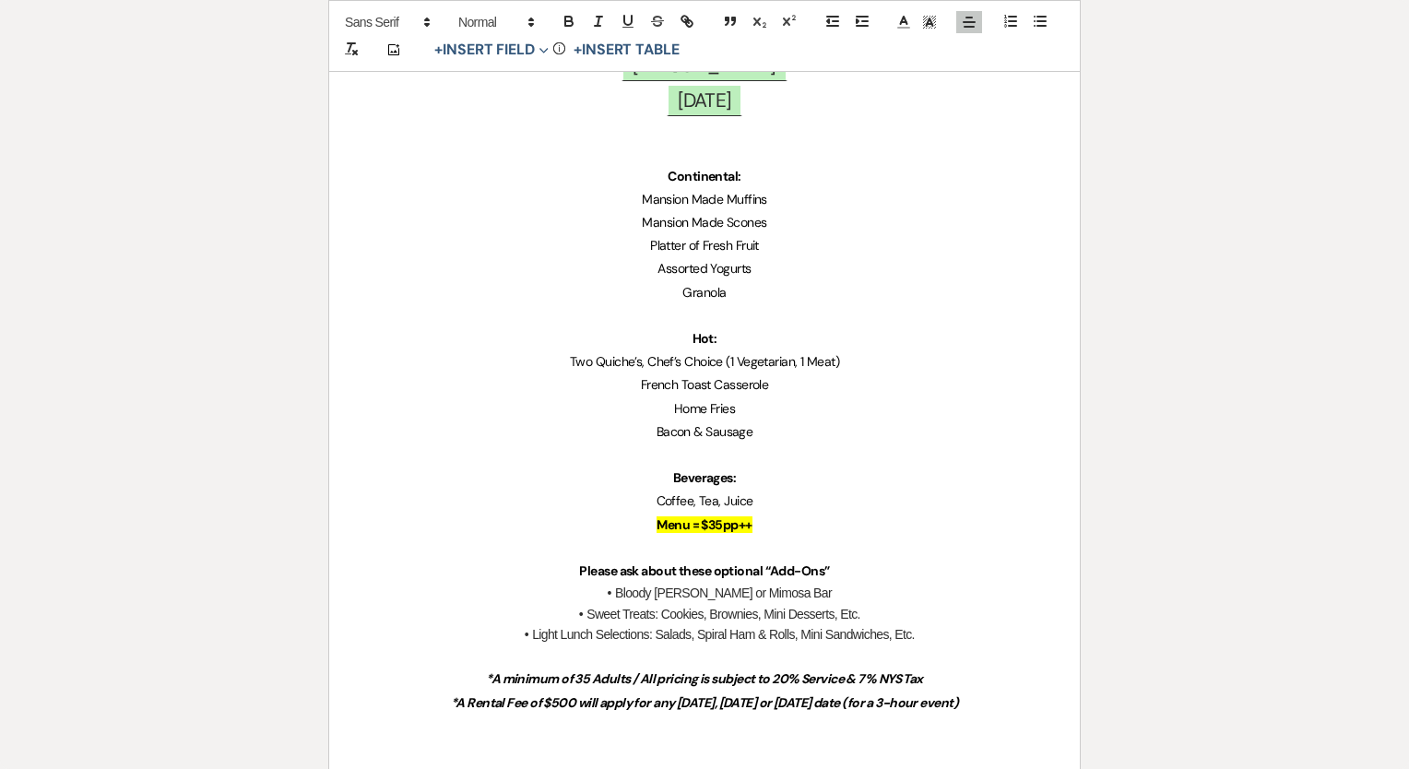
scroll to position [369, 0]
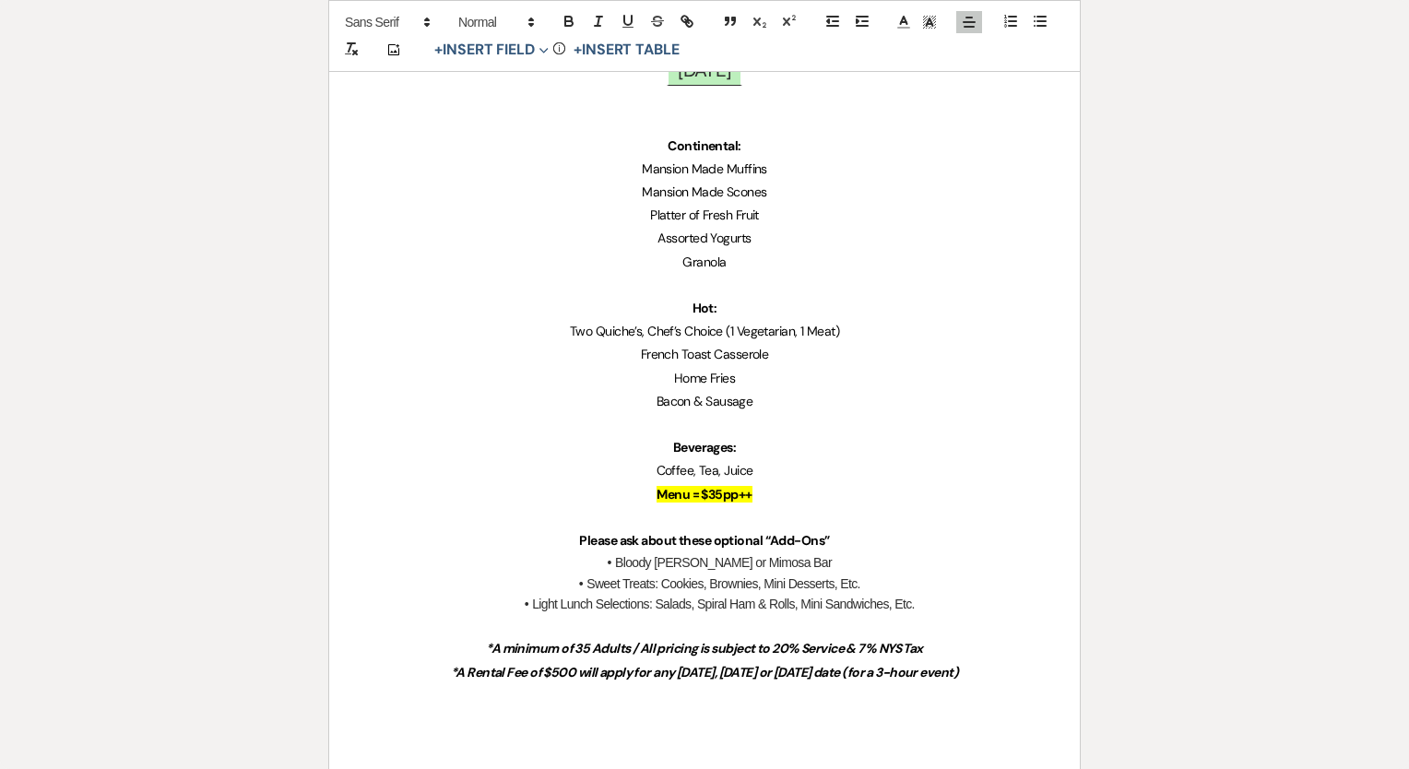
click at [840, 500] on p "Menu = $35pp++" at bounding box center [705, 494] width 662 height 23
click at [783, 526] on p at bounding box center [705, 517] width 662 height 23
click at [690, 577] on span "Sweet Treats: Cookies, Brownies, Mini Desserts, Etc." at bounding box center [724, 583] width 274 height 15
drag, startPoint x: 713, startPoint y: 562, endPoint x: 653, endPoint y: 569, distance: 60.4
click at [653, 569] on li "Bloody Mary or Mimosa Bar" at bounding box center [714, 563] width 644 height 20
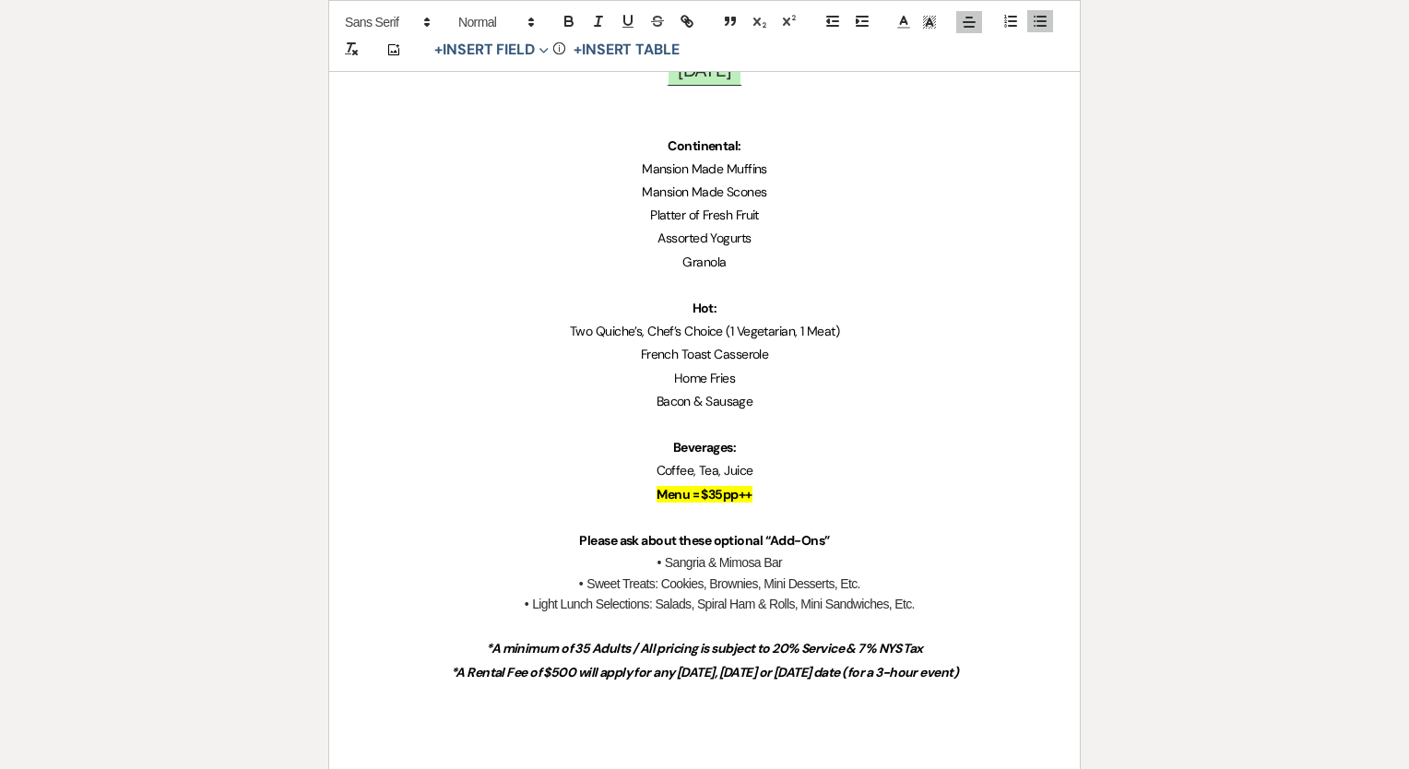
click at [810, 550] on p "Please ask about these optional “Add-Ons”" at bounding box center [705, 540] width 662 height 23
click at [828, 558] on li "Sangria & Mimosa Bar" at bounding box center [714, 563] width 644 height 20
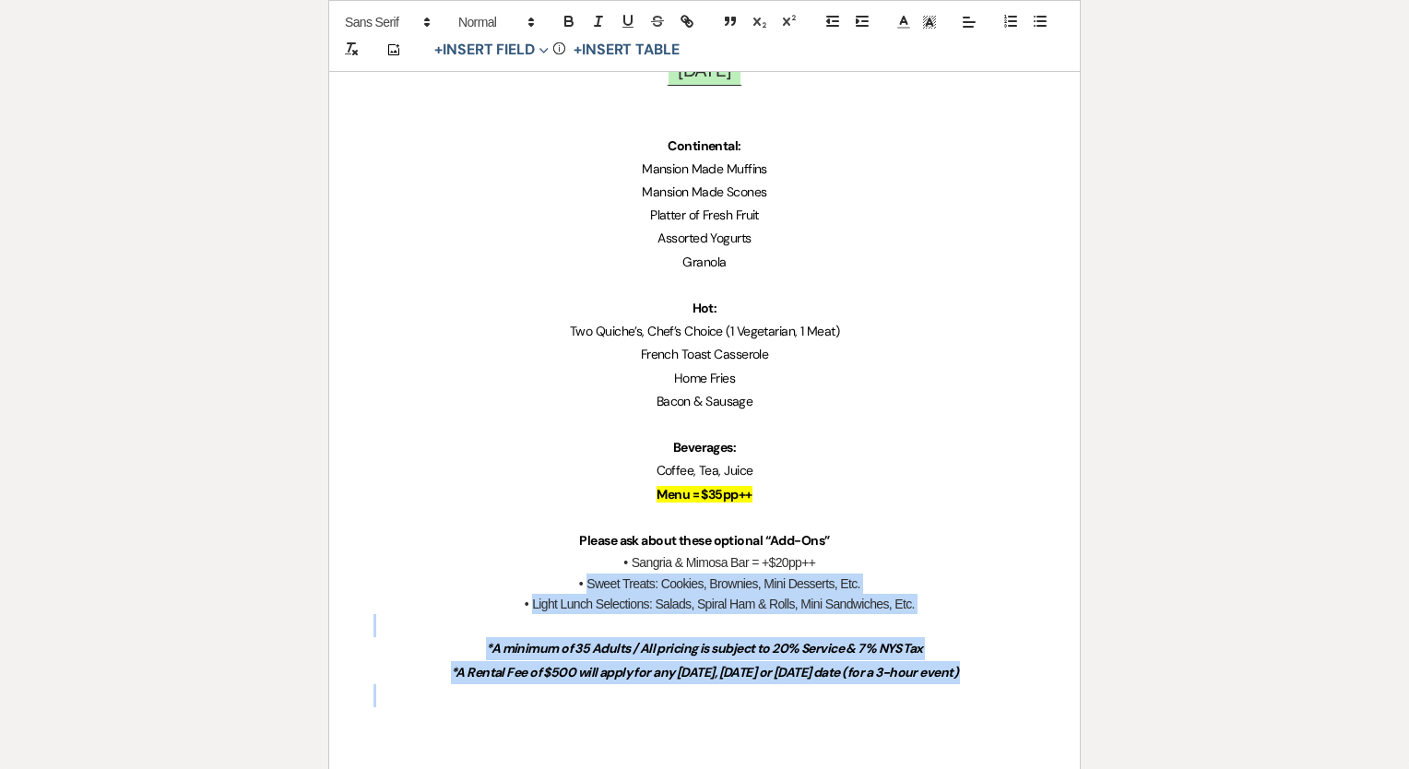
drag, startPoint x: 552, startPoint y: 585, endPoint x: 951, endPoint y: 695, distance: 414.4
click at [951, 695] on div "Classic Brunch Menu ﻿ Lisa DeLorenzo ﻿ ﻿ 06/07/2026 ﻿ Continental: Mansion Made…" at bounding box center [704, 364] width 751 height 909
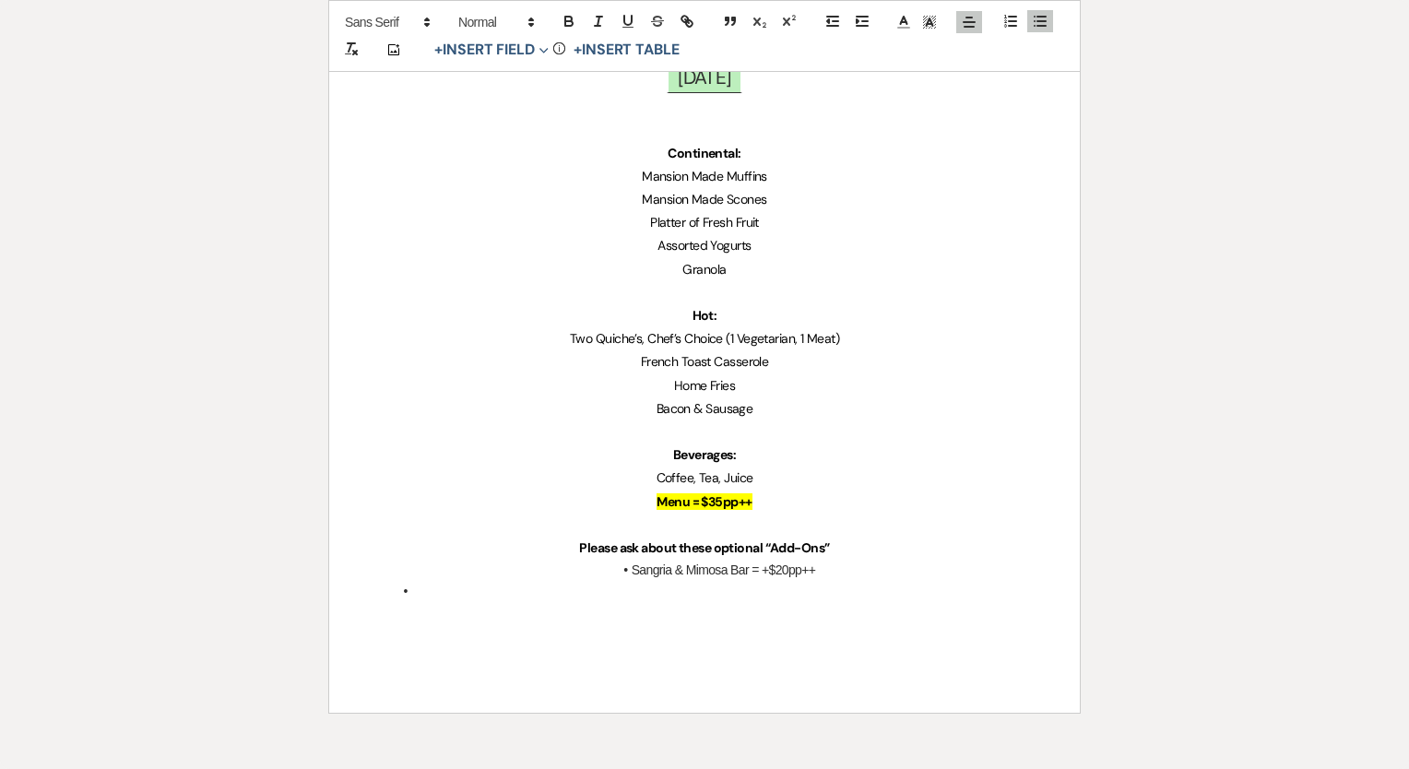
scroll to position [360, 0]
drag, startPoint x: 714, startPoint y: 544, endPoint x: 638, endPoint y: 629, distance: 113.7
click at [505, 544] on p "Please ask about these optional “Add-Ons”" at bounding box center [705, 550] width 662 height 23
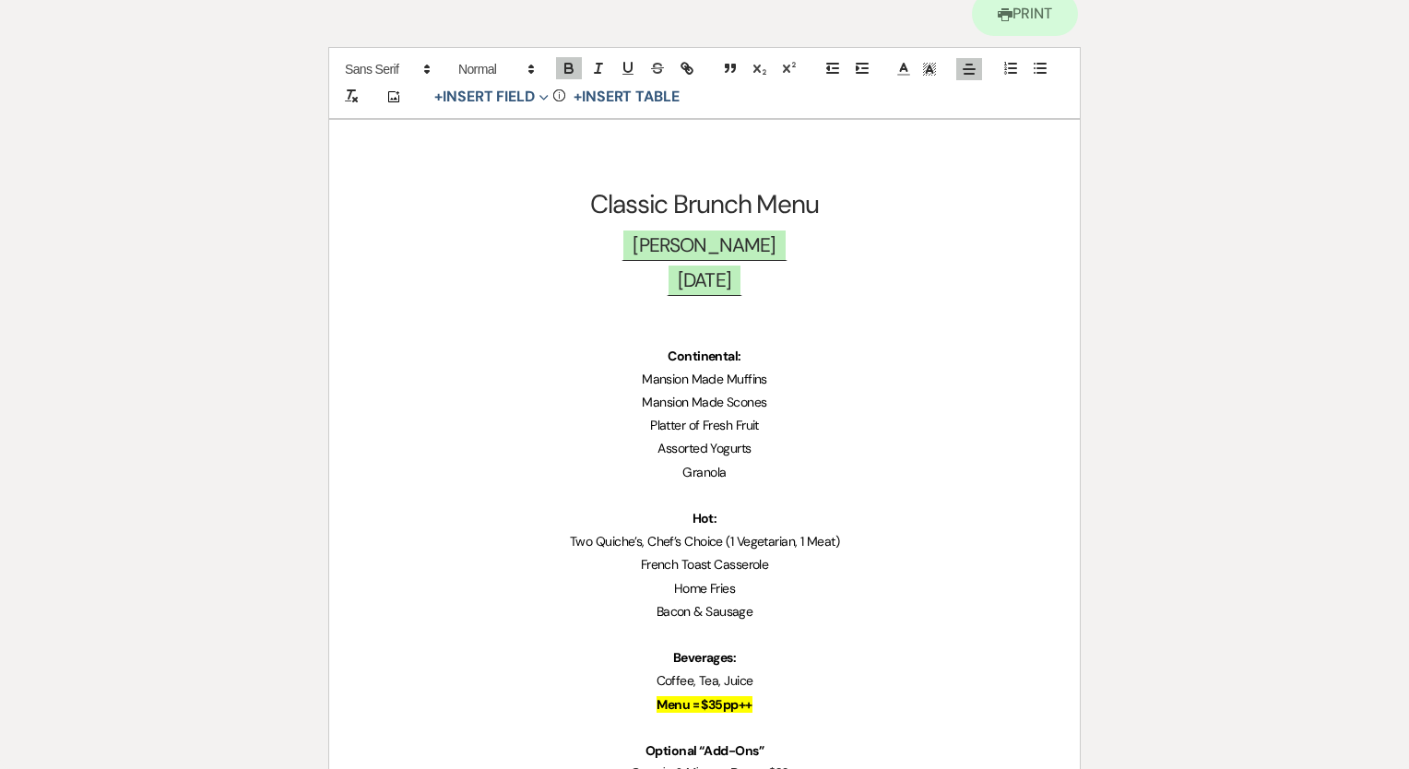
scroll to position [0, 0]
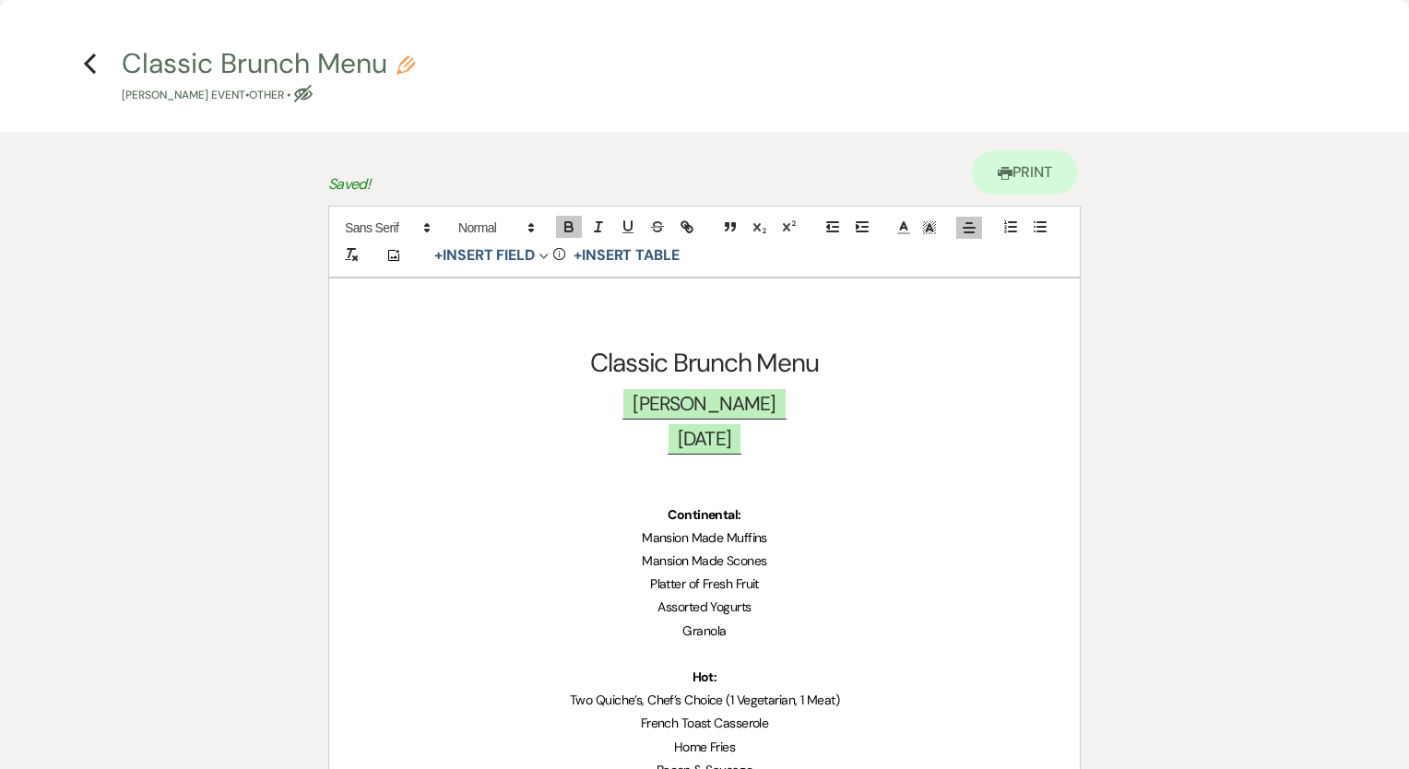
click at [562, 359] on h1 "Classic Brunch Menu" at bounding box center [705, 363] width 662 height 46
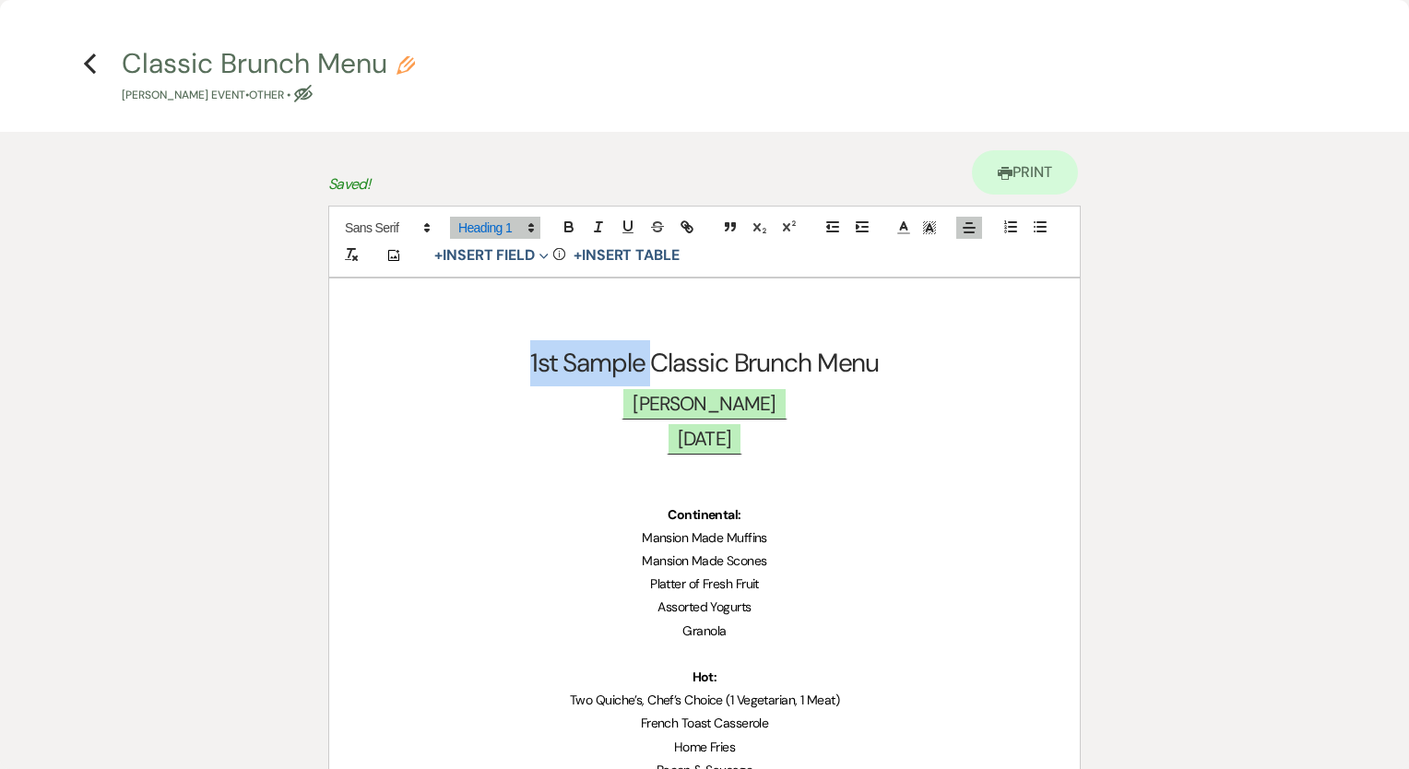
drag, startPoint x: 647, startPoint y: 366, endPoint x: 302, endPoint y: 386, distance: 345.5
click at [381, 340] on h1 "1st Sample Classic Brunch Menu" at bounding box center [705, 363] width 662 height 46
click at [424, 45] on h4 "Previous Classic Brunch Menu Pencil Lisa DeLorenzo's Event • Other • Eye Blocked" at bounding box center [705, 74] width 1328 height 60
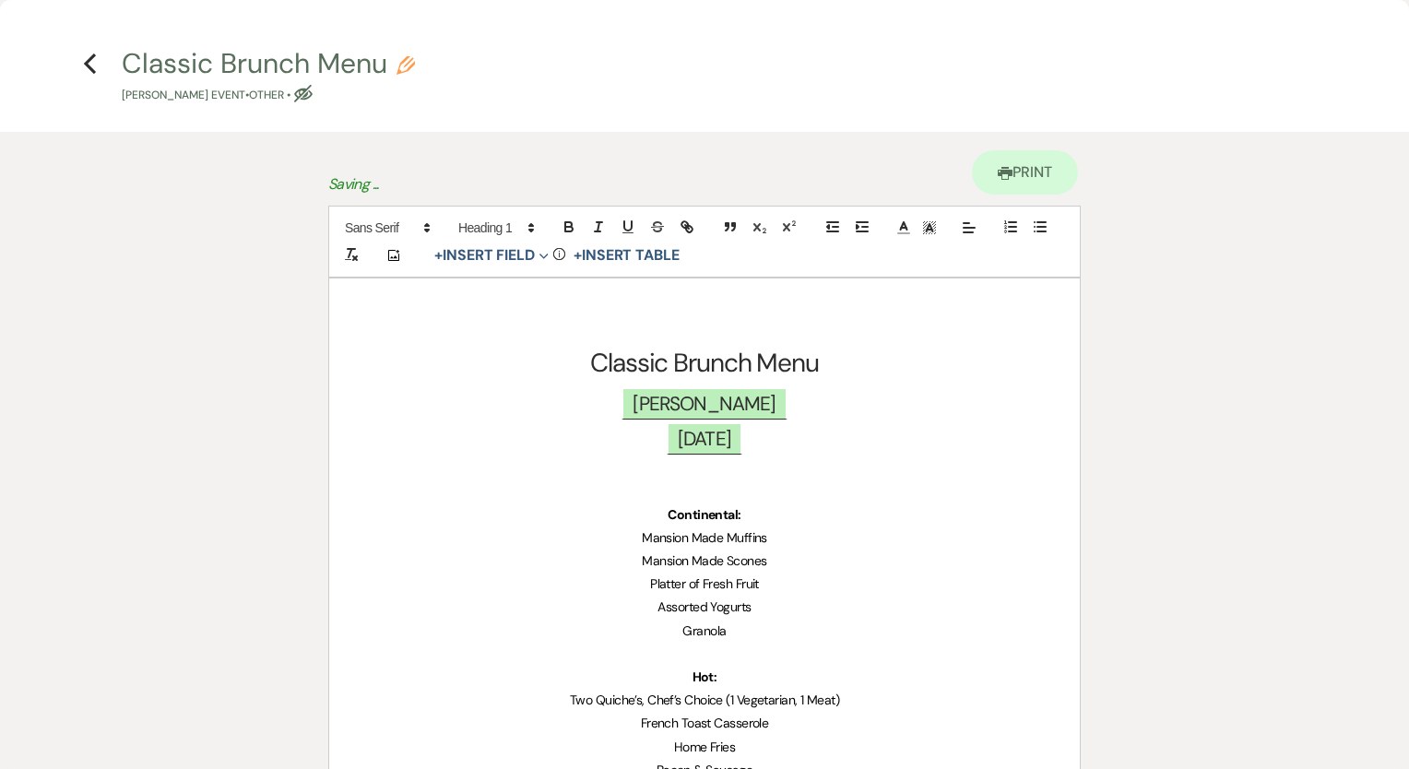
click at [408, 63] on icon "Pencil" at bounding box center [406, 65] width 18 height 18
click at [415, 66] on icon "Pencil" at bounding box center [406, 65] width 18 height 18
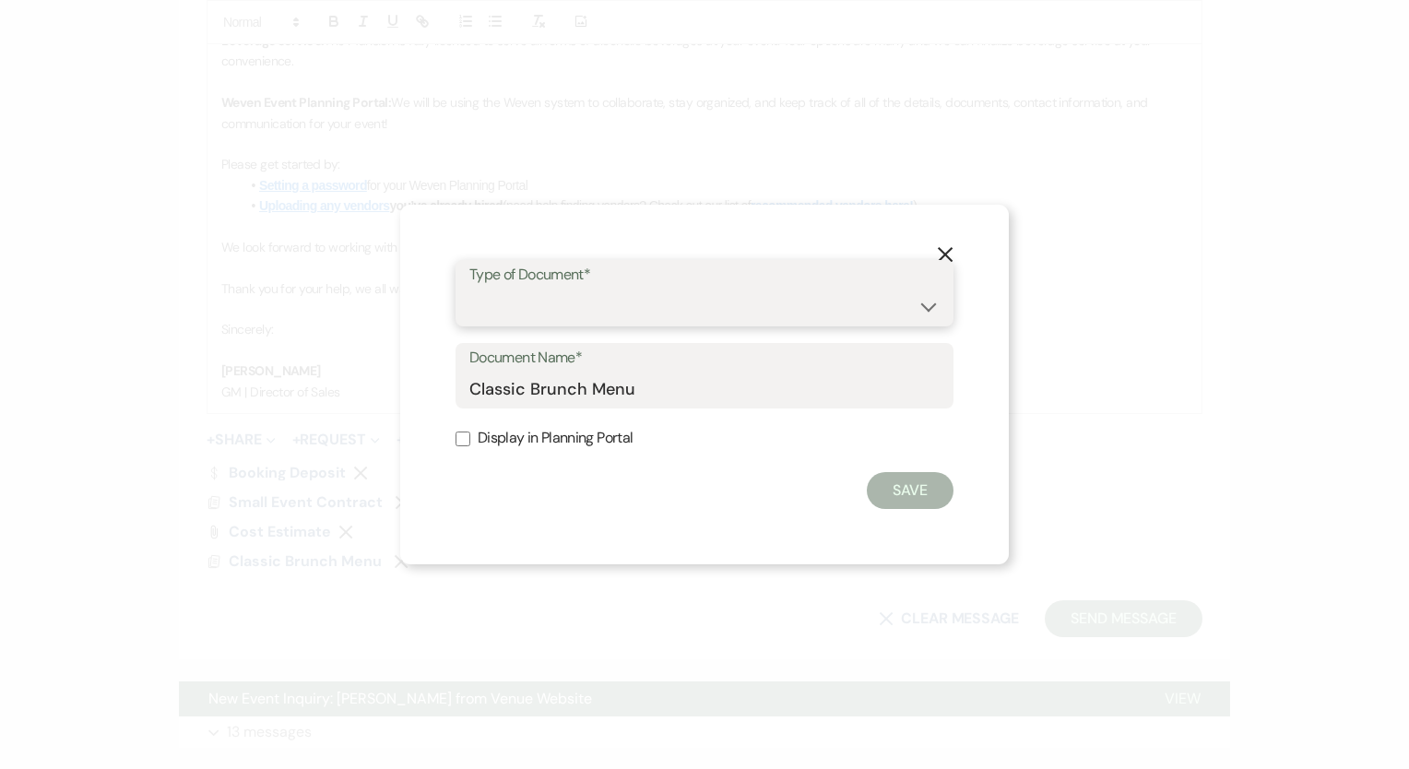
click at [491, 294] on select "Special Event Insurance Vendor Certificate of Insurance Contracts / Rental Agre…" at bounding box center [704, 307] width 470 height 36
select select "0"
click at [469, 289] on select "Special Event Insurance Vendor Certificate of Insurance Contracts / Rental Agre…" at bounding box center [704, 307] width 470 height 36
click at [469, 386] on div "Document Name* Classic Brunch Menu" at bounding box center [705, 376] width 498 height 66
click at [476, 394] on input "Classic Brunch Menu" at bounding box center [704, 389] width 470 height 36
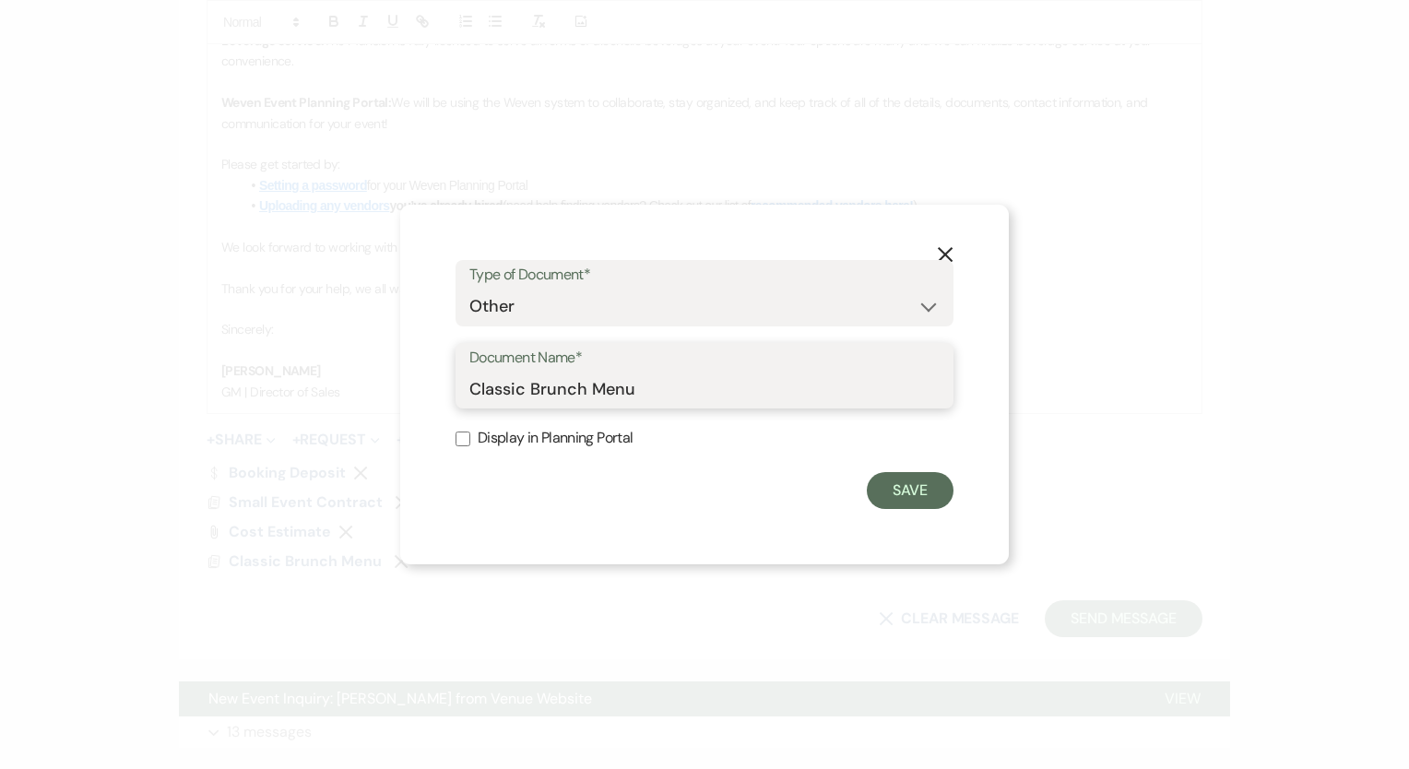
click at [476, 394] on input "Classic Brunch Menu" at bounding box center [704, 389] width 470 height 36
type input "1st Sample Menu"
click at [841, 421] on form "Type of Document* Special Event Insurance Vendor Certificate of Insurance Contr…" at bounding box center [705, 385] width 498 height 250
click at [919, 493] on button "Save" at bounding box center [910, 490] width 87 height 37
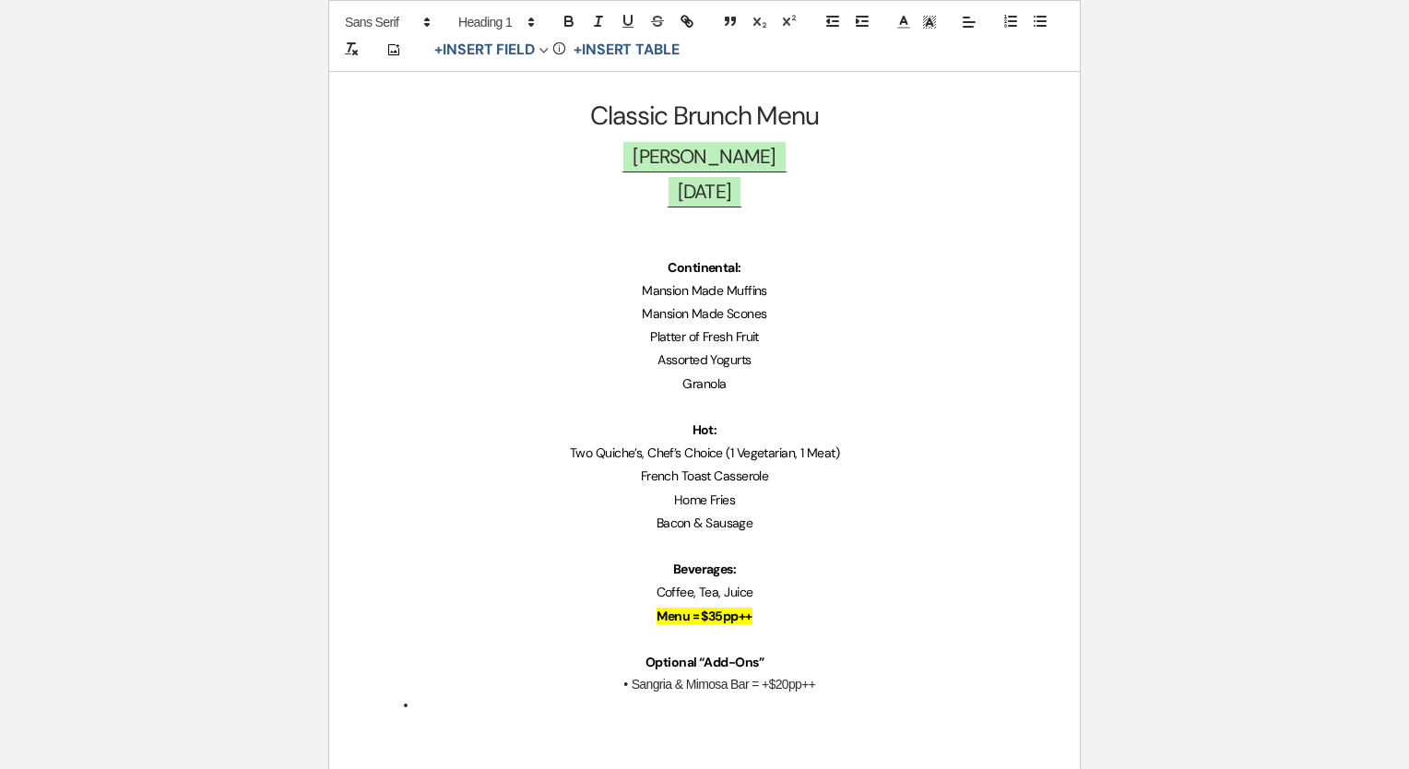
scroll to position [277, 0]
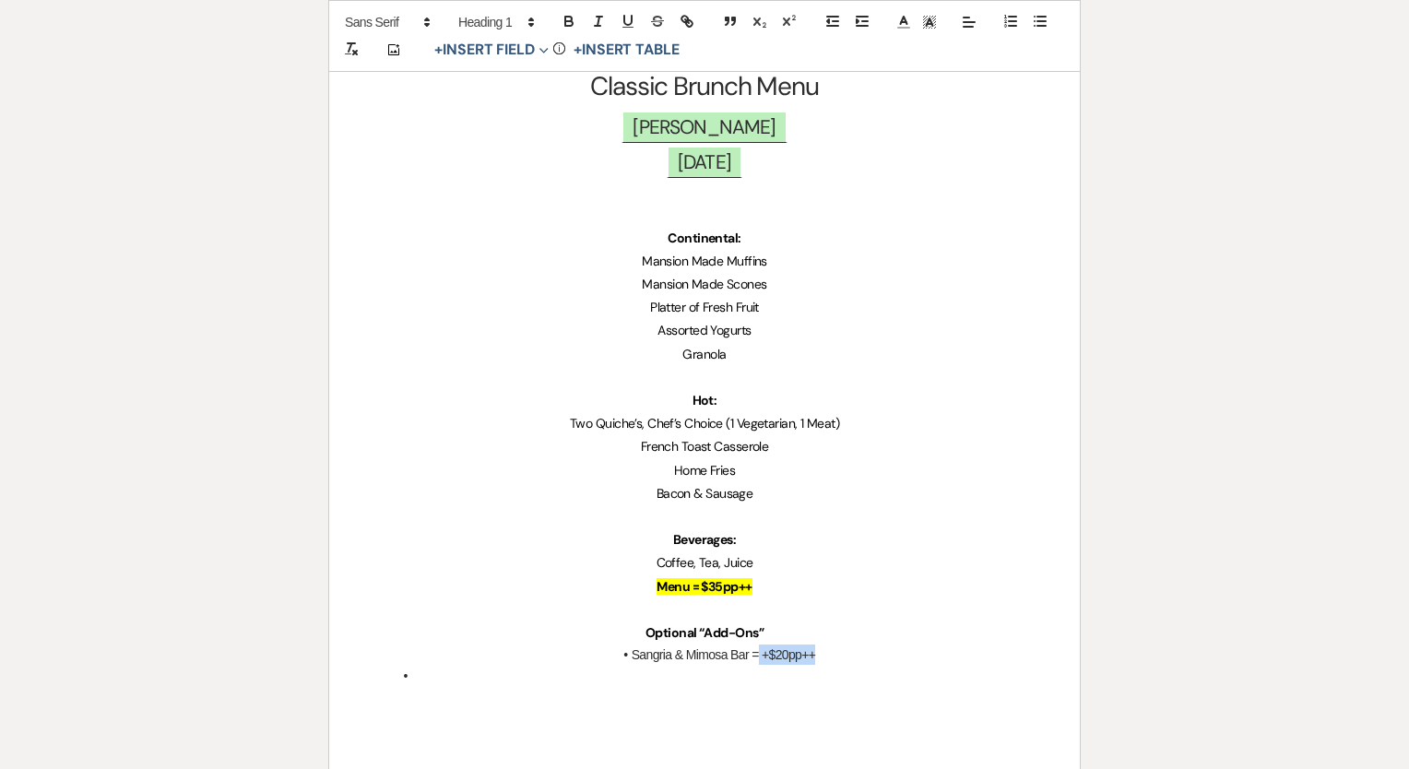
drag, startPoint x: 760, startPoint y: 651, endPoint x: 758, endPoint y: 388, distance: 262.9
click at [842, 648] on li "Sangria & Mimosa Bar = +$20pp++" at bounding box center [714, 655] width 644 height 20
click at [576, 27] on icon "button" at bounding box center [569, 21] width 17 height 17
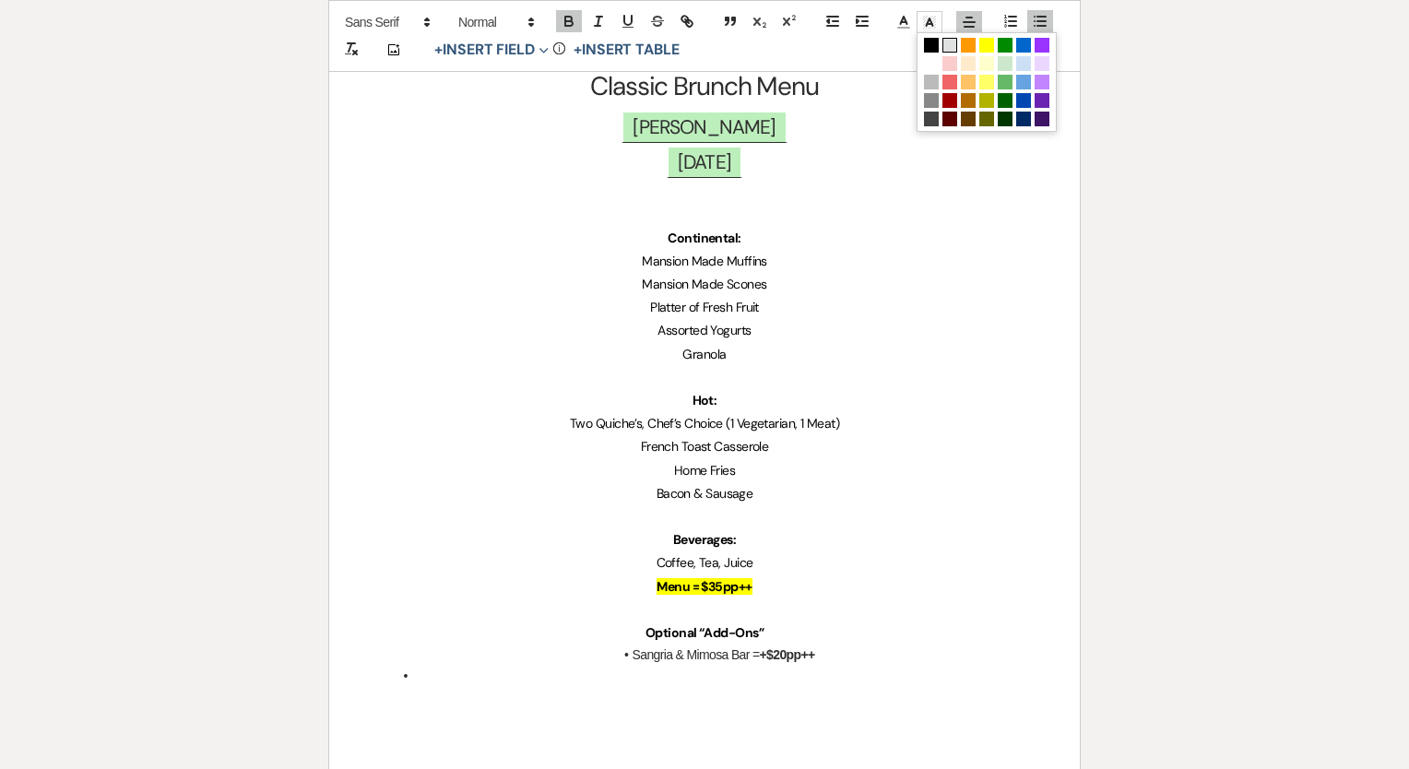
drag, startPoint x: 922, startPoint y: 21, endPoint x: 945, endPoint y: 48, distance: 34.7
click at [922, 22] on icon at bounding box center [929, 22] width 17 height 17
click at [980, 50] on span at bounding box center [987, 45] width 15 height 15
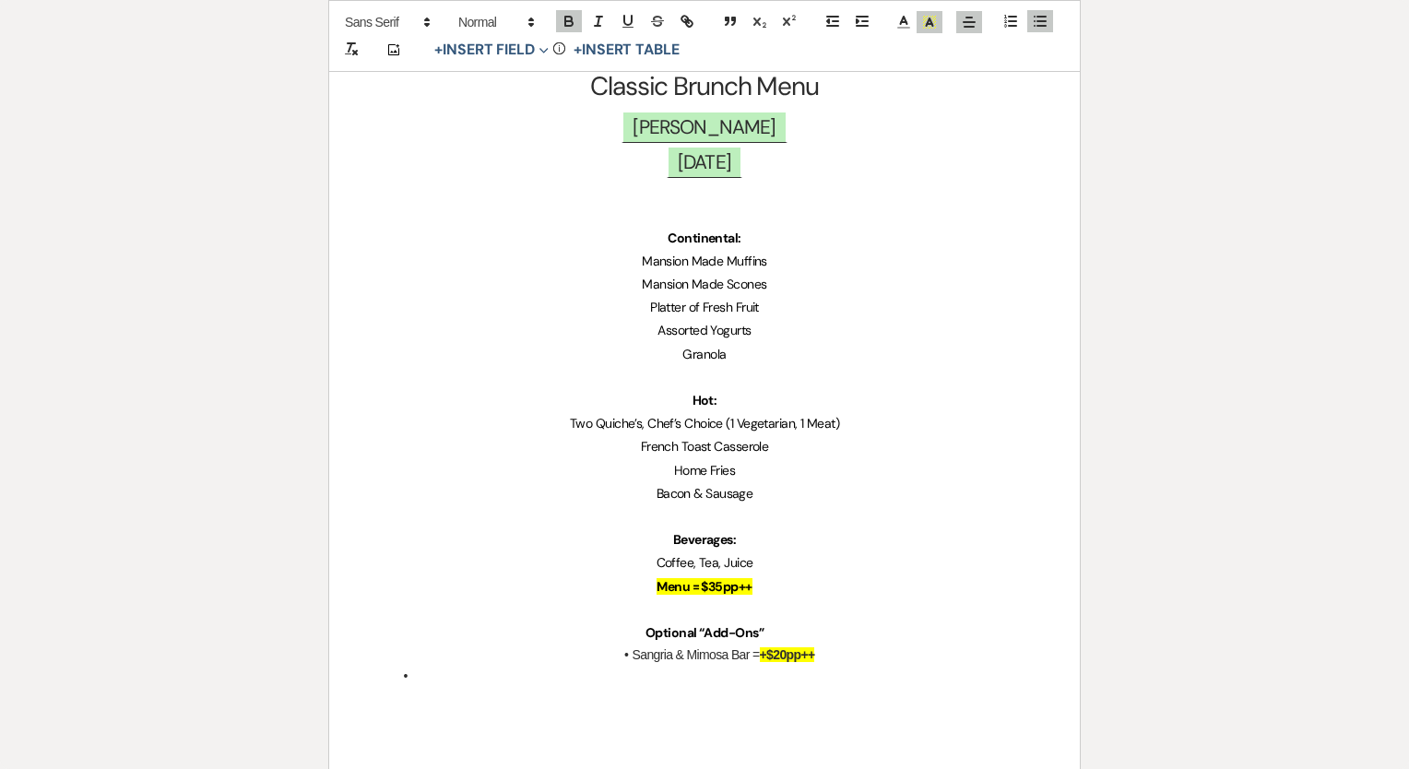
click at [975, 648] on li "Sangria & Mimosa Bar = +$20pp++" at bounding box center [714, 655] width 644 height 20
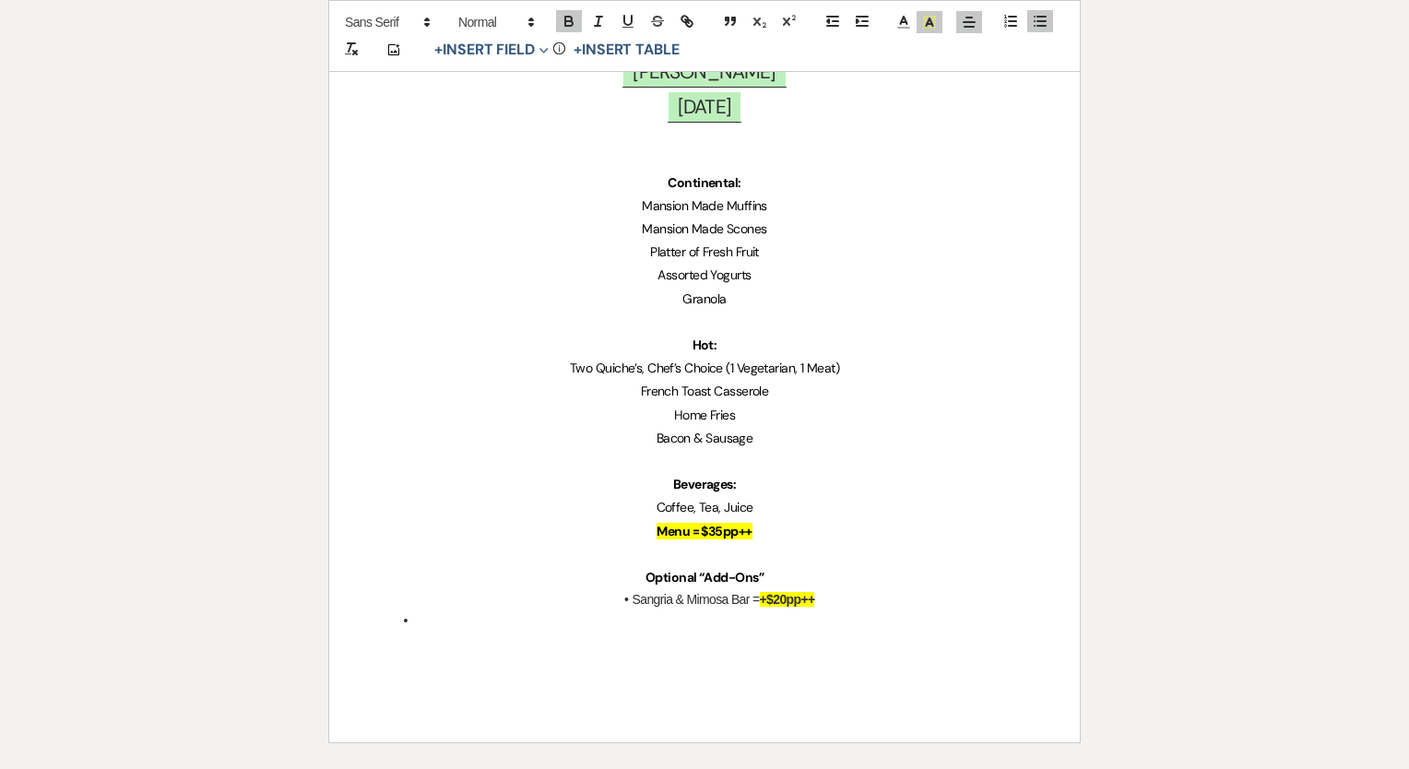
scroll to position [360, 0]
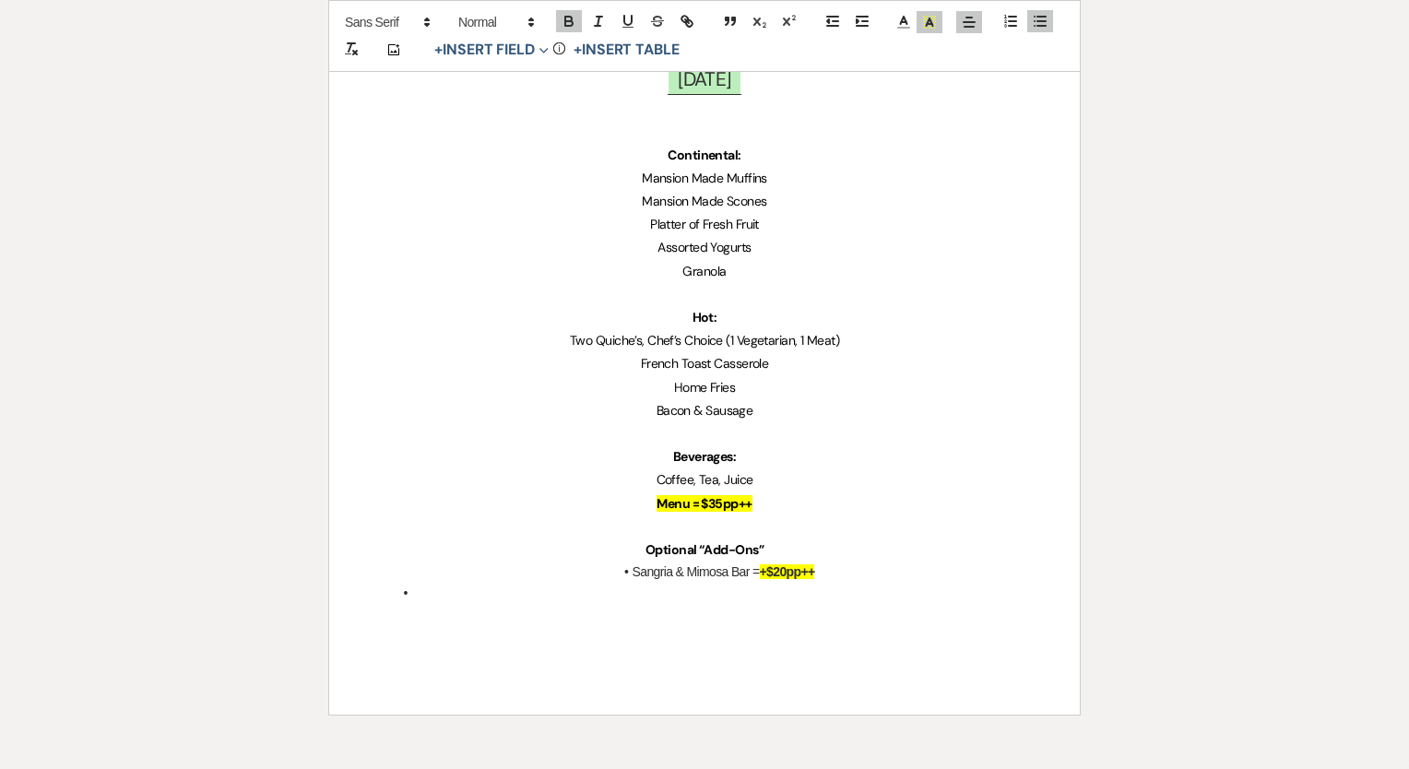
click at [634, 564] on span "Sangria & Mimosa Bar =" at bounding box center [696, 571] width 127 height 15
drag, startPoint x: 578, startPoint y: 565, endPoint x: 627, endPoint y: 578, distance: 50.6
click at [627, 578] on p "3-Hour Sangria & Mimosa Bar = +$20pp++" at bounding box center [705, 573] width 662 height 23
drag, startPoint x: 563, startPoint y: 13, endPoint x: 559, endPoint y: 186, distance: 173.4
click at [564, 16] on icon "button" at bounding box center [569, 21] width 17 height 17
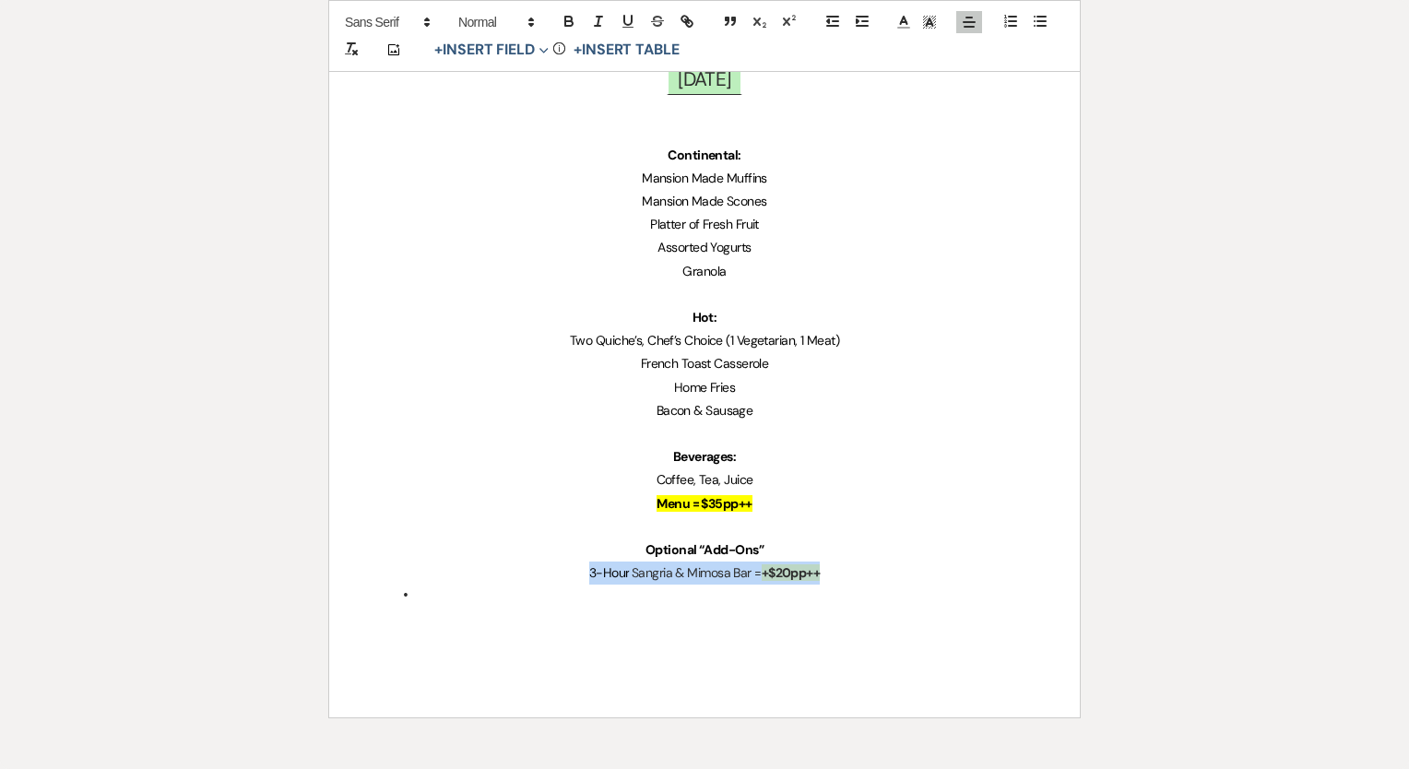
click at [424, 581] on div "Classic Brunch Menu ﻿ Lisa DeLorenzo ﻿ ﻿ 06/07/2026 ﻿ Continental: Mansion Made…" at bounding box center [704, 318] width 751 height 799
click at [514, 717] on form "Printer Print Add Photo + Insert Field Expand Standard Field Smart Field Signat…" at bounding box center [704, 273] width 753 height 1002
click at [456, 594] on li at bounding box center [714, 595] width 644 height 20
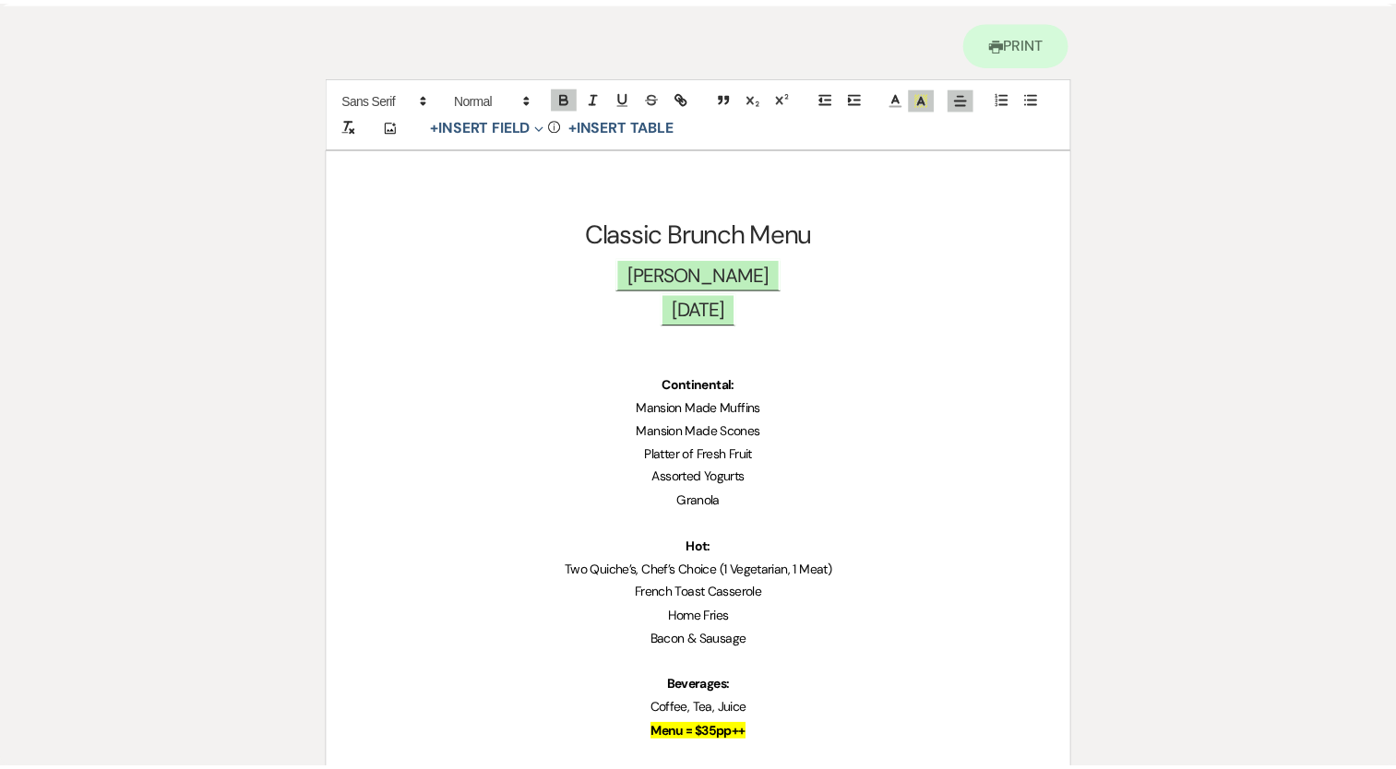
scroll to position [0, 0]
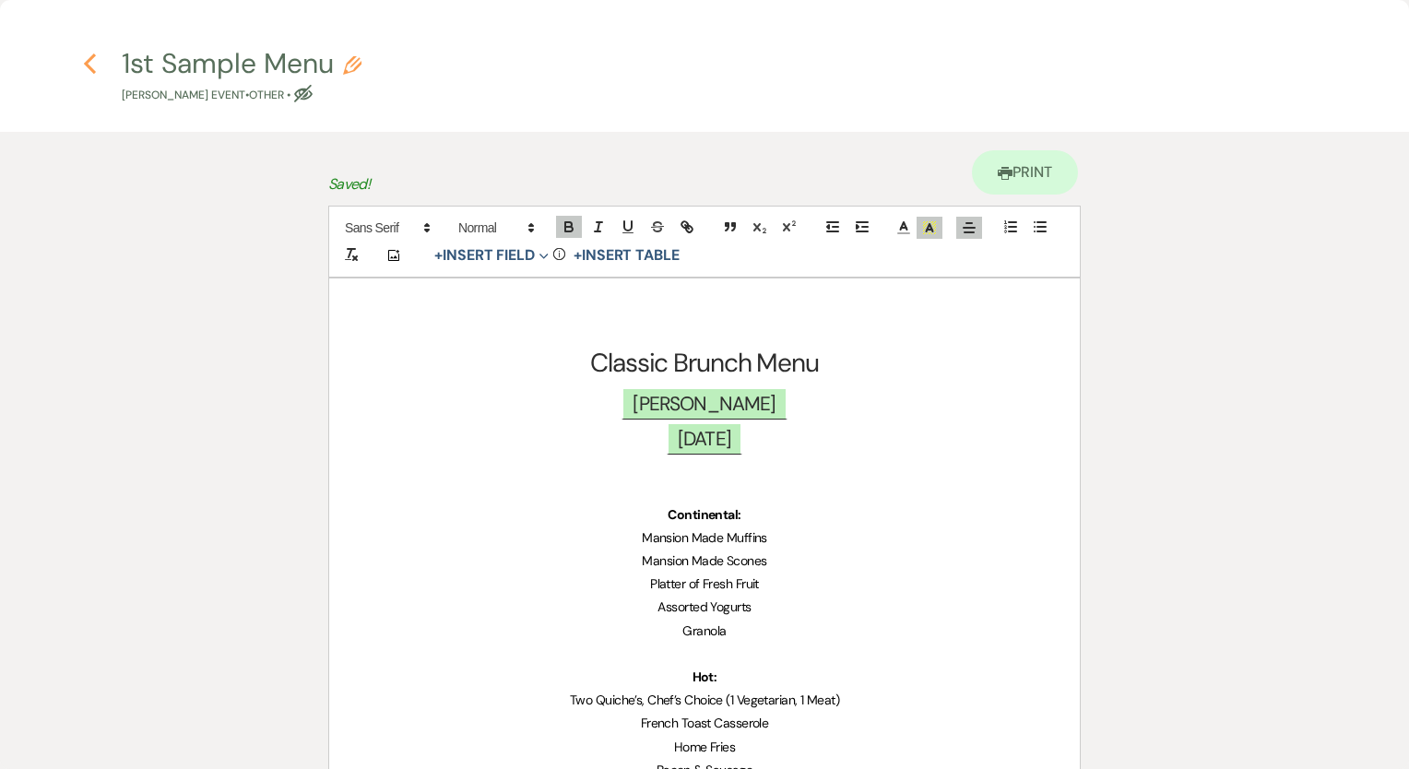
click at [88, 55] on icon "Previous" at bounding box center [90, 64] width 14 height 22
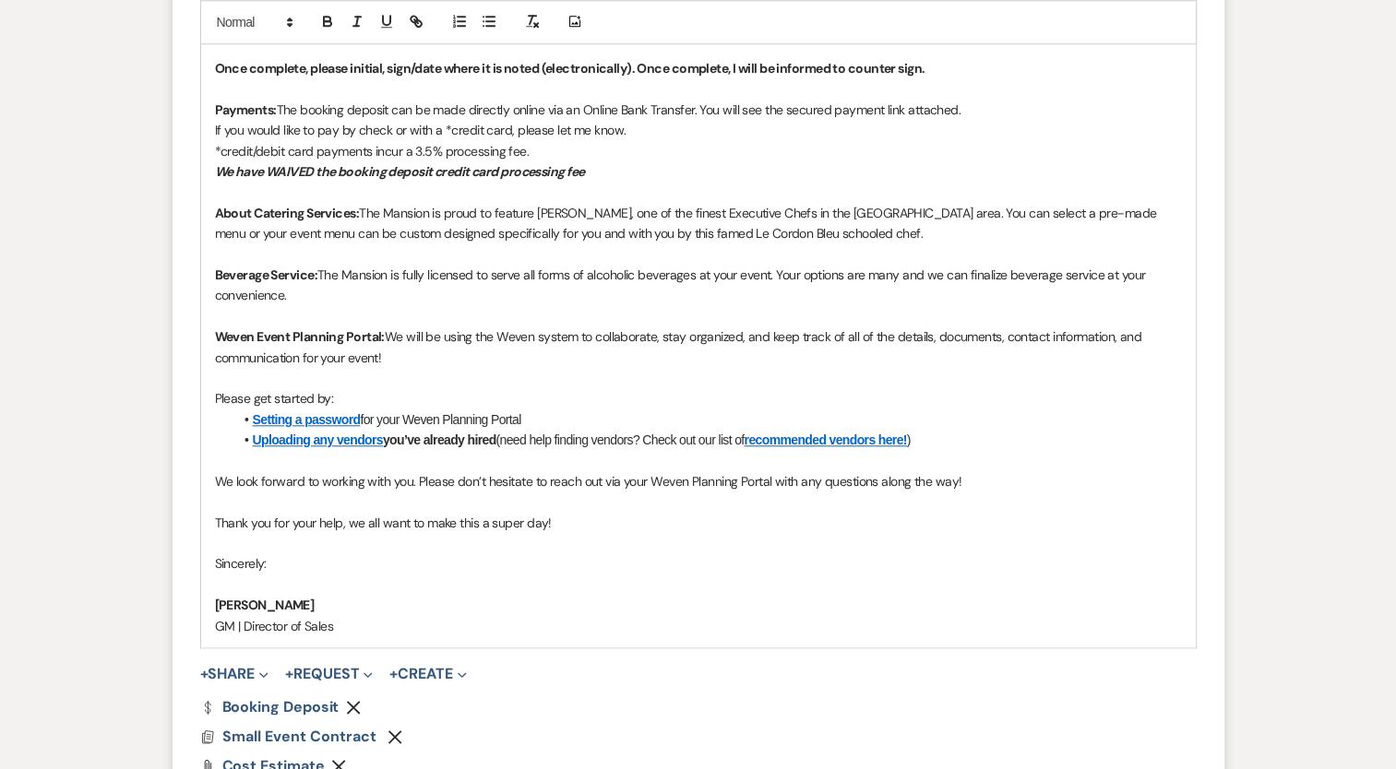
scroll to position [1602, 0]
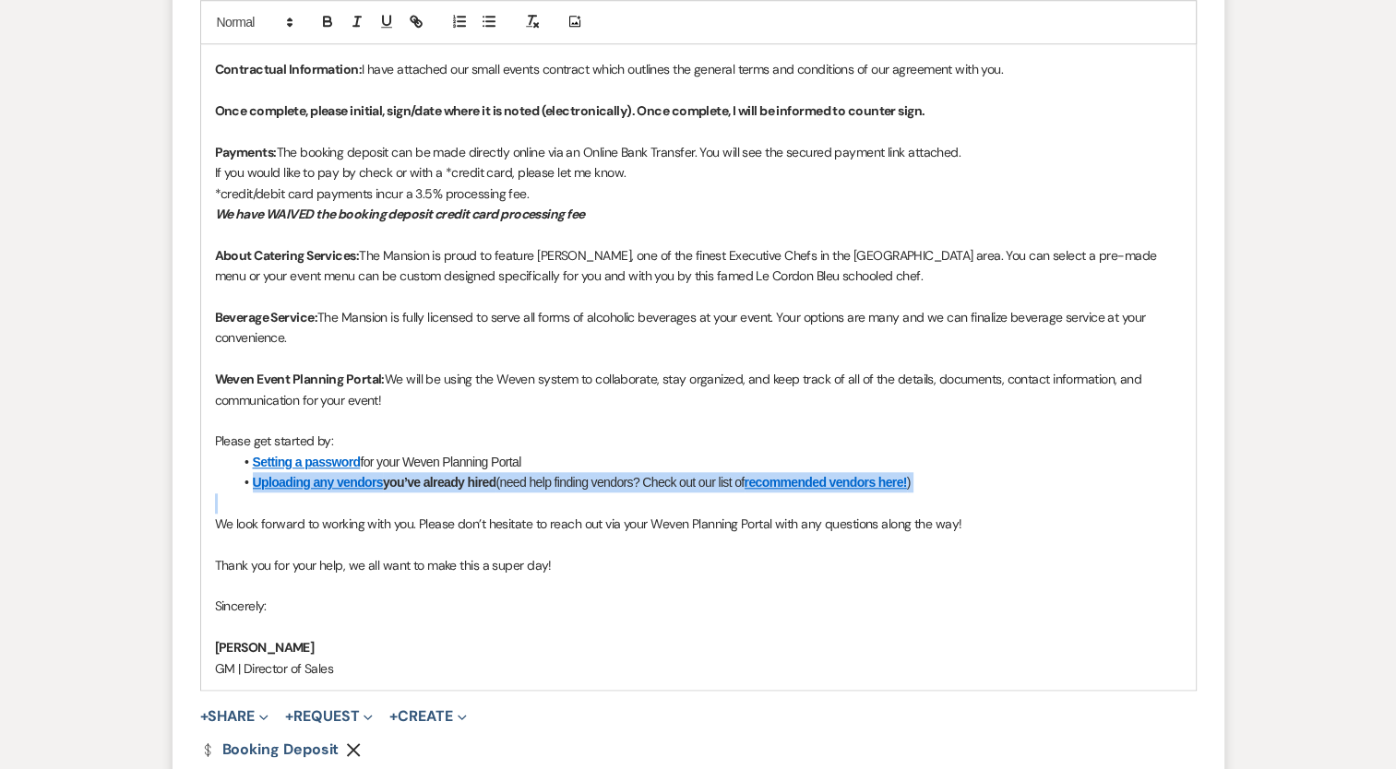
drag, startPoint x: 214, startPoint y: 481, endPoint x: 1123, endPoint y: 543, distance: 910.6
click at [1095, 508] on div "Dear Lisa, We are honored that you would select The Mansion of Saratoga to cele…" at bounding box center [698, 174] width 994 height 1031
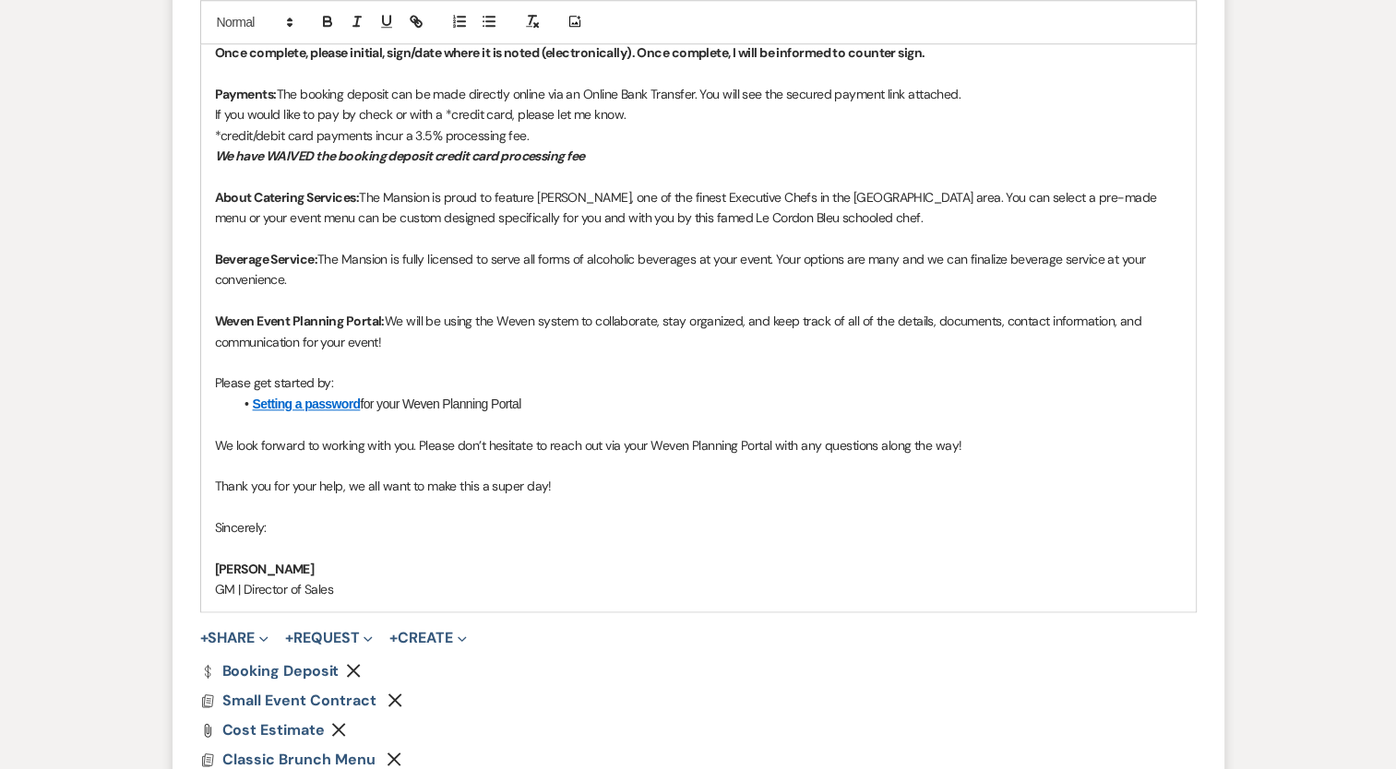
scroll to position [1980, 0]
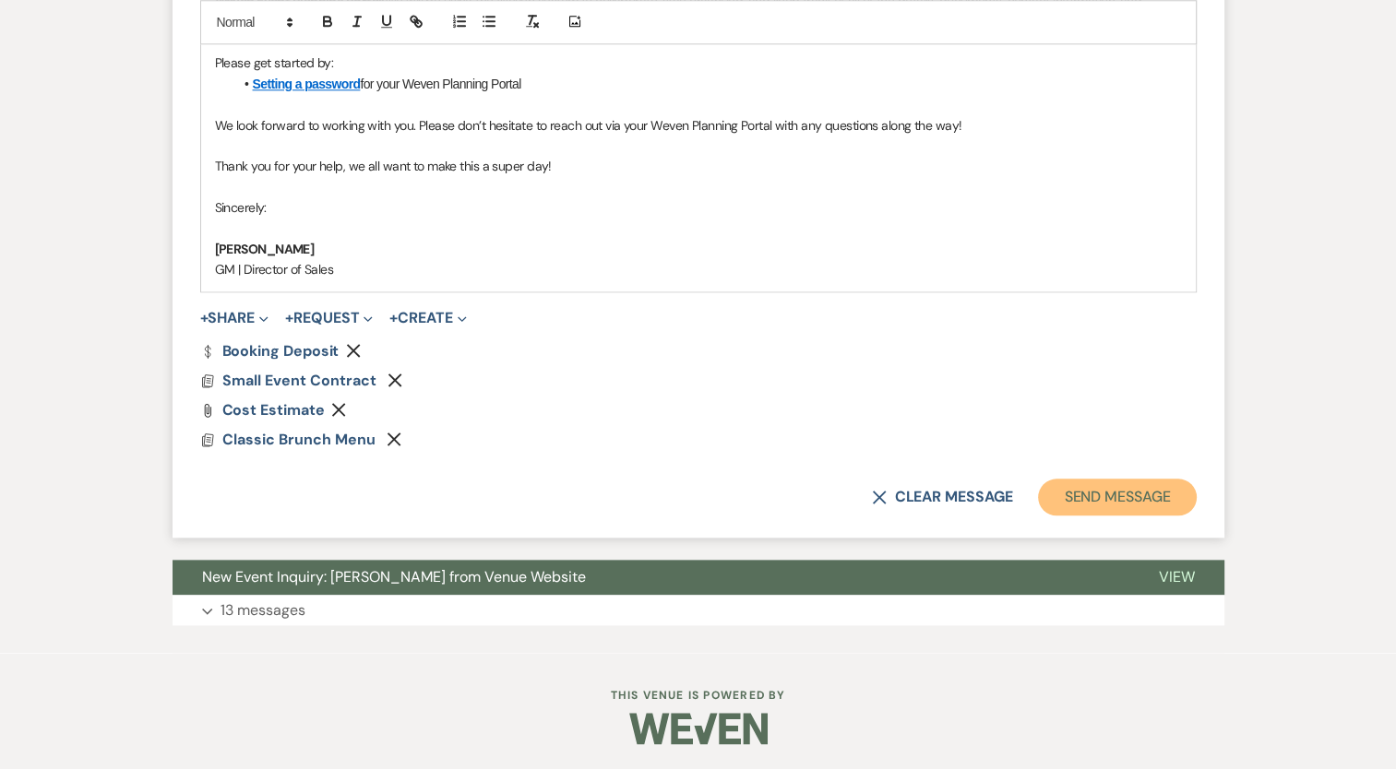
click at [1111, 498] on button "Send Message" at bounding box center [1117, 497] width 158 height 37
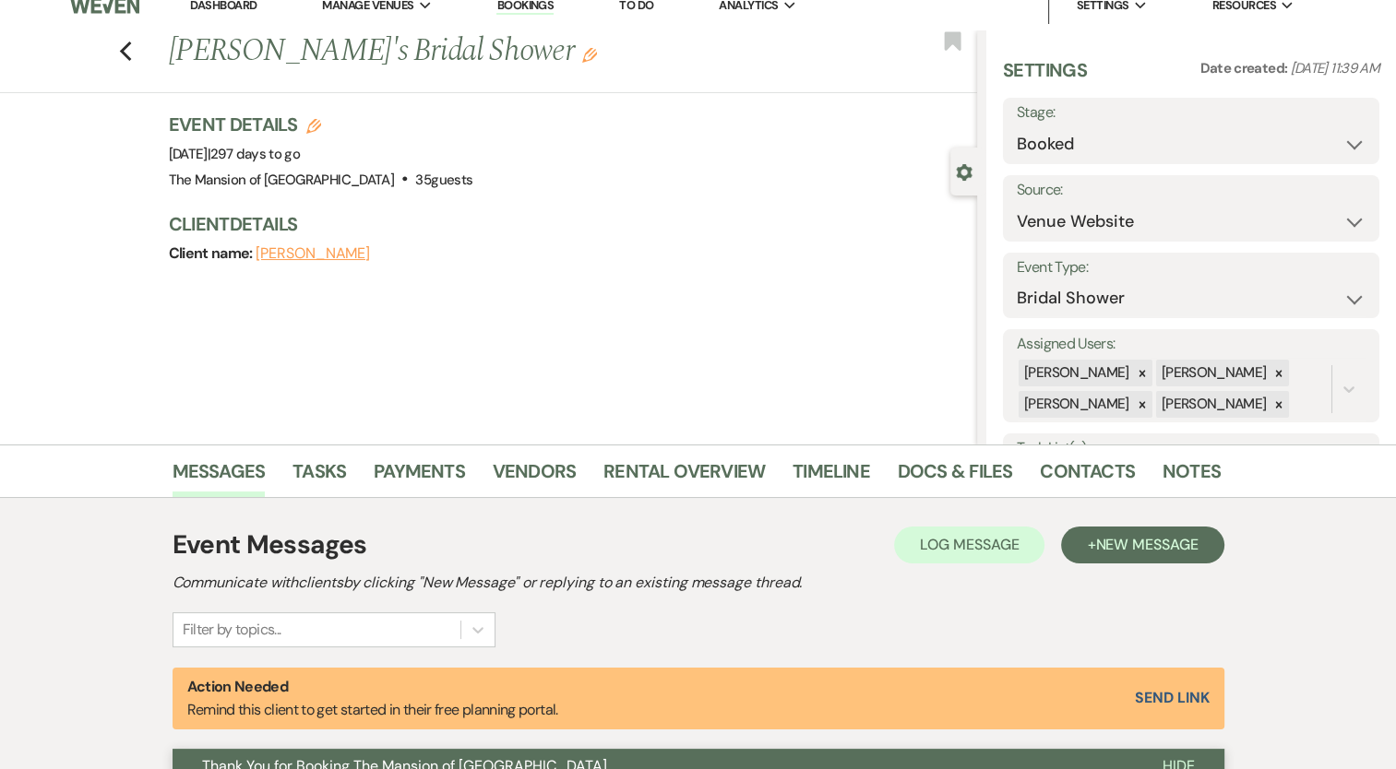
scroll to position [0, 0]
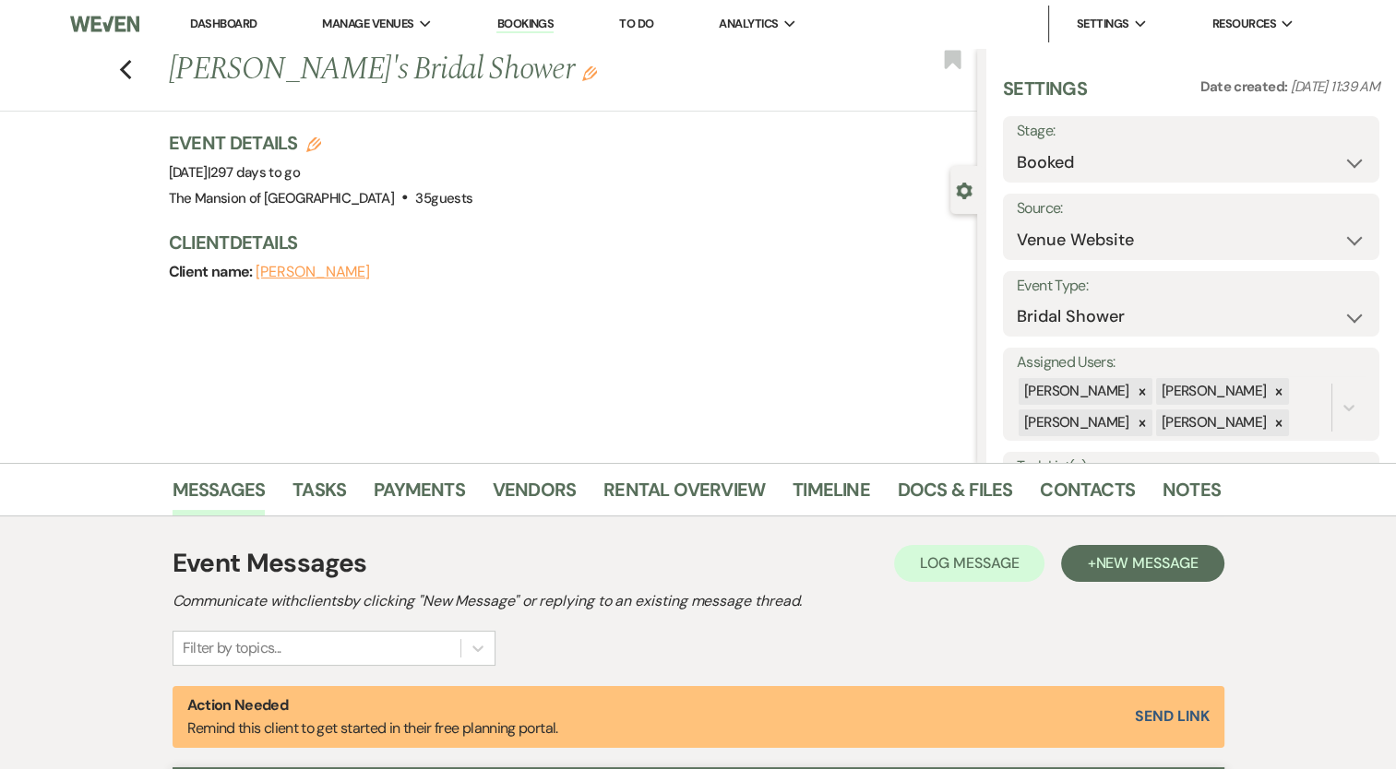
click at [207, 17] on link "Dashboard" at bounding box center [223, 24] width 66 height 16
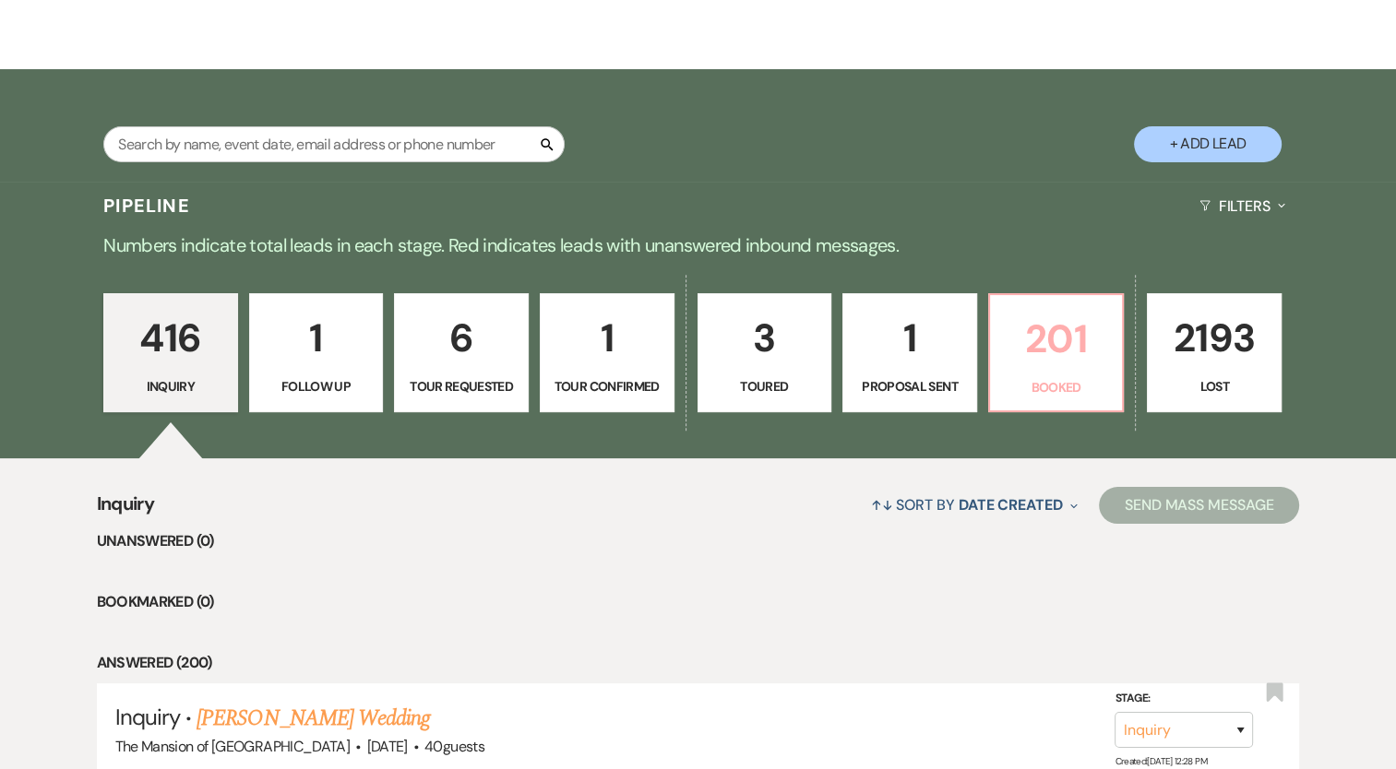
scroll to position [184, 0]
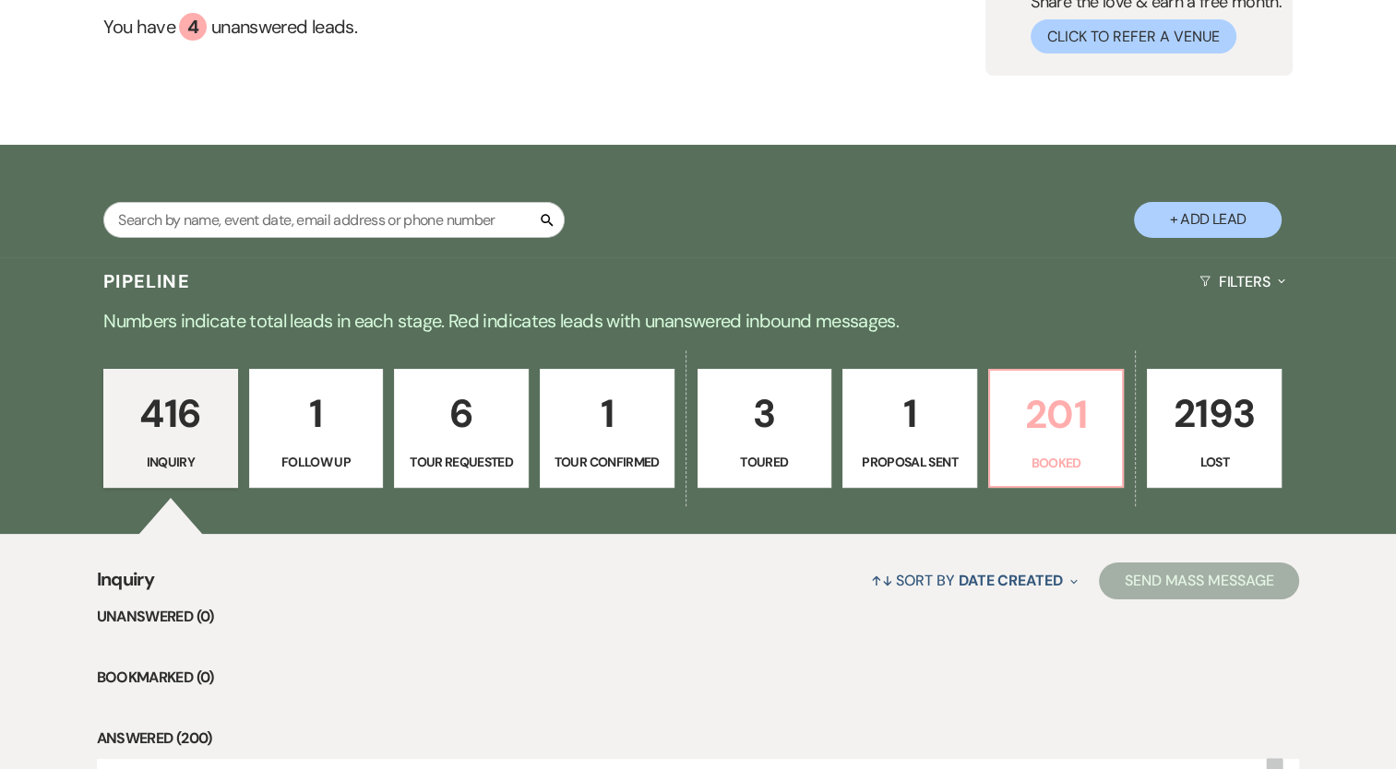
click at [1081, 422] on p "201" at bounding box center [1056, 415] width 111 height 62
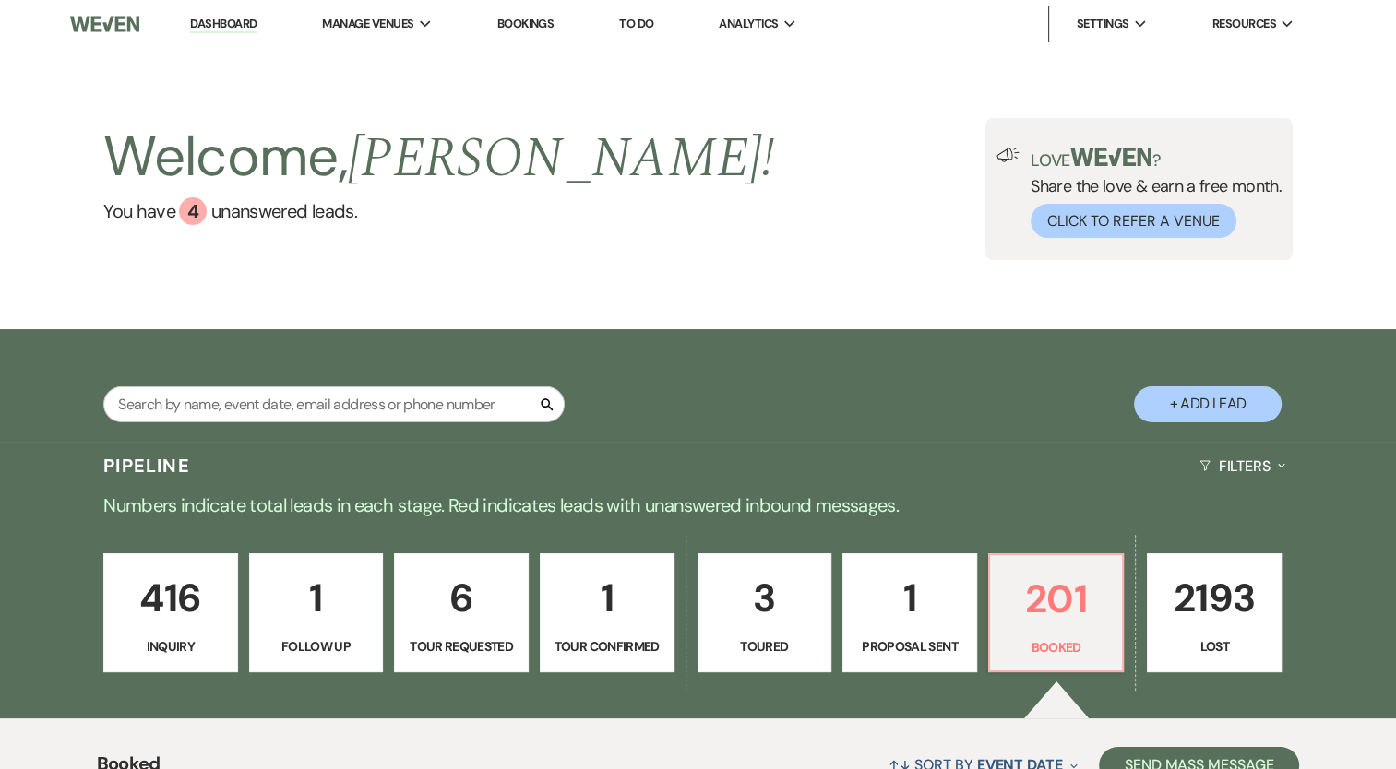
click at [624, 611] on p "1" at bounding box center [607, 598] width 111 height 62
select select "4"
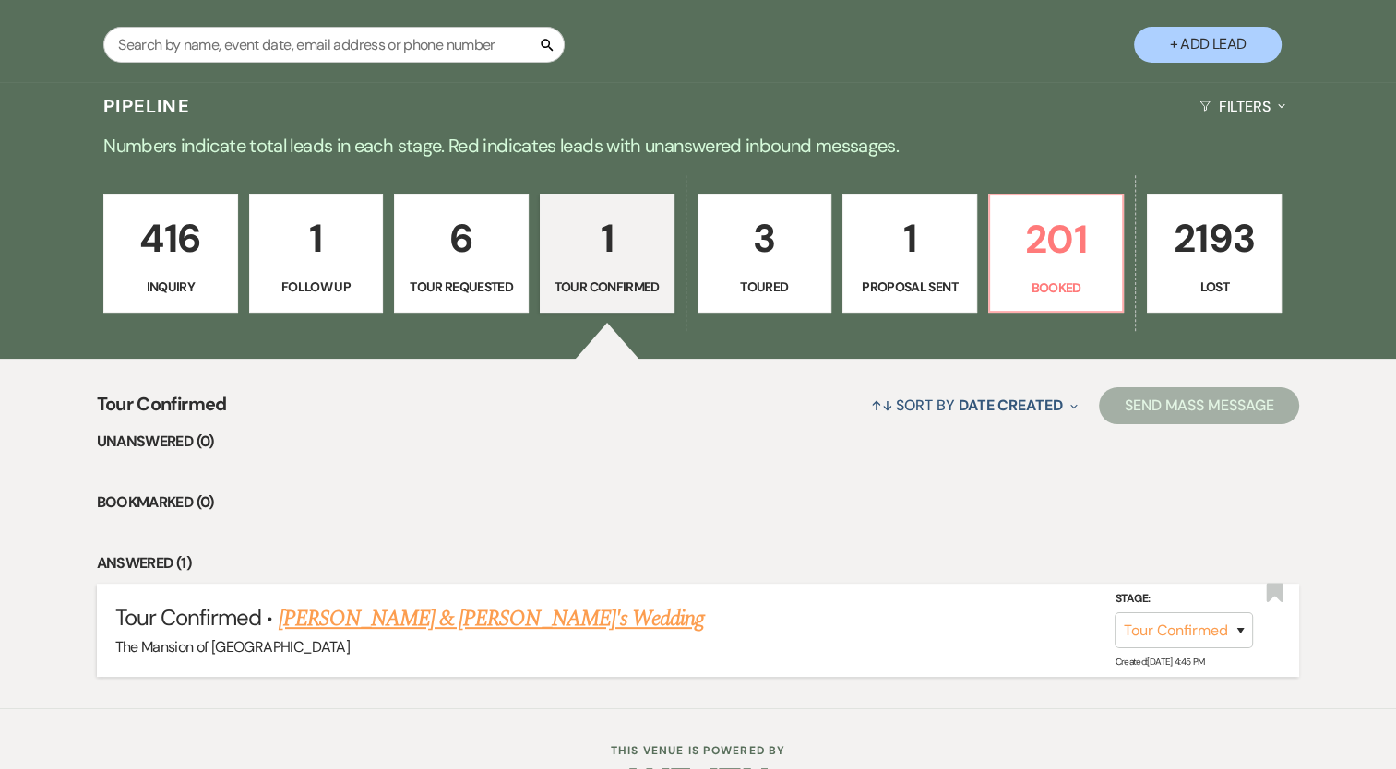
scroll to position [369, 0]
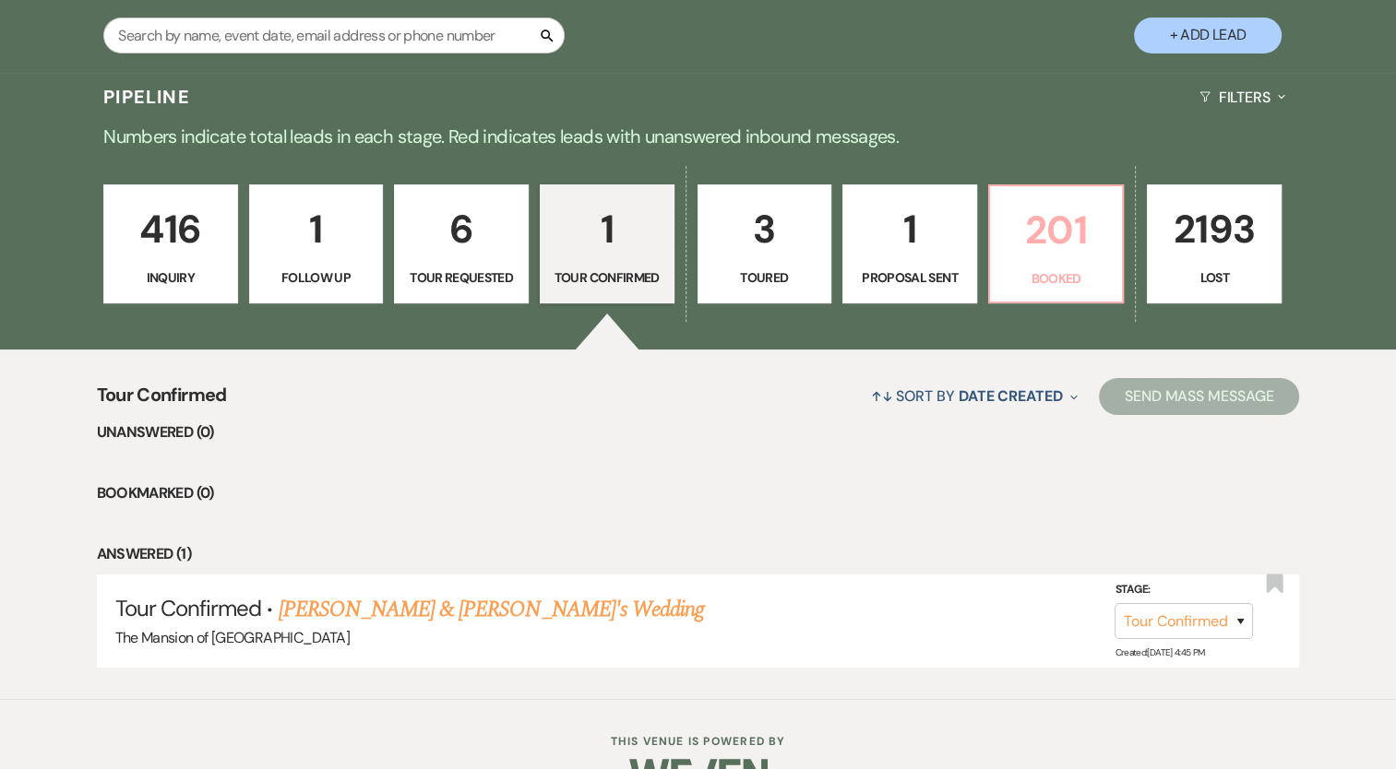
click at [1052, 259] on p "201" at bounding box center [1056, 230] width 111 height 62
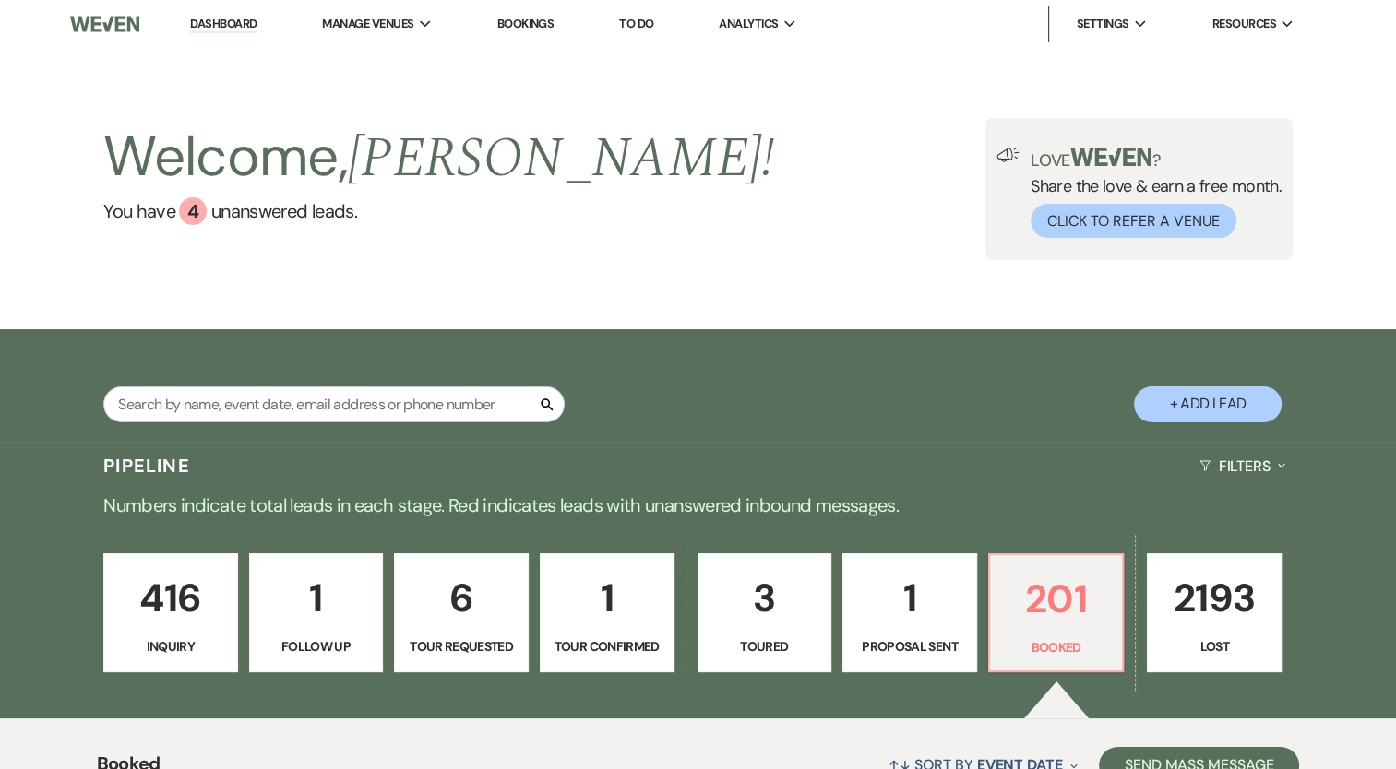
drag, startPoint x: 218, startPoint y: 22, endPoint x: 315, endPoint y: 76, distance: 111.5
click at [218, 22] on link "Dashboard" at bounding box center [223, 25] width 66 height 18
